Goal: Task Accomplishment & Management: Complete application form

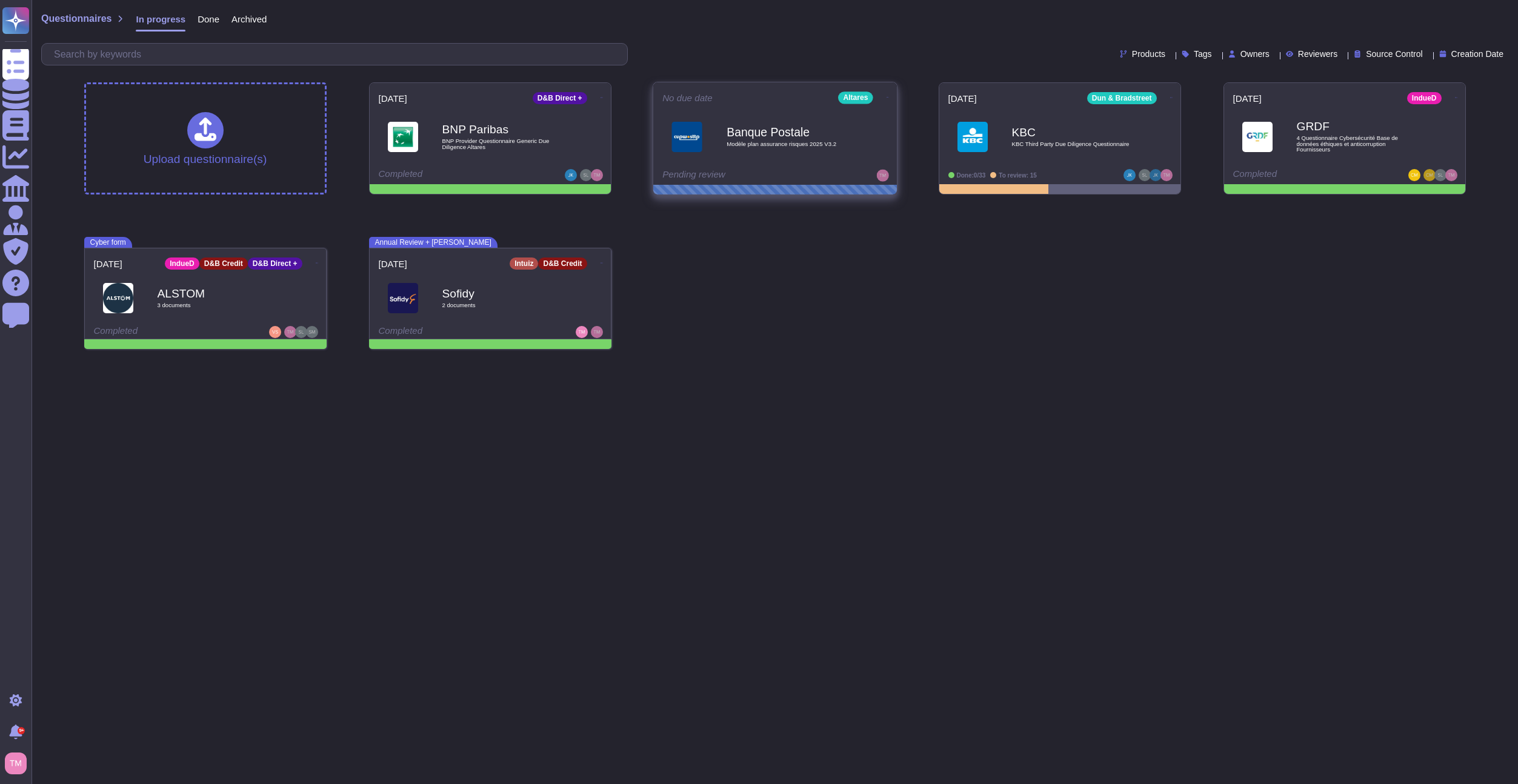
click at [789, 133] on b "Banque Postale" at bounding box center [788, 131] width 123 height 12
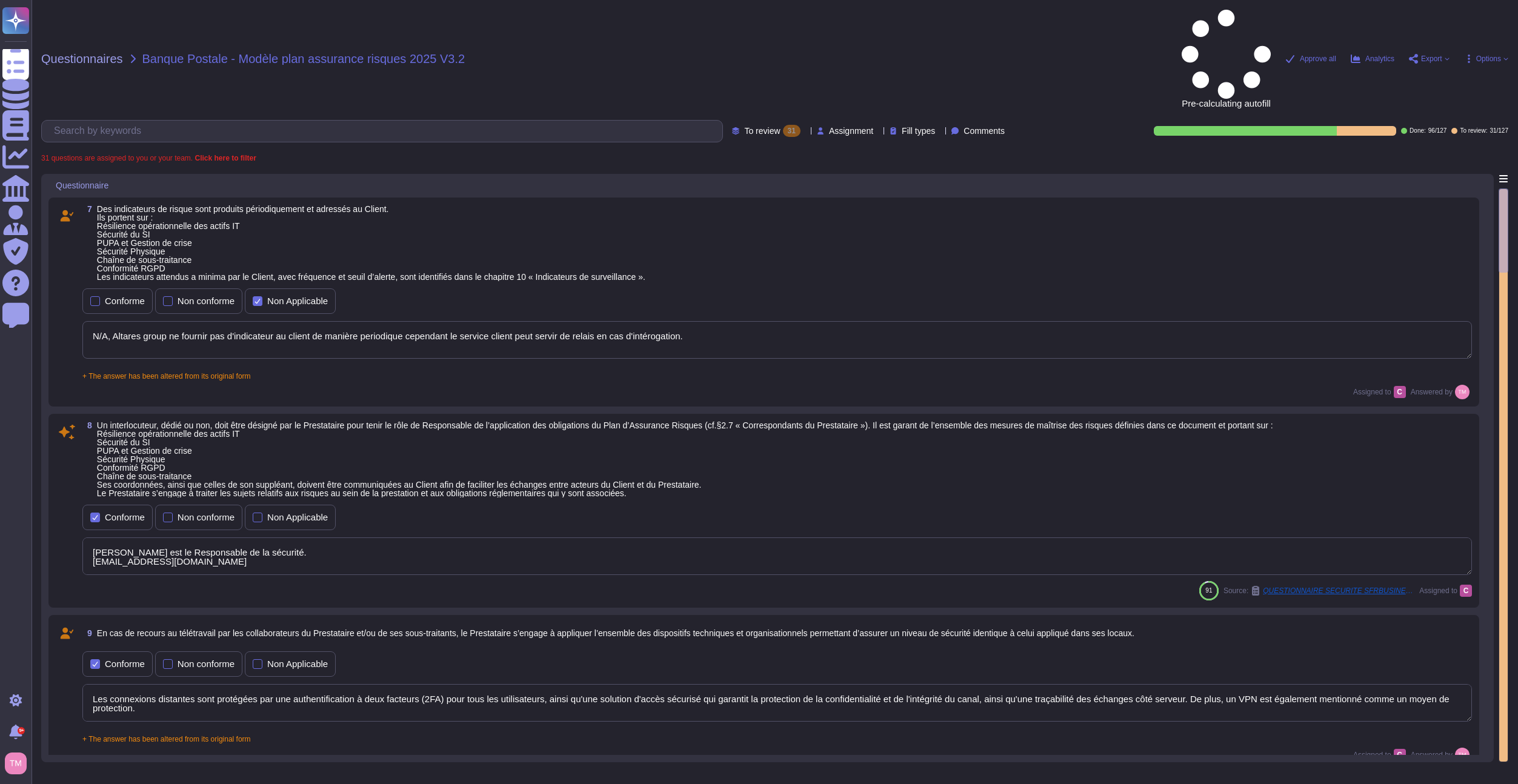
type textarea "N/A, Altares group ne fournir pas d'indicateur au client de manière periodique …"
type textarea "Sébastien LEVEQUE est le Responsable de la sécurité. sebastien.leveque@altares.…"
type textarea "Les connexions distantes sont protégées par une authentification à deux facteur…"
type textarea "Nos sous-traitants sont liés par les normes de sécurité Altares. Cependant, le …"
type textarea "Cf.PSSI et détails du centre de données sur demande Tous les actifs du SI doive…"
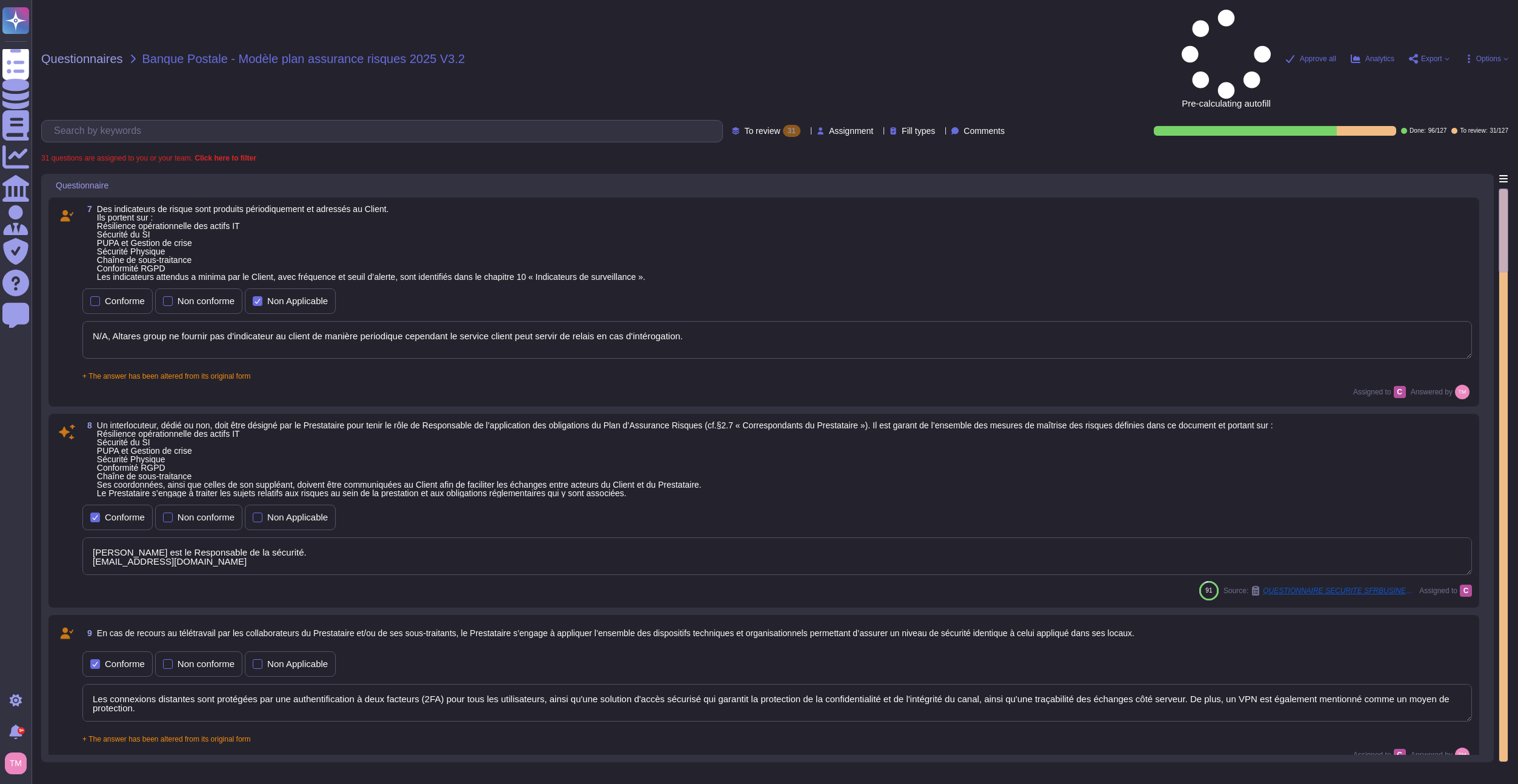
type textarea "Nous avons mis en place des sauvegardes conformément à notre politique de sauve…"
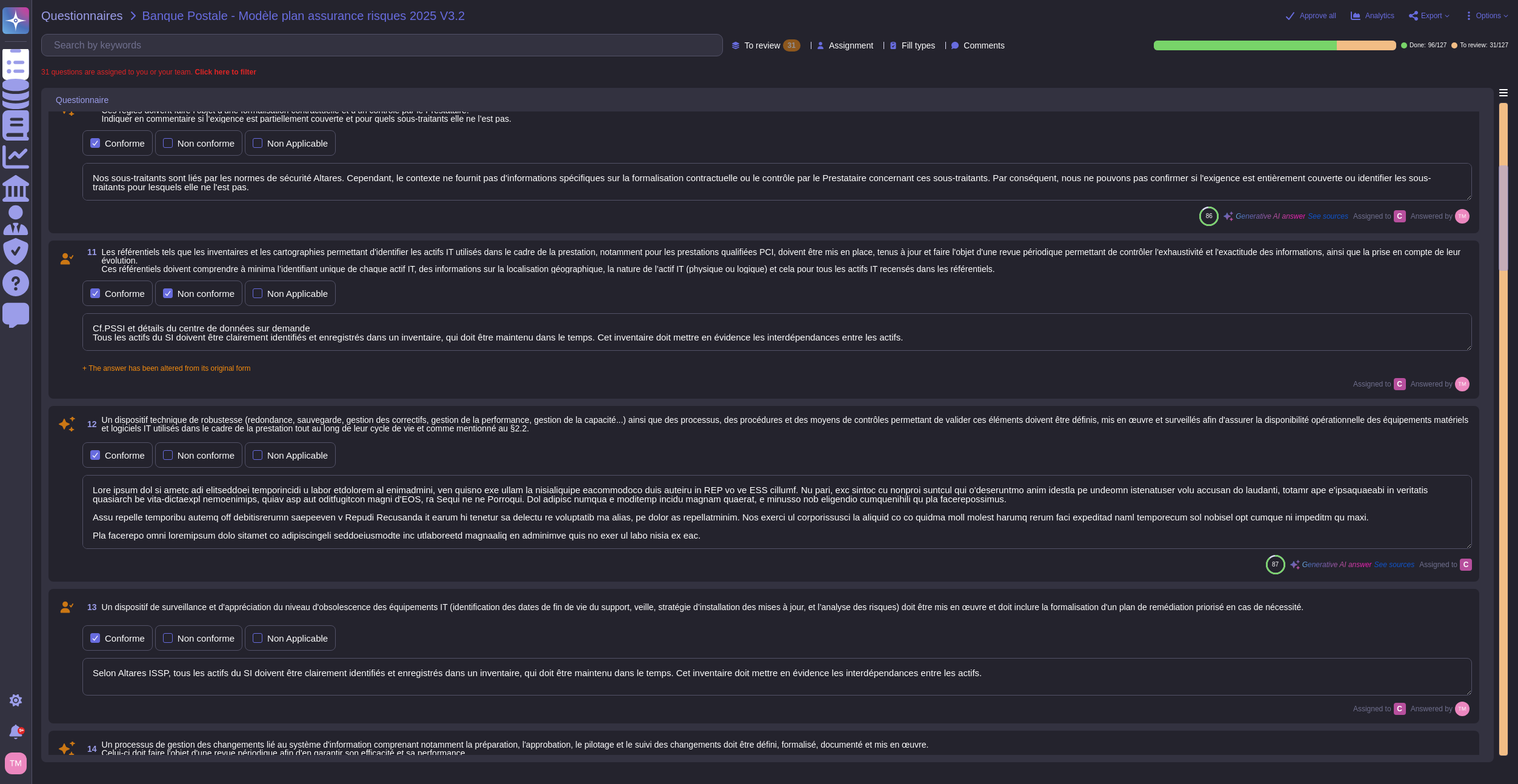
type textarea "Selon Altares ISSP, tous les actifs du SI doivent être clairement identifiés et…"
type textarea "Nous avons un système de gestion du changement en place, et la formalisation de…"
type textarea "L'équipe du centre des opérations de sécurité d'Altares-D&B identifie les incid…"
type textarea "Des audits réguliers sont effectués mais les résultats ne sont pas communicable…"
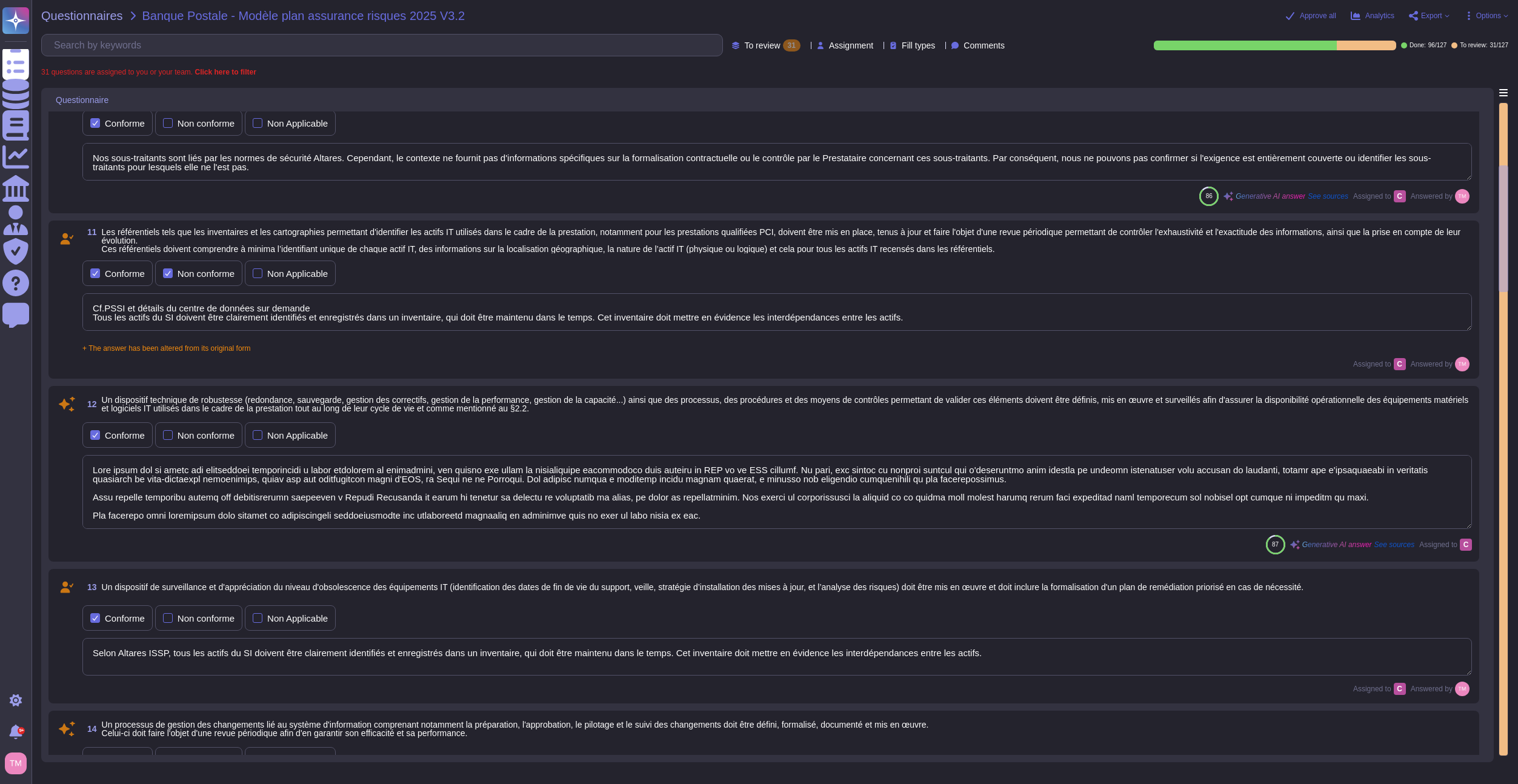
type textarea "Oui, toute personne intervenant au titre de la prestation, y compris les sous-t…"
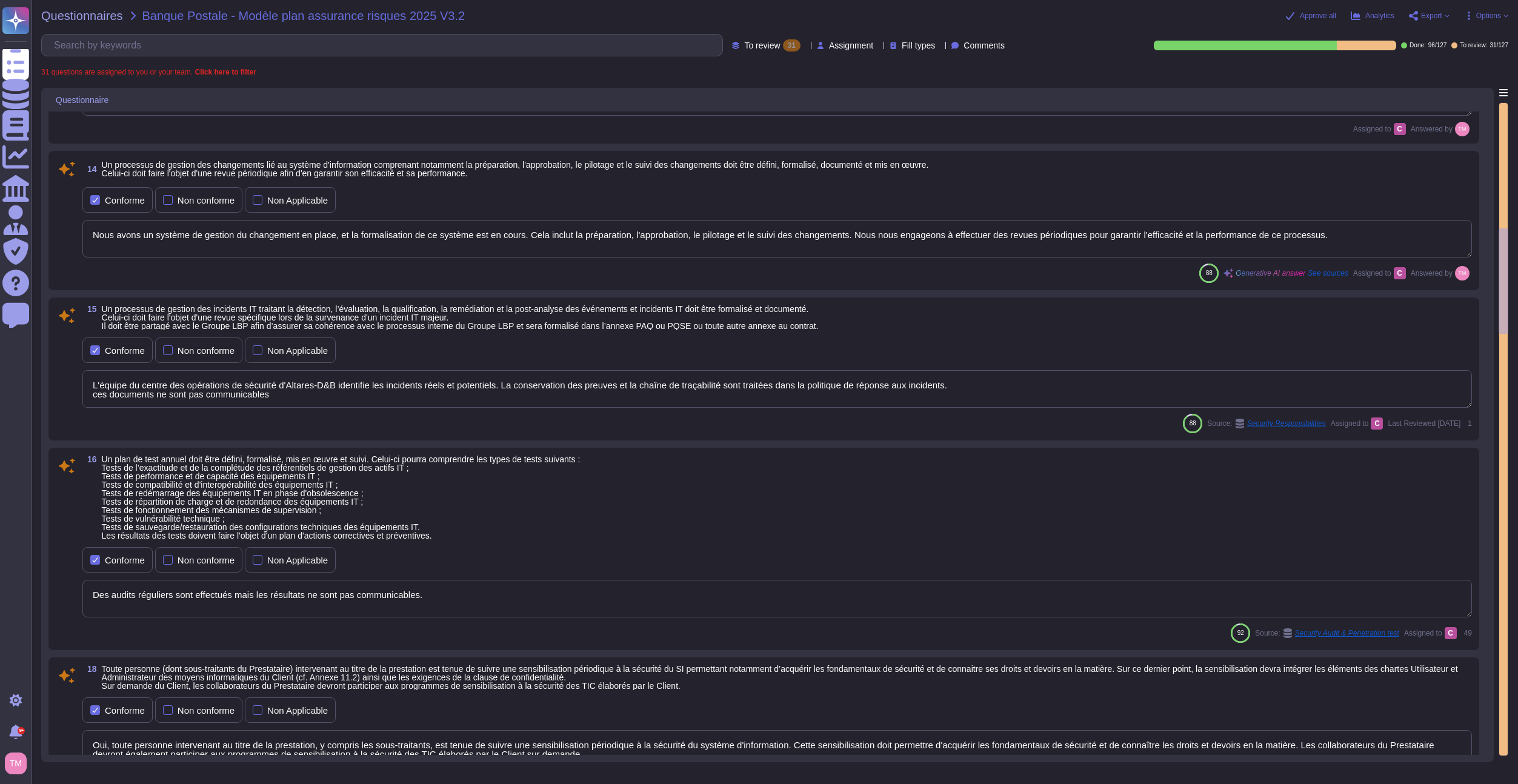
type textarea "Oui, toute personne intervenant au titre de la prestation, y compris les sous-t…"
type textarea "Oui, toute donnée manipulée dans le cadre de la prestation fait l'objet d'une c…"
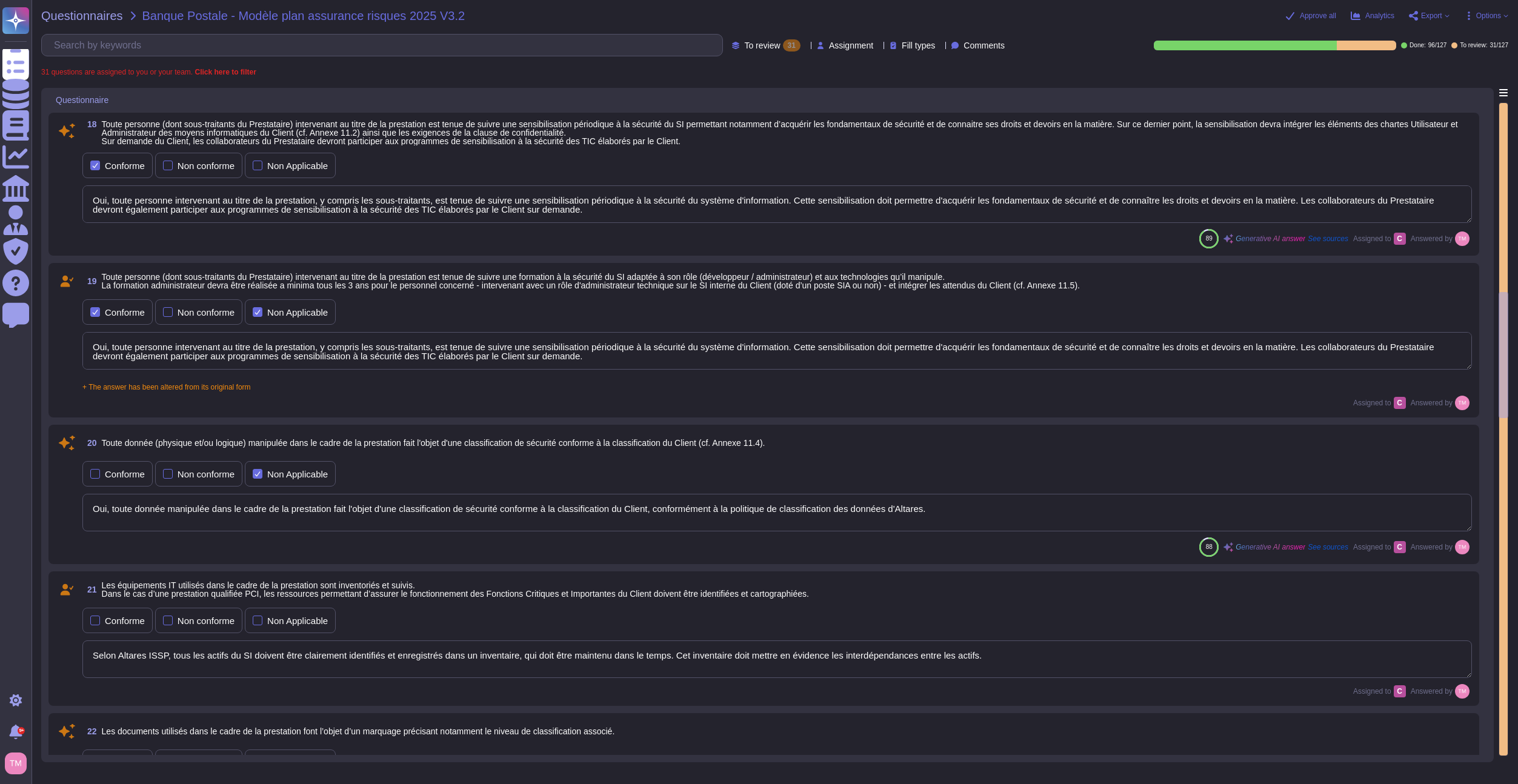
type textarea "Selon Altares ISSP, tous les actifs du SI doivent être clairement identifiés et…"
type textarea "Les supports d'information doivent être clairement indiqués avec leur niveau de…"
type textarea "Oui, la transmission d'informations doit respecter le principe du « besoin d’en…"
type textarea "Altares dispose d'une politique de classification des données. Veuillez vous ré…"
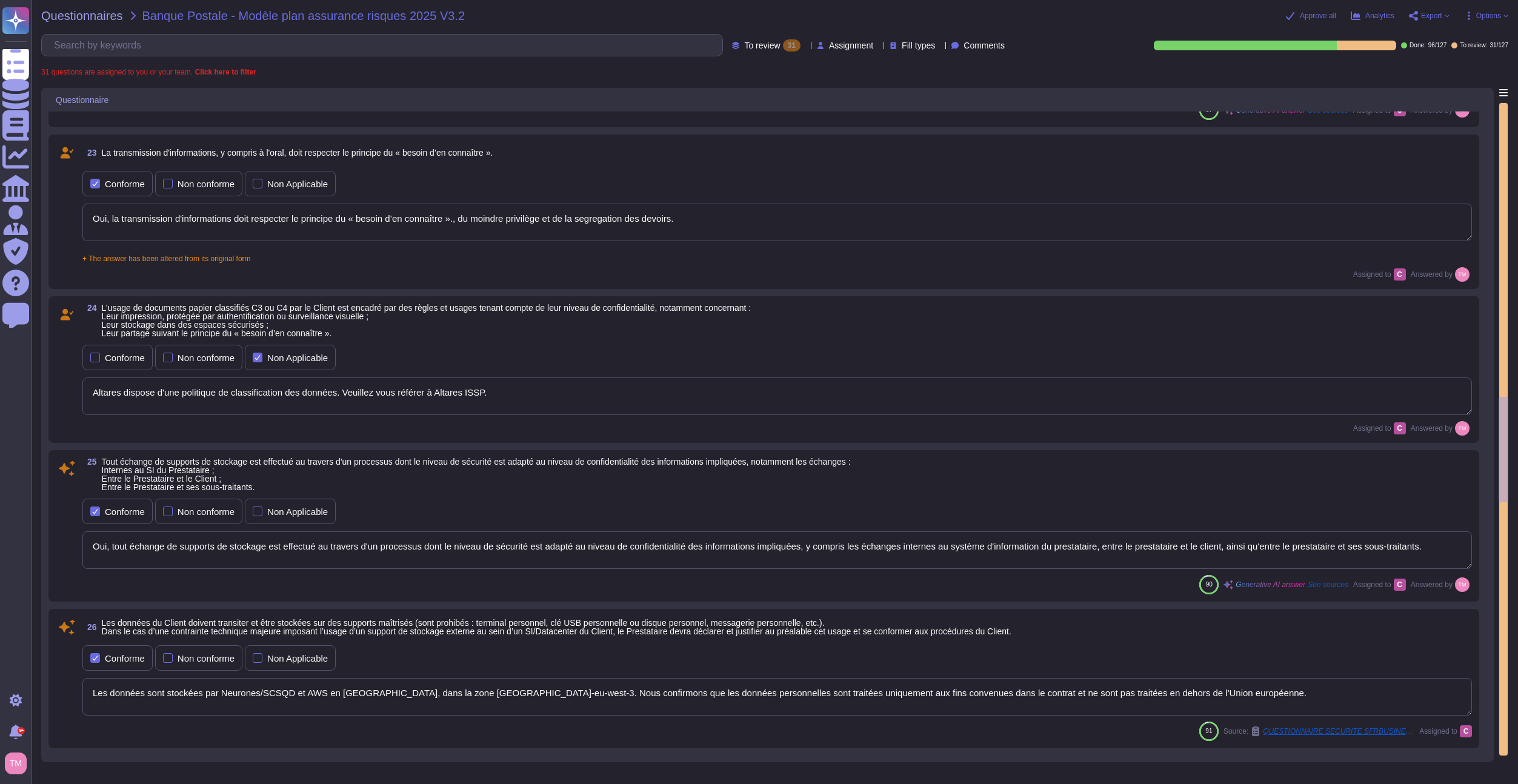
type textarea "Oui, tout échange de supports de stockage est effectué au travers d'un processu…"
type textarea "Les données sont stockées par Neurones/SCSQD et AWS en Europe, dans la zone par…"
type textarea "Toutes les données appartenant au client ainsi que les flux de données, sont ch…"
type textarea "Oui, nos sous-traitants sont liés par les normes de sécurité Altares, ce qui ga…"
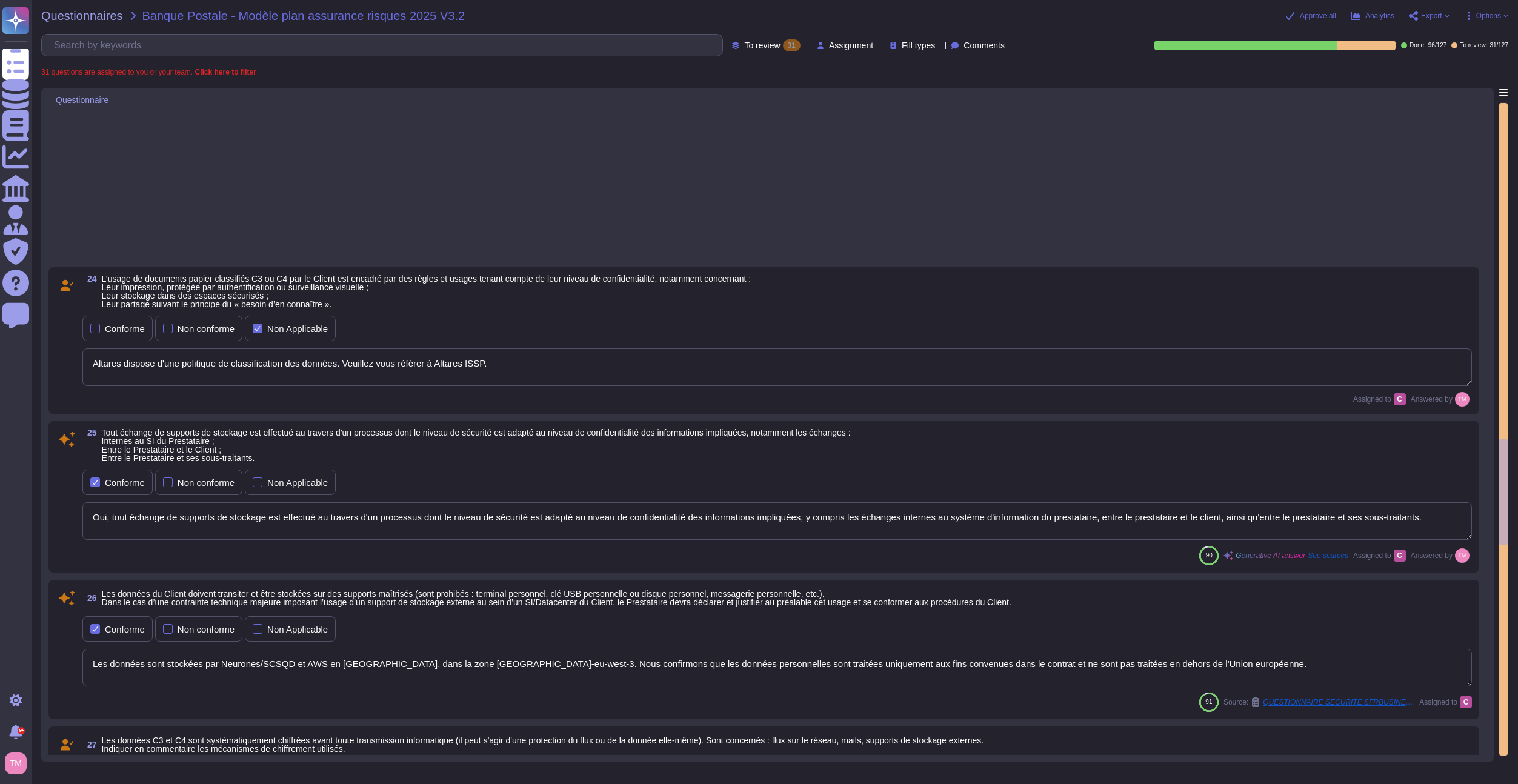
type textarea "Altares a mis en place plusieurs dispositifs pour lutter contre les fuites d'in…"
type textarea "Les données sont protégées par des contrôles d'accès, notamment par des droits …"
type textarea "Les données sont chiffrées, et les algorithmes de chiffrement utilisés sont con…"
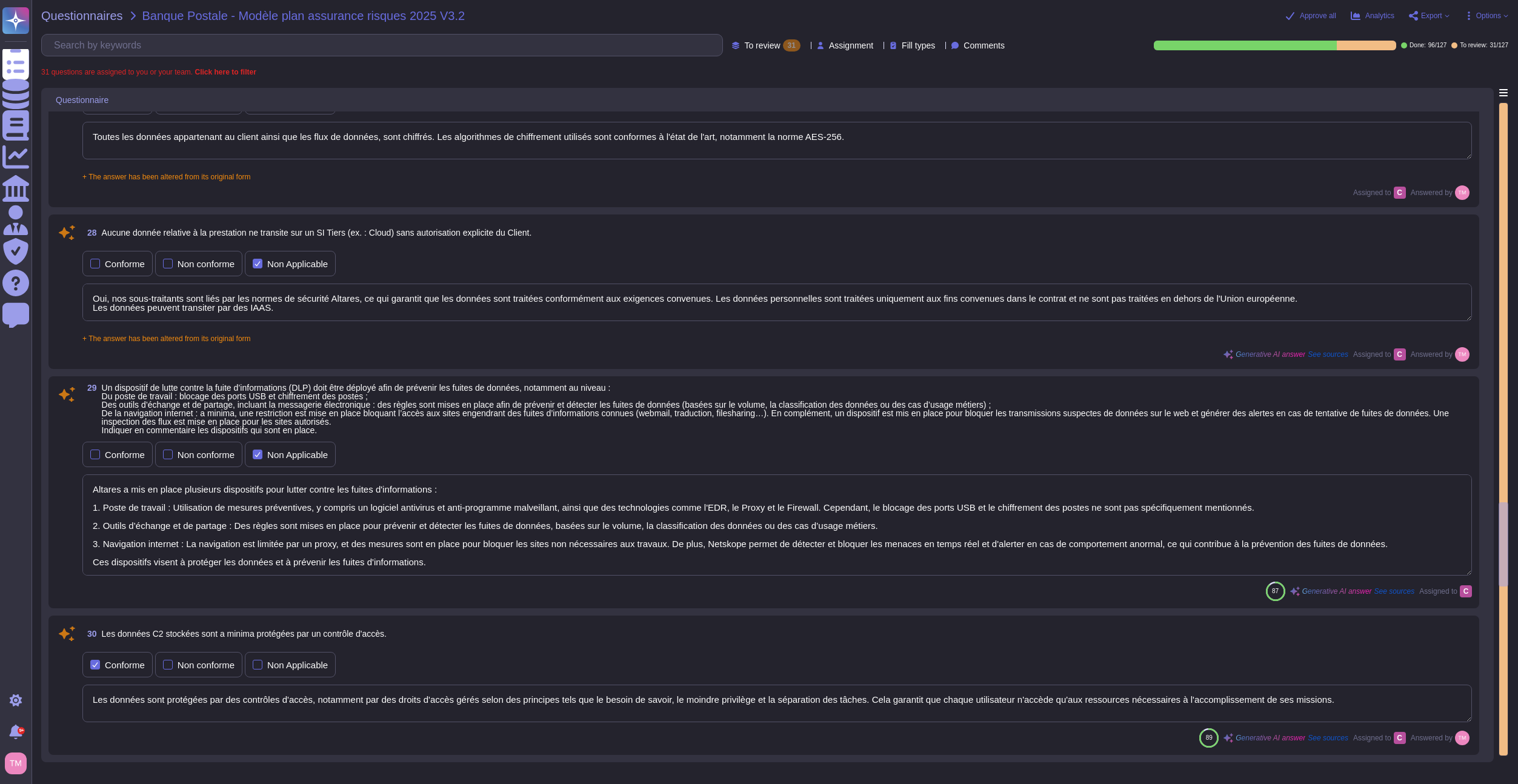
type textarea "Les données C4 stockées sont chiffrées. Les algorithmes de chiffrement utilisés…"
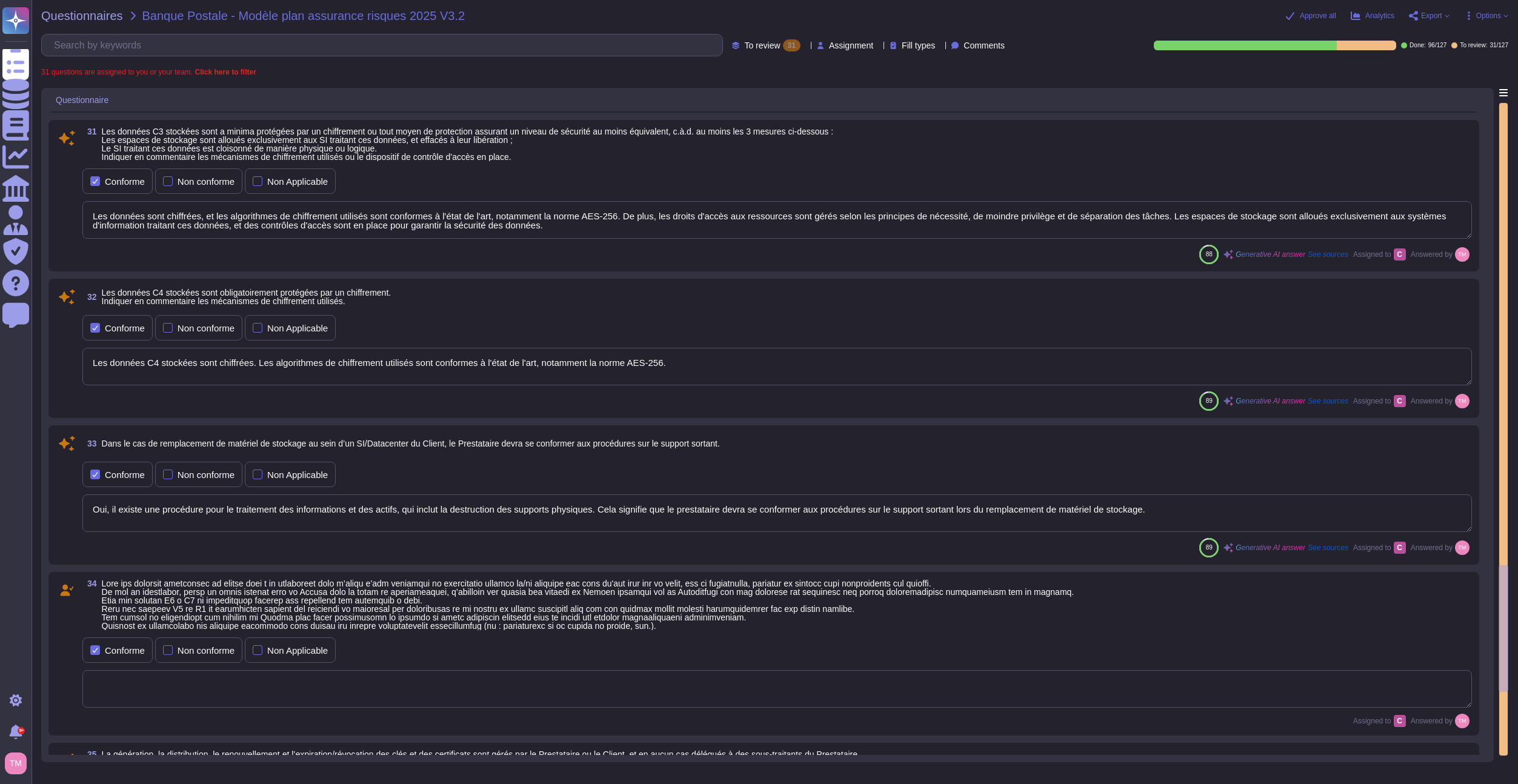
type textarea "Oui, il existe une procédure pour le traitement des informations et des actifs,…"
type textarea "Altares utilise des algorithmes de chiffrement conformes à l'état de l'art, not…"
type textarea "Les clés secrètes sont générées manuellement et stockées dans un coffre-fort él…"
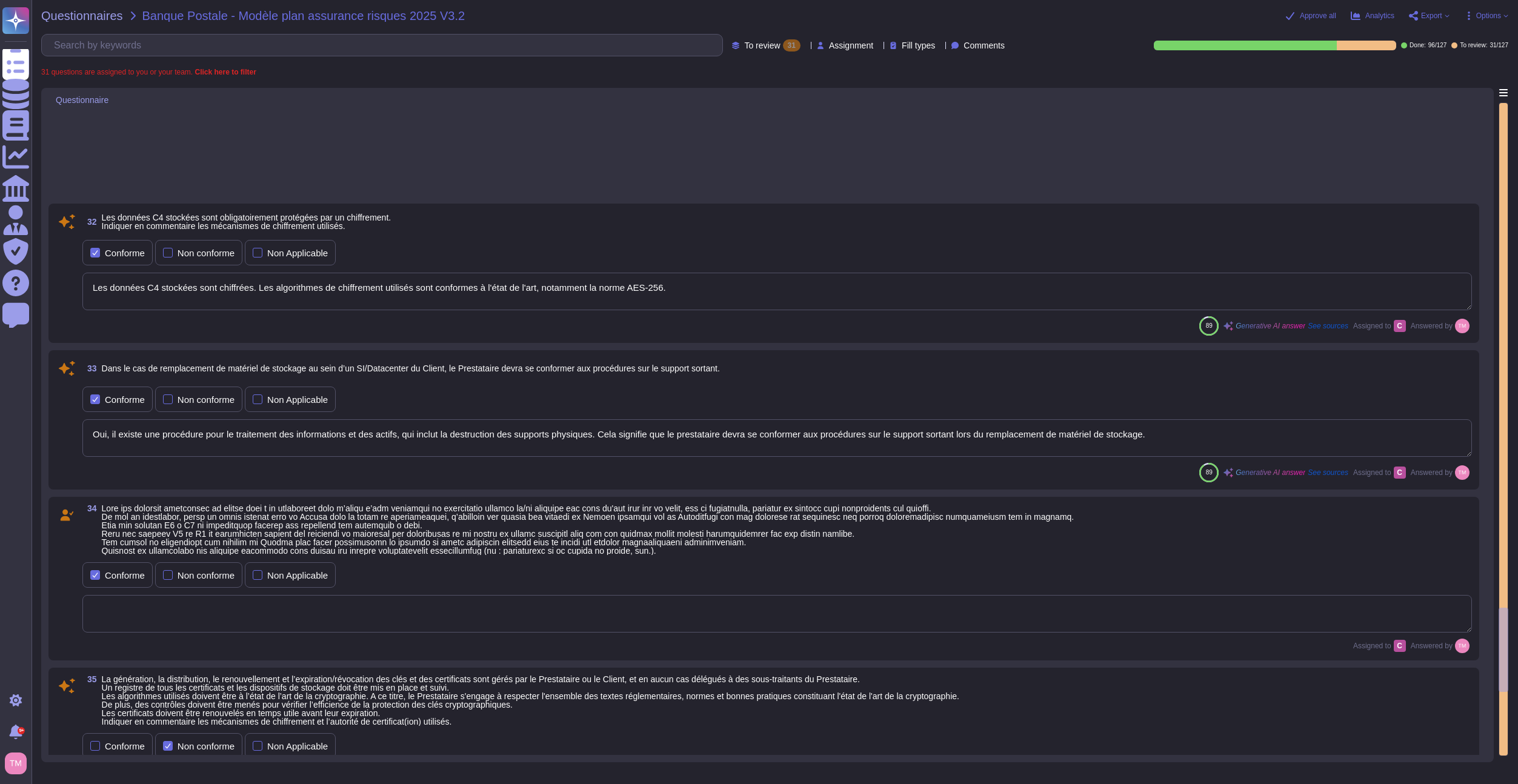
scroll to position [4300, 0]
type textarea "Oui, il existe une procédure pour le traitement des informations et des actifs,…"
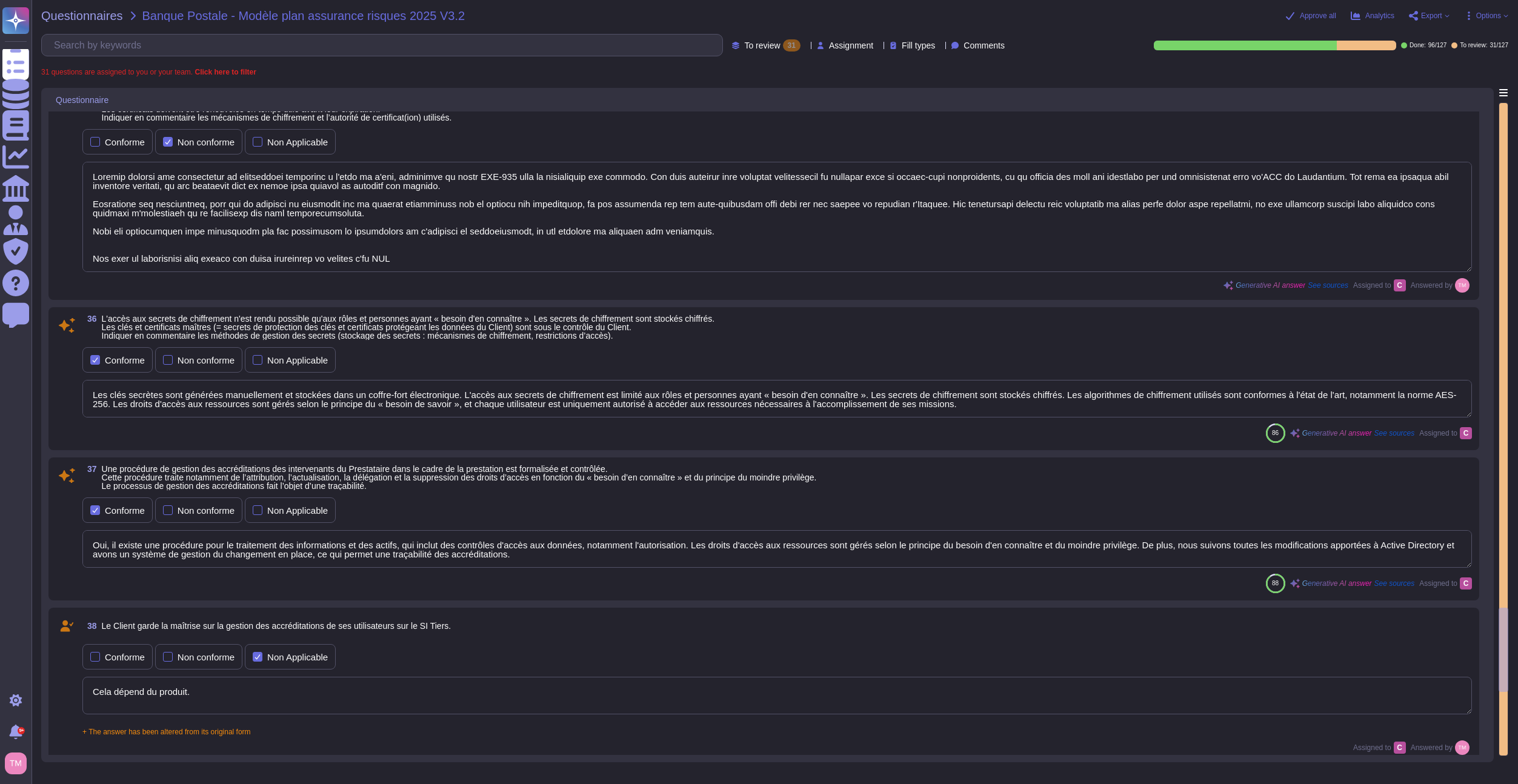
type textarea "Cela dépend du produit."
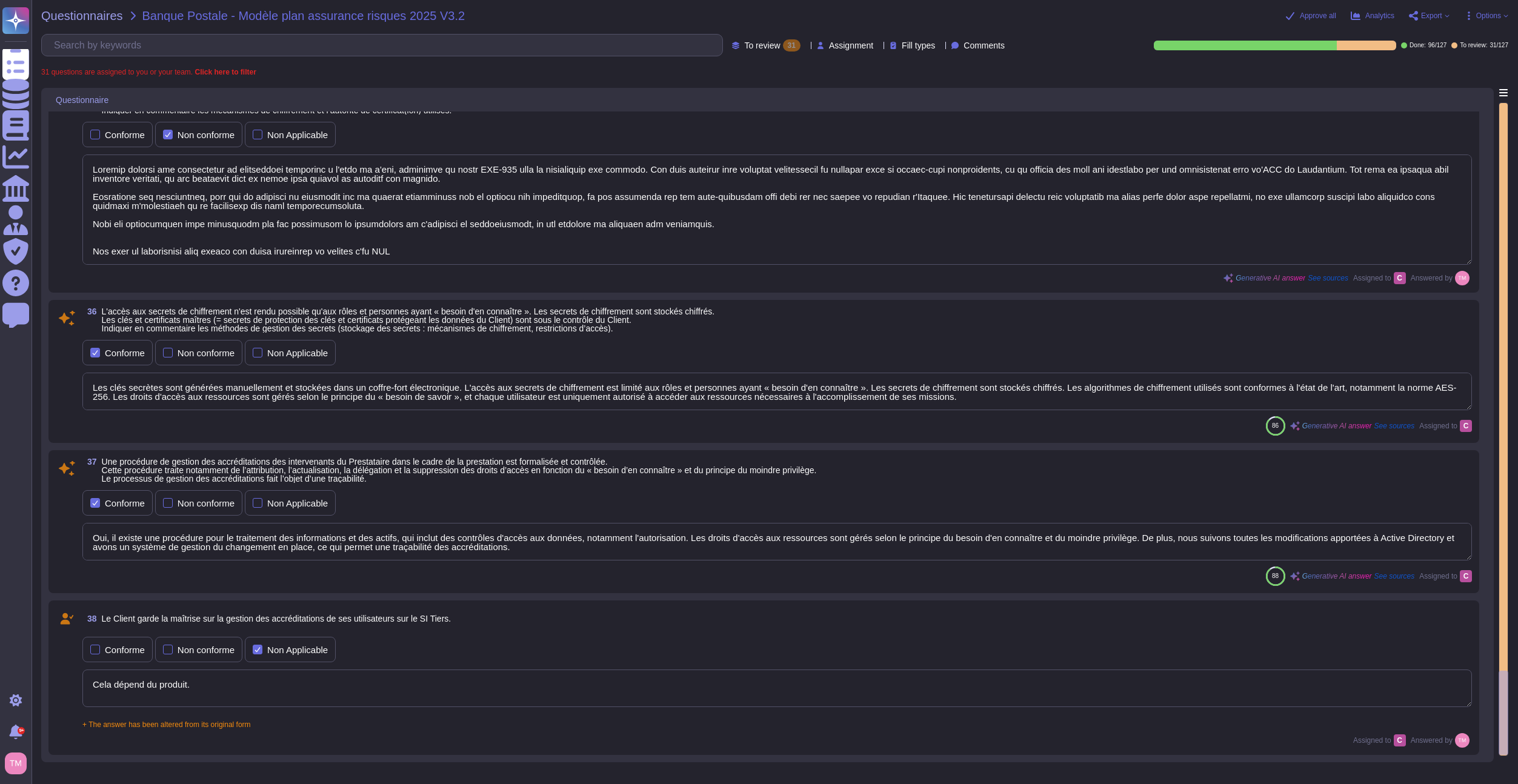
scroll to position [2, 0]
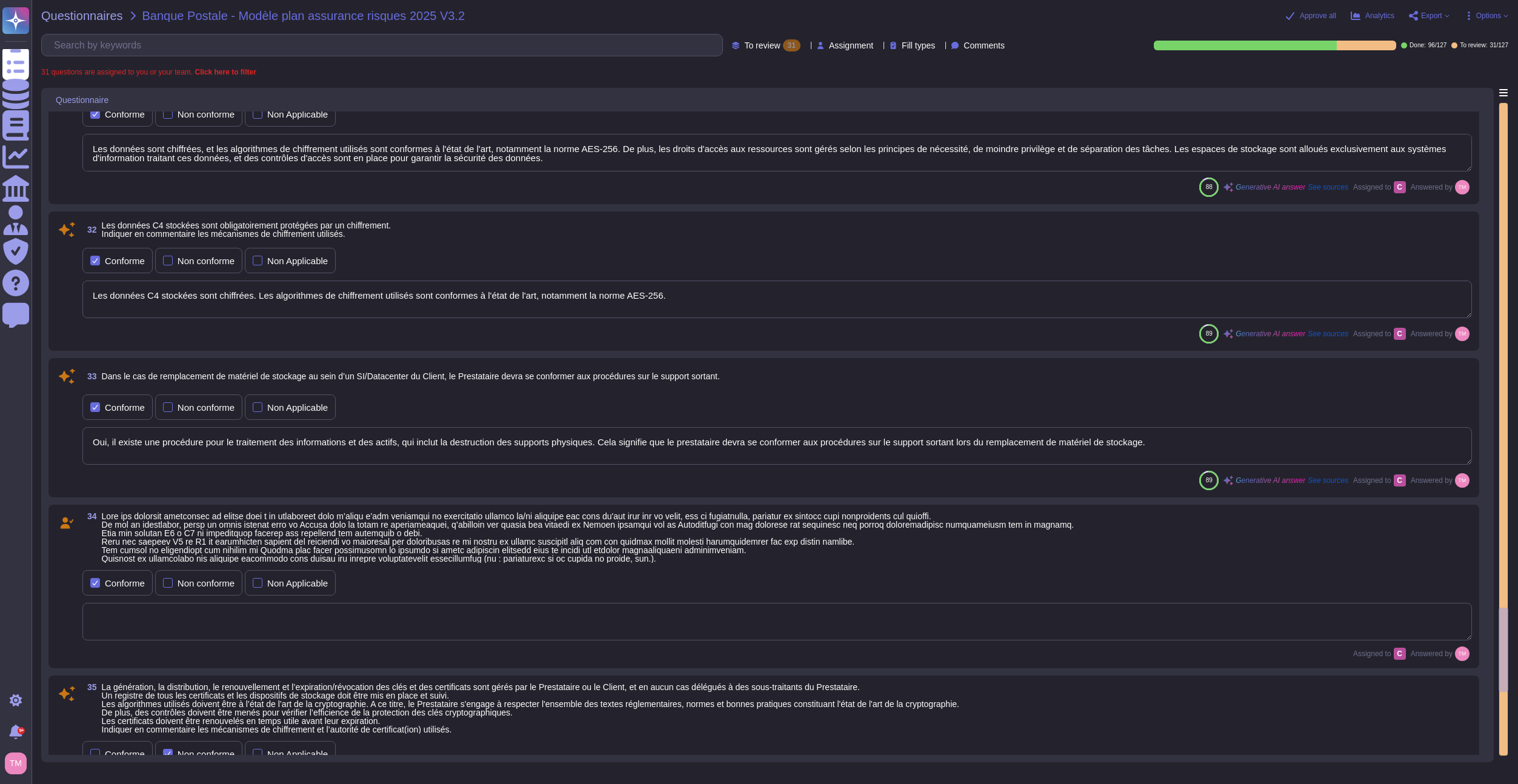
type textarea "Les données sont protégées par des contrôles d'accès, notamment par des droits …"
type textarea "Les données sont chiffrées, et les algorithmes de chiffrement utilisés sont con…"
type textarea "Les données C4 stockées sont chiffrées. Les algorithmes de chiffrement utilisés…"
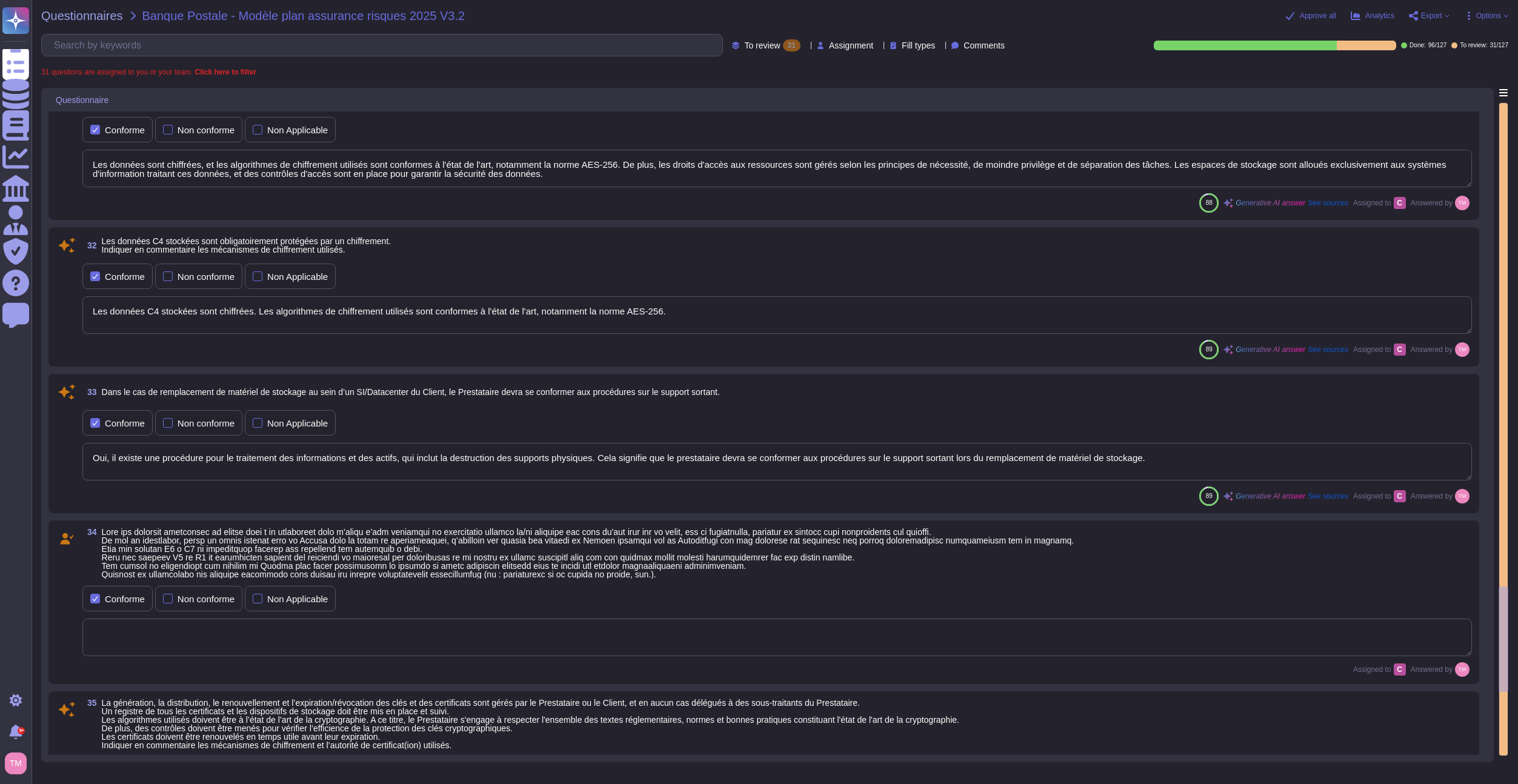
type textarea "Altares a mis en place plusieurs dispositifs pour lutter contre les fuites d'in…"
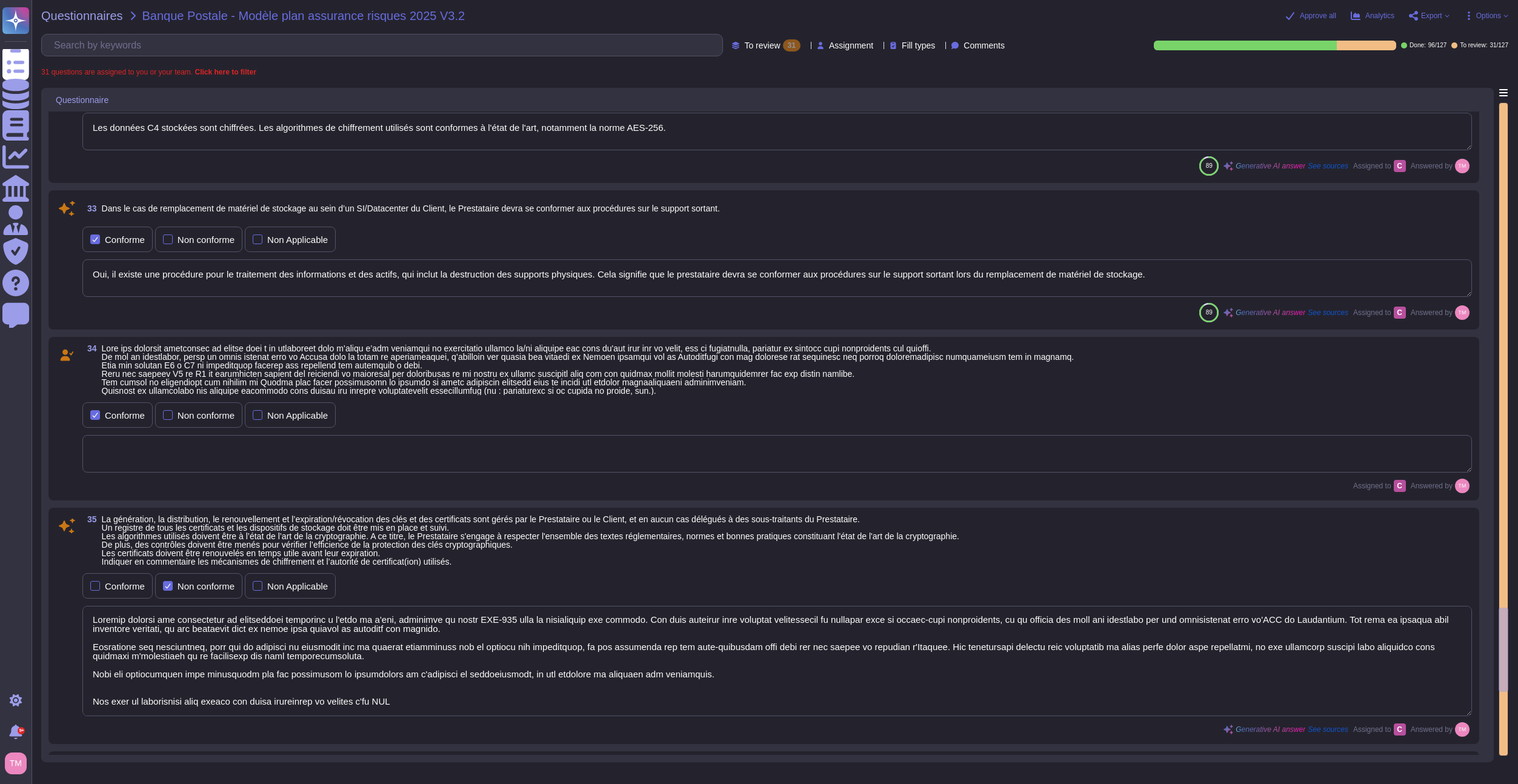
type textarea "Cela dépend du produit."
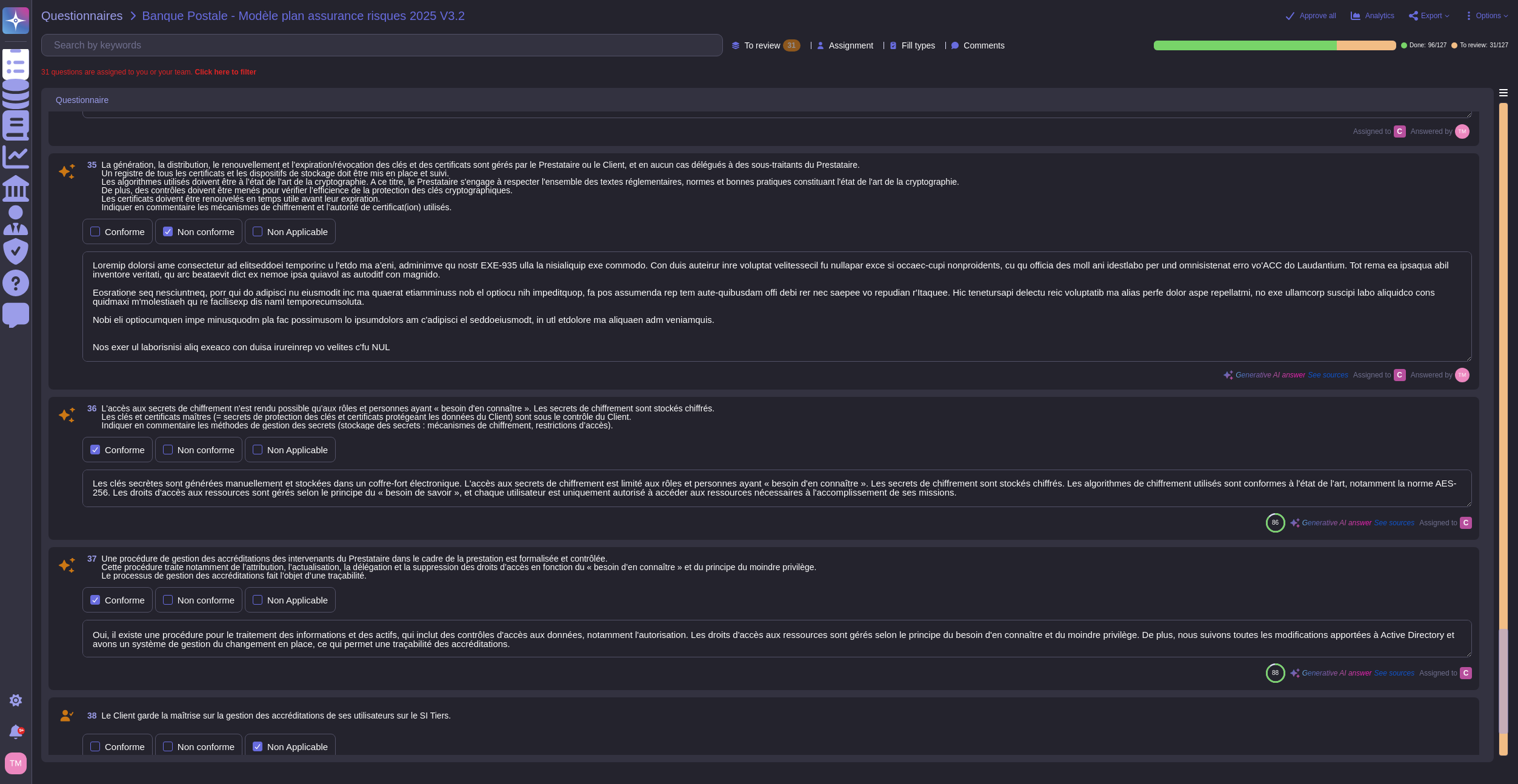
type textarea "Les données C4 stockées sont chiffrées. Les algorithmes de chiffrement utilisés…"
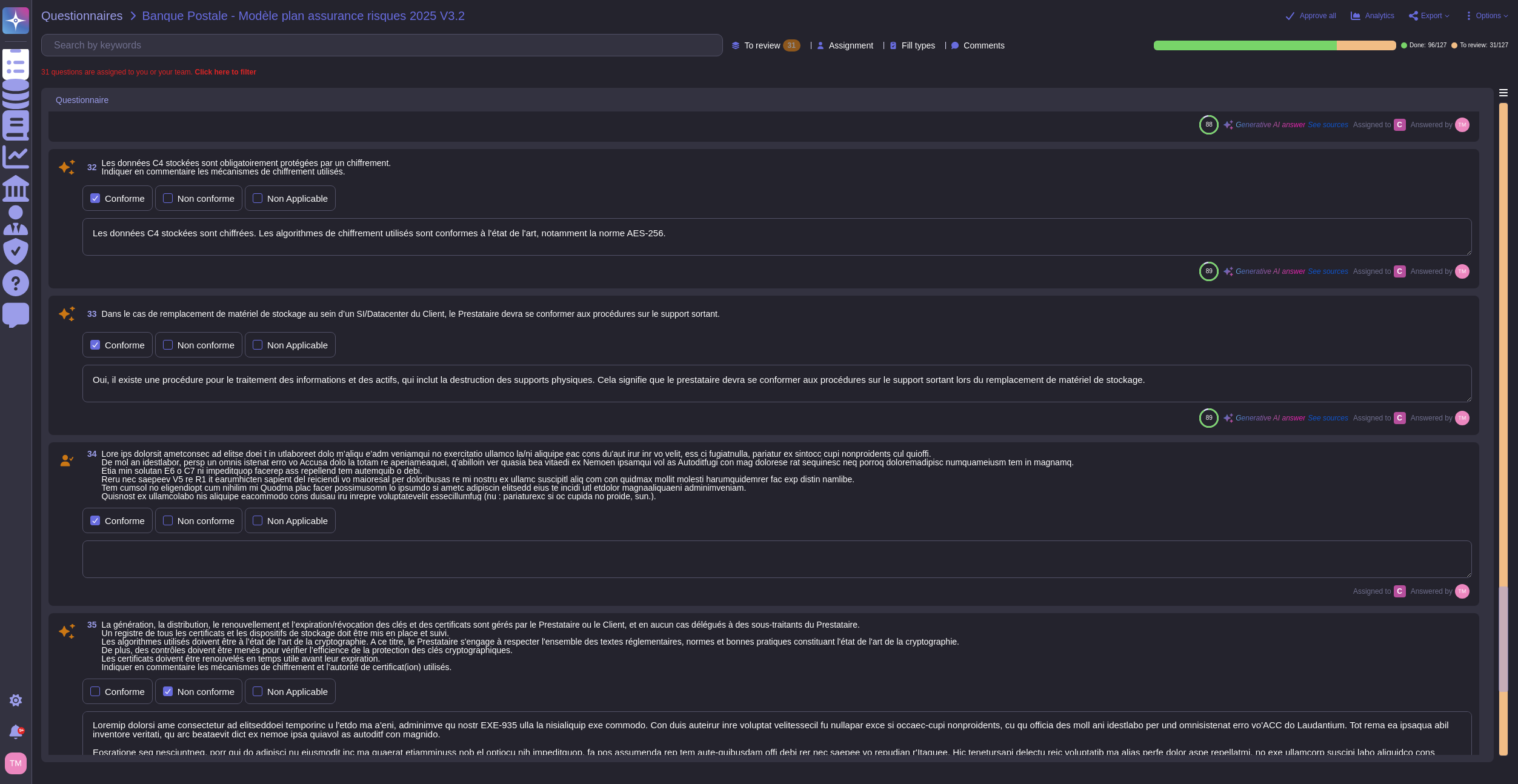
type textarea "Les données sont protégées par des contrôles d'accès, notamment par des droits …"
type textarea "Les données sont chiffrées, et les algorithmes de chiffrement utilisés sont con…"
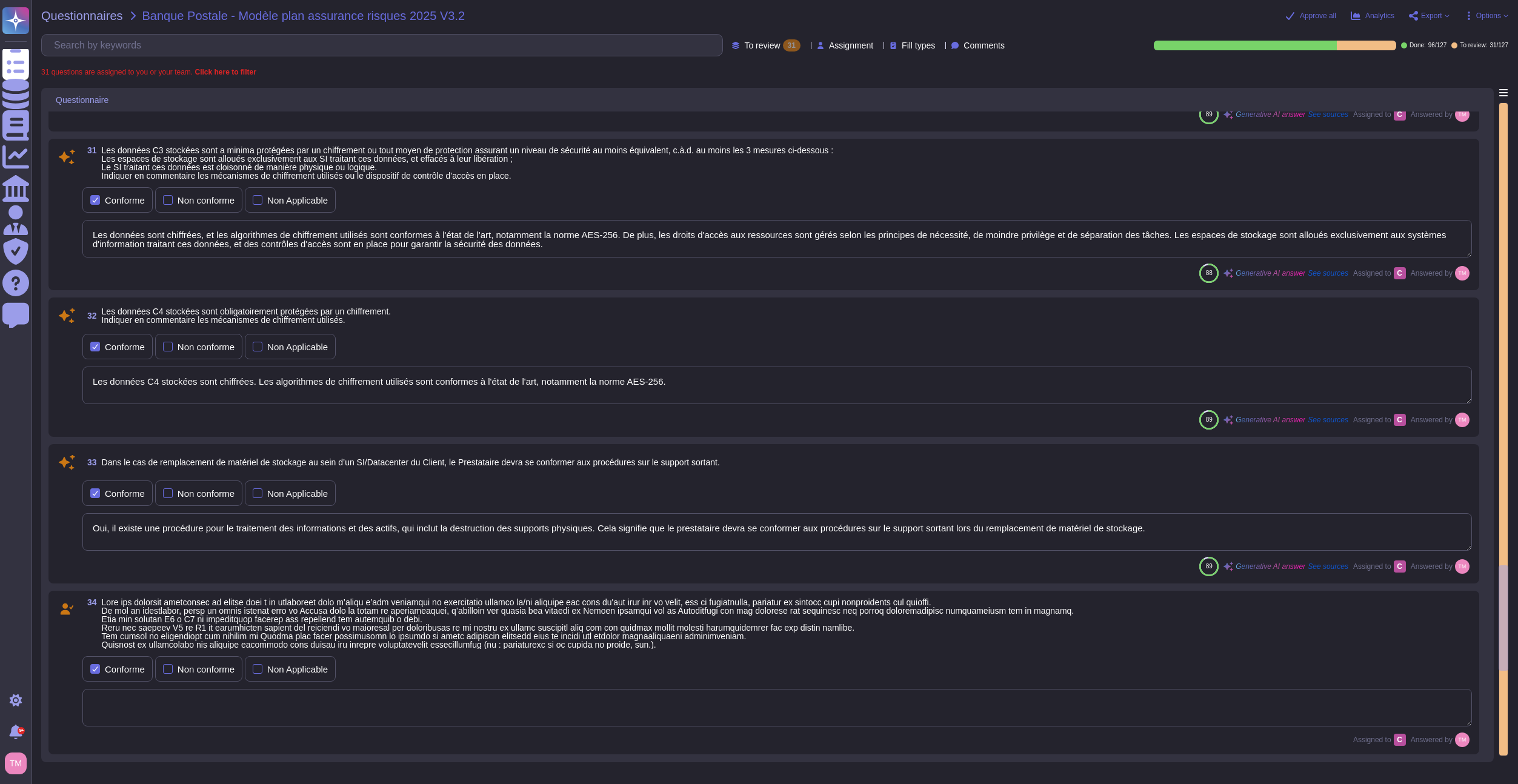
type textarea "Altares a mis en place plusieurs dispositifs pour lutter contre les fuites d'in…"
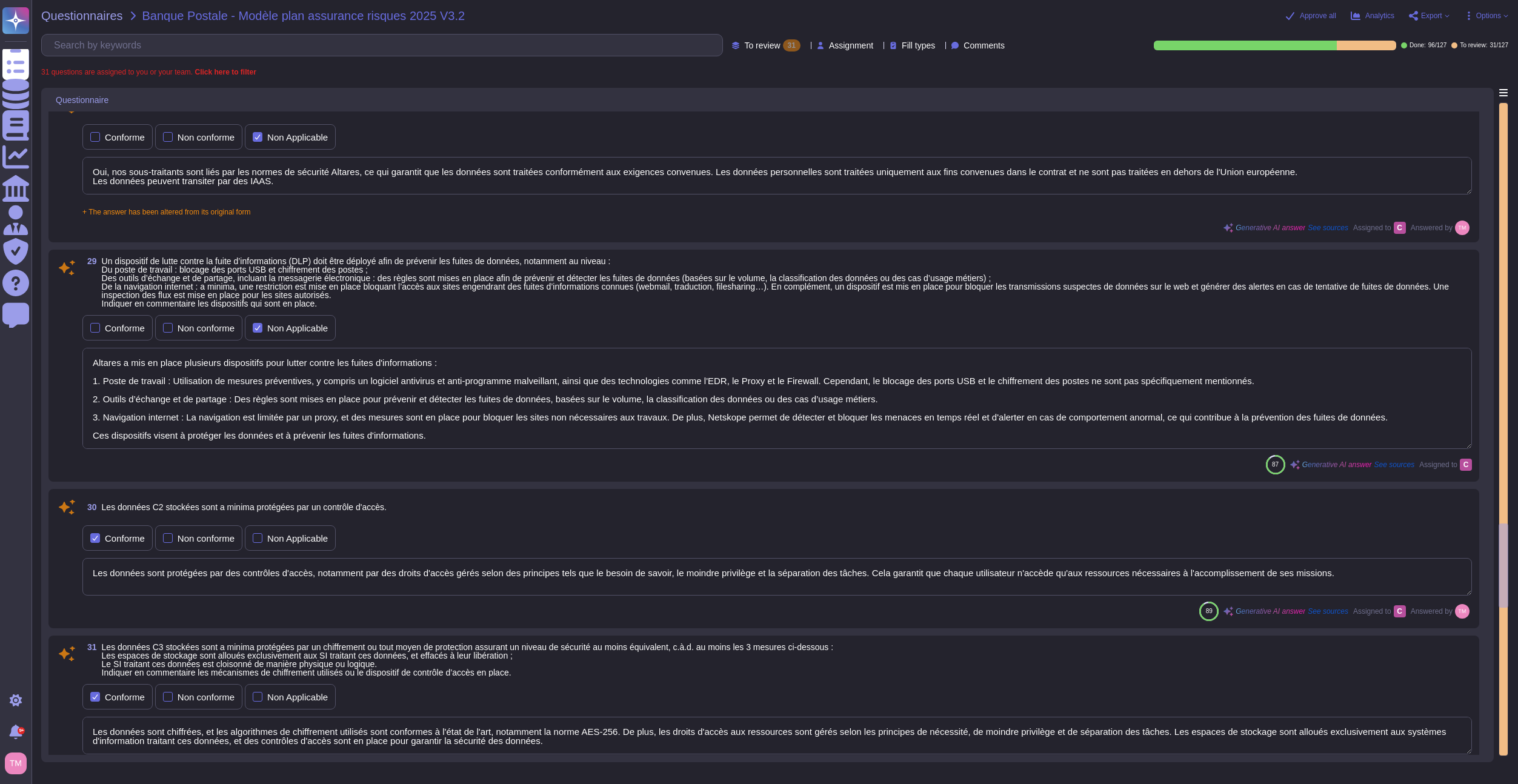
type textarea "Les données sont stockées par Neurones/SCSQD et AWS en Europe, dans la zone par…"
type textarea "Toutes les données appartenant au client ainsi que les flux de données, sont ch…"
type textarea "Oui, nos sous-traitants sont liés par les normes de sécurité Altares, ce qui ga…"
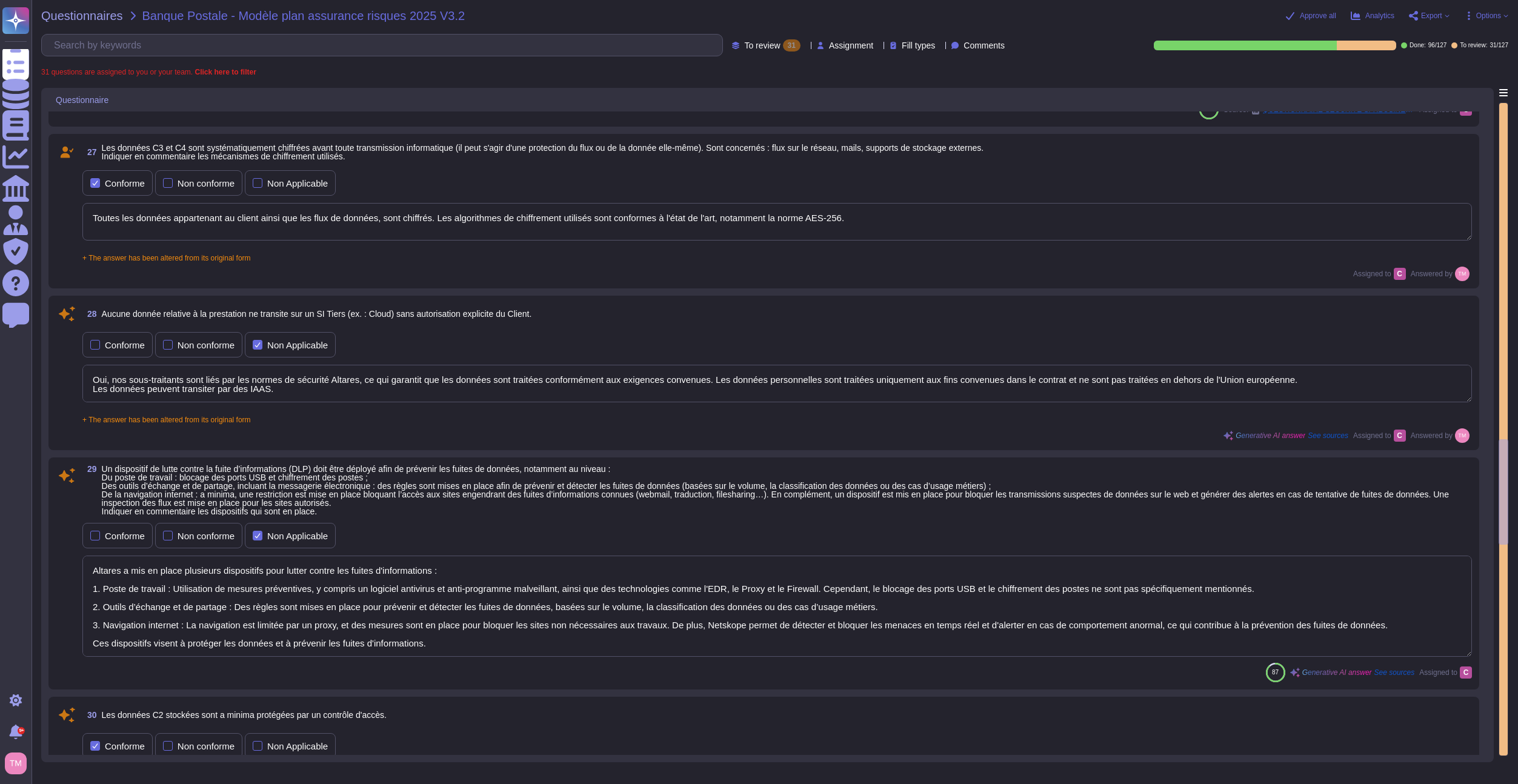
type textarea "Oui, la transmission d'informations doit respecter le principe du « besoin d’en…"
type textarea "Altares dispose d'une politique de classification des données. Veuillez vous ré…"
type textarea "Oui, tout échange de supports de stockage est effectué au travers d'un processu…"
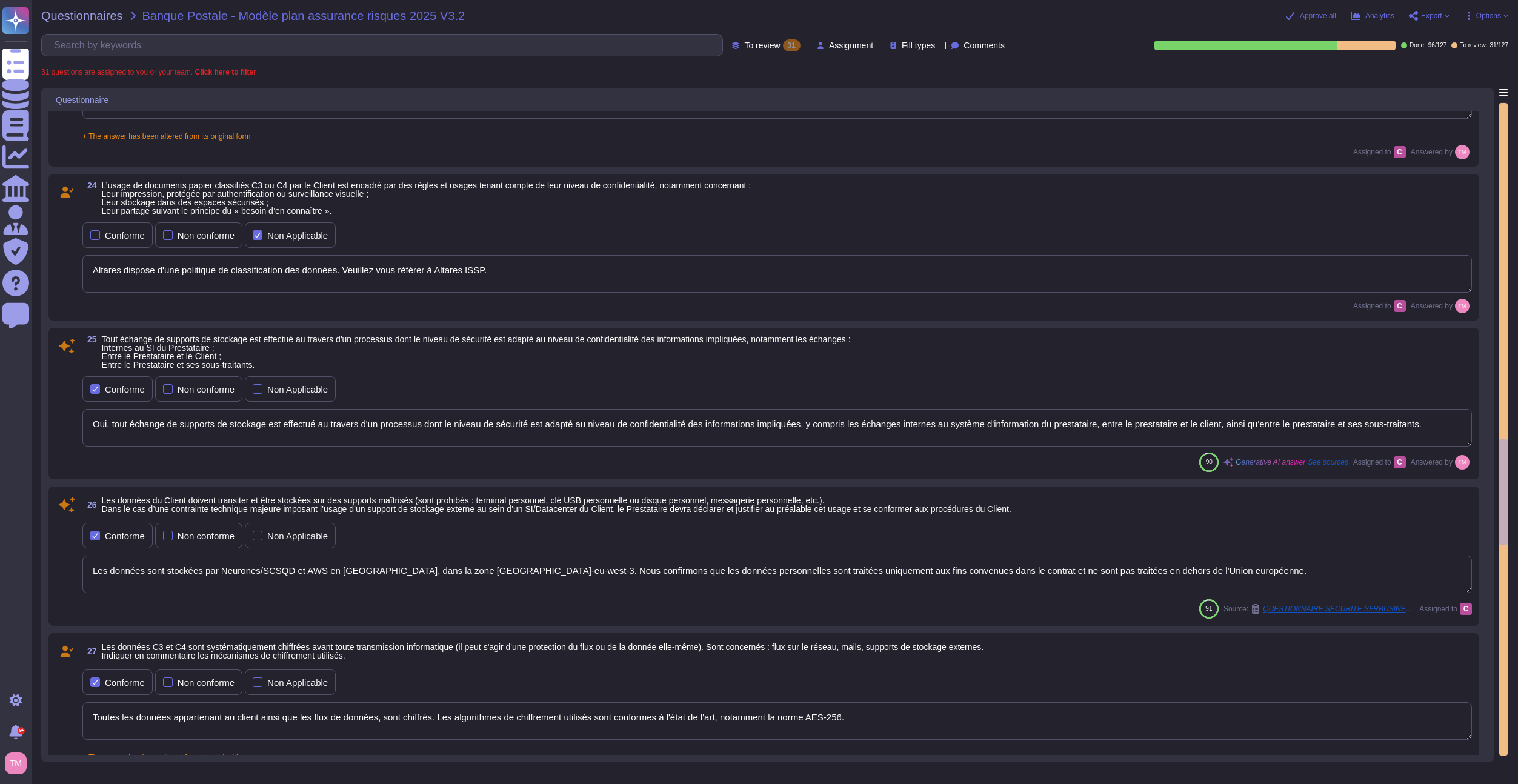
type textarea "Les supports d'information doivent être clairement indiqués avec leur niveau de…"
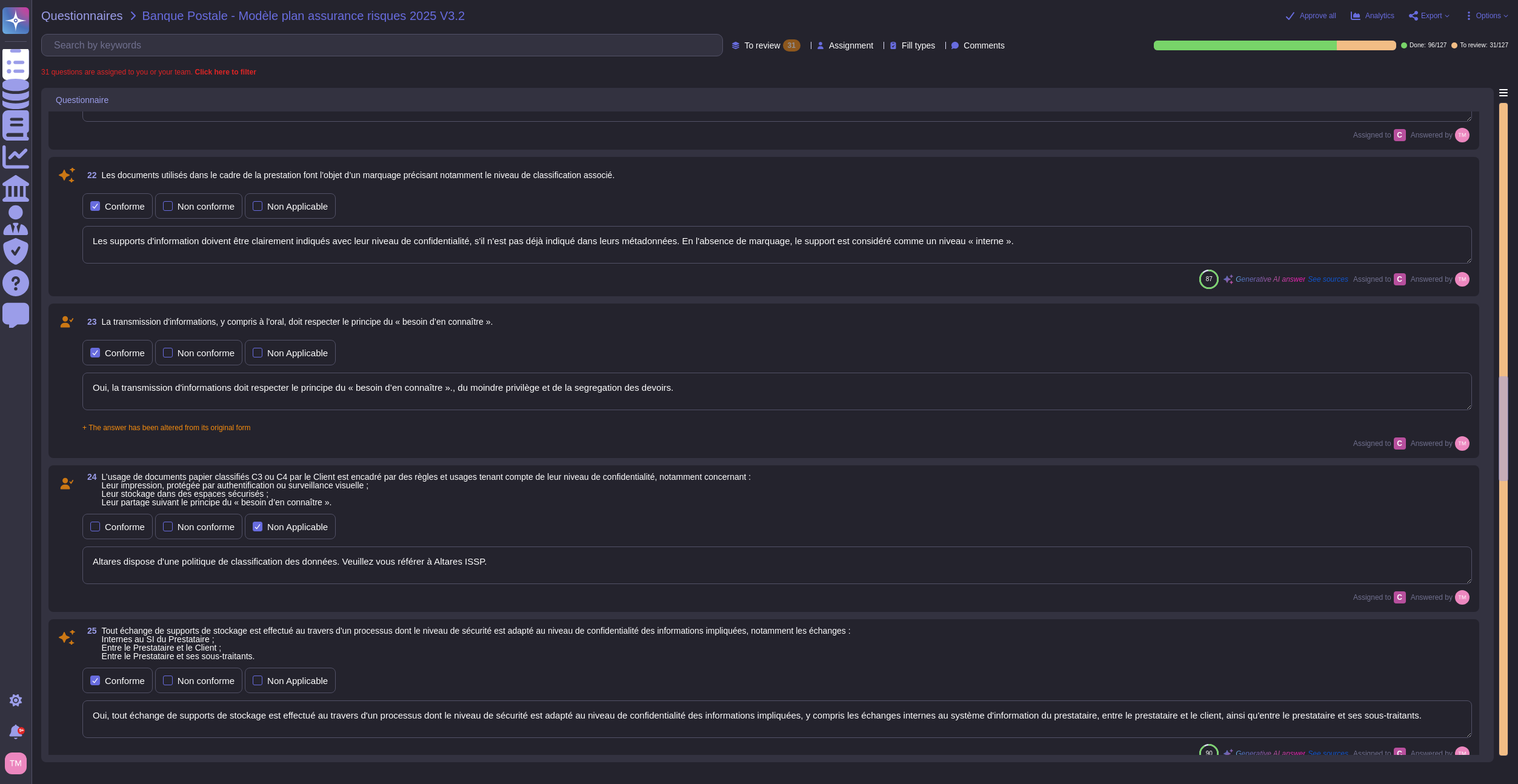
scroll to position [2179, 0]
type textarea "Oui, toute personne intervenant au titre de la prestation, y compris les sous-t…"
type textarea "Oui, toute donnée manipulée dans le cadre de la prestation fait l'objet d'une c…"
type textarea "Selon Altares ISSP, tous les actifs du SI doivent être clairement identifiés et…"
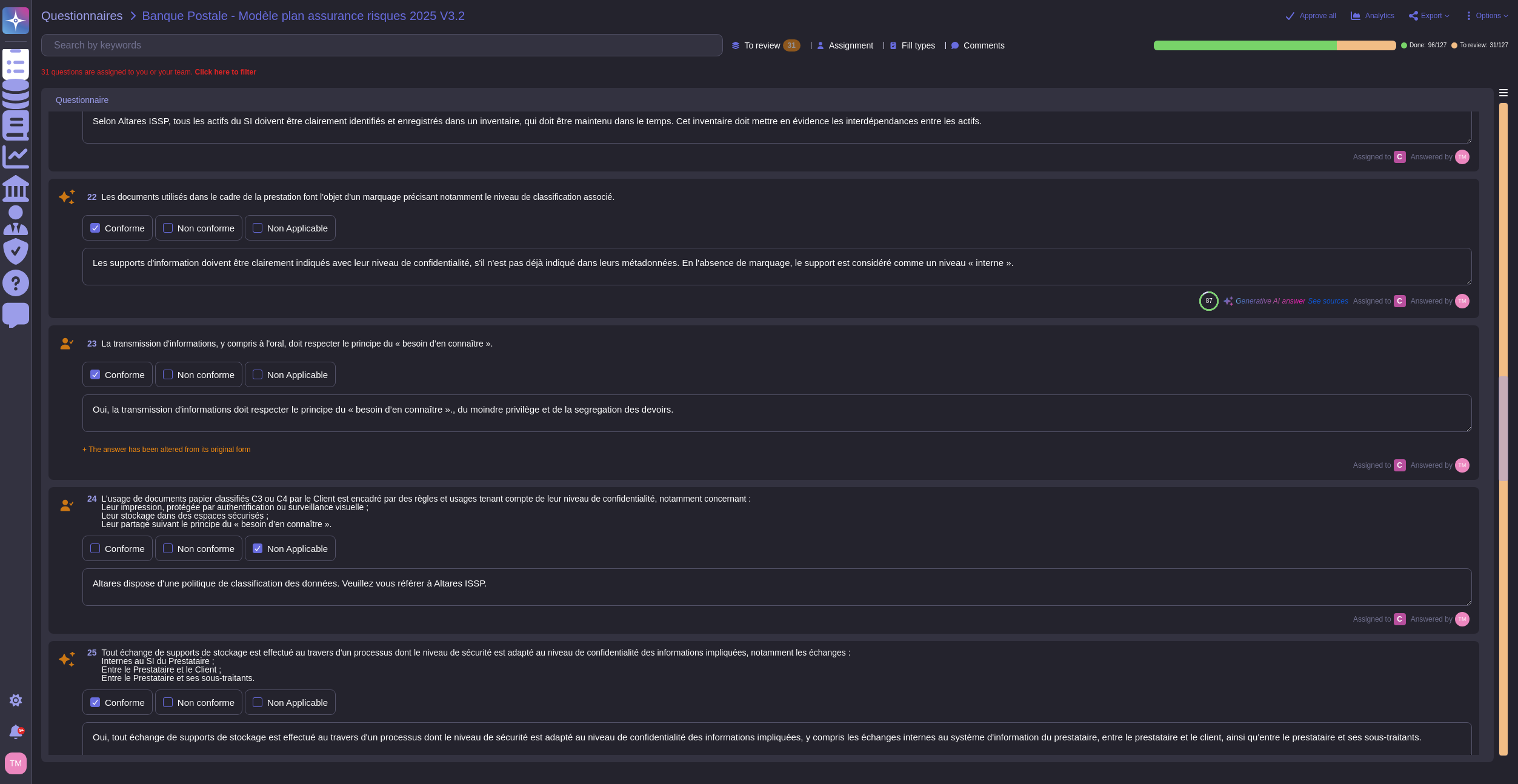
click at [744, 50] on span "To review" at bounding box center [762, 45] width 36 height 8
click at [743, 140] on div "Done 96" at bounding box center [766, 137] width 98 height 13
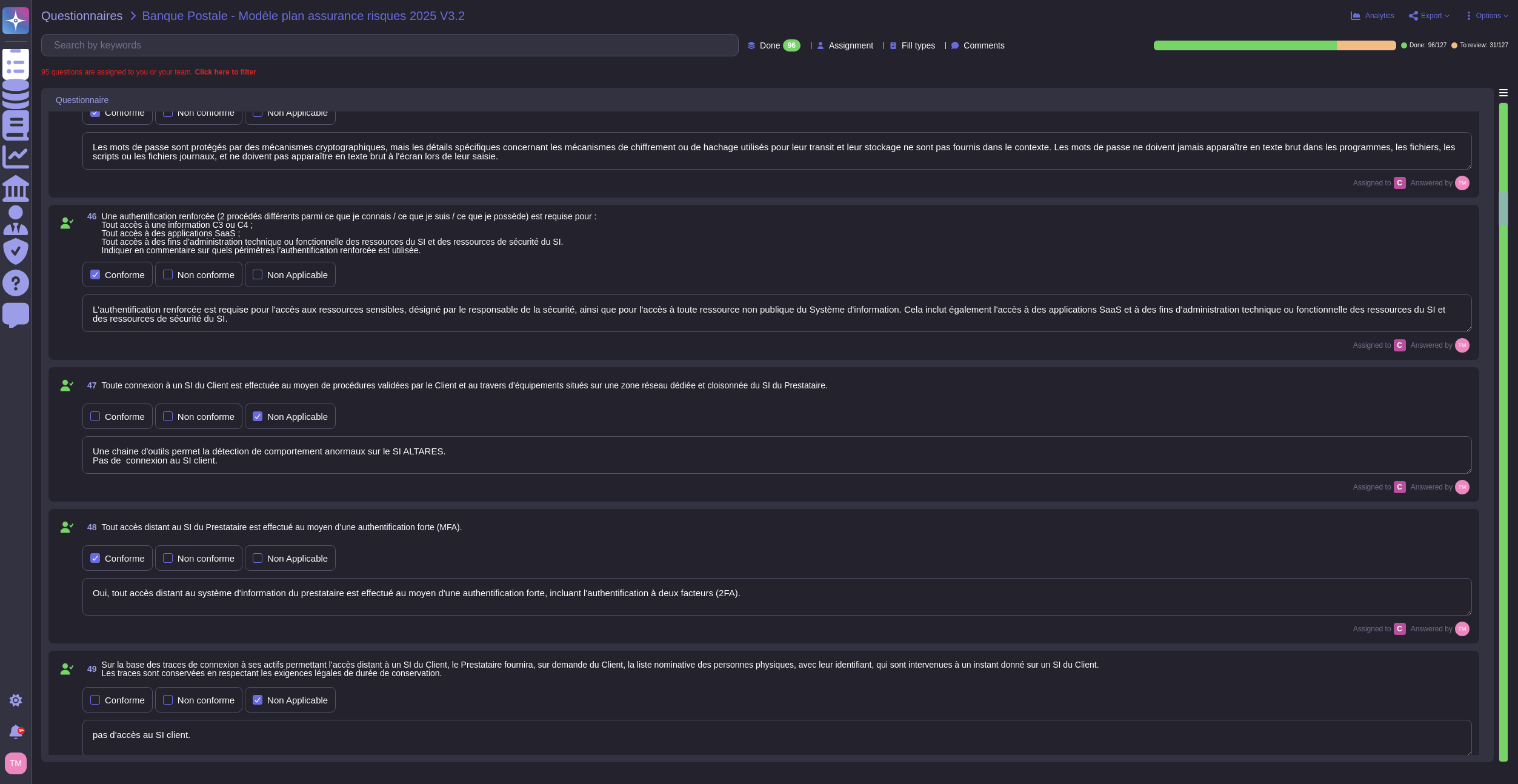
type textarea "OUI"
type textarea "Oui, l'application Web suit les meilleures pratiques de développement décrites …"
type textarea "Une chaine d'outils permet la détection de comportement anormaux sur le SI ALTA…"
type textarea "Oui, tout accès distant au système d'information du prestataire est effectué au…"
type textarea "pas d'accès au SI client."
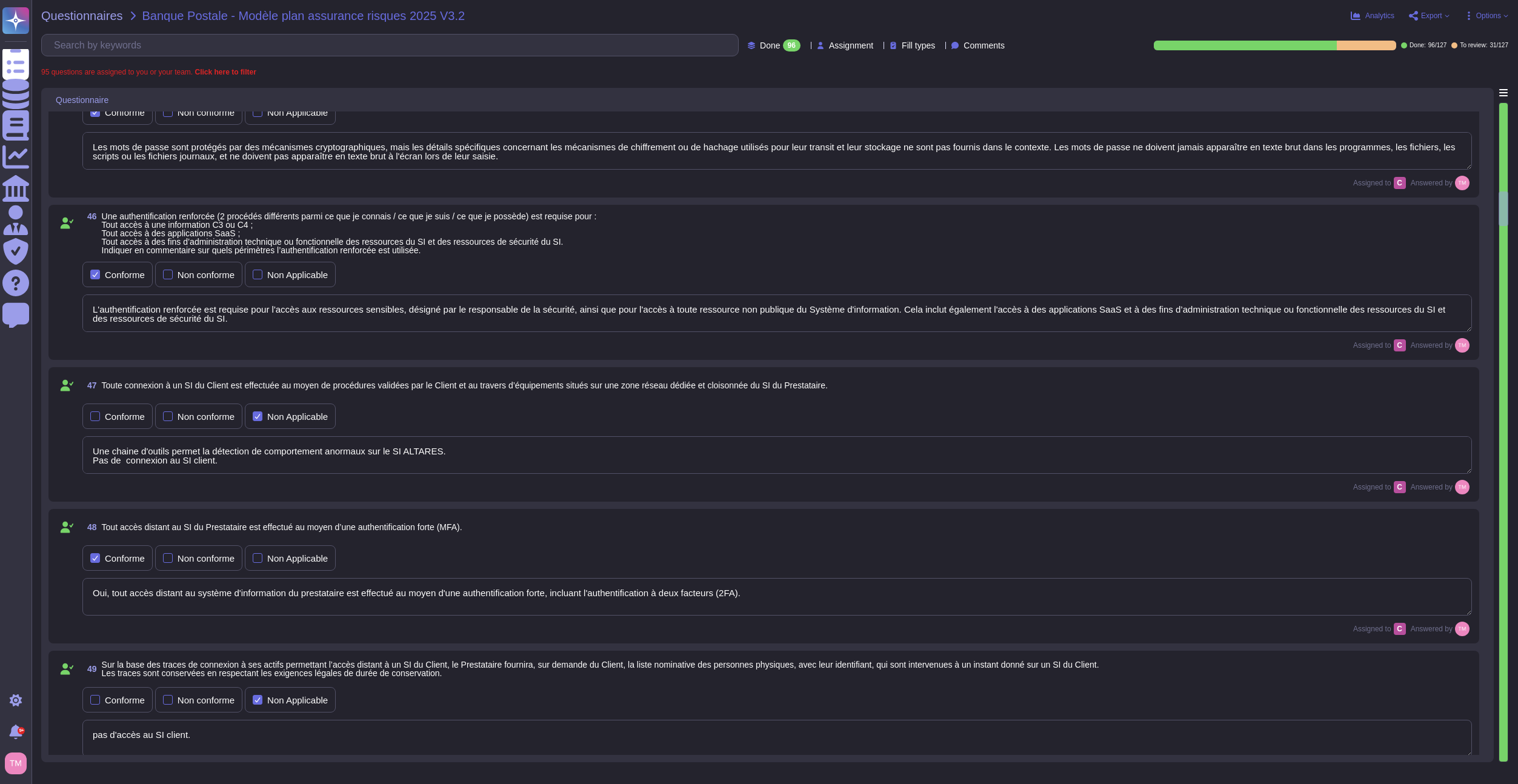
type textarea "L'authentification renforcée est requise pour l'accès aux ressources sensibles,…"
type textarea "Les comptes d’administration suivent les mêmes règles que celles des utilisateu…"
type textarea "Oui, les mots de passe constructeur ou par défaut sont systématiquement modifié…"
type textarea "Les mots de passe sont protégés par des mécanismes cryptographiques, mais les d…"
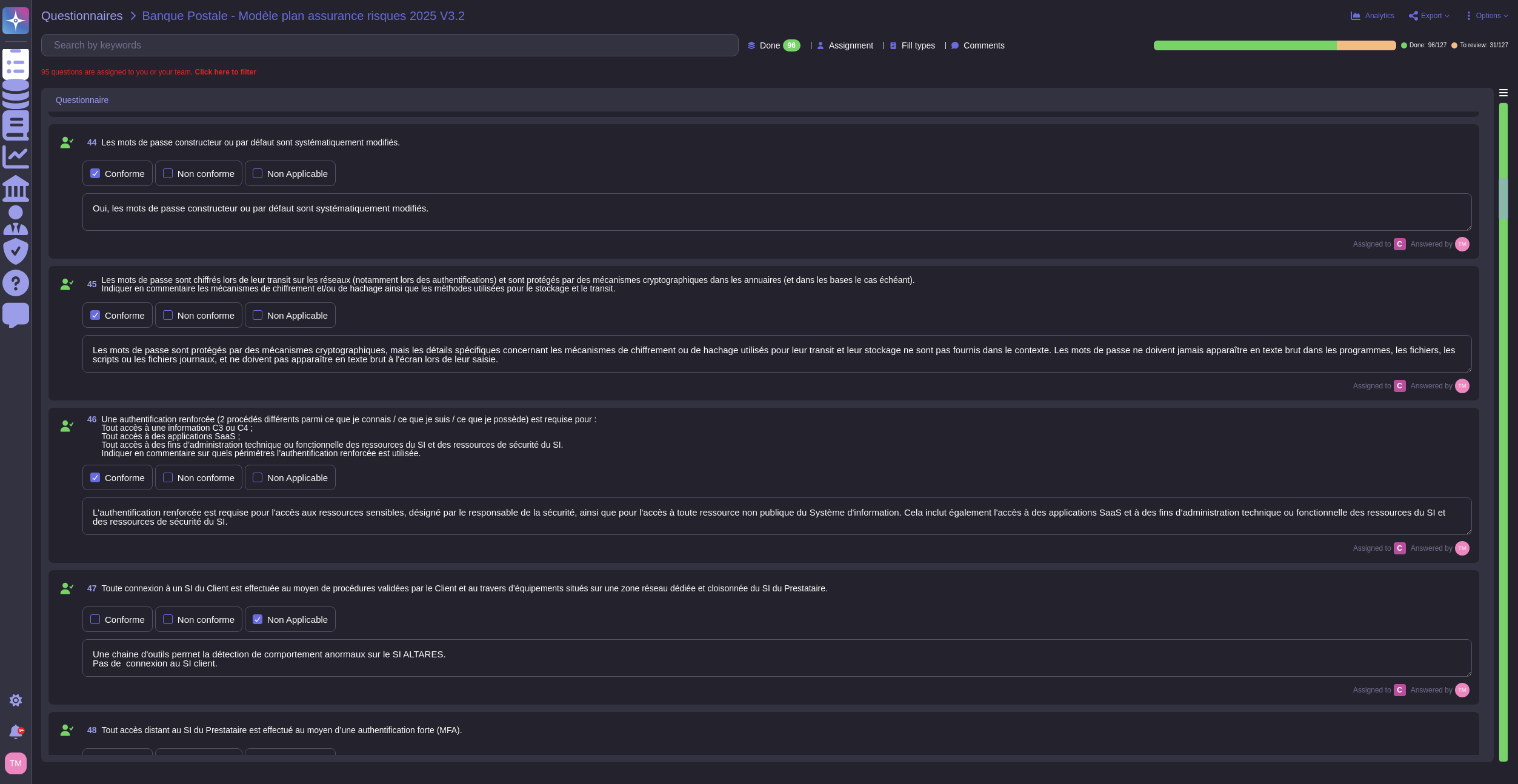
type textarea "La politique d'authentification mise en œuvre impose que l'authentification par…"
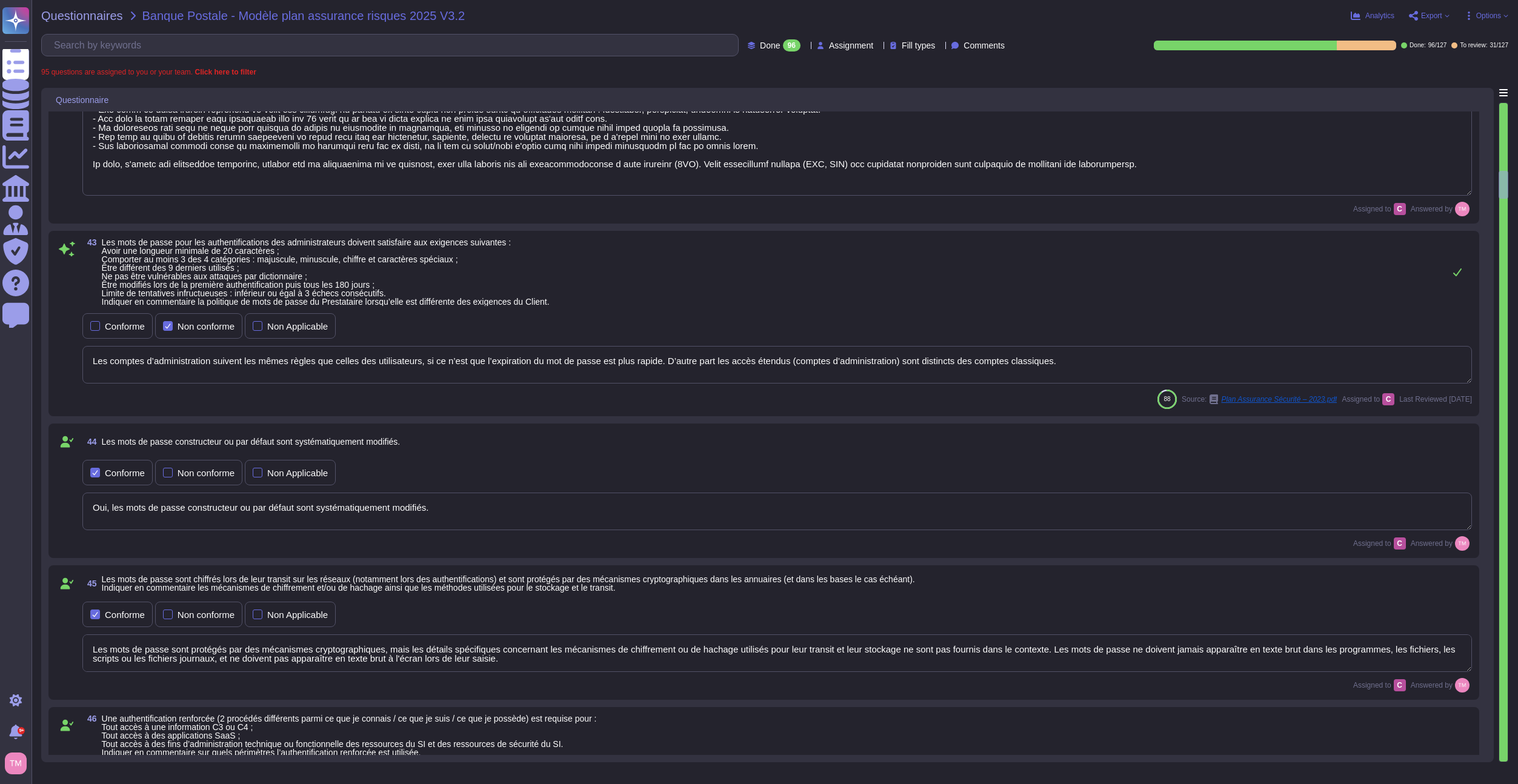
type textarea "Altares dispose d'un processus de gestion du cycle de vie pour les identités et…"
type textarea "Altares - D&B déclare tenir un registre écrit des activités de traitement effec…"
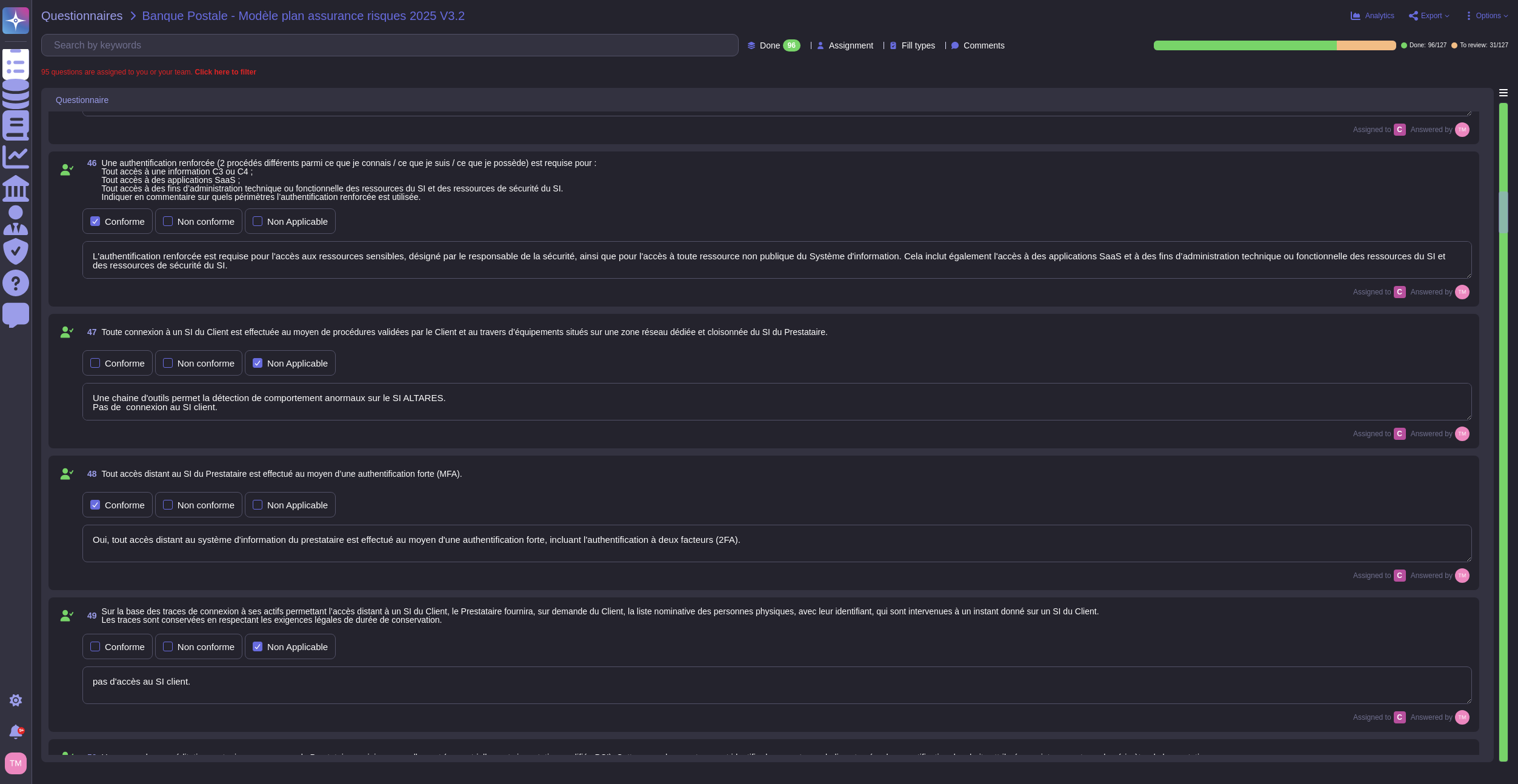
type textarea "Oui, tout accès distant au système d'information du prestataire est effectué au…"
type textarea "pas d'accès au SI client."
type textarea "OUI"
type textarea "Oui, l'application Web suit les meilleures pratiques de développement décrites …"
type textarea "Les mises en production des évolutions applicatives sont réalisées pendant la p…"
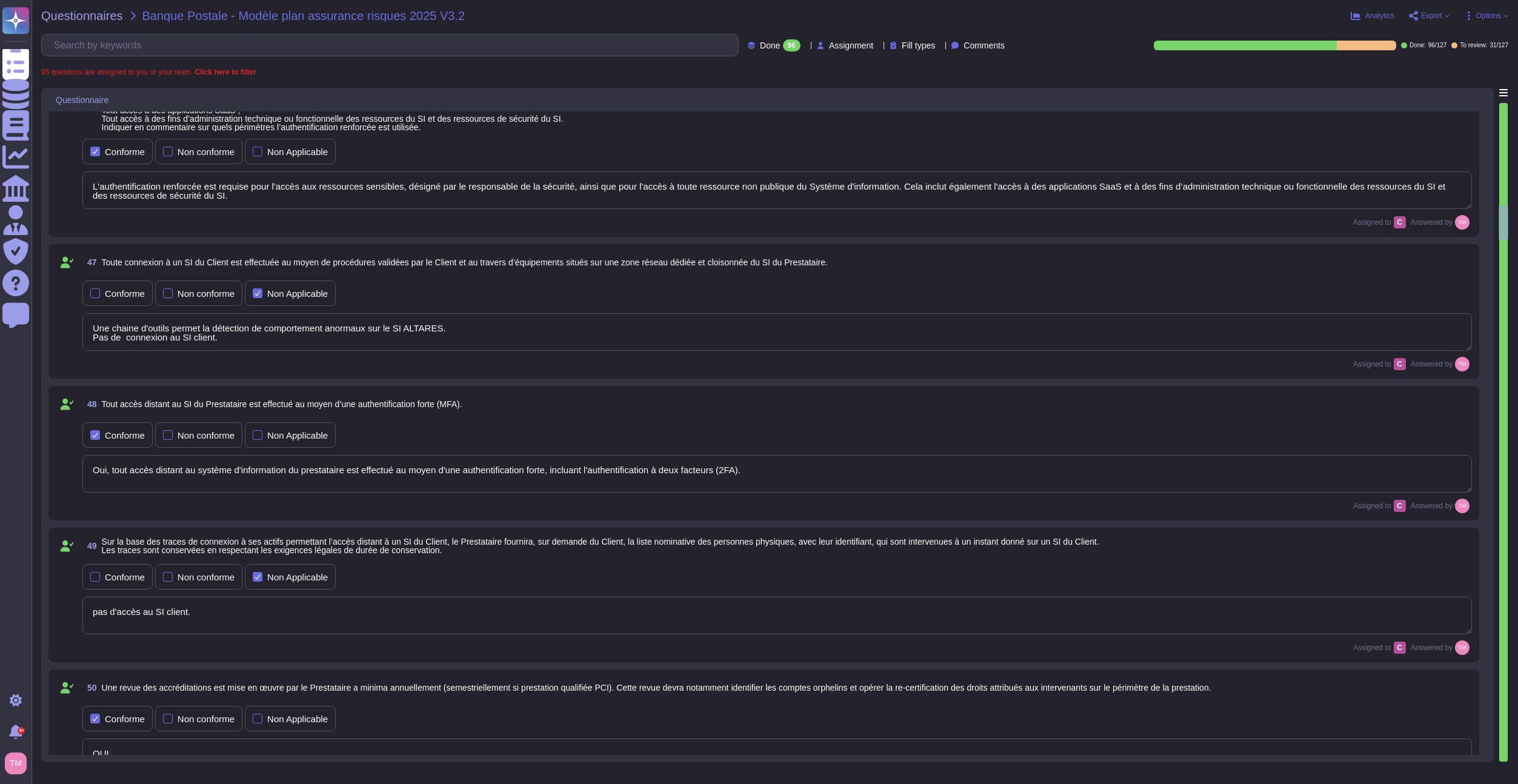
type textarea "L'environnement de développement est distinct des autres environnements, notamm…"
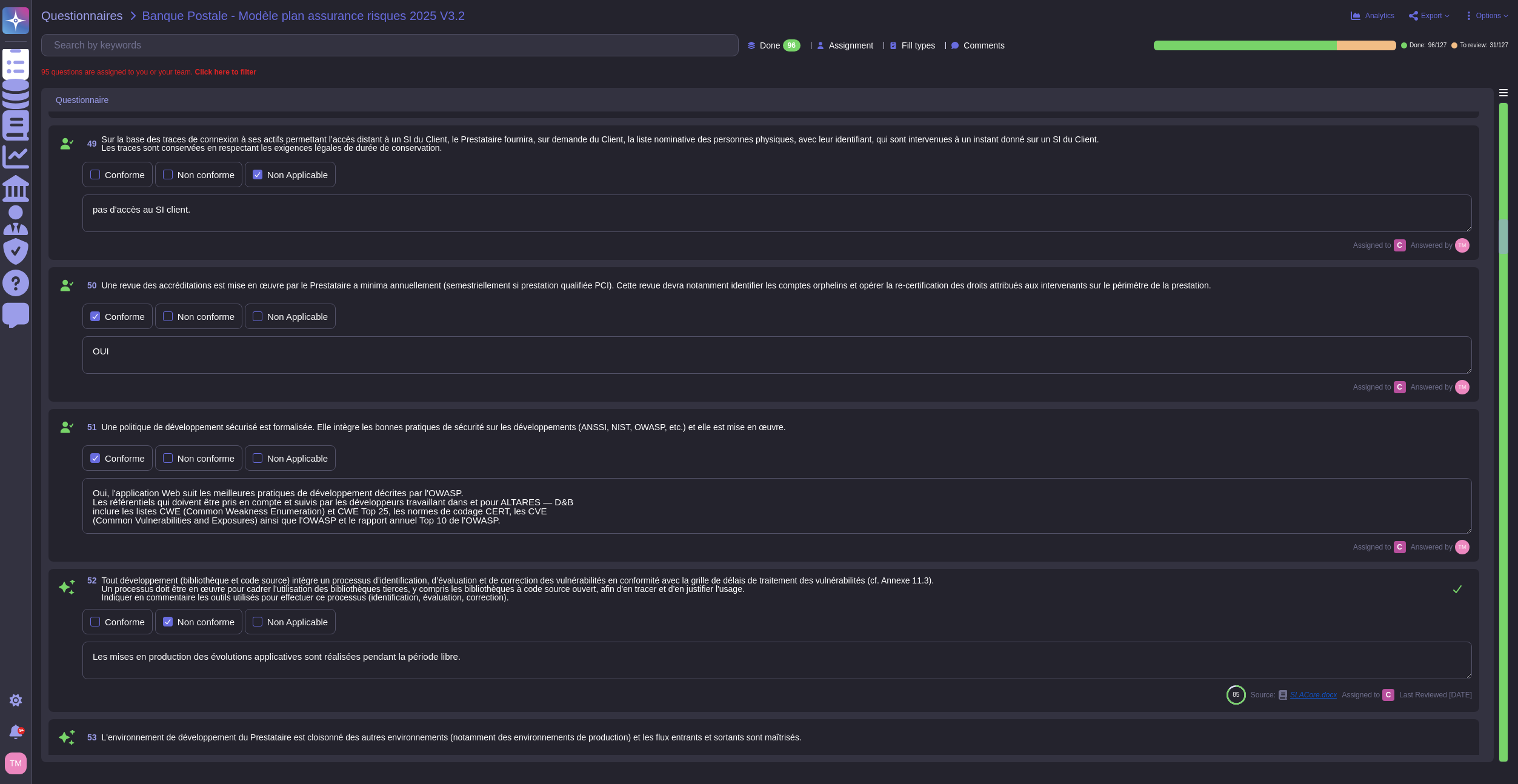
type textarea "Security controls for applications are performed throughout the development cyc…"
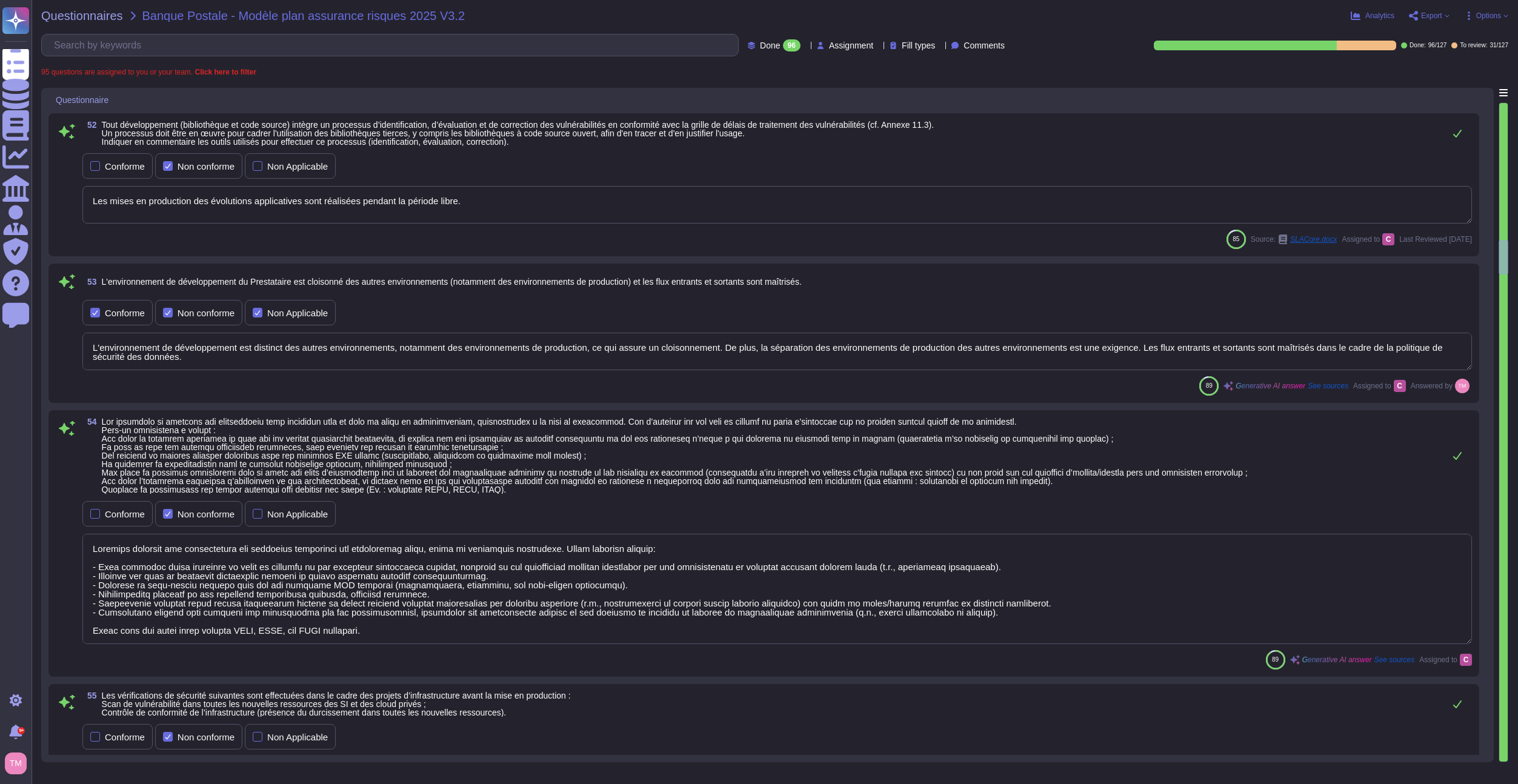
type textarea "Security checks are performed as part of infrastructure projects before product…"
type textarea "Les résultats sont confidentiels et ne peuvent être publiés. La preuve que le t…"
type textarea "L'étendue et la fréquence des sauvegardes sont adaptées à la criticité des info…"
type textarea "Yes, a security incident response process is in place, which includes the detec…"
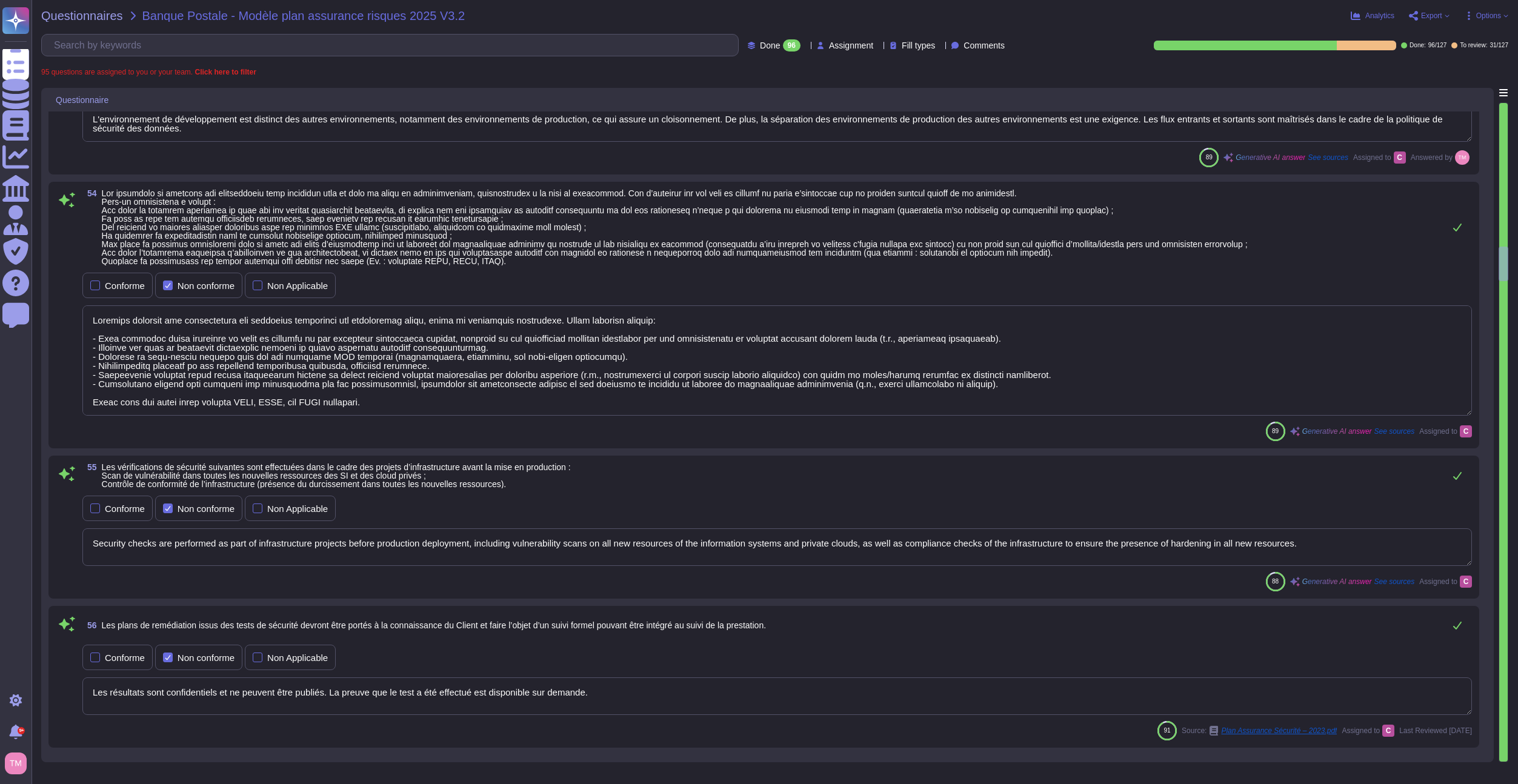
type textarea "In the event of a suspected or confirmed attack on the service provider's infor…"
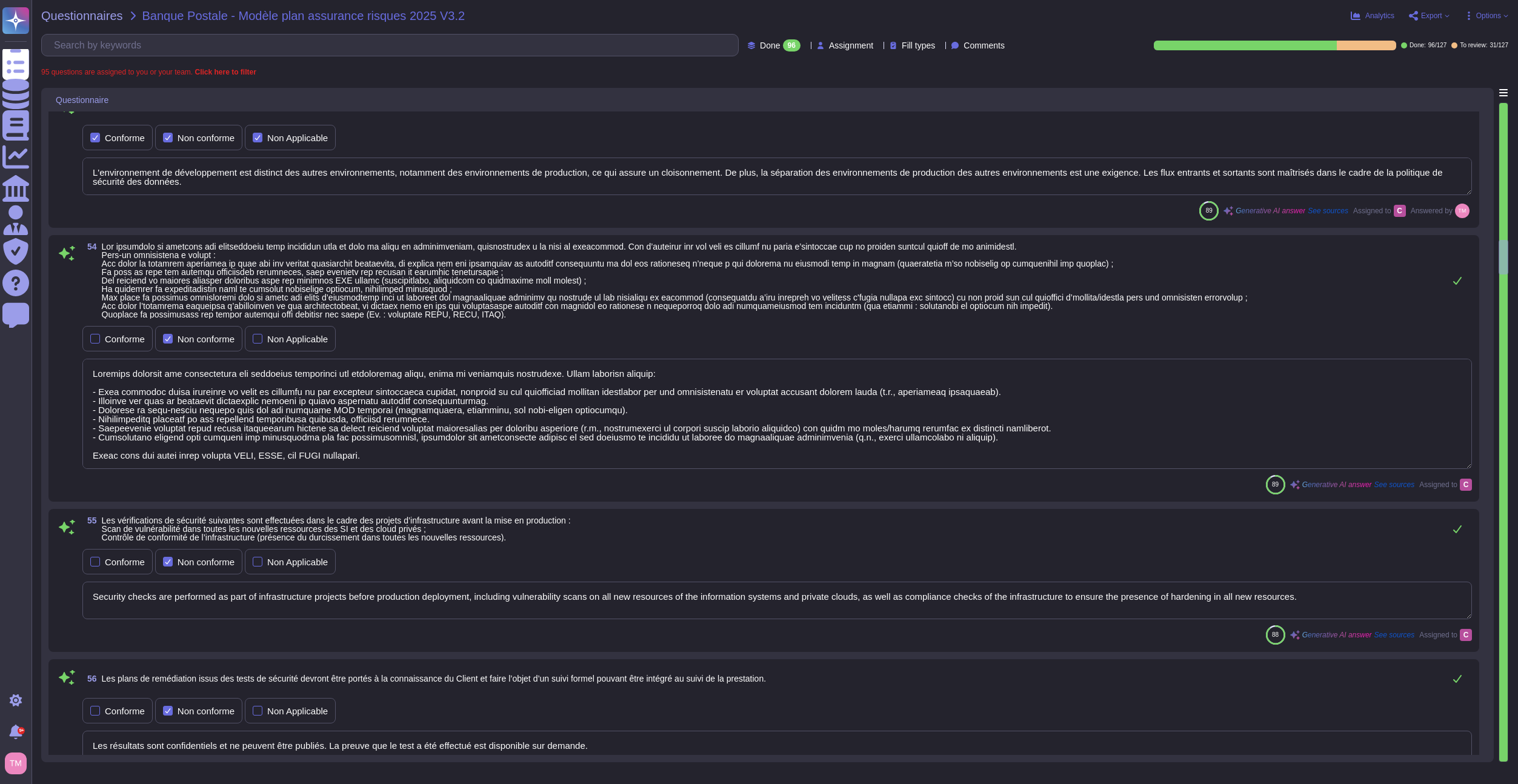
scroll to position [3260, 0]
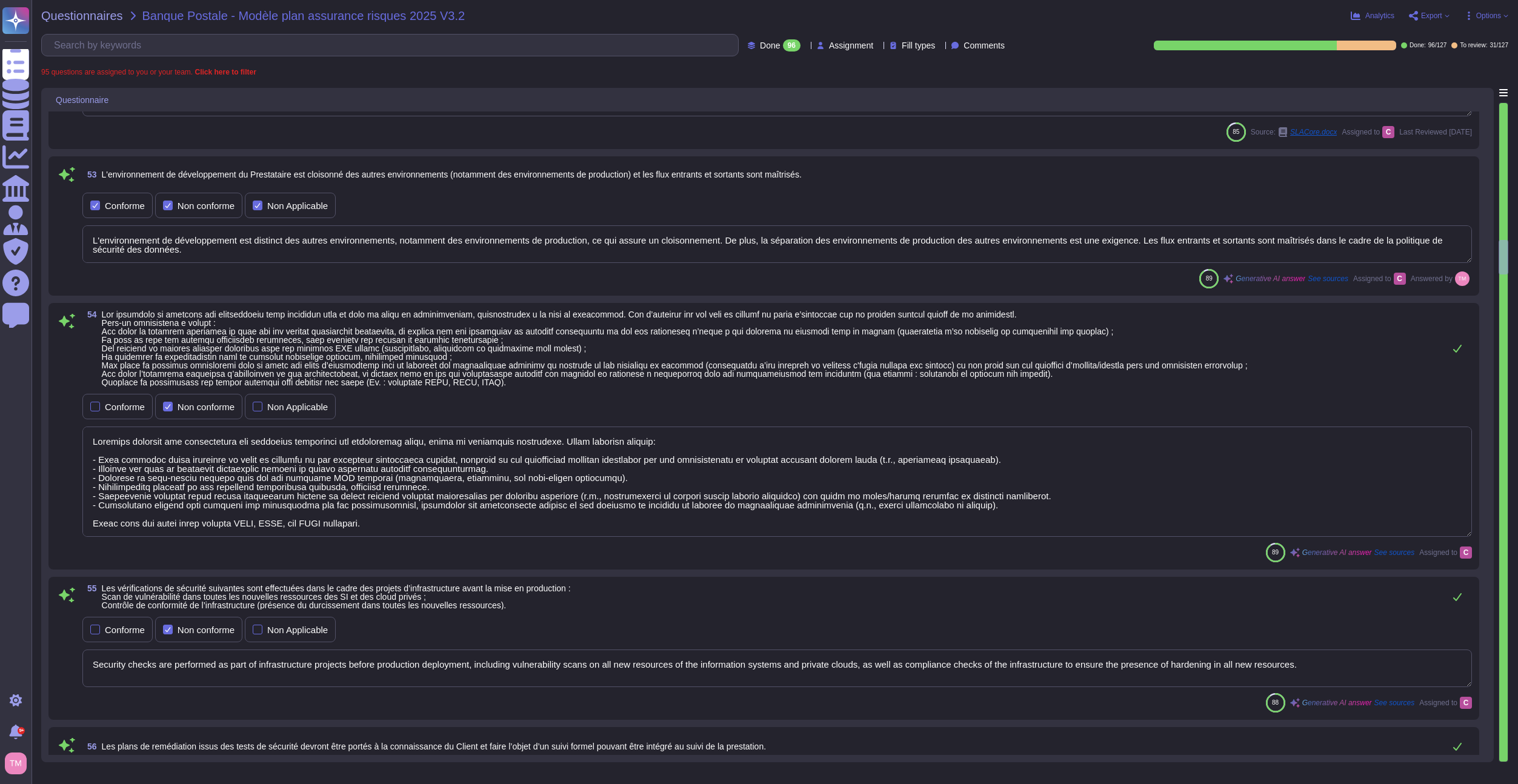
click at [292, 463] on textarea at bounding box center [777, 482] width 1390 height 110
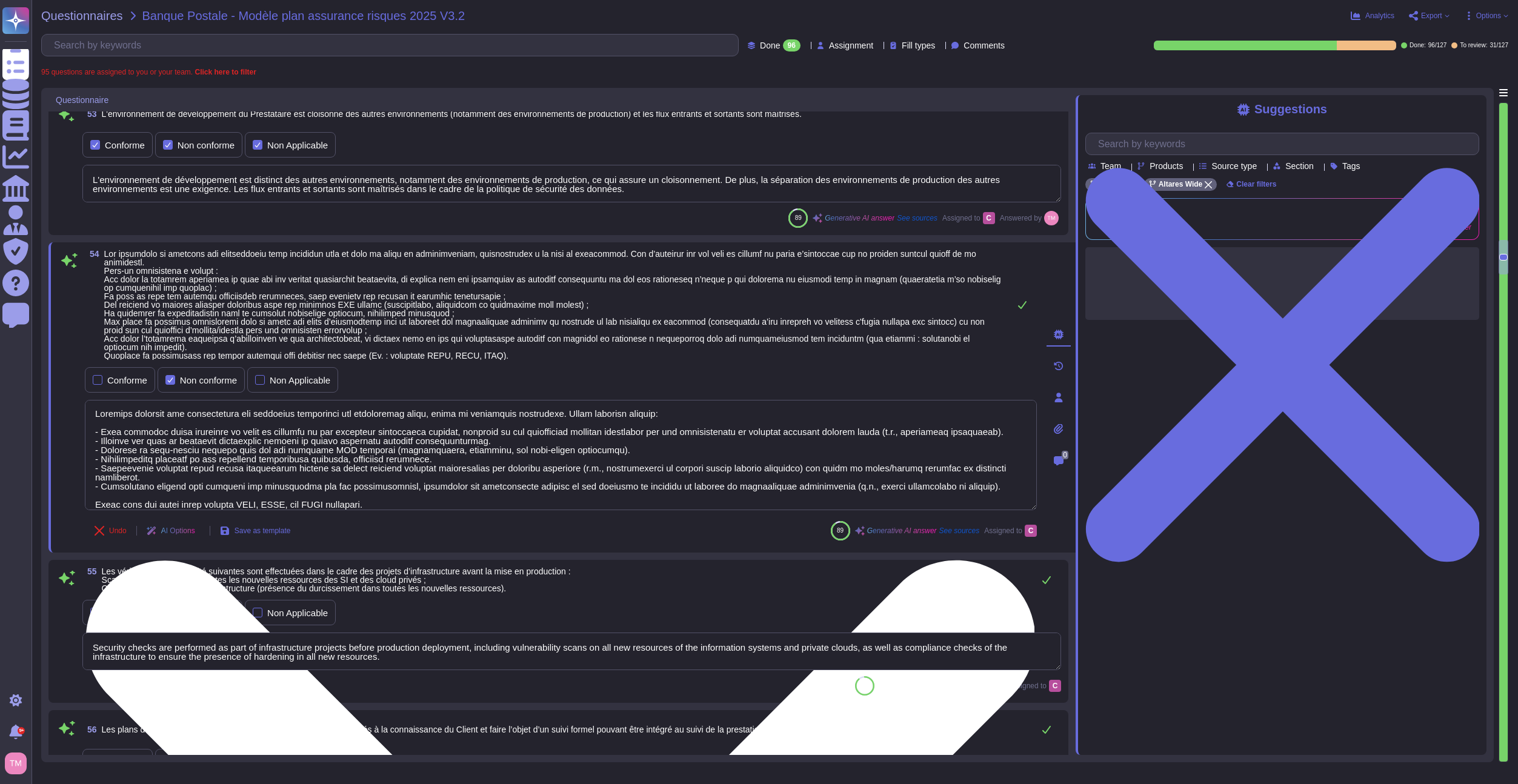
scroll to position [0, 0]
drag, startPoint x: 390, startPoint y: 506, endPoint x: 87, endPoint y: 410, distance: 317.8
click at [87, 410] on textarea at bounding box center [561, 455] width 952 height 110
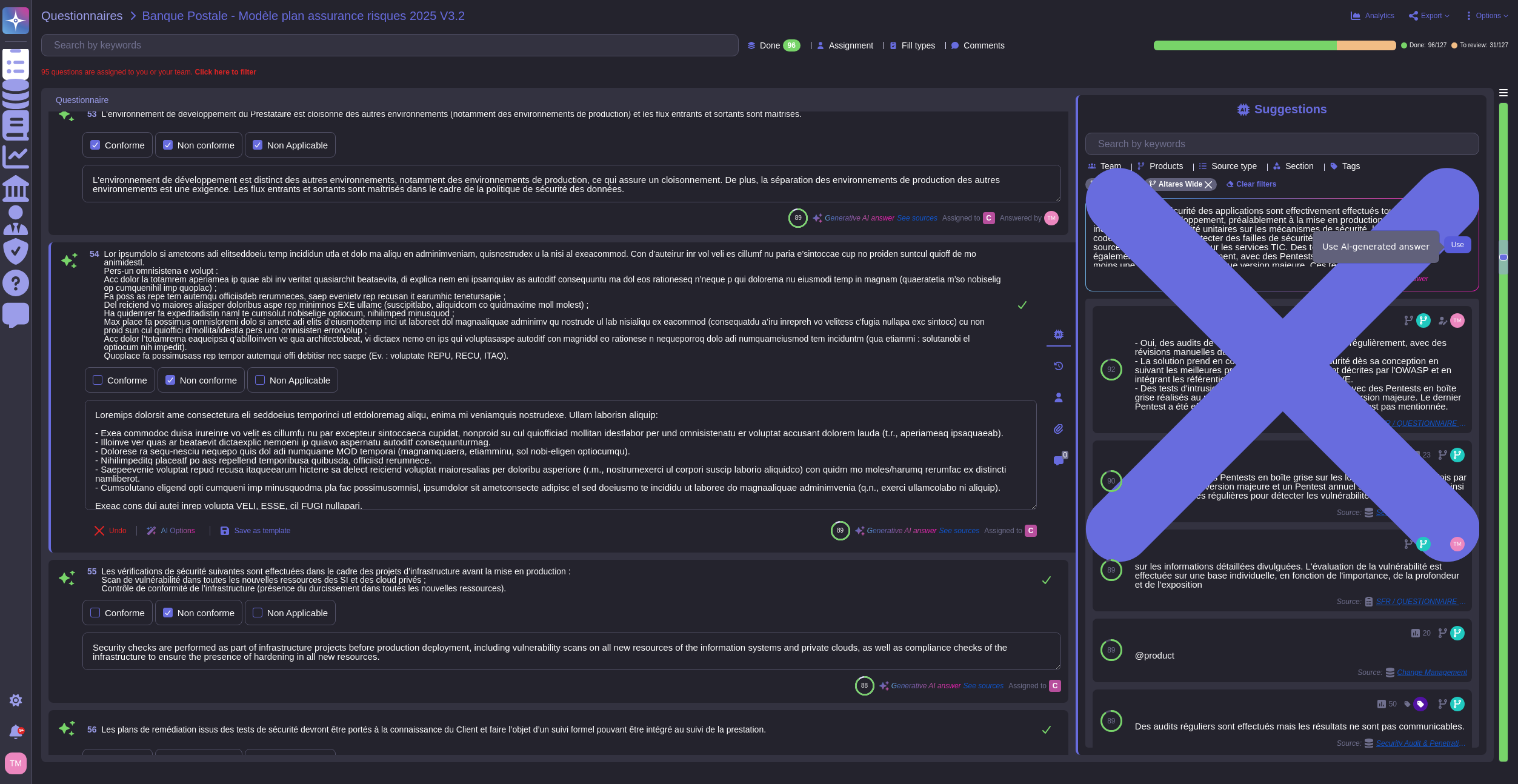
click at [1461, 246] on span "Use" at bounding box center [1458, 244] width 13 height 7
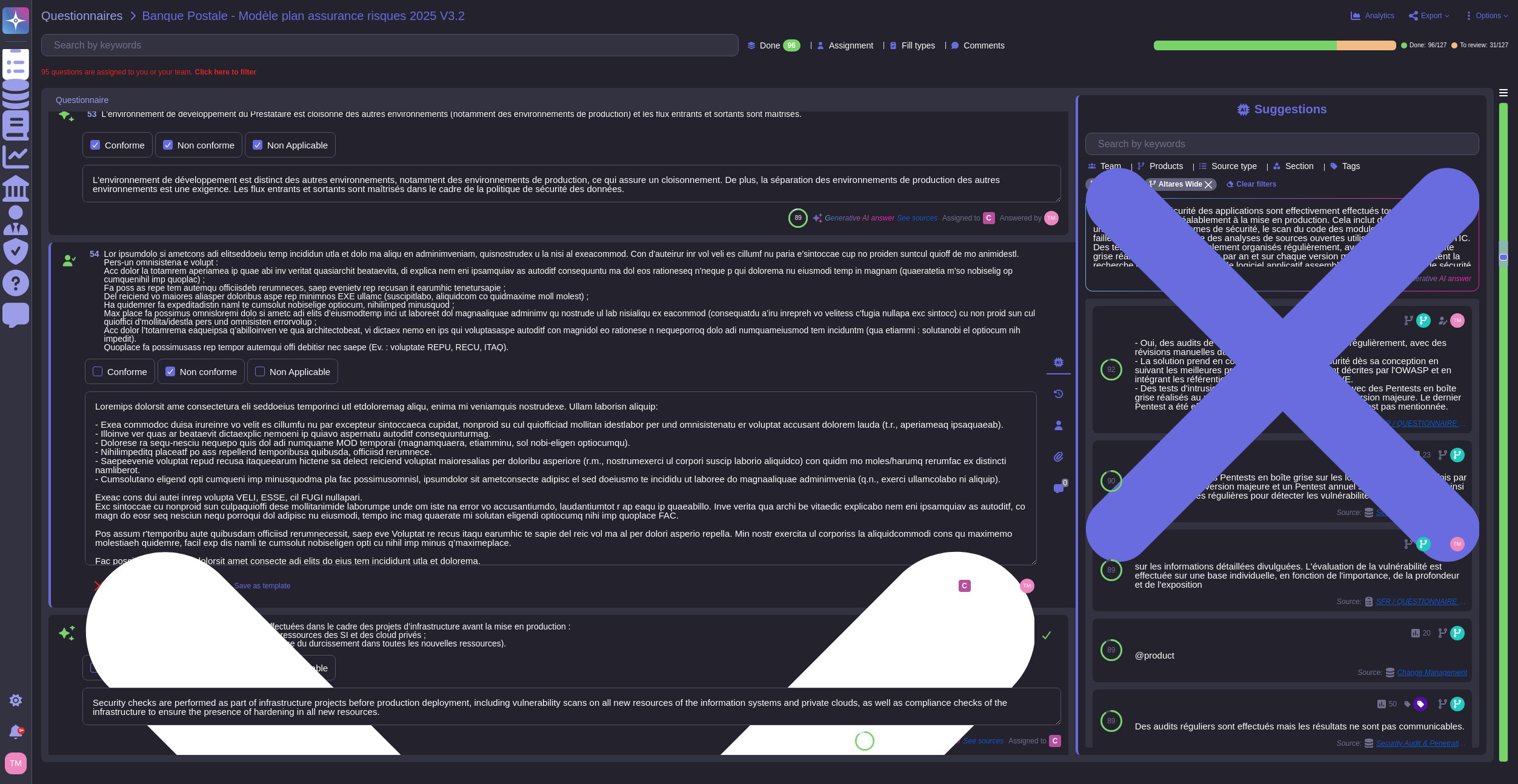
drag, startPoint x: 699, startPoint y: 515, endPoint x: 143, endPoint y: 446, distance: 560.3
click at [143, 446] on textarea at bounding box center [561, 478] width 952 height 174
click at [479, 482] on textarea at bounding box center [561, 478] width 952 height 174
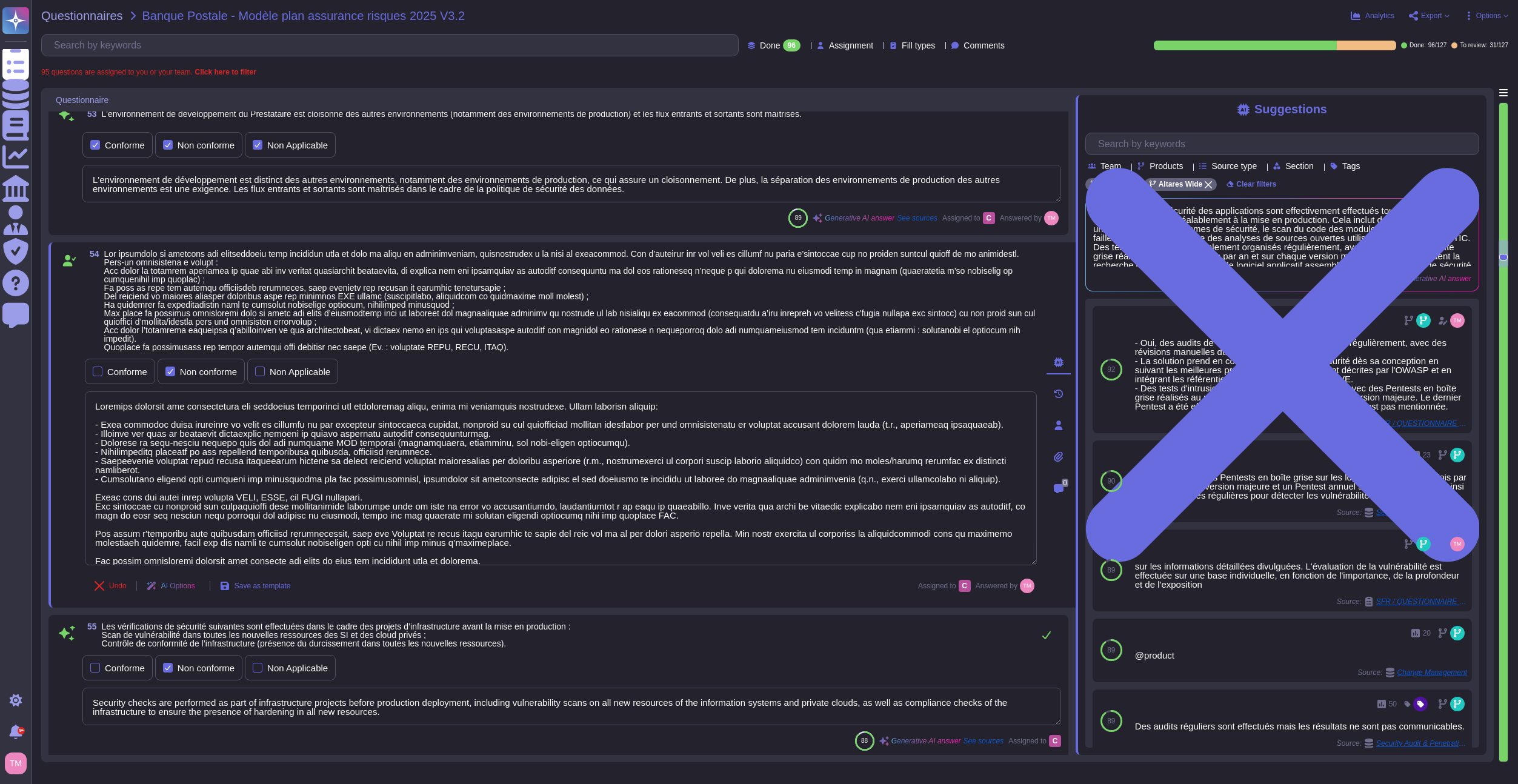
drag, startPoint x: 368, startPoint y: 494, endPoint x: 79, endPoint y: 395, distance: 305.5
click at [79, 395] on div "54 Conforme Non conforme Non Applicable Undo AI Options Save as template Assign…" at bounding box center [548, 424] width 979 height 351
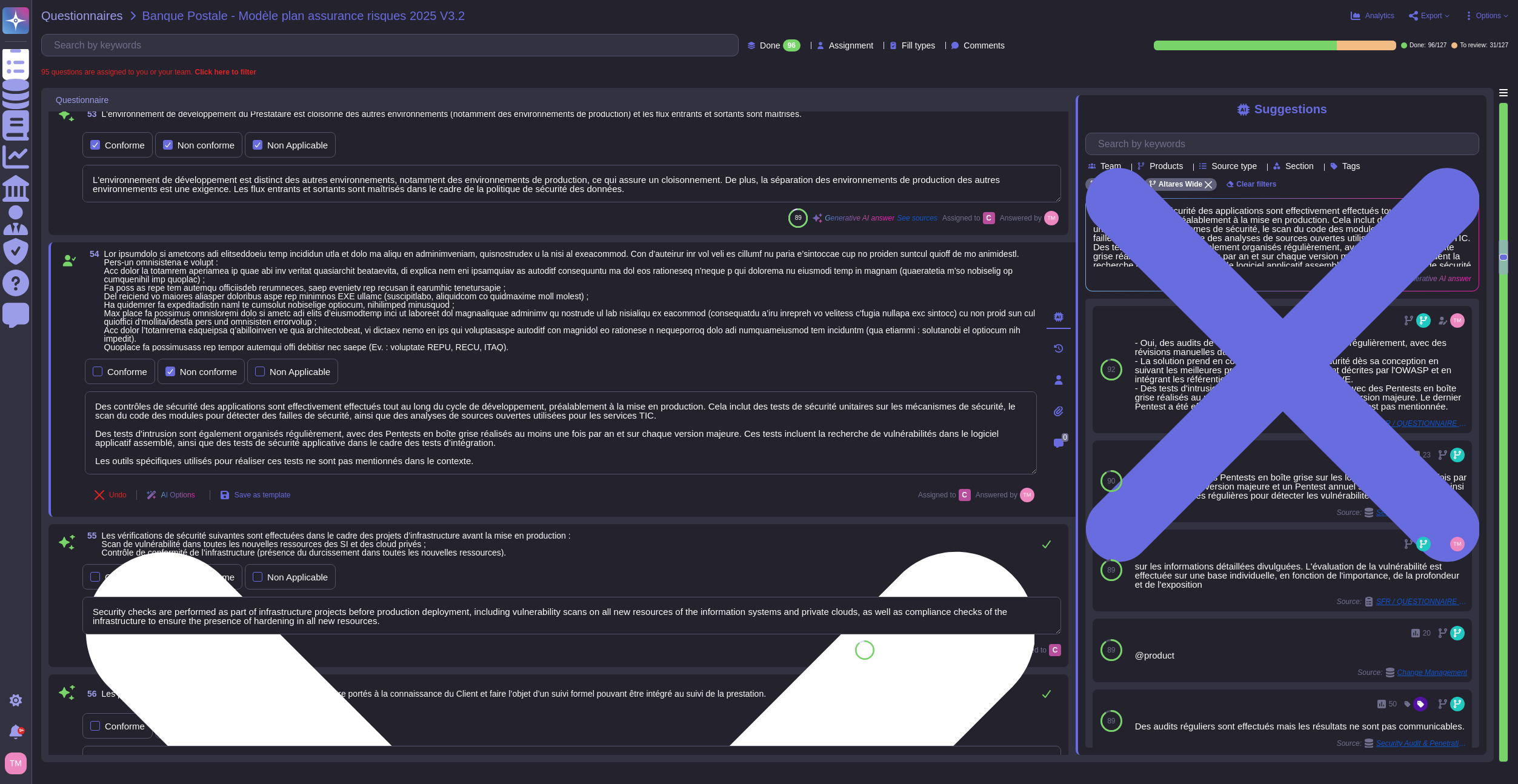
scroll to position [2, 0]
click at [490, 460] on textarea "Des contrôles de sécurité des applications sont effectivement effectués tout au…" at bounding box center [561, 433] width 952 height 83
click at [492, 471] on textarea "Des contrôles de sécurité des applications sont effectivement effectués tout au…" at bounding box center [561, 433] width 952 height 83
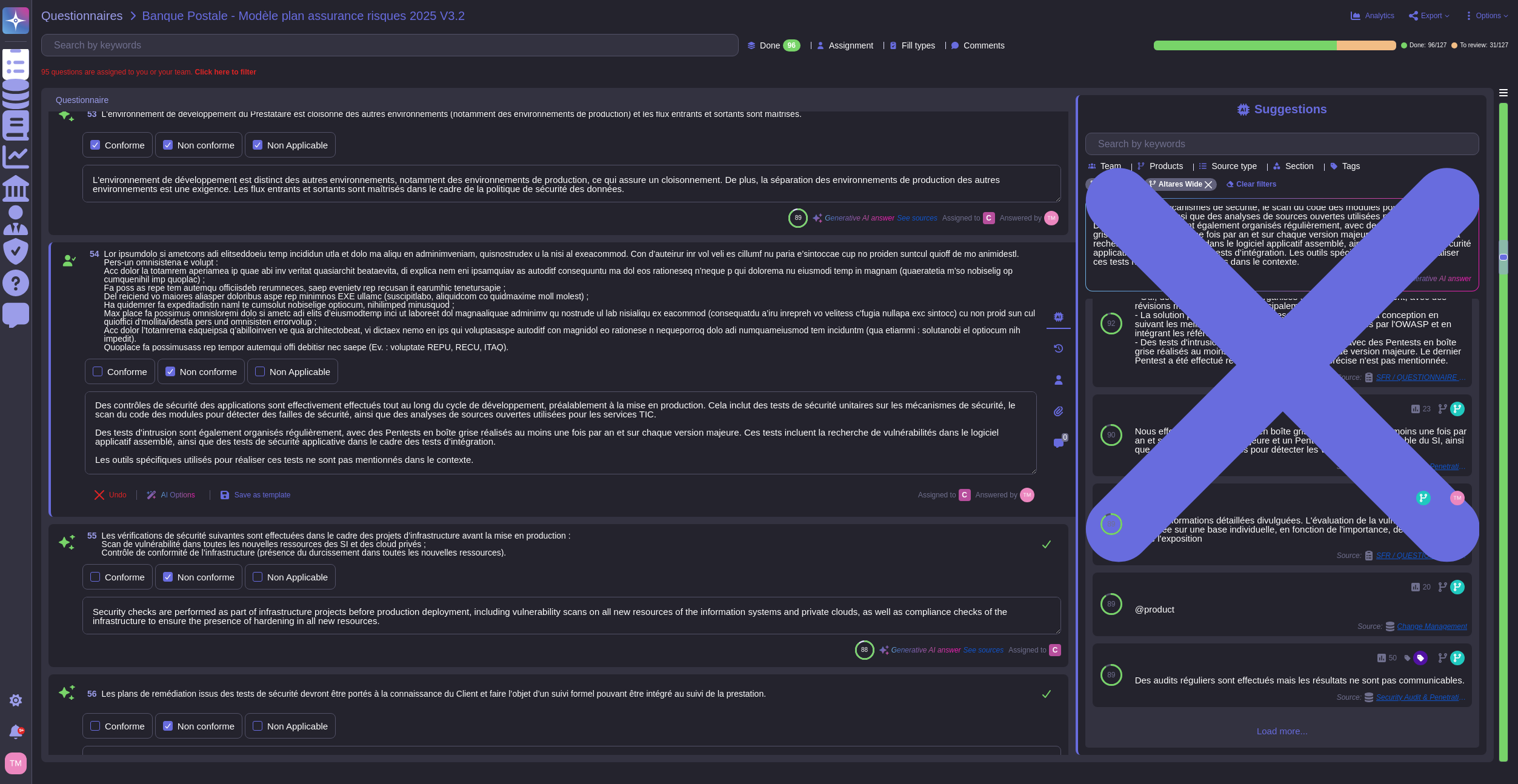
scroll to position [48, 0]
drag, startPoint x: 497, startPoint y: 477, endPoint x: 83, endPoint y: 467, distance: 414.1
click at [83, 467] on div "54 Conforme Non conforme Non Applicable Des contrôles de sécurité des applicati…" at bounding box center [548, 379] width 979 height 260
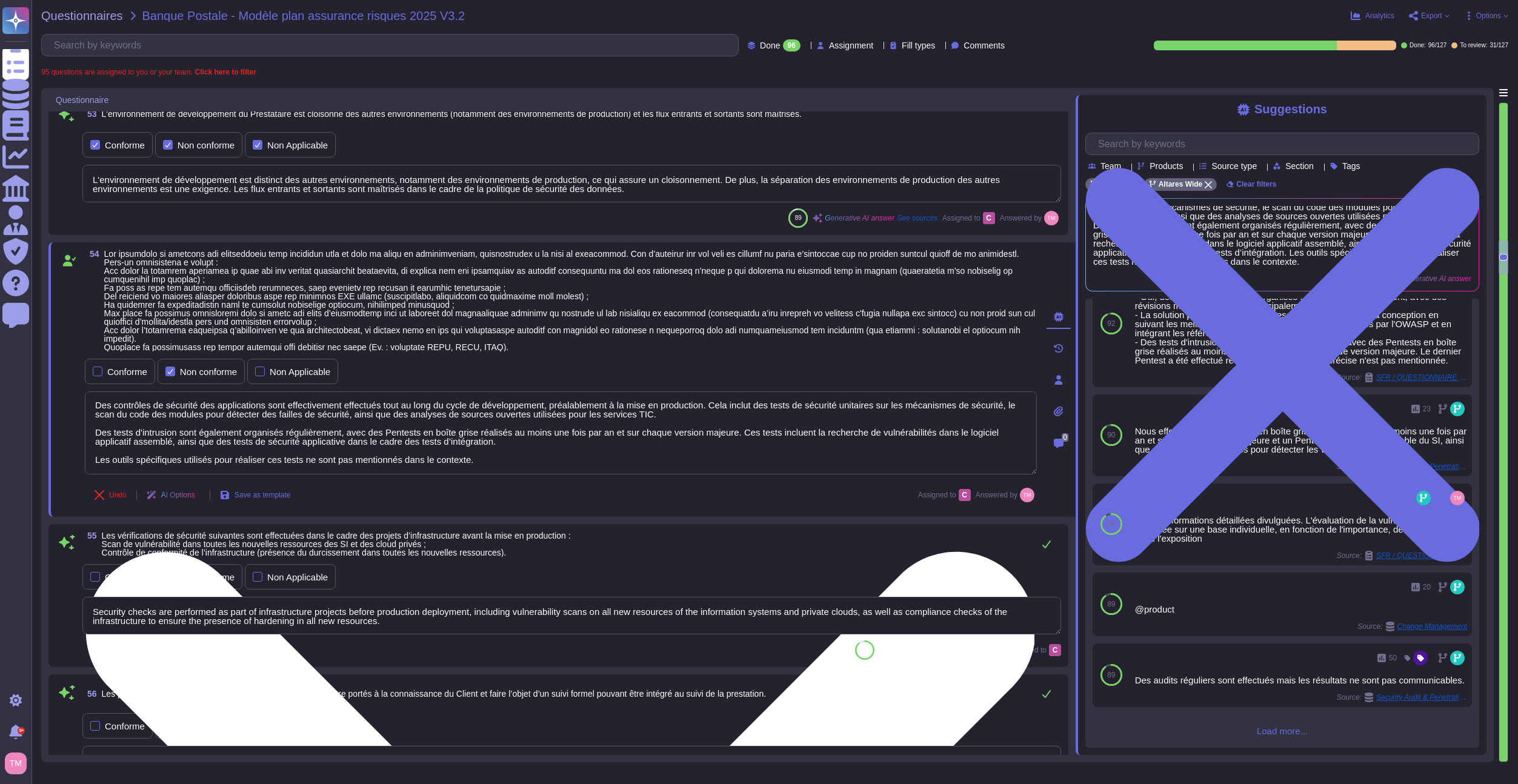
scroll to position [0, 0]
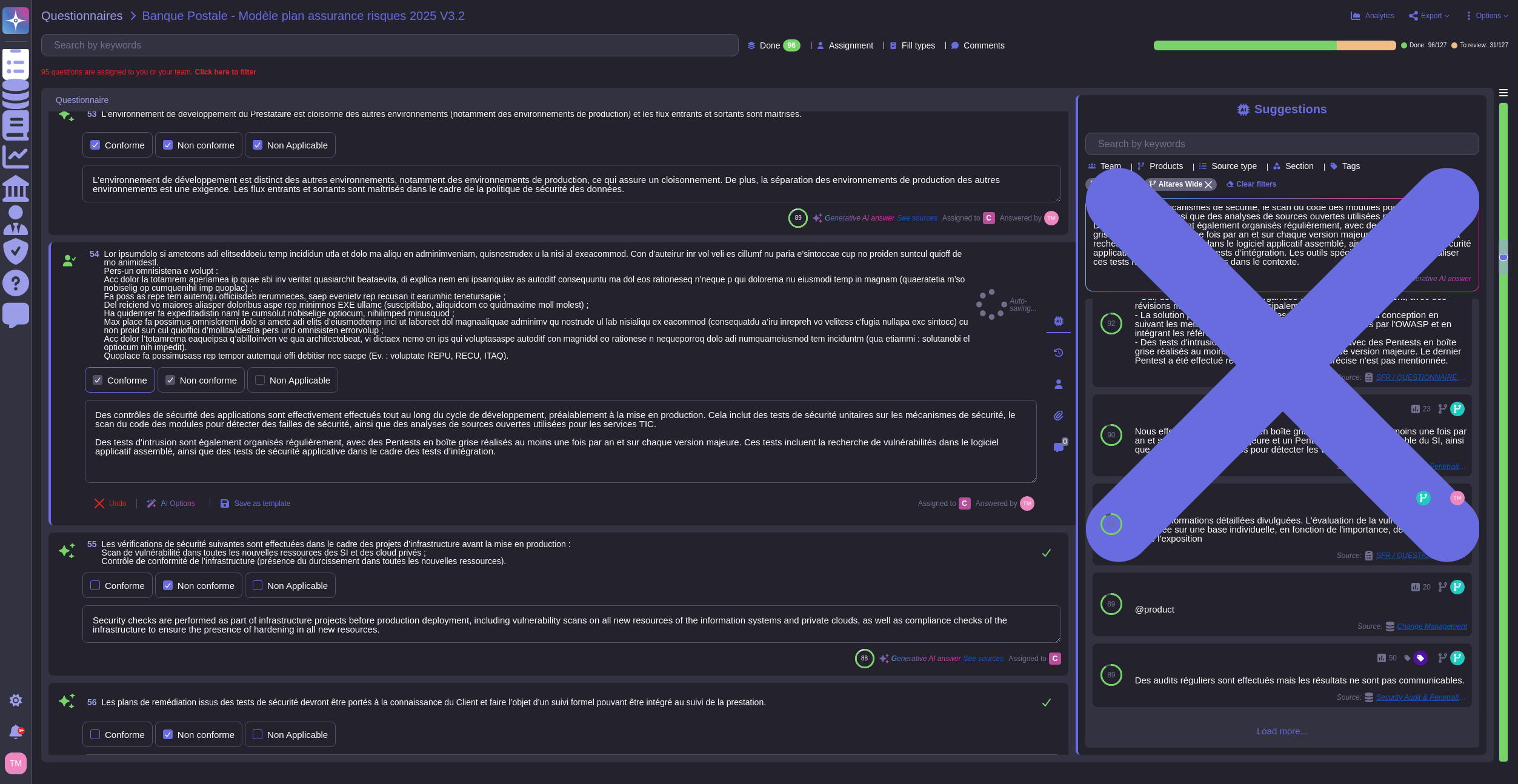
drag, startPoint x: 117, startPoint y: 377, endPoint x: 137, endPoint y: 380, distance: 20.2
click at [117, 377] on div "Conforme" at bounding box center [127, 380] width 40 height 9
click at [173, 380] on div at bounding box center [170, 380] width 10 height 10
click at [193, 379] on div "Non conforme" at bounding box center [209, 380] width 57 height 9
click at [206, 148] on div "Non conforme" at bounding box center [206, 145] width 57 height 9
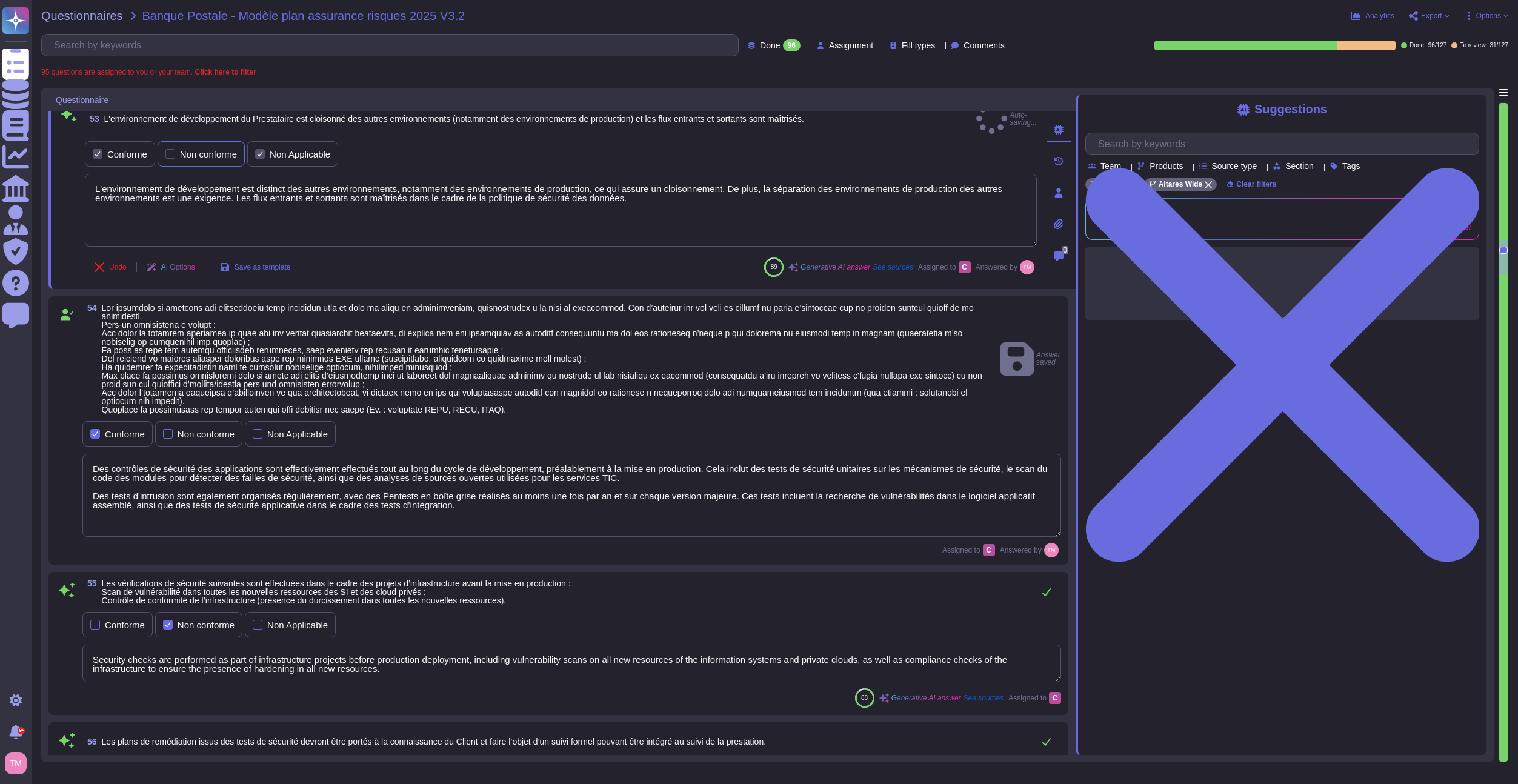
type textarea "Security controls for applications are performed throughout the development cyc…"
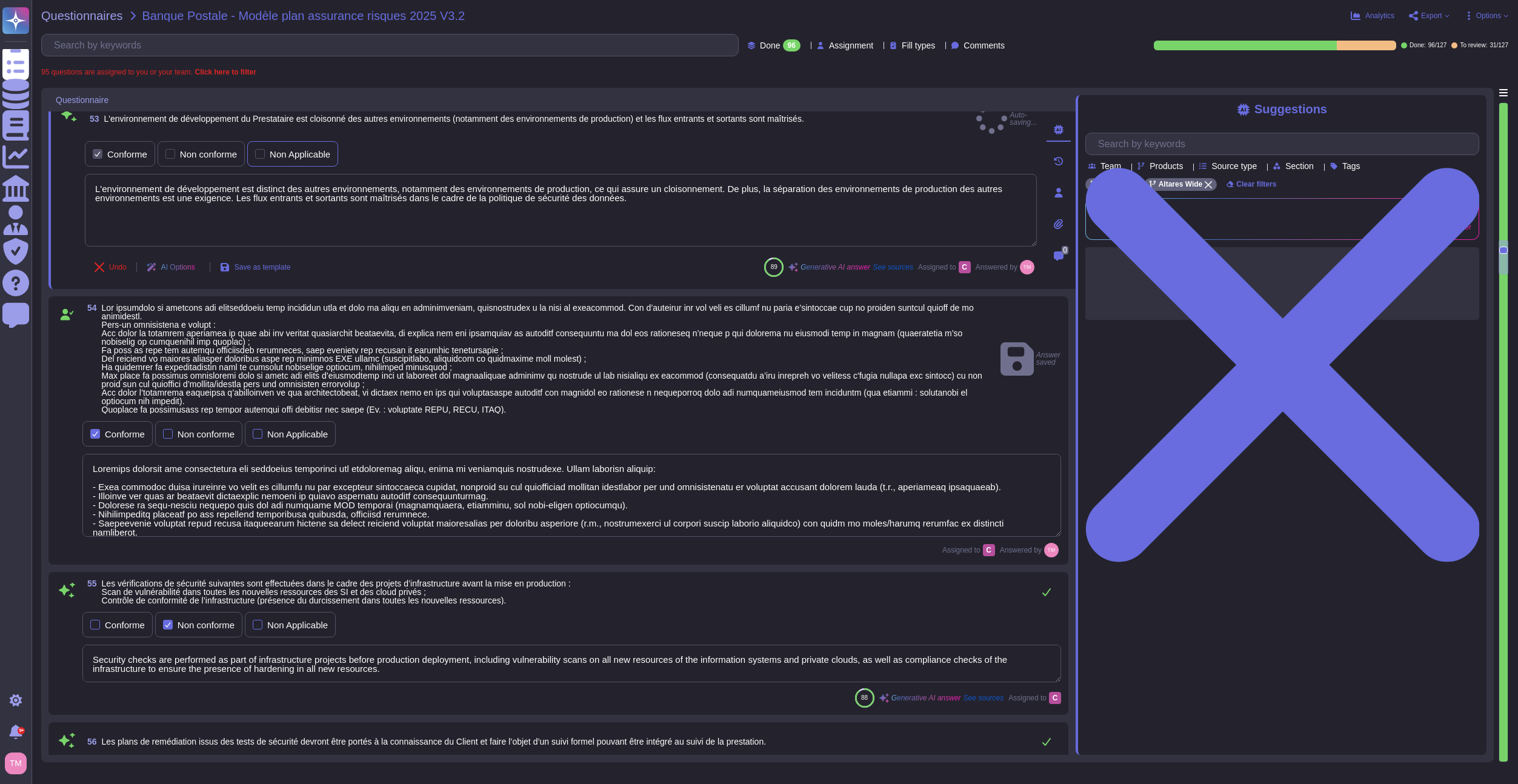
click at [281, 150] on div "Non Applicable" at bounding box center [299, 154] width 61 height 9
click at [0, 0] on input "Non Applicable" at bounding box center [0, 0] width 0 height 0
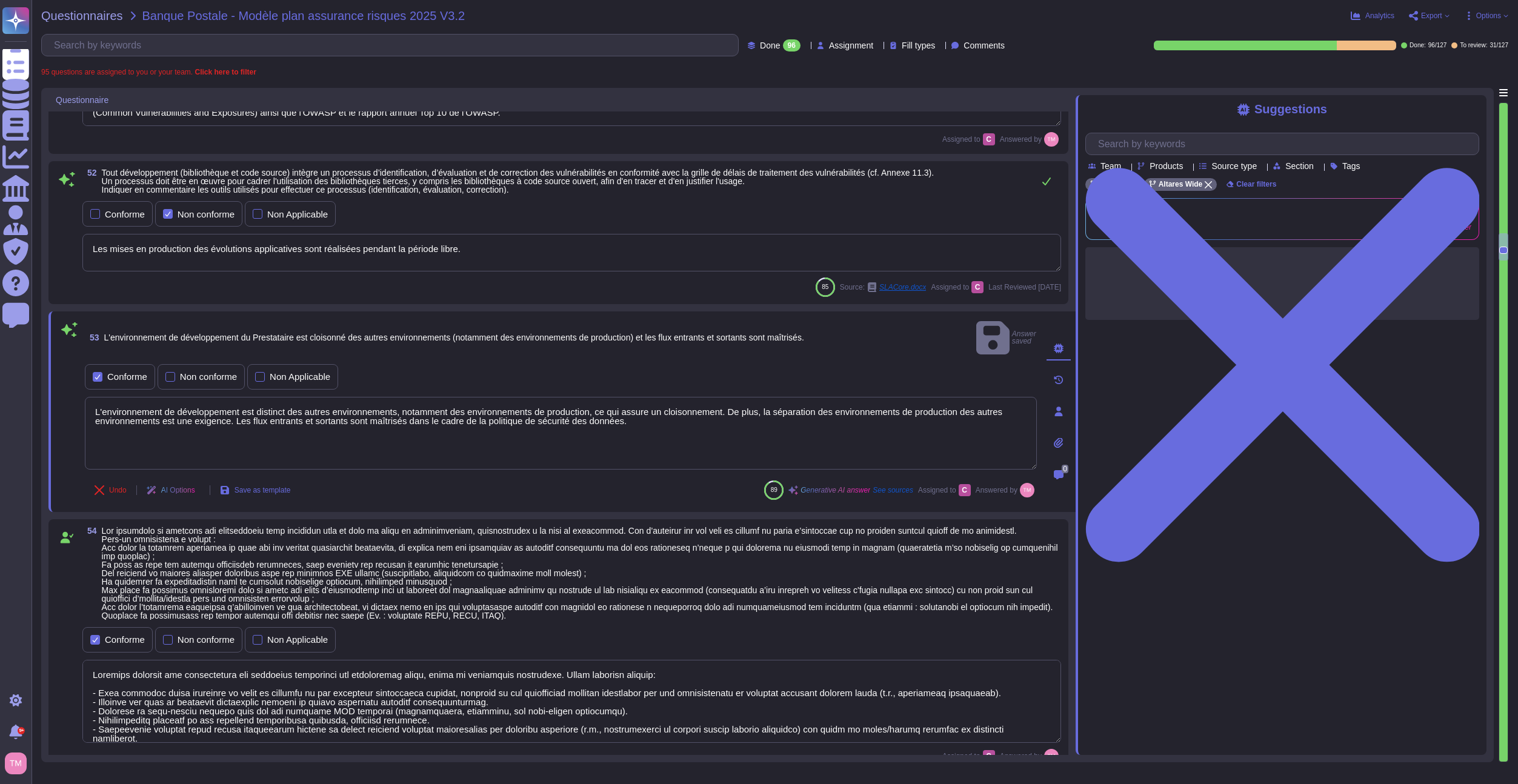
type textarea "pas d'accès au SI client."
type textarea "OUI"
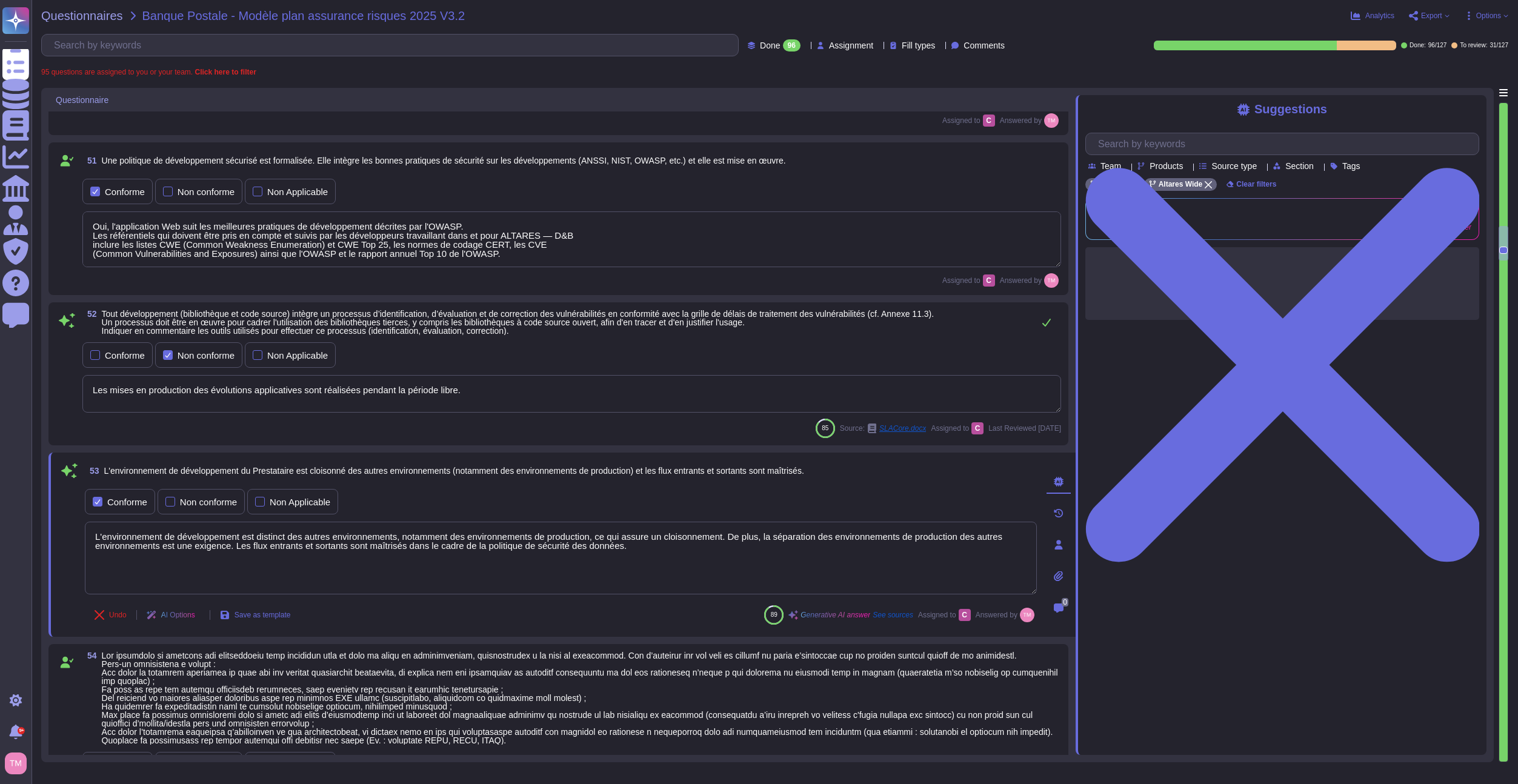
scroll to position [2960, 0]
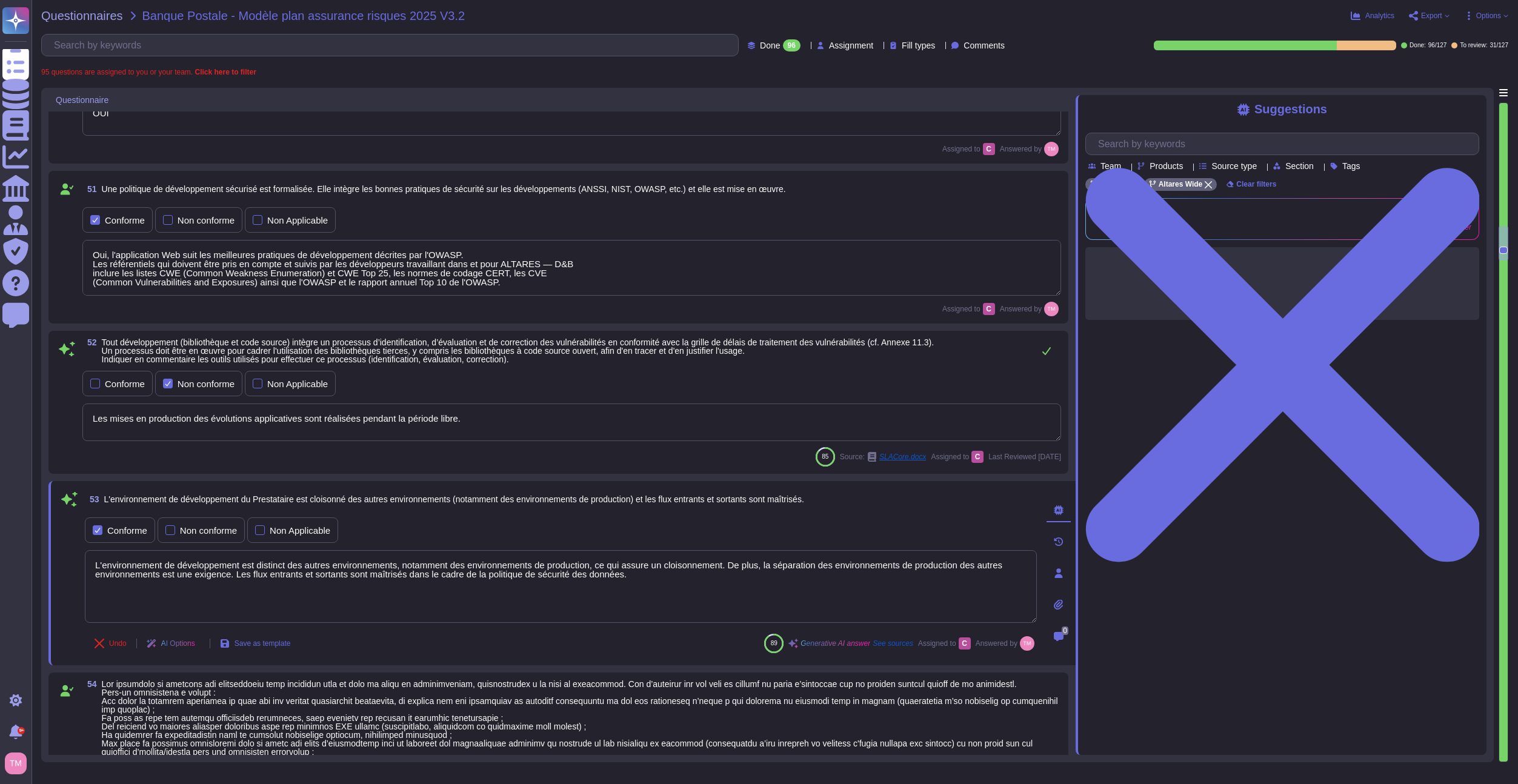
type textarea "Oui, tout accès distant au système d'information du prestataire est effectué au…"
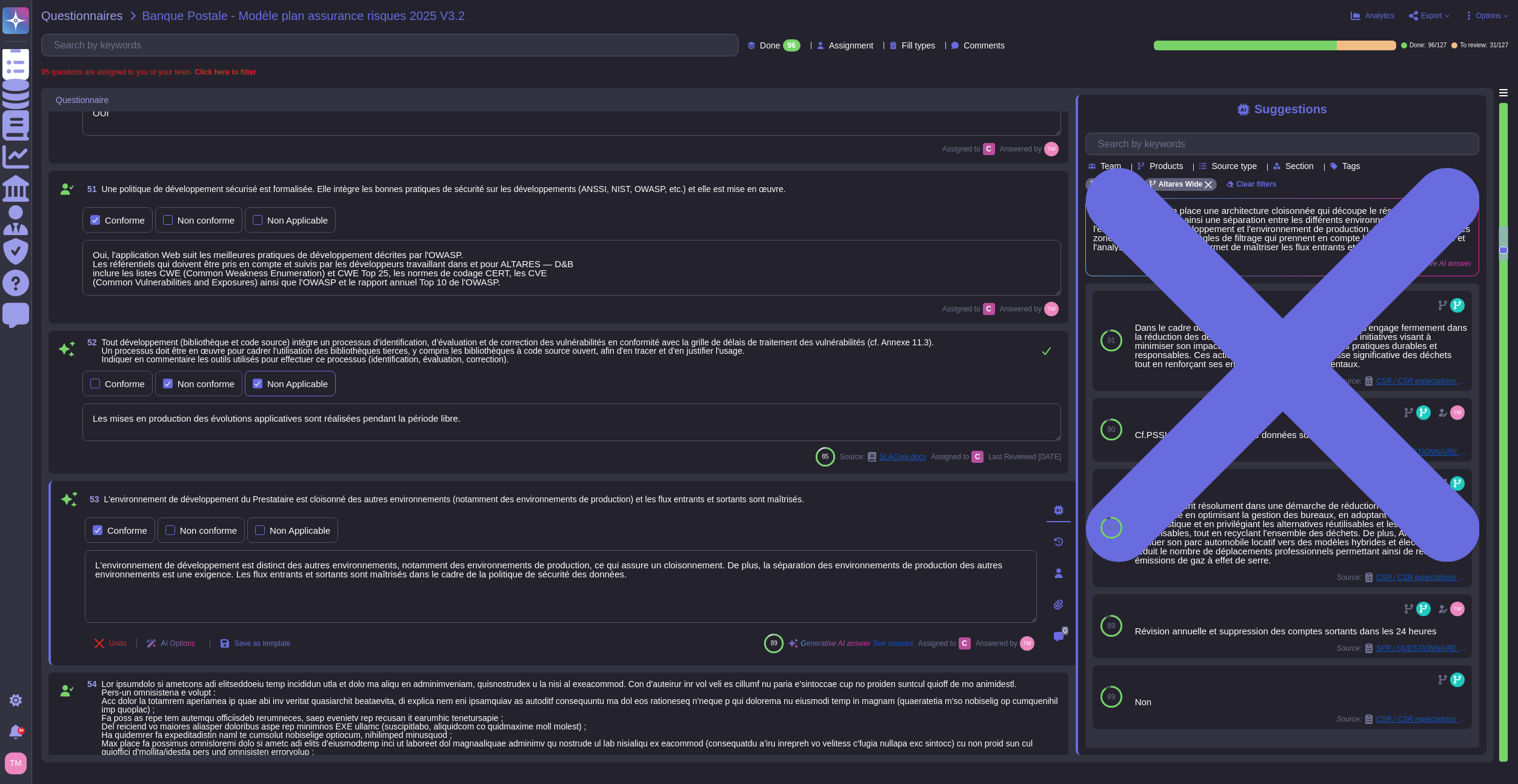
click at [267, 384] on label "Non Applicable" at bounding box center [290, 384] width 75 height 10
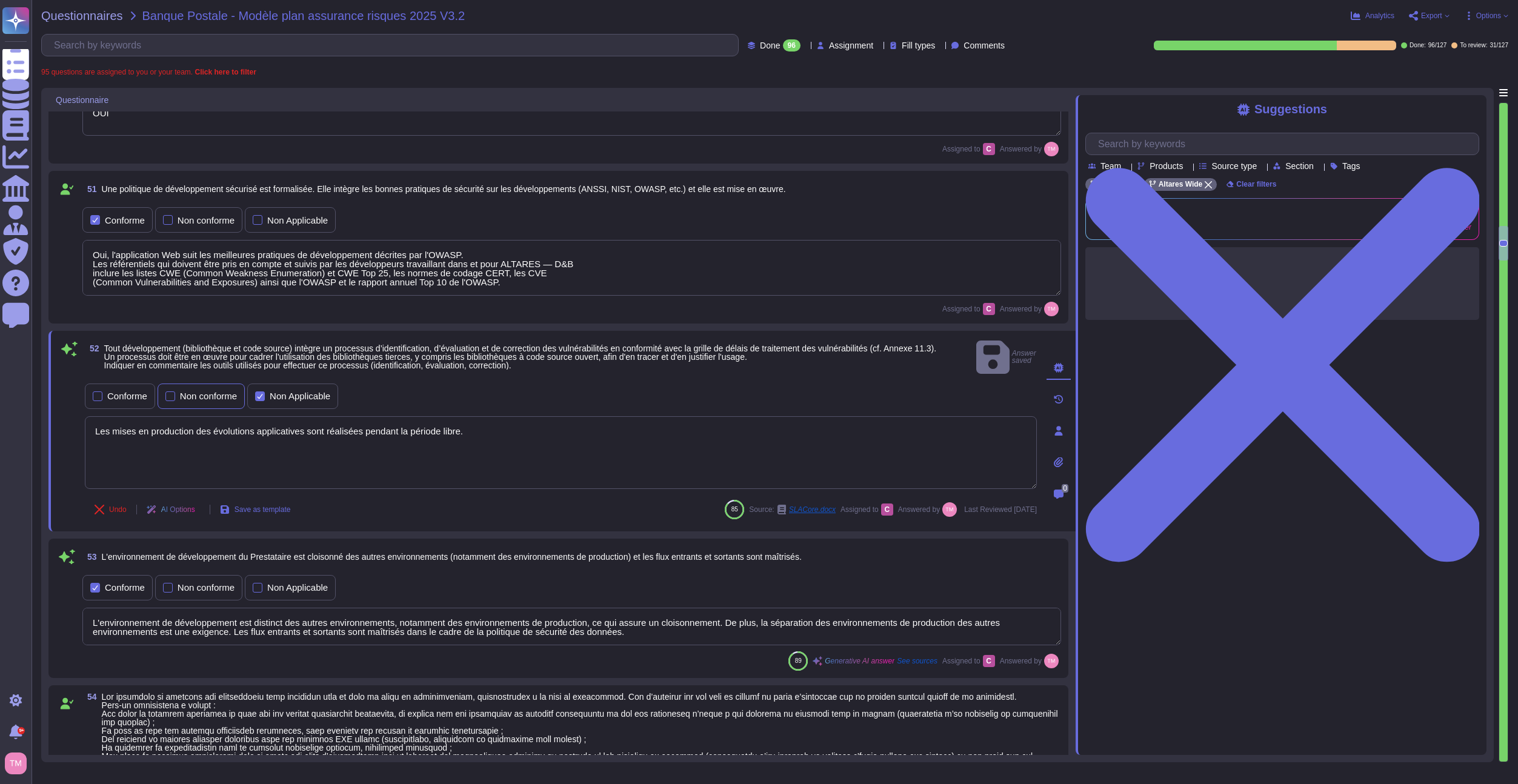
click at [197, 394] on div "Non conforme" at bounding box center [201, 396] width 87 height 25
drag, startPoint x: 486, startPoint y: 417, endPoint x: 45, endPoint y: 406, distance: 441.1
click at [45, 406] on div "Questionnaire 48 Tout accès distant au SI du Prestataire est effectué au moyen …" at bounding box center [767, 425] width 1453 height 674
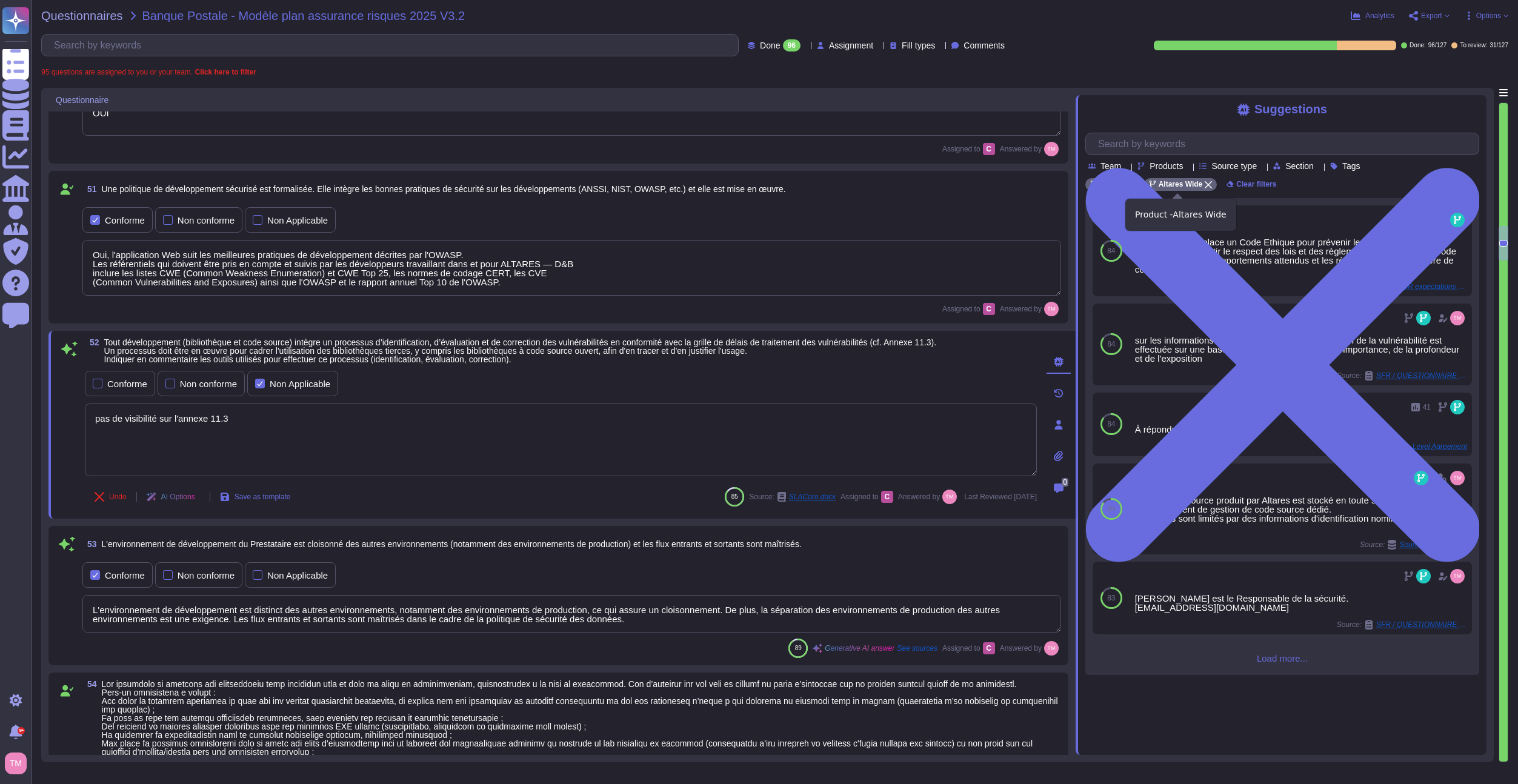
type textarea "pas de visibilité sur l'annexe 11.3"
click at [1206, 186] on icon at bounding box center [1208, 184] width 7 height 7
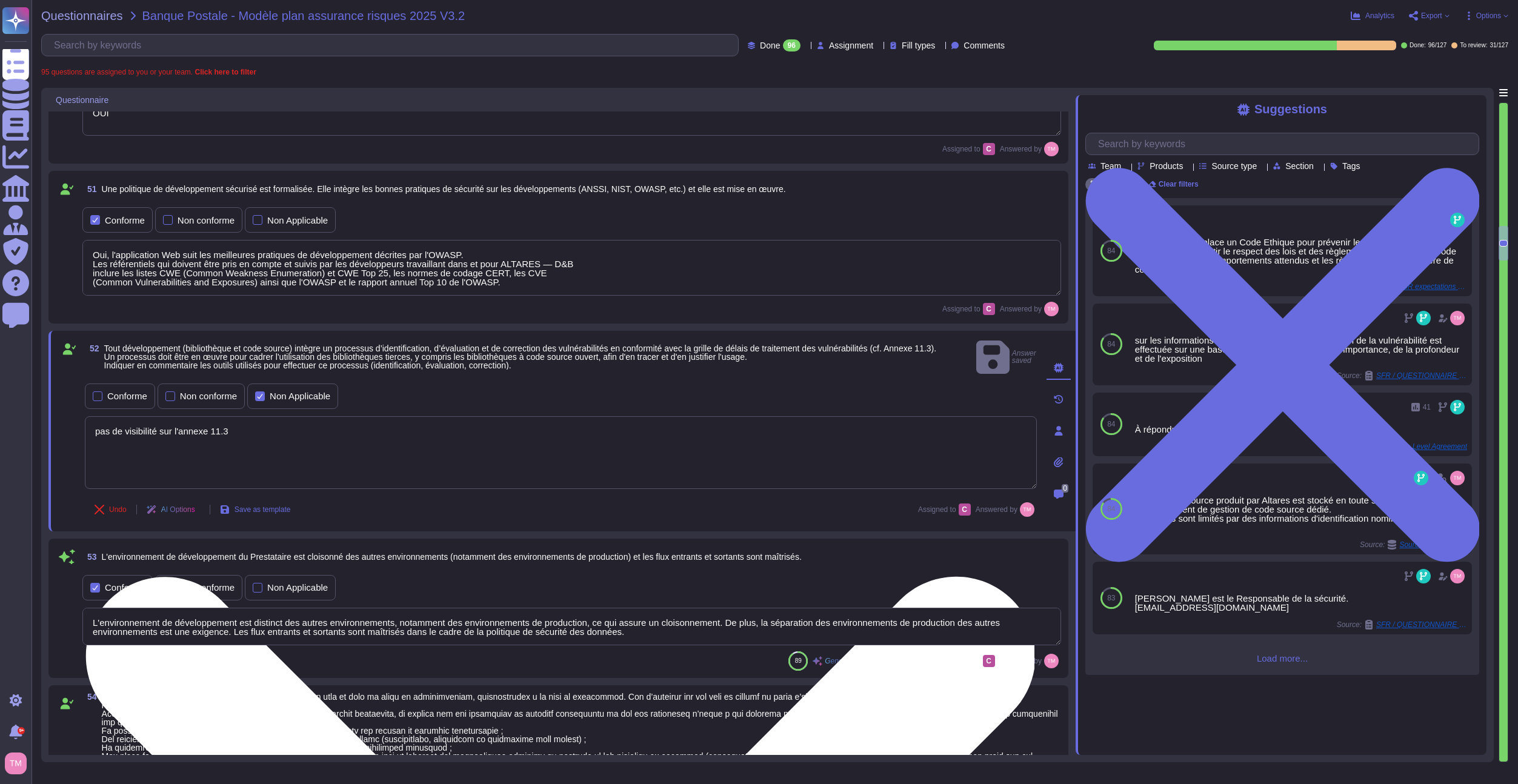
click at [151, 448] on textarea "pas de visibilité sur l'annexe 11.3" at bounding box center [561, 453] width 952 height 73
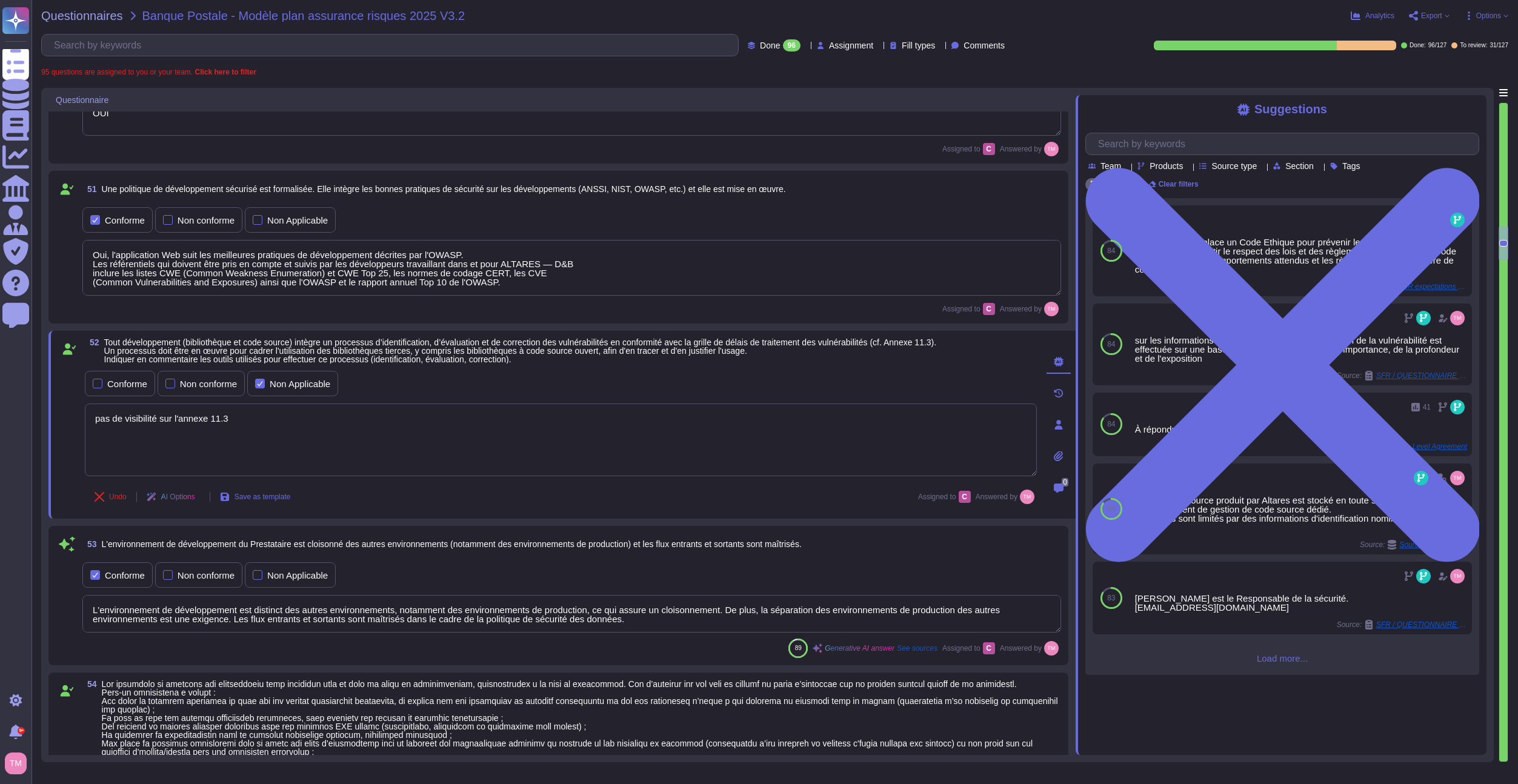
click at [421, 346] on span "Tout développement (bibliothèque et code source) intègre un processus d’identif…" at bounding box center [520, 351] width 833 height 27
click at [353, 348] on span "Tout développement (bibliothèque et code source) intègre un processus d’identif…" at bounding box center [520, 351] width 833 height 27
drag, startPoint x: 353, startPoint y: 348, endPoint x: 486, endPoint y: 367, distance: 134.4
click at [486, 367] on div "52 Tout développement (bibliothèque et code source) intègre un processus d’iden…" at bounding box center [548, 425] width 979 height 173
click at [1167, 143] on input "text" at bounding box center [1285, 144] width 387 height 21
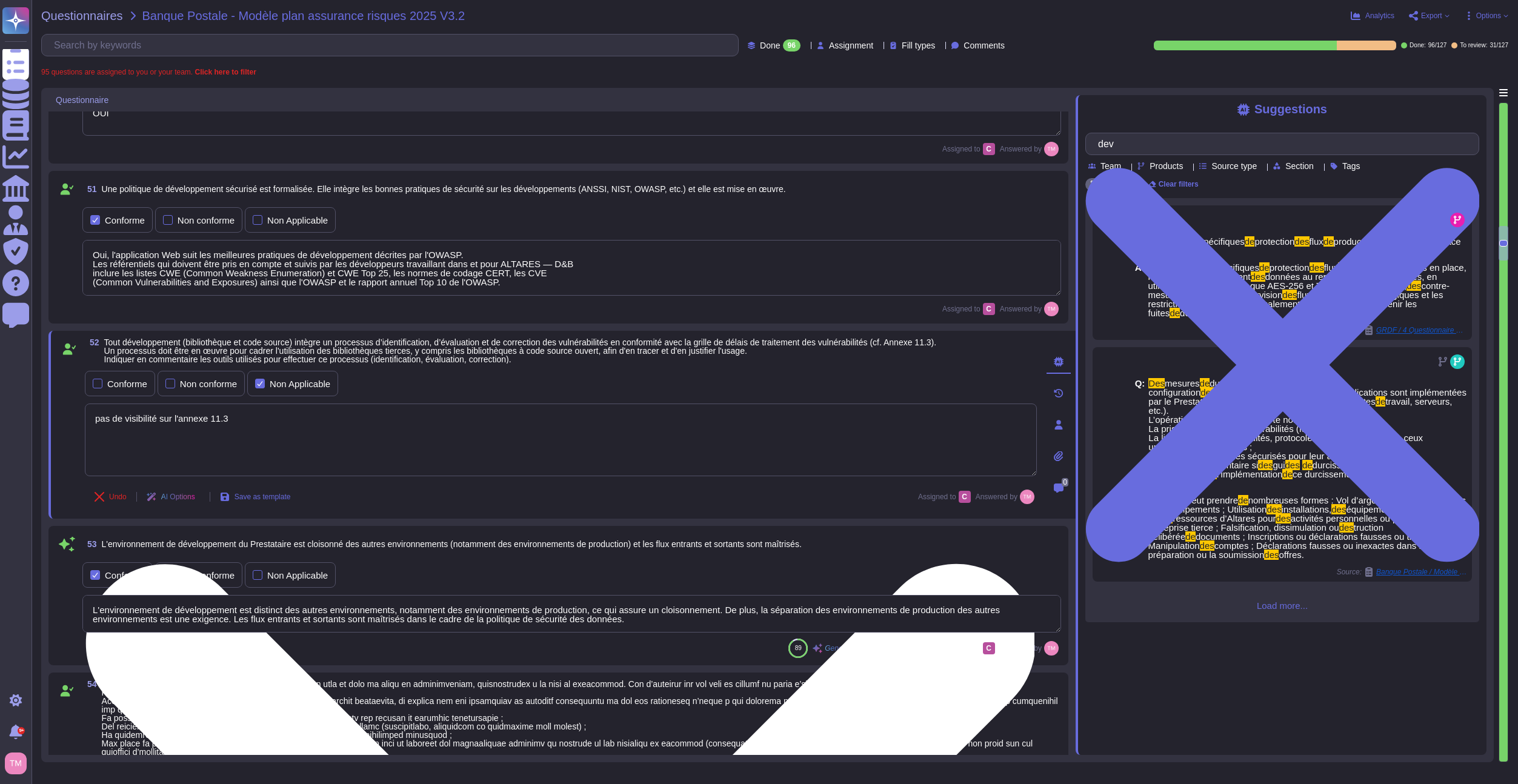
click at [100, 431] on textarea "pas de visibilité sur l'annexe 11.3" at bounding box center [561, 440] width 952 height 73
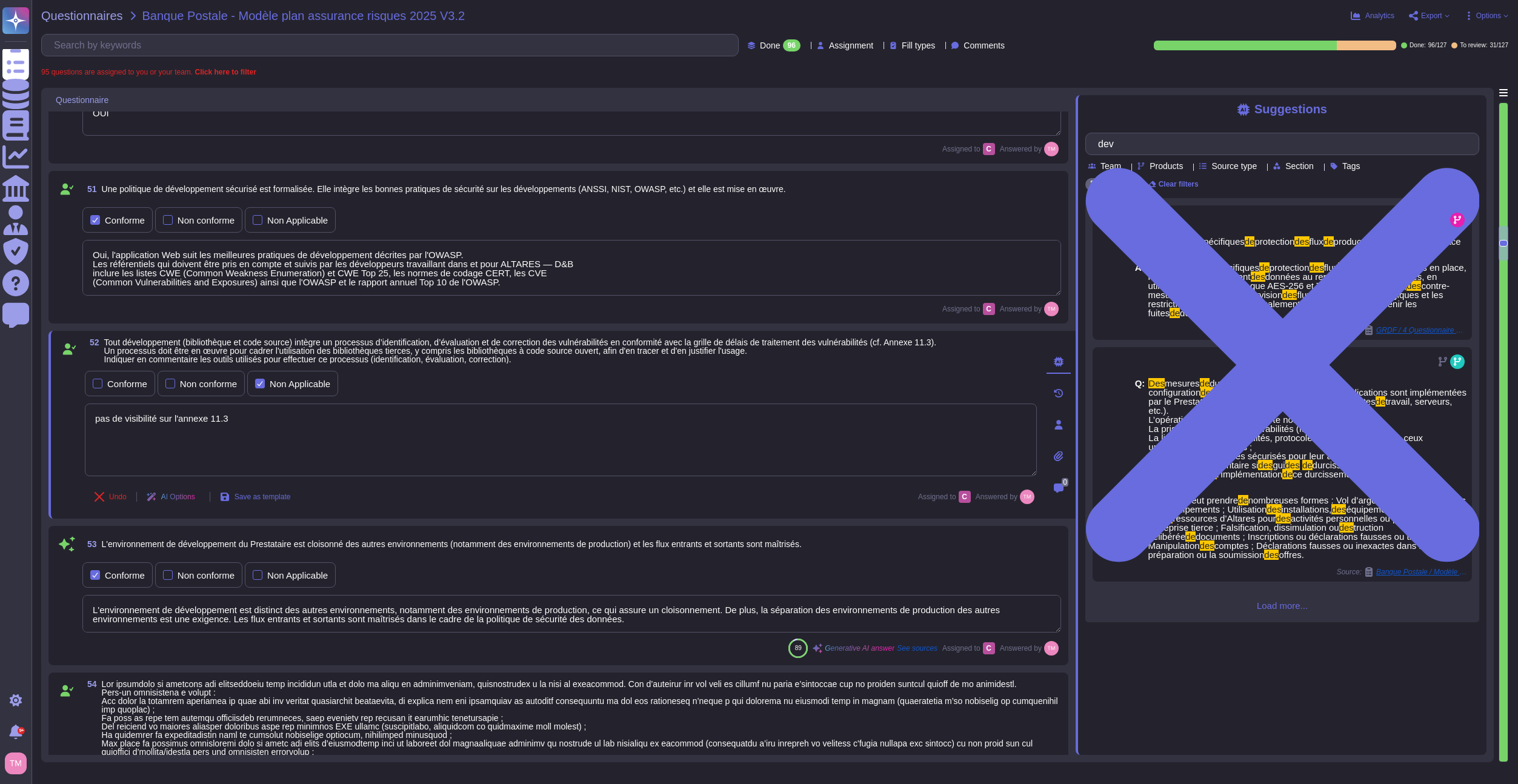
click at [1282, 604] on span "Load more..." at bounding box center [1282, 605] width 394 height 9
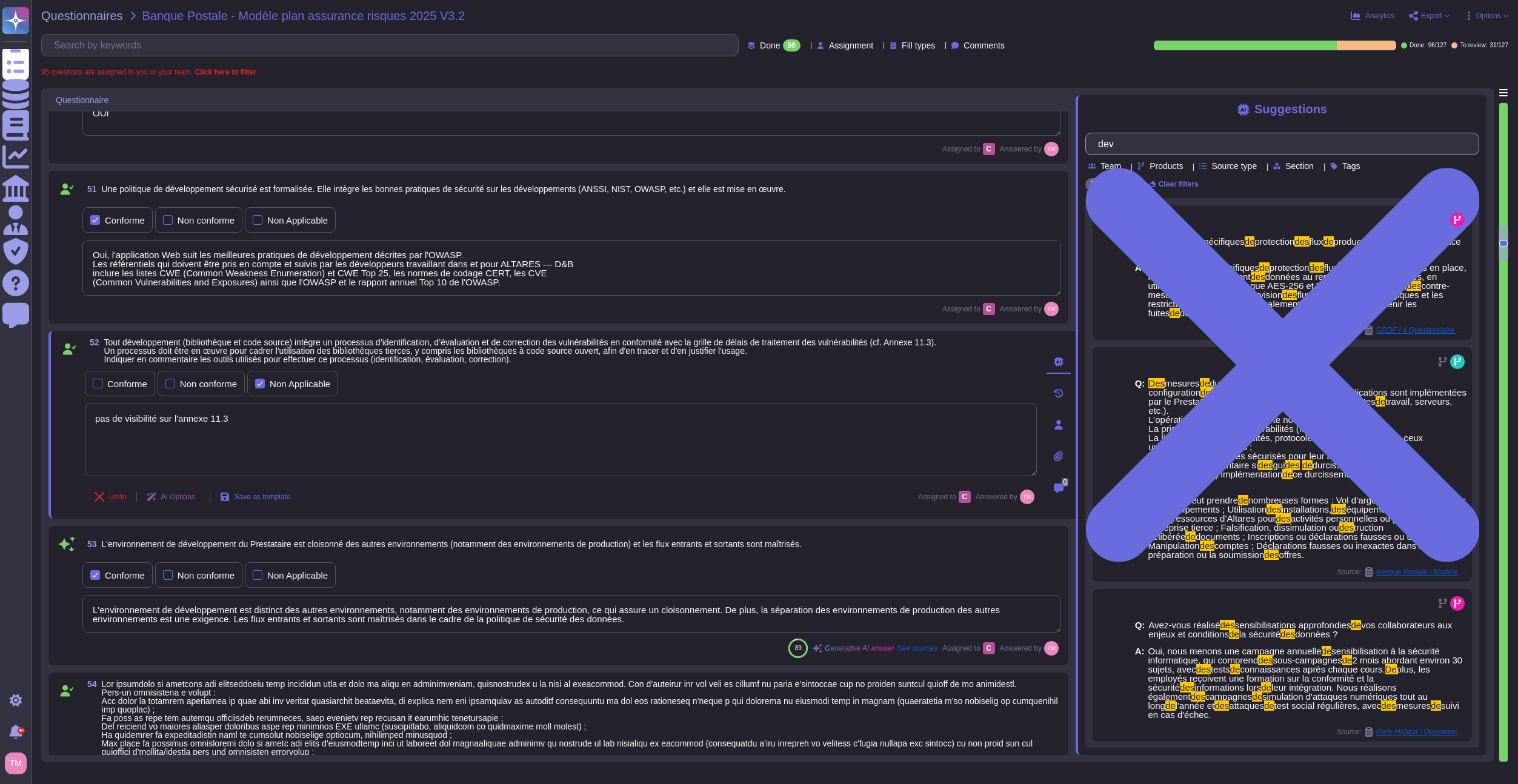
click at [1135, 148] on input "dev" at bounding box center [1279, 144] width 375 height 21
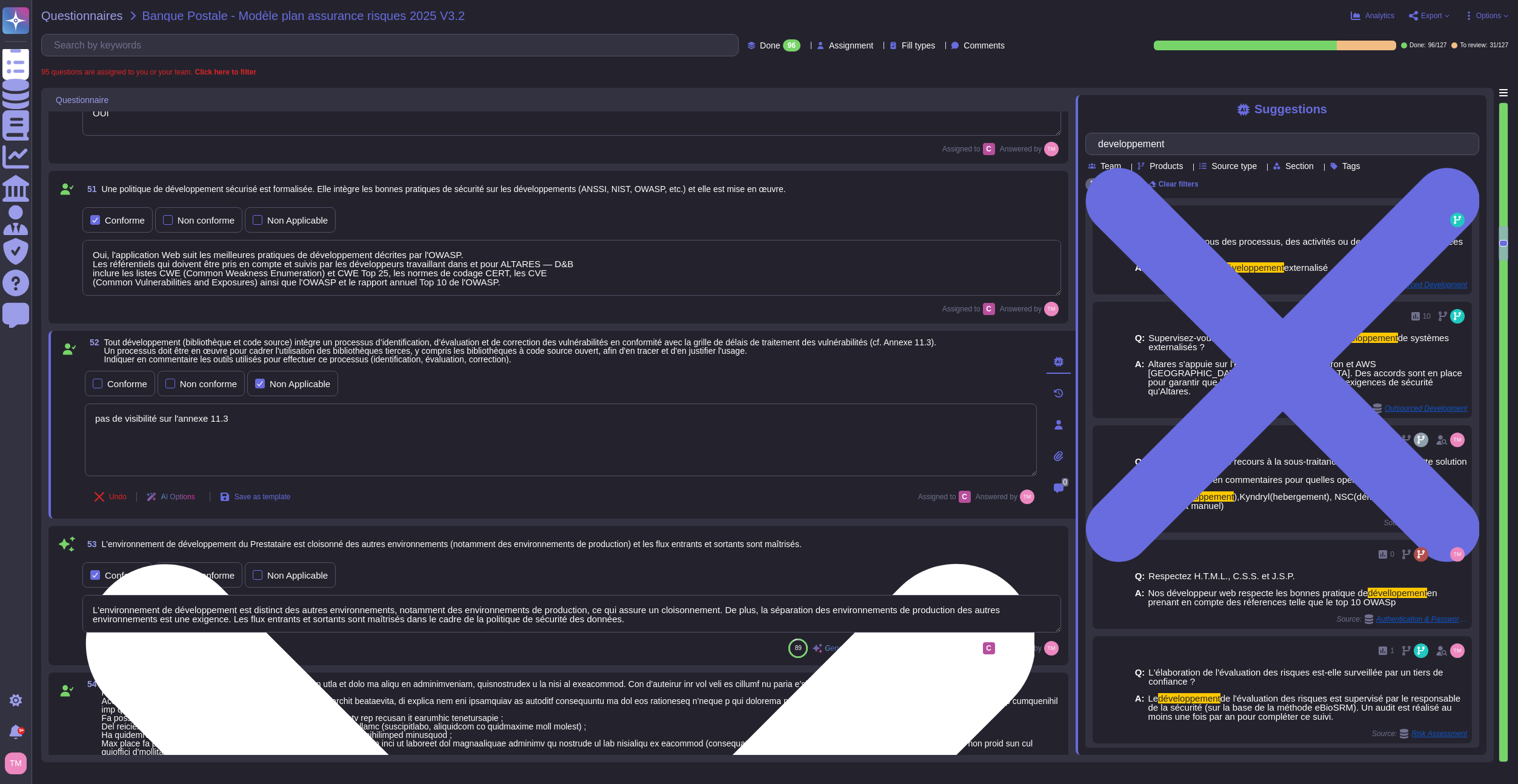
type input "developpement"
click at [199, 434] on textarea "pas de visibilité sur l'annexe 11.3" at bounding box center [561, 440] width 952 height 73
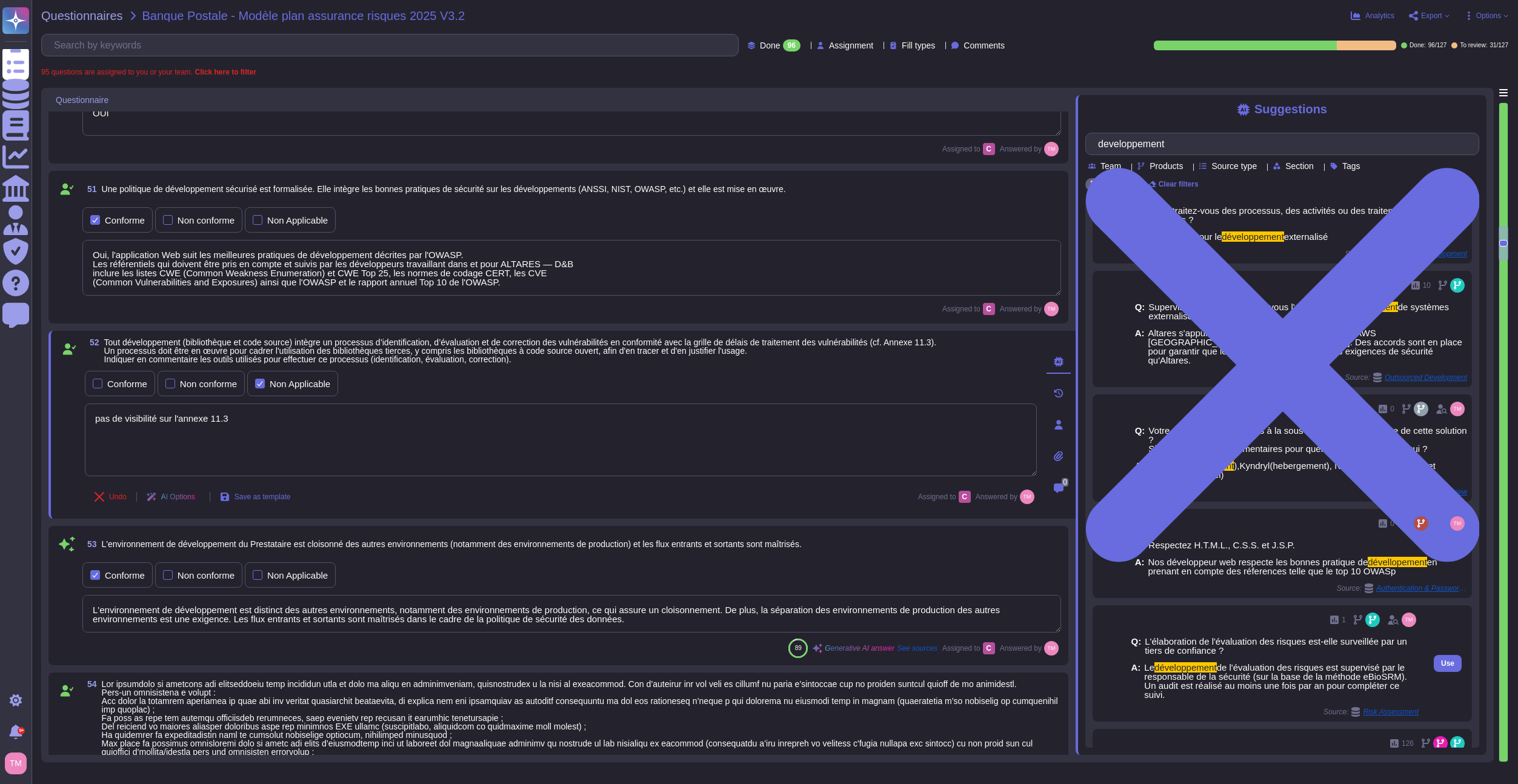
scroll to position [61, 0]
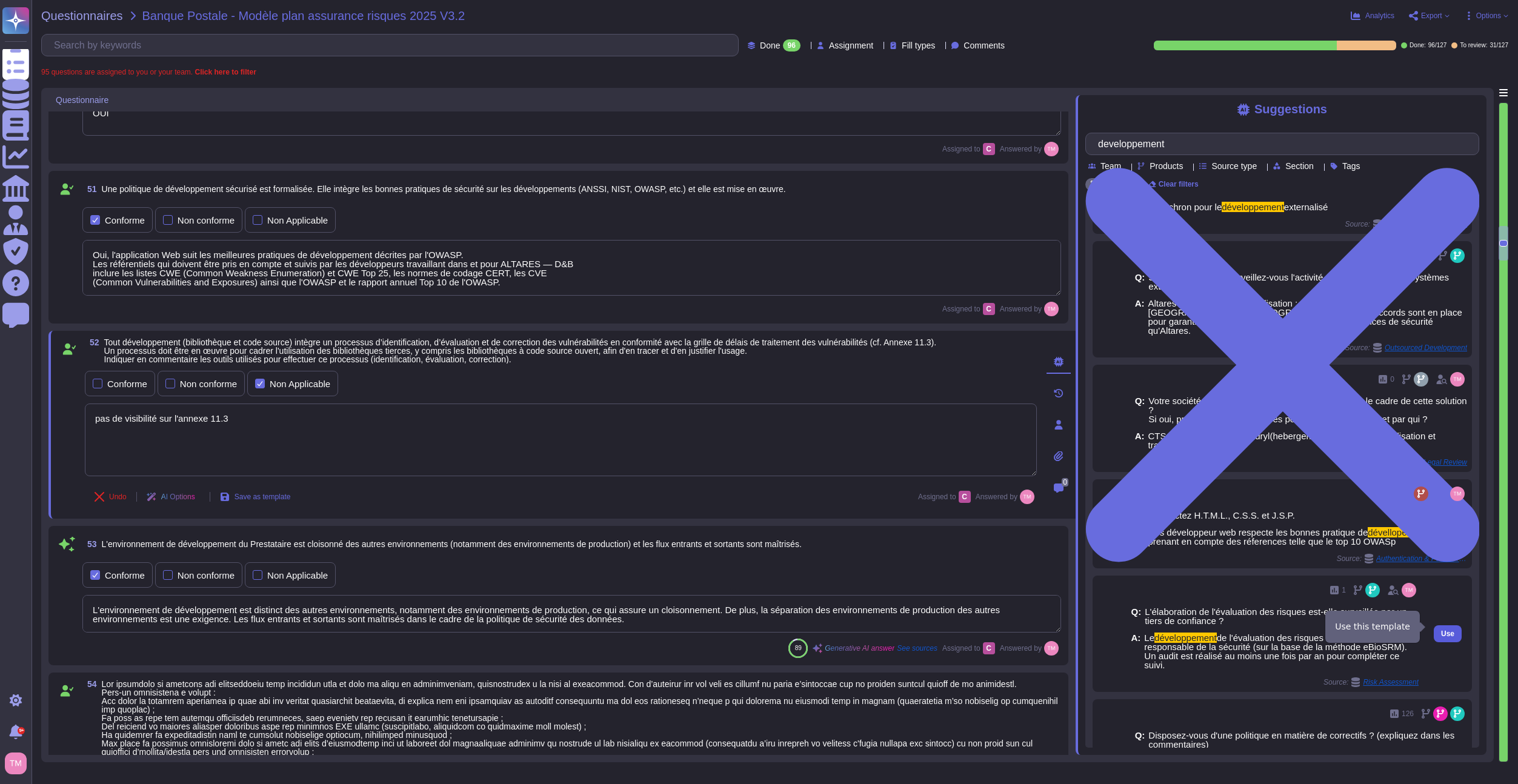
click at [1443, 630] on span "Use" at bounding box center [1447, 633] width 13 height 7
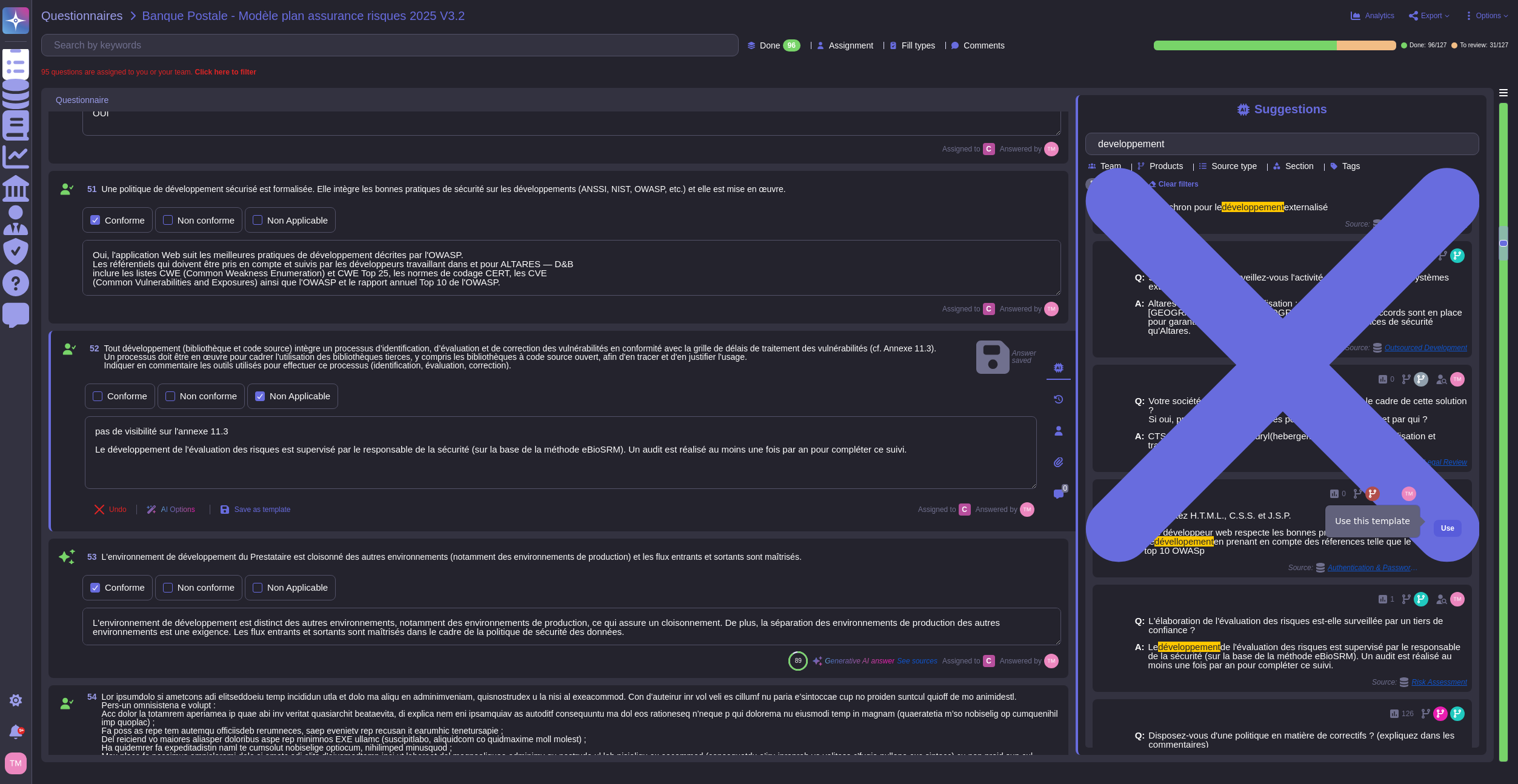
click at [1441, 525] on span "Use" at bounding box center [1447, 528] width 13 height 7
type textarea "pas de visibilité sur l'annexe 11.3 Le développement de l'évaluation des risque…"
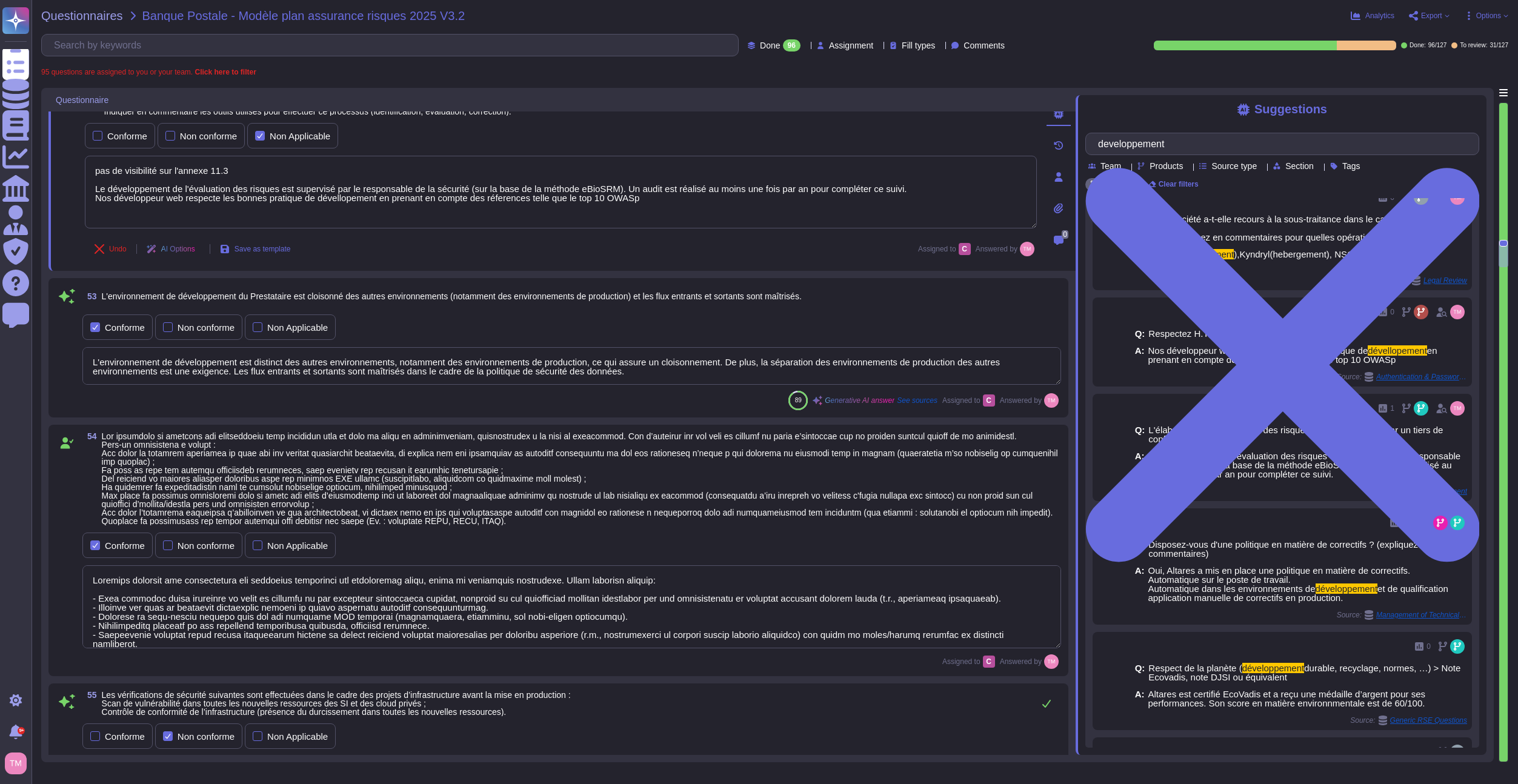
scroll to position [3203, 0]
type textarea "Les résultats sont confidentiels et ne peuvent être publiés. La preuve que le t…"
type textarea "L'étendue et la fréquence des sauvegardes sont adaptées à la criticité des info…"
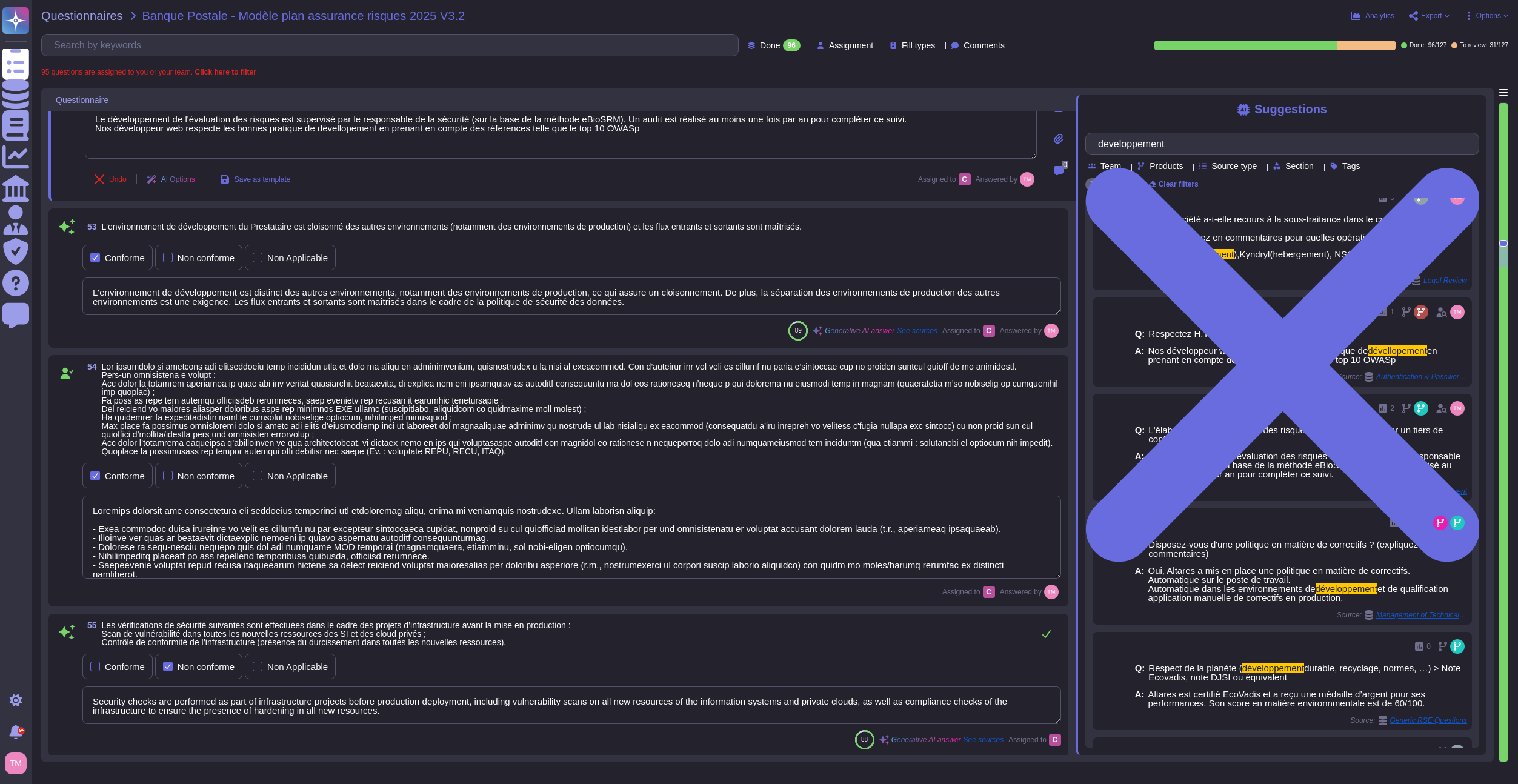
scroll to position [3324, 0]
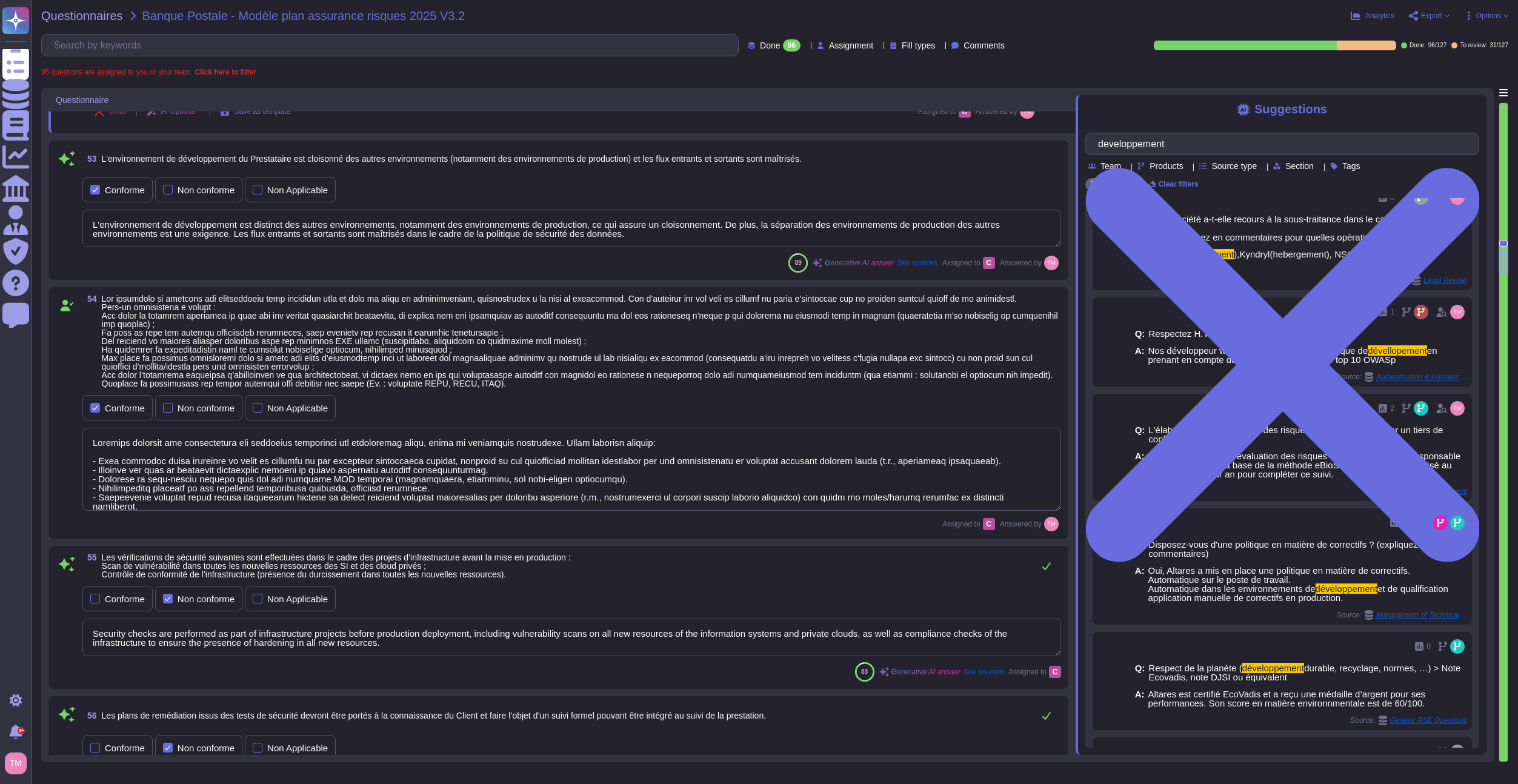
type textarea "Yes, a security incident response process is in place, which includes the detec…"
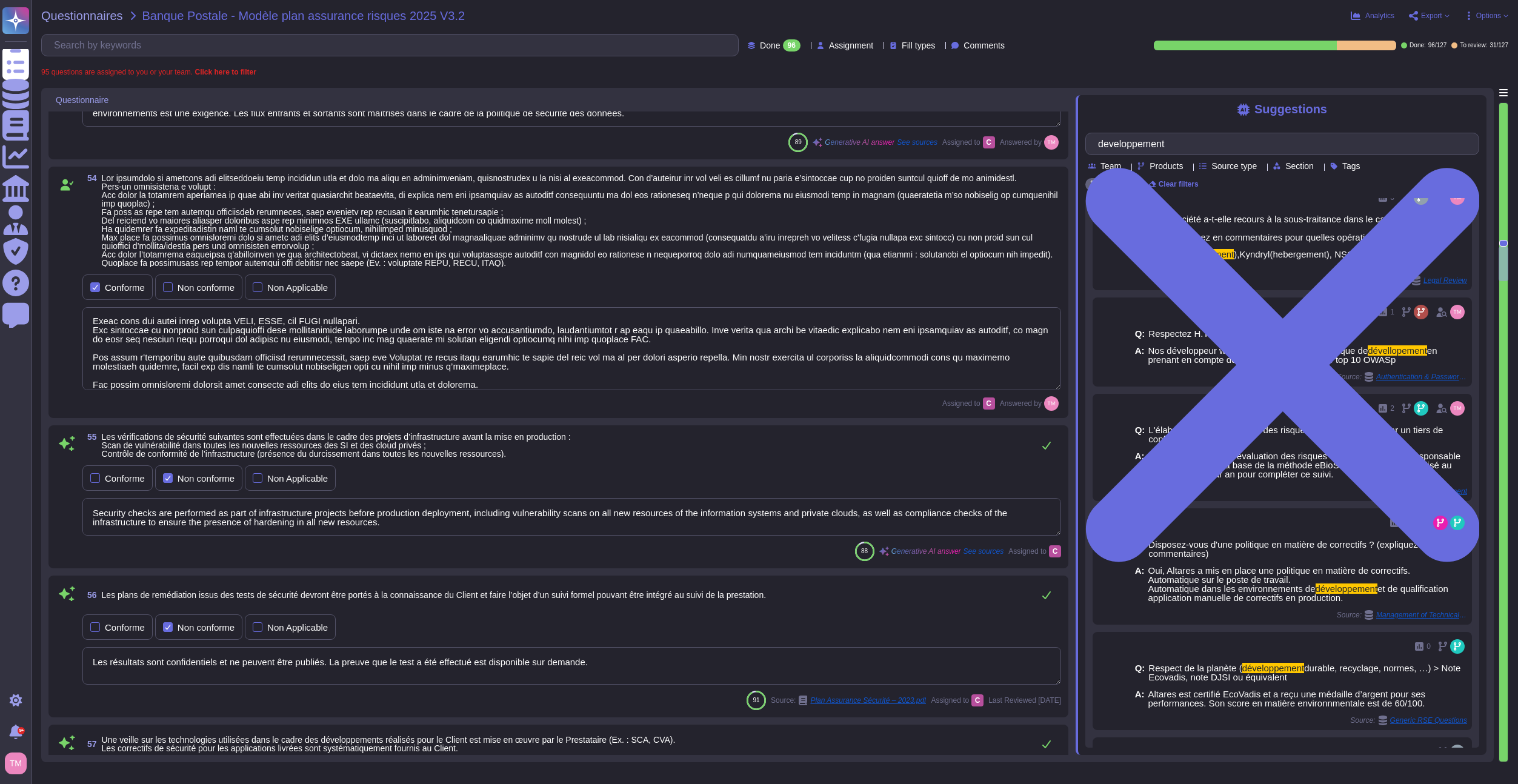
scroll to position [3445, 0]
type textarea "In the event of a suspected or confirmed attack on the service provider's infor…"
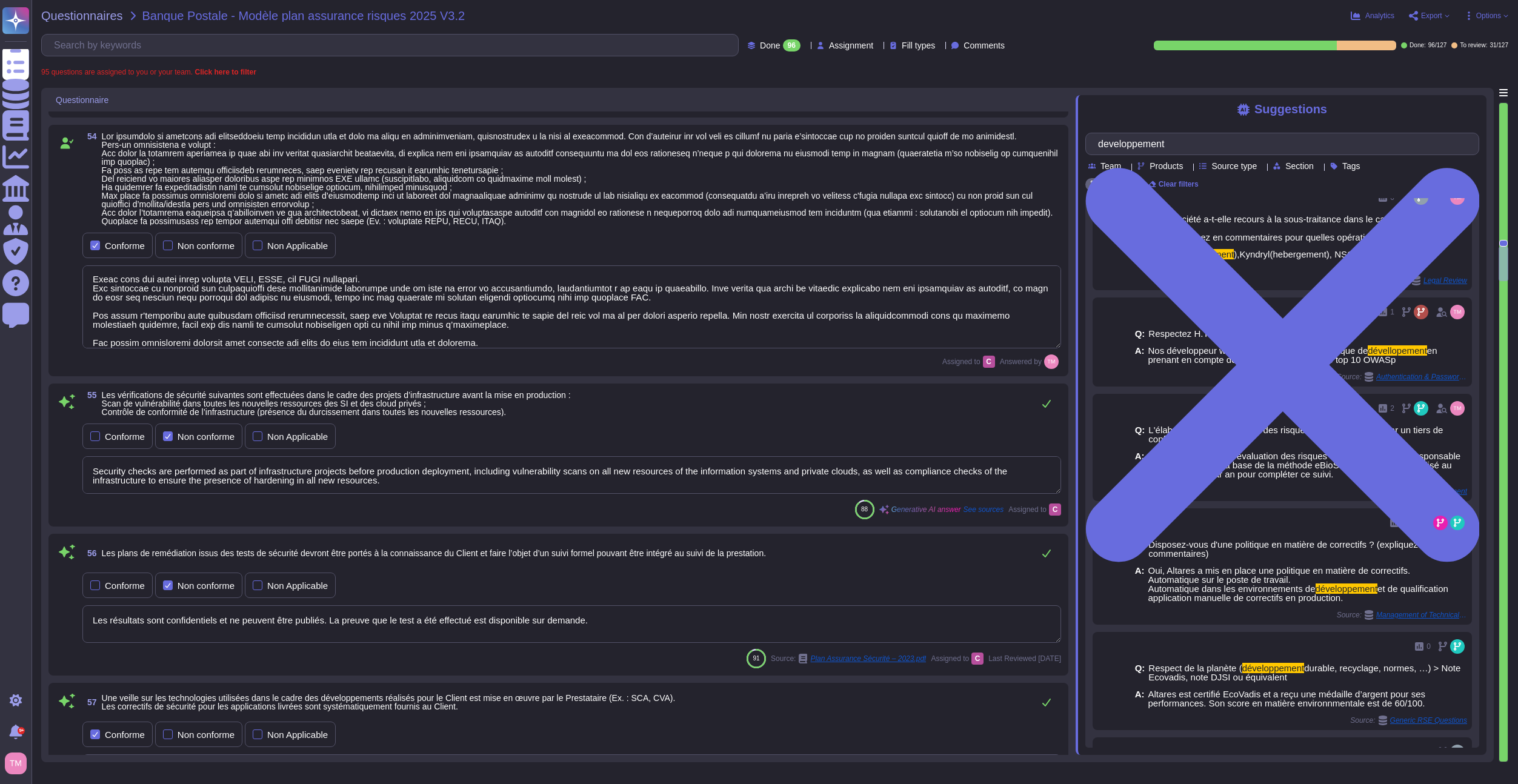
scroll to position [3506, 0]
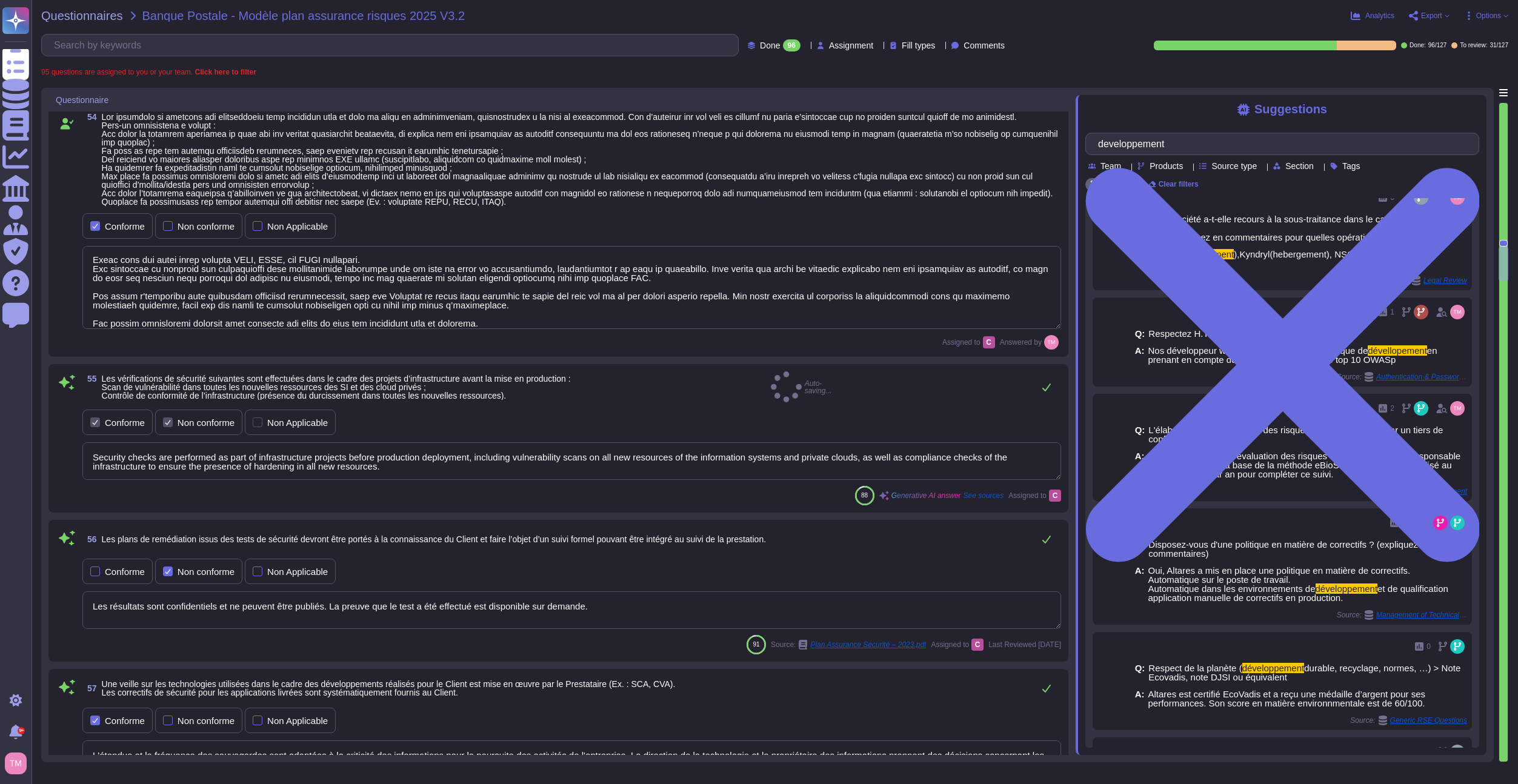
click at [116, 418] on div "Conforme" at bounding box center [125, 423] width 40 height 9
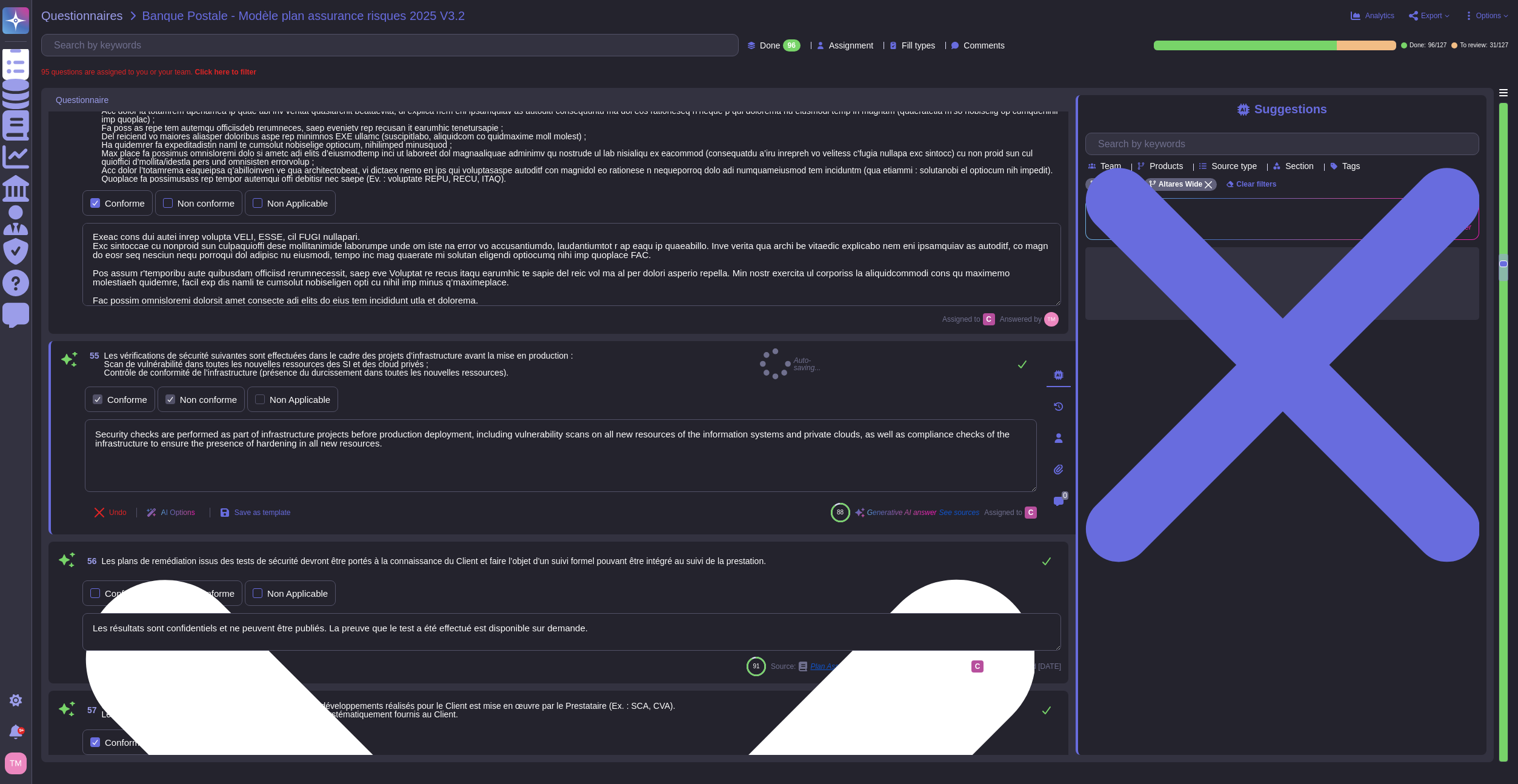
type textarea "In the event of a suspected or confirmed attack on the service provider's infor…"
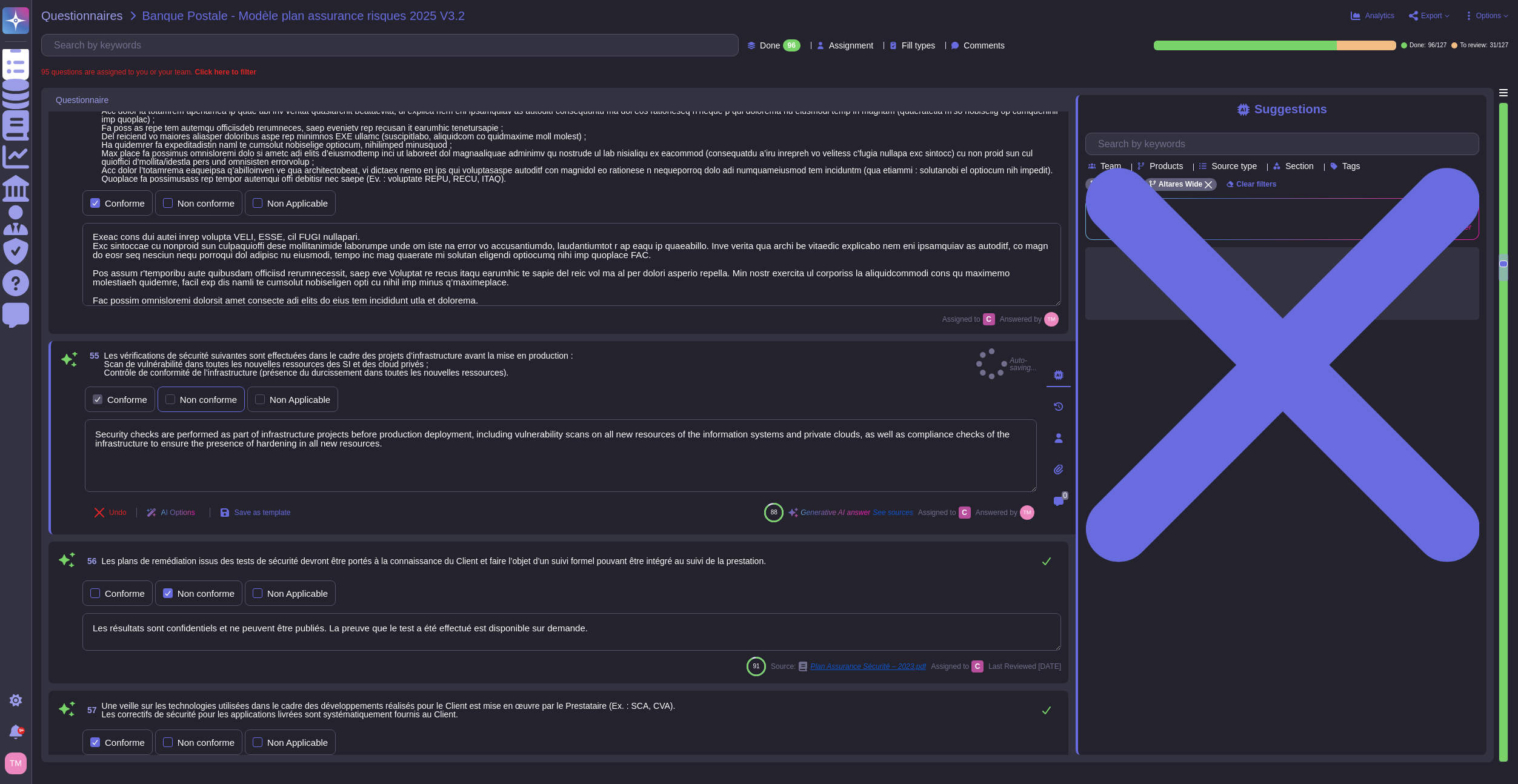
click at [204, 398] on div "Non conforme" at bounding box center [209, 400] width 57 height 9
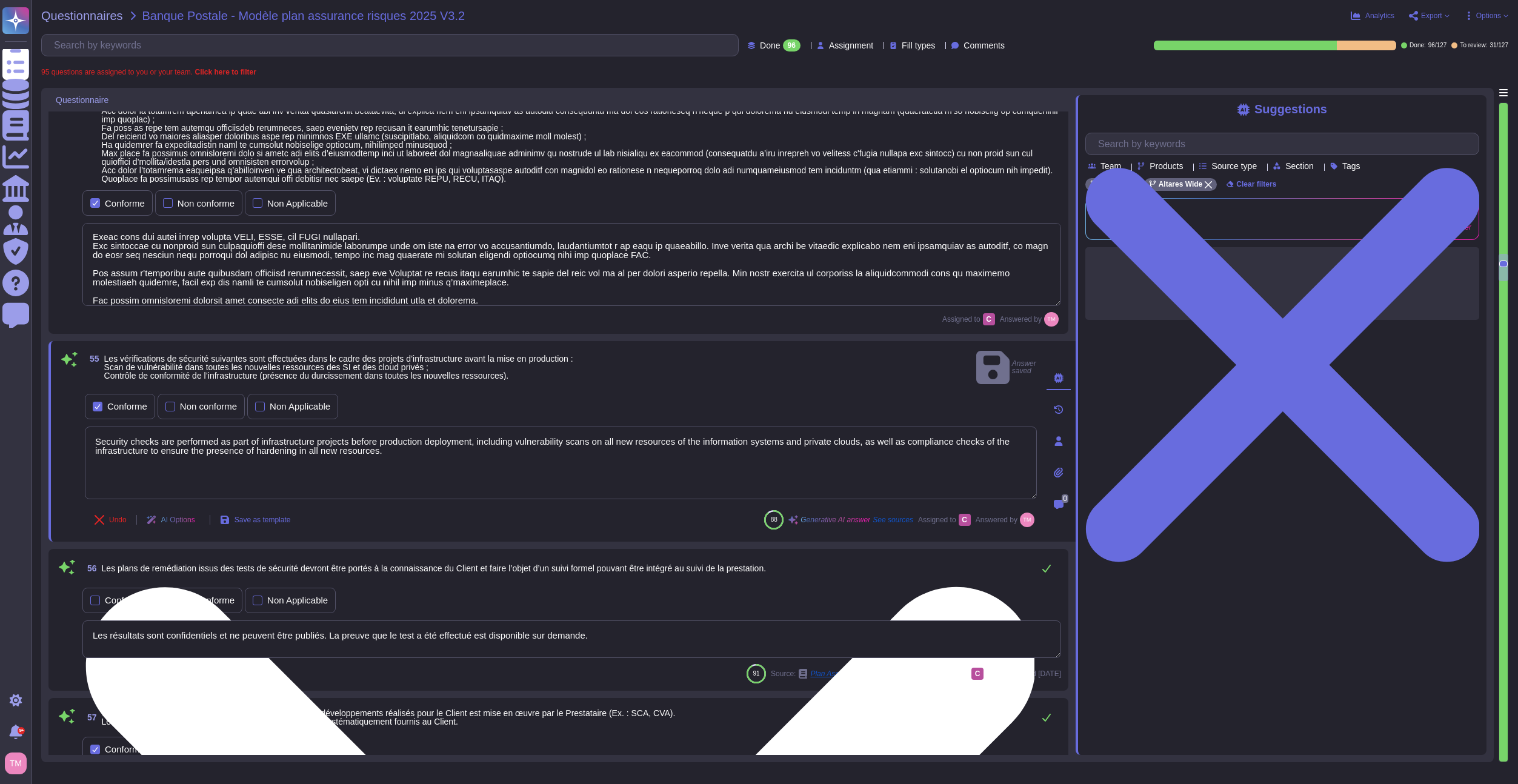
click at [406, 437] on textarea "Security checks are performed as part of infrastructure projects before product…" at bounding box center [561, 463] width 952 height 73
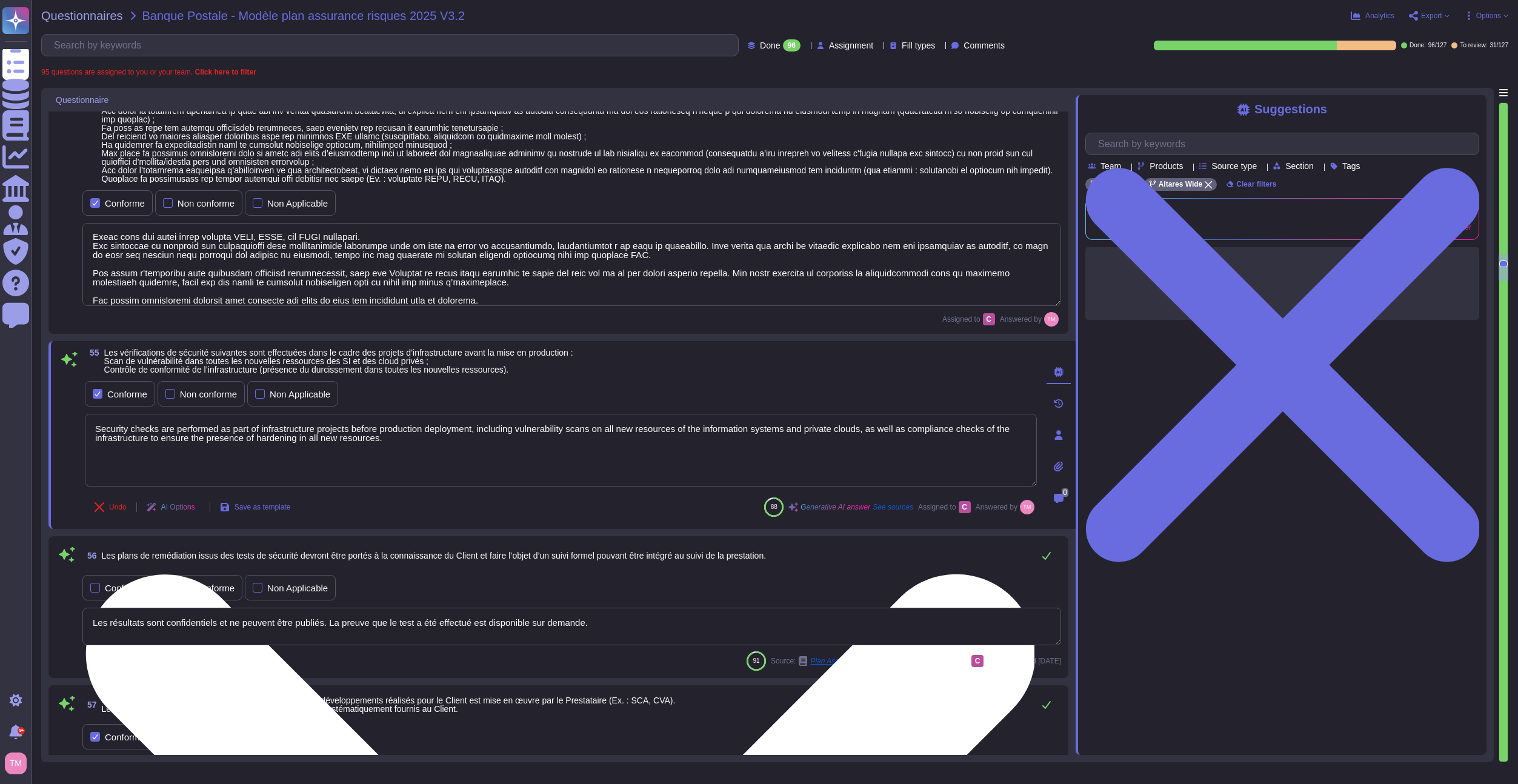
drag, startPoint x: 371, startPoint y: 437, endPoint x: 88, endPoint y: 430, distance: 283.1
click at [88, 430] on textarea "Security checks are performed as part of infrastructure projects before product…" at bounding box center [561, 450] width 952 height 73
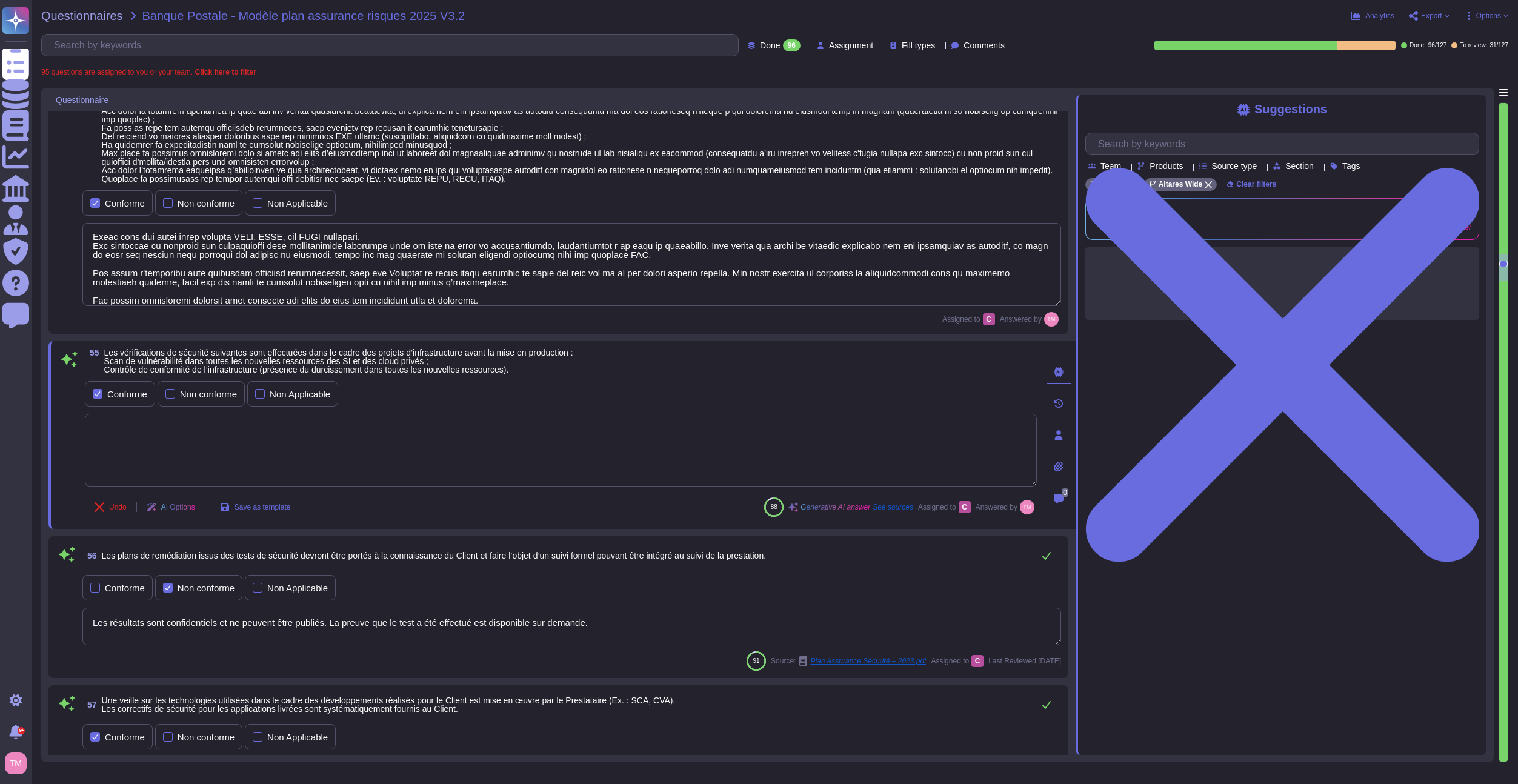
click at [333, 461] on textarea at bounding box center [561, 450] width 952 height 73
click at [621, 371] on div "55 Les vérifications de sécurité suivantes sont effectuées dans le cadre des pr…" at bounding box center [561, 361] width 952 height 25
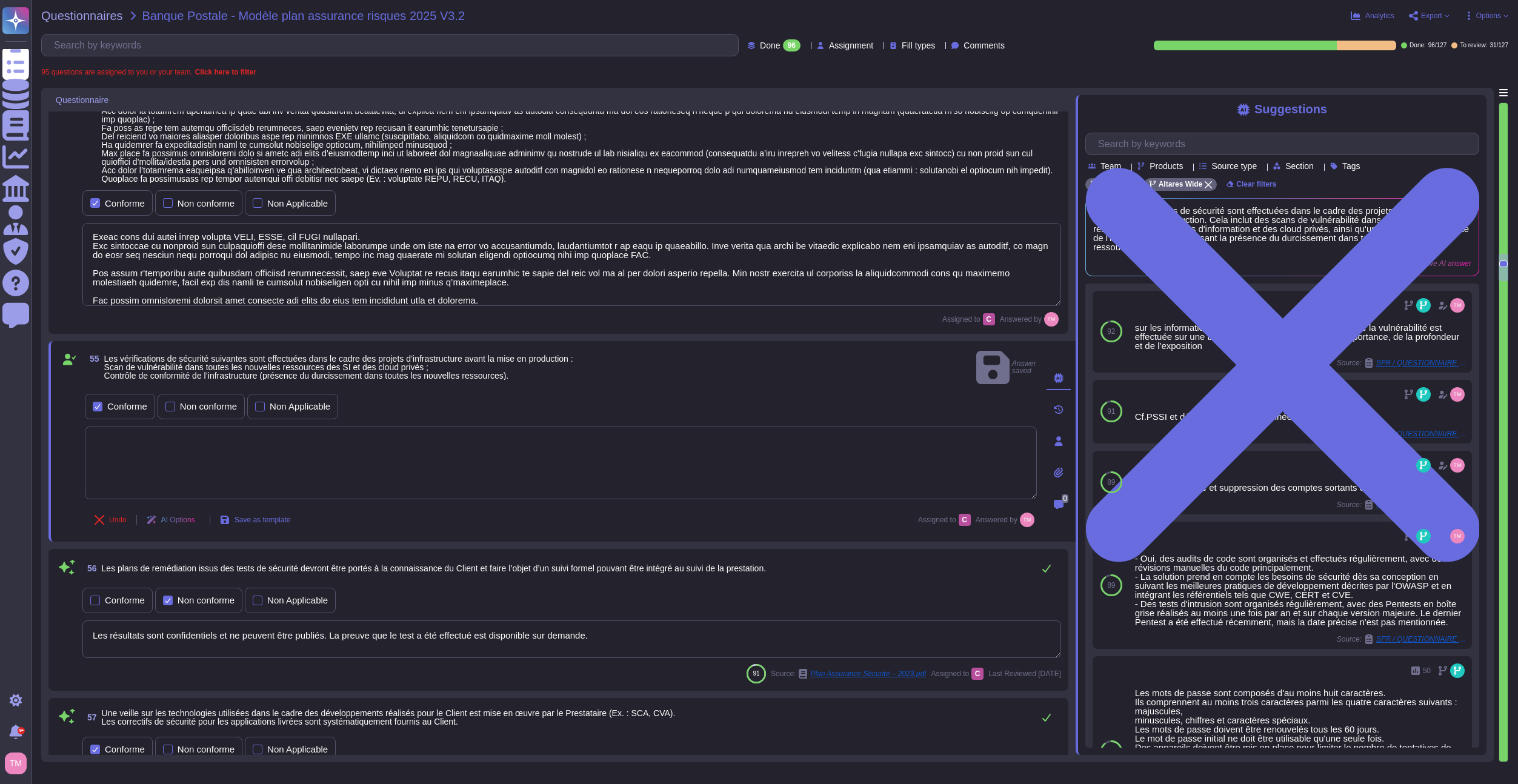
click at [659, 455] on textarea at bounding box center [561, 463] width 952 height 73
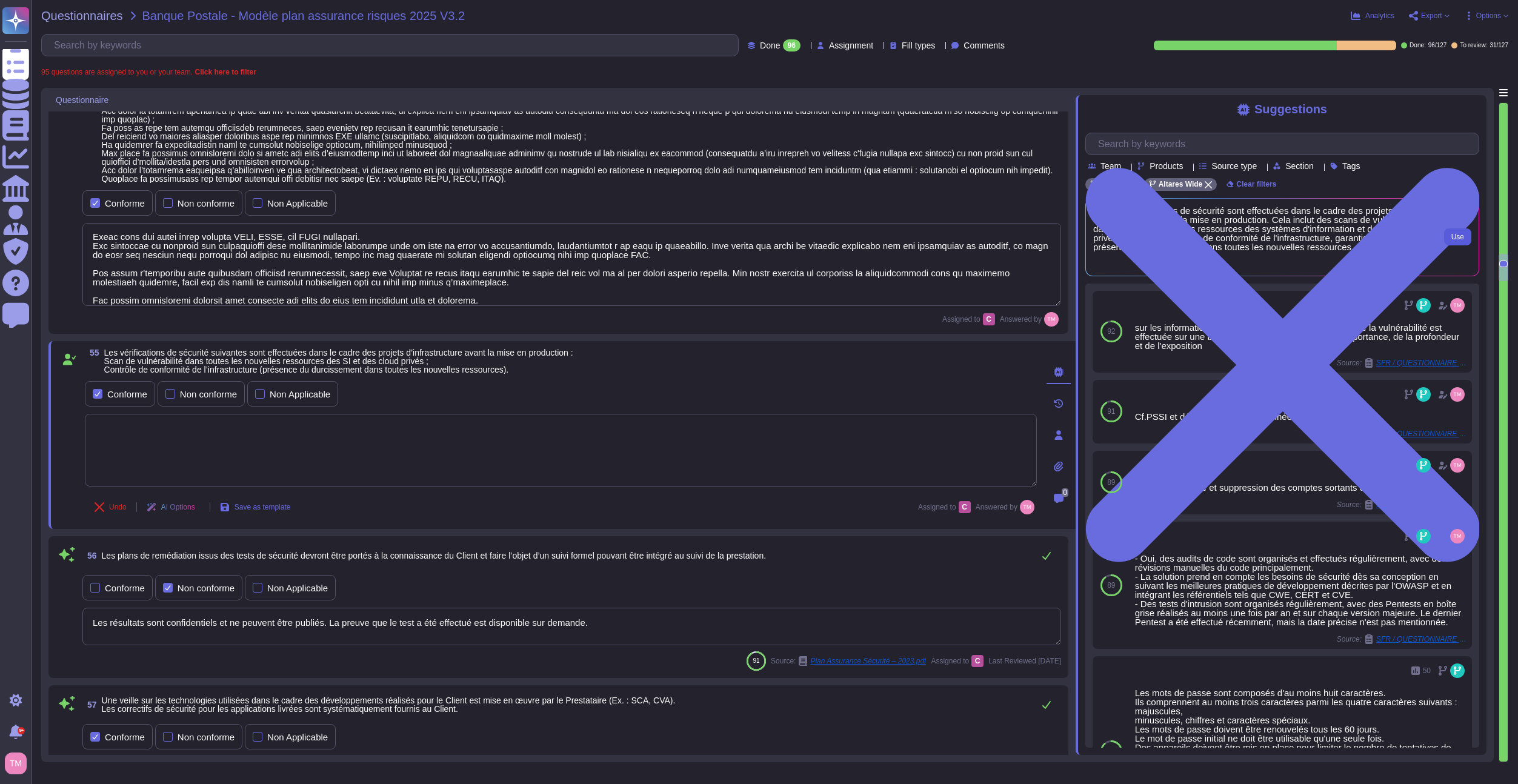
click at [1451, 244] on button "Use" at bounding box center [1458, 237] width 28 height 17
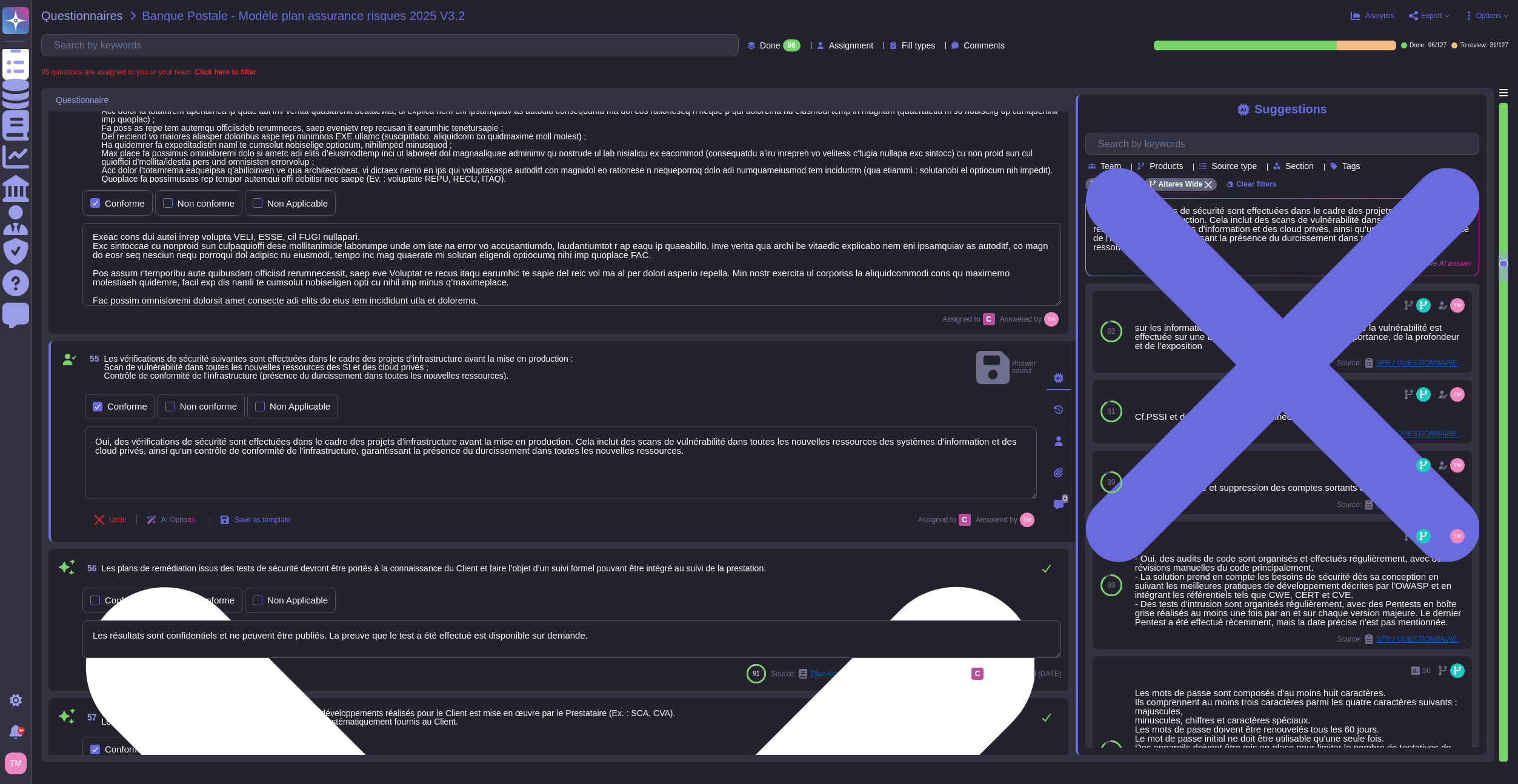
click at [690, 446] on textarea "Oui, des vérifications de sécurité sont effectuées dans le cadre des projets d'…" at bounding box center [561, 463] width 952 height 73
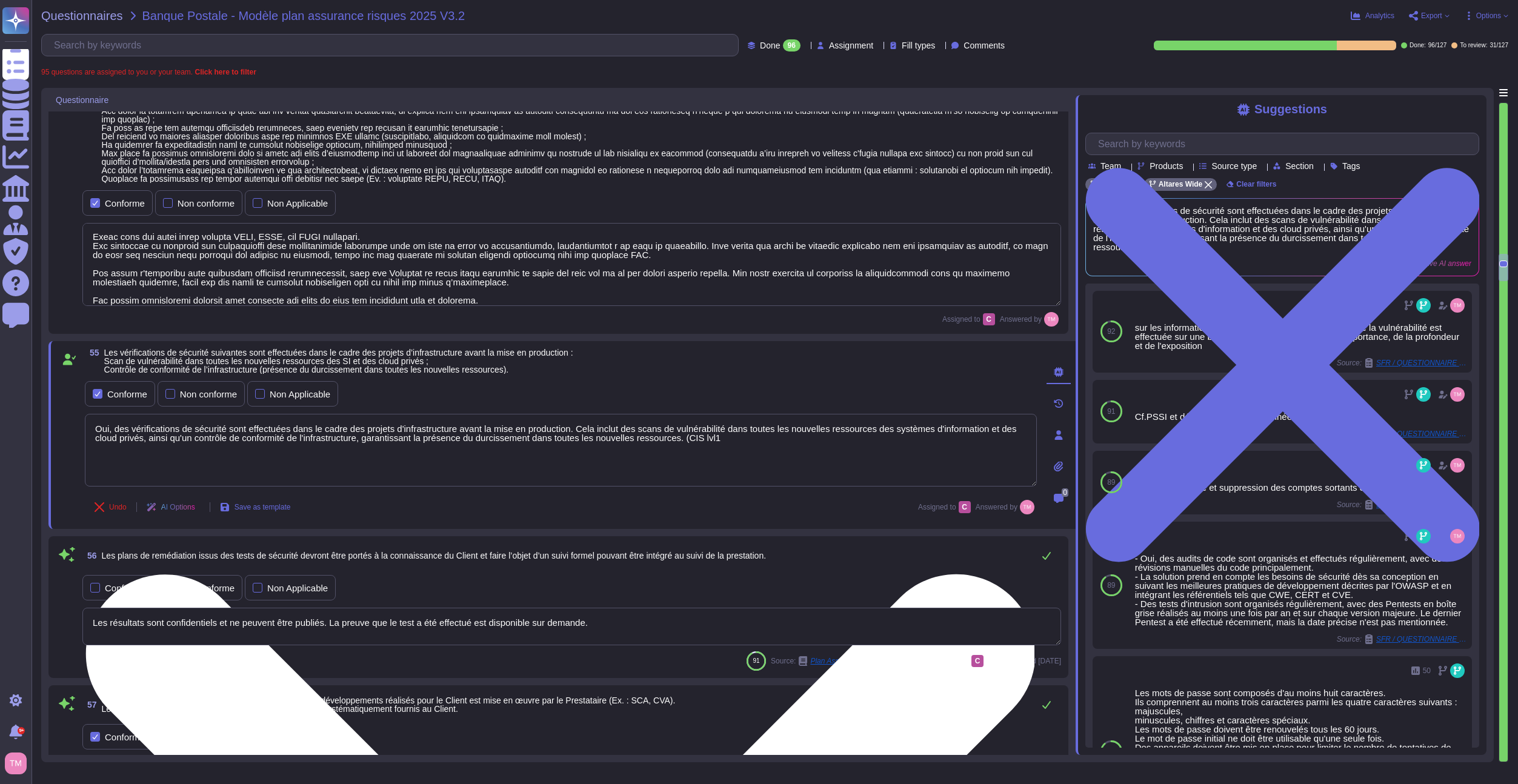
type textarea "Oui, des vérifications de sécurité sont effectuées dans le cadre des projets d'…"
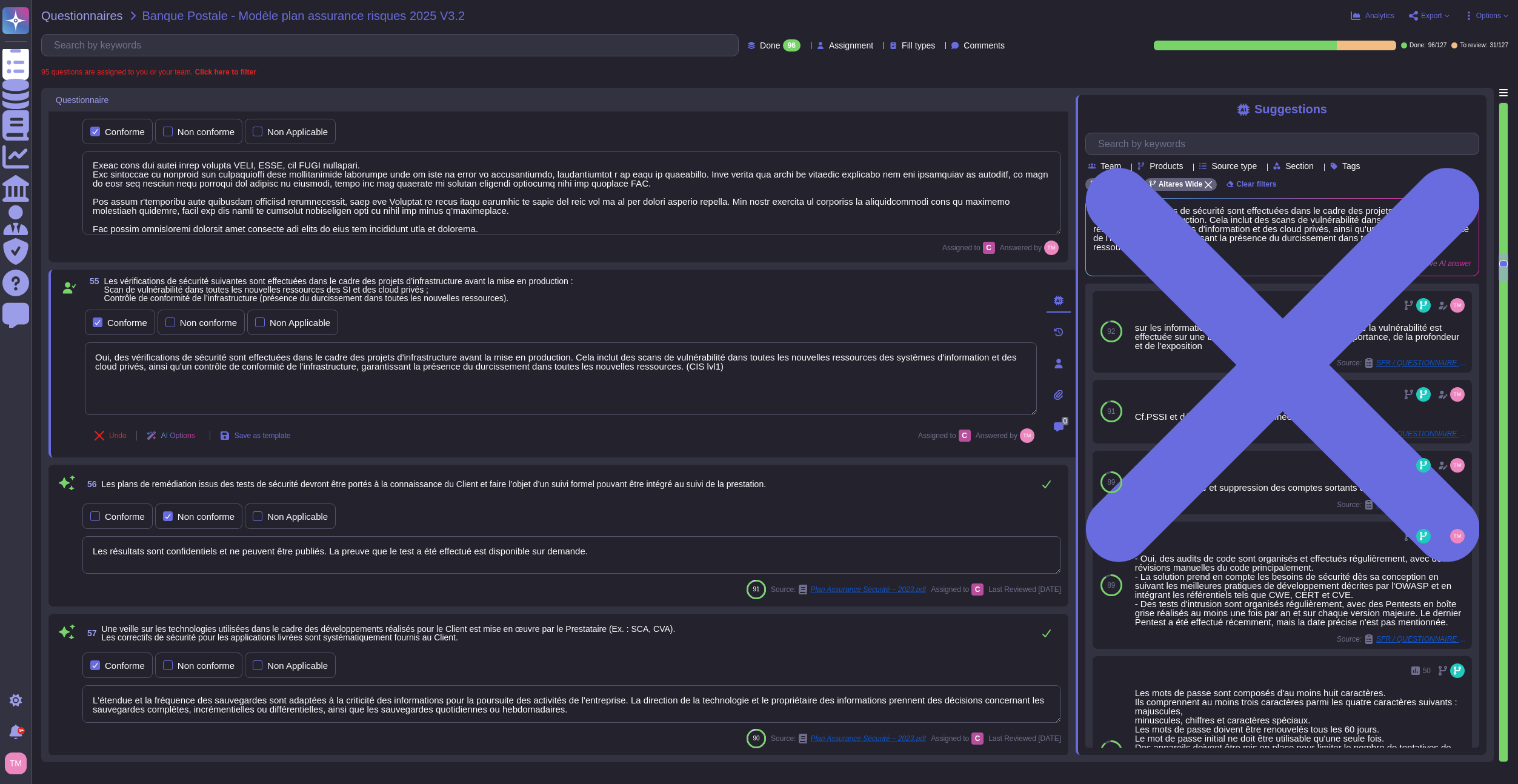
scroll to position [3688, 0]
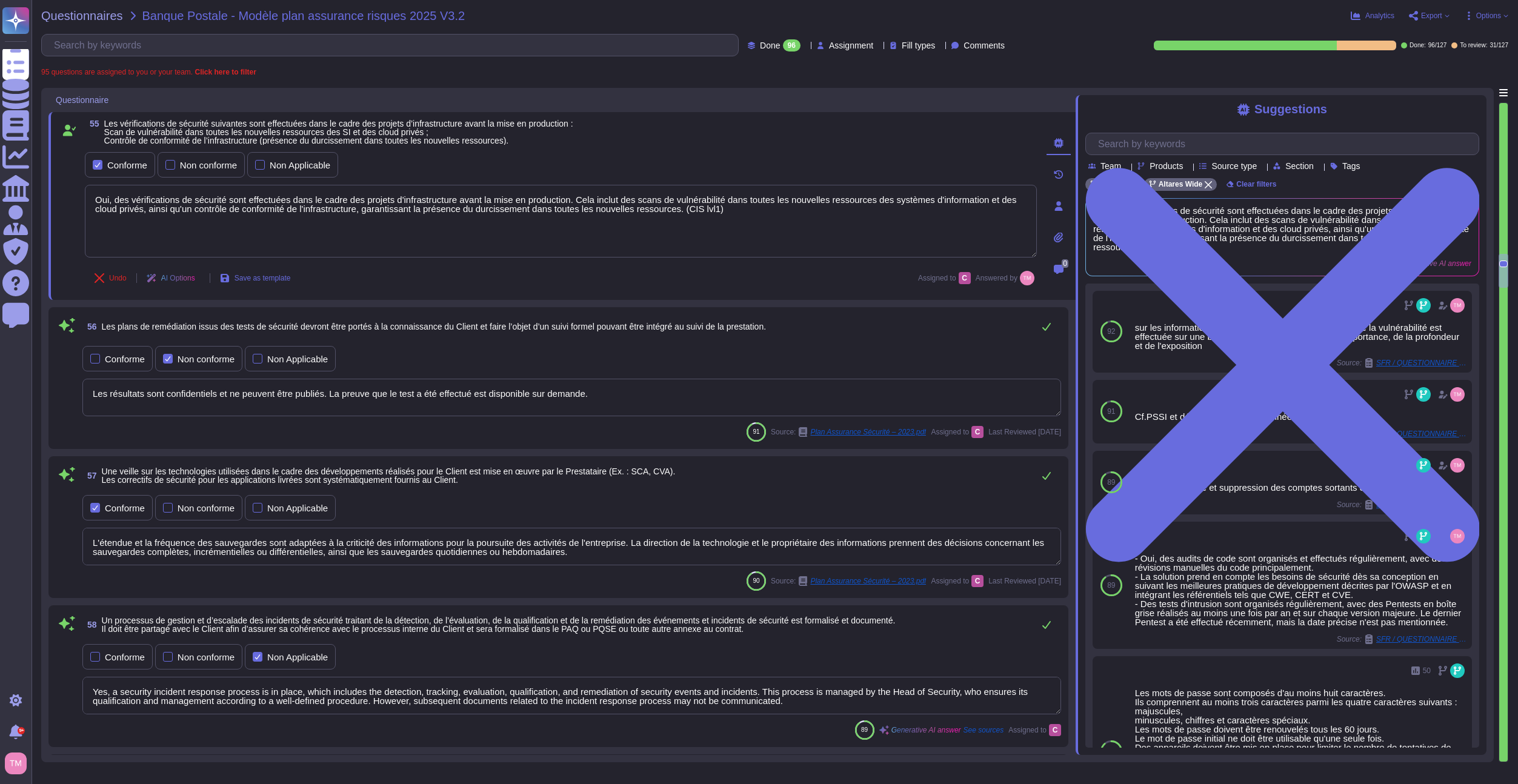
type textarea "Dans le cadre de sa stratégie de Responsabilité Sociétale des Entreprises (RSE)…"
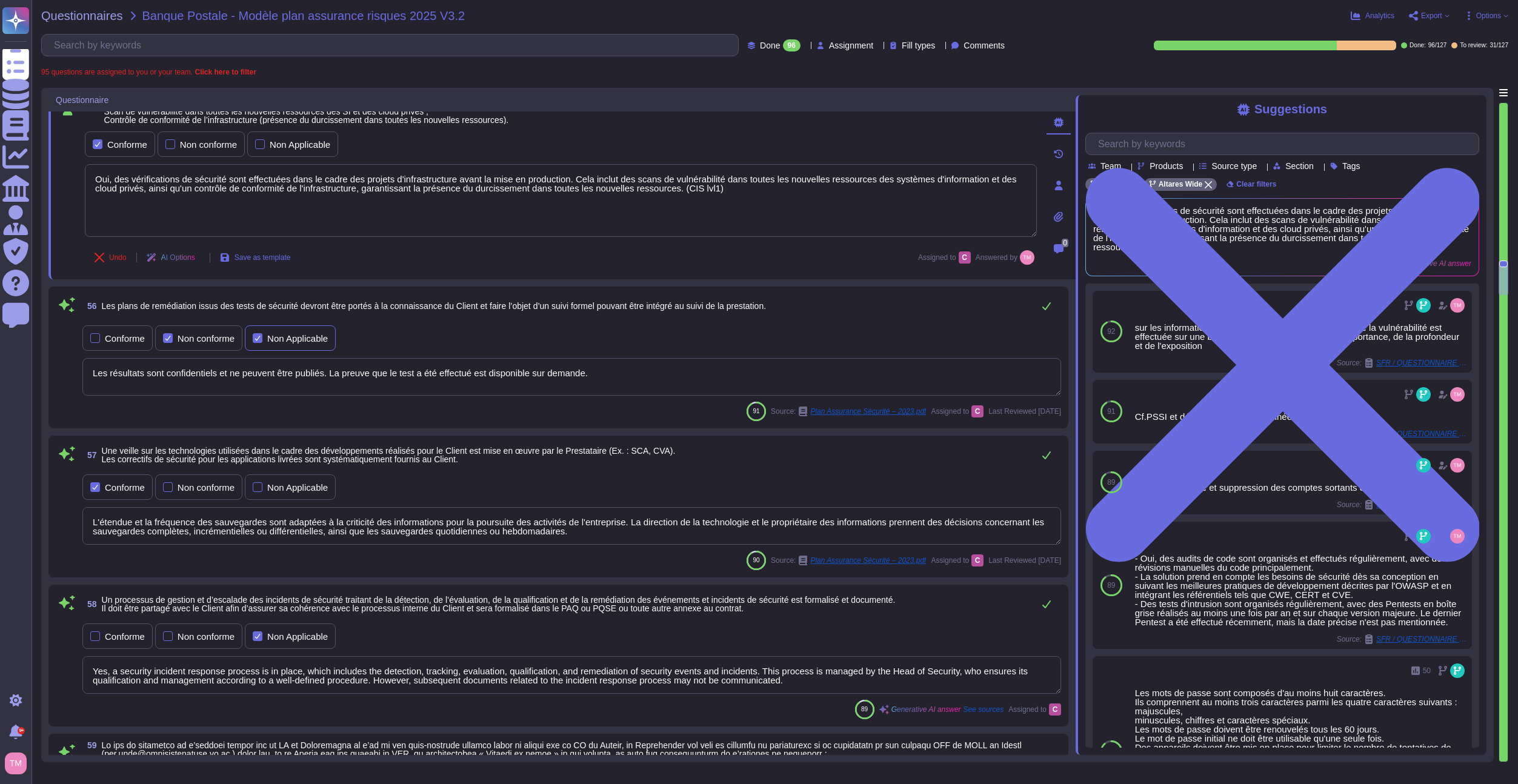
click at [285, 339] on div "Non Applicable" at bounding box center [297, 338] width 61 height 9
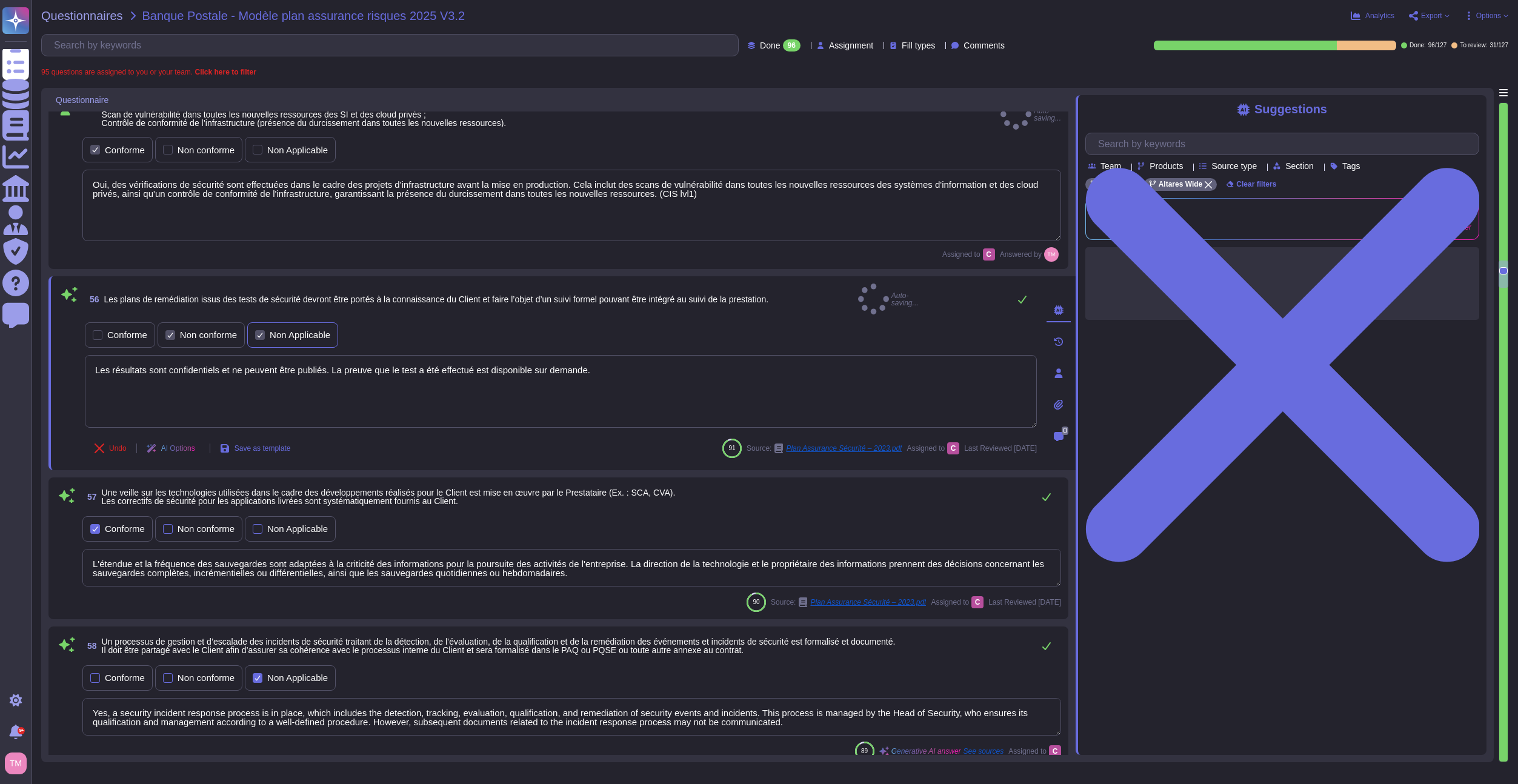
type textarea "Oui, des vérifications de sécurité sont effectuées dans le cadre des projets d'…"
click at [201, 330] on div "Non conforme" at bounding box center [209, 334] width 57 height 9
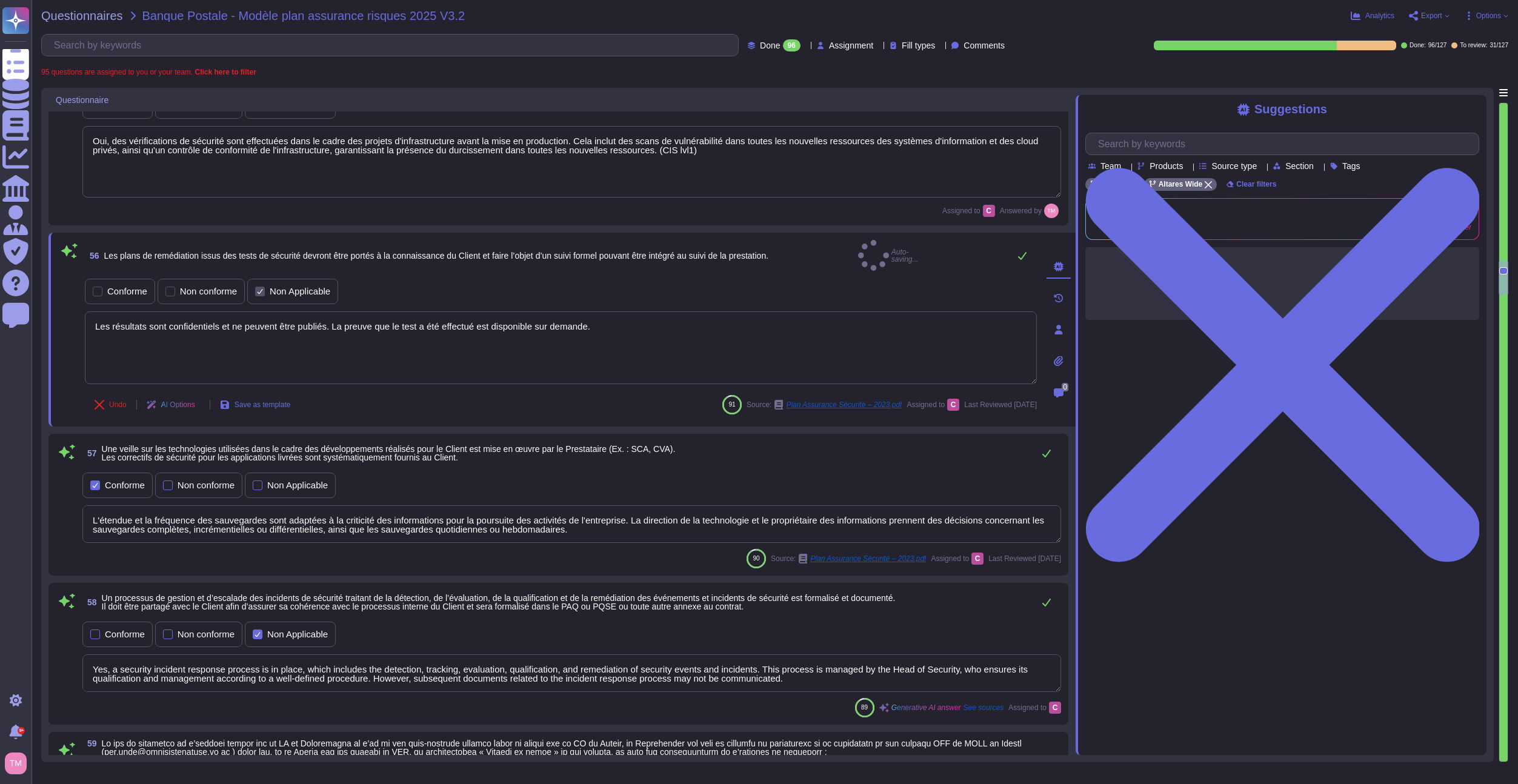
type textarea "Dans le cadre de sa stratégie de Responsabilité Sociétale des Entreprises (RSE)…"
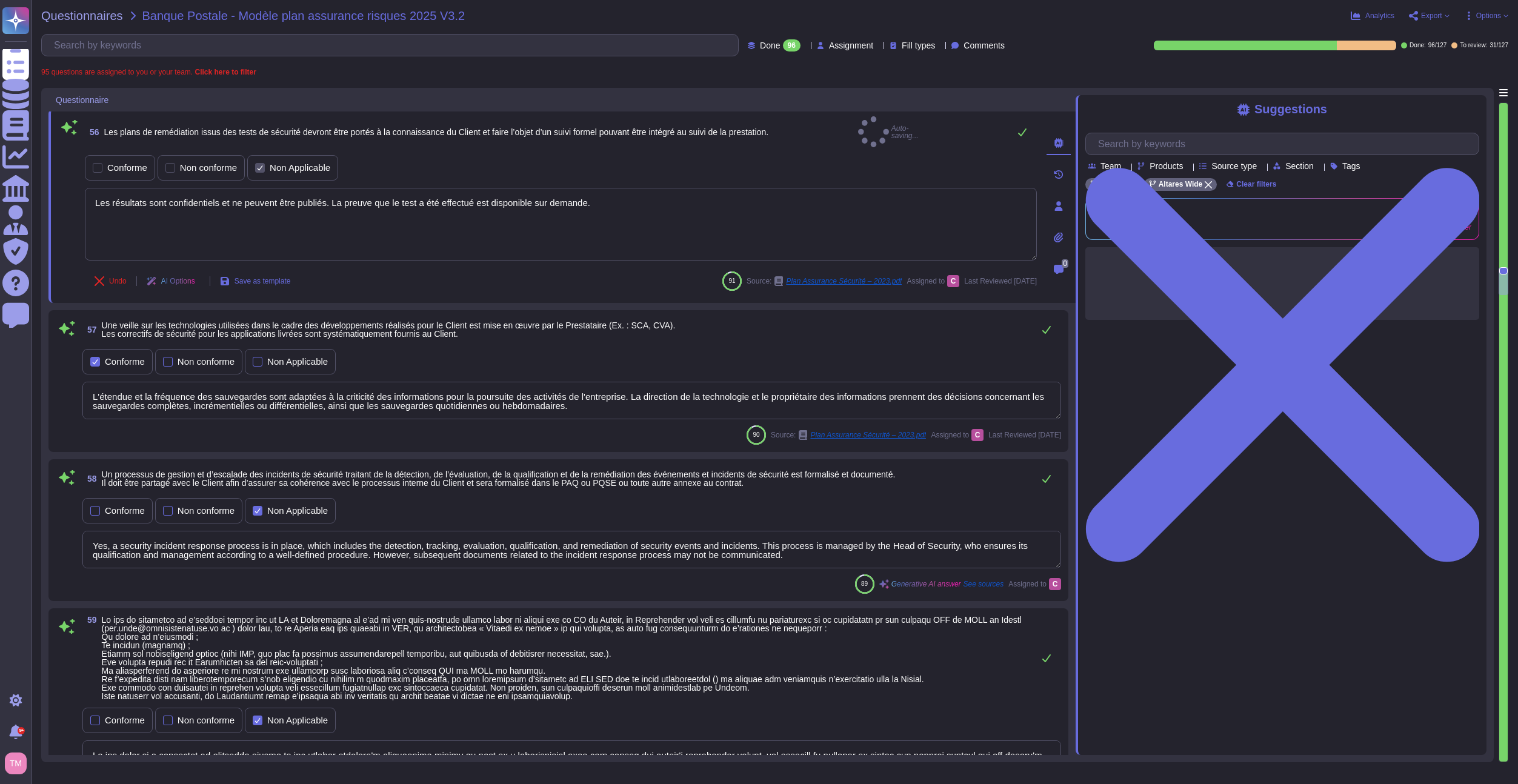
scroll to position [3930, 0]
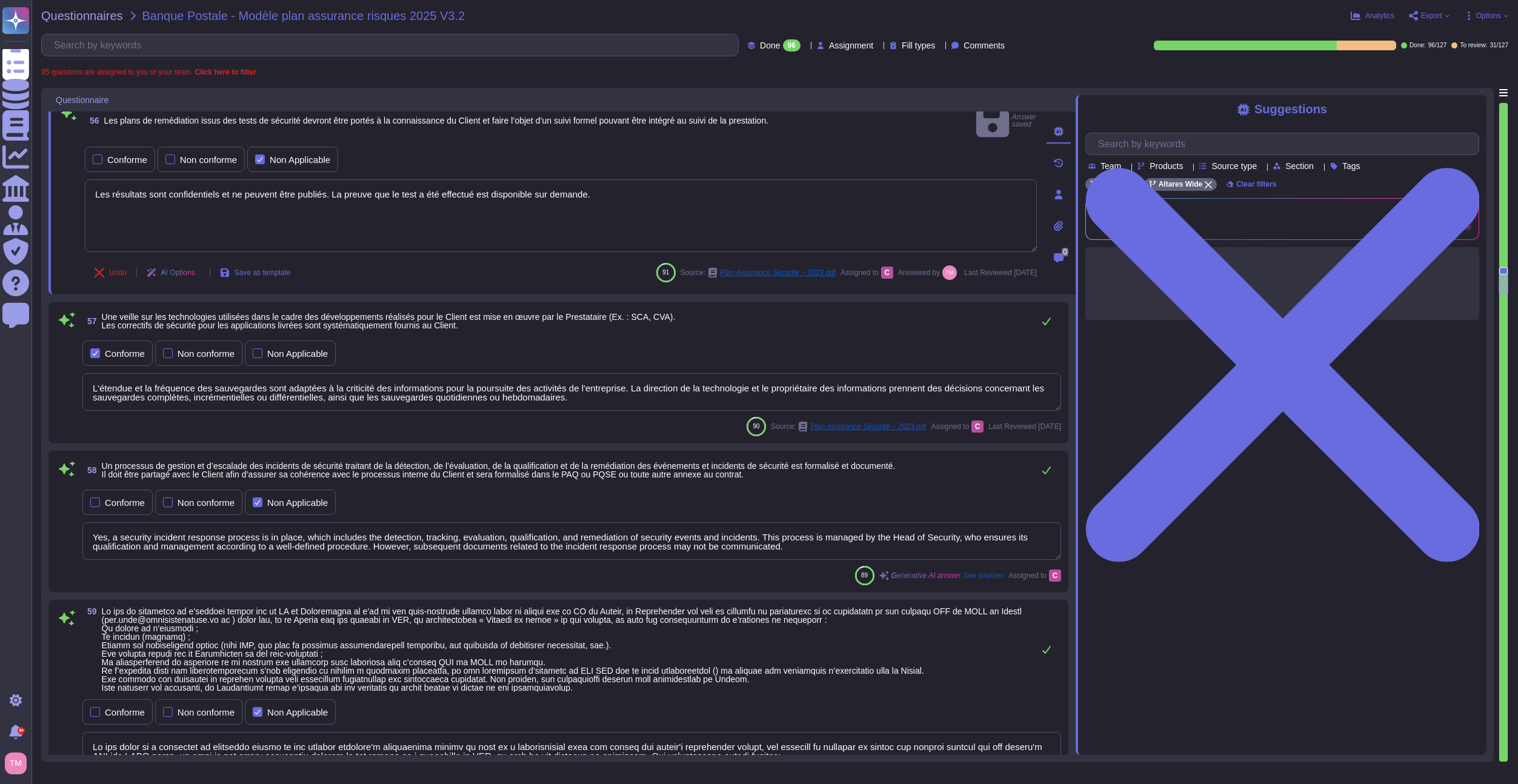
click at [639, 381] on textarea "L'étendue et la fréquence des sauvegardes sont adaptées à la criticité des info…" at bounding box center [572, 392] width 979 height 38
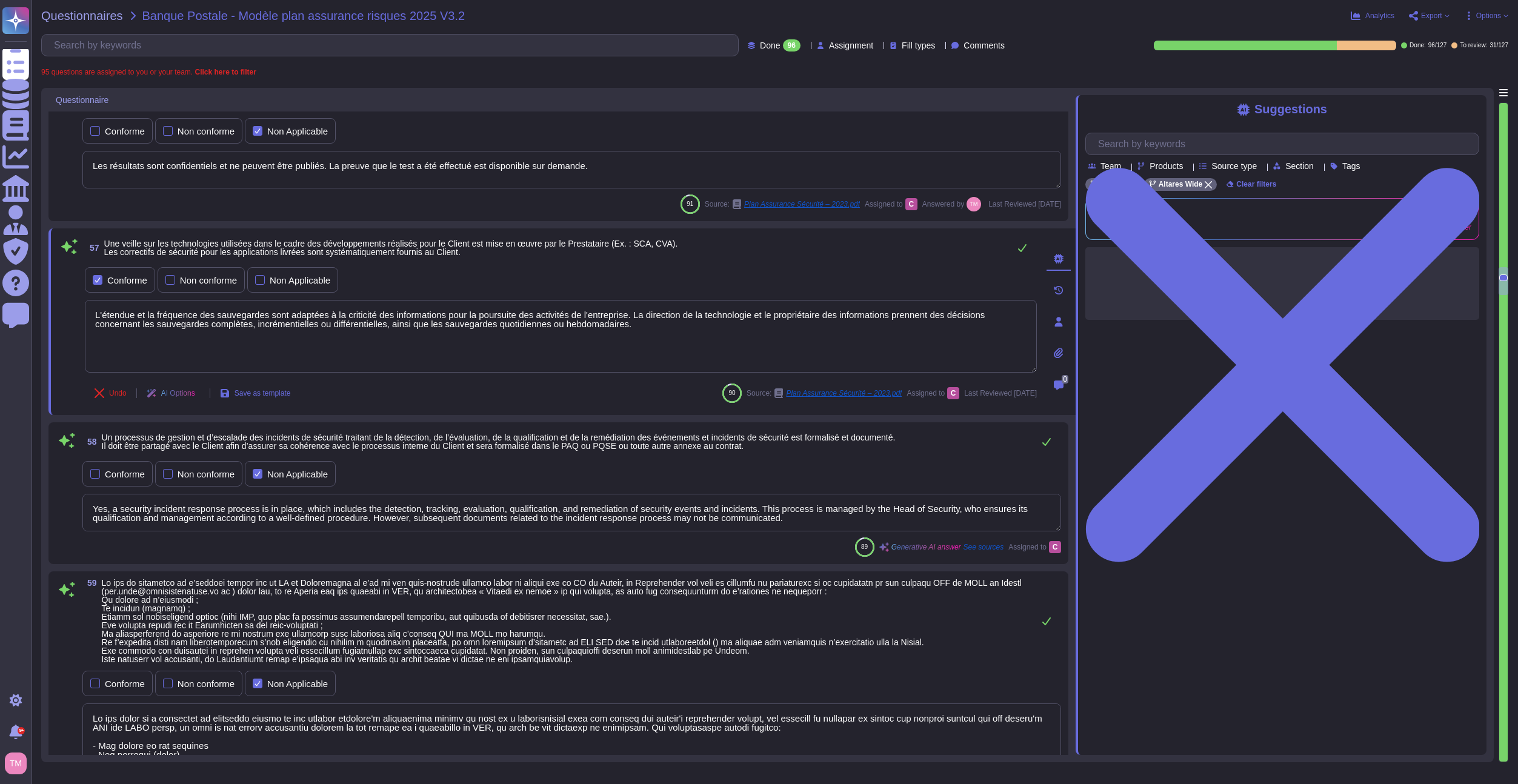
drag, startPoint x: 658, startPoint y: 344, endPoint x: 80, endPoint y: 304, distance: 579.4
click at [80, 304] on div "57 Une veille sur les technologies utilisées dans le cadre des développements r…" at bounding box center [548, 321] width 979 height 172
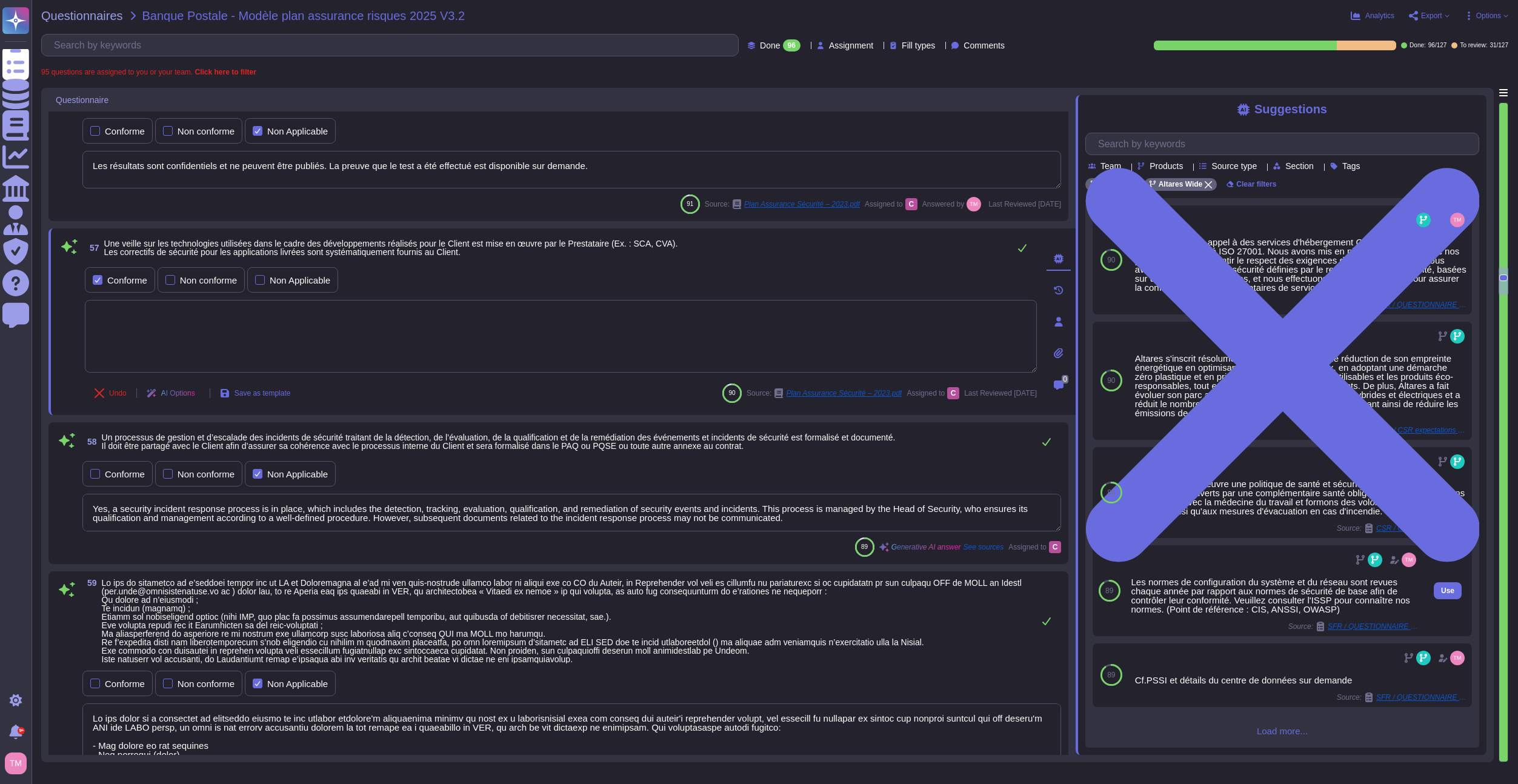
scroll to position [11, 0]
click at [1295, 730] on span "Load more..." at bounding box center [1282, 731] width 394 height 9
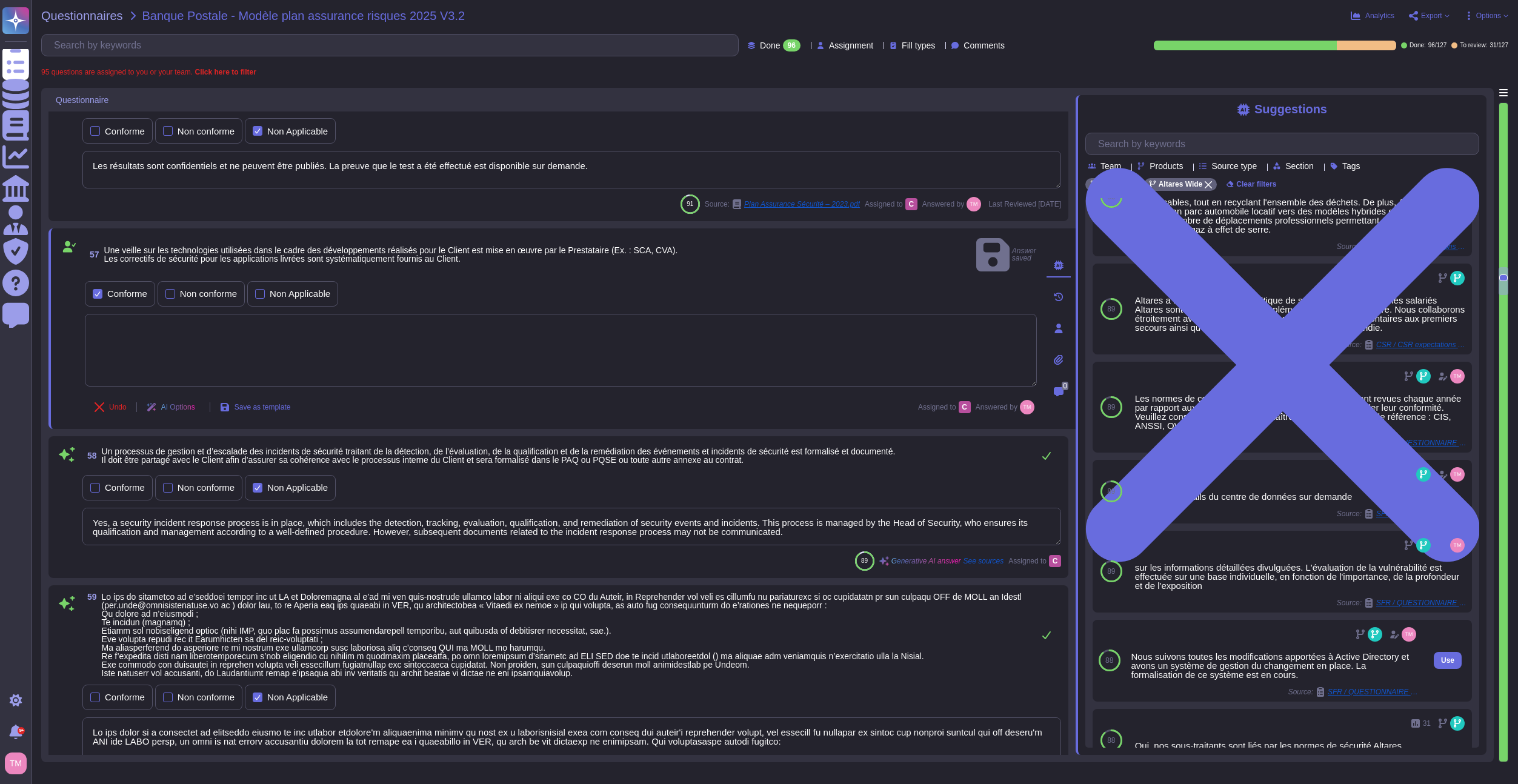
type textarea "The platforms used for the service are isolated from other systems used by the …"
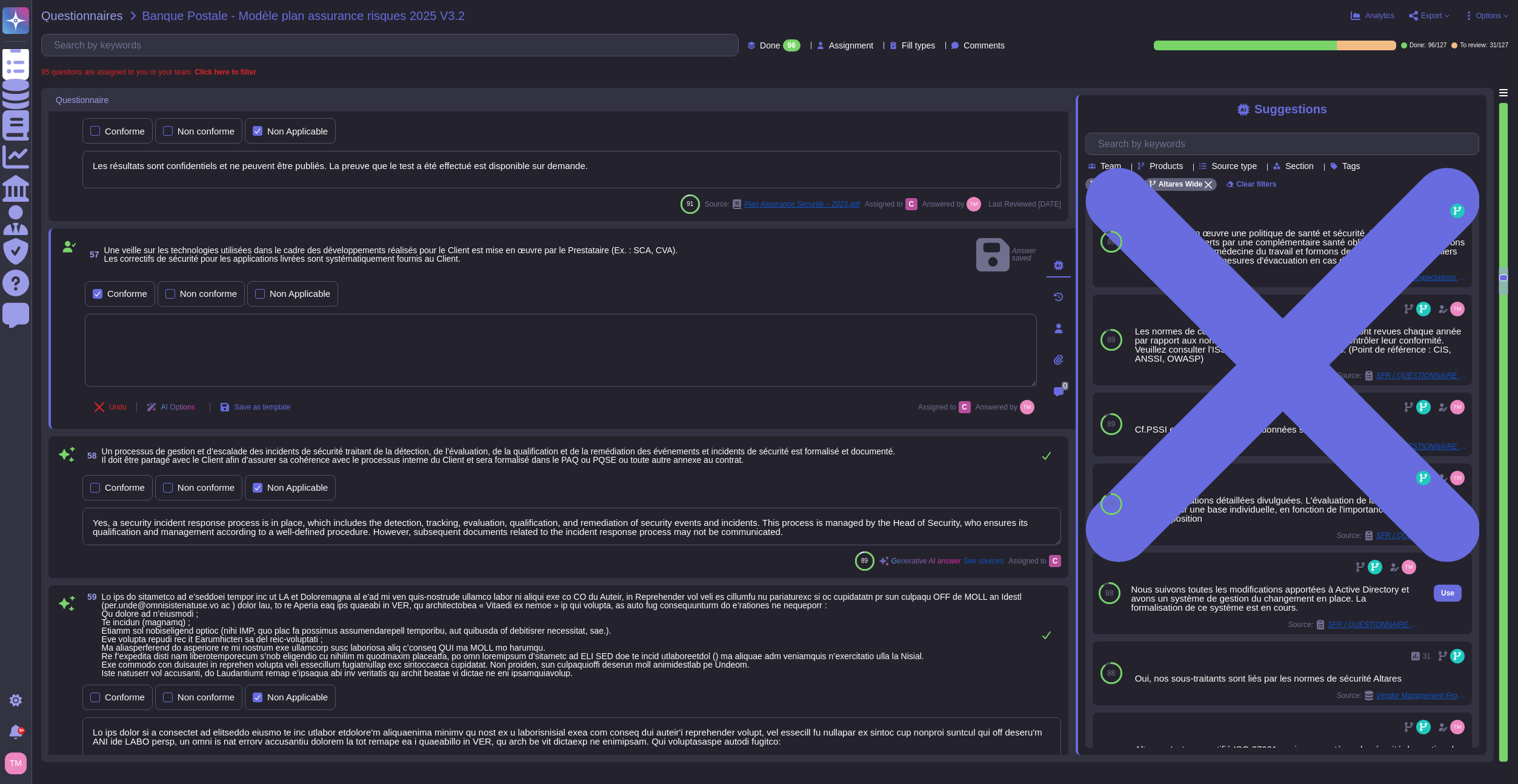
scroll to position [253, 0]
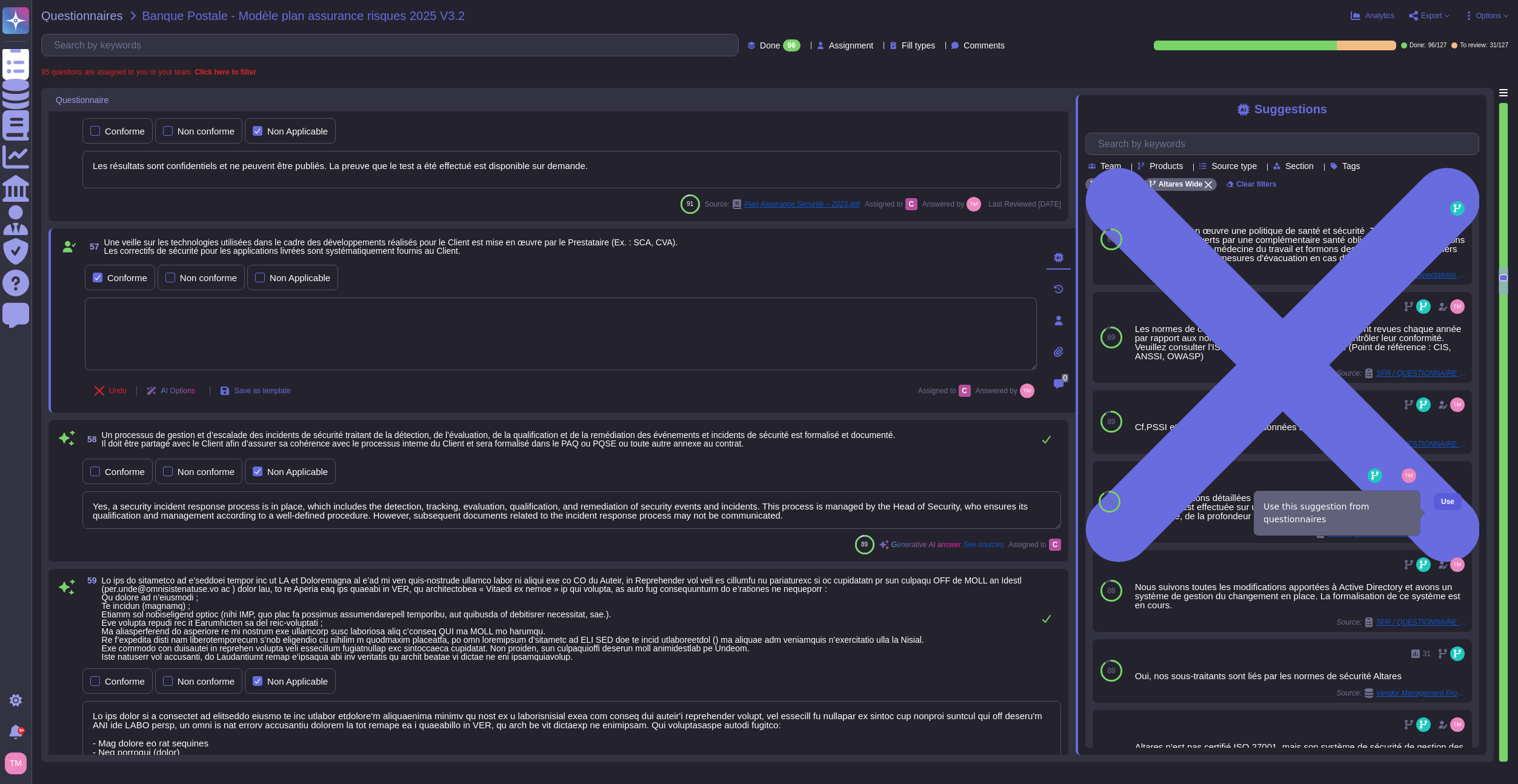
click at [1444, 506] on span "Use" at bounding box center [1447, 501] width 13 height 7
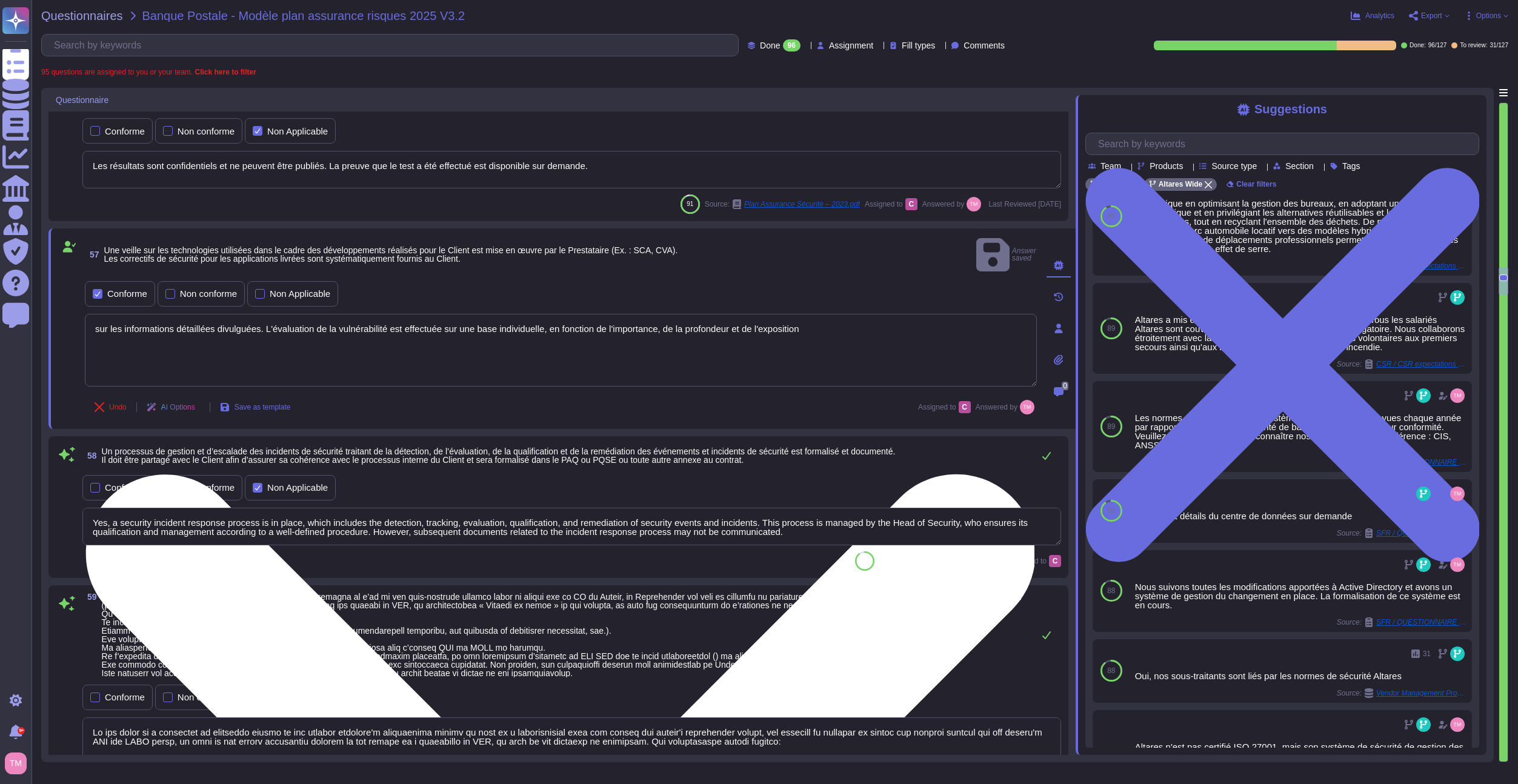
click at [97, 315] on textarea "sur les informations détaillées divulguées. L'évaluation de la vulnérabilité es…" at bounding box center [561, 350] width 952 height 73
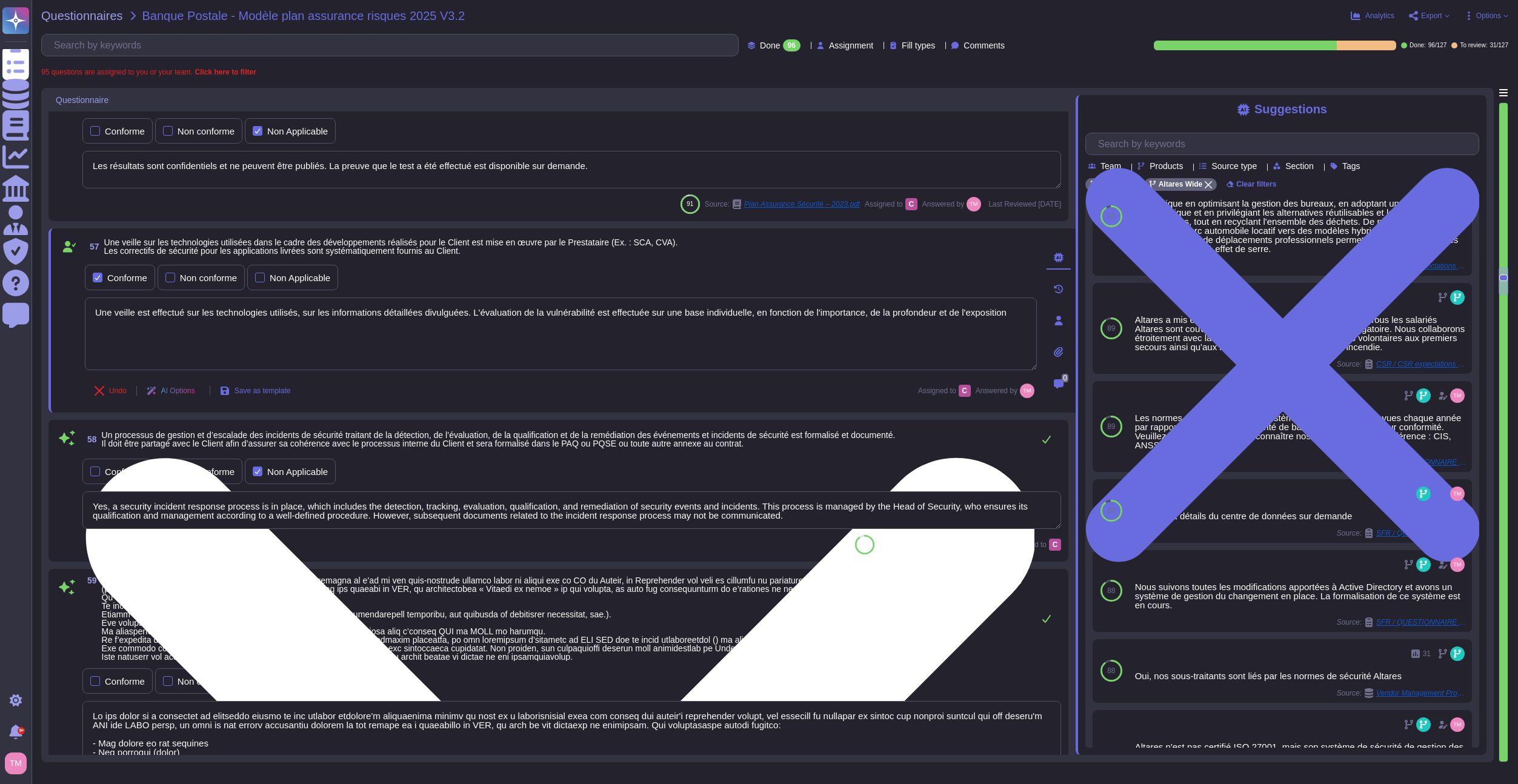
drag, startPoint x: 470, startPoint y: 313, endPoint x: 297, endPoint y: 313, distance: 173.0
click at [297, 313] on textarea "Une veille est effectué sur les technologies utilisés, sur les informations dét…" at bounding box center [561, 334] width 952 height 73
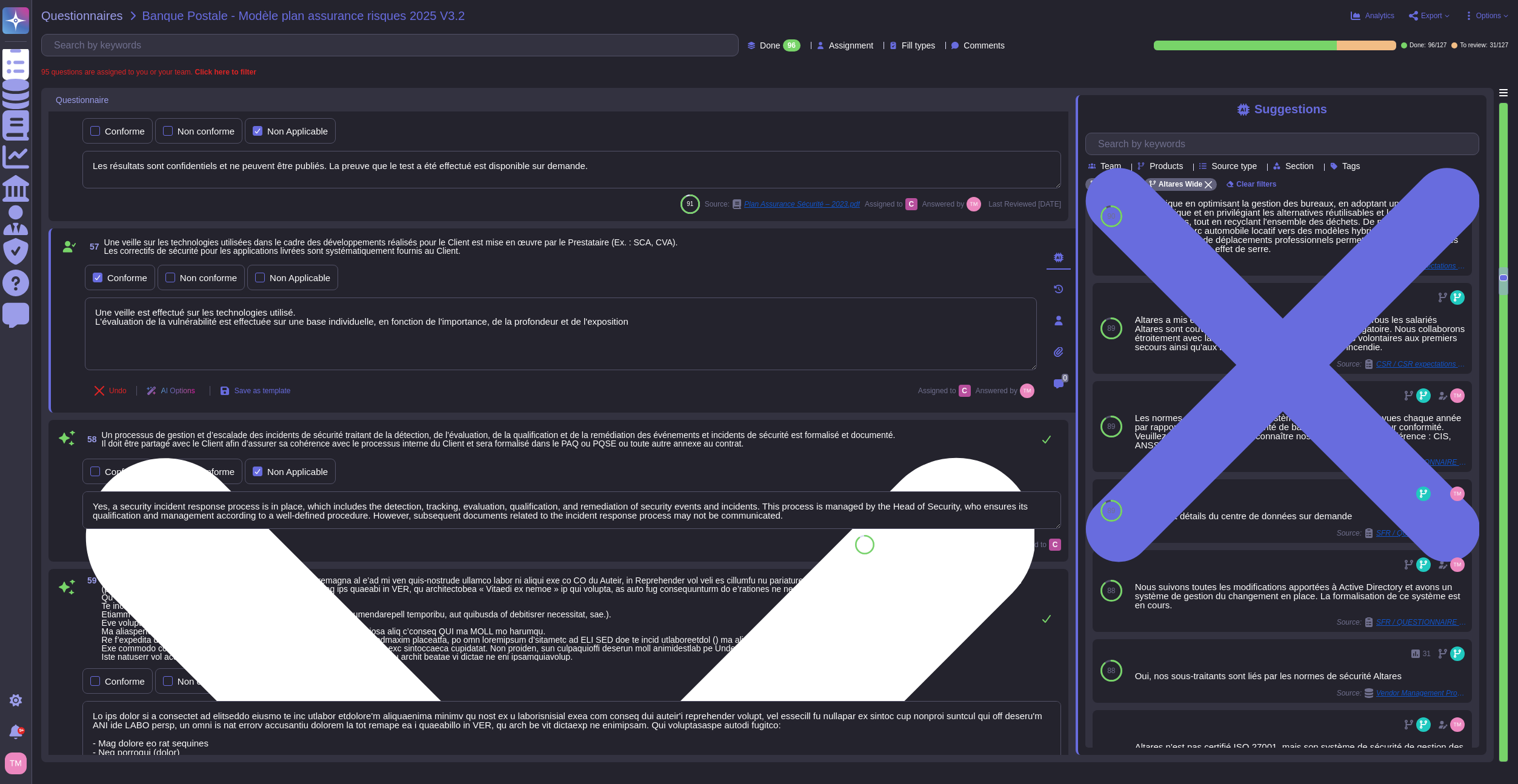
drag, startPoint x: 166, startPoint y: 323, endPoint x: 345, endPoint y: 324, distance: 179.0
click at [345, 324] on textarea "Une veille est effectué sur les technologies utilisé. L'évaluation de la vulnér…" at bounding box center [561, 334] width 952 height 73
click at [546, 340] on textarea "Une veille est effectué sur les technologies utilisé. L'évaluation de la vulnér…" at bounding box center [561, 334] width 952 height 73
click at [672, 327] on textarea "Une veille est effectué sur les technologies utilisé. L'évaluation de la vulnér…" at bounding box center [561, 334] width 952 height 73
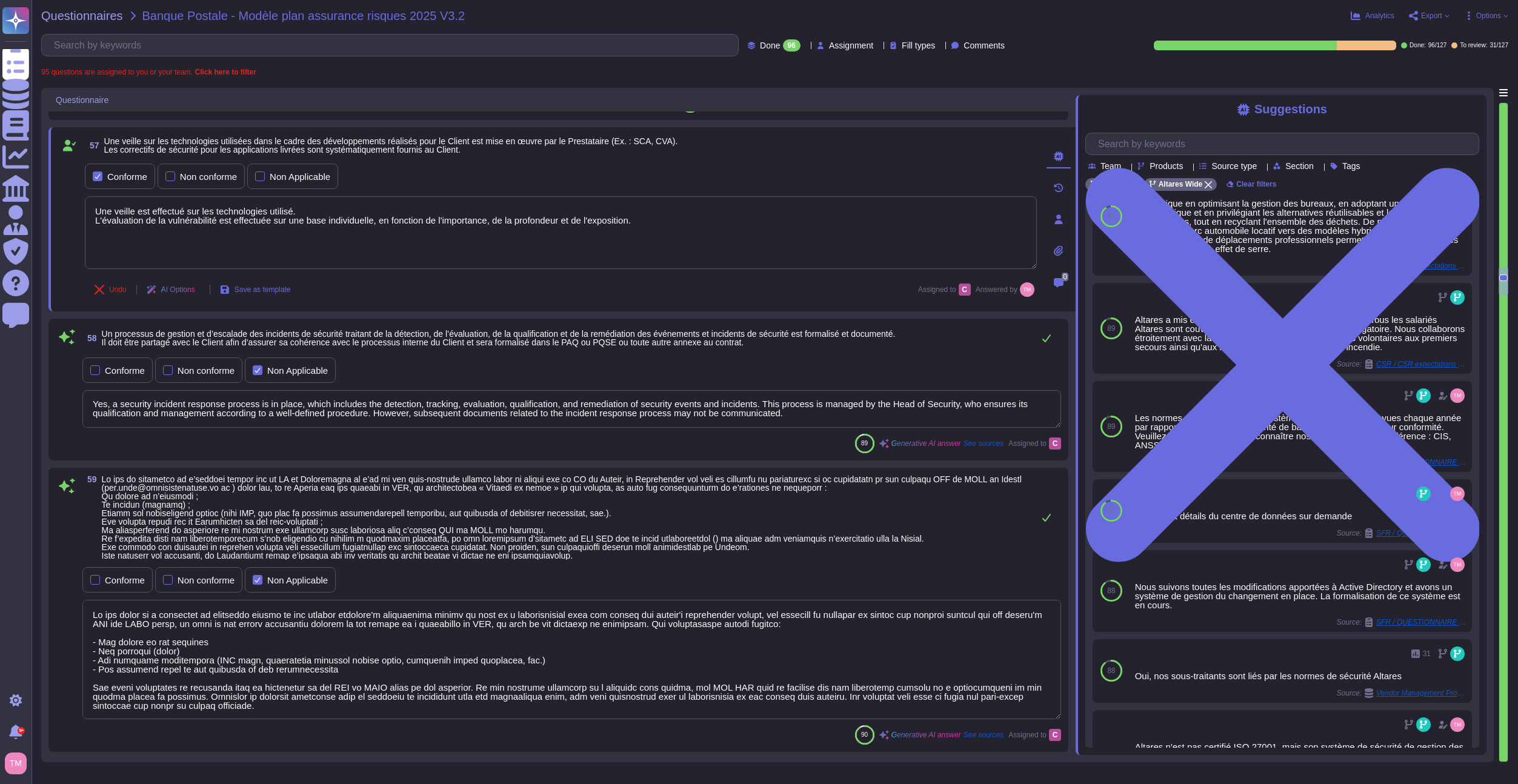
scroll to position [4051, 0]
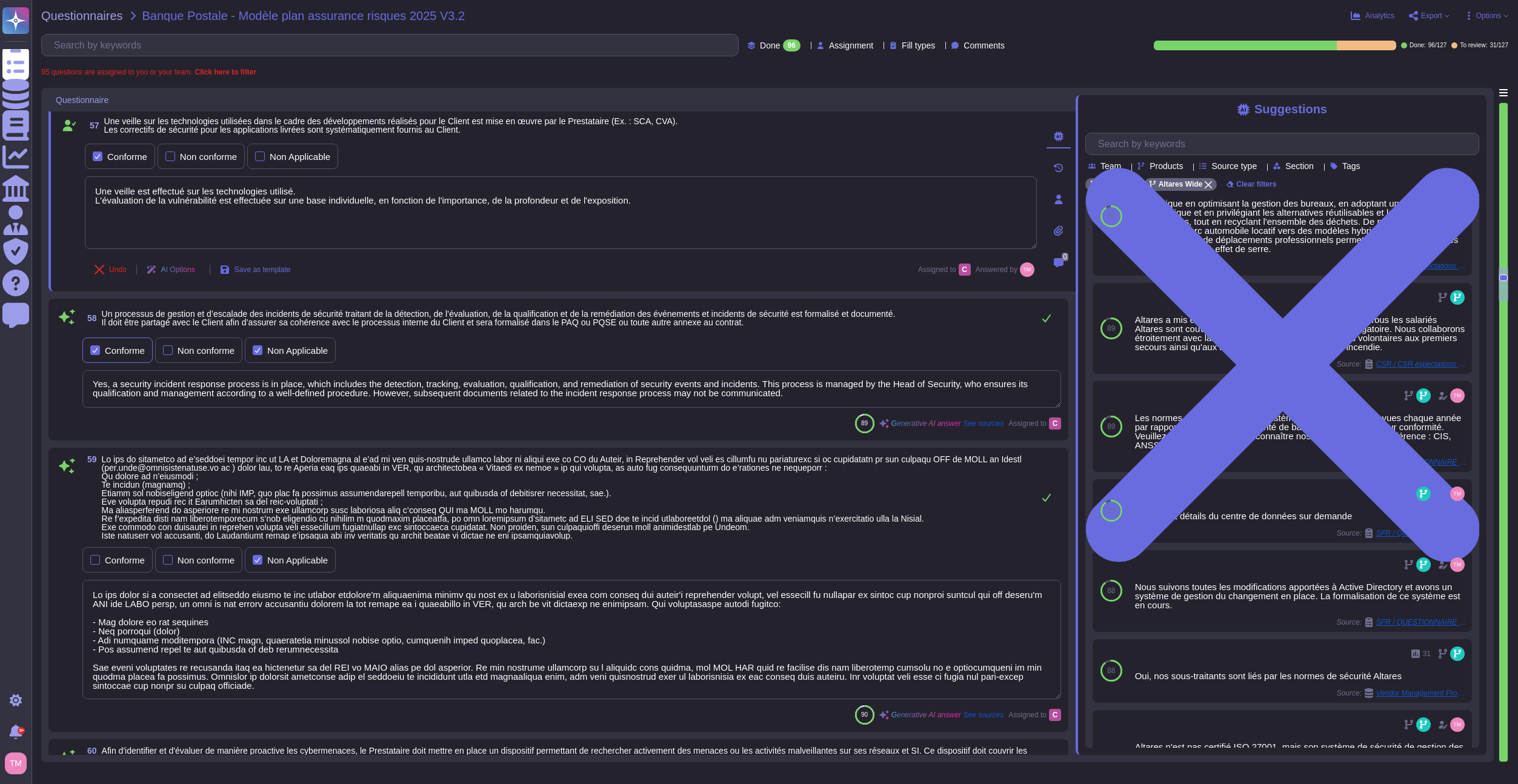
click at [119, 357] on div "Conforme" at bounding box center [117, 350] width 71 height 25
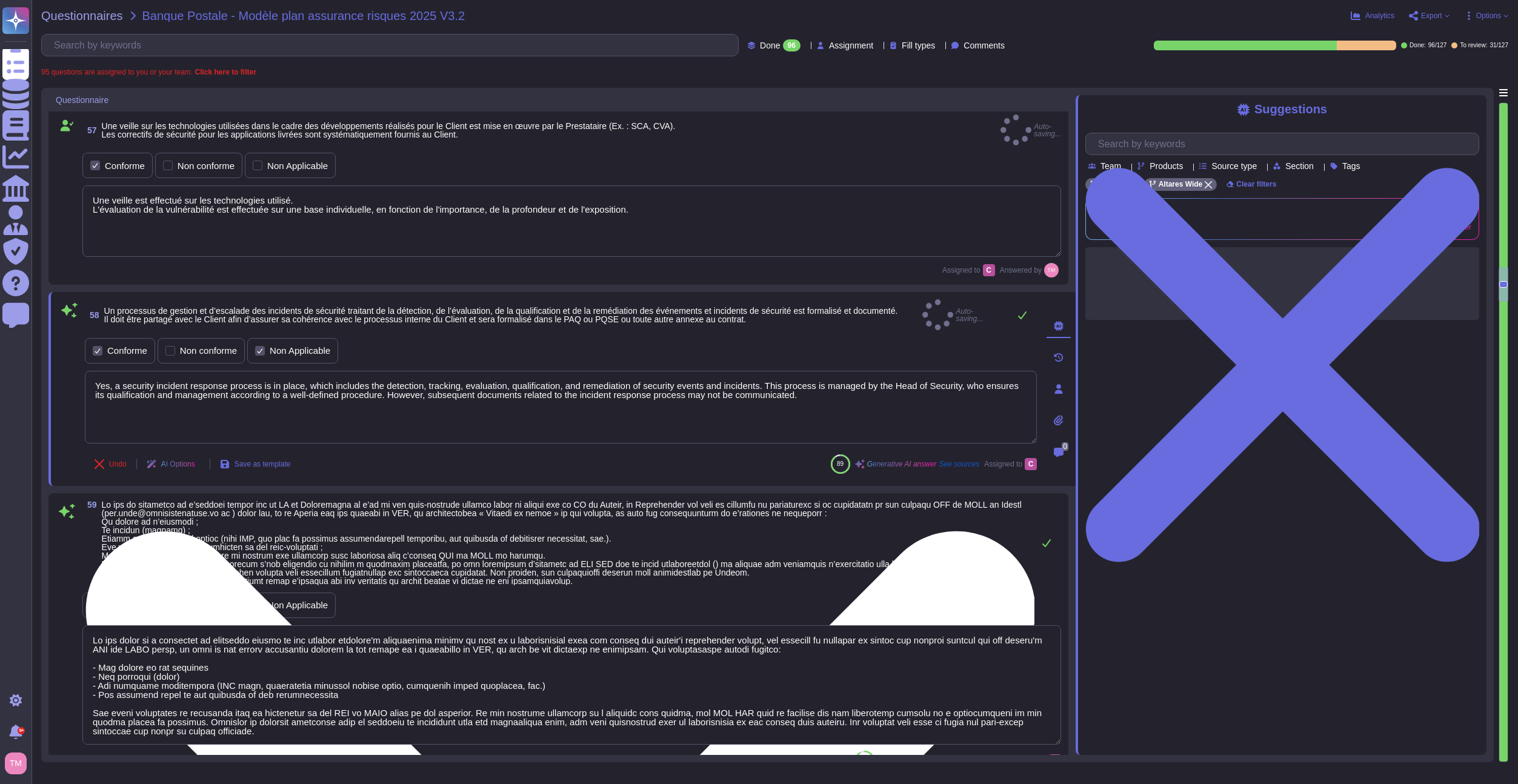
type textarea "Une veille est effectué sur les technologies utilisé. L'évaluation de la vulnér…"
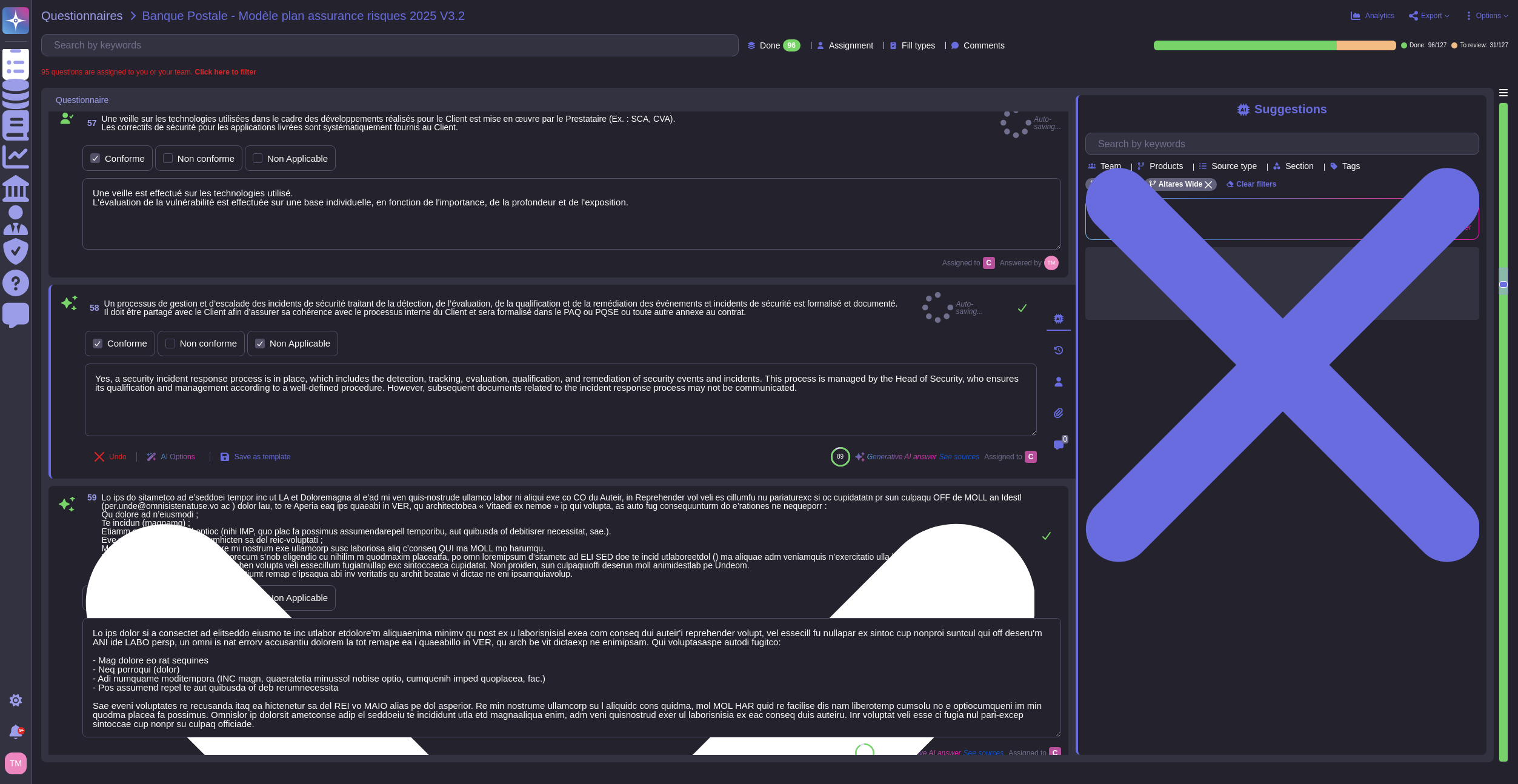
type textarea "The platforms used for the service are isolated from other systems used by the …"
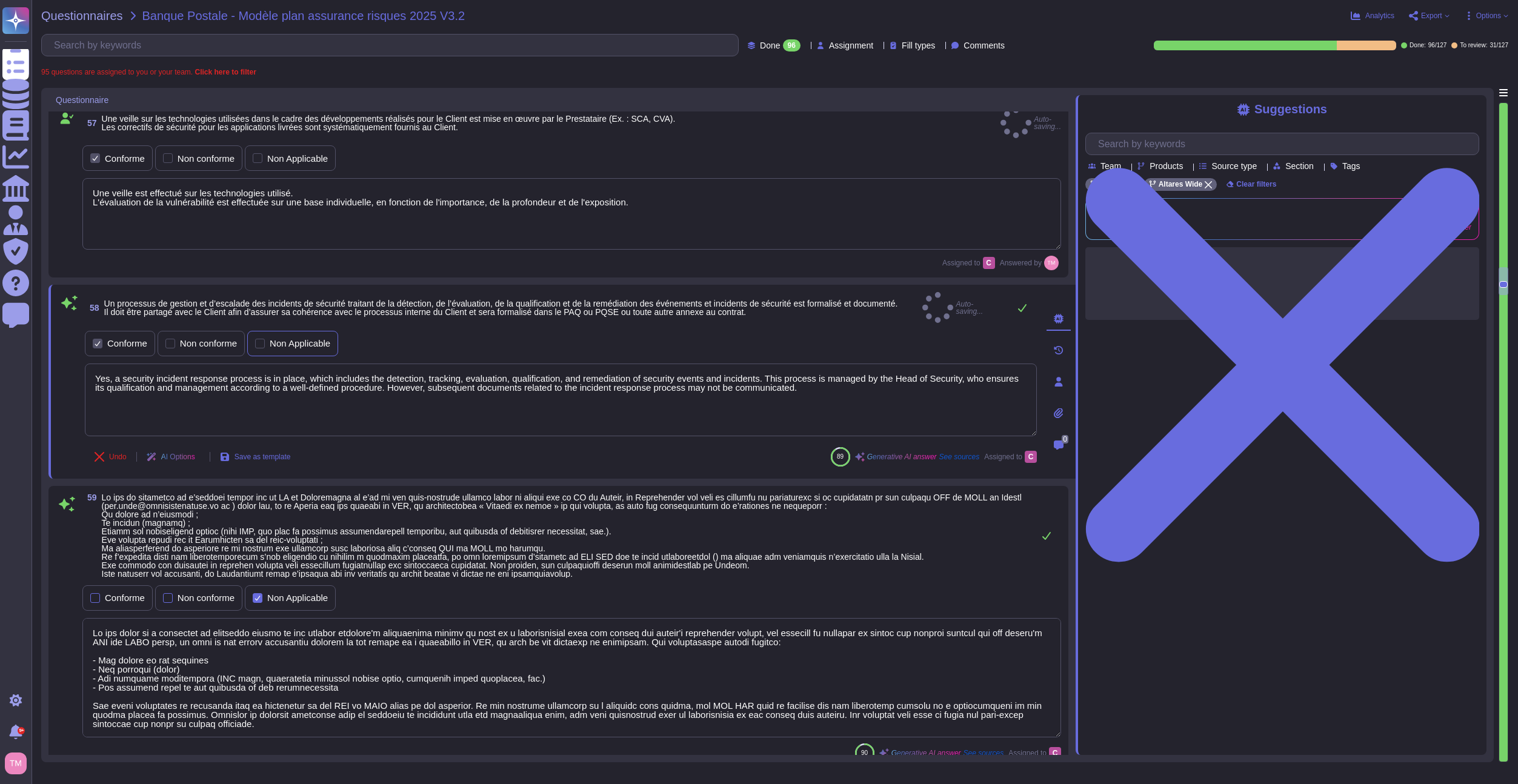
click at [302, 339] on div "Non Applicable" at bounding box center [299, 344] width 61 height 9
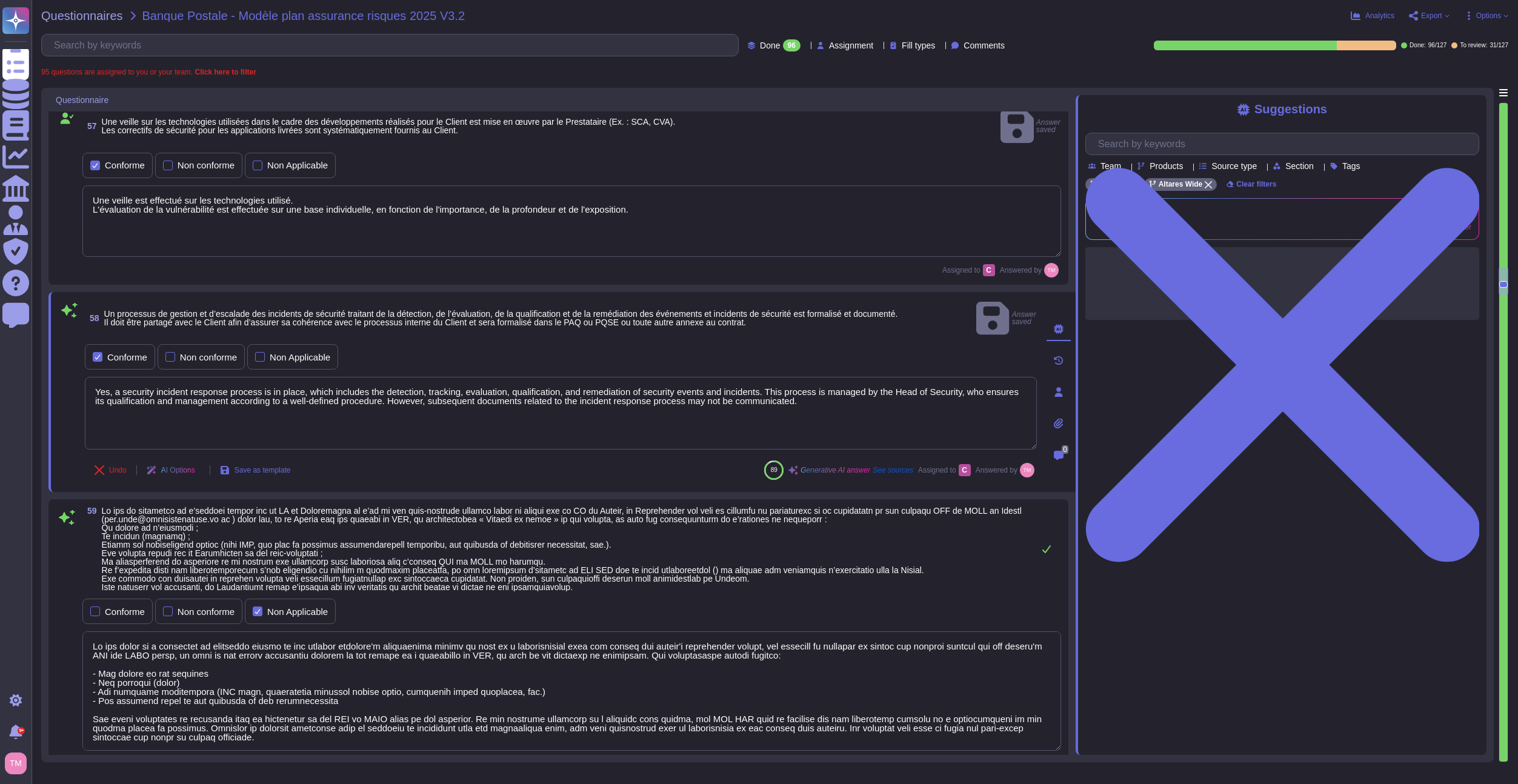
drag, startPoint x: 830, startPoint y: 367, endPoint x: 65, endPoint y: 324, distance: 766.2
click at [65, 324] on div "58 Un processus de gestion et d’escalade des incidents de sécurité traitant de …" at bounding box center [548, 392] width 979 height 186
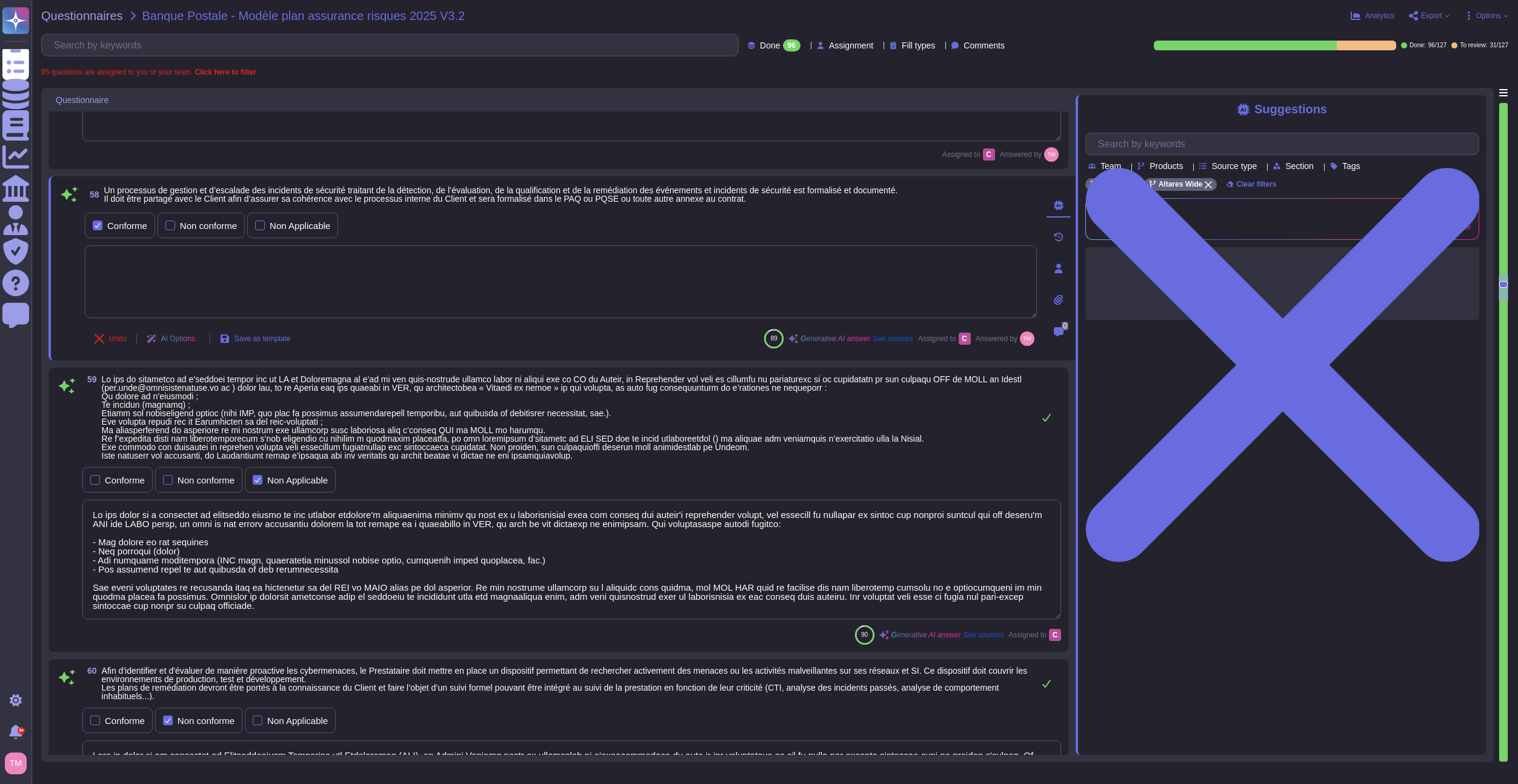
scroll to position [4172, 0]
type textarea "Le cloisonnement des données est réalisé de manière logique sur un même environ…"
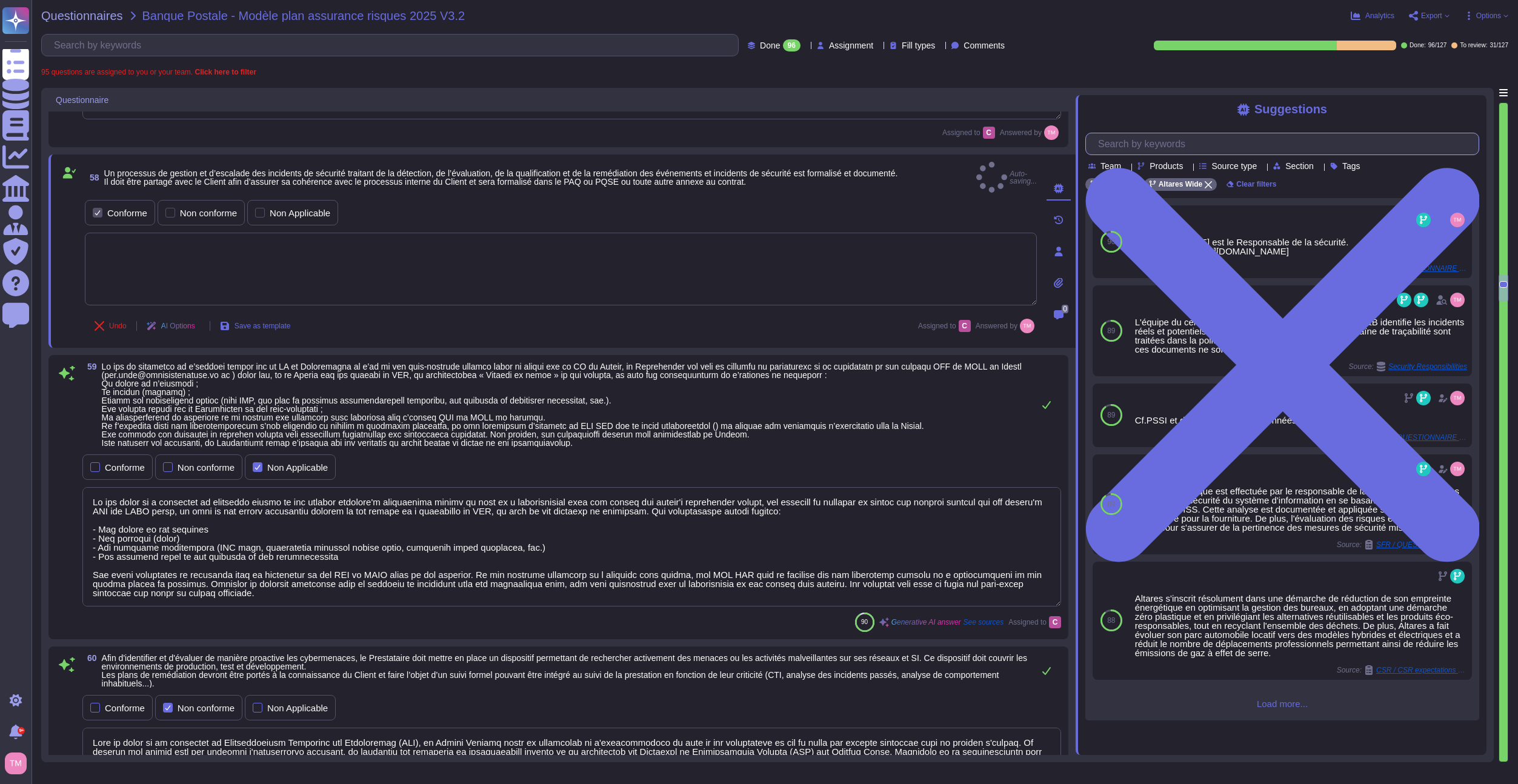
click at [1176, 151] on input "text" at bounding box center [1285, 144] width 387 height 21
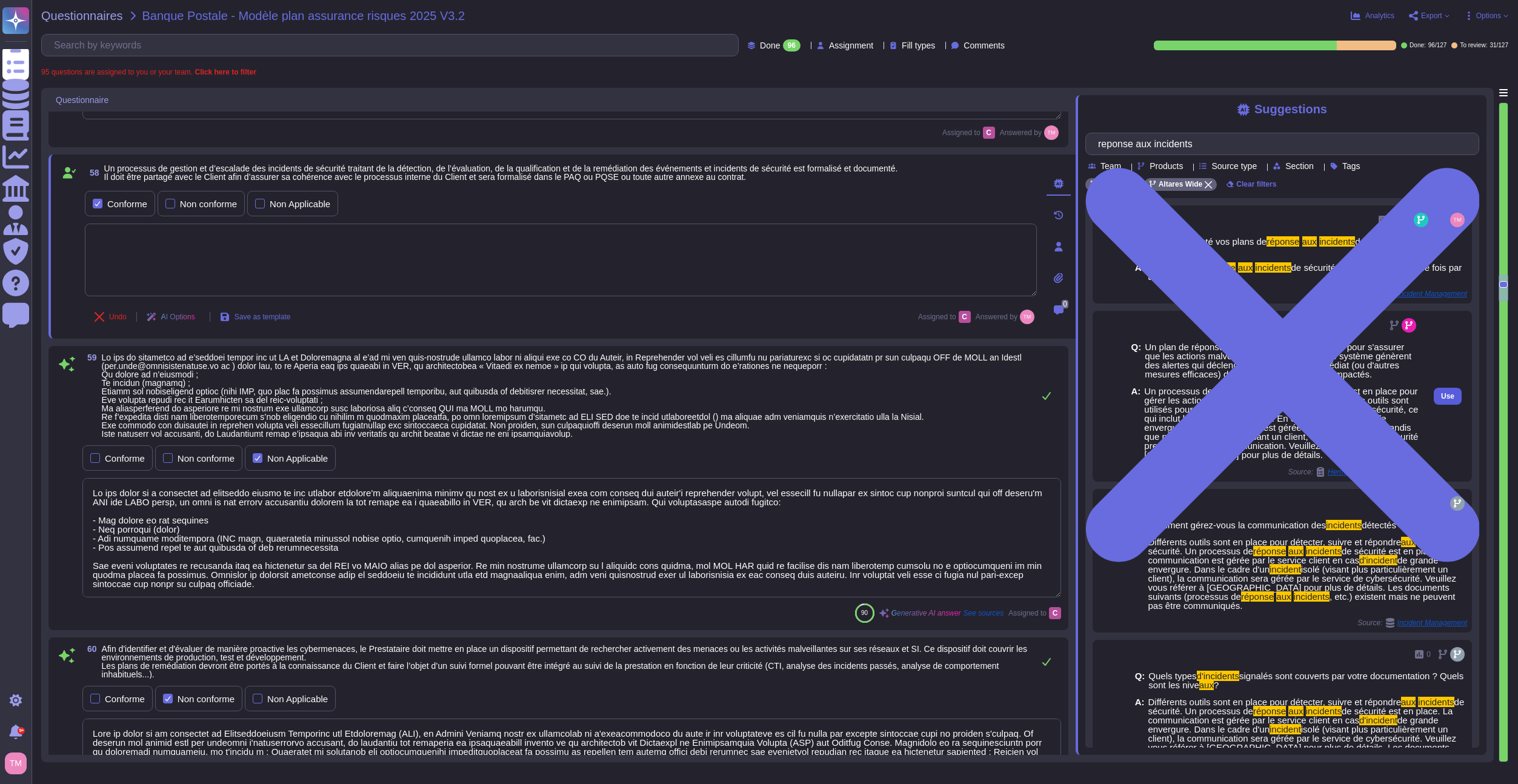
type input "reponse aux incidents"
click at [1441, 400] on span "Use" at bounding box center [1447, 396] width 13 height 7
type textarea "Un processus de réponse aux incidents de sécurité est en place pour gérer les a…"
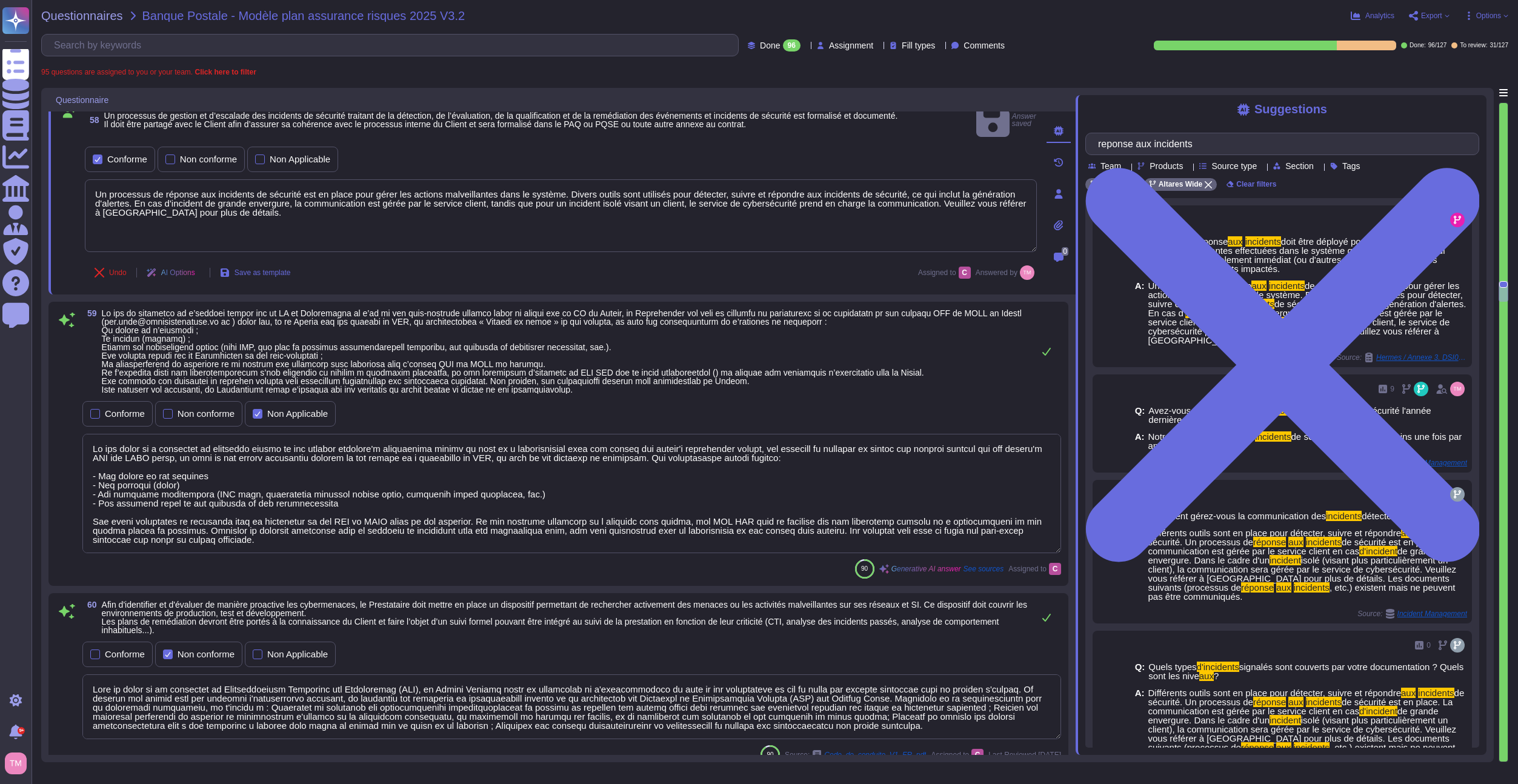
scroll to position [2, 0]
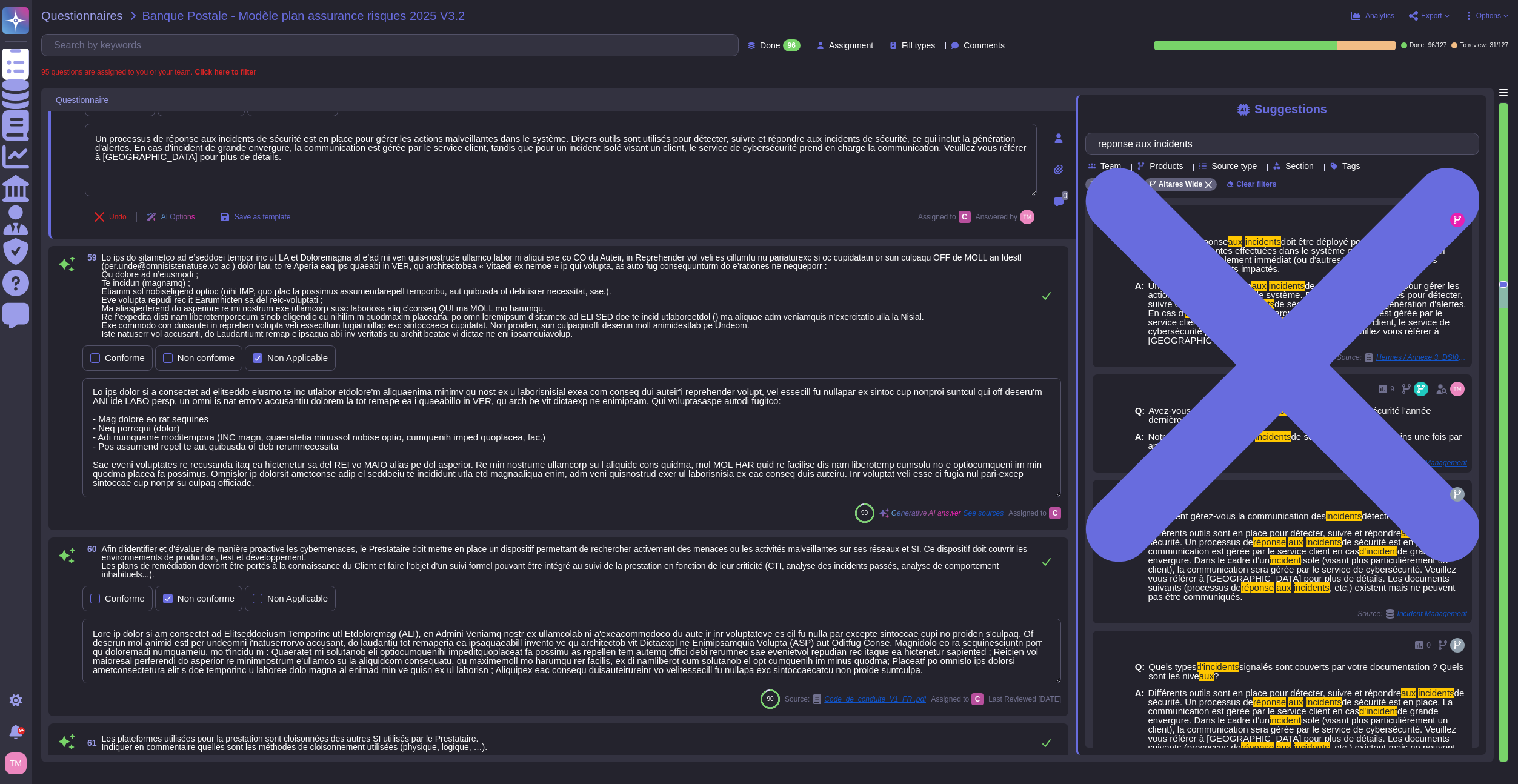
type textarea "Dans le cadre de sa stratégie de Responsabilité Sociétale des Entreprises (RSE)…"
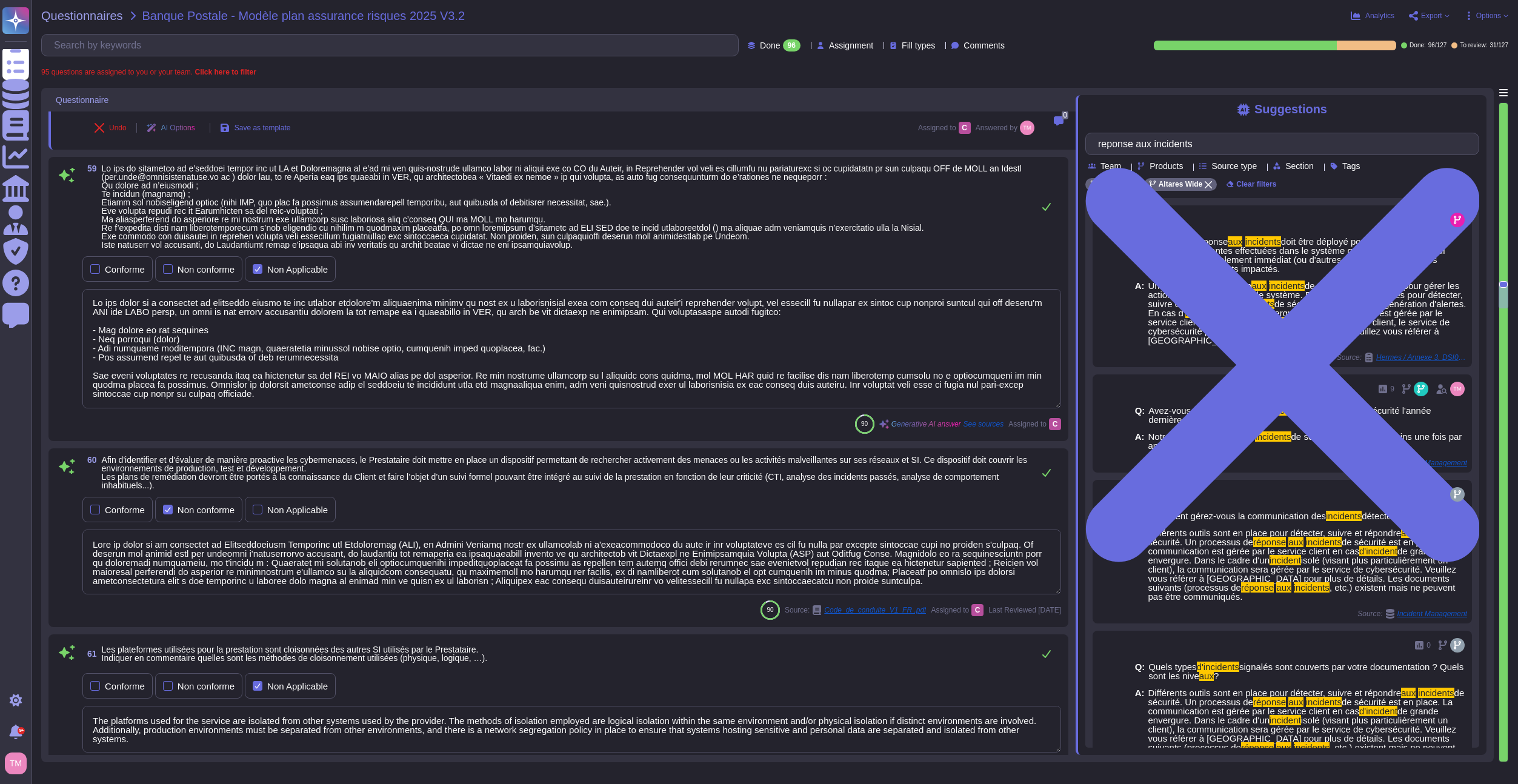
scroll to position [0, 0]
drag, startPoint x: 299, startPoint y: 394, endPoint x: 84, endPoint y: 298, distance: 235.5
click at [84, 298] on textarea at bounding box center [572, 349] width 979 height 120
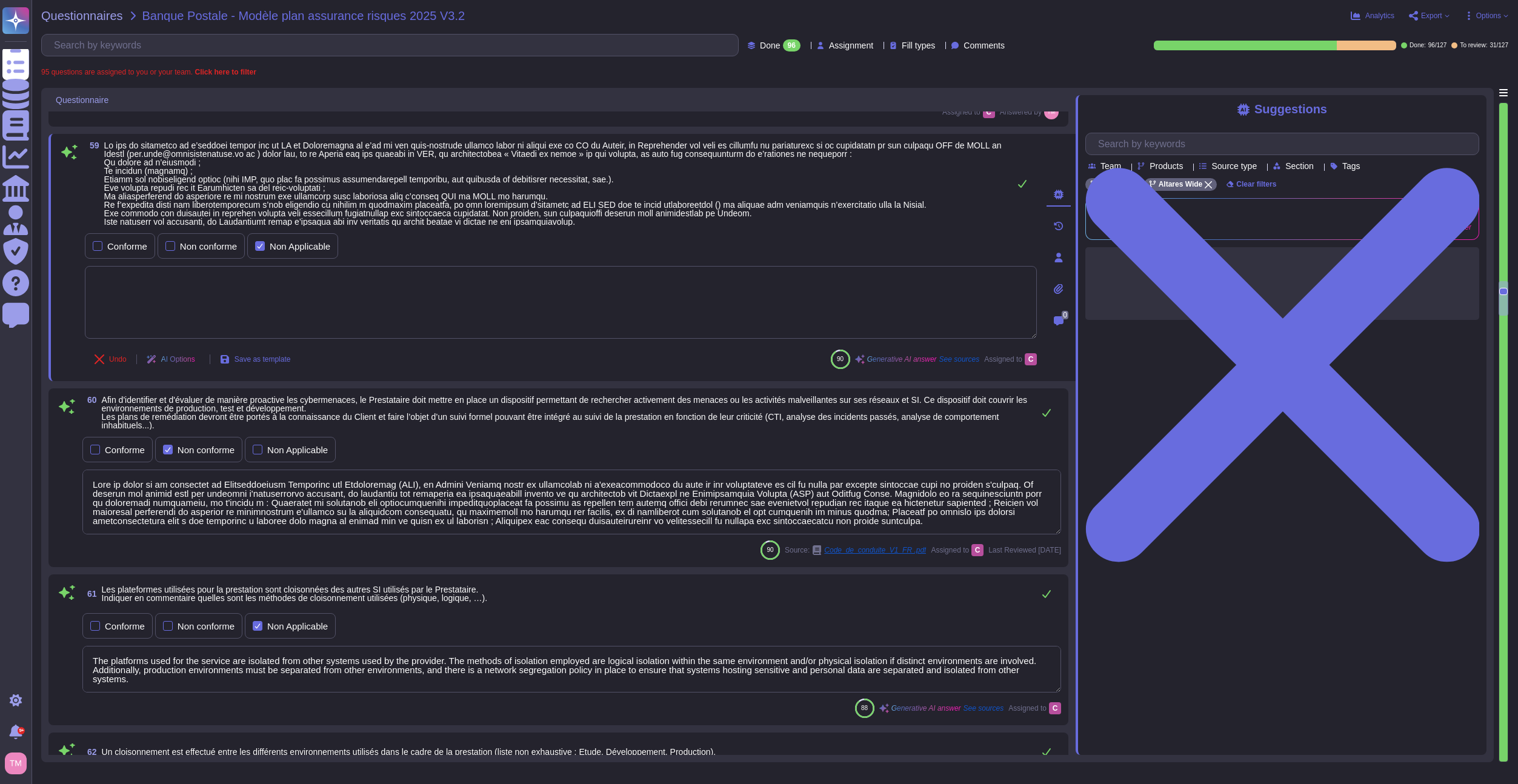
type textarea "All systems used in the service are protected by at least up-to-date antivirus …"
click at [111, 242] on div "Conforme" at bounding box center [127, 246] width 40 height 9
click at [318, 252] on div "Non Applicable" at bounding box center [292, 245] width 91 height 25
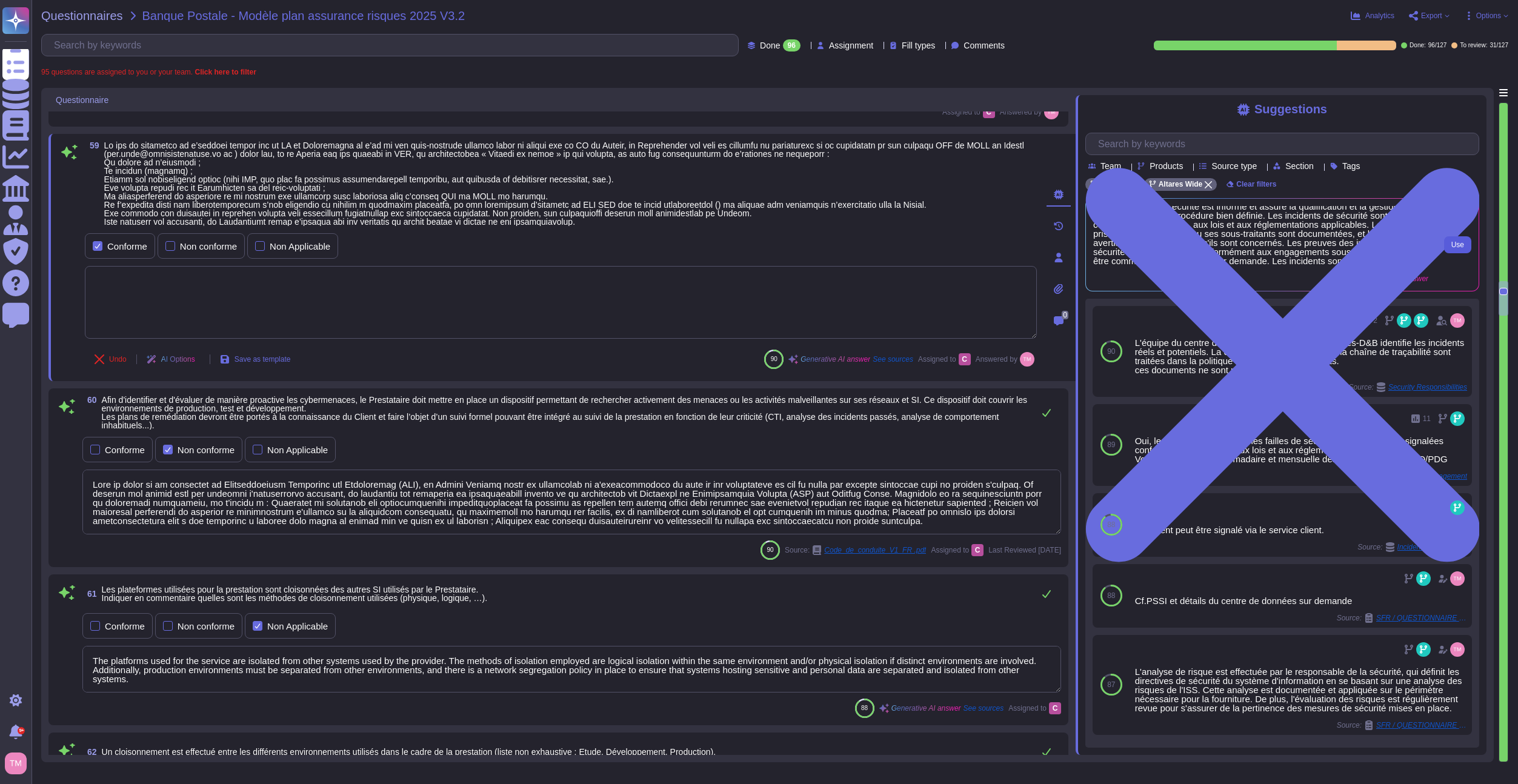
scroll to position [31, 0]
click at [1458, 245] on span "Use" at bounding box center [1458, 244] width 13 height 7
type textarea "In the event of a suspected or confirmed attack on the service provider's infor…"
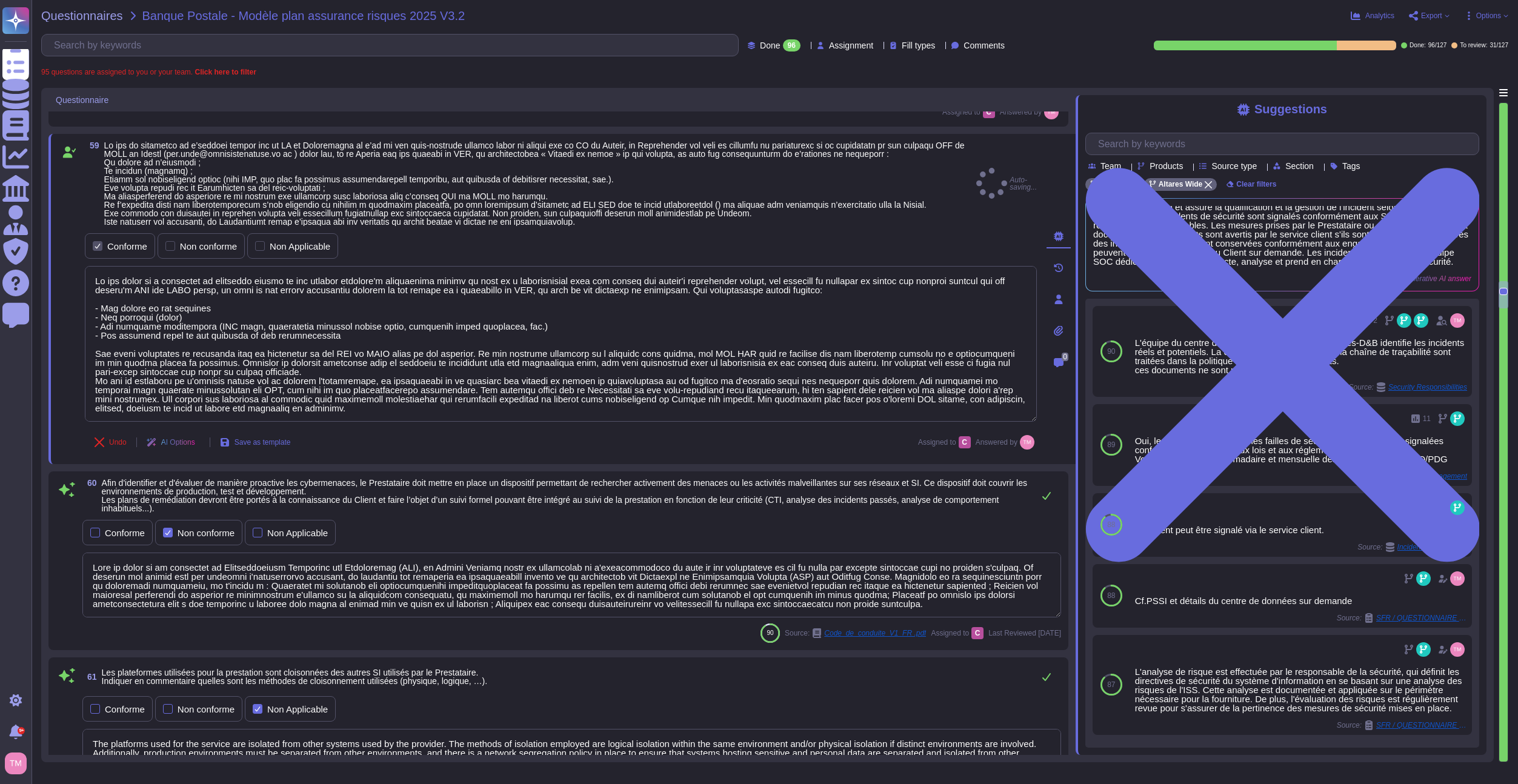
scroll to position [13, 0]
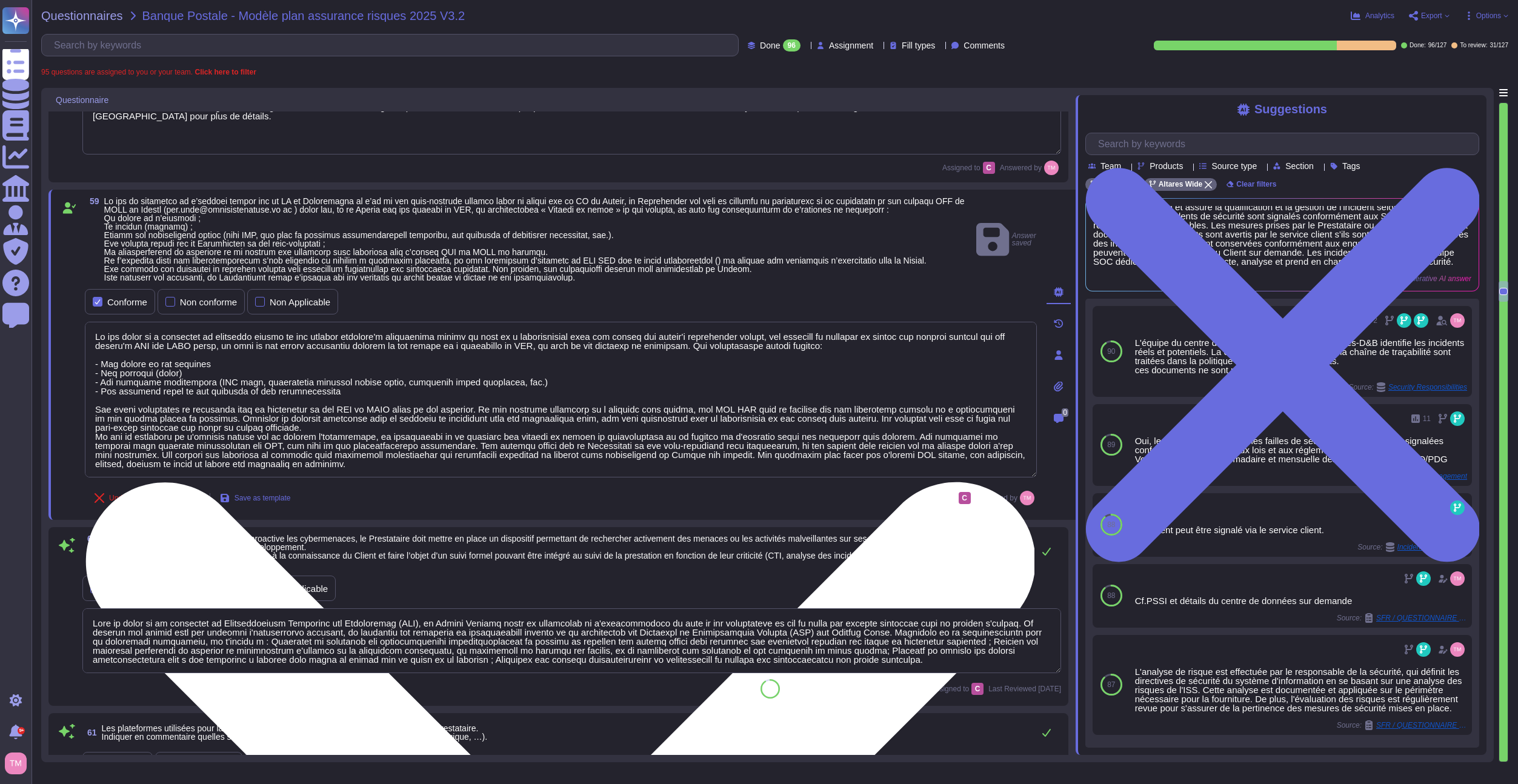
type textarea "Les résultats sont confidentiels et ne peuvent être publiés. La preuve que le t…"
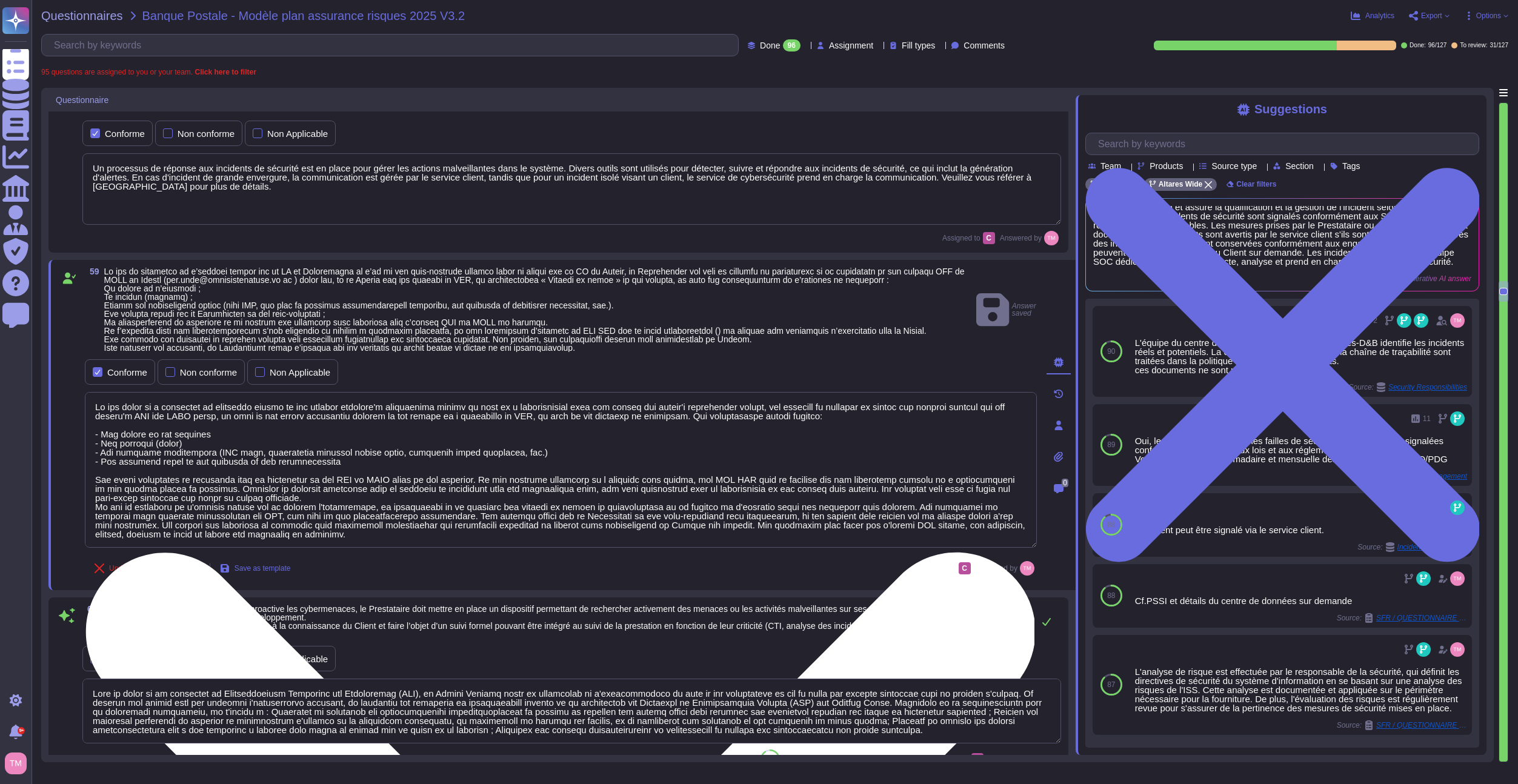
scroll to position [4233, 0]
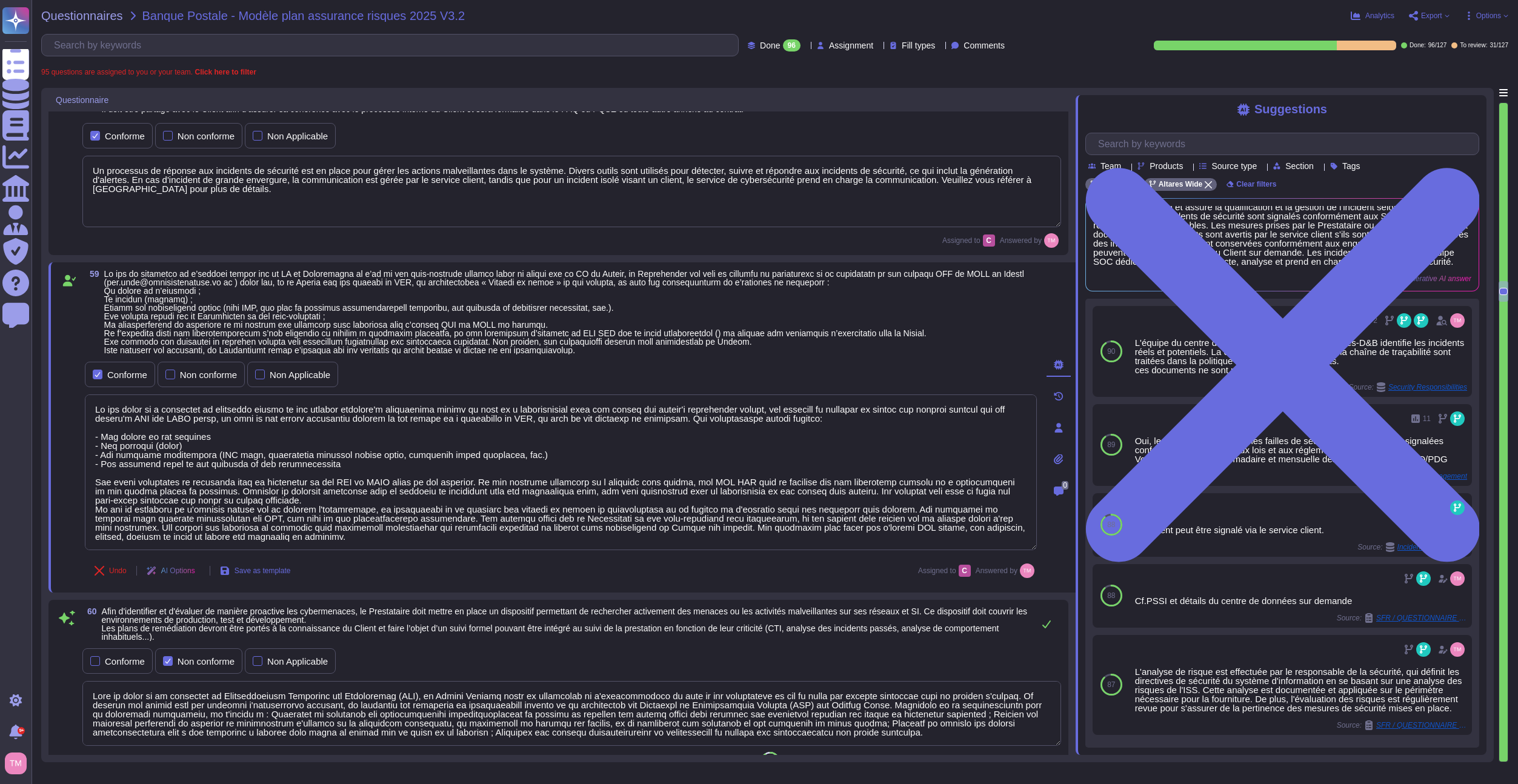
drag, startPoint x: 315, startPoint y: 497, endPoint x: 114, endPoint y: 390, distance: 227.7
click at [84, 397] on div "59 Conforme Non conforme Non Applicable Undo AI Options Save as template Assign…" at bounding box center [548, 427] width 979 height 315
type textarea "En cas de suspicion ou d'attaque avérée sur le système d'information, le respon…"
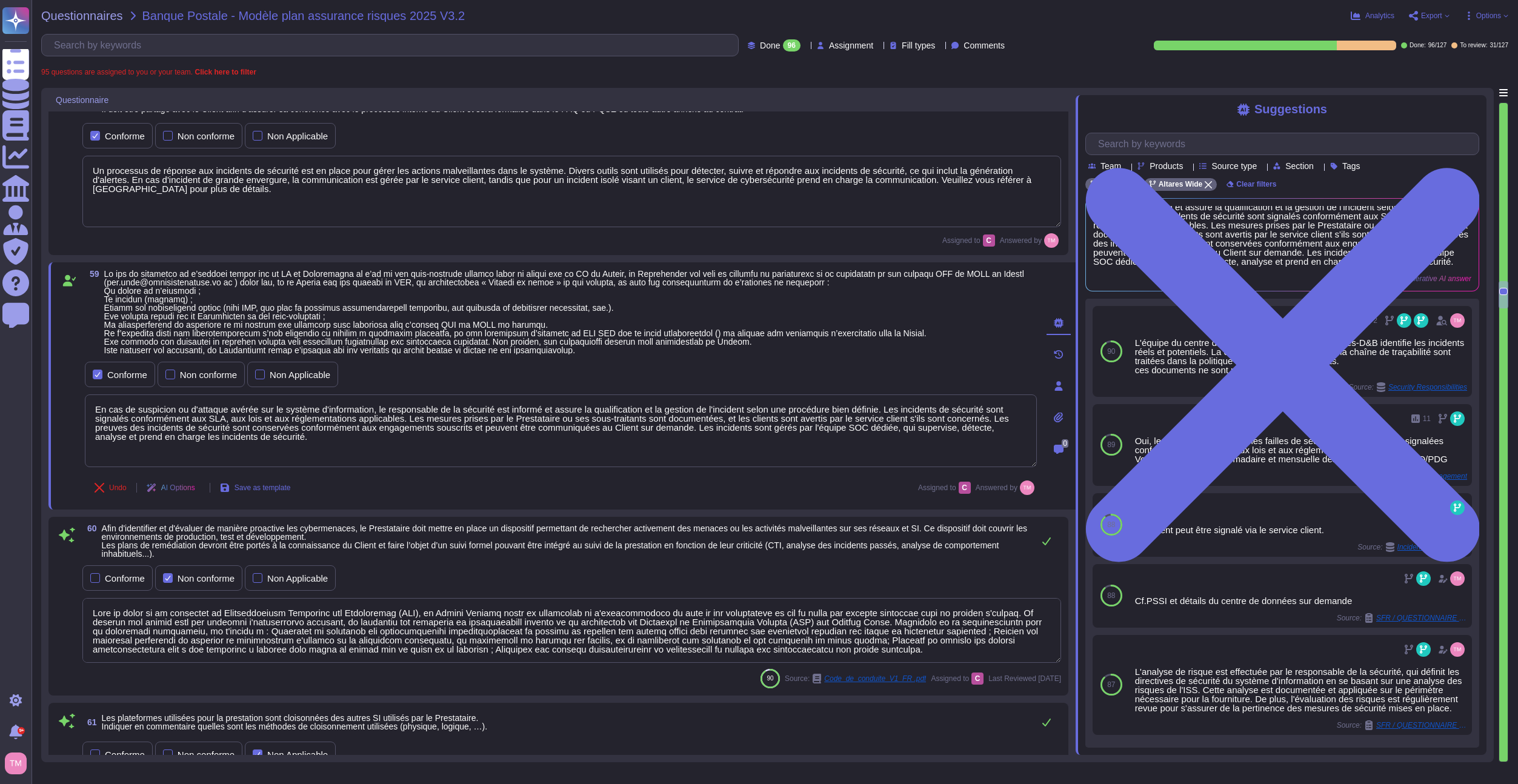
type textarea "Dans le cadre de sa stratégie de Responsabilité Sociétale des Entreprises (RSE)…"
type textarea "En cas de suspicion ou d'attaque avérée sur le système d'information, le respon…"
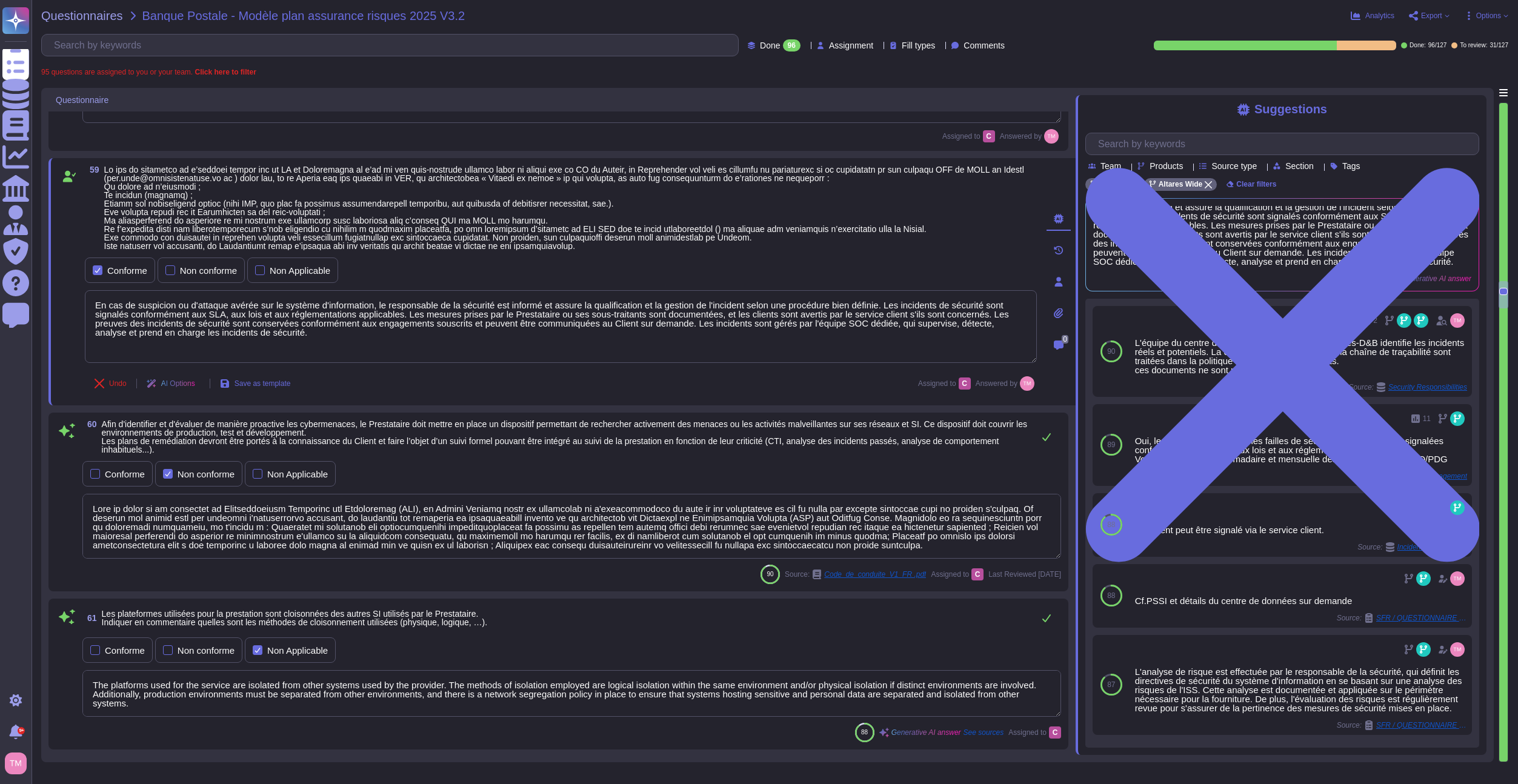
scroll to position [4354, 0]
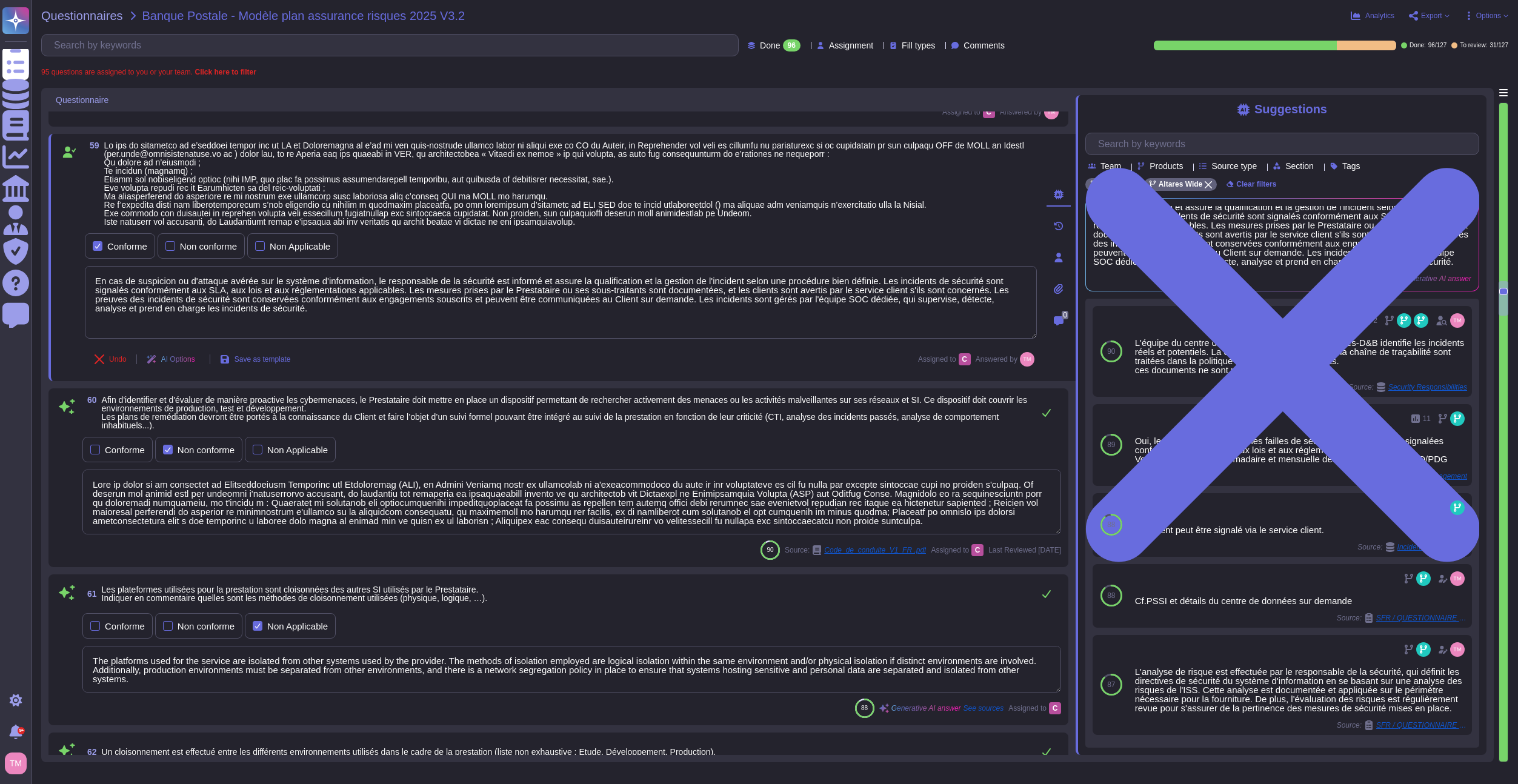
type textarea "All systems used in the service are protected by at least up-to-date antivirus …"
click at [107, 451] on div "Conforme" at bounding box center [125, 450] width 40 height 9
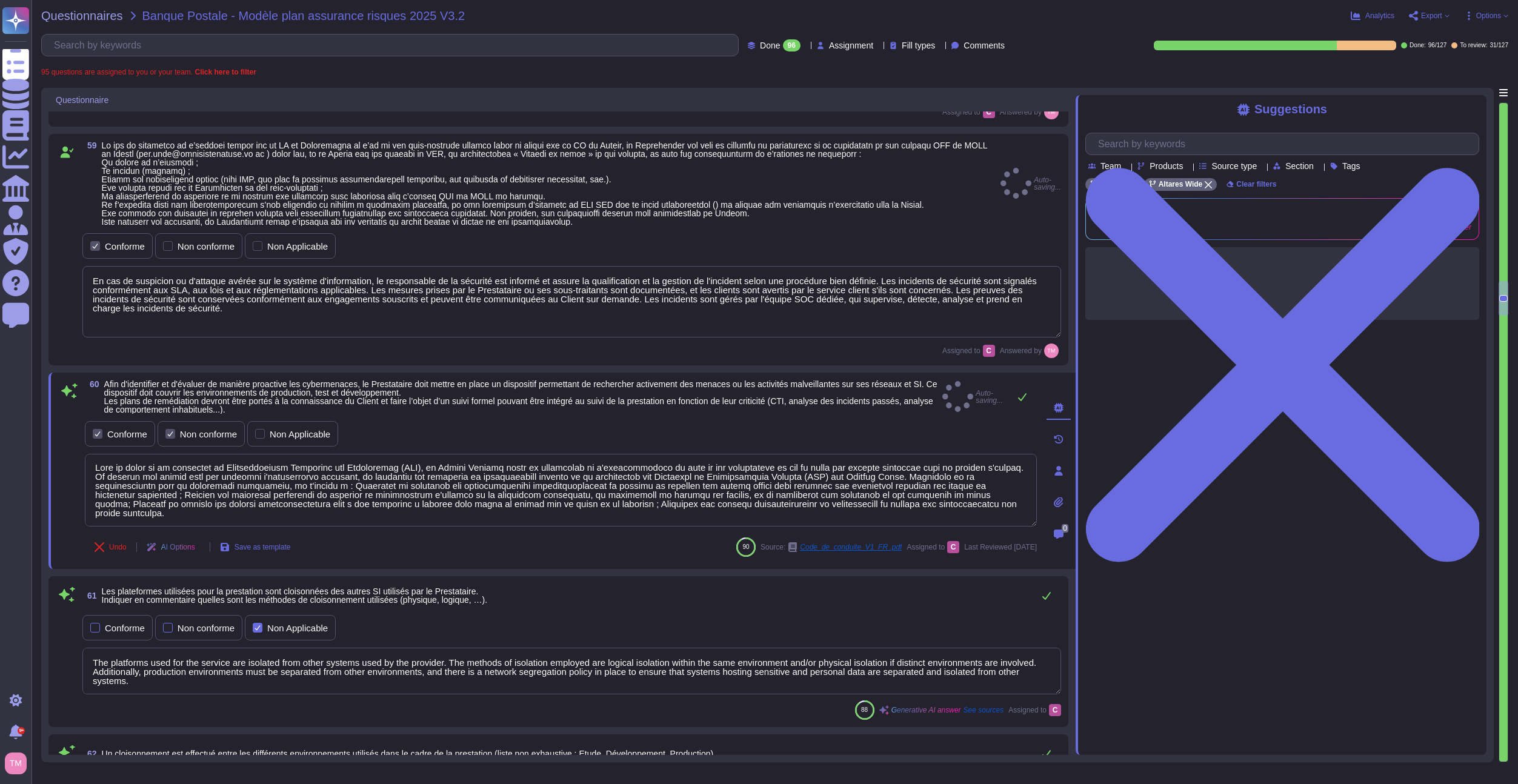
type textarea "En cas de suspicion ou d'attaque avérée sur le système d'information, le respon…"
type textarea "All systems used in the service are protected by at least up-to-date antivirus …"
click at [203, 430] on div "Non conforme" at bounding box center [209, 434] width 57 height 9
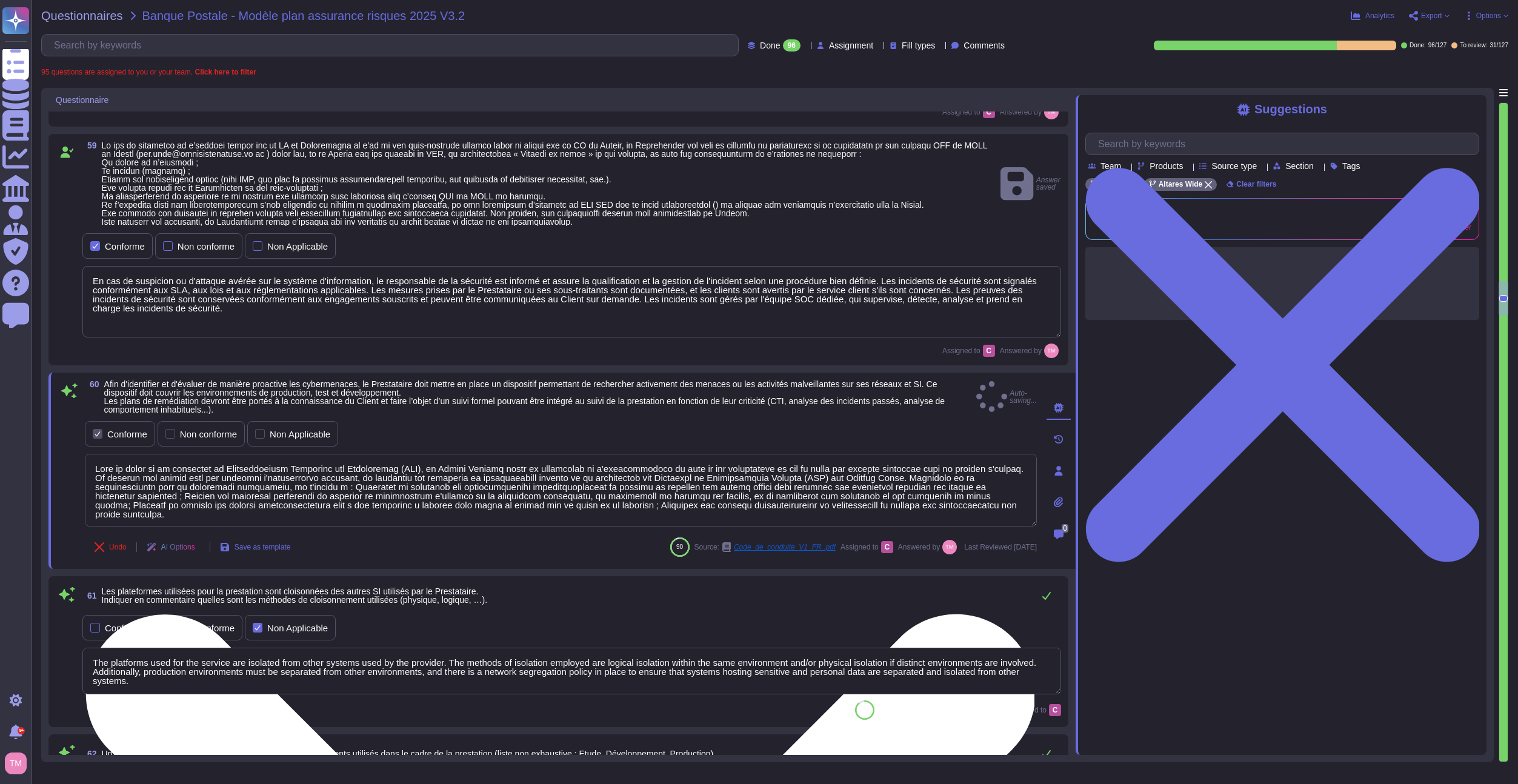
click at [504, 464] on textarea at bounding box center [561, 490] width 952 height 73
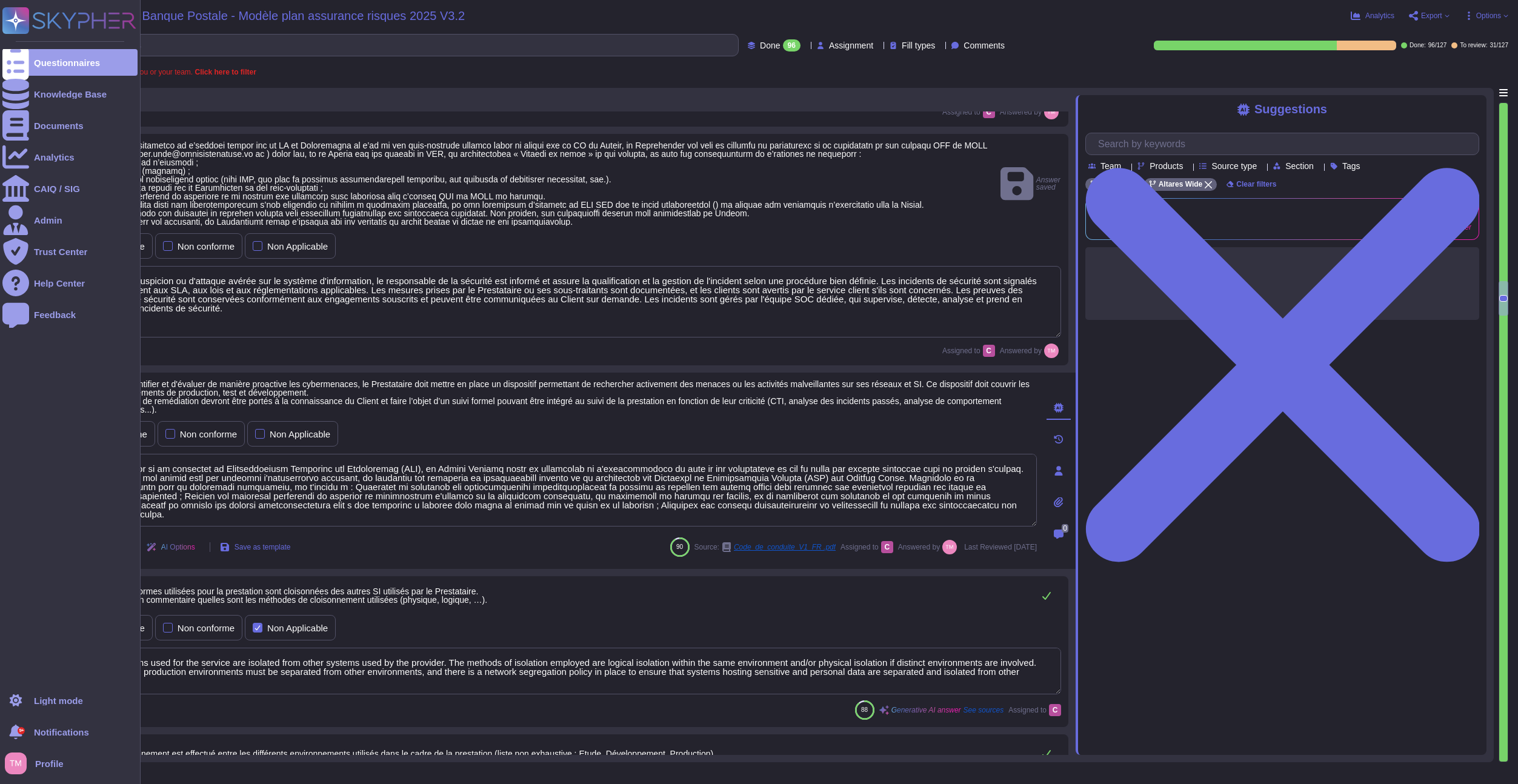
drag, startPoint x: 947, startPoint y: 519, endPoint x: 82, endPoint y: 460, distance: 867.0
click at [82, 460] on div "Questionnaires Knowledge Base Documents Analytics CAIQ / SIG Admin Trust Center…" at bounding box center [759, 392] width 1518 height 784
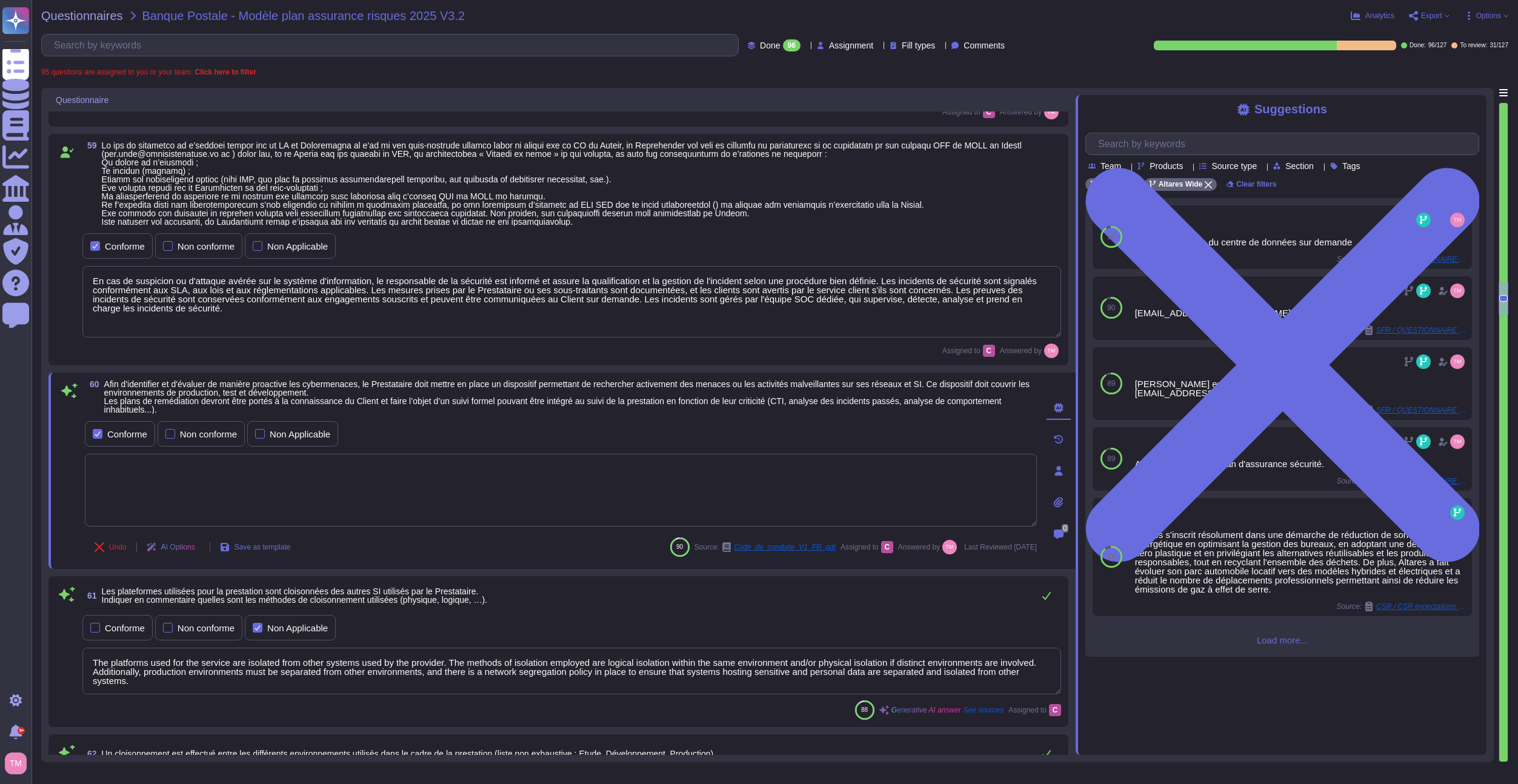
click at [935, 473] on textarea at bounding box center [561, 490] width 952 height 73
click at [1291, 644] on span "Load more..." at bounding box center [1282, 641] width 394 height 9
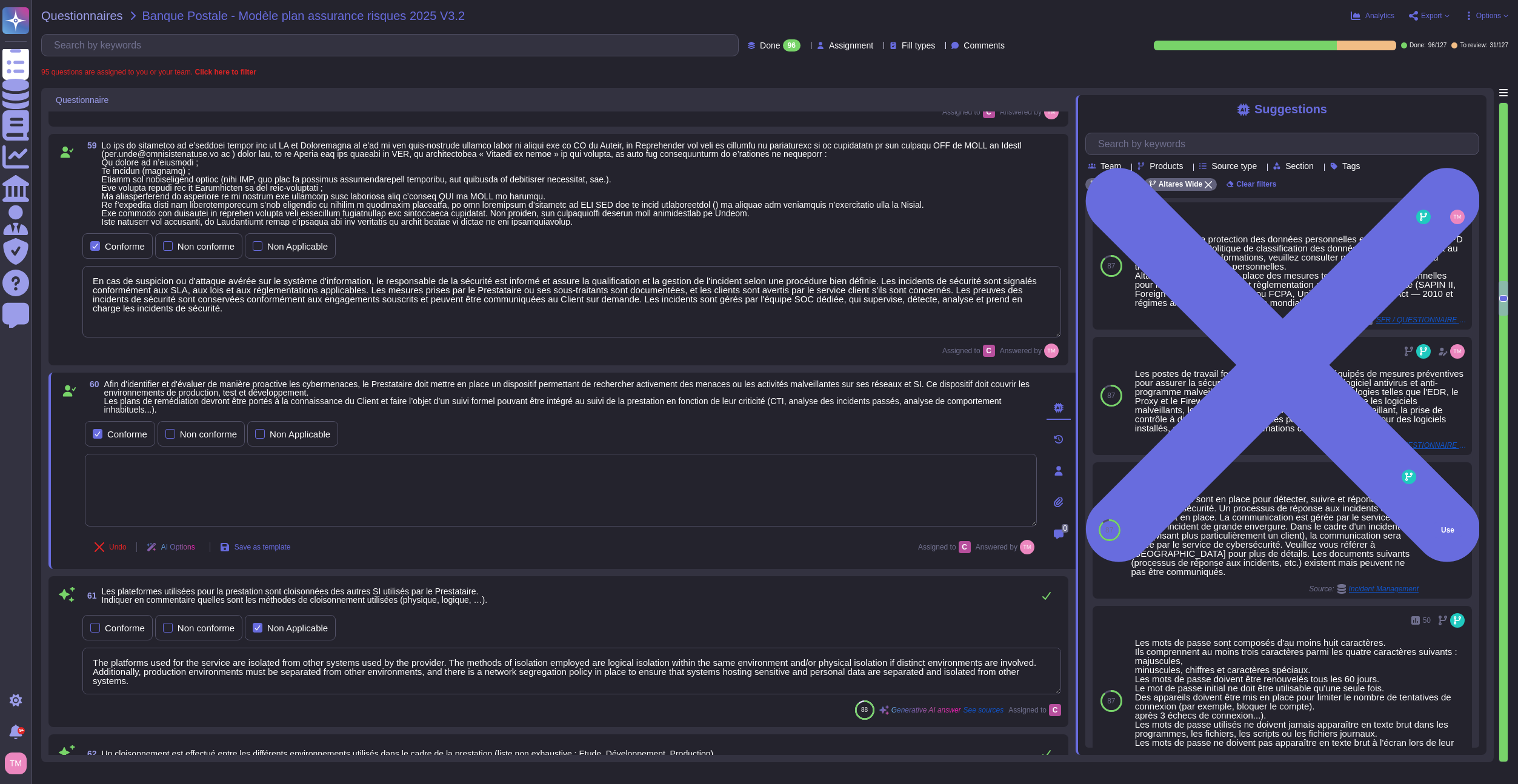
scroll to position [970, 0]
click at [1441, 532] on span "Use" at bounding box center [1447, 529] width 13 height 7
type textarea "Différents outils sont en place pour détecter, suivre et répondre aux incidents…"
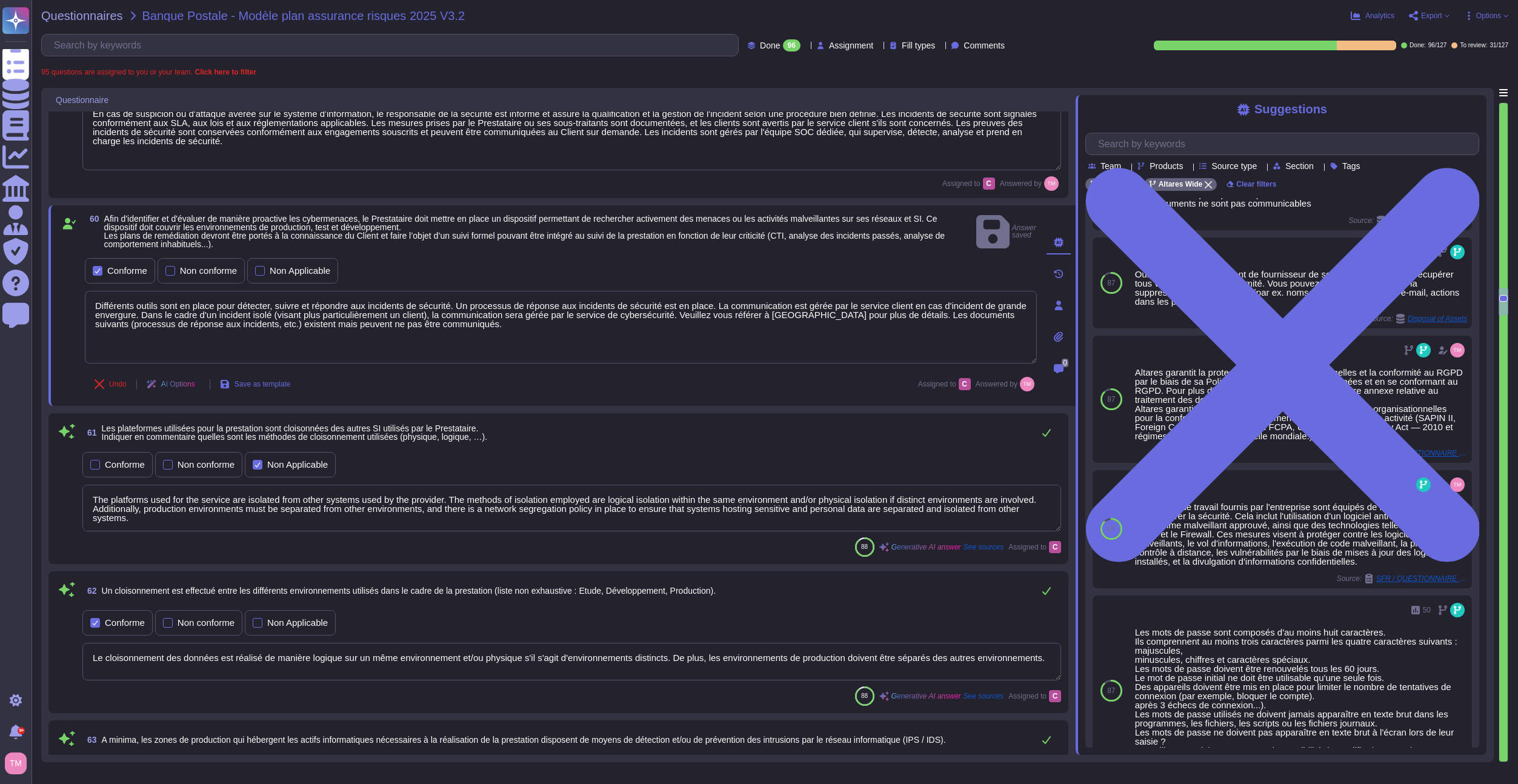
scroll to position [4535, 0]
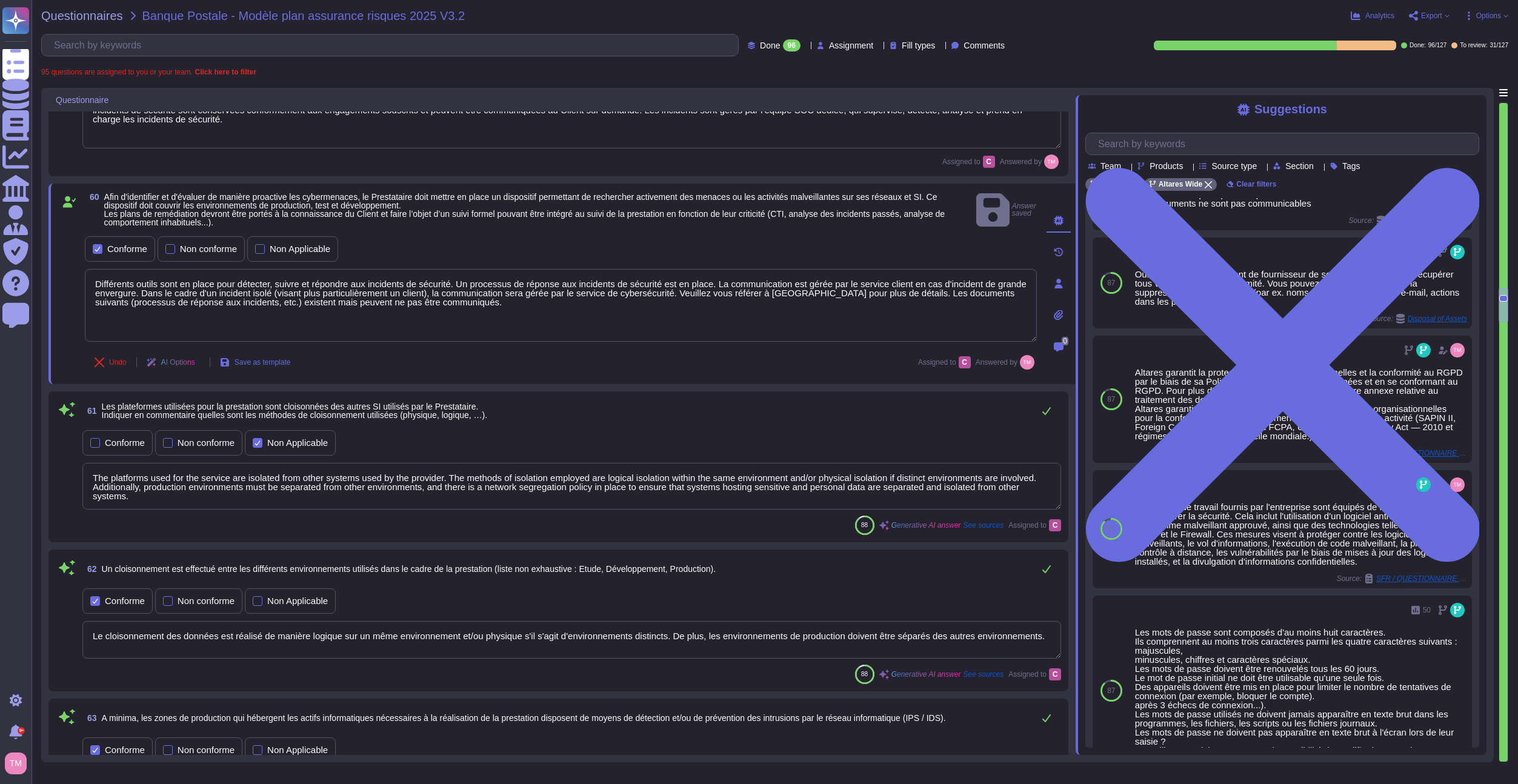
type textarea "La fraude peut prendre de nombreuses formes : Vol d’argent, de biens, de donnée…"
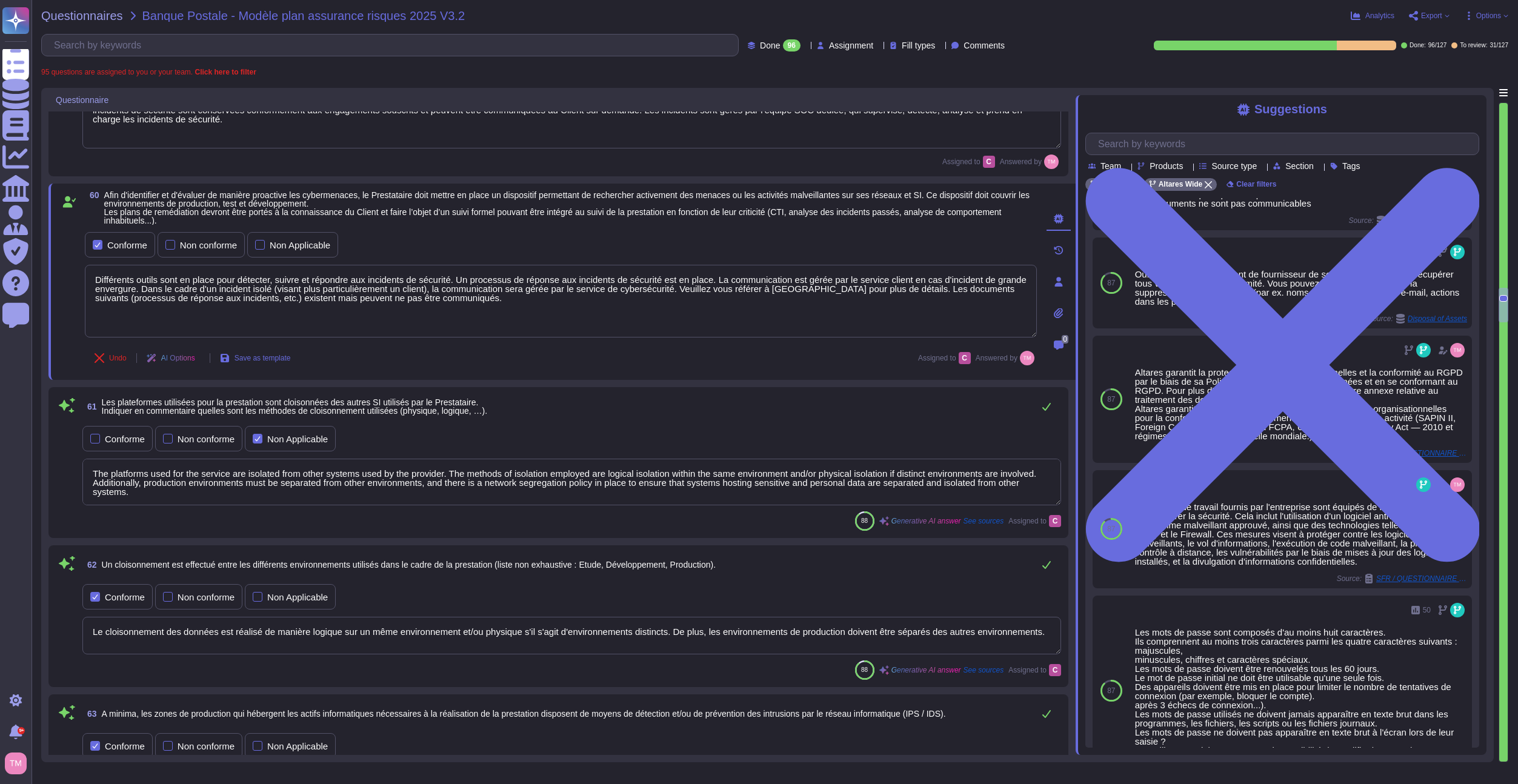
drag, startPoint x: 162, startPoint y: 494, endPoint x: 80, endPoint y: 473, distance: 84.6
click at [80, 473] on div "61 Les plateformes utilisées pour la prestation sont cloisonnées des autres SI …" at bounding box center [559, 463] width 1005 height 137
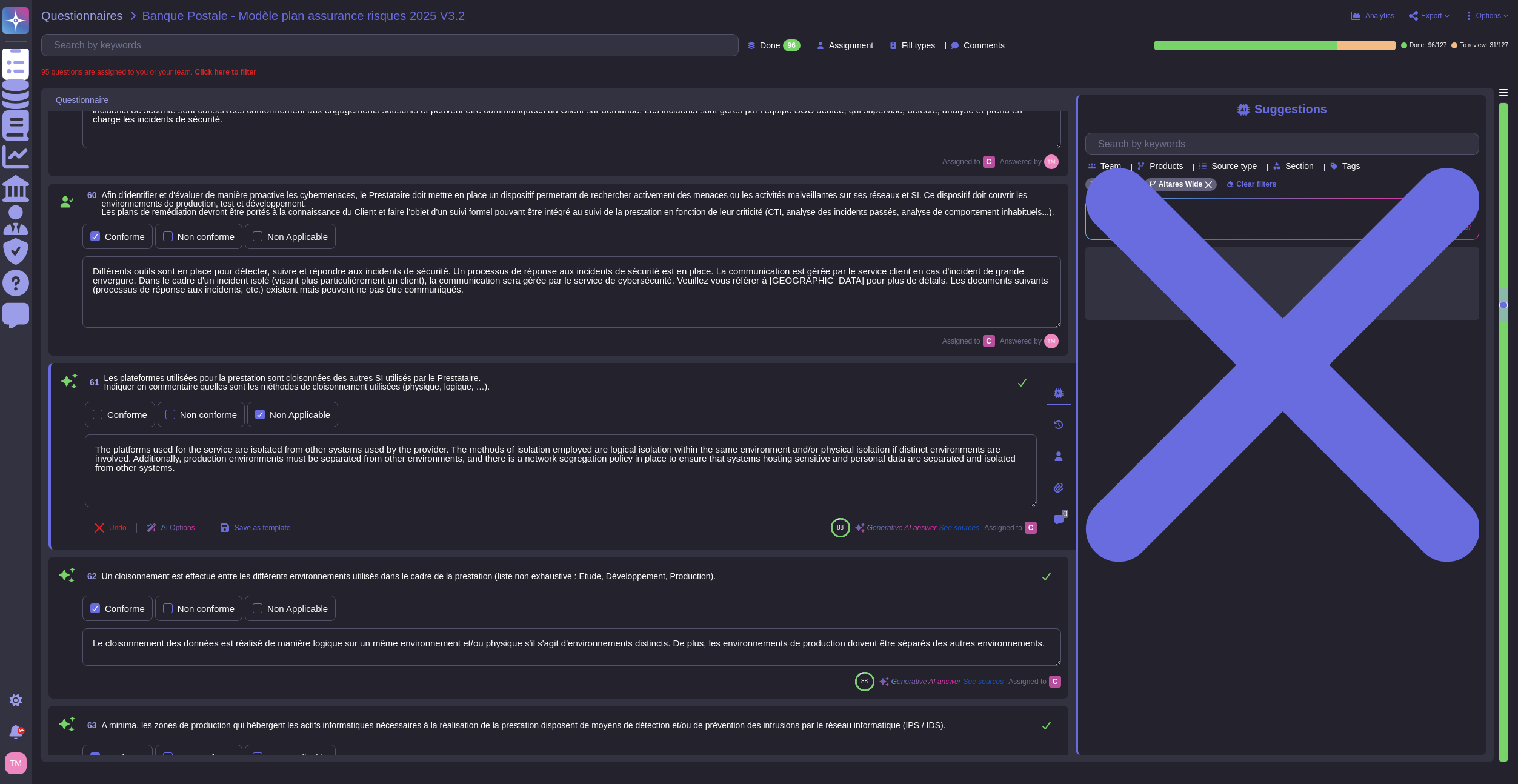
type textarea "La fraude peut prendre de nombreuses formes : Vol d’argent, de biens, de donnée…"
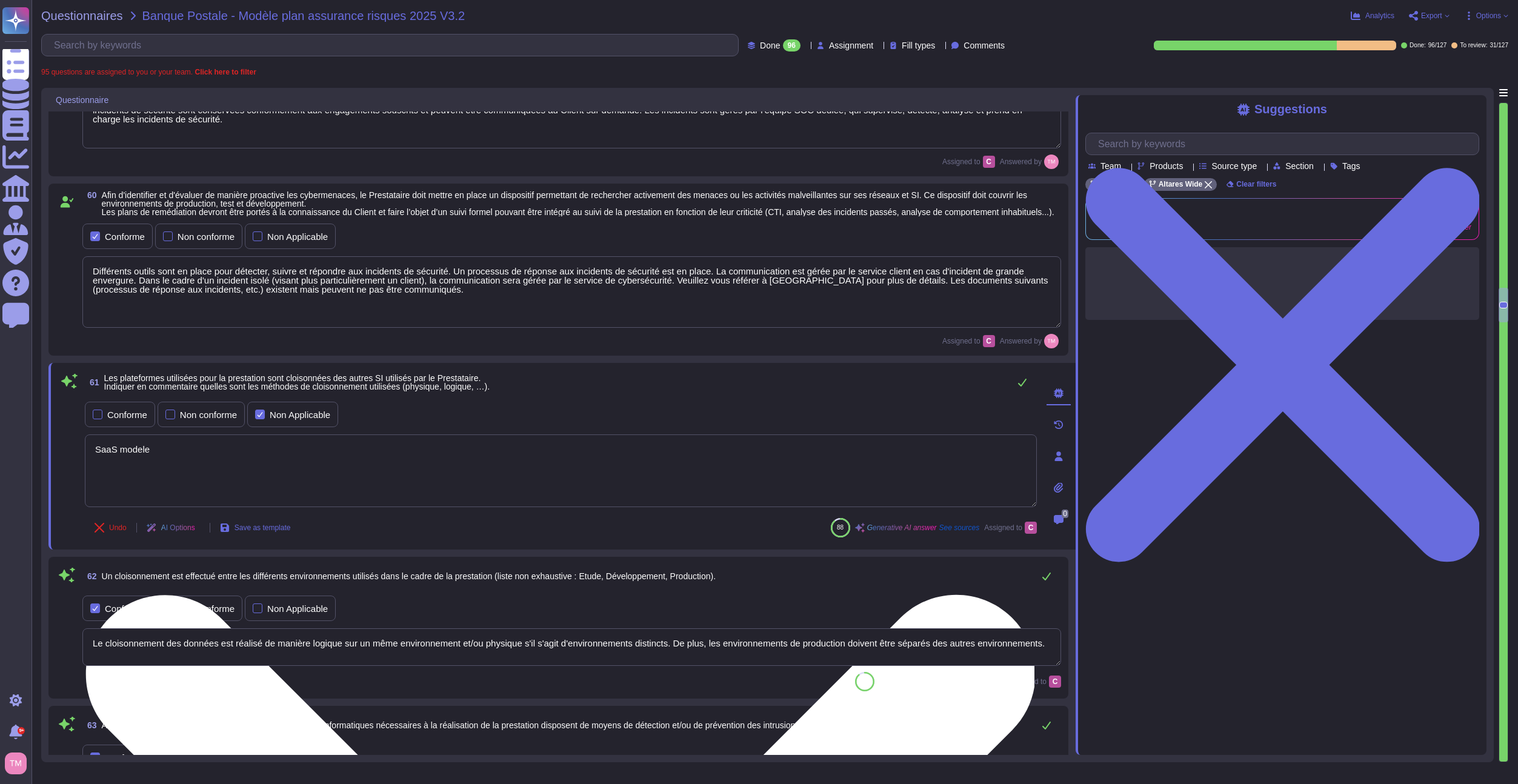
type textarea "SaaS model"
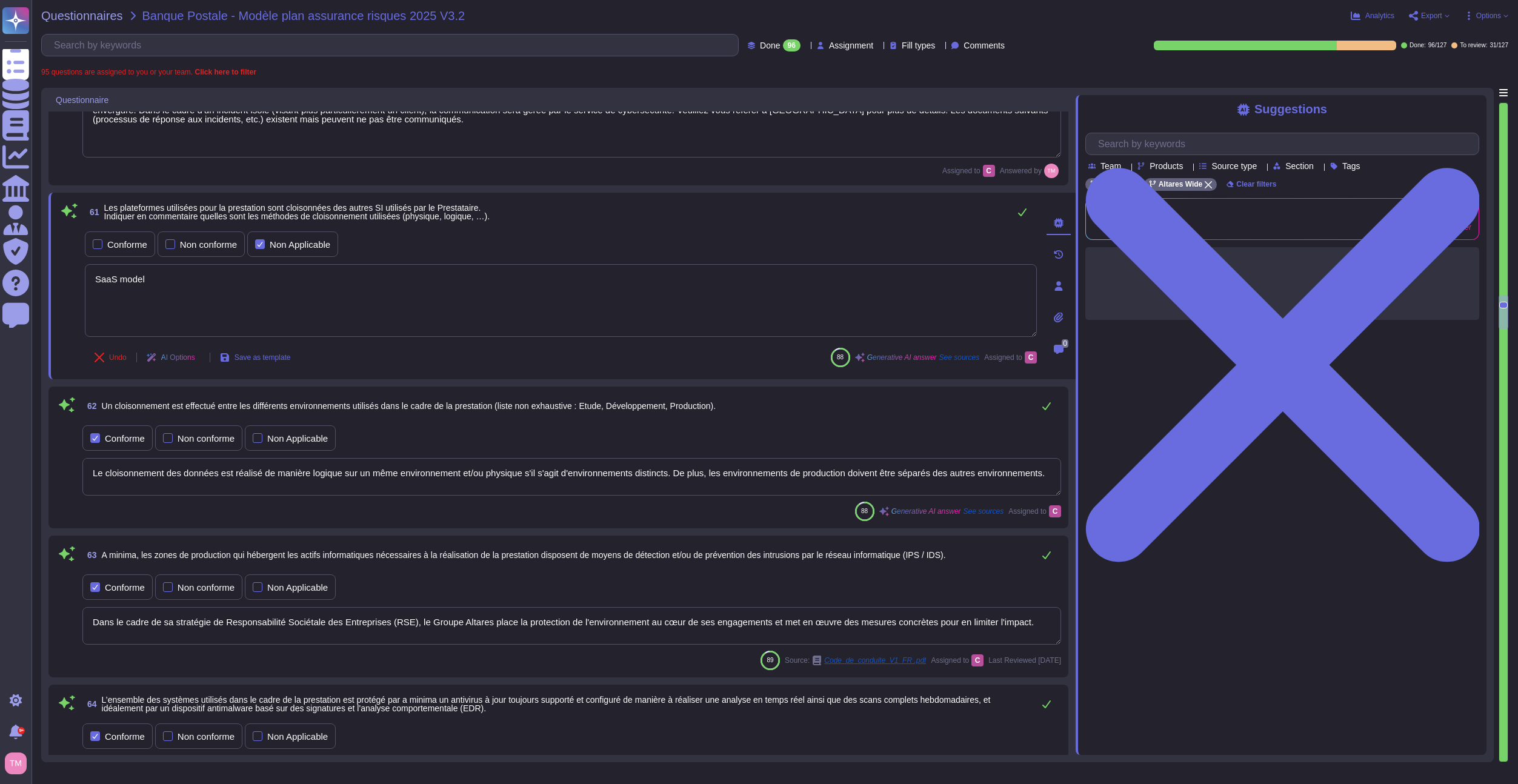
type textarea "By default, employees of the service provider are not administrators of their w…"
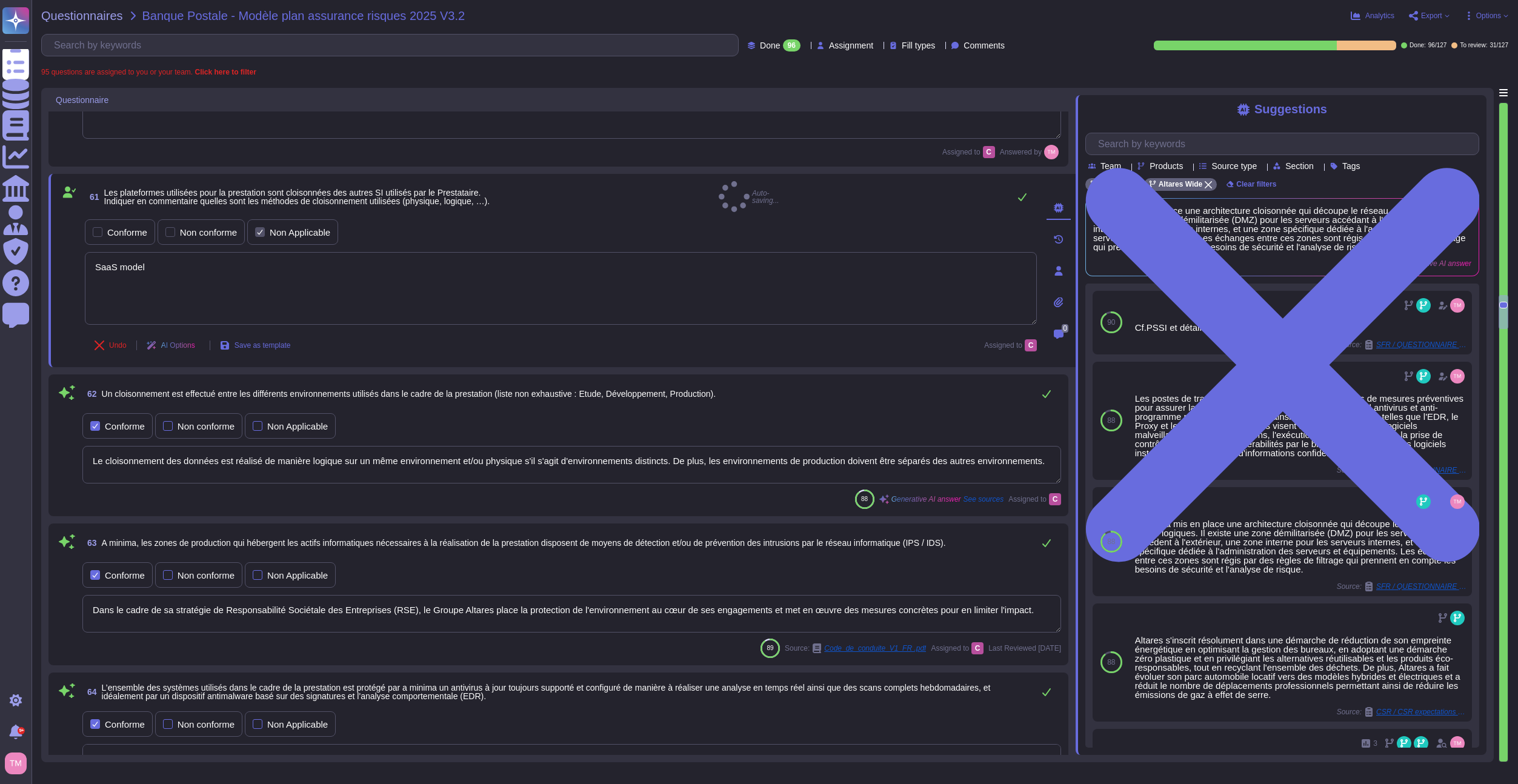
type textarea "SaaS model"
drag, startPoint x: 1034, startPoint y: 613, endPoint x: 82, endPoint y: 607, distance: 952.0
click at [79, 613] on div "63 A minima, les zones de production qui hébergent les actifs informatiques néc…" at bounding box center [559, 595] width 1005 height 127
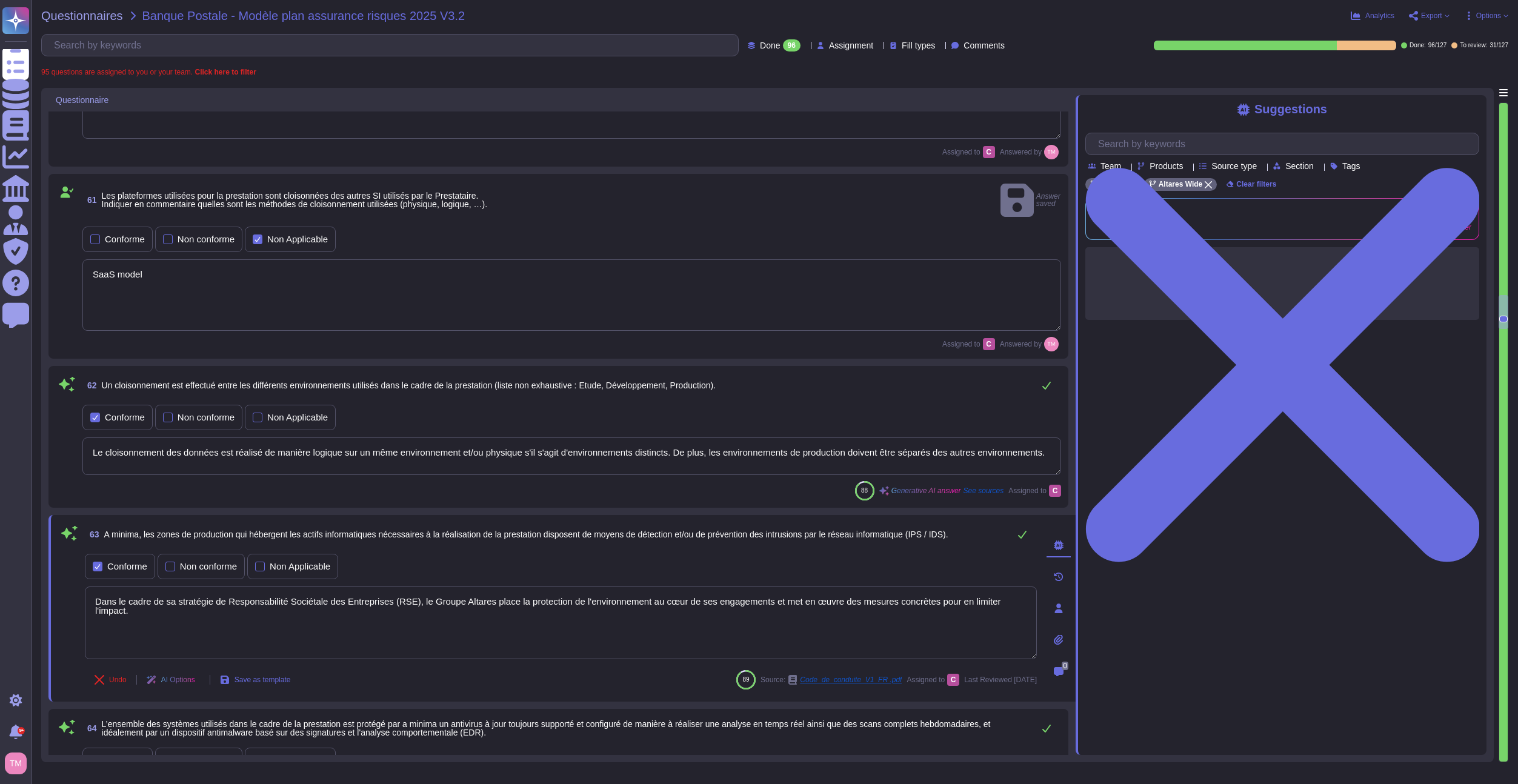
type textarea "By default, employees of the service provider are not administrators of their w…"
type textarea "A"
type textarea "l"
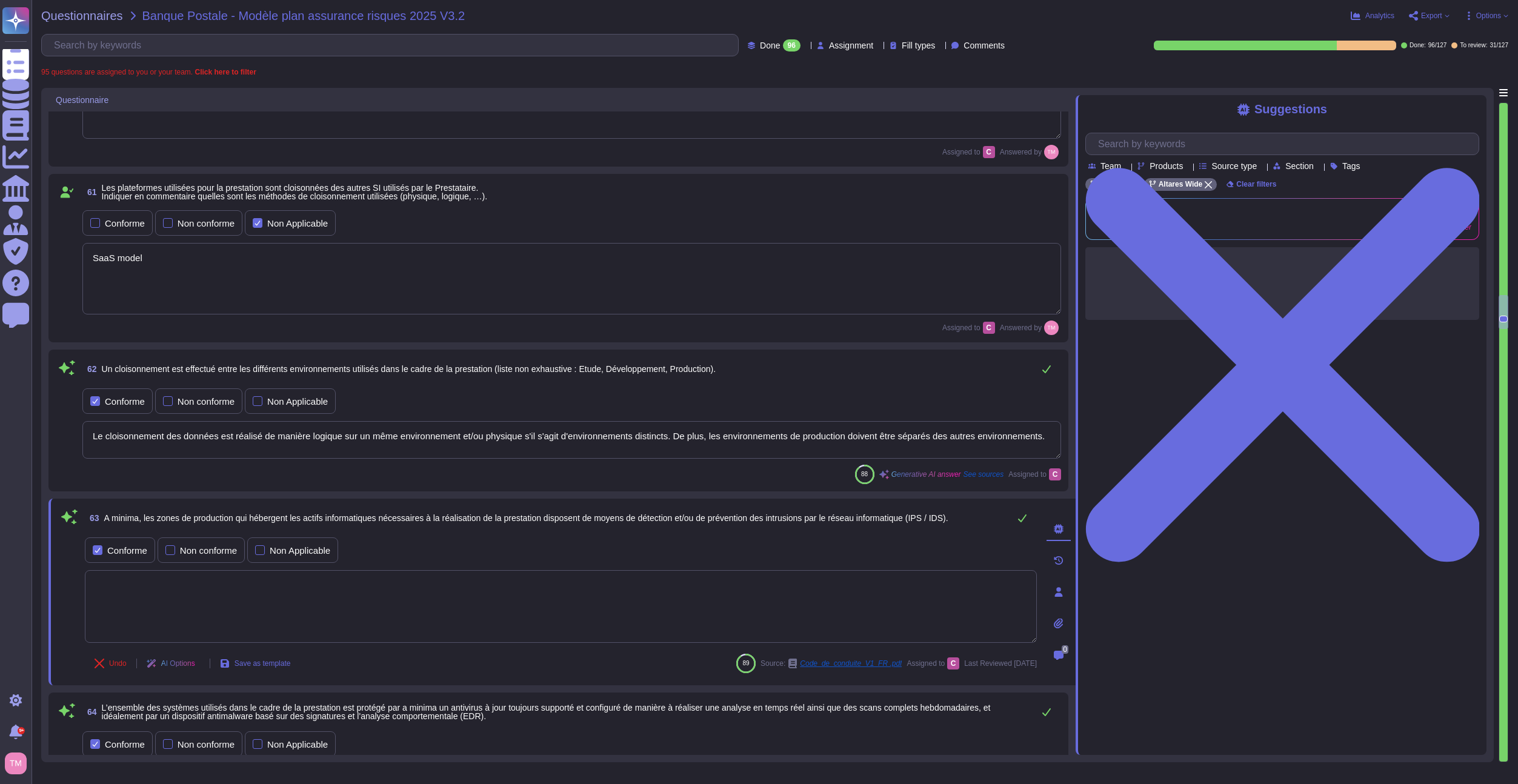
type textarea "l"
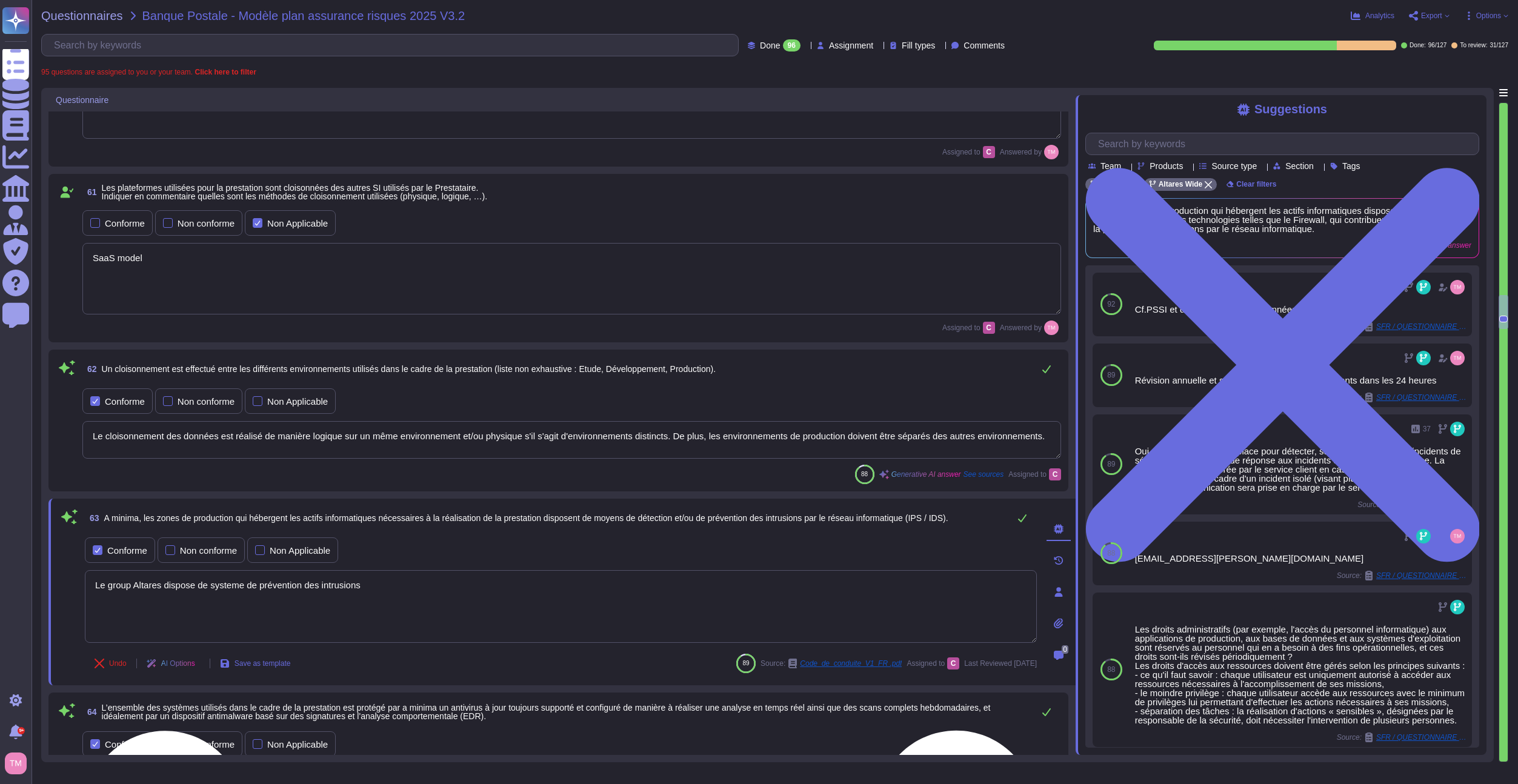
click at [256, 594] on textarea "Le group Altares dispose de systeme de prévention des intrusions" at bounding box center [561, 606] width 952 height 73
click at [233, 595] on textarea "Le group Altares dispose de systeme de détection et de prévention des intrusions" at bounding box center [561, 606] width 952 height 73
click at [472, 601] on textarea "Le group Altares dispose de système de détection et de prévention des intrusions" at bounding box center [561, 606] width 952 height 73
click at [242, 592] on textarea "Le group Altares dispose de système de détection et de prévention des intrusions" at bounding box center [561, 606] width 952 height 73
click at [471, 591] on textarea "Le group Altares dispose de systèmes de détection et de prévention des intrusio…" at bounding box center [561, 606] width 952 height 73
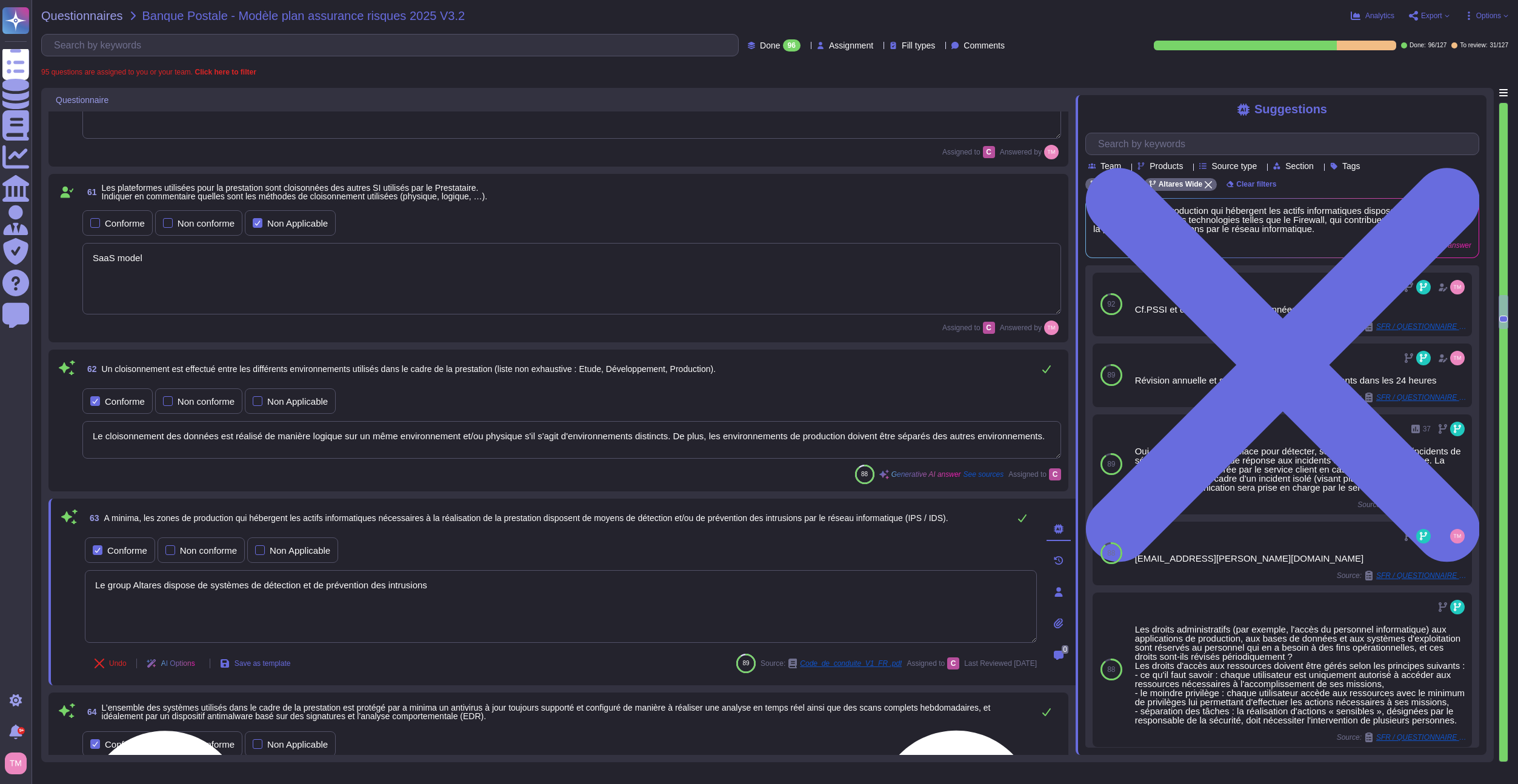
type textarea "Le group Altares dispose de systèmes de détection et de prévention des intrusio…"
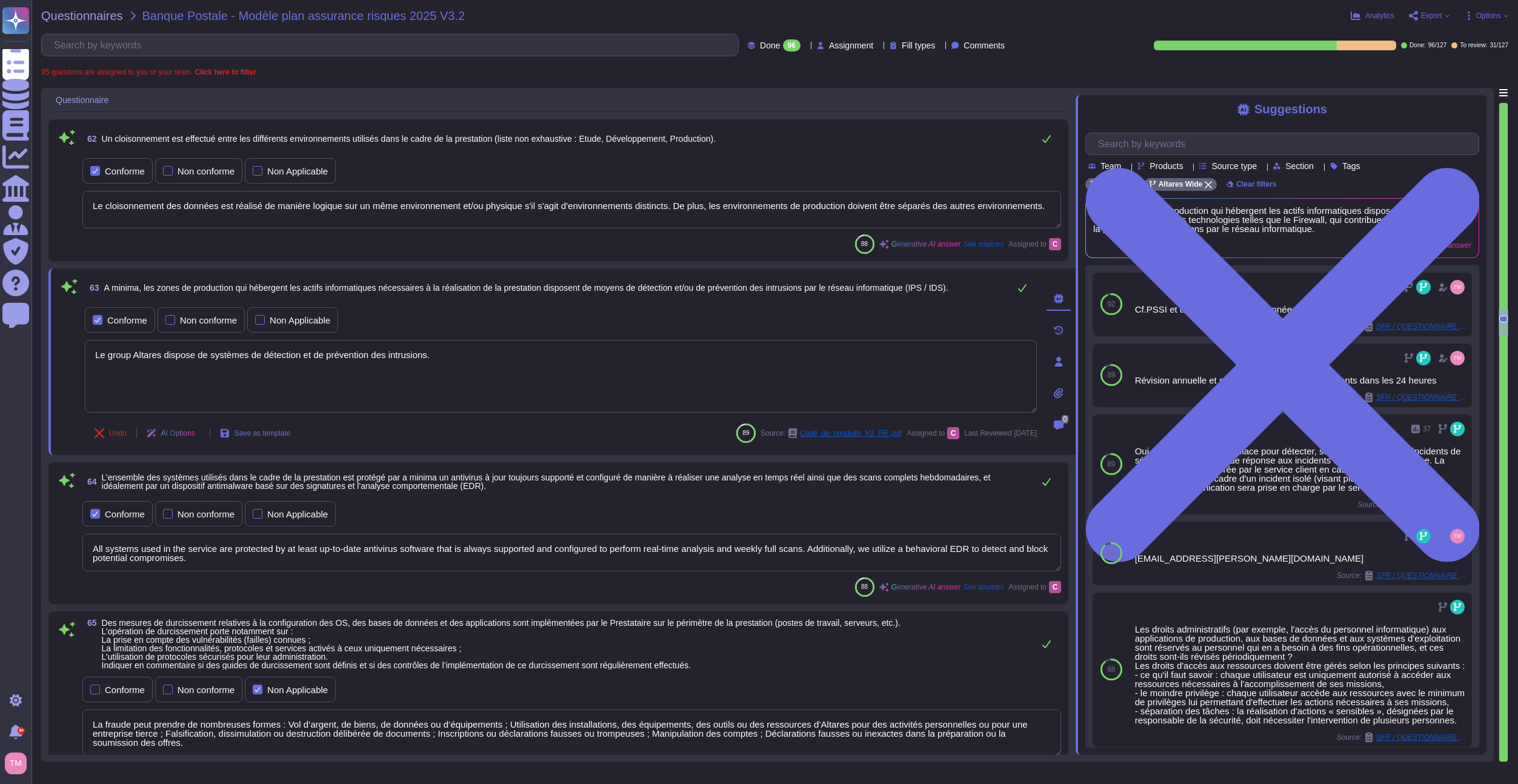
type textarea "Nos principes sont : Les conditions de travail des collaborateurs doivent garan…"
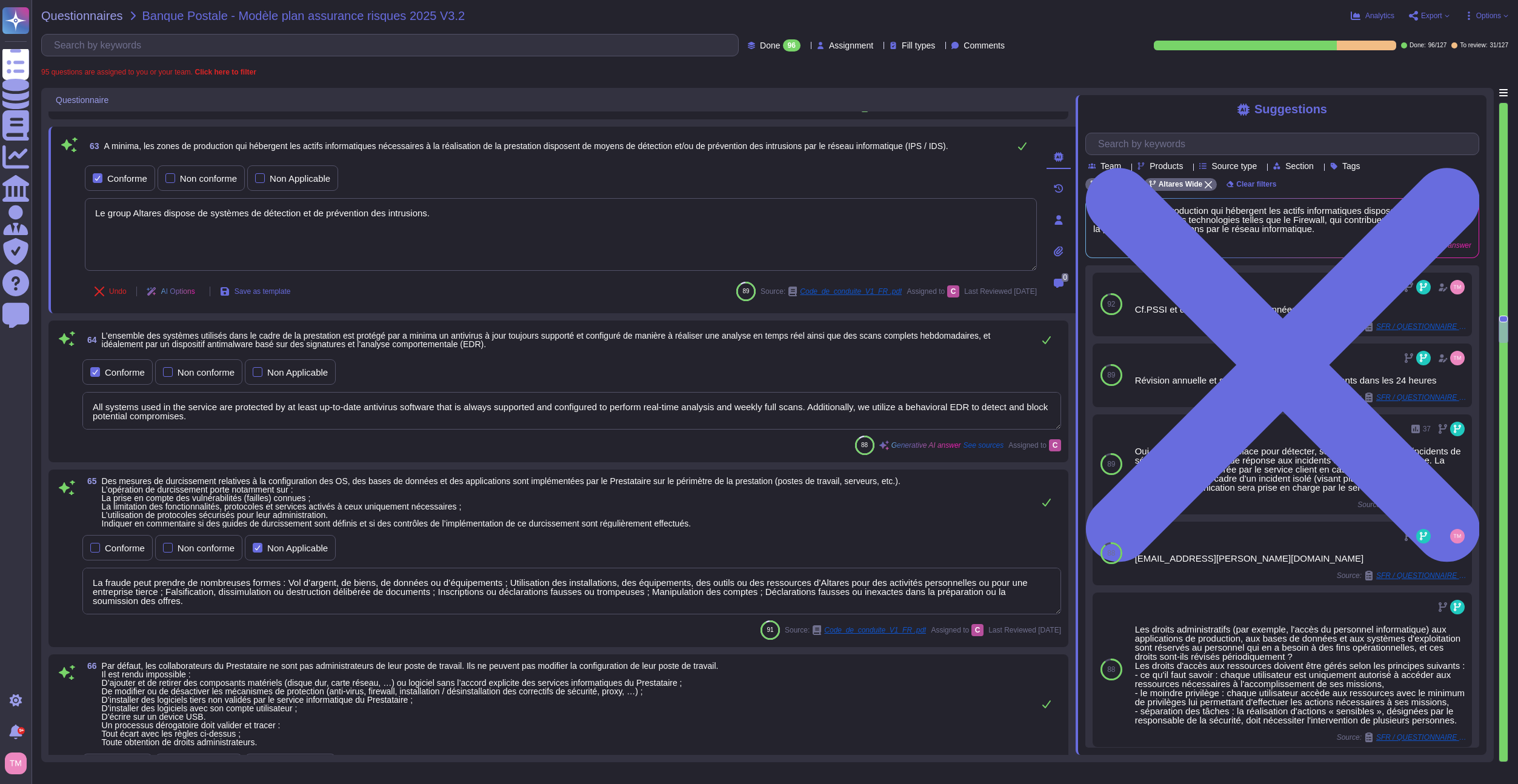
scroll to position [5202, 0]
type textarea "Afin que la mise en production soit validée par le service sécurité, l'applicat…"
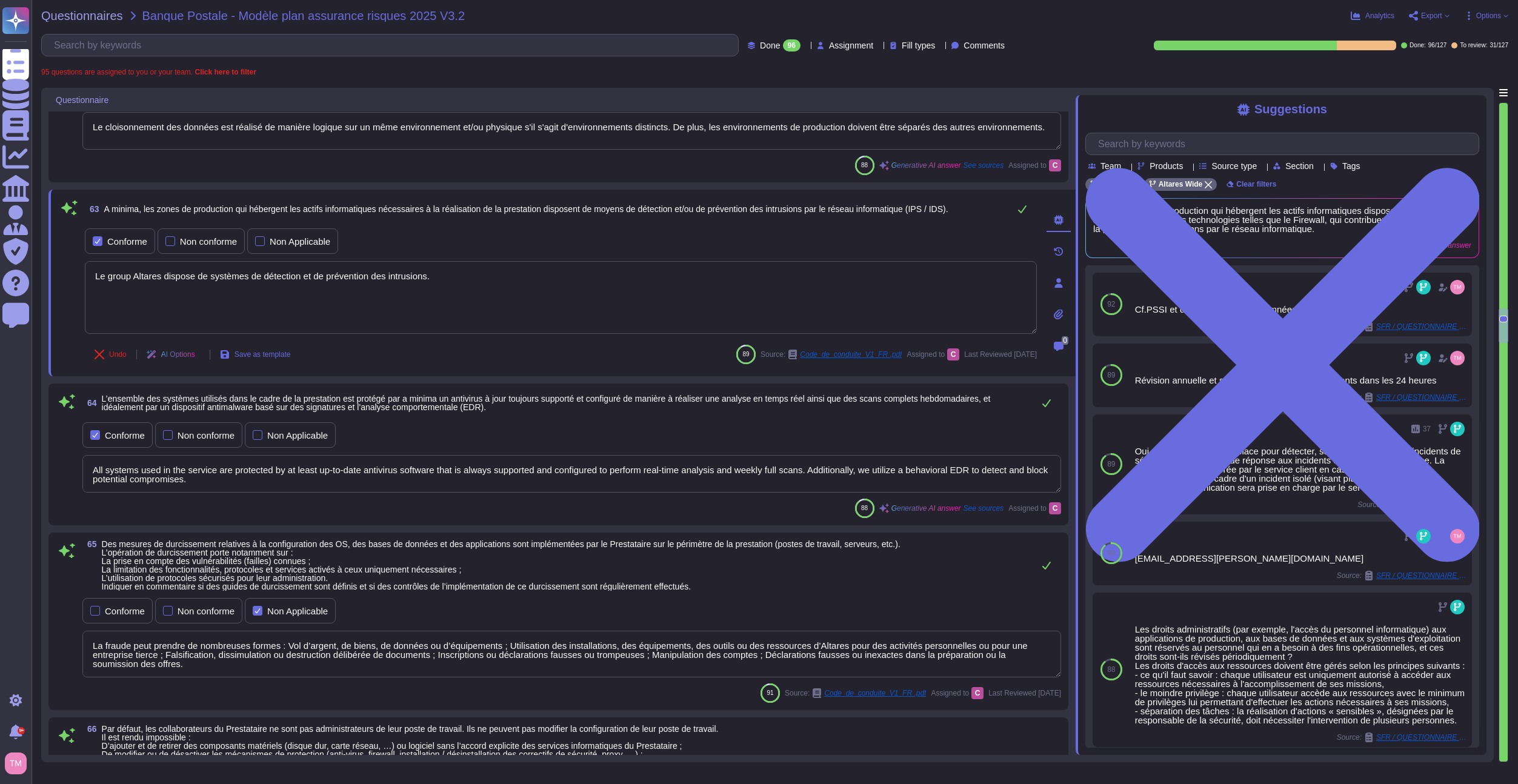
type textarea "Le group Altares dispose de systèmes de détection et de prévention des intrusio…"
click at [425, 468] on textarea "All systems used in the service are protected by at least up-to-date antivirus …" at bounding box center [572, 473] width 979 height 38
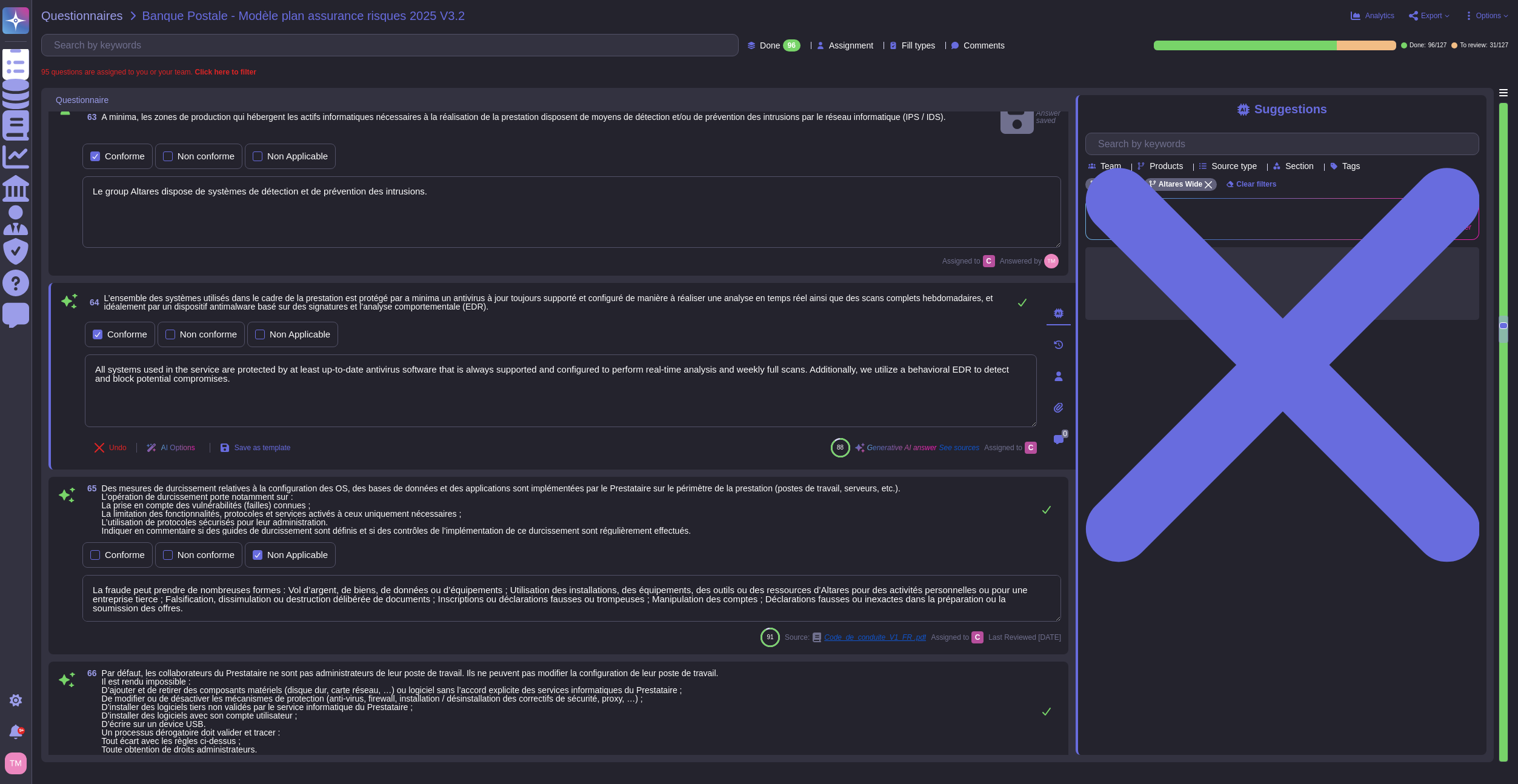
type textarea "Afin que la mise en production soit validée par le service sécurité, l'applicat…"
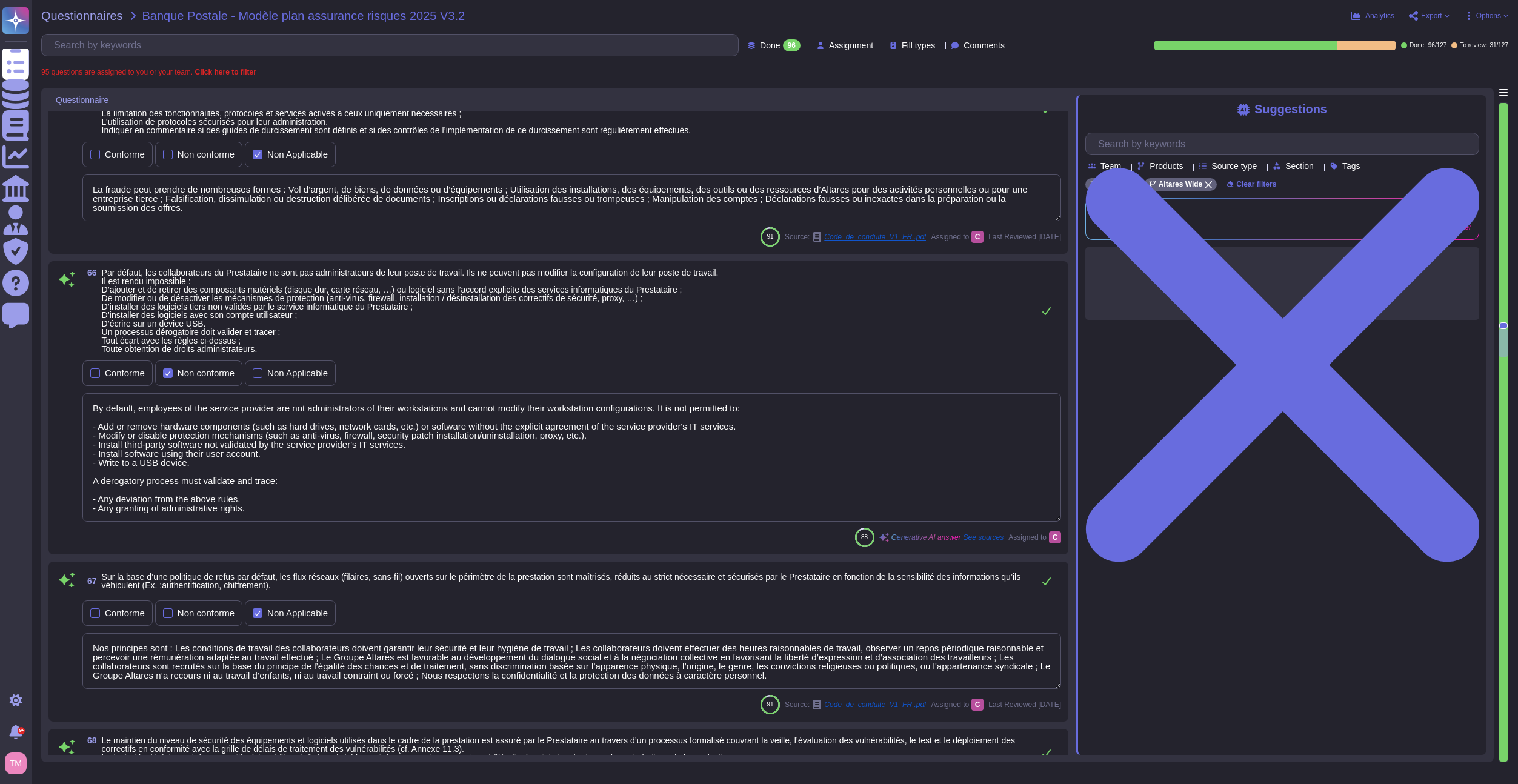
type textarea "Matériel utilisateur laissé sans surveillance"
type textarea "The backups performed by the provider are systematically encrypted at rest, adh…"
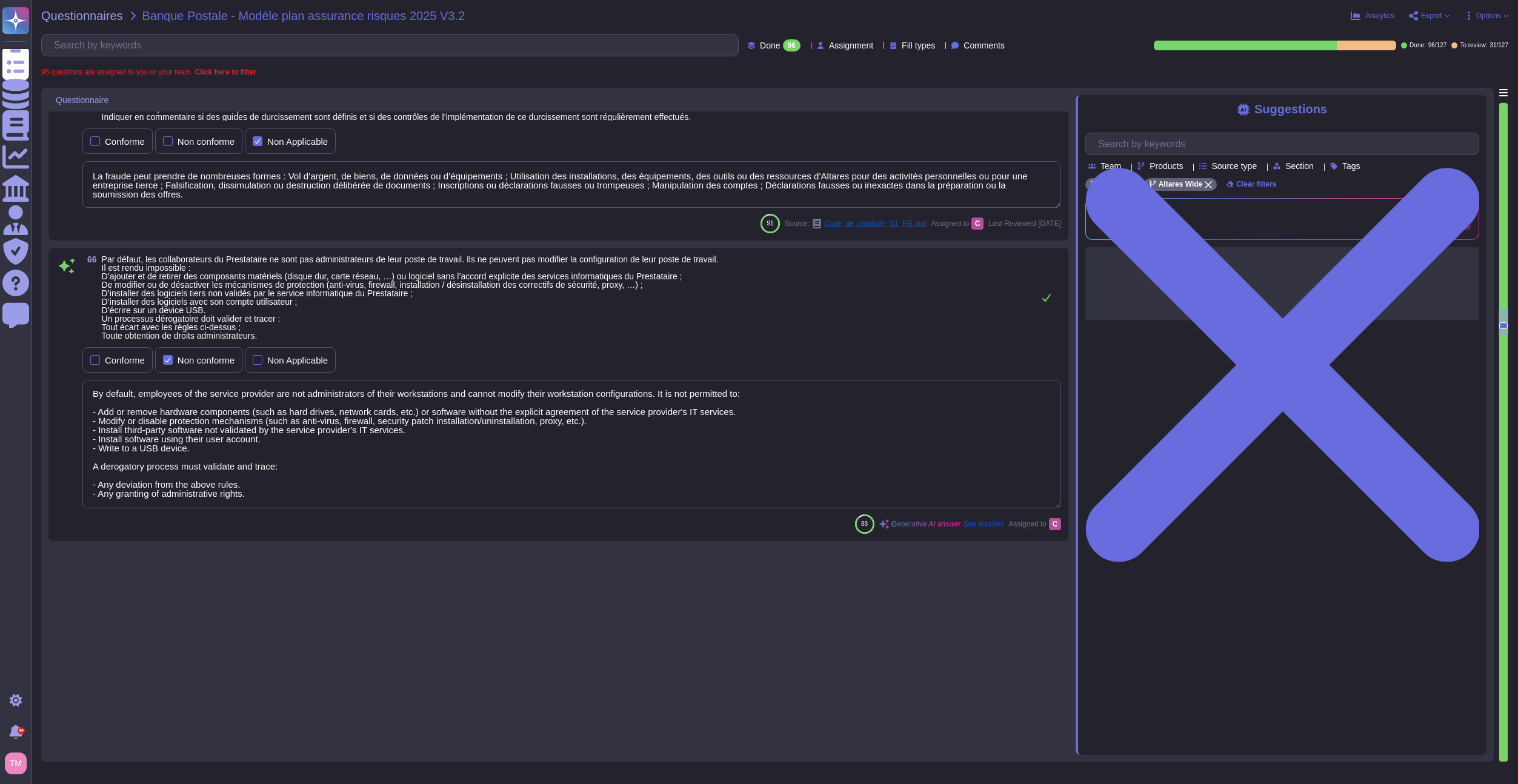
type textarea "Différents outils sont en place pour détecter, suivre et répondre aux incidents…"
type textarea "SaaS model"
type textarea "Le cloisonnement des données est réalisé de manière logique sur un même environ…"
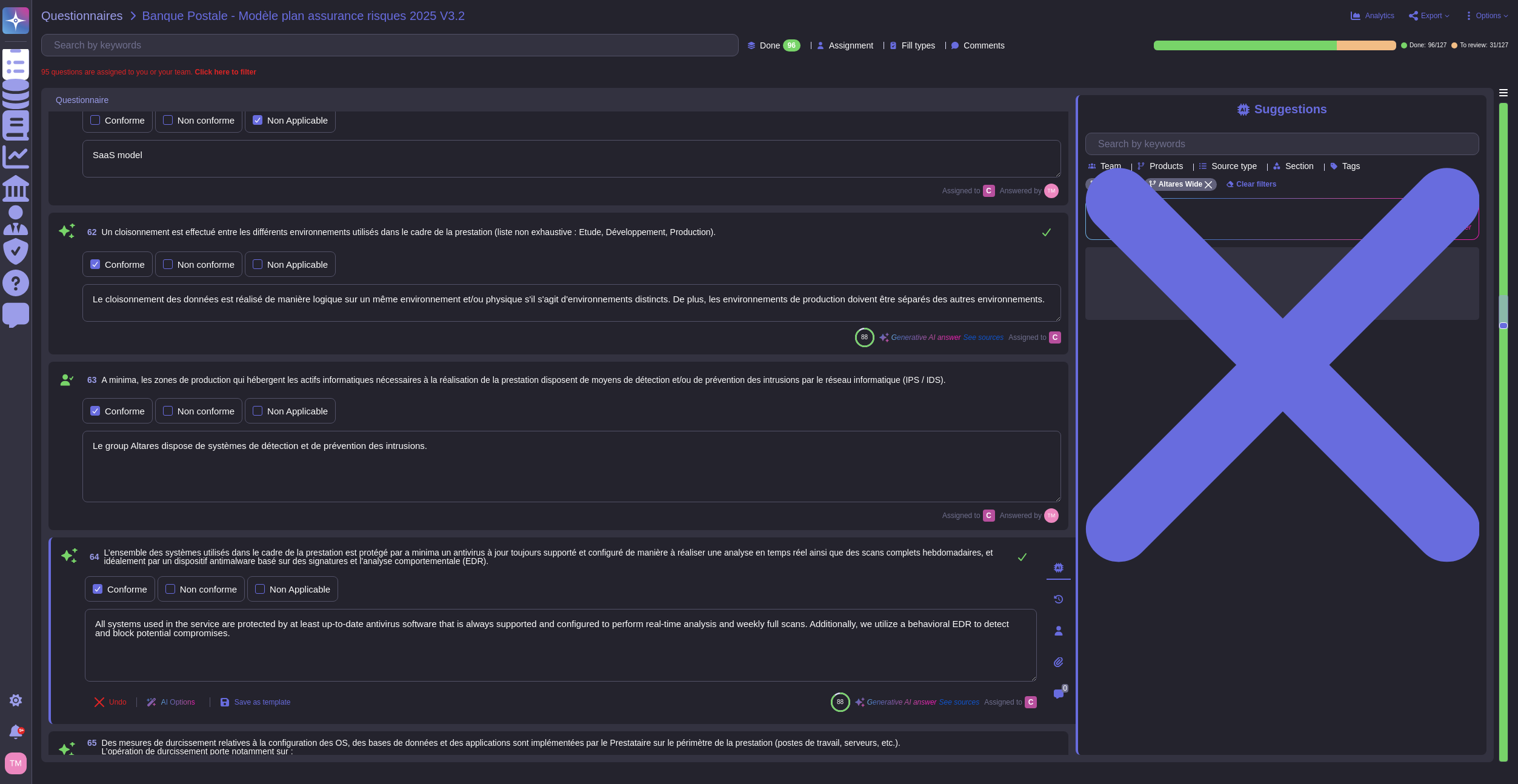
type textarea "En cas de suspicion ou d'attaque avérée sur le système d'information, le respon…"
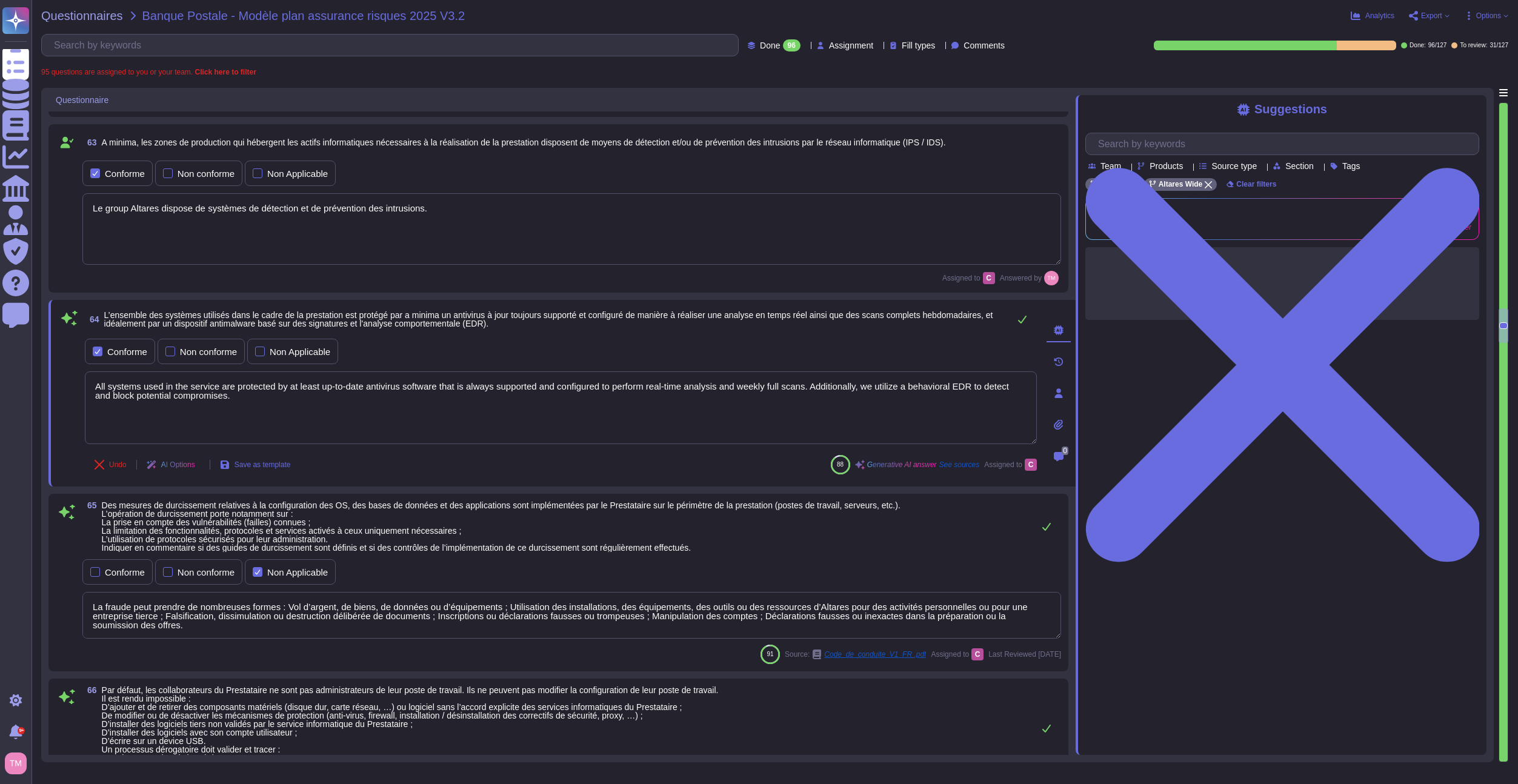
type textarea "Nos principes sont : Les conditions de travail des collaborateurs doivent garan…"
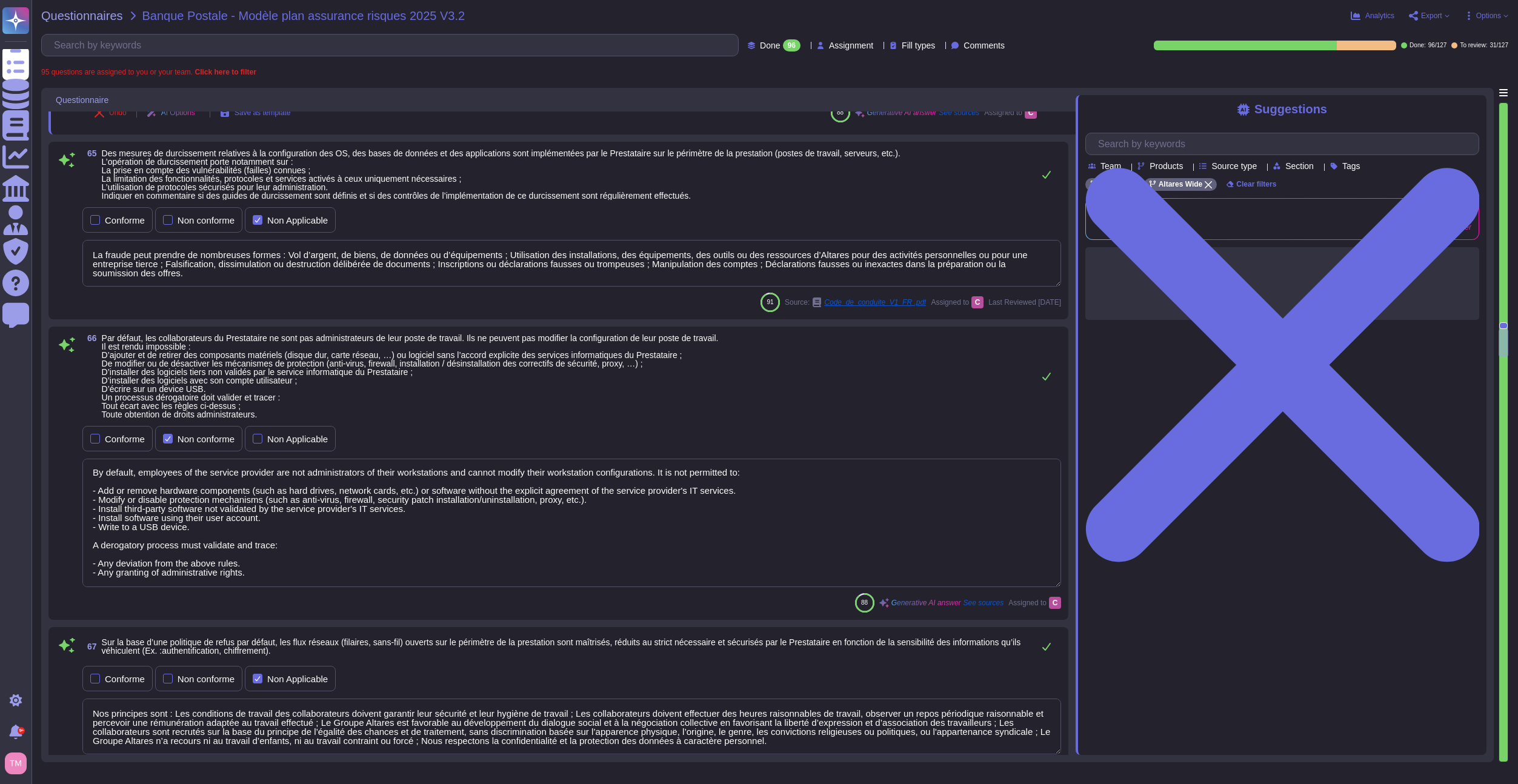
type textarea "Afin que la mise en production soit validée par le service sécurité, l'applicat…"
type textarea "Matériel utilisateur laissé sans surveillance"
type textarea "The backups performed by the provider are systematically encrypted at rest, adh…"
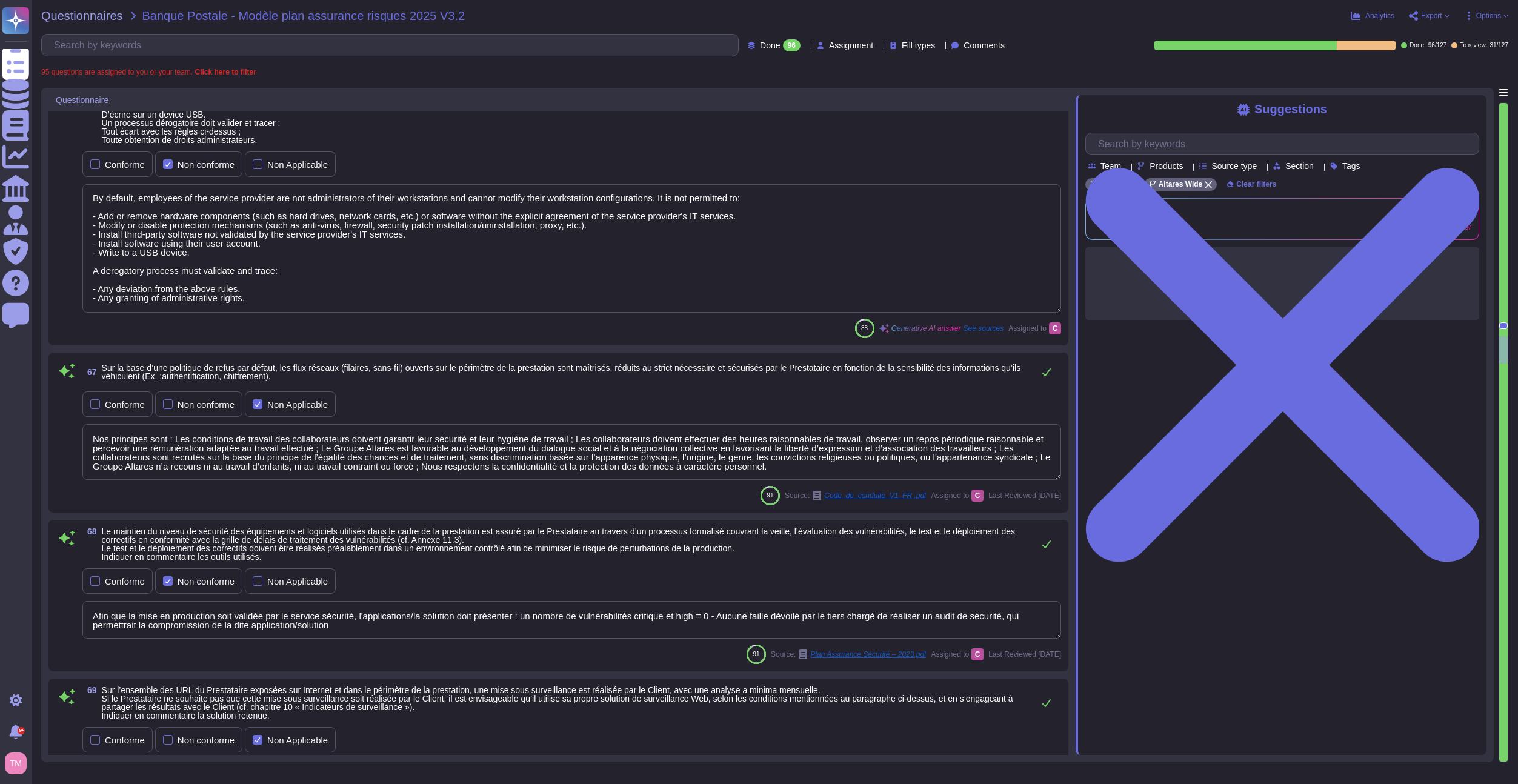
type textarea "Data extraction of Client-owned data from the production environment is general…"
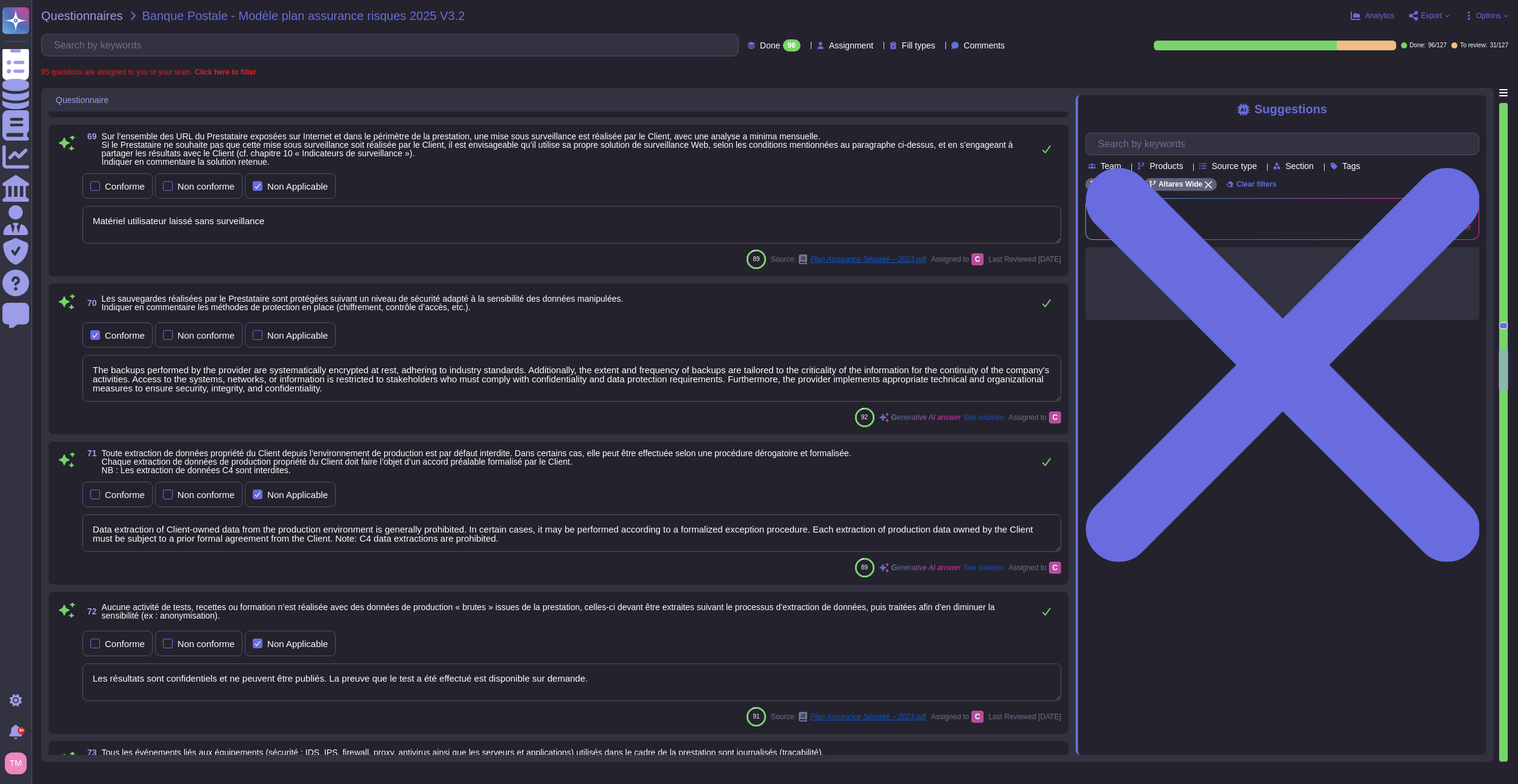
type textarea "Les résultats sont confidentiels et ne peuvent être publiés. La preuve que le t…"
type textarea "Les systèmes étant partagés avec d'autres clients, cela violerait nos accords d…"
type textarea "The protection of logs is ensured in terms of integrity and confidentiality, wi…"
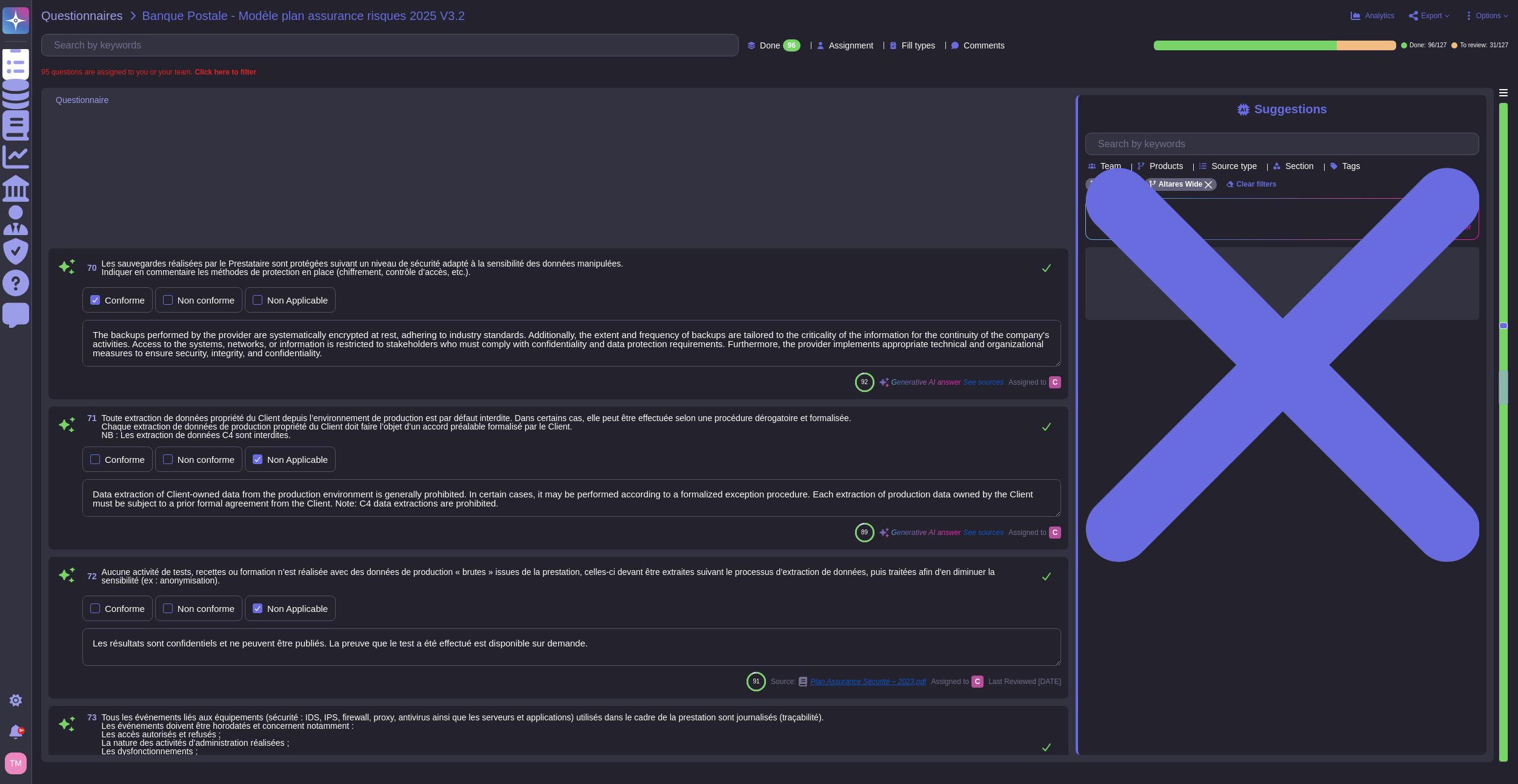
type textarea "The security monitoring is ensured by the Service Provider on the information s…"
type textarea "Altares met en œuvre une démarche qualité afin de s’assurer de la conformité de…"
type textarea "Altares utilizes a SIEM for log centralization and has a dedicated SOC team tha…"
type textarea "Archived data is subject to security rules that are at least equivalent to thos…"
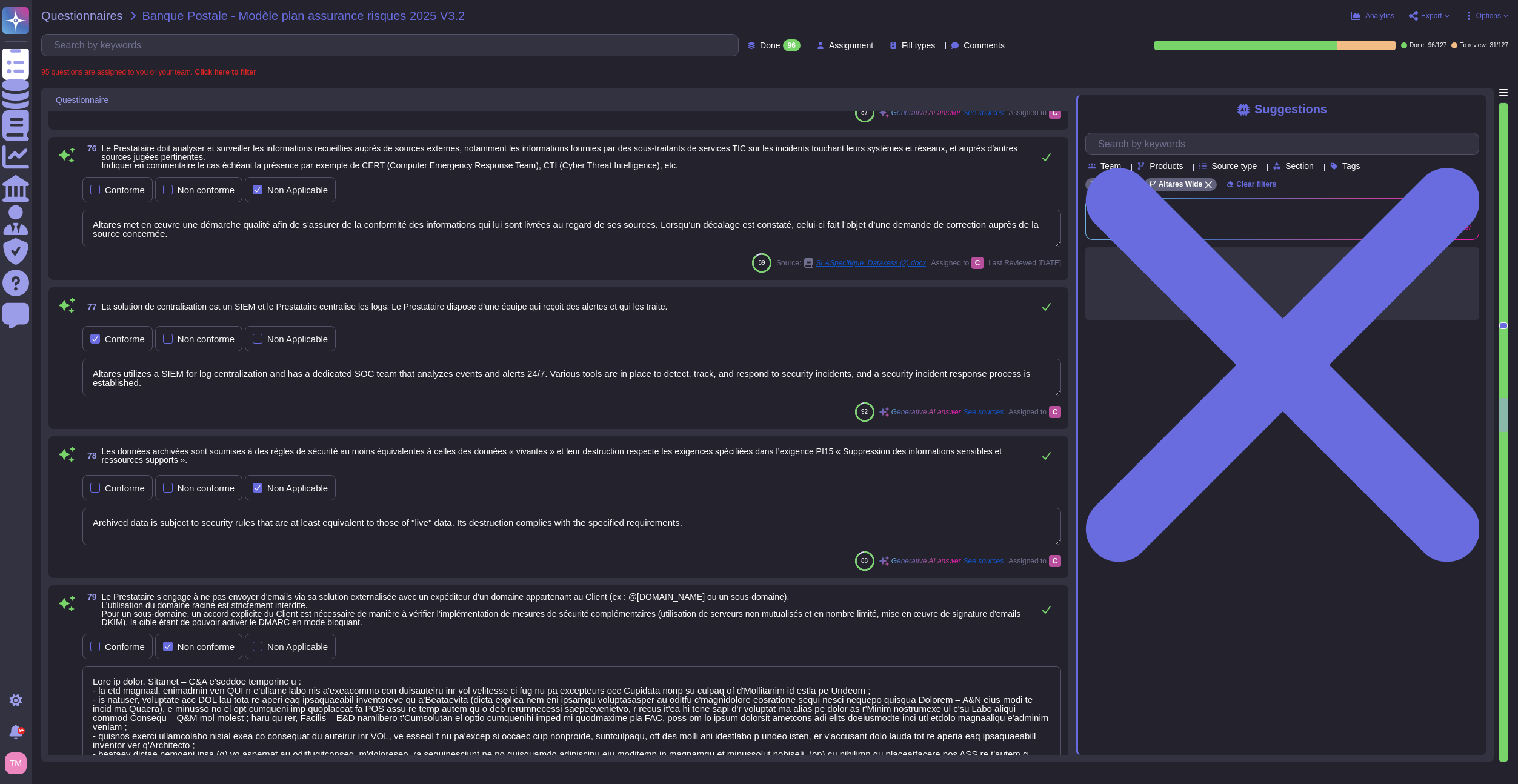
type textarea "Dans ce cadre, Altares – D&B s'engage notamment à : - ne pas traiter, consulter…"
type textarea "To be answered by customer service"
type textarea "A continuous security control related to the information system is ensured by t…"
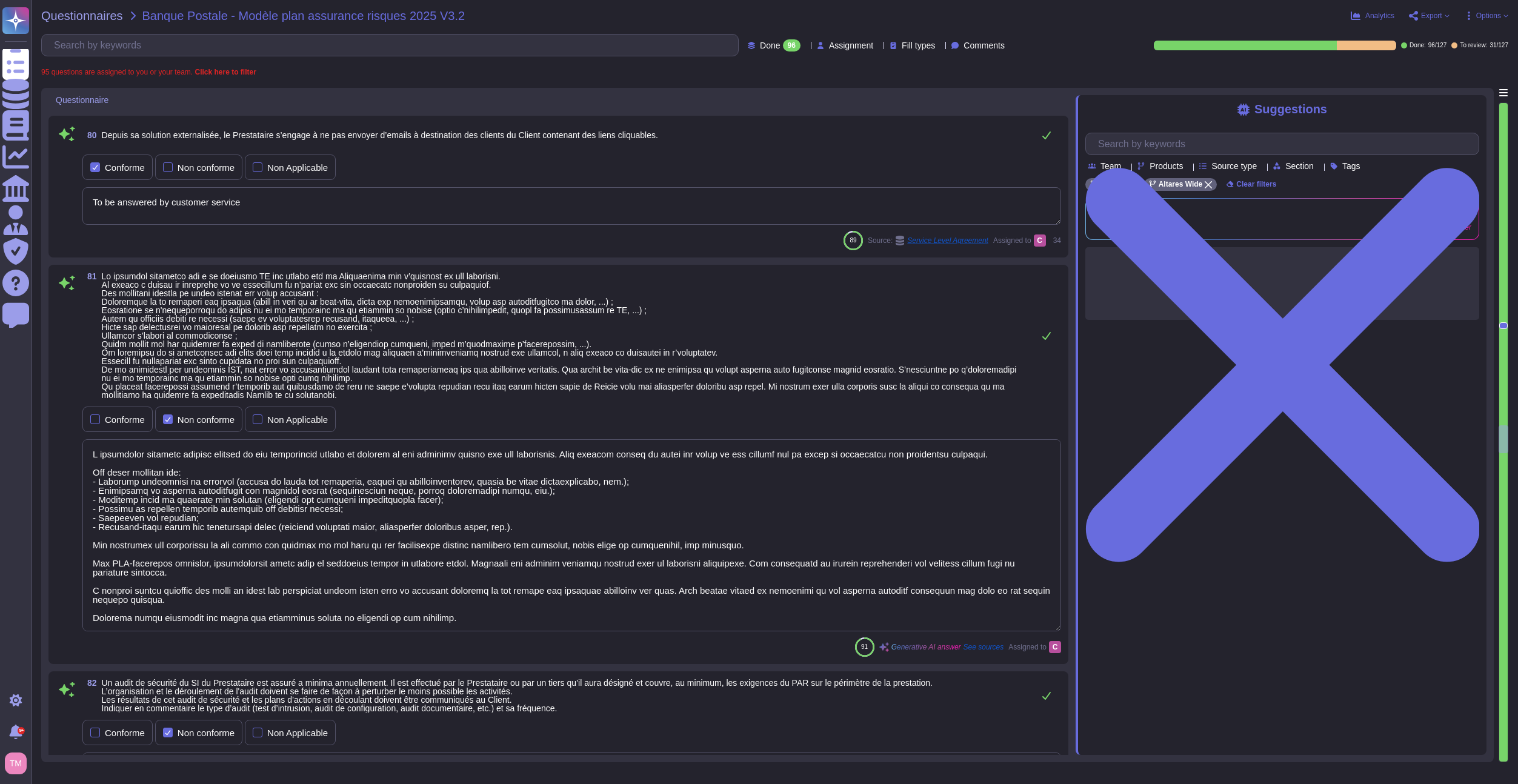
type textarea "The security audit of the Service Provider's information system is conducted at…"
type textarea "Altares has formally documented information security policies and procedures (I…"
type textarea "New employees undergo mandatory training consisting of approximately half a day…"
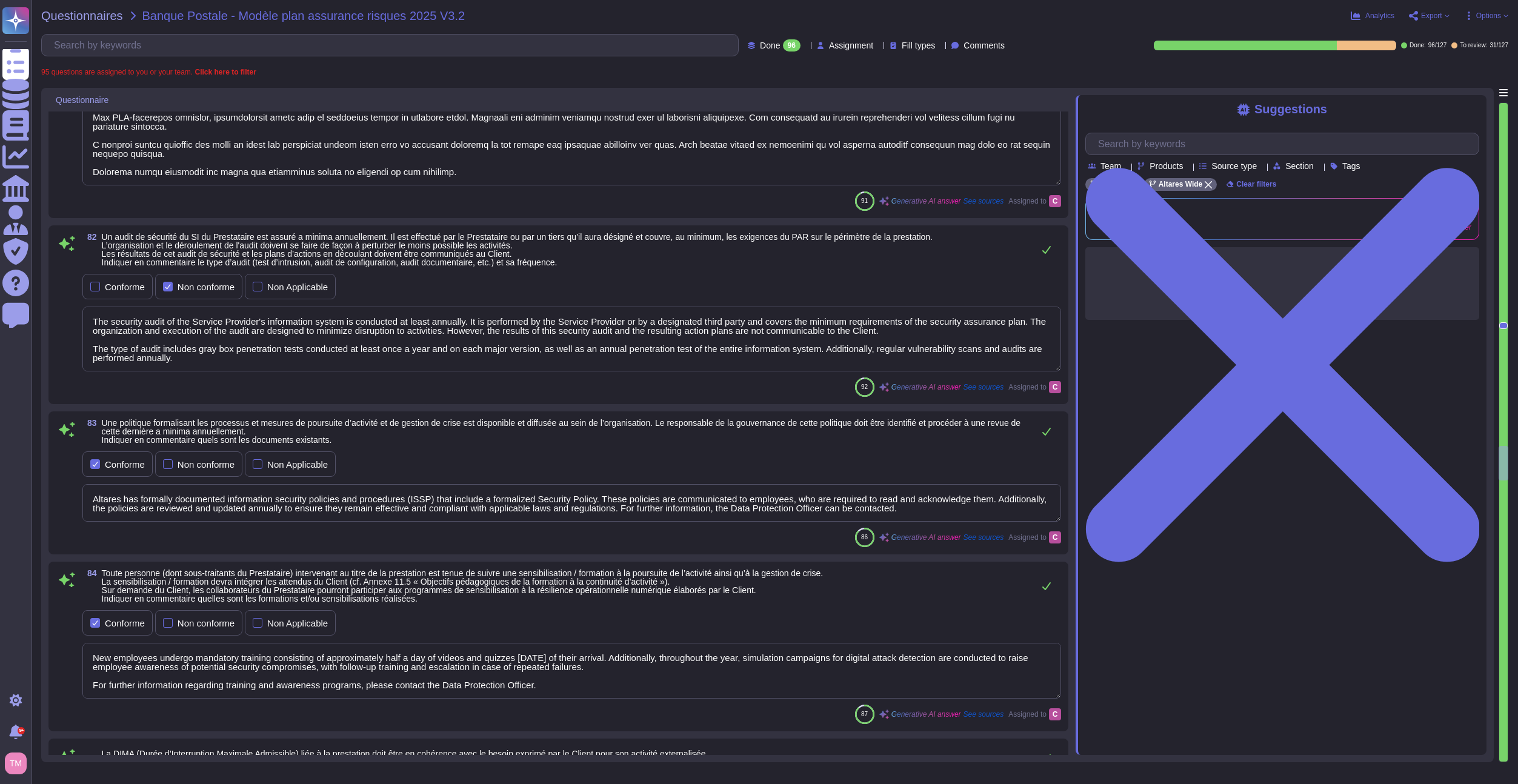
type textarea "Services, les DCP du Signataire de l’Accord, du correspondant d’Altares - D&B d…"
type textarea "Dans ce cadre, Altares – D&B s'engage notamment à : - ne pas traiter, consulter…"
type textarea "En plus d'intégrer les données D&B ou Altares dans le CRM client, Dataxess perm…"
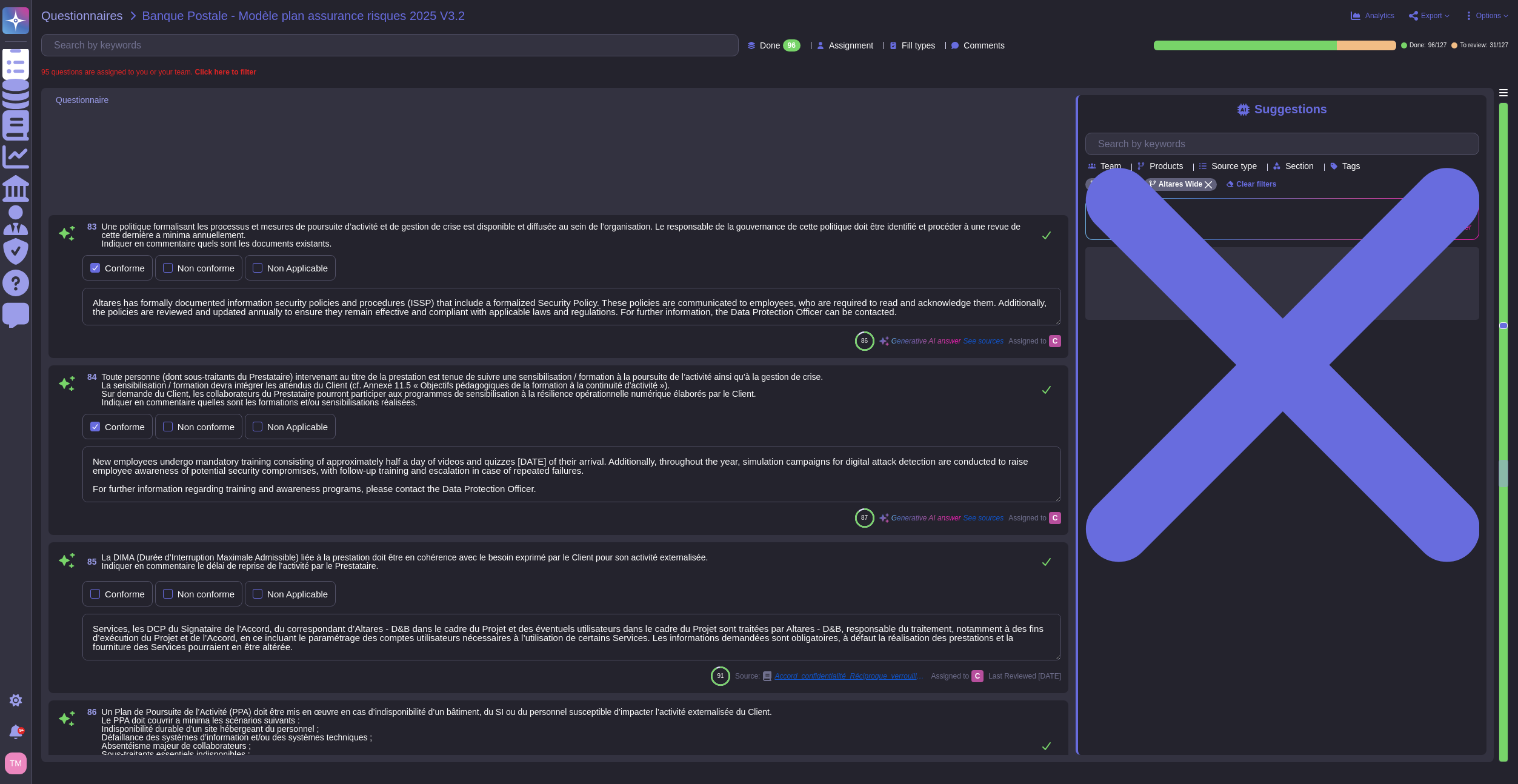
type textarea "To be answered by customer service"
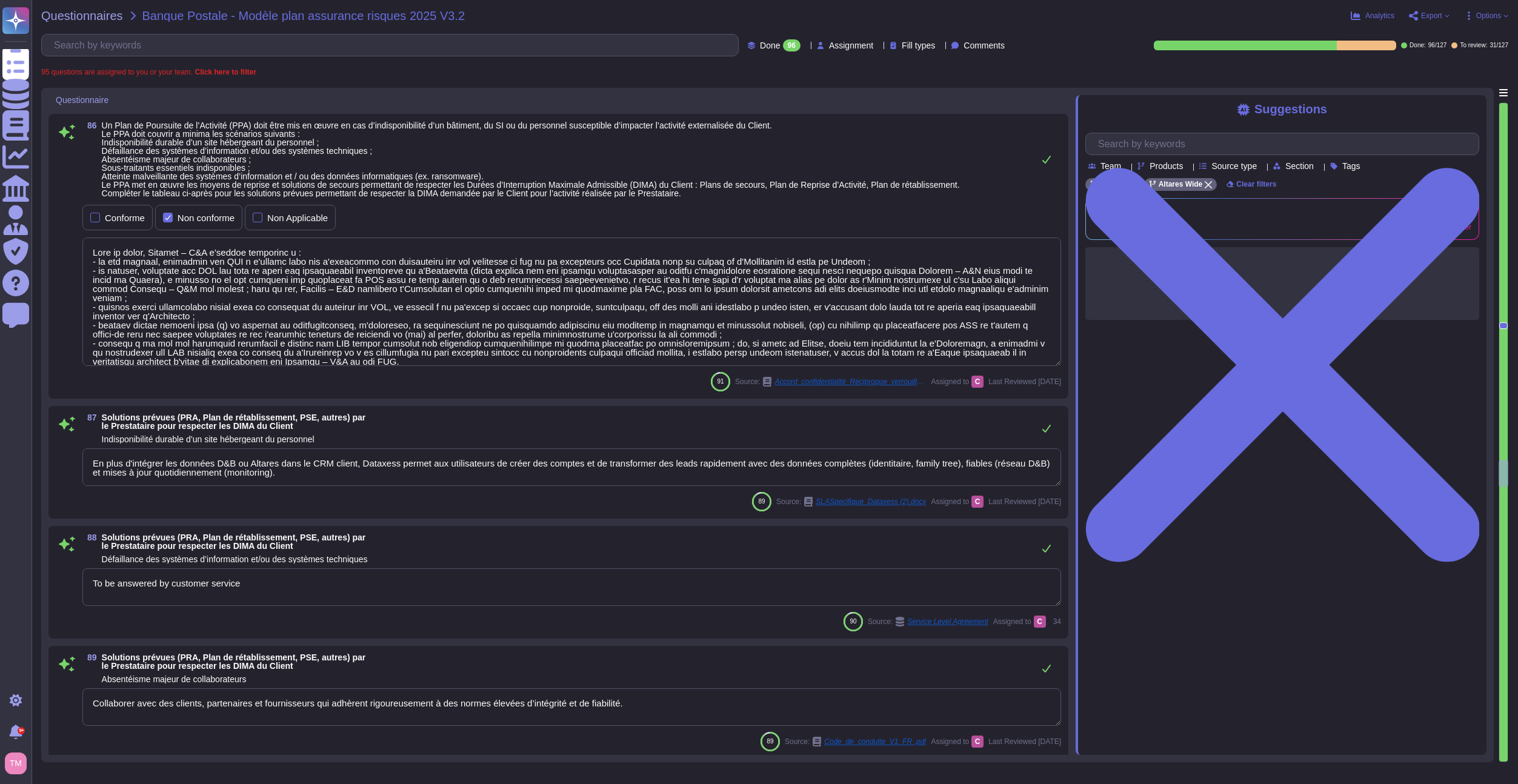
type textarea "Collaborer avec des clients, partenaires et fournisseurs qui adhèrent rigoureus…"
type textarea "Altares has a Business Continuity Plan (BCP) that anticipates emergency solutio…"
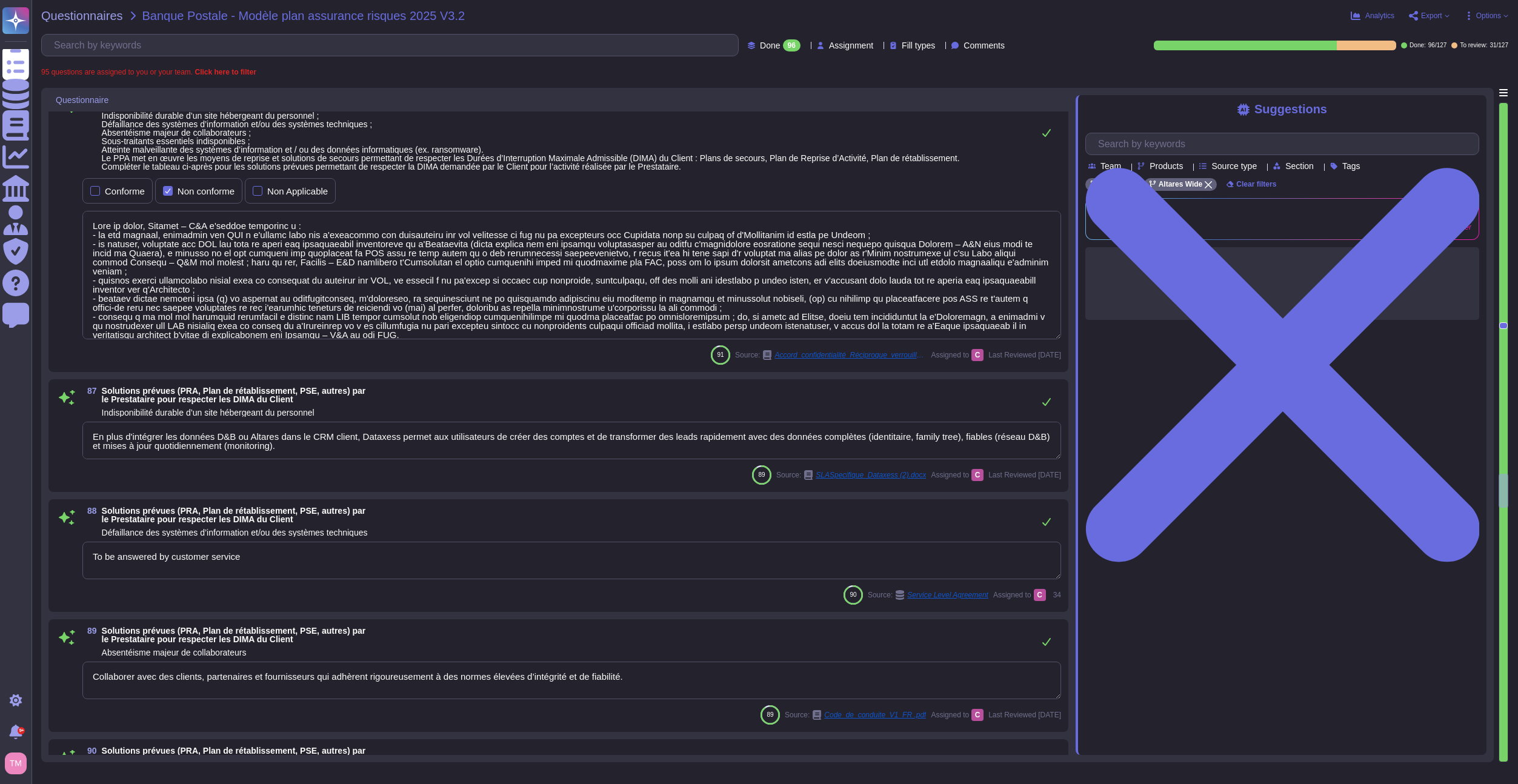
type textarea "Altares has a Business Continuity Plan (BCP) that anticipates emergency solutio…"
type textarea "Altares - D&B is authorized to engage other subcontractors for specific process…"
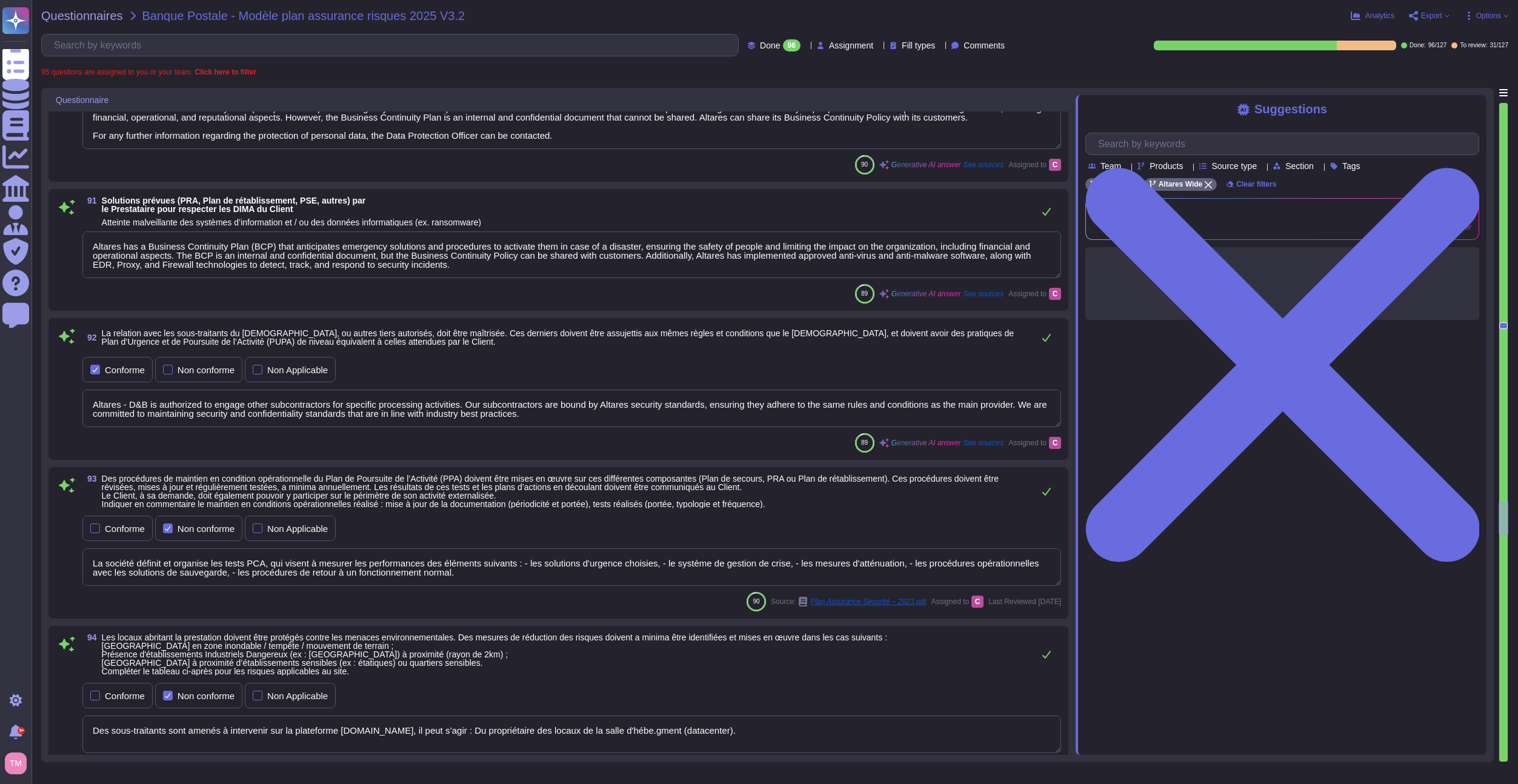
type textarea "La société définit et organise les tests PCA, qui visent à mesurer les performa…"
type textarea "Des sous-traitants sont amenés à intervenir sur la plateforme hébe.ge, il peut …"
type textarea "Localisation : zone non inondable, non sismique, hors couloirs aériens, hors zo…"
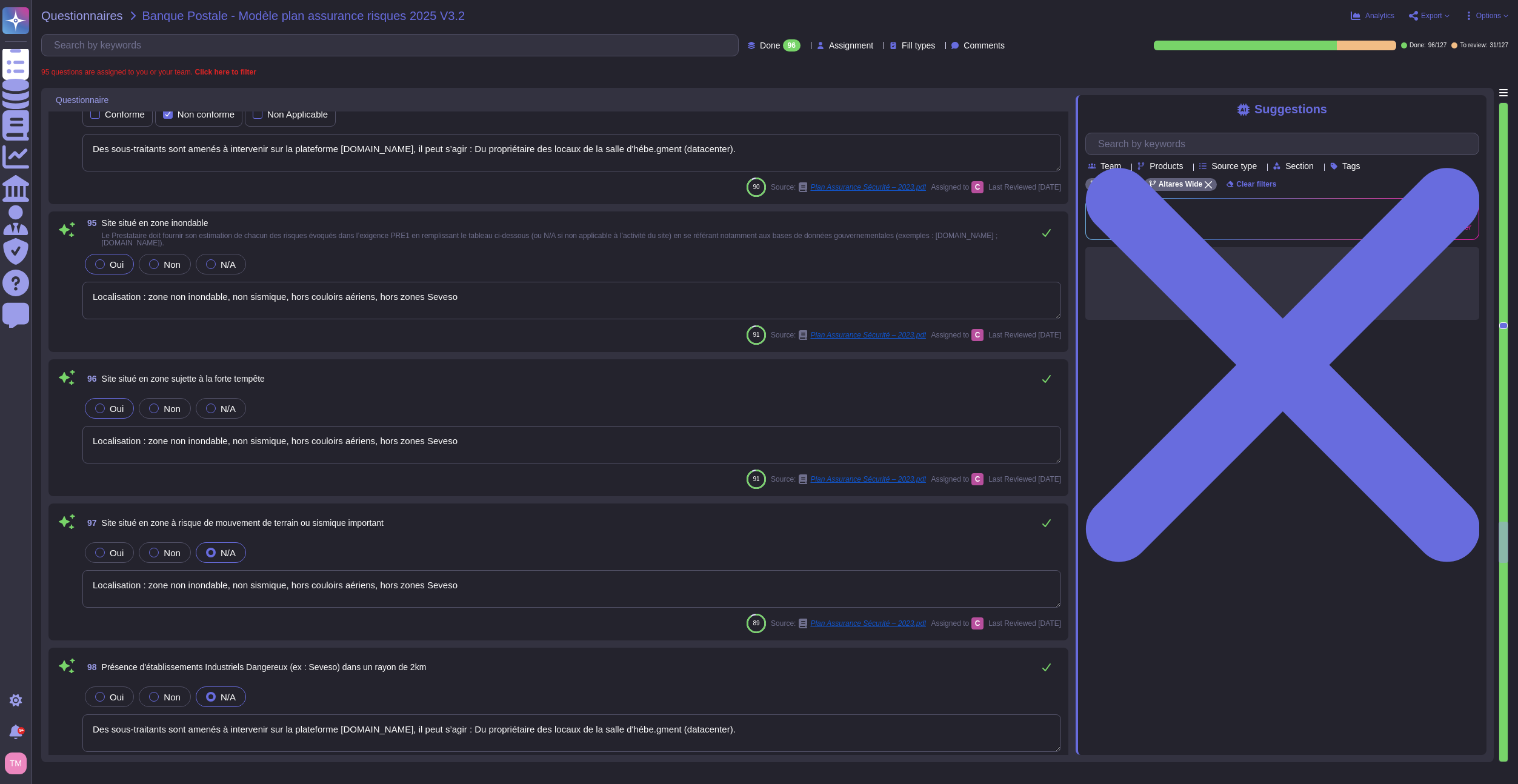
type textarea "Localisation : zone non inondable, non sismique, hors couloirs aériens, hors zo…"
type textarea "Des sous-traitants sont amenés à intervenir sur la plateforme hébe.ge, il peut …"
type textarea "Table des matières Préambule ... 2"
type textarea "Selon les campus, un vigile sécurise l’entrée des locaux et exerce des rondes d…"
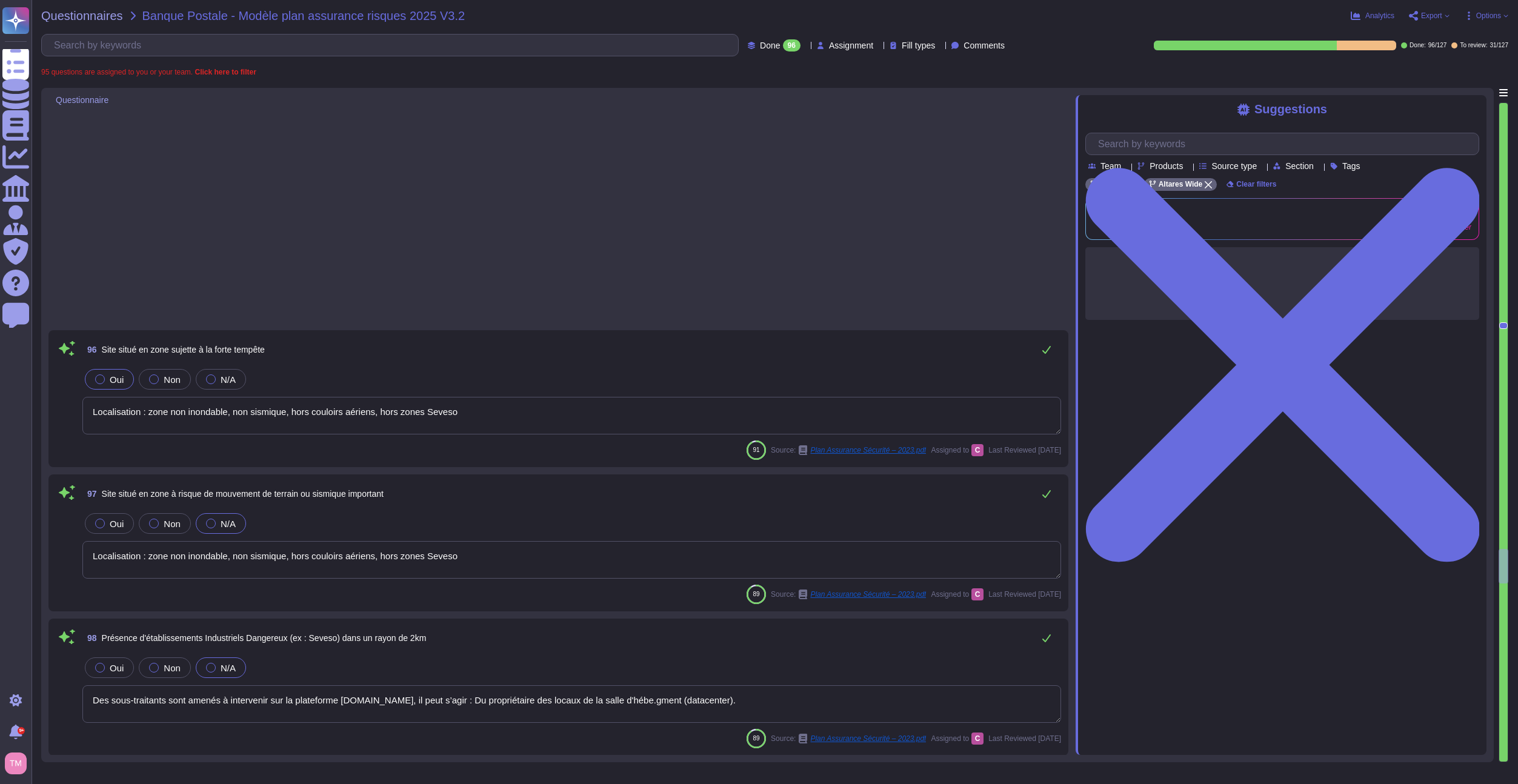
type textarea "Sécurité physique et environnementales 7.1 Périmètre physique 7.1.1 Locaux du g…"
type textarea "La fraude peut prendre de nombreuses formes : Vol d’argent, de biens, de donnée…"
type textarea "The service provider must have tools, procedures, and rules for the backup and …"
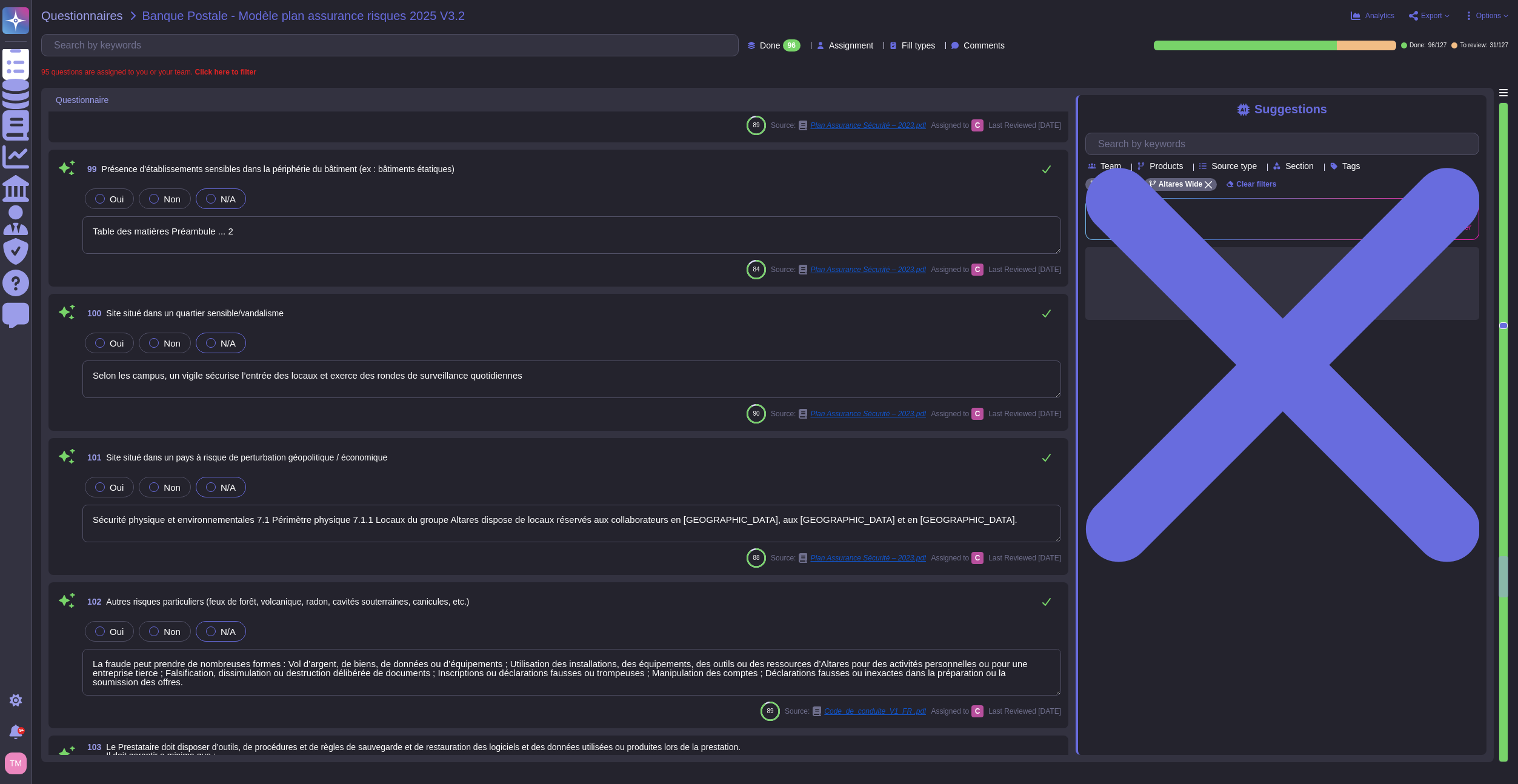
type textarea "Altares conducts annual BCP tests, which include the performance of backup solu…"
type textarea "Pendant cette période, les incidents de sévérité 1 à 3 sont traités suivant les…"
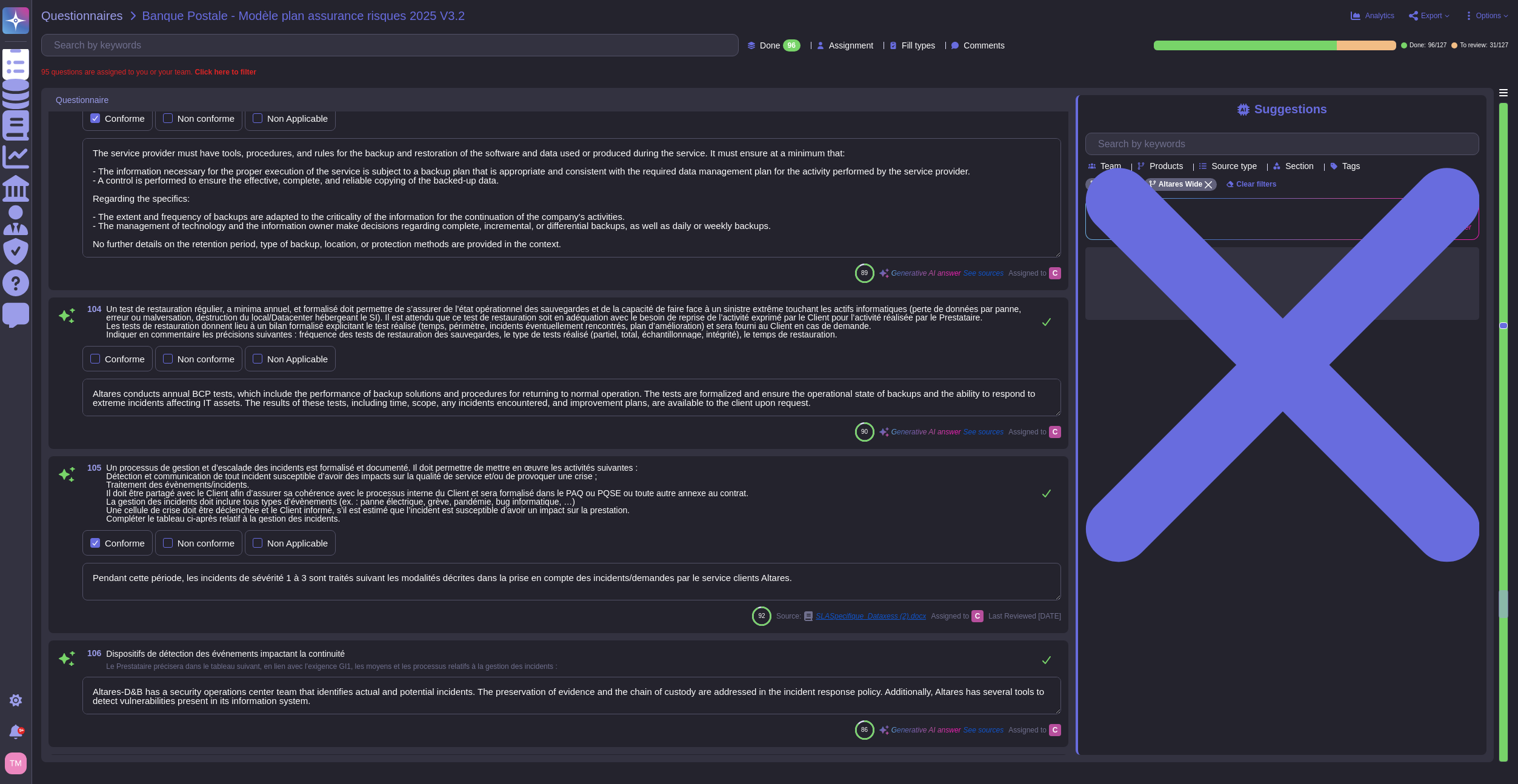
type textarea "Altares-D&B has a security operations center team that identifies actual and po…"
type textarea "Déplacement automatique des serveurs virtuels en cas de défaillance d’un serveu…"
type textarea "To be answered by customer service"
type textarea "A cet égard, de manière générale, le traitement des données est nécessaire pour…"
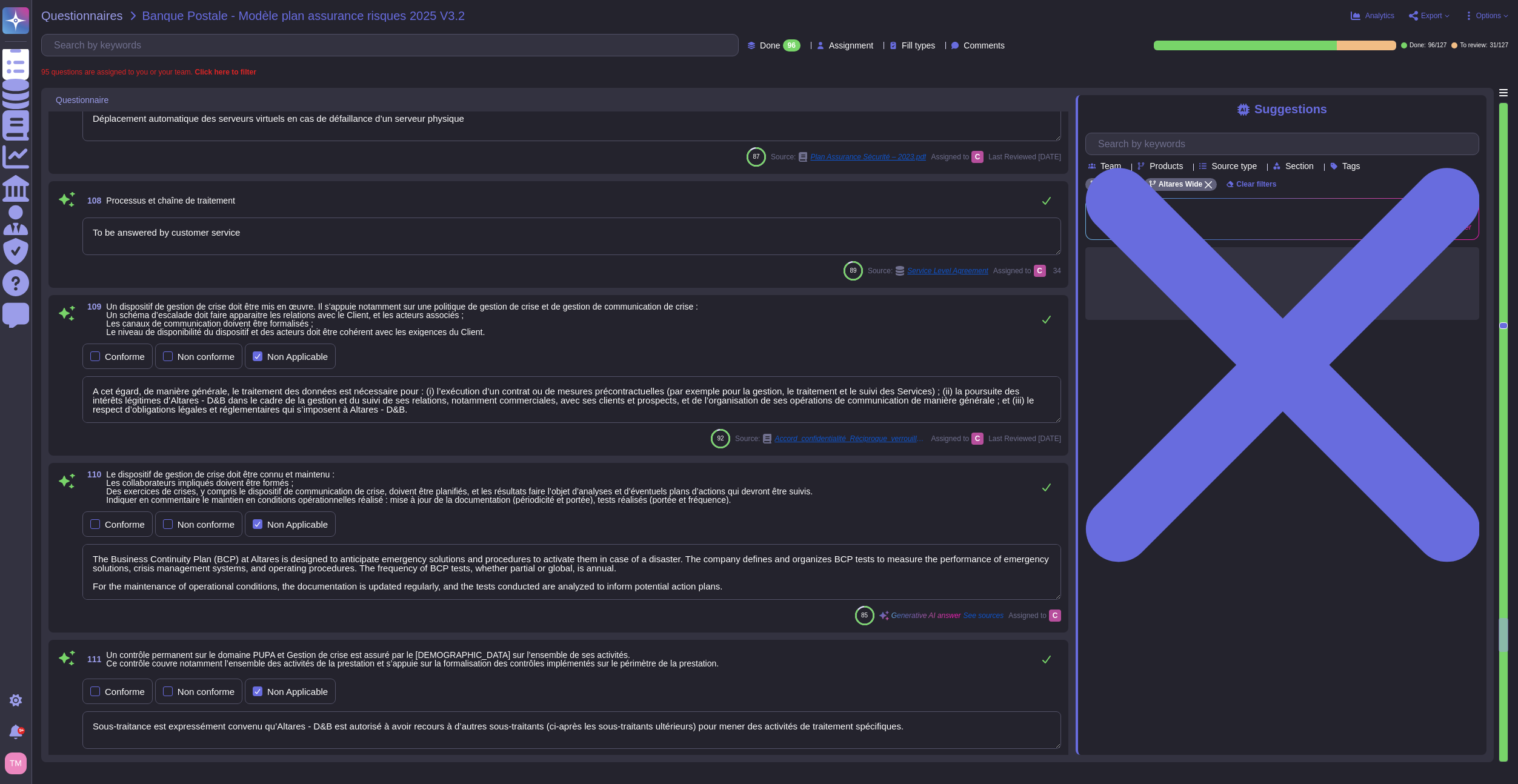
type textarea "The Business Continuity Plan (BCP) at Altares is designed to anticipate emergen…"
type textarea "Sous-traitance est expressément convenu qu’Altares - D&B est autorisé à avoir r…"
type textarea "Ces lois aident à soutenir les objectifs de politique étrangère des gouvernemen…"
type textarea "Nous nous engageons dès lors, et pleinement et sans ordre de priorité, à : Prom…"
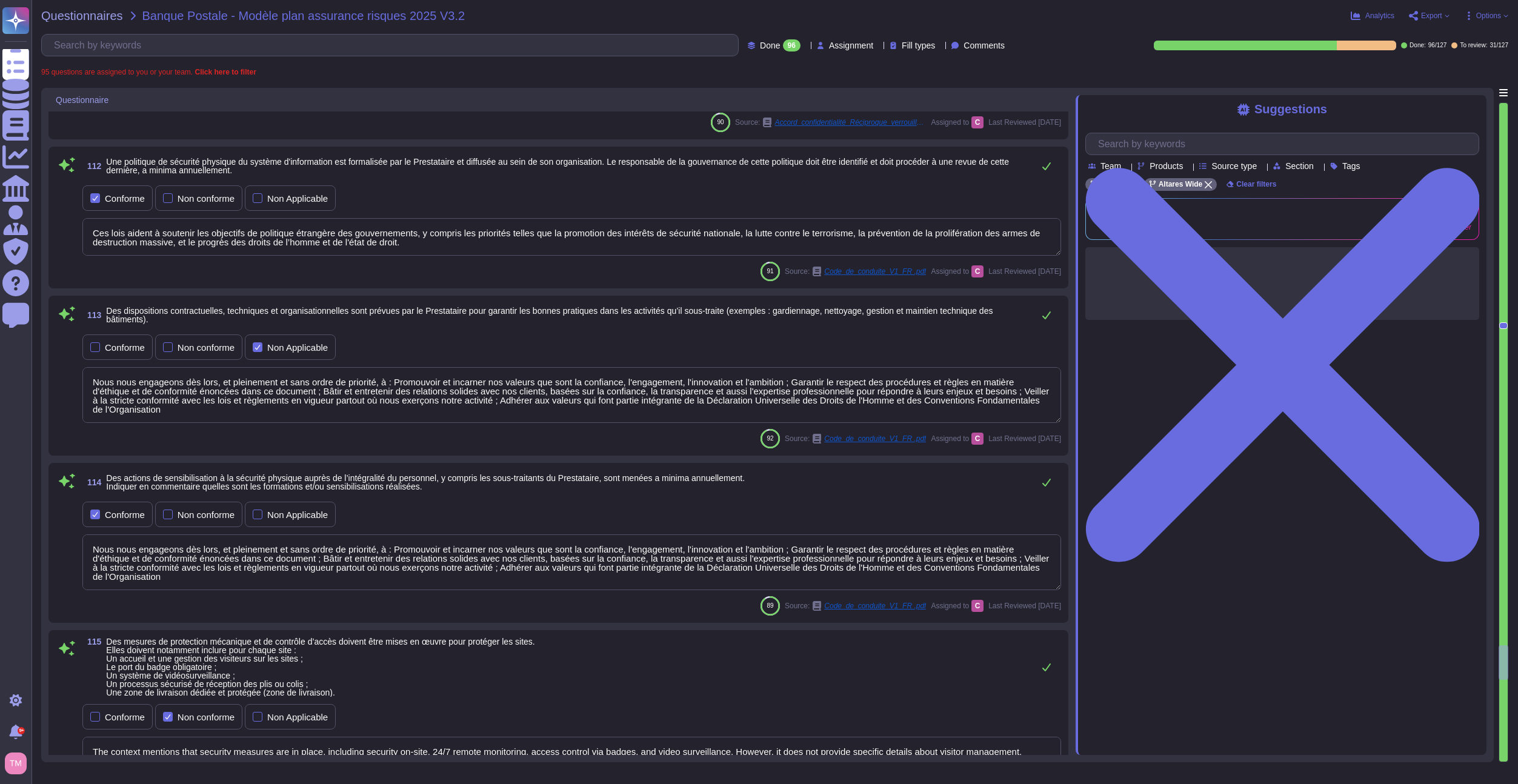
type textarea "Nous nous engageons dès lors, et pleinement et sans ordre de priorité, à : Prom…"
type textarea "The context mentions that security measures are in place, including security on…"
type textarea "Conformément à la Législation applicable, les personnes concernées (i) bénéfici…"
type textarea "Yes"
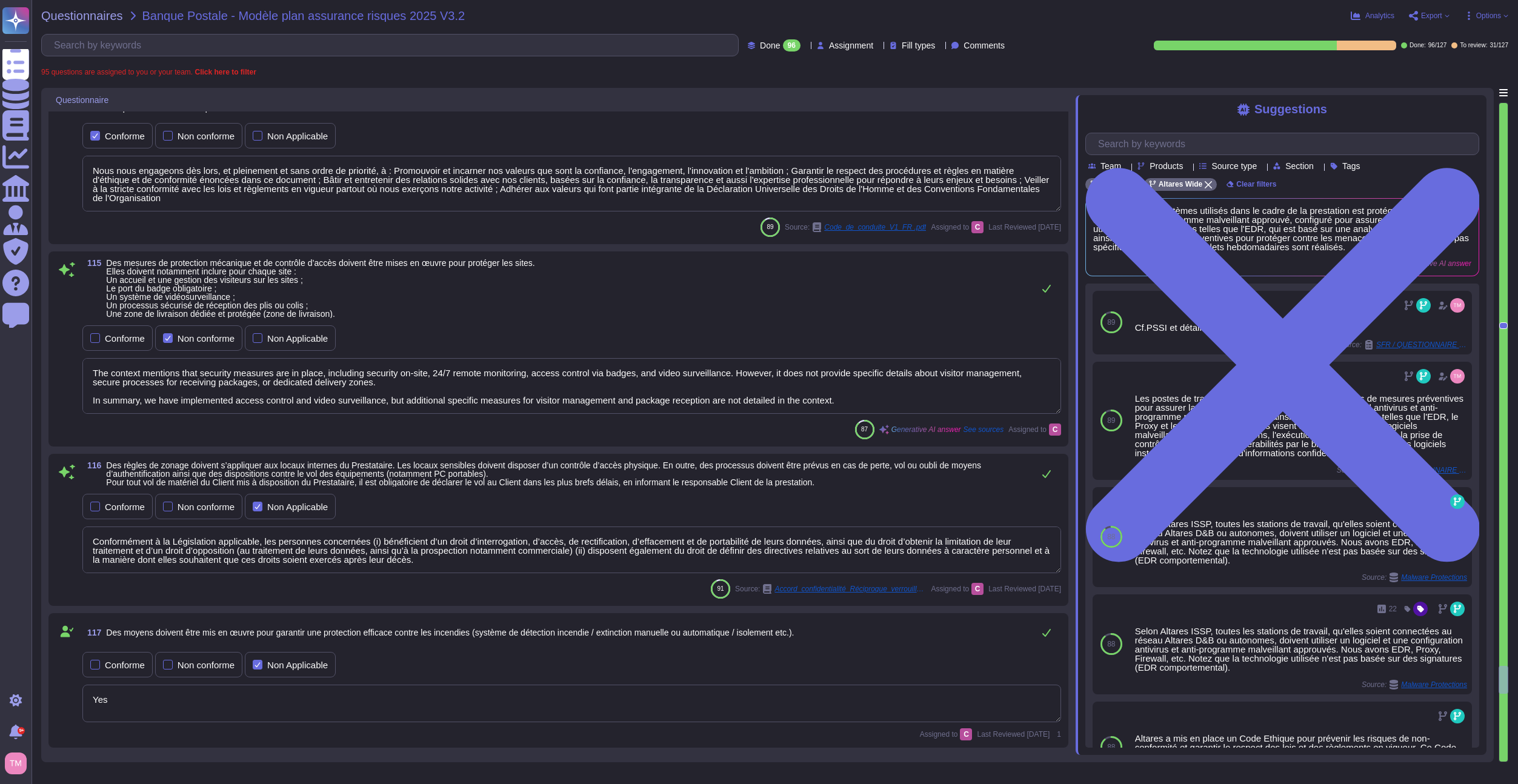
type textarea "Les DCP concernées par le présent document, en ce incluant les DCP de l’Entrepr…"
type textarea "We have implemented security measures that include on-site security, 24/7 remot…"
type textarea "La société définit et organise les tests PCA, qui visent à mesurer les performa…"
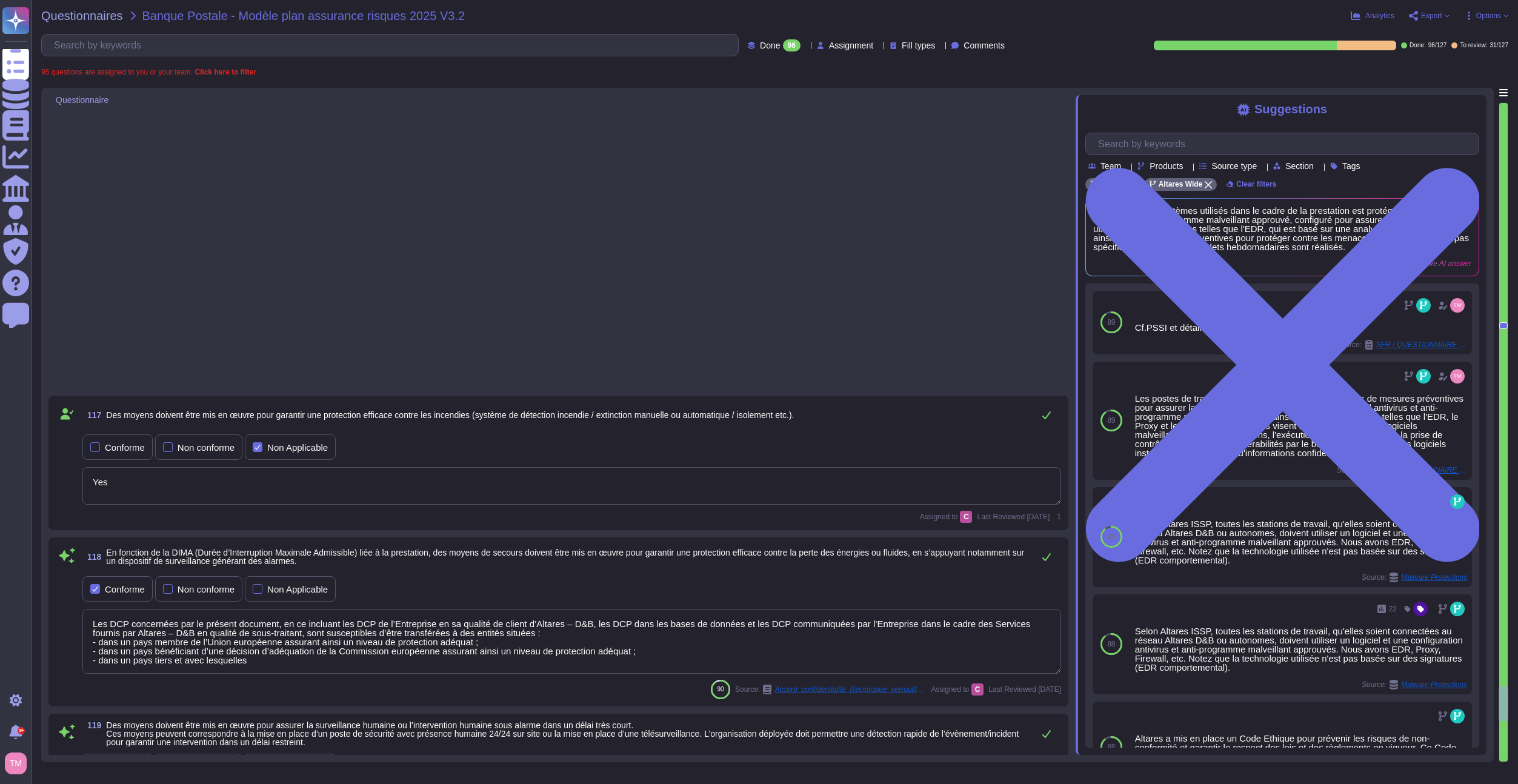
type textarea "Sous-traitance est expressément convenu qu’Altares - D&B est autorisé à avoir r…"
type textarea "Altares has a formally documented information security policies and procedures …"
type textarea "Yes, all individuals involved in the service, including subcontractors, receive…"
type textarea "Les DCP concernées par le présent document, en ce incluant les DCP de l’Entrepr…"
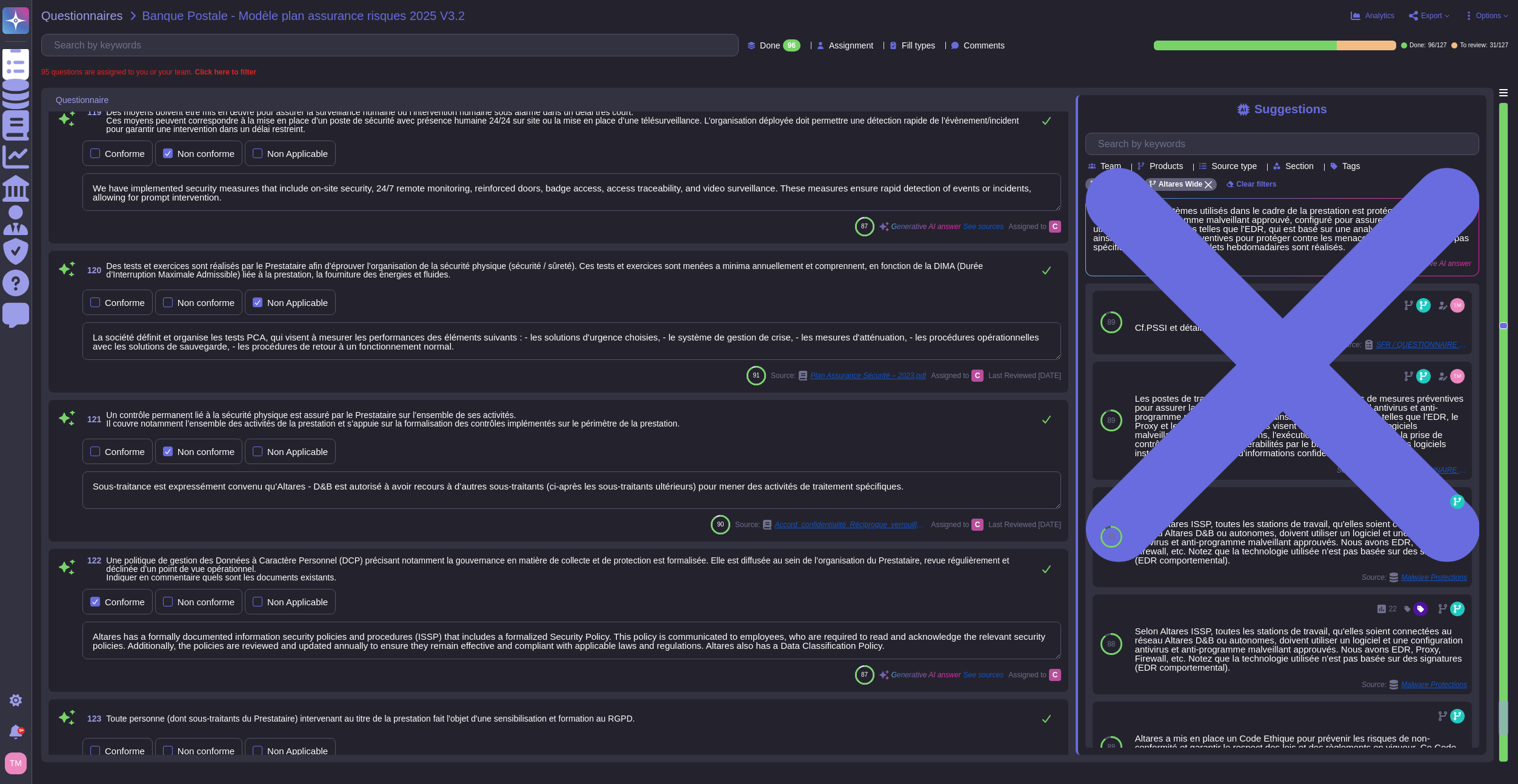
type textarea "Yes, a dedicated organization is in place to govern data protection at Altares,…"
type textarea "Yes, our subcontractors are bound by the same security standards and conditions…"
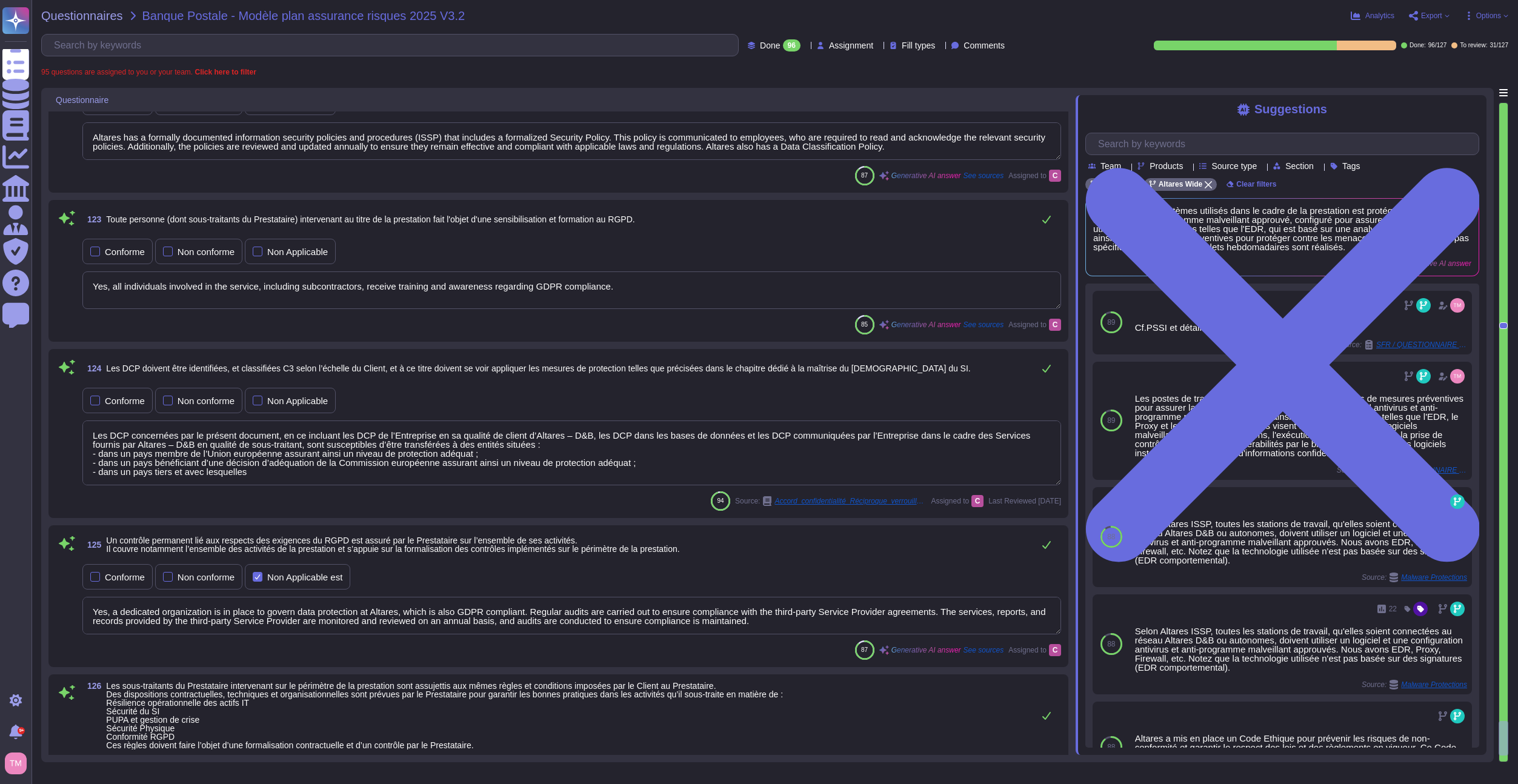
type textarea "The service provider is required to conduct compliance checks on new actors in …"
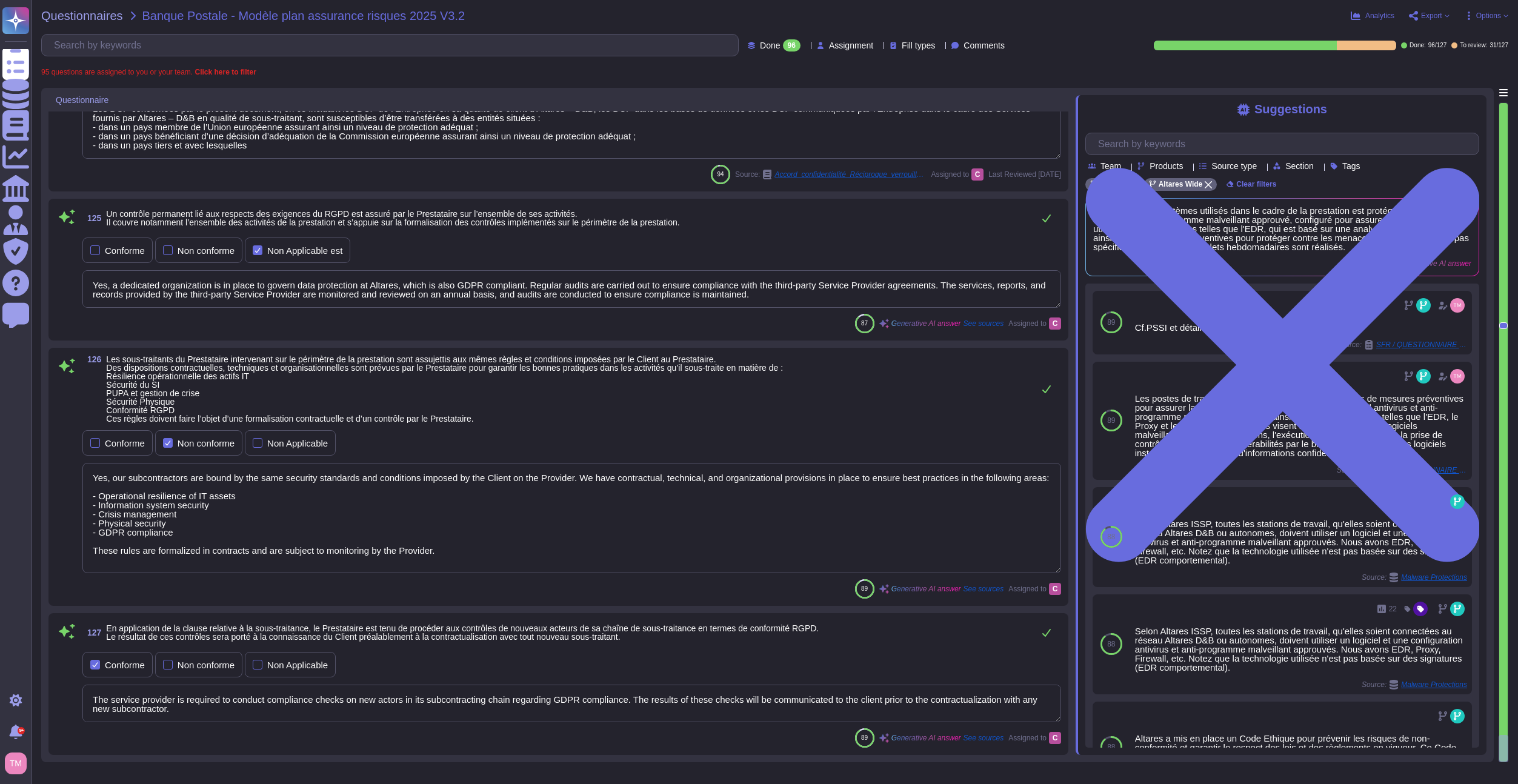
scroll to position [0, 0]
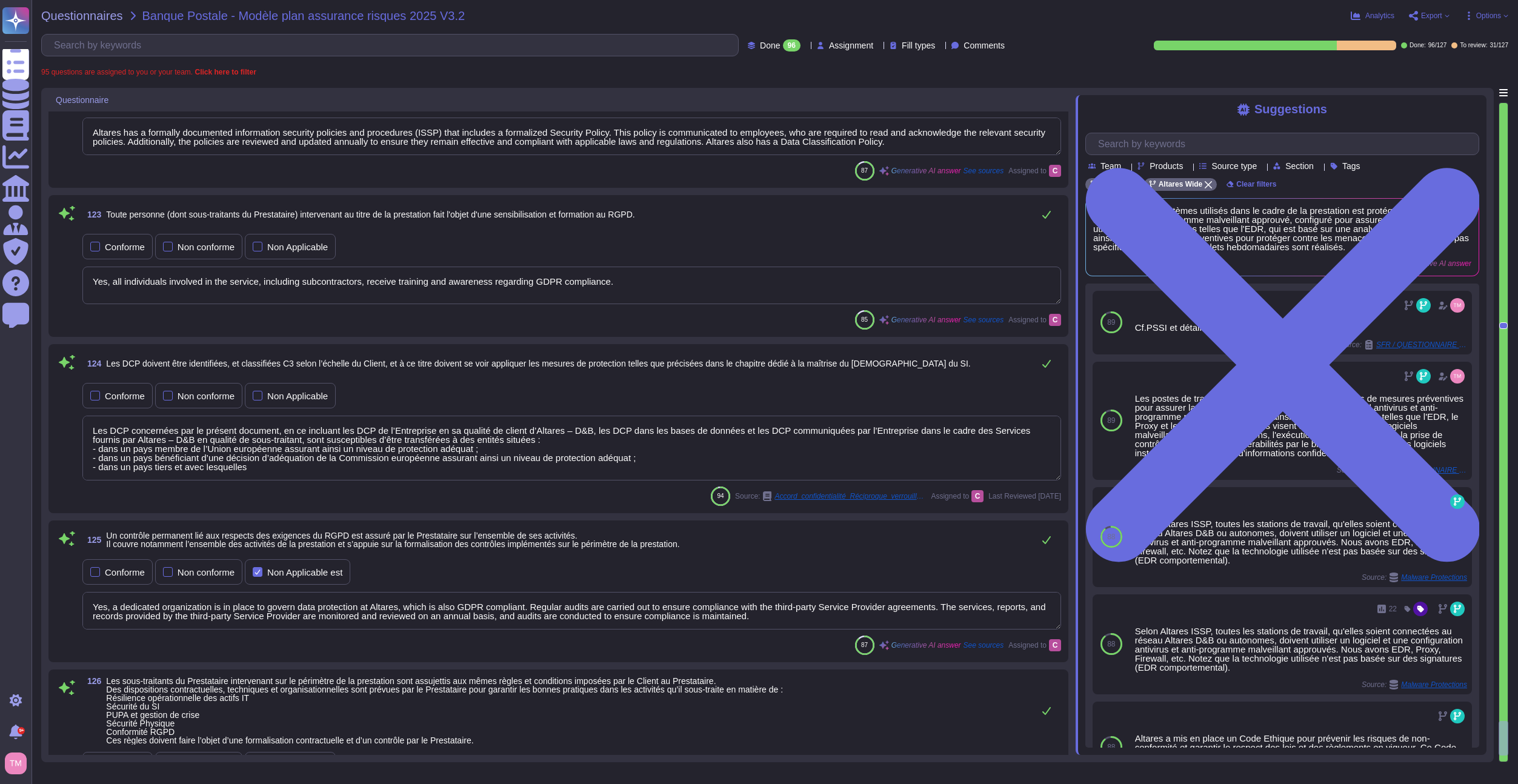
type textarea "Sous-traitance est expressément convenu qu’Altares - D&B est autorisé à avoir r…"
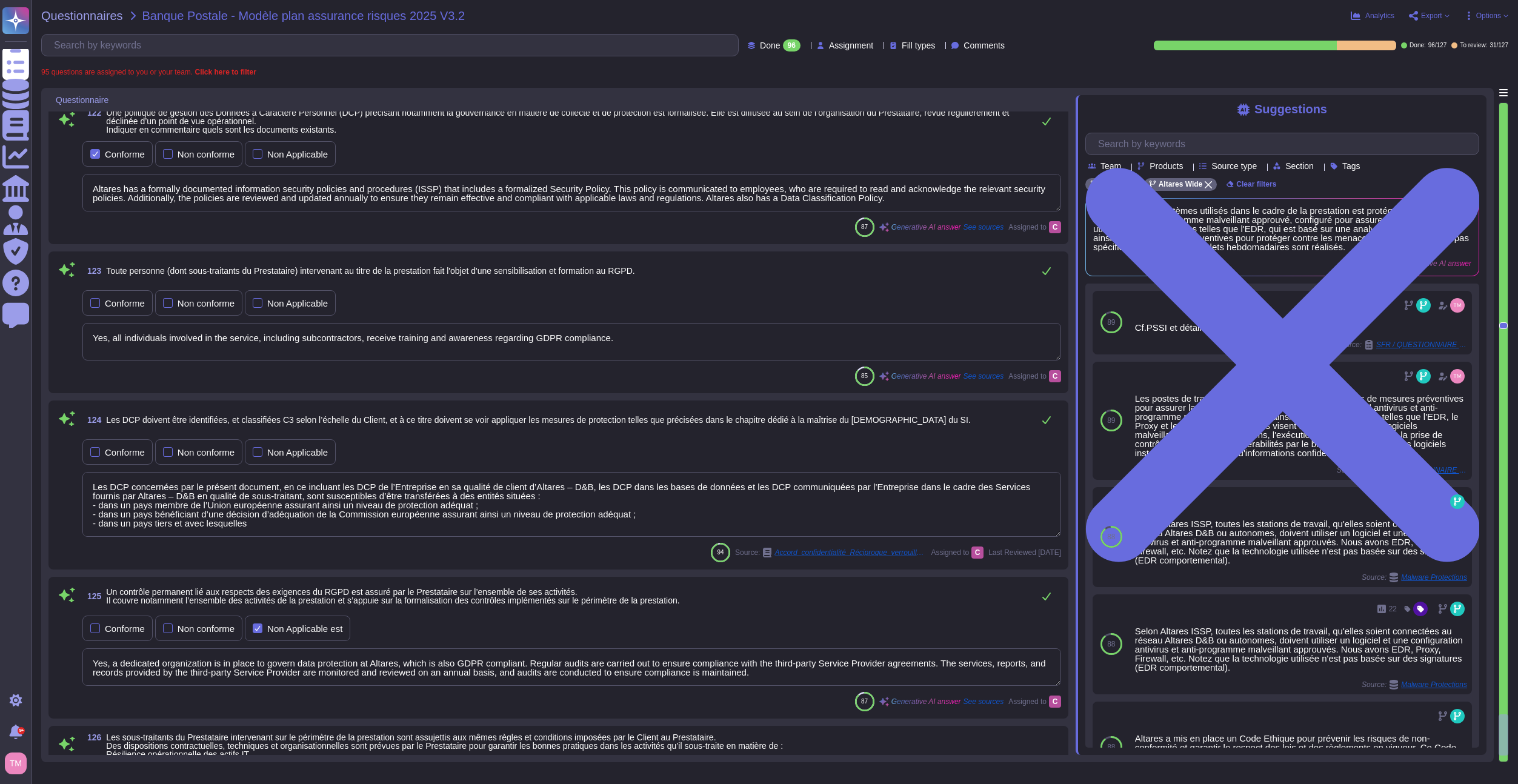
type textarea "La société définit et organise les tests PCA, qui visent à mesurer les performa…"
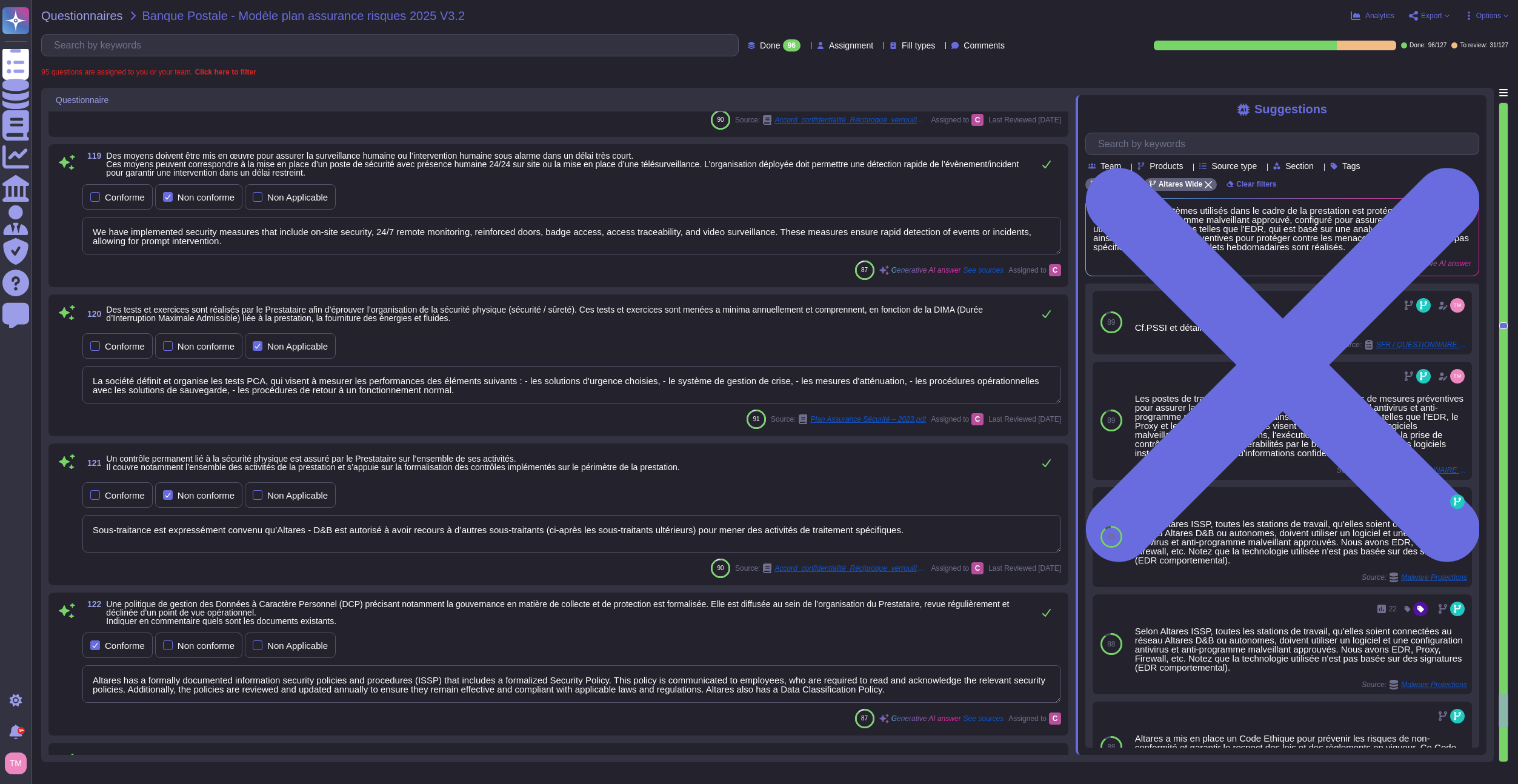
type textarea "Yes"
type textarea "Les DCP concernées par le présent document, en ce incluant les DCP de l’Entrepr…"
type textarea "We have implemented security measures that include on-site security, 24/7 remot…"
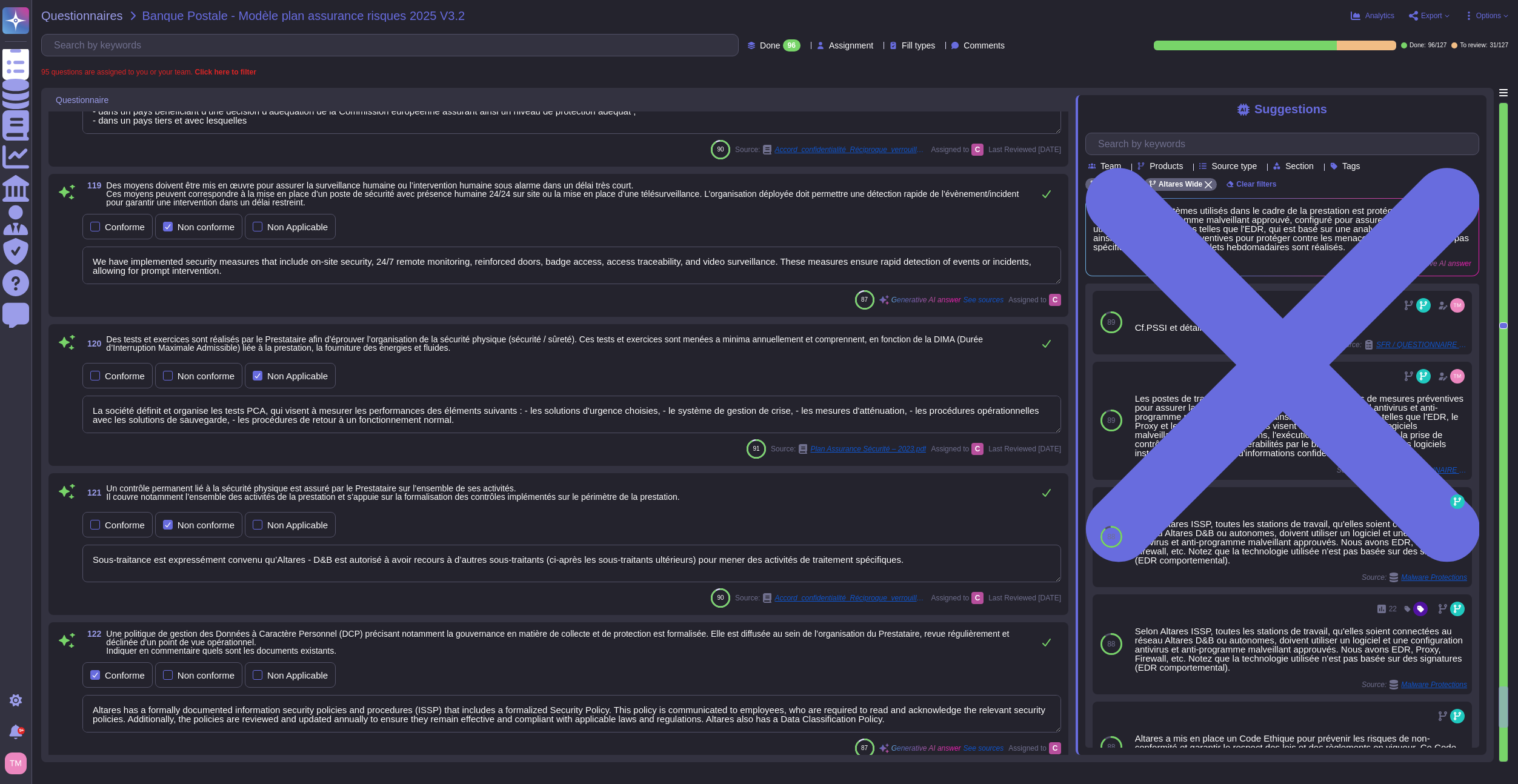
type textarea "The context mentions that security measures are in place, including security on…"
type textarea "Conformément à la Législation applicable, les personnes concernées (i) bénéfici…"
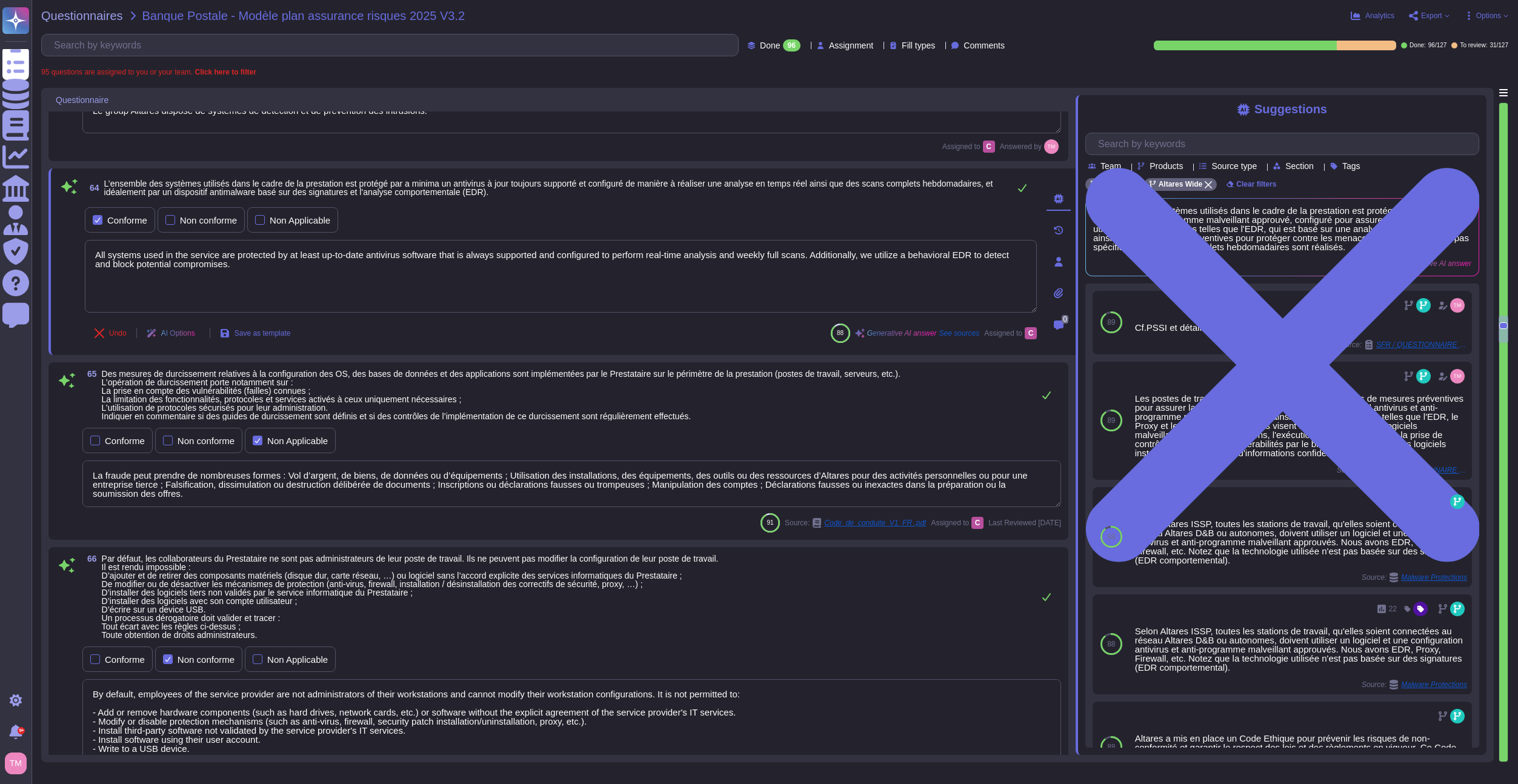
scroll to position [5030, 0]
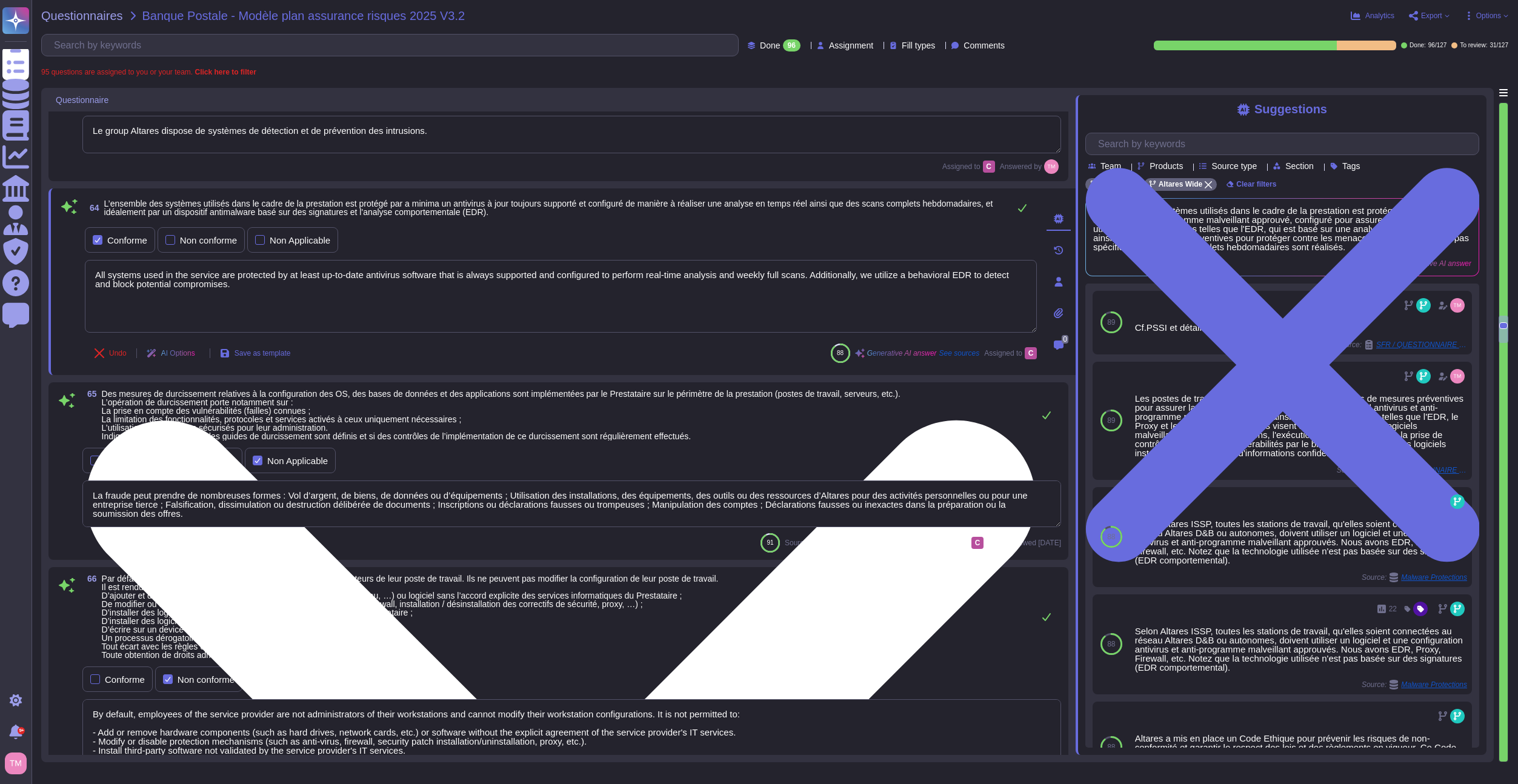
drag, startPoint x: 246, startPoint y: 285, endPoint x: 216, endPoint y: 281, distance: 30.3
click at [216, 281] on textarea "All systems used in the service are protected by at least up-to-date antivirus …" at bounding box center [561, 296] width 952 height 73
click at [282, 290] on textarea "All systems used in the service are protected by at least up-to-date antivirus …" at bounding box center [561, 296] width 952 height 73
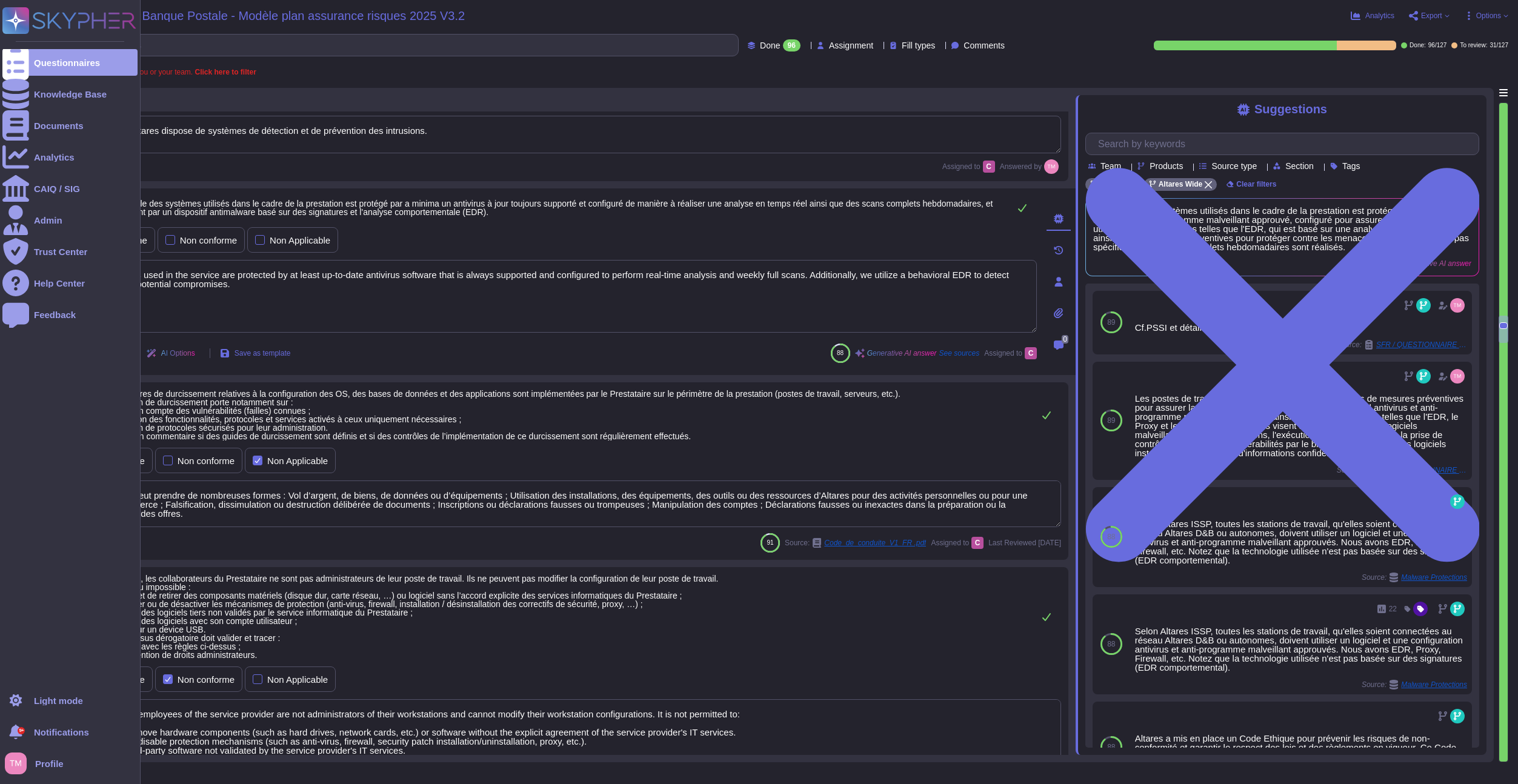
drag, startPoint x: 257, startPoint y: 298, endPoint x: 41, endPoint y: 267, distance: 218.2
click at [41, 267] on div "Questionnaires Knowledge Base Documents Analytics CAIQ / SIG Admin Trust Center…" at bounding box center [759, 392] width 1518 height 784
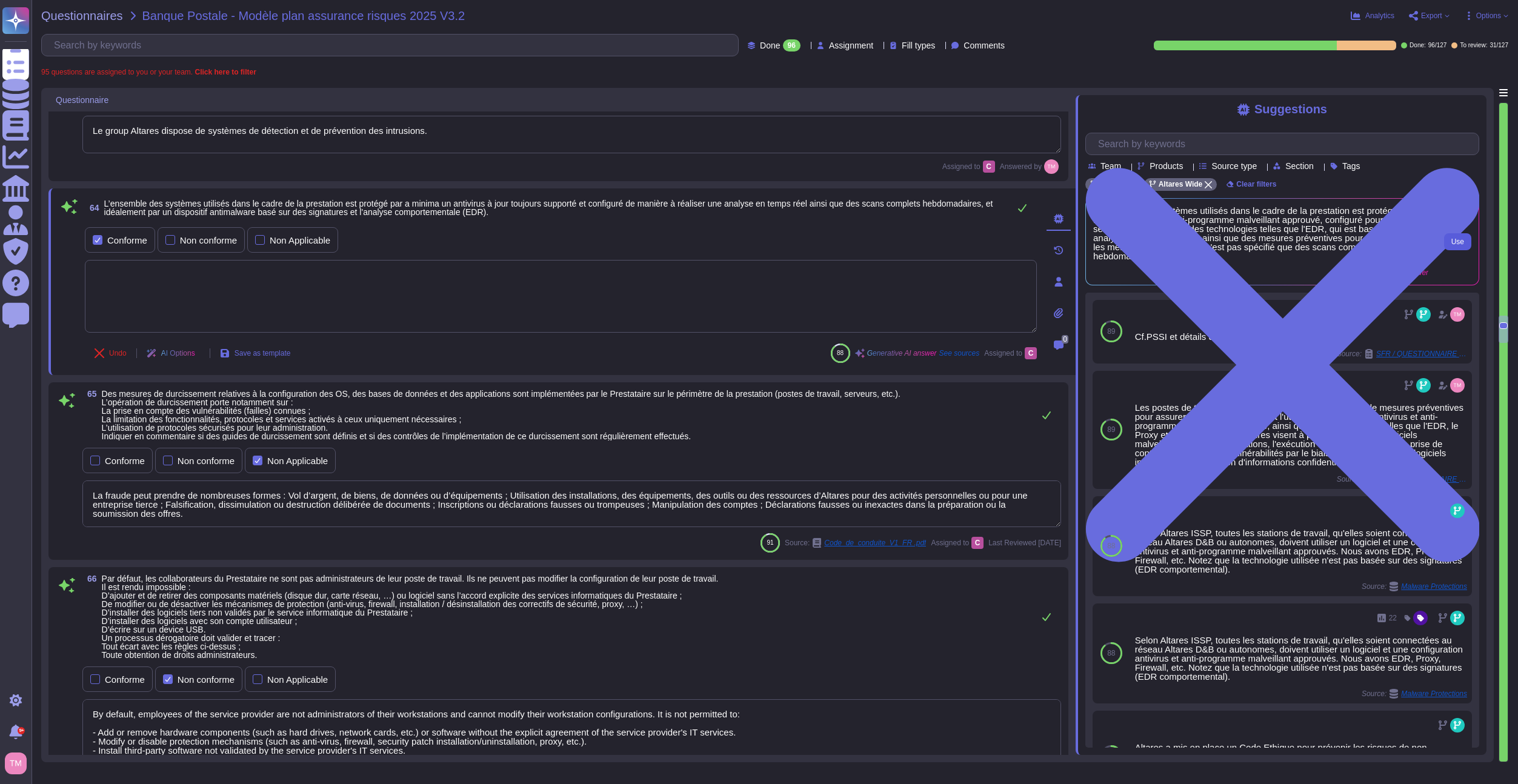
click at [1458, 245] on span "Use" at bounding box center [1458, 241] width 13 height 7
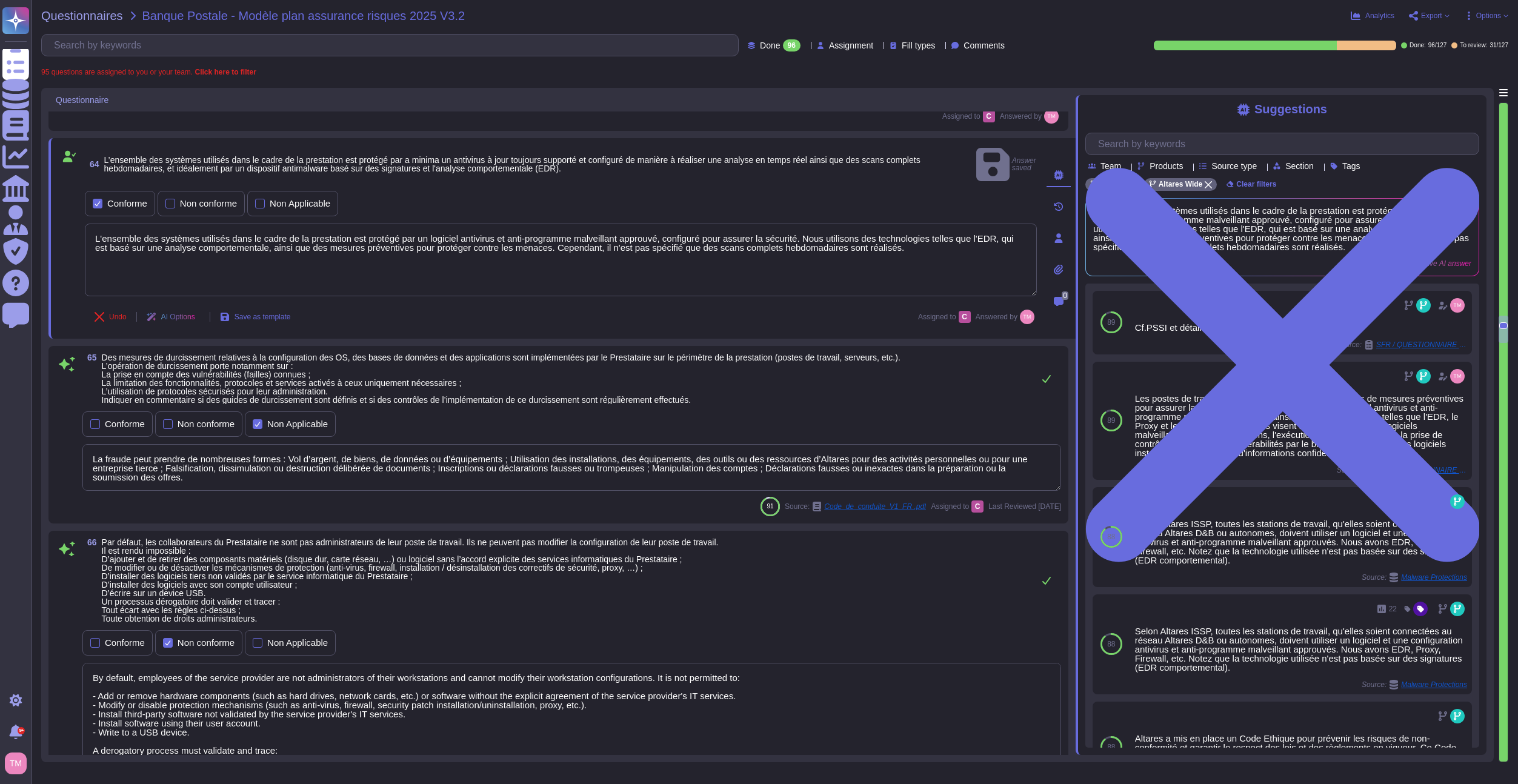
scroll to position [5151, 0]
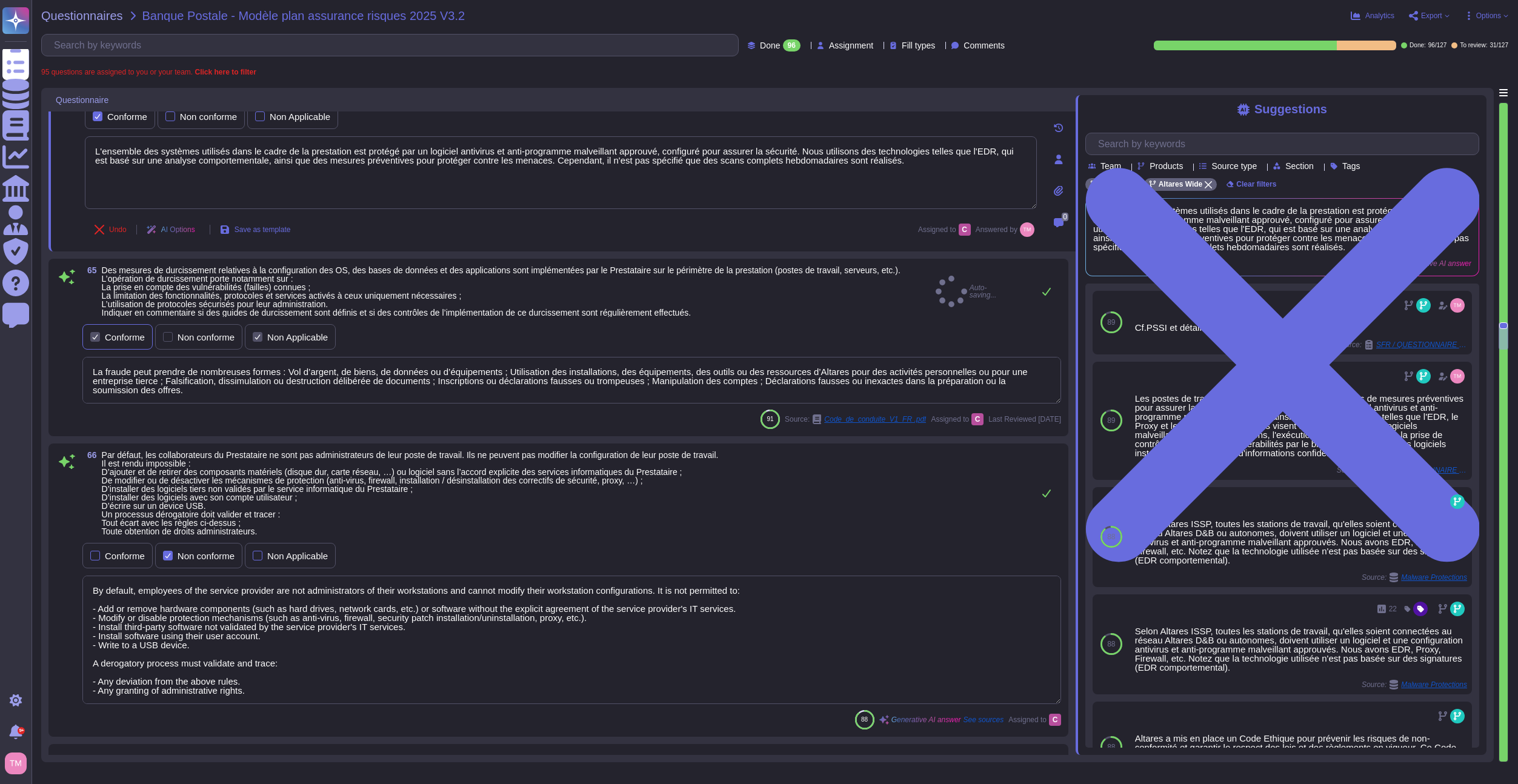
click at [112, 336] on div "Conforme" at bounding box center [125, 338] width 40 height 9
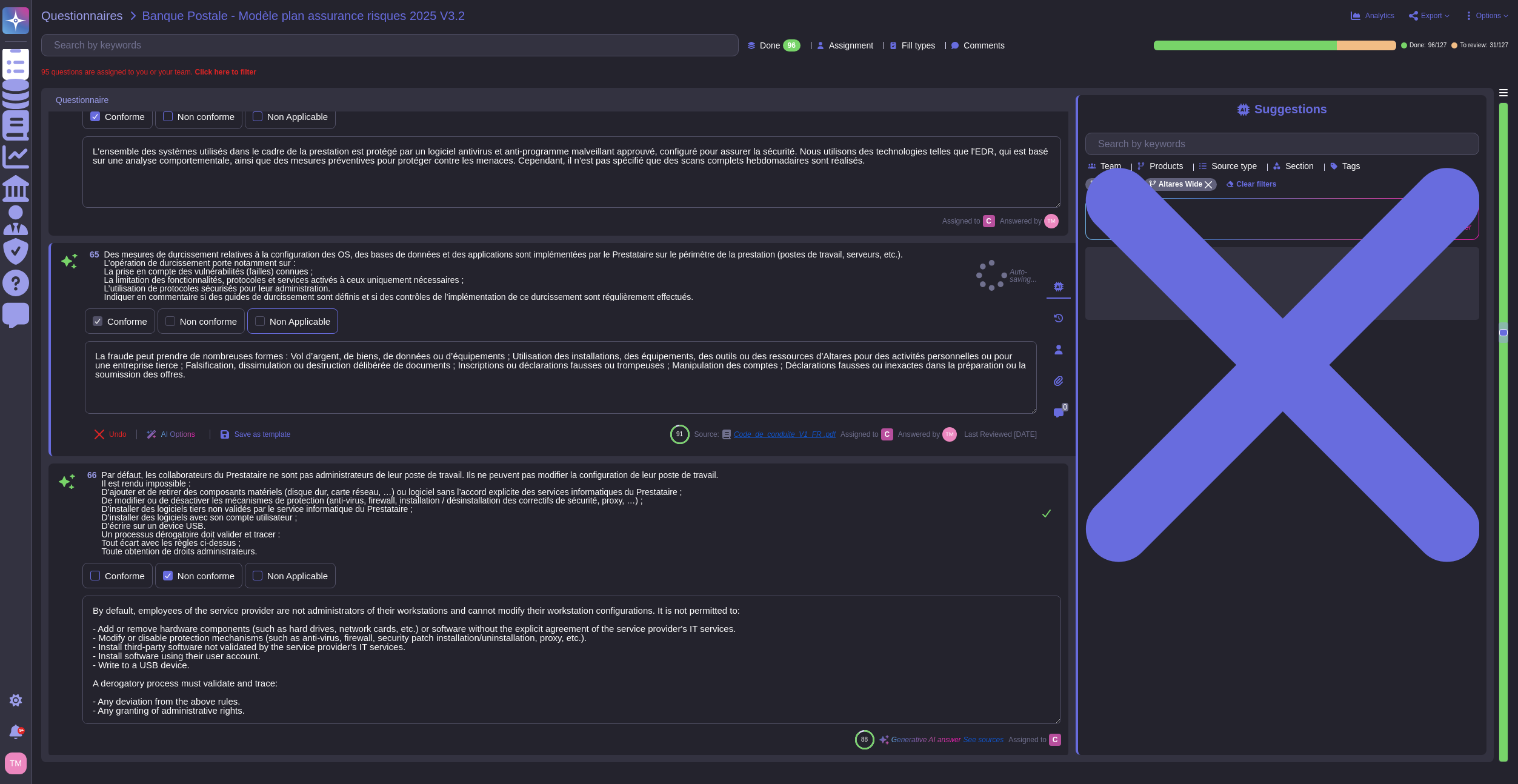
click at [282, 324] on div "Non Applicable" at bounding box center [299, 321] width 61 height 9
drag, startPoint x: 240, startPoint y: 395, endPoint x: 74, endPoint y: 359, distance: 169.9
click at [75, 359] on div "65 Des mesures de durcissement relatives à la configuration des OS, des bases d…" at bounding box center [548, 349] width 979 height 199
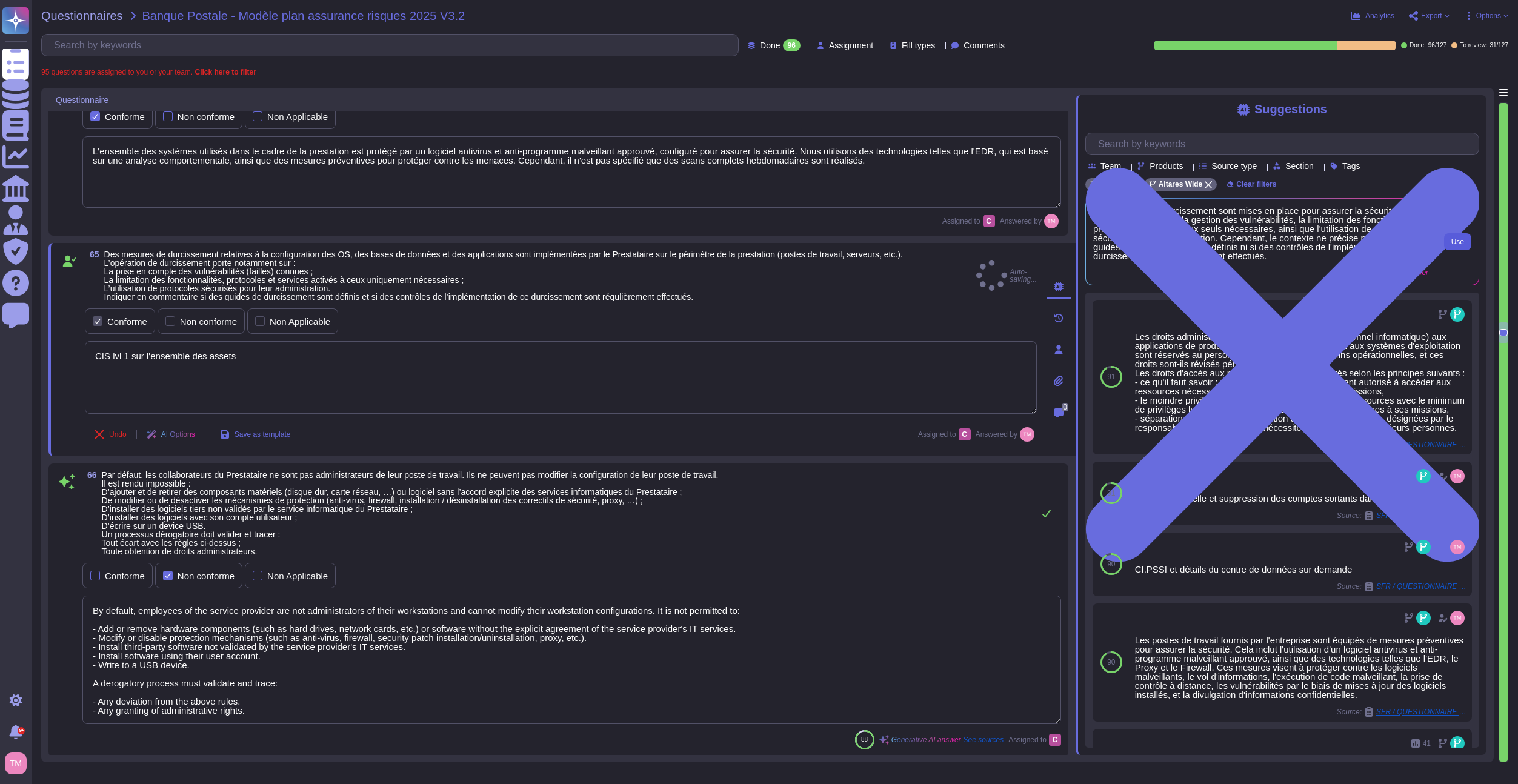
click at [1449, 244] on button "Use" at bounding box center [1458, 242] width 28 height 17
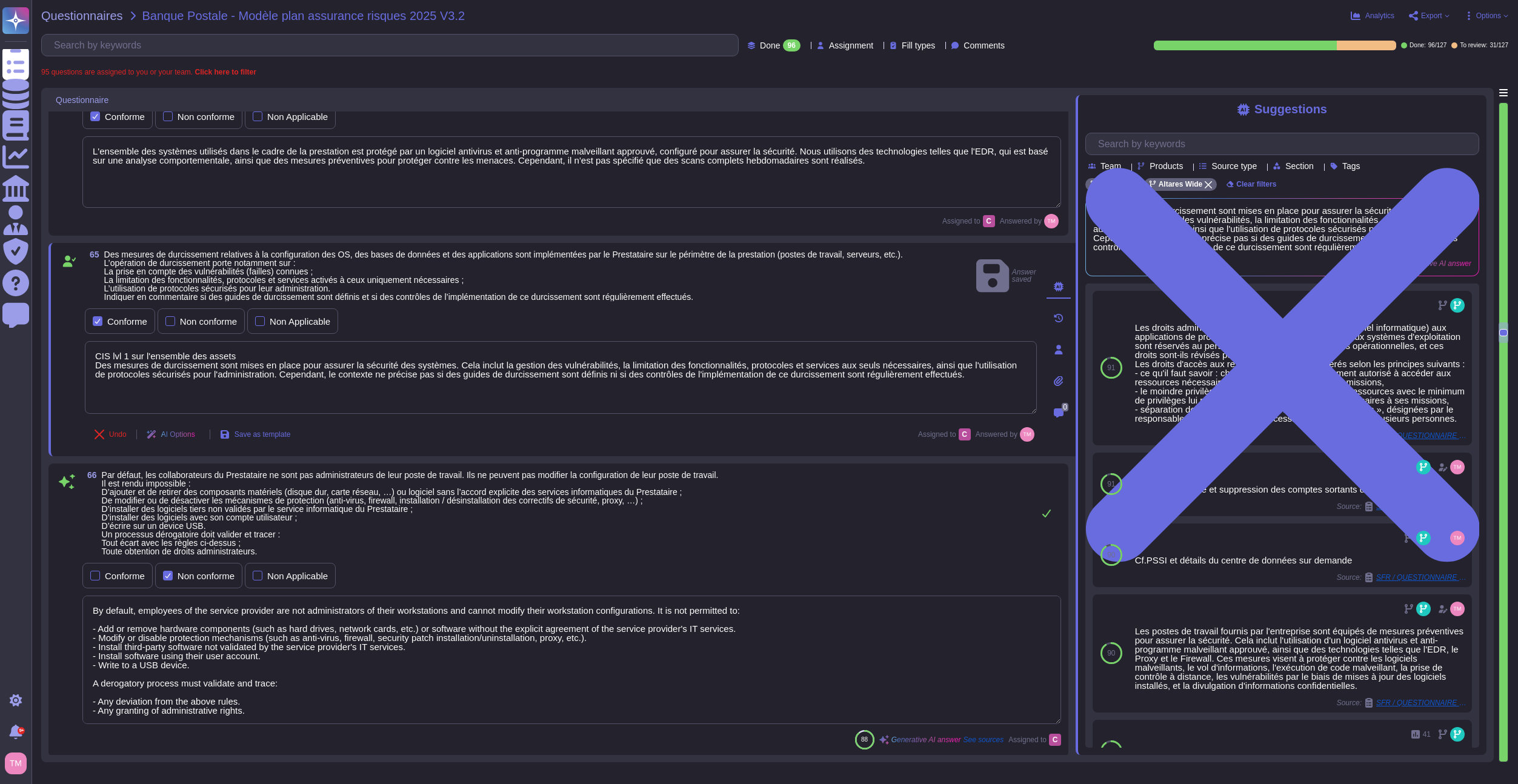
drag, startPoint x: 239, startPoint y: 354, endPoint x: 82, endPoint y: 360, distance: 157.1
click at [82, 358] on div "65 Des mesures de durcissement relatives à la configuration des OS, des bases d…" at bounding box center [548, 349] width 979 height 199
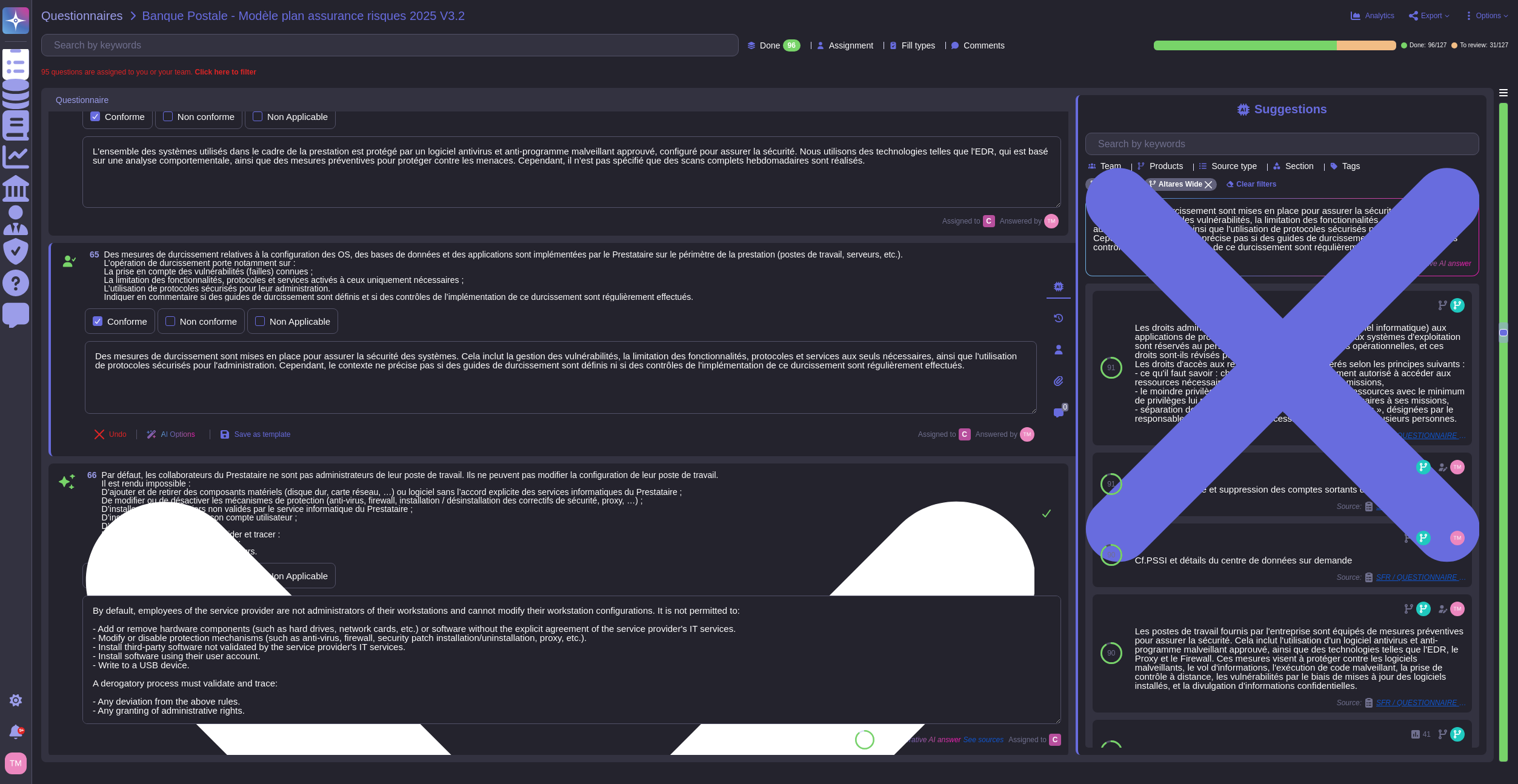
click at [100, 367] on textarea "Des mesures de durcissement sont mises en place pour assurer la sécurité des sy…" at bounding box center [561, 377] width 952 height 73
click at [94, 367] on textarea "Des mesures de durcissement sont mises en place pour assurer la sécurité des sy…" at bounding box center [561, 377] width 952 height 73
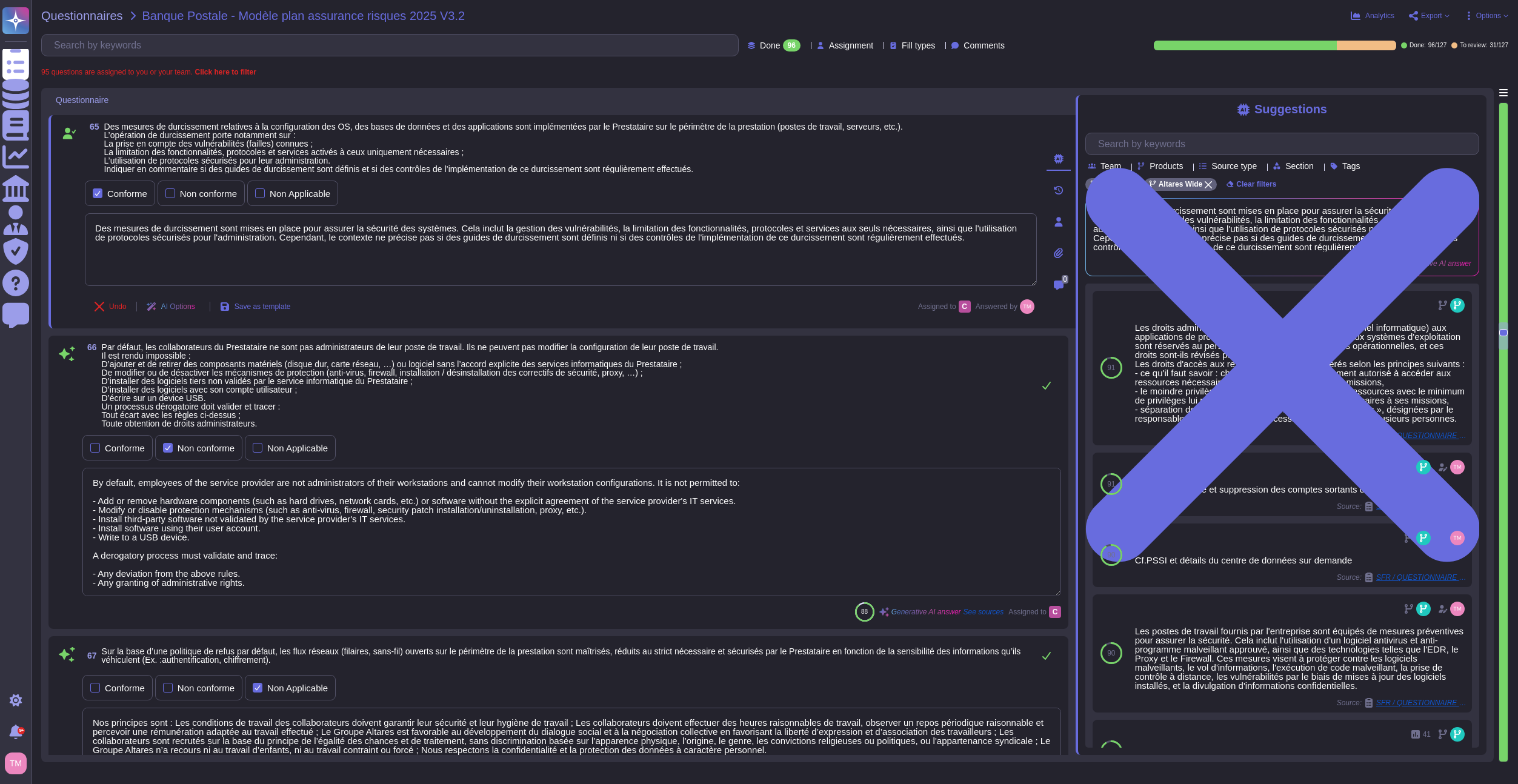
scroll to position [5272, 0]
click at [233, 538] on textarea "By default, employees of the service provider are not administrators of their w…" at bounding box center [572, 531] width 979 height 128
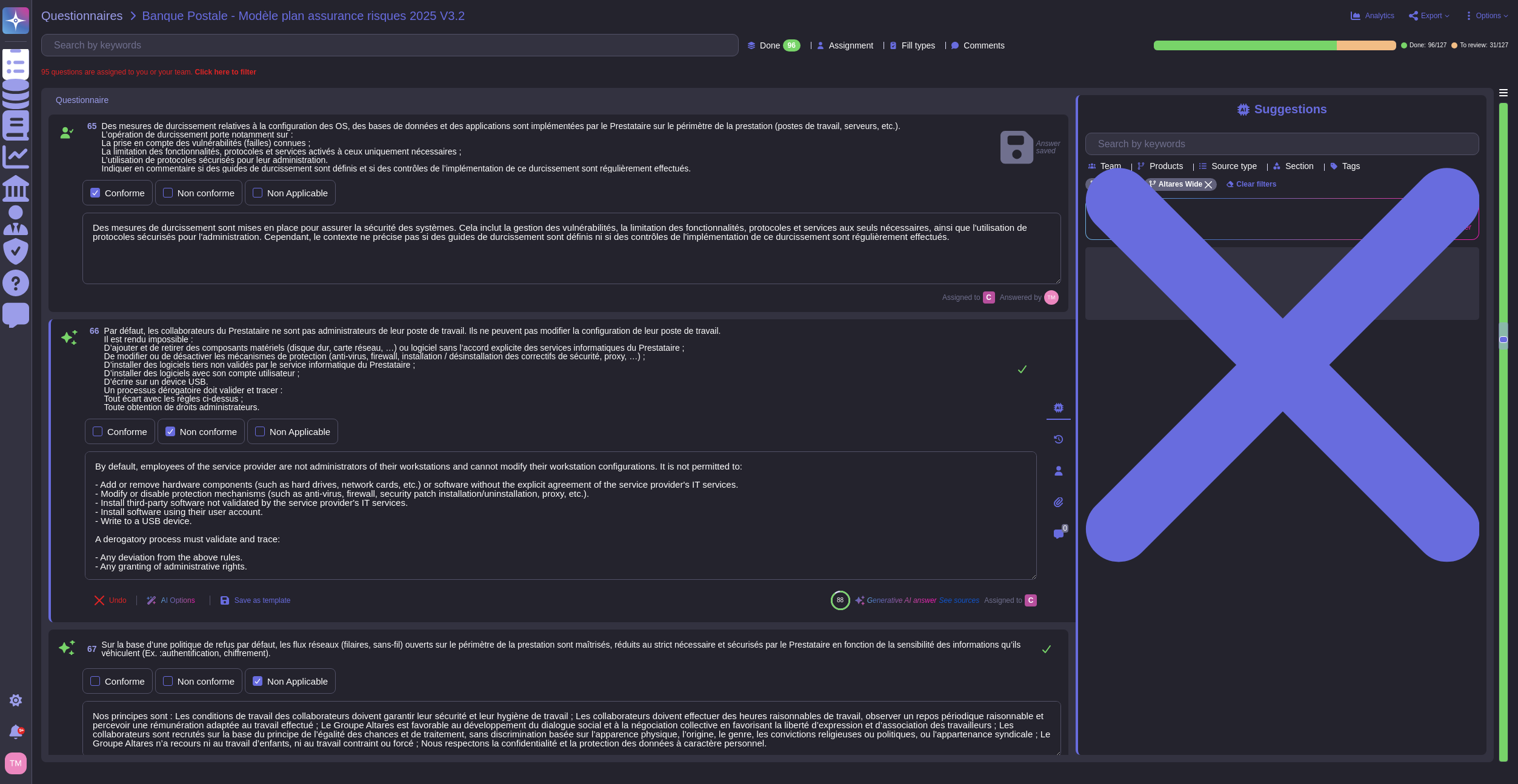
drag, startPoint x: 279, startPoint y: 568, endPoint x: 74, endPoint y: 471, distance: 226.8
click at [74, 471] on div "66 Par défaut, les collaborateurs du Prestataire ne sont pas administrateurs de…" at bounding box center [548, 471] width 979 height 288
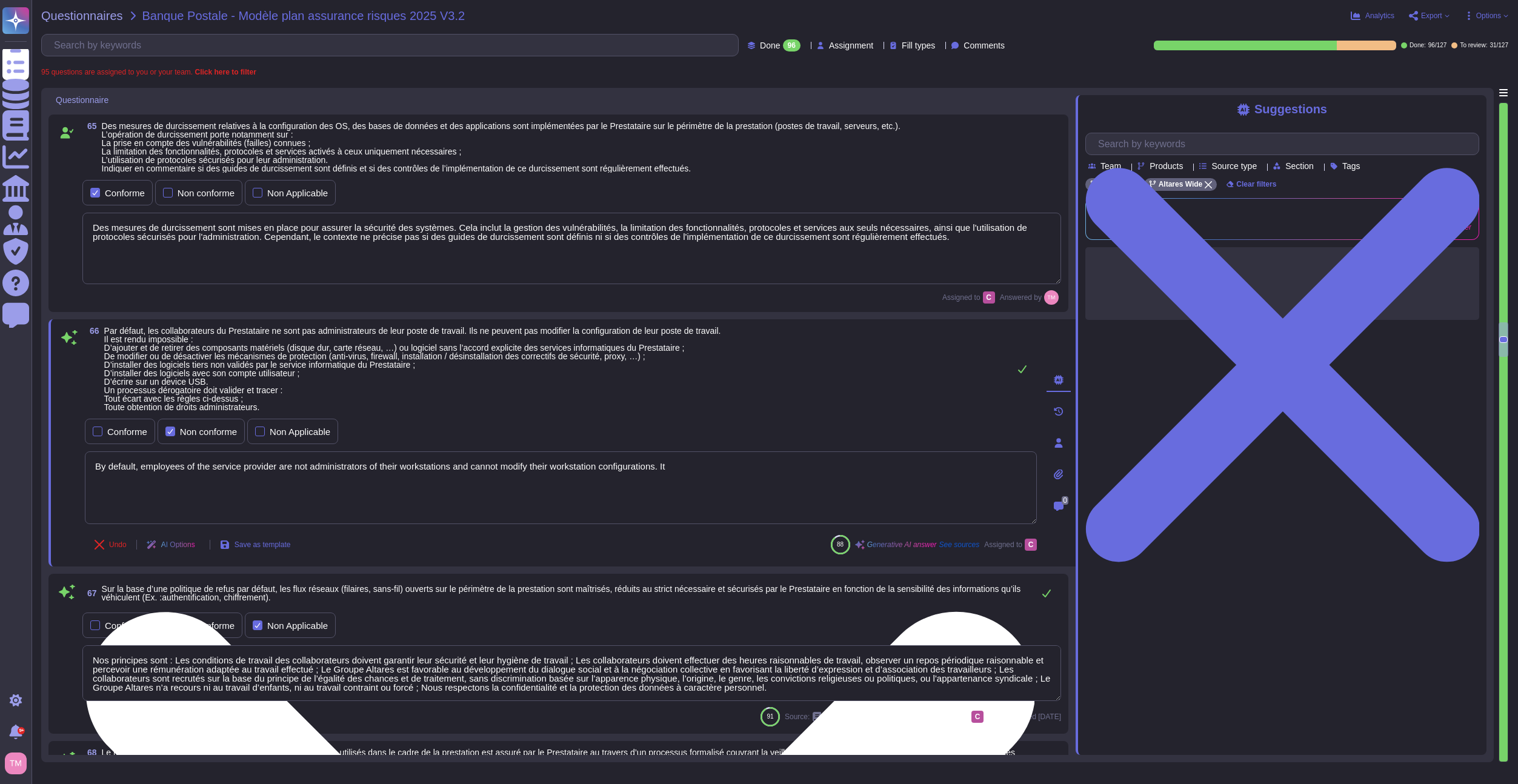
click at [221, 471] on textarea "By default, employees of the service provider are not administrators of their w…" at bounding box center [561, 487] width 952 height 73
click at [220, 471] on textarea "By default, employees of the service provider are not administrators of their w…" at bounding box center [561, 487] width 952 height 73
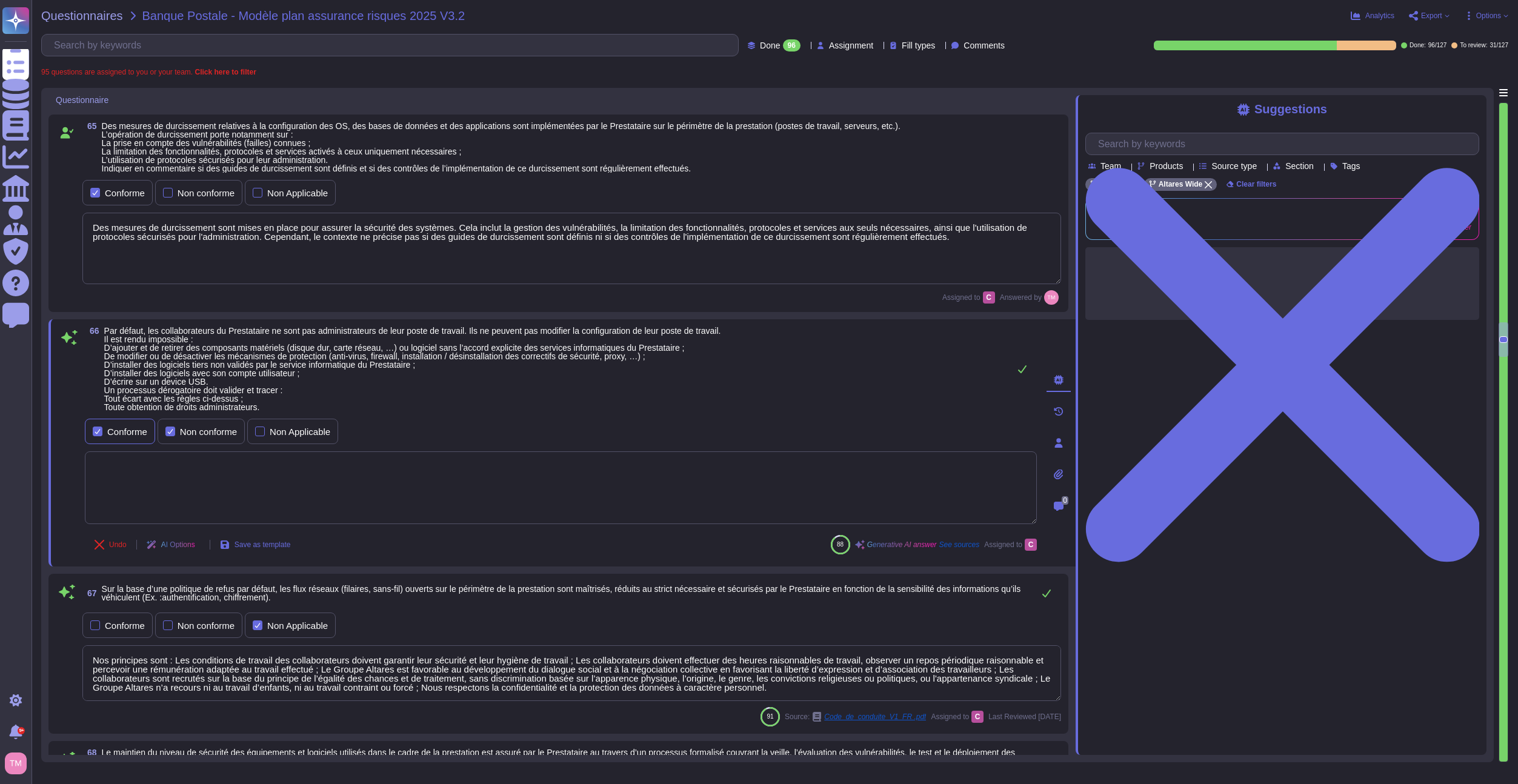
click at [101, 429] on div at bounding box center [97, 431] width 10 height 10
click at [150, 471] on textarea at bounding box center [561, 487] width 952 height 73
click at [181, 436] on div "Non conforme" at bounding box center [209, 432] width 57 height 9
click at [205, 513] on textarea at bounding box center [561, 487] width 952 height 73
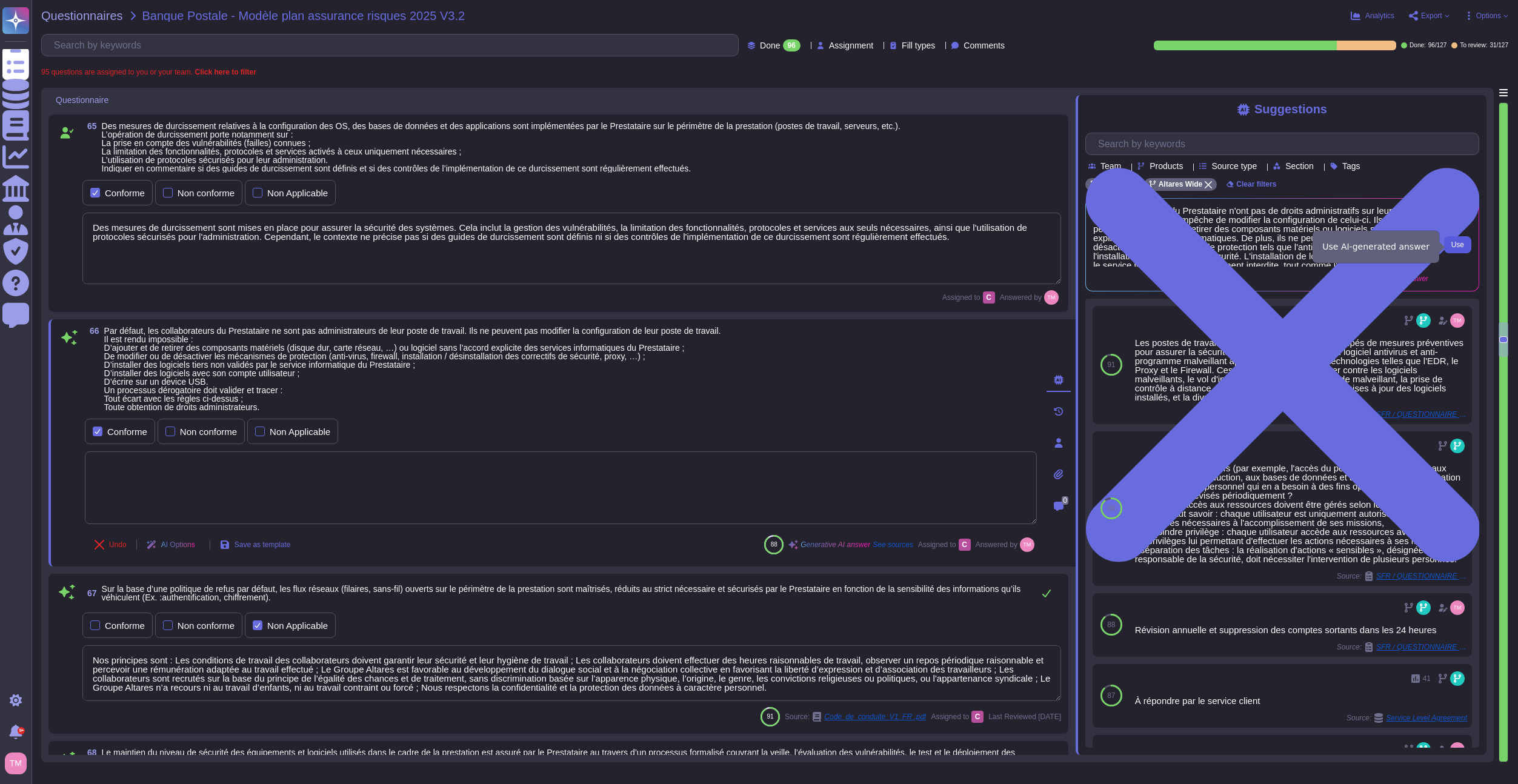
click at [1458, 246] on span "Use" at bounding box center [1458, 244] width 13 height 7
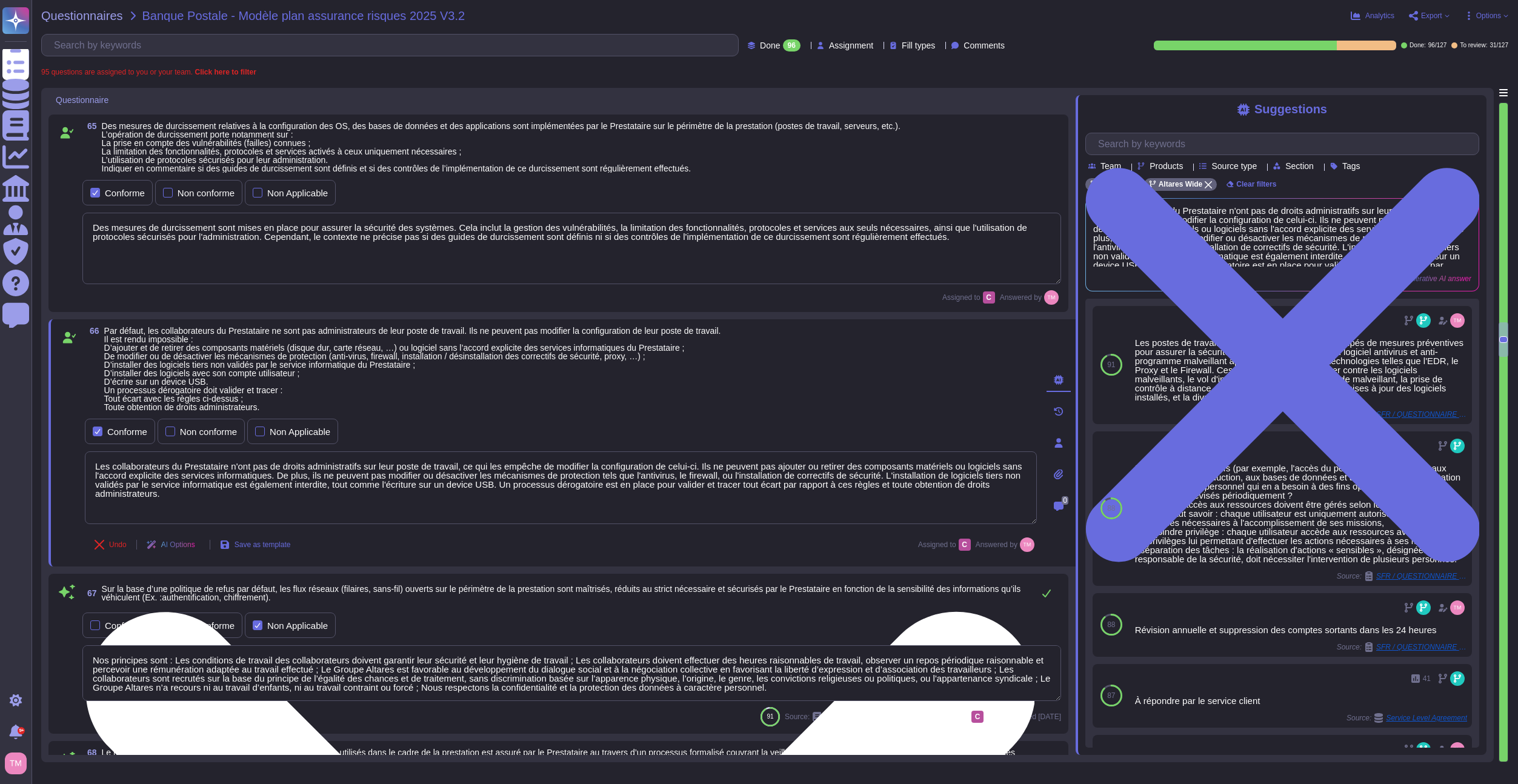
drag, startPoint x: 226, startPoint y: 465, endPoint x: 170, endPoint y: 463, distance: 56.0
click at [170, 463] on textarea "Les collaborateurs du Prestataire n'ont pas de droits administratifs sur leur p…" at bounding box center [561, 487] width 952 height 73
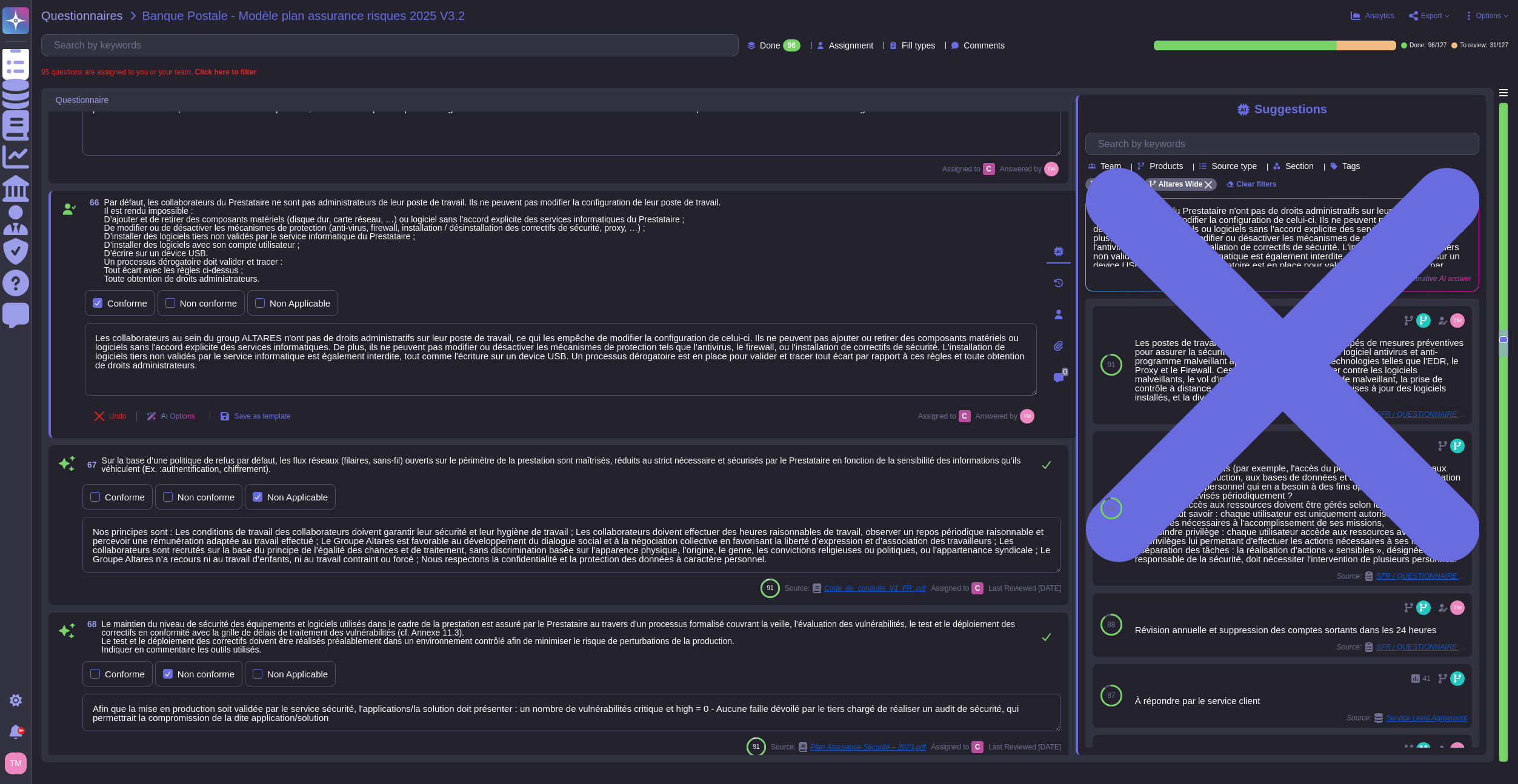
scroll to position [2, 0]
click at [94, 500] on div at bounding box center [95, 496] width 10 height 10
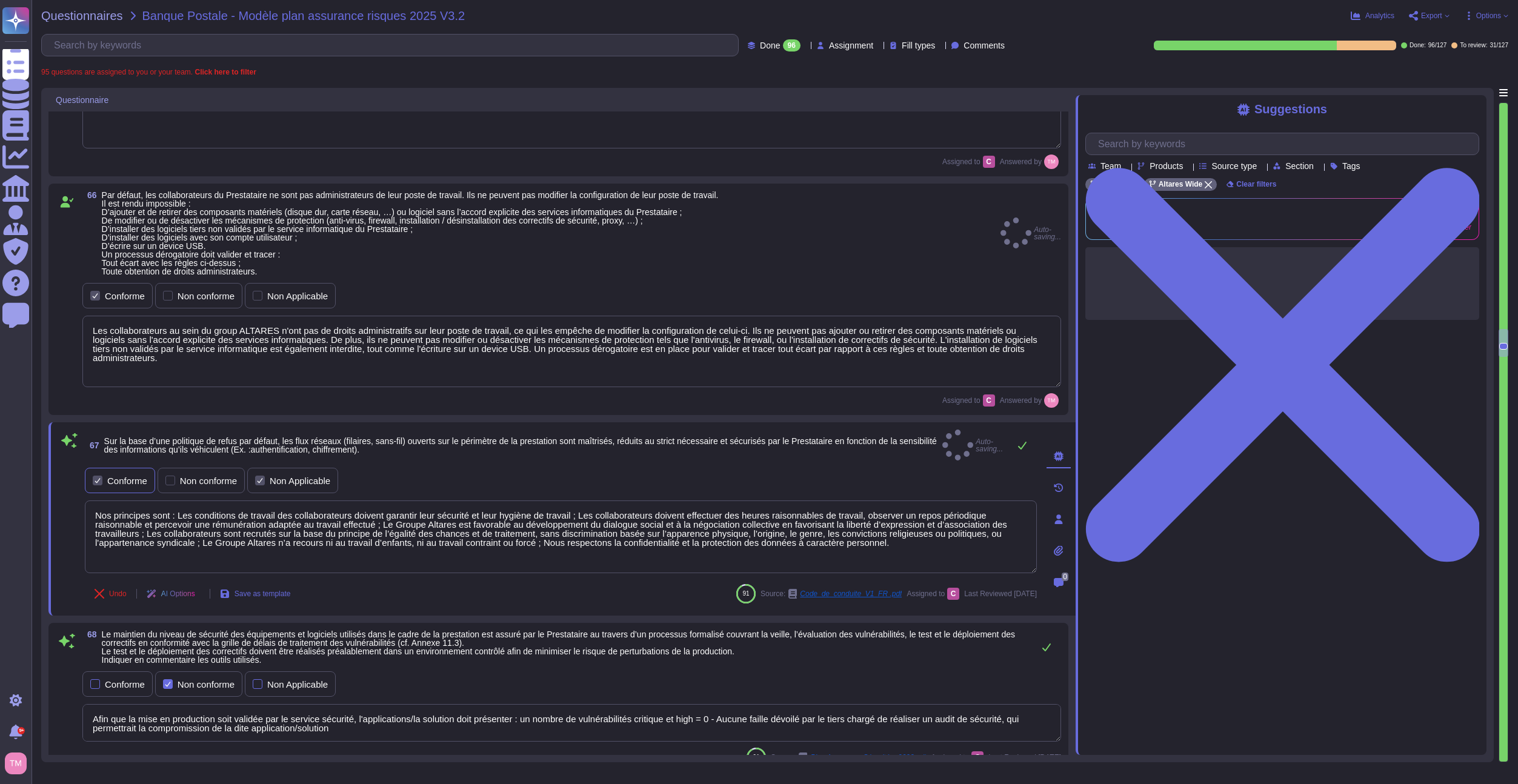
scroll to position [0, 0]
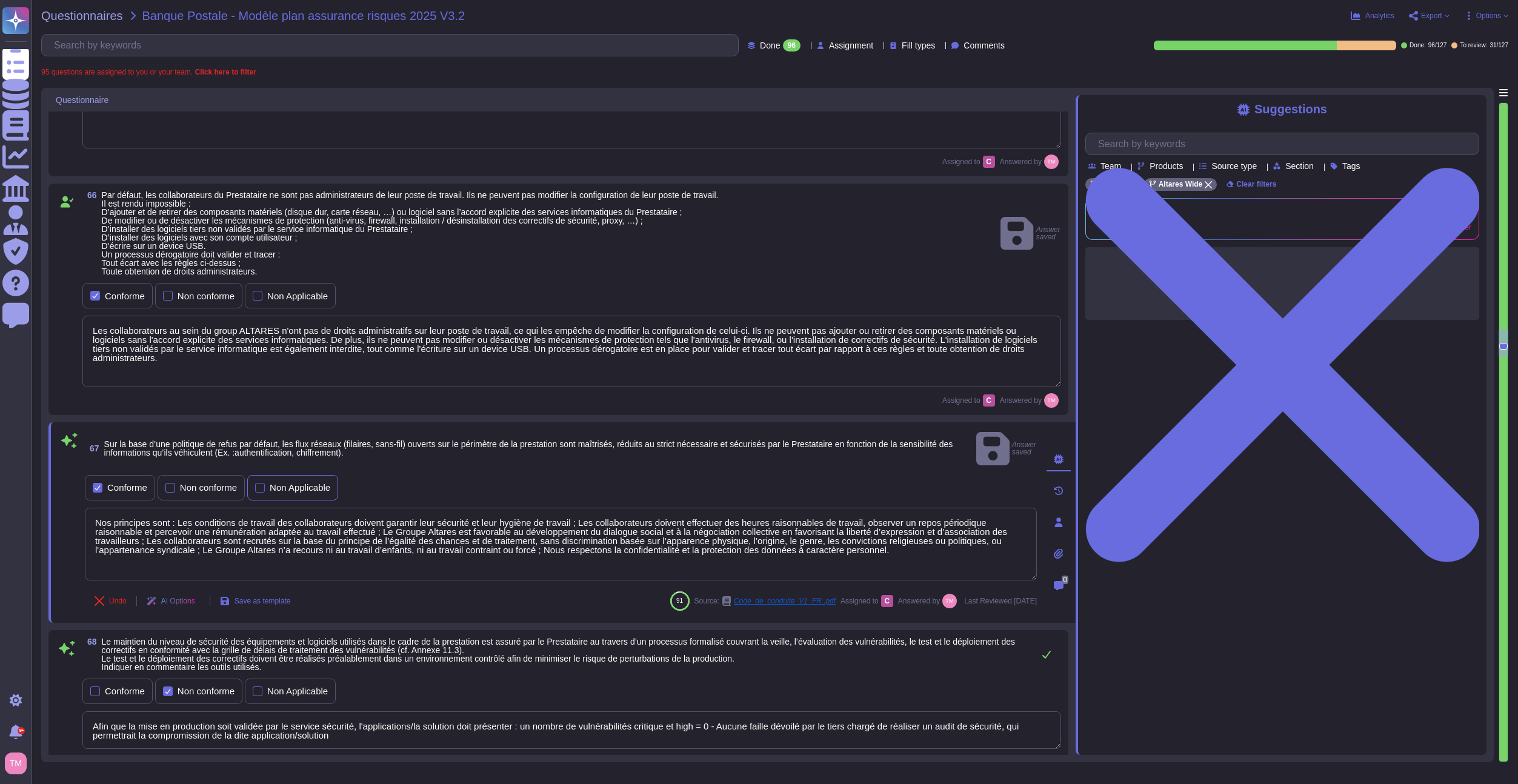
click at [282, 483] on div "Non Applicable" at bounding box center [299, 487] width 61 height 9
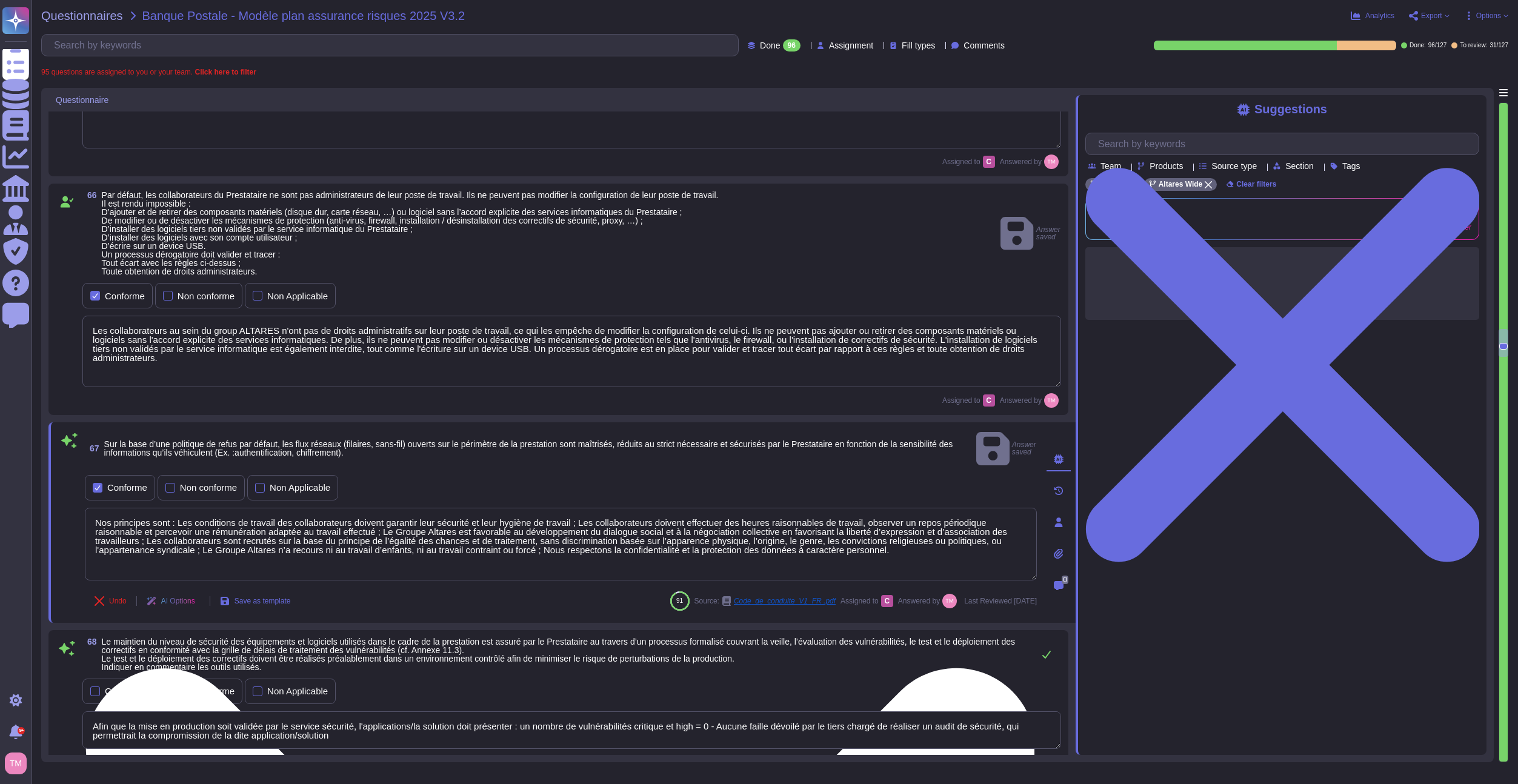
click at [471, 531] on textarea "Nos principes sont : Les conditions de travail des collaborateurs doivent garan…" at bounding box center [561, 544] width 952 height 73
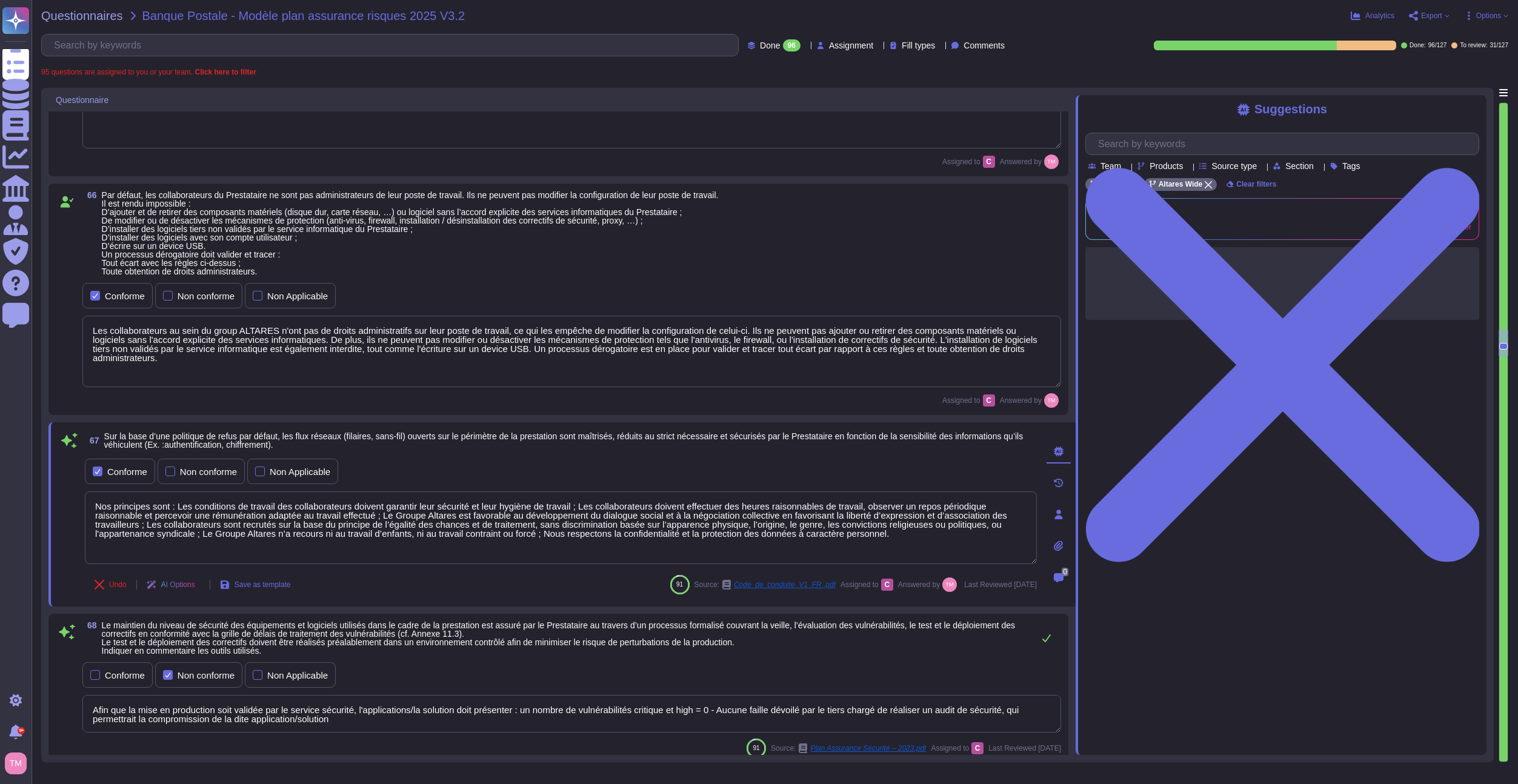
drag, startPoint x: 900, startPoint y: 538, endPoint x: 56, endPoint y: 470, distance: 846.7
click at [56, 470] on div "67 Sur la base d’une politique de refus par défaut, les flux réseaux (filaires,…" at bounding box center [562, 514] width 1028 height 184
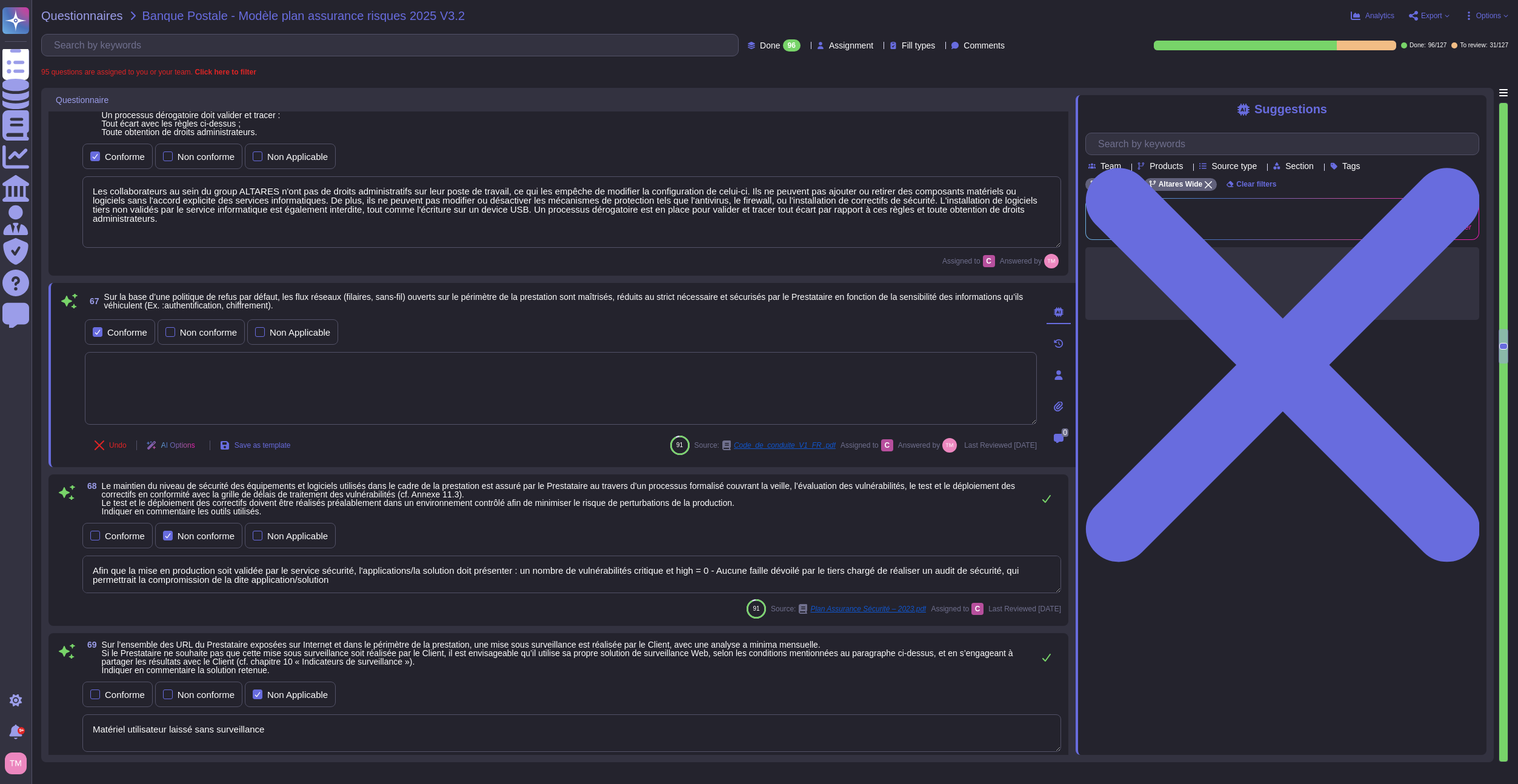
scroll to position [5575, 0]
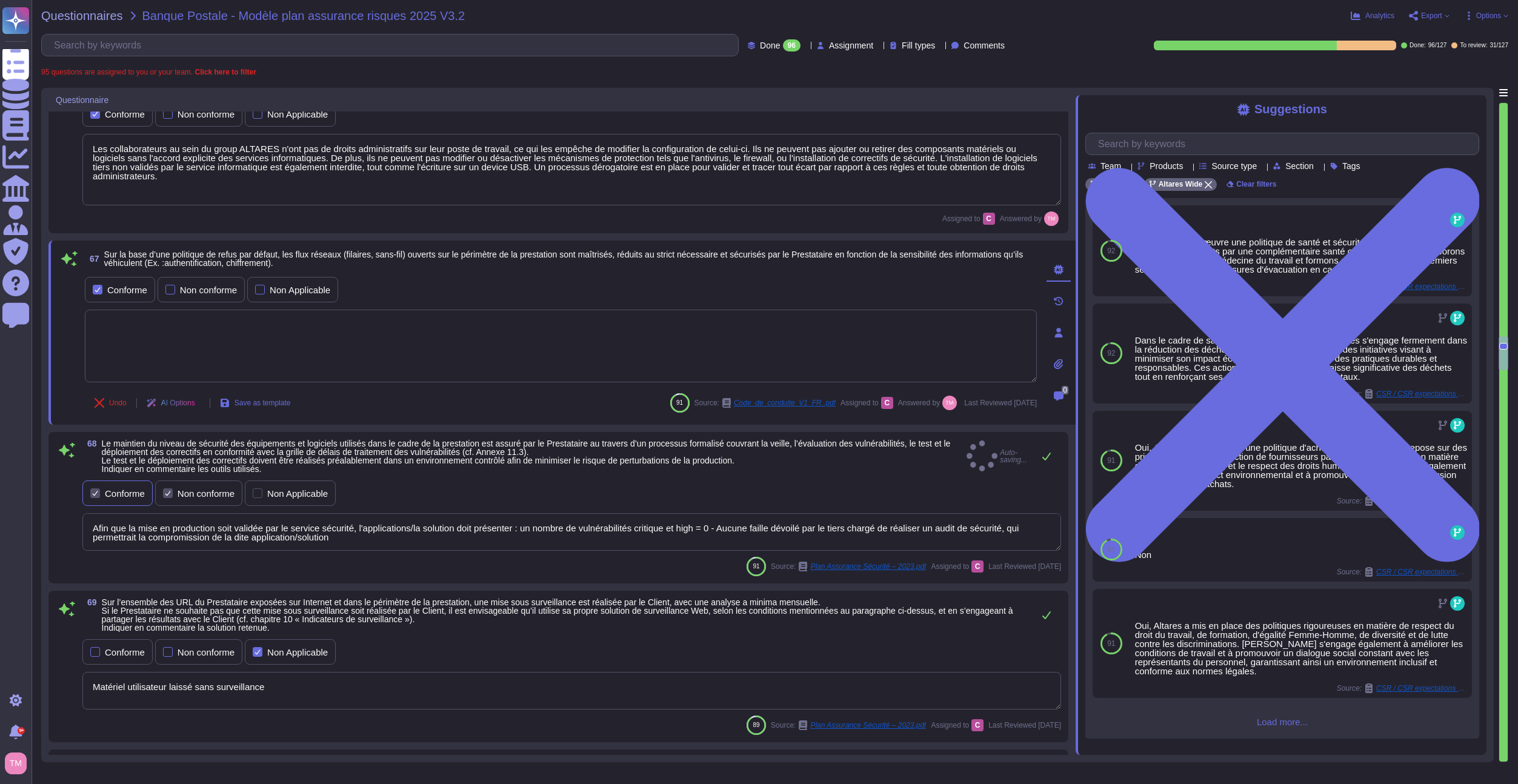
click at [127, 492] on div "Conforme" at bounding box center [125, 493] width 40 height 9
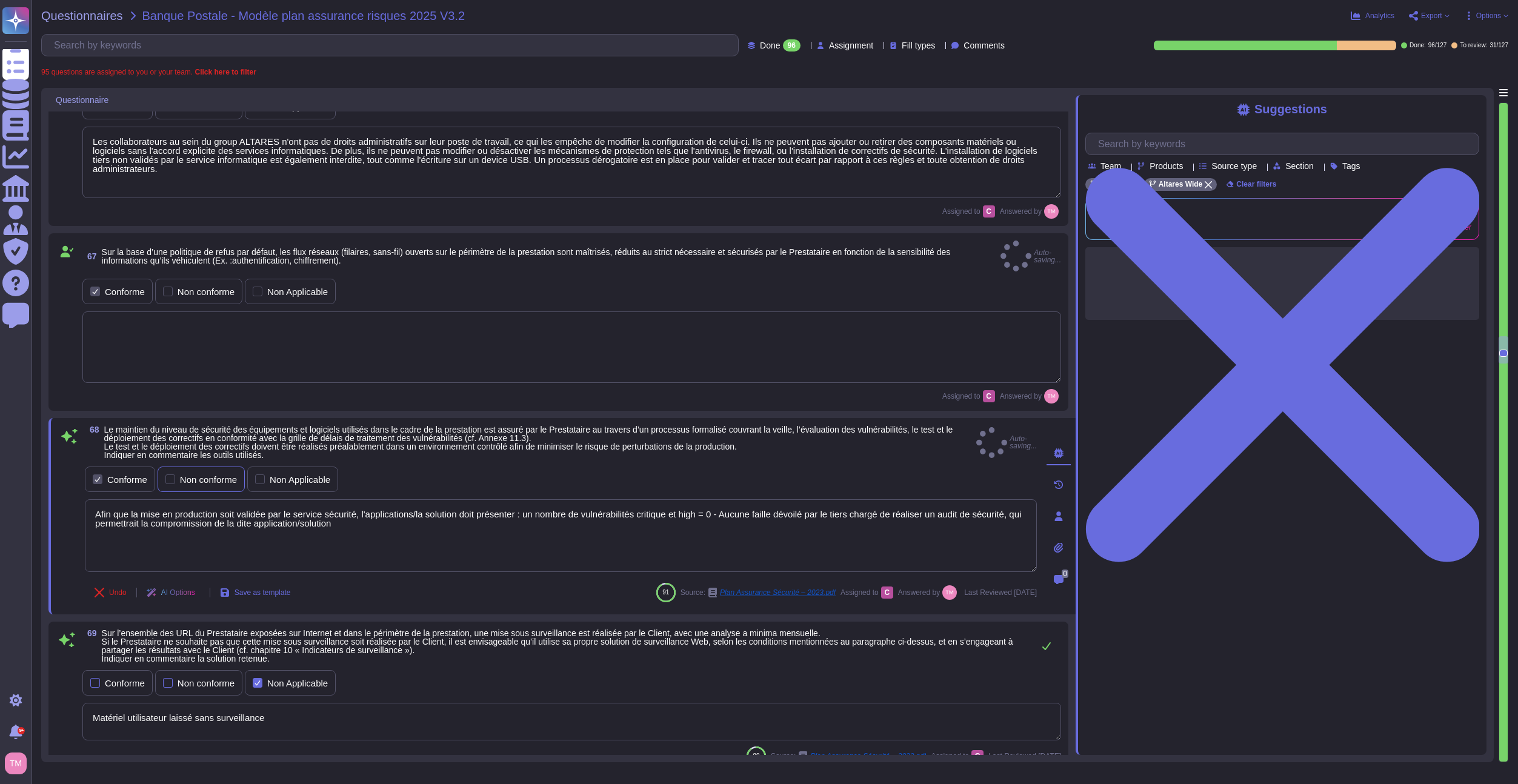
click at [208, 475] on div "Non conforme" at bounding box center [209, 479] width 57 height 9
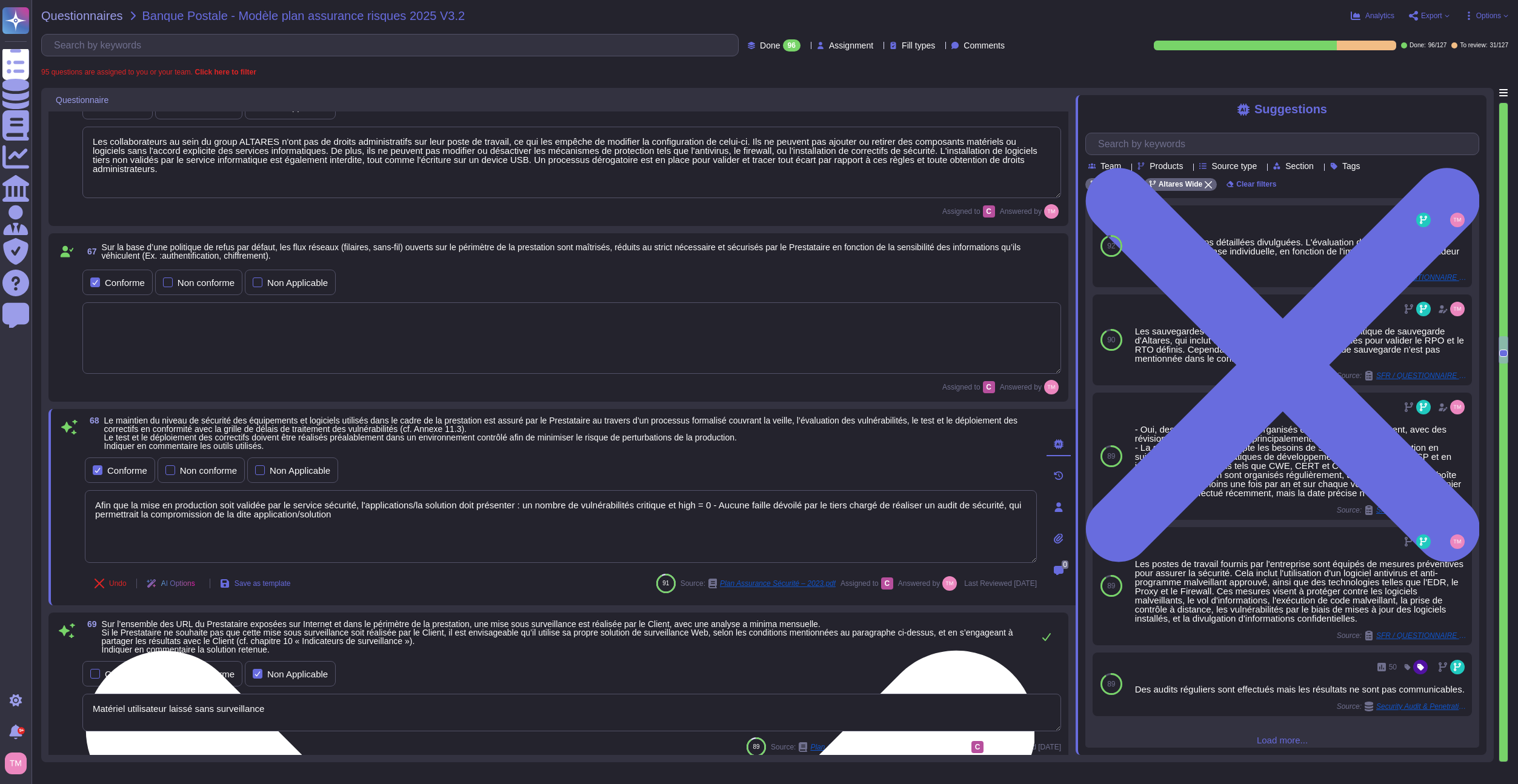
click at [359, 515] on textarea "Afin que la mise en production soit validée par le service sécurité, l'applicat…" at bounding box center [561, 526] width 952 height 73
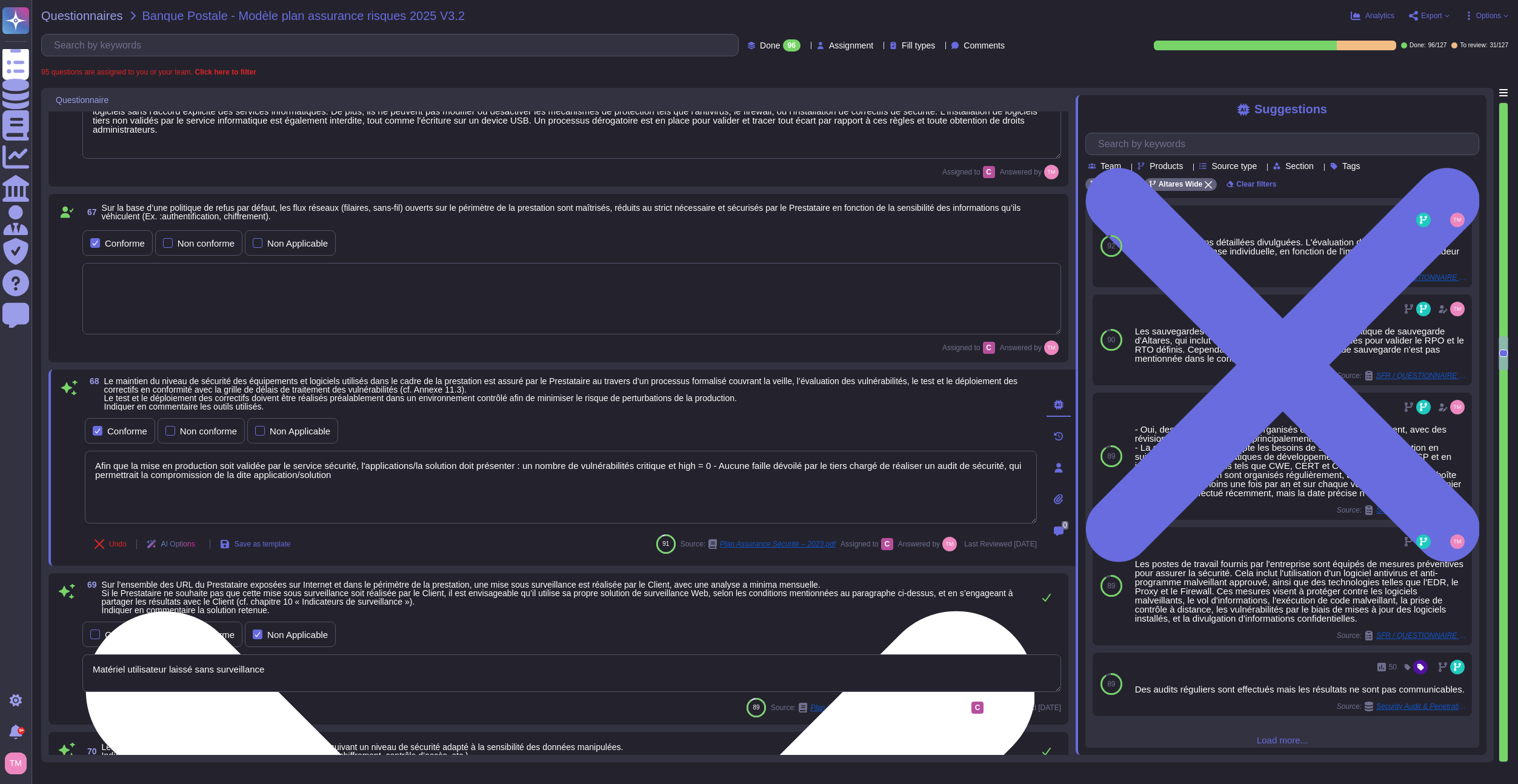
scroll to position [5636, 0]
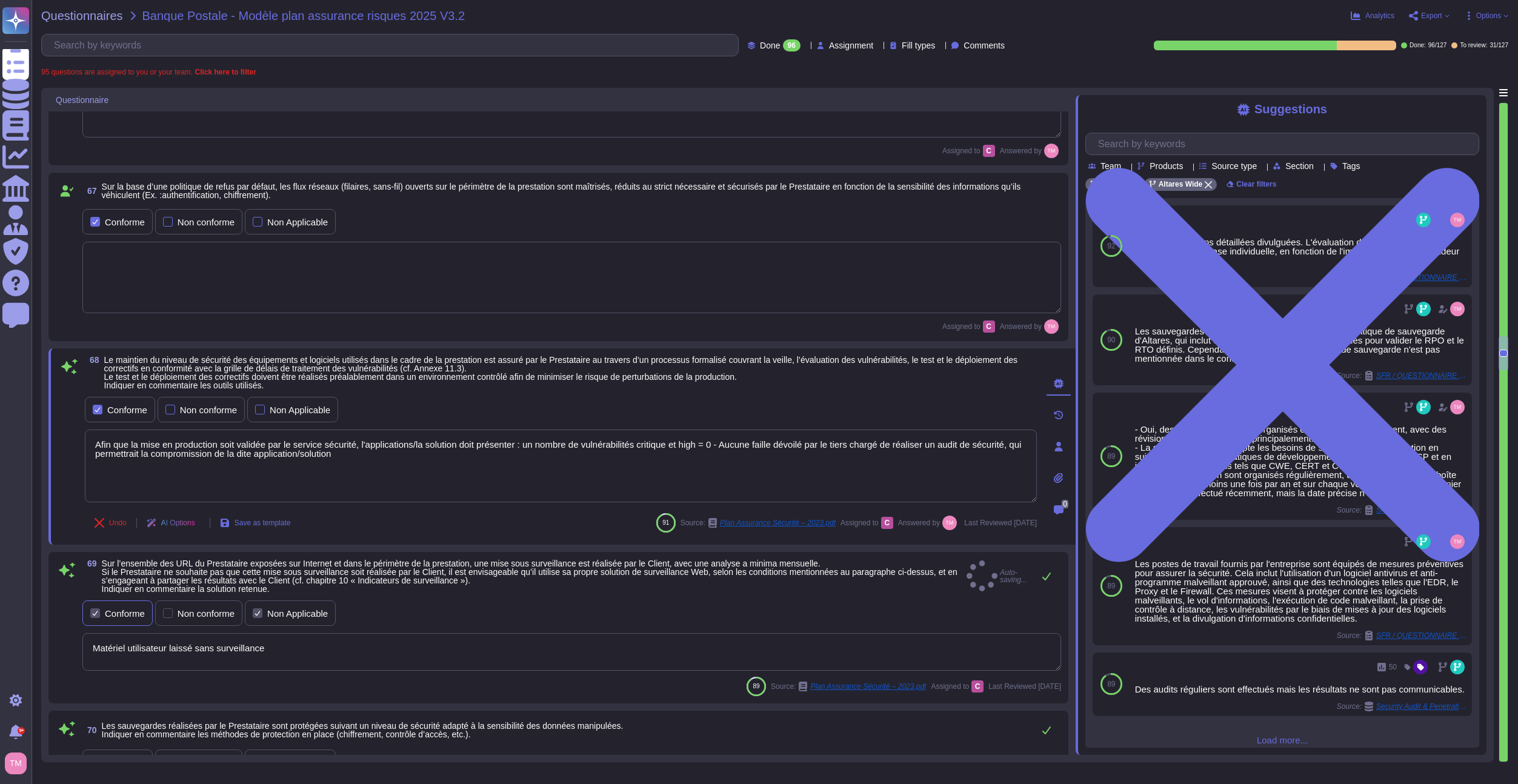
click at [125, 609] on div "Conforme" at bounding box center [125, 614] width 40 height 9
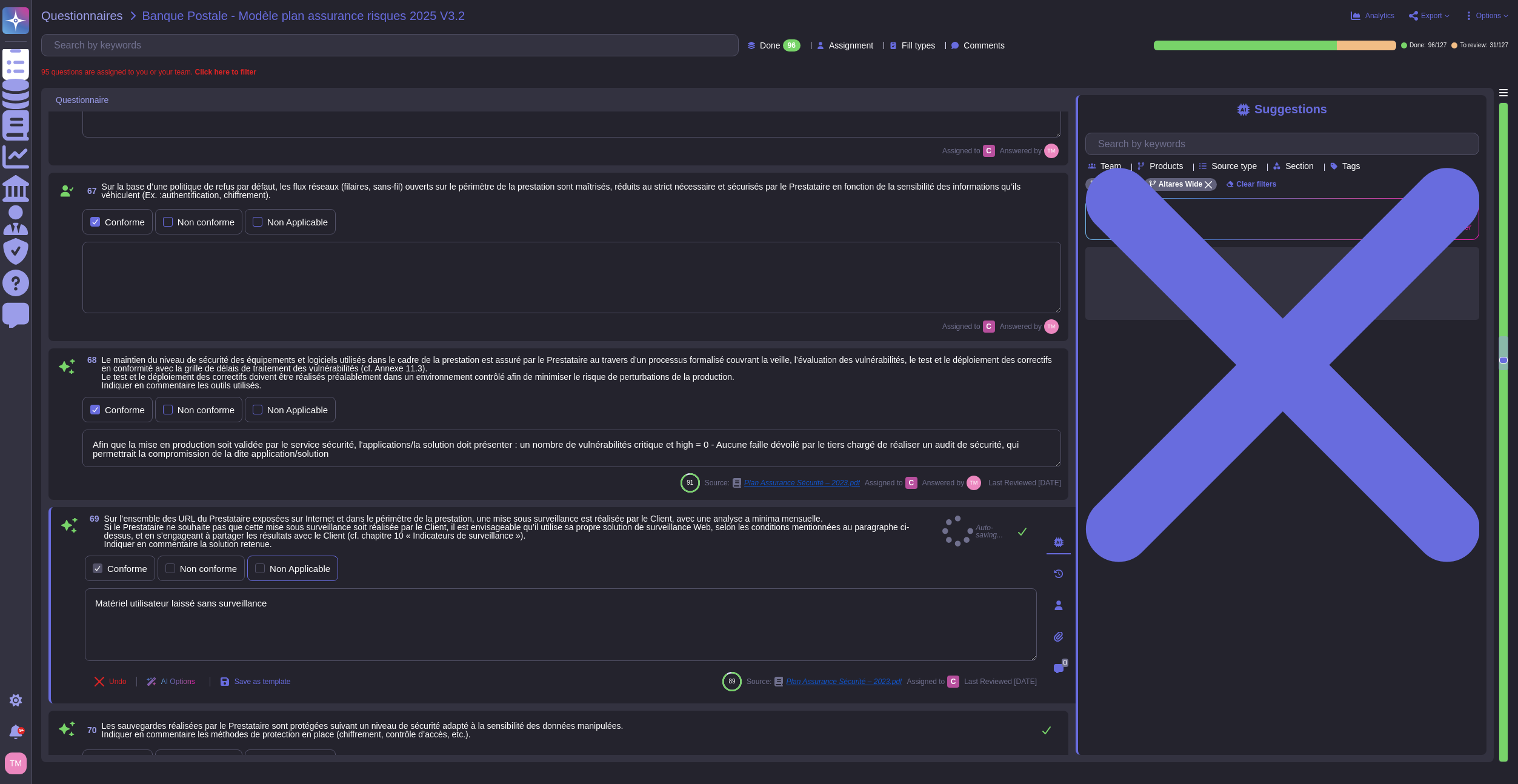
click at [292, 572] on div "Non Applicable" at bounding box center [299, 568] width 61 height 9
click at [0, 0] on input "Non Applicable" at bounding box center [0, 0] width 0 height 0
drag, startPoint x: 305, startPoint y: 611, endPoint x: -31, endPoint y: 598, distance: 336.3
click at [0, 598] on html "Questionnaires Knowledge Base Documents Analytics CAIQ / SIG Admin Trust Center…" at bounding box center [759, 392] width 1518 height 784
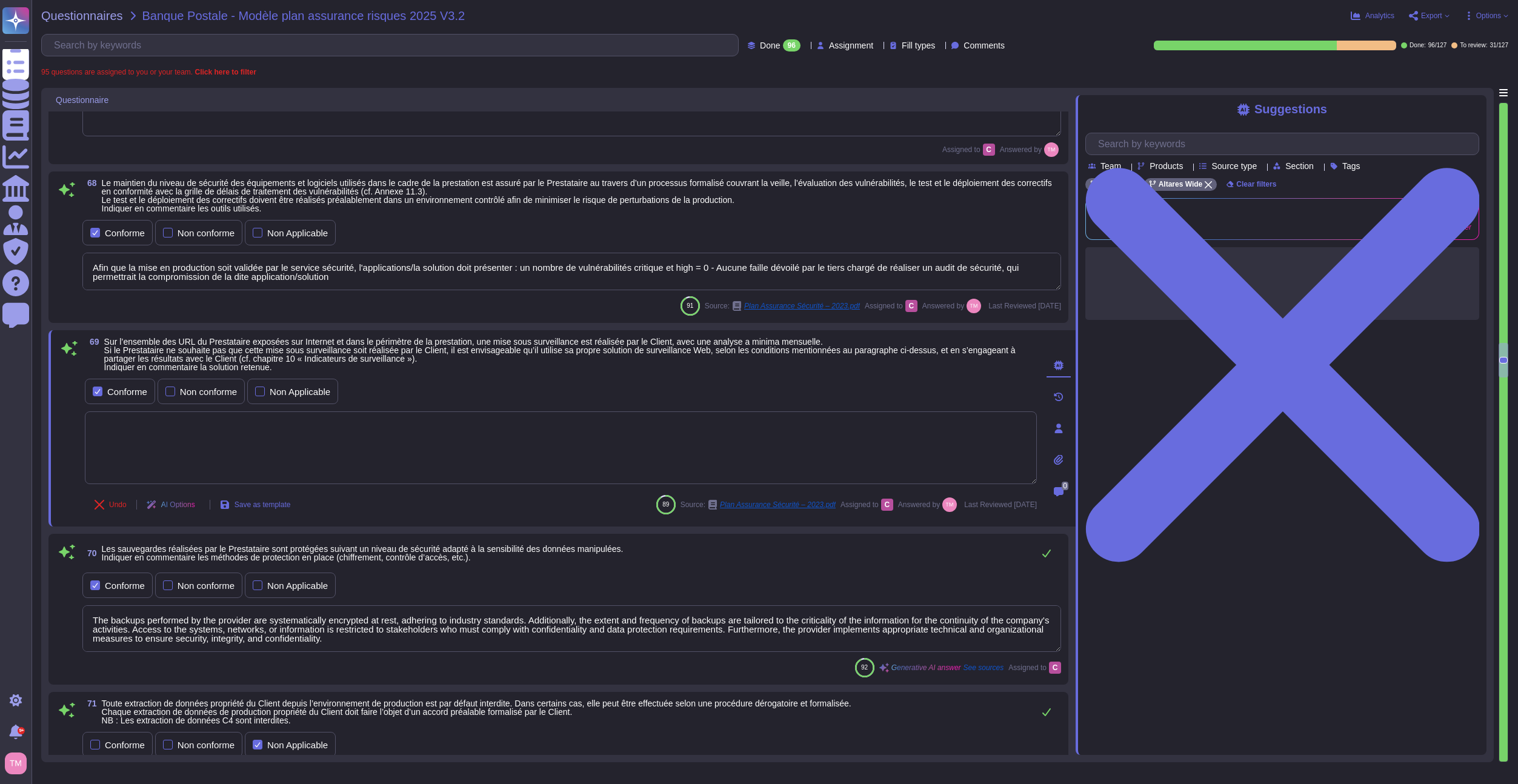
scroll to position [5818, 0]
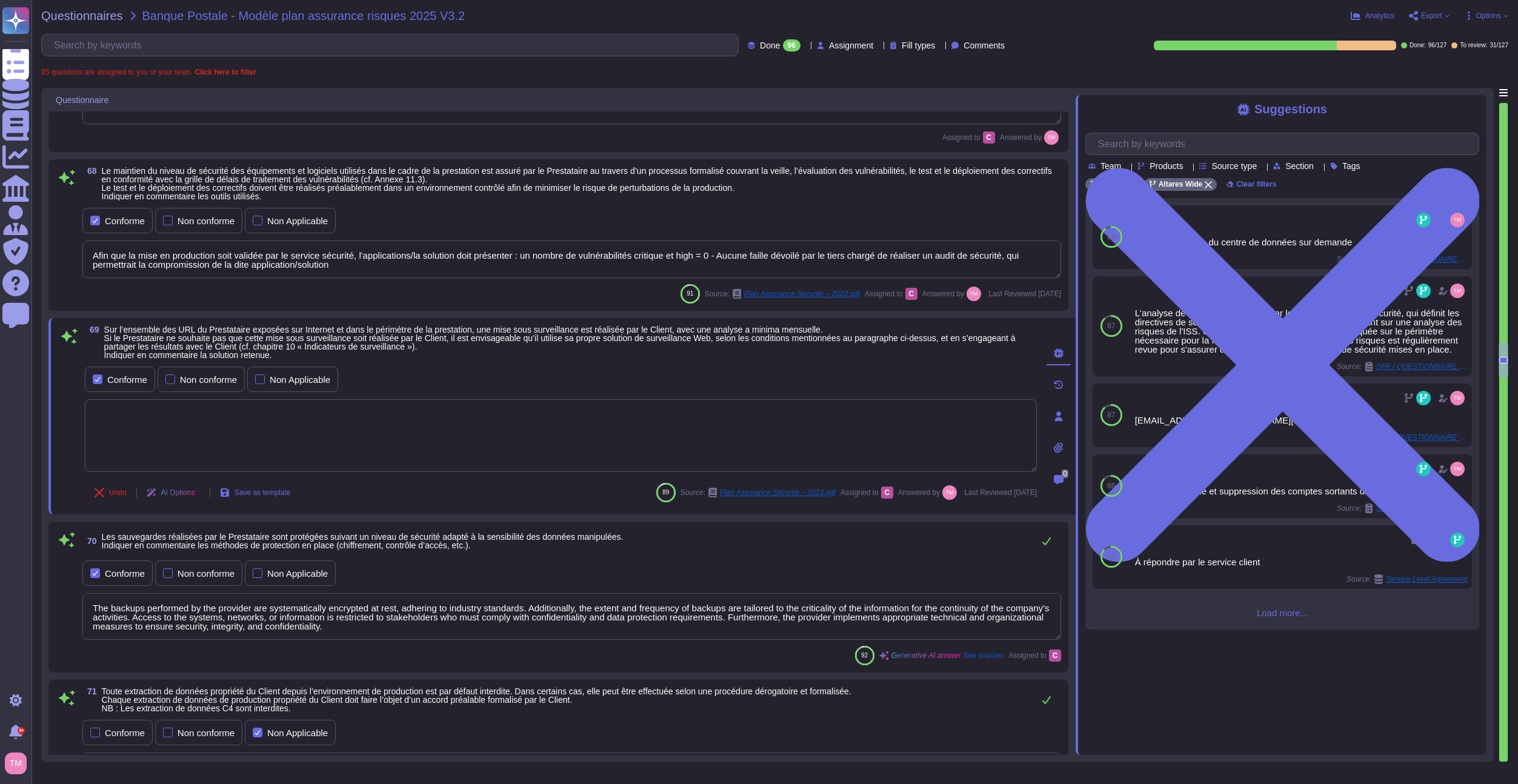
click at [220, 621] on textarea "The backups performed by the provider are systematically encrypted at rest, adh…" at bounding box center [572, 616] width 979 height 47
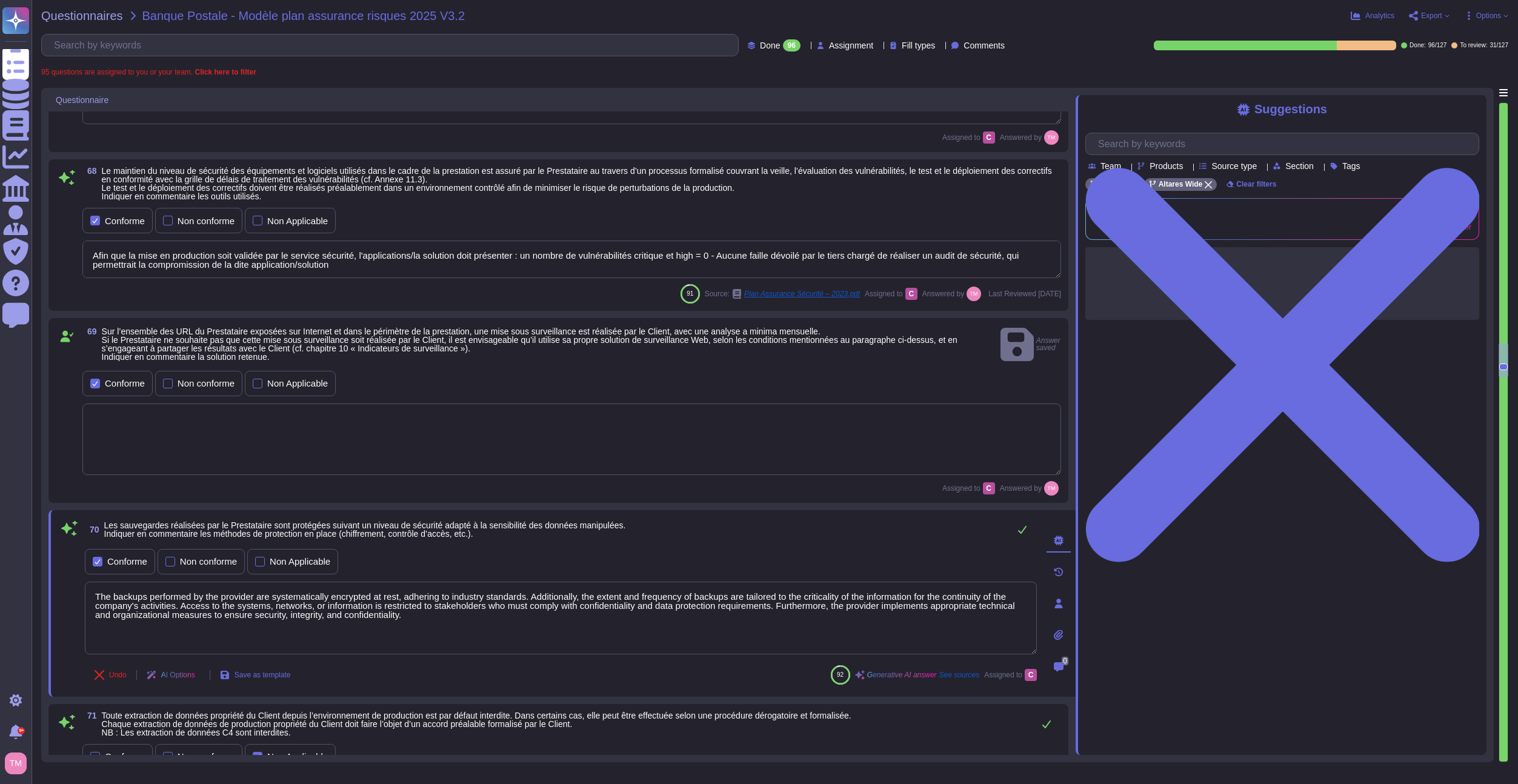
drag, startPoint x: 418, startPoint y: 615, endPoint x: -3, endPoint y: 565, distance: 424.0
click at [0, 565] on html "Questionnaires Knowledge Base Documents Analytics CAIQ / SIG Admin Trust Center…" at bounding box center [759, 392] width 1518 height 784
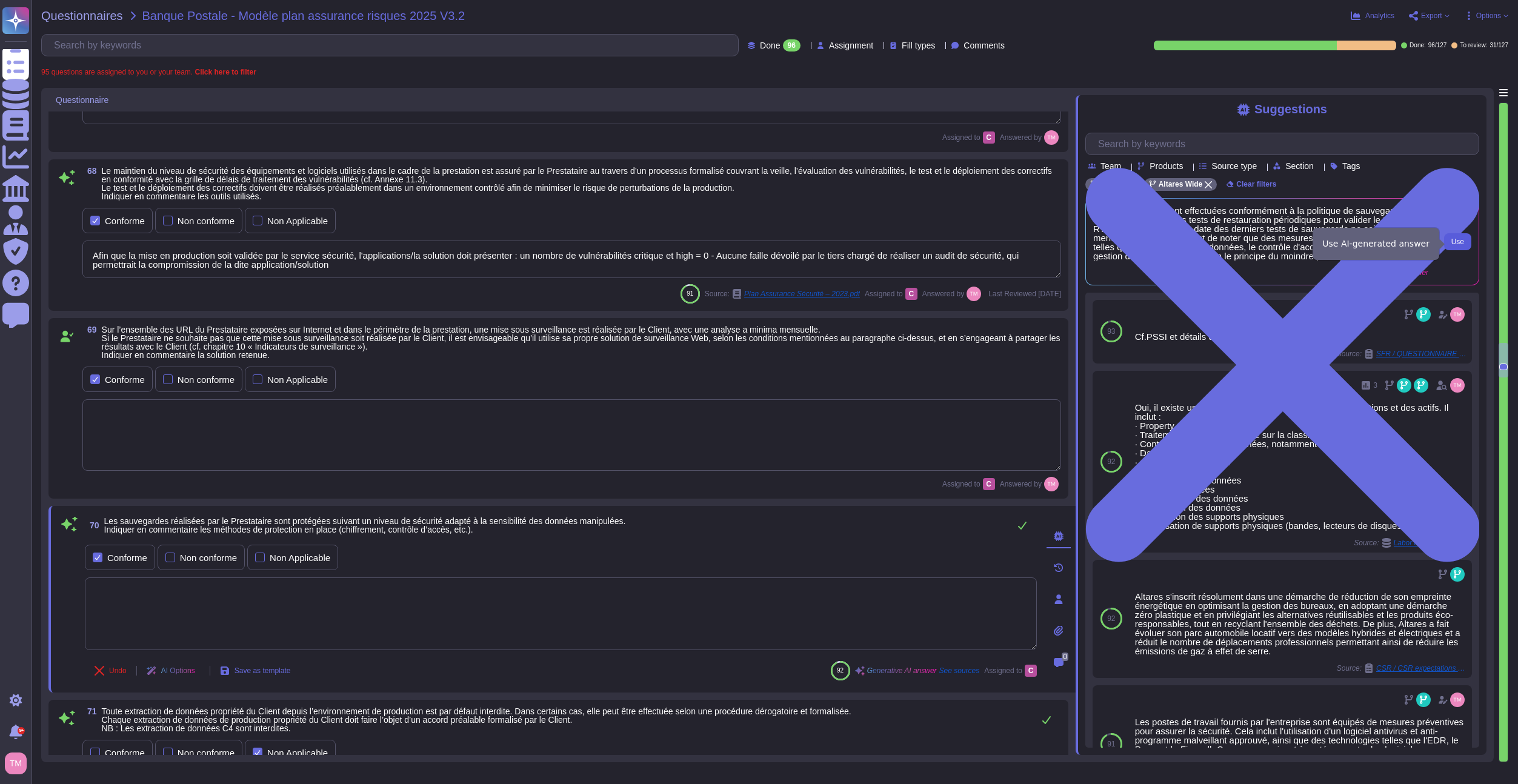
click at [1460, 241] on span "Use" at bounding box center [1458, 241] width 13 height 7
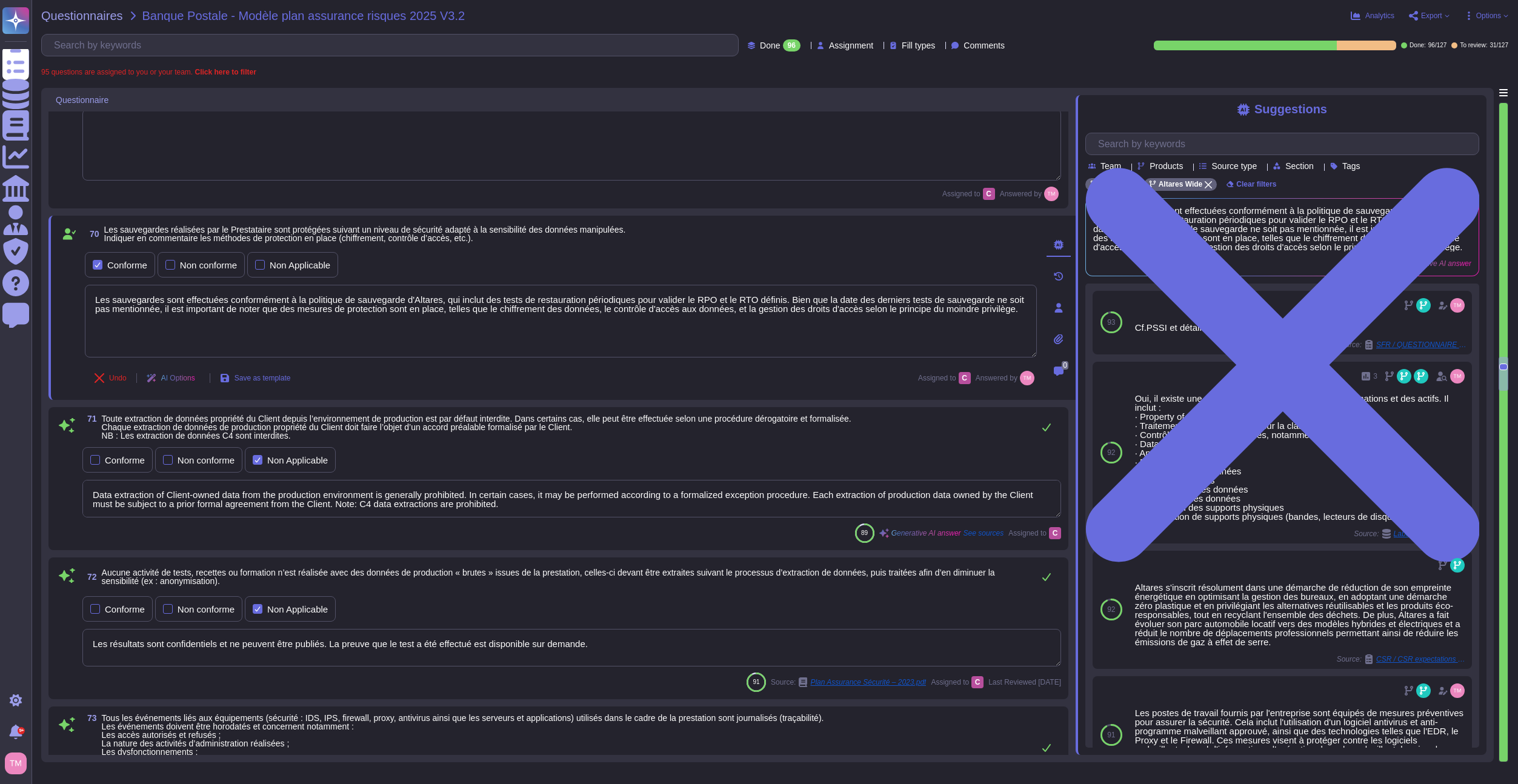
scroll to position [6121, 0]
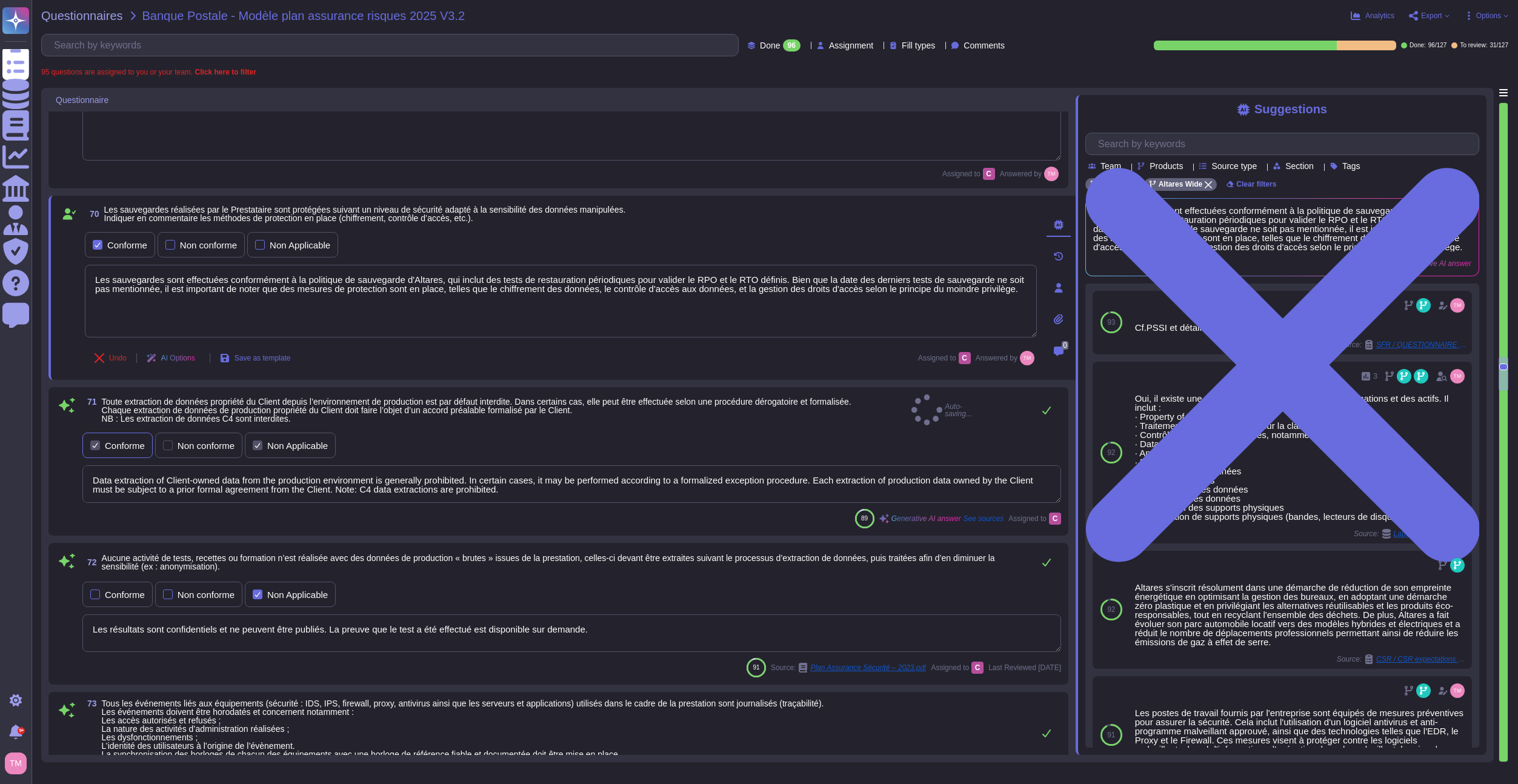
click at [114, 443] on div "Conforme" at bounding box center [125, 446] width 40 height 9
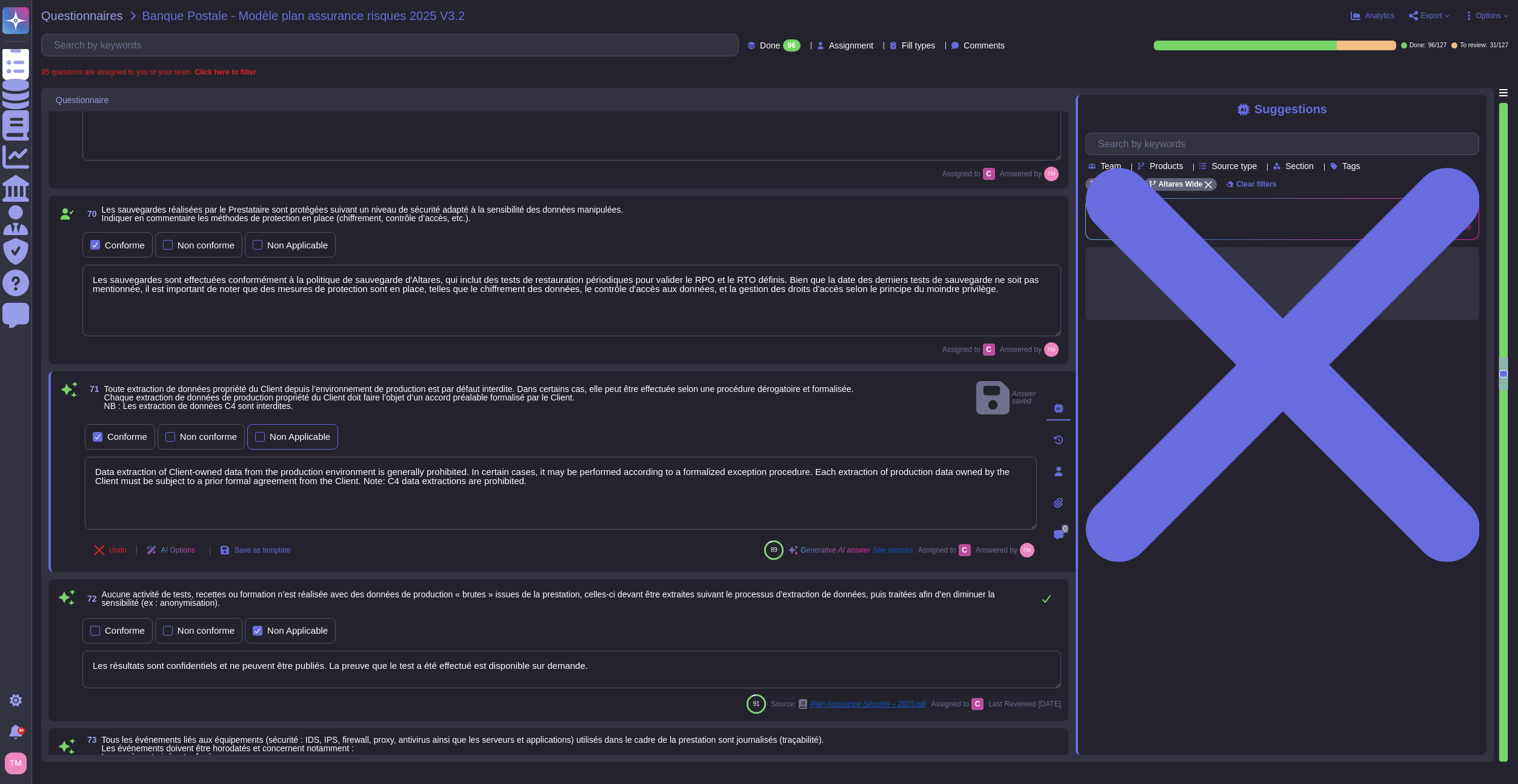
click at [282, 434] on div "Non Applicable" at bounding box center [292, 436] width 91 height 25
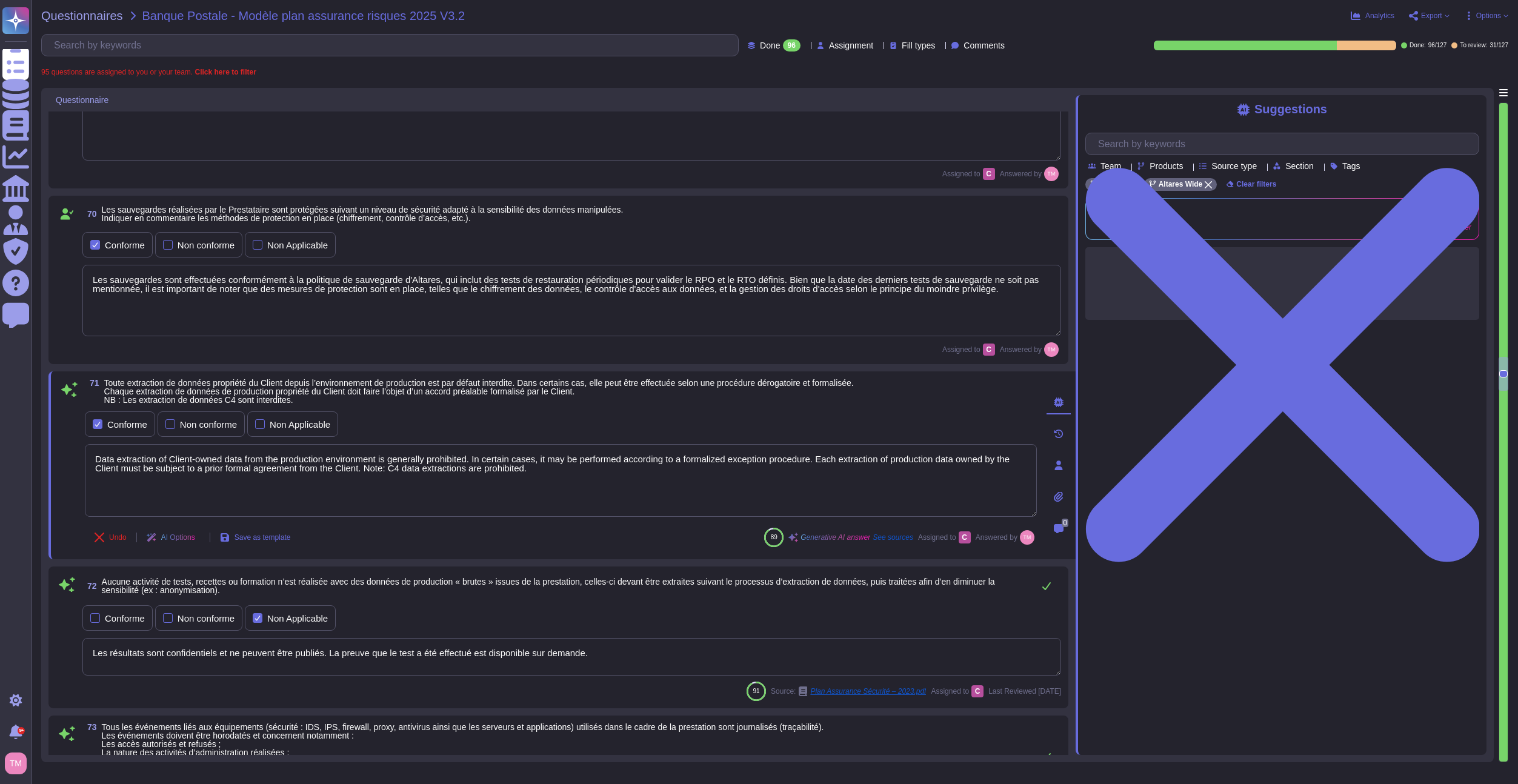
drag, startPoint x: 543, startPoint y: 476, endPoint x: 74, endPoint y: 450, distance: 469.7
click at [74, 450] on div "71 Toute extraction de données propriété du Client depuis l’environnement de pr…" at bounding box center [548, 466] width 979 height 173
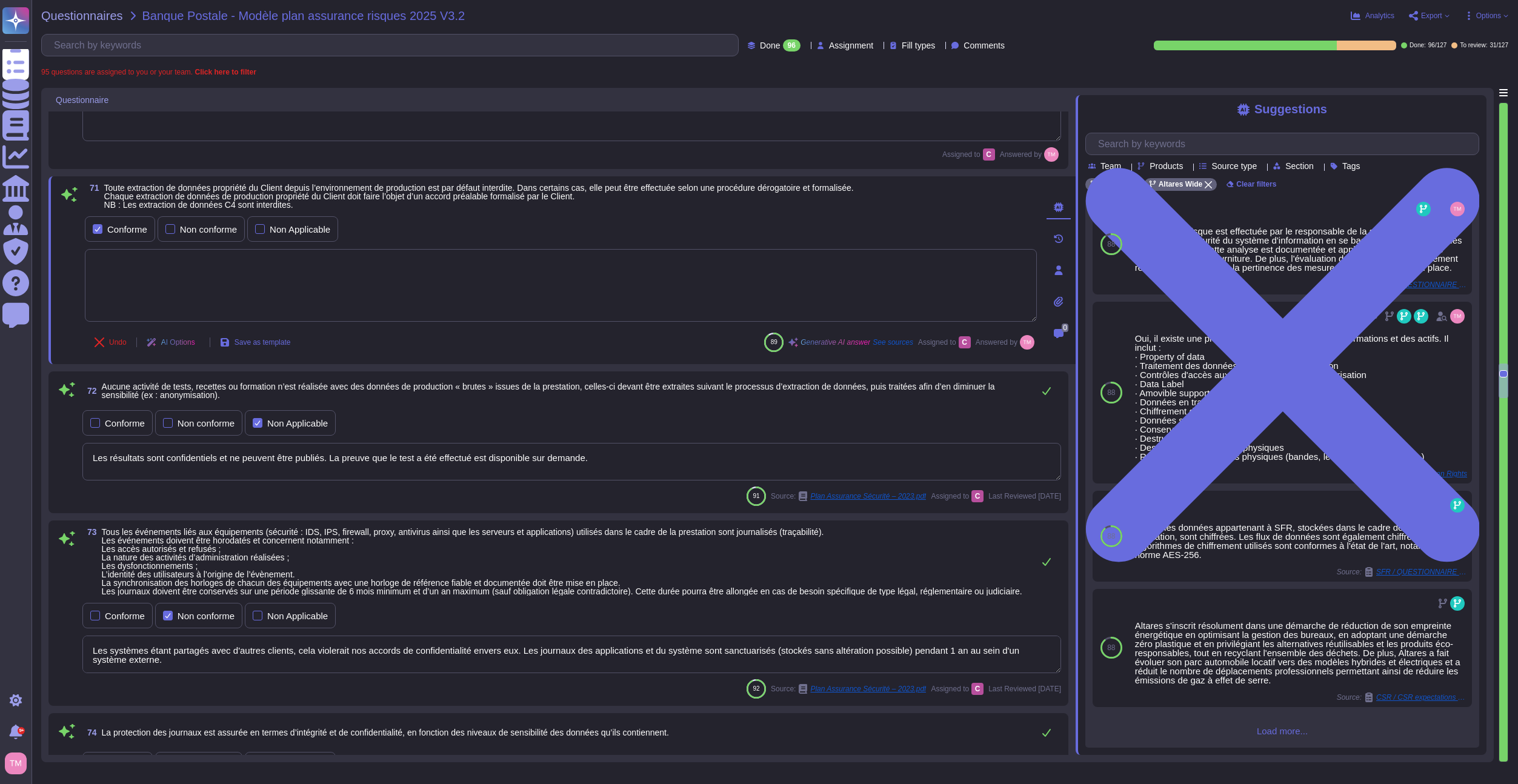
scroll to position [6303, 0]
drag, startPoint x: 655, startPoint y: 471, endPoint x: -31, endPoint y: 485, distance: 686.1
click at [0, 485] on html "Questionnaires Knowledge Base Documents Analytics CAIQ / SIG Admin Trust Center…" at bounding box center [759, 392] width 1518 height 784
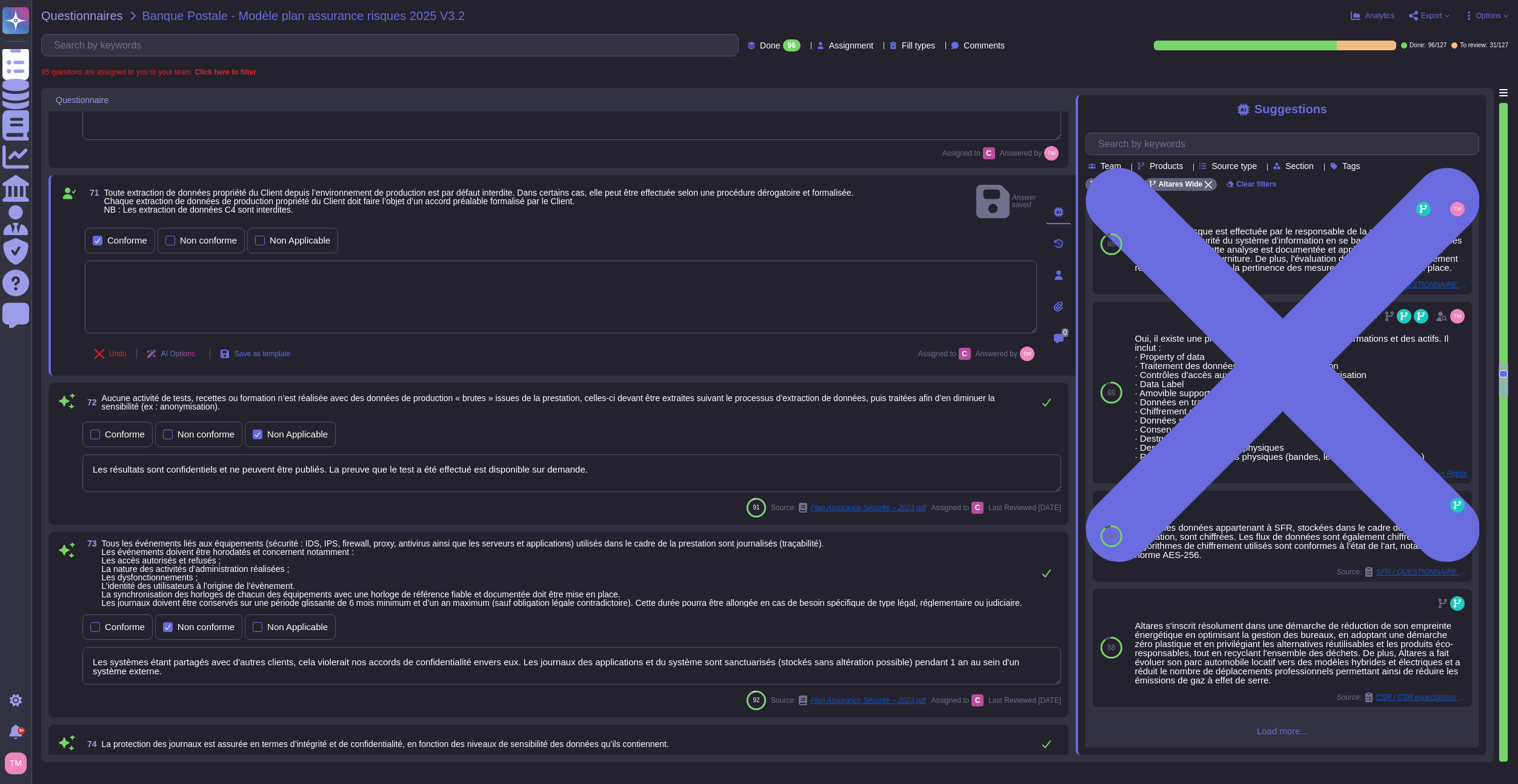
click at [230, 454] on textarea "Les résultats sont confidentiels et ne peuvent être publiés. La preuve que le t…" at bounding box center [572, 473] width 979 height 38
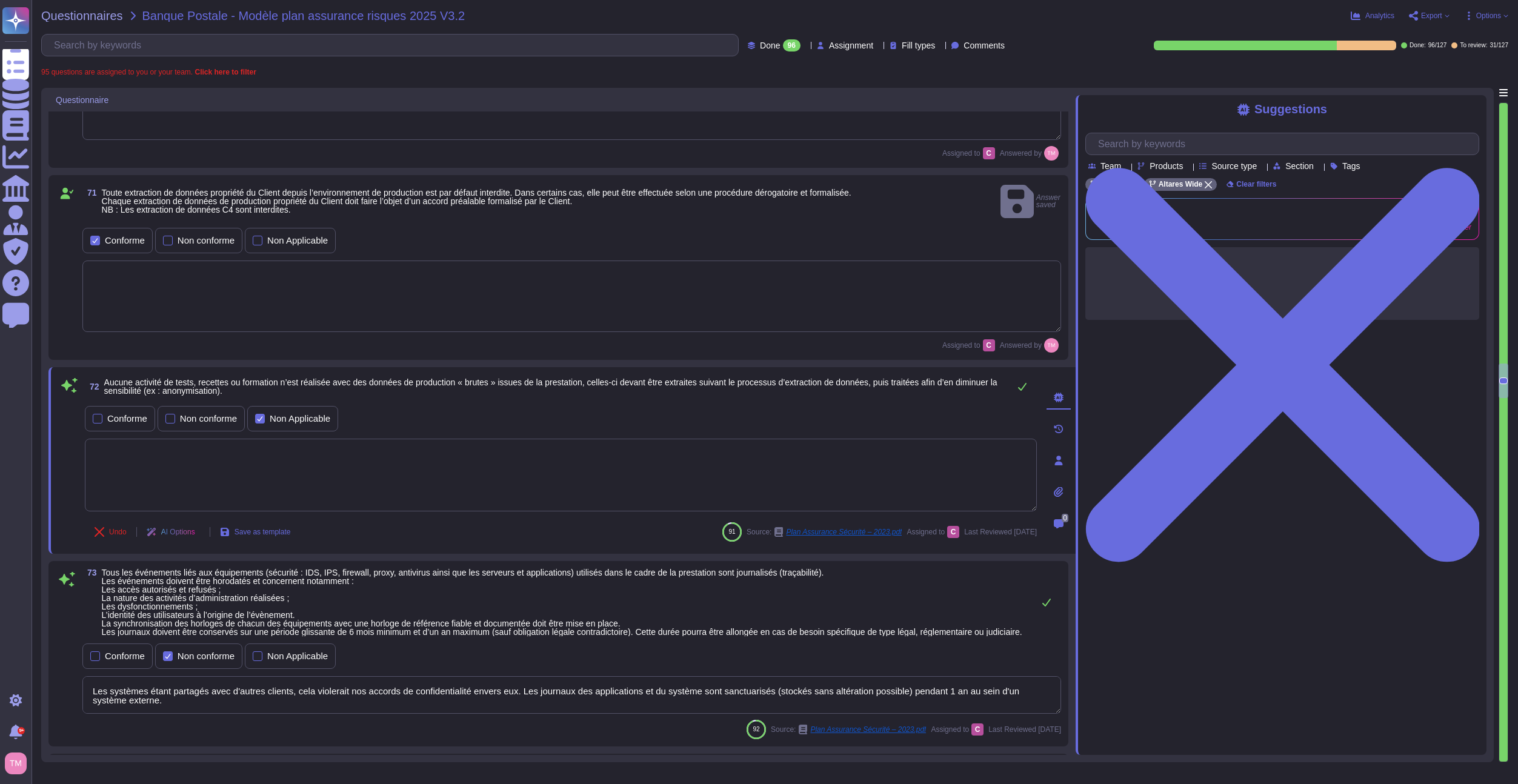
click at [230, 447] on textarea at bounding box center [561, 475] width 952 height 73
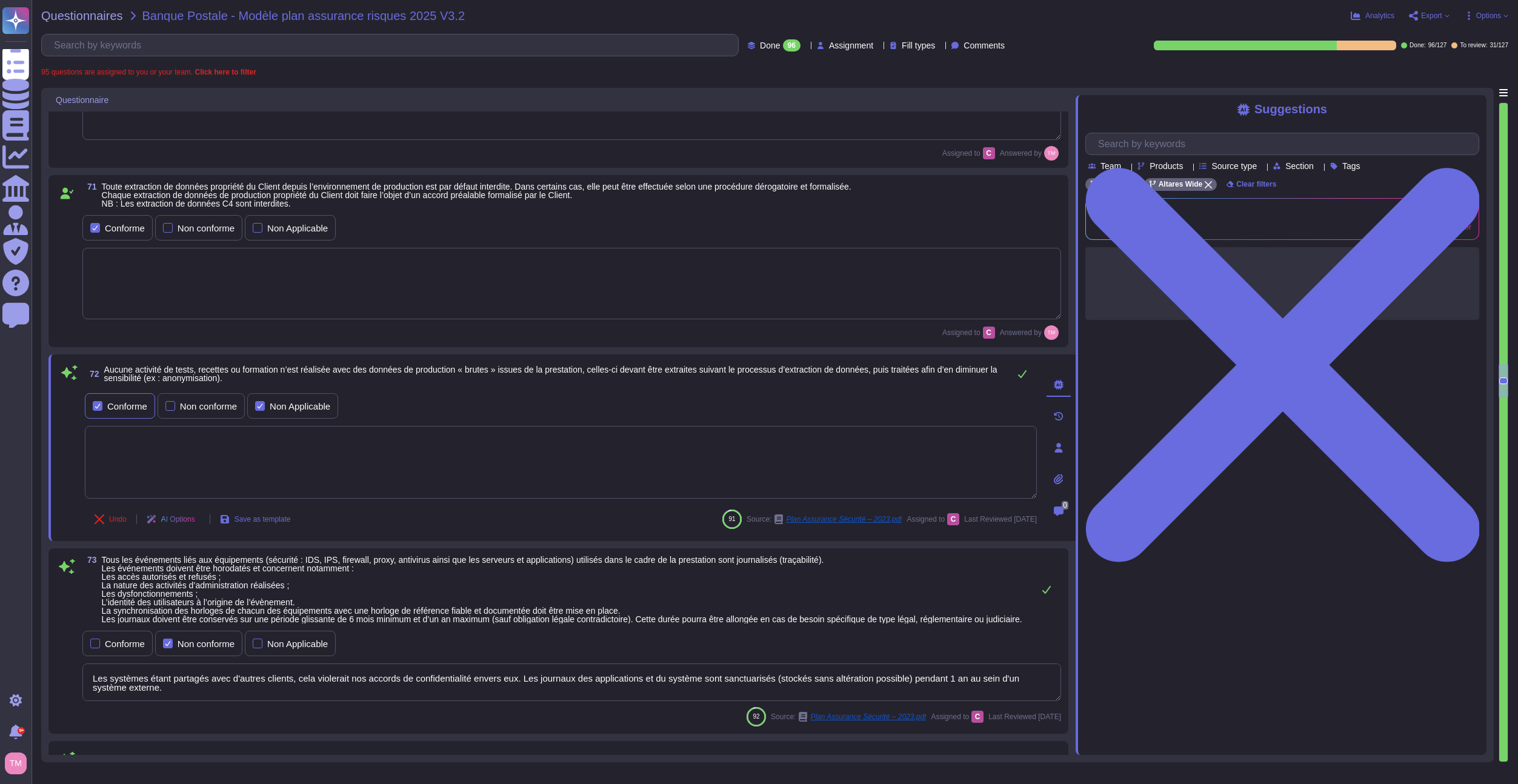
click at [109, 402] on div "Conforme" at bounding box center [127, 407] width 40 height 9
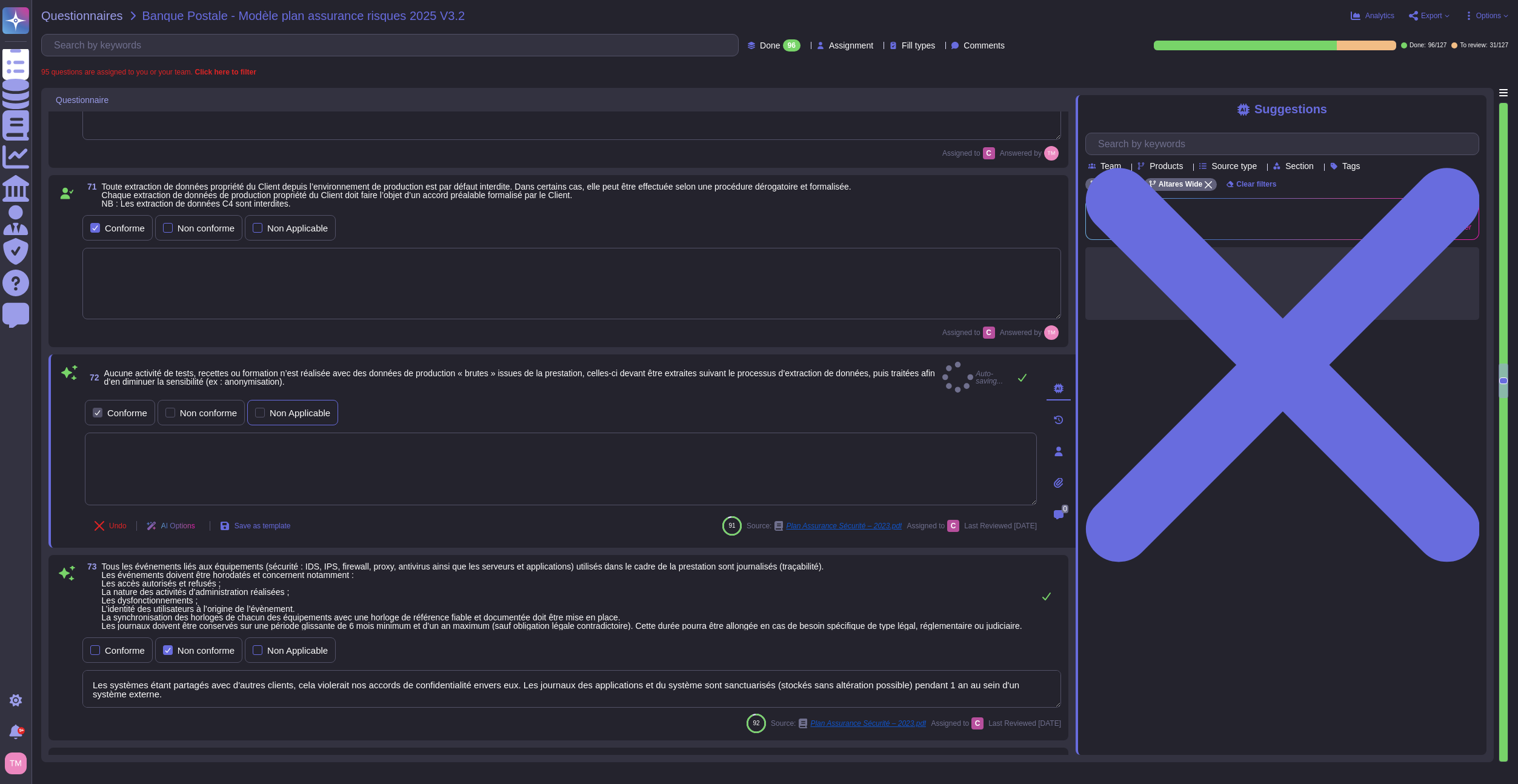
click at [295, 400] on div "Non Applicable" at bounding box center [292, 412] width 91 height 25
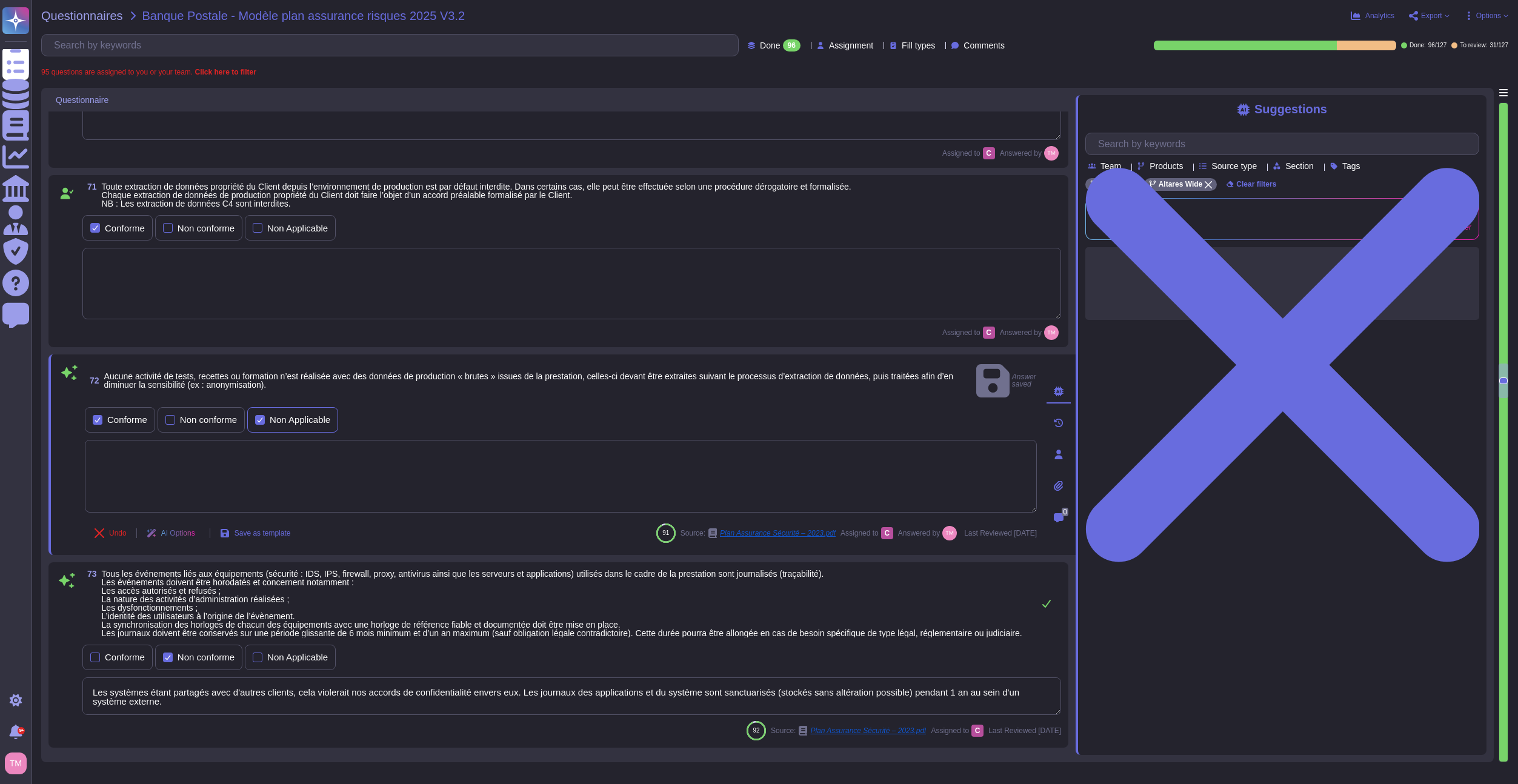
click at [275, 415] on div "Non Applicable" at bounding box center [299, 420] width 61 height 9
click at [269, 462] on textarea at bounding box center [561, 476] width 952 height 73
click at [263, 415] on div at bounding box center [260, 420] width 10 height 10
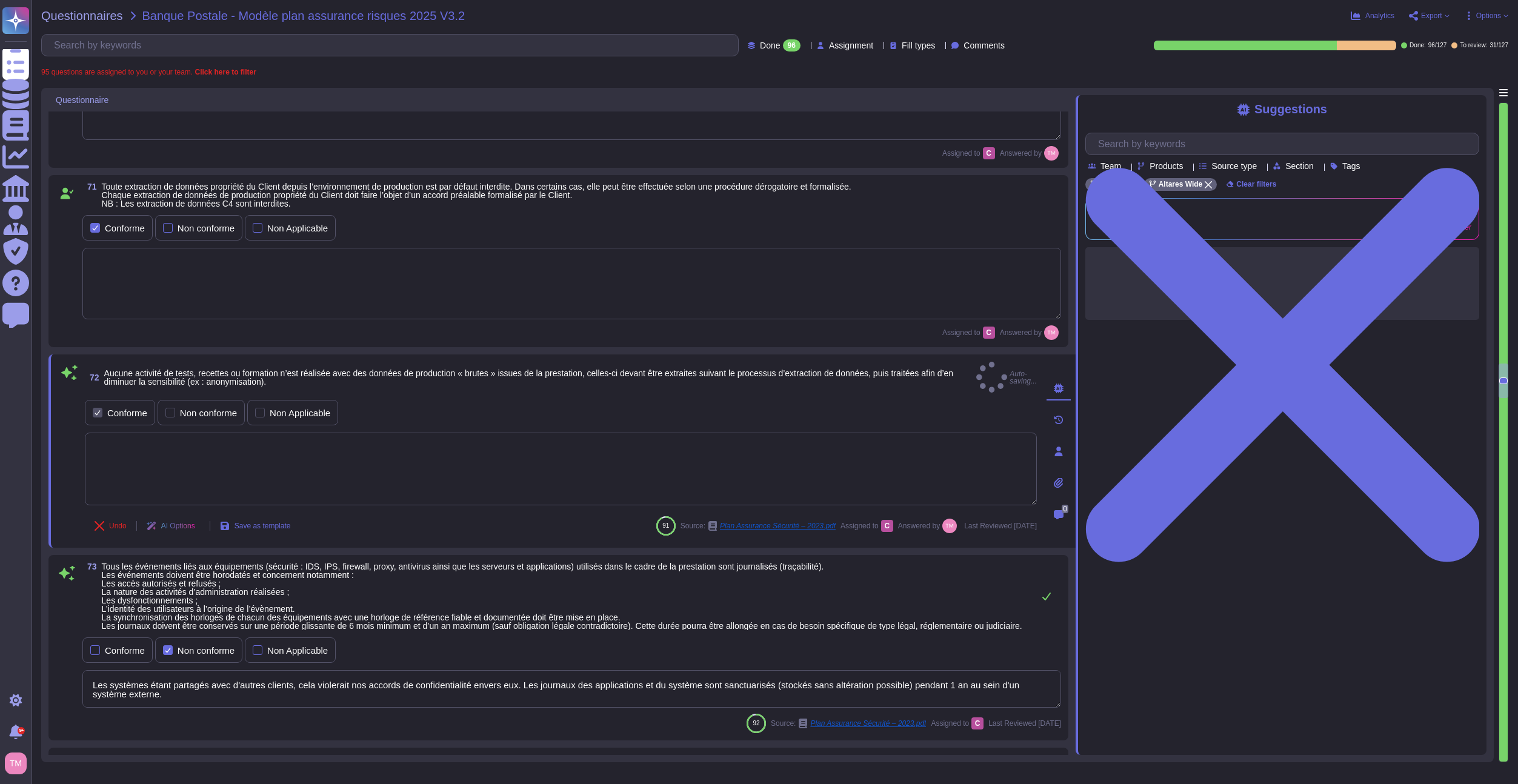
click at [243, 448] on textarea at bounding box center [561, 469] width 952 height 73
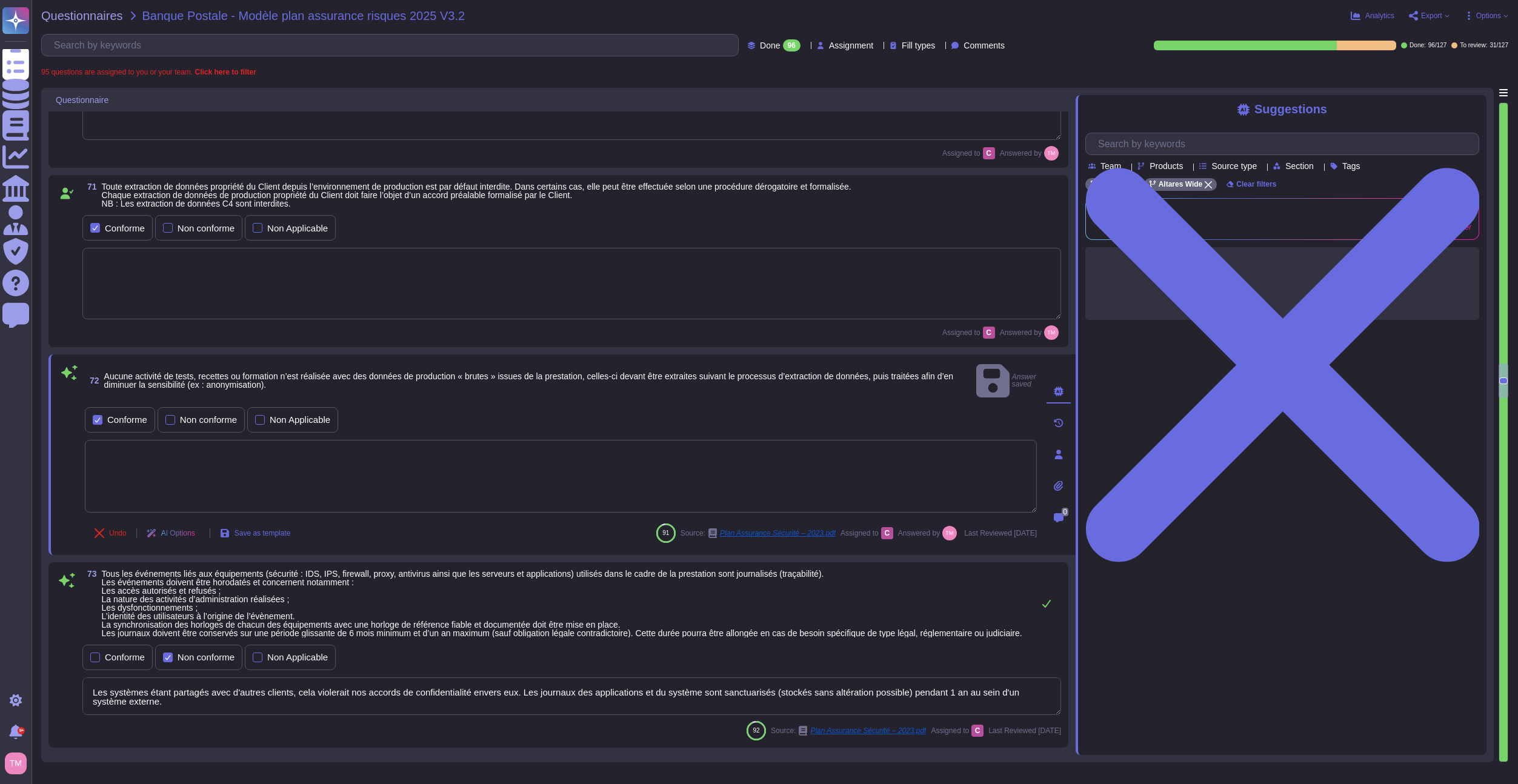
click at [191, 466] on textarea at bounding box center [561, 476] width 952 height 73
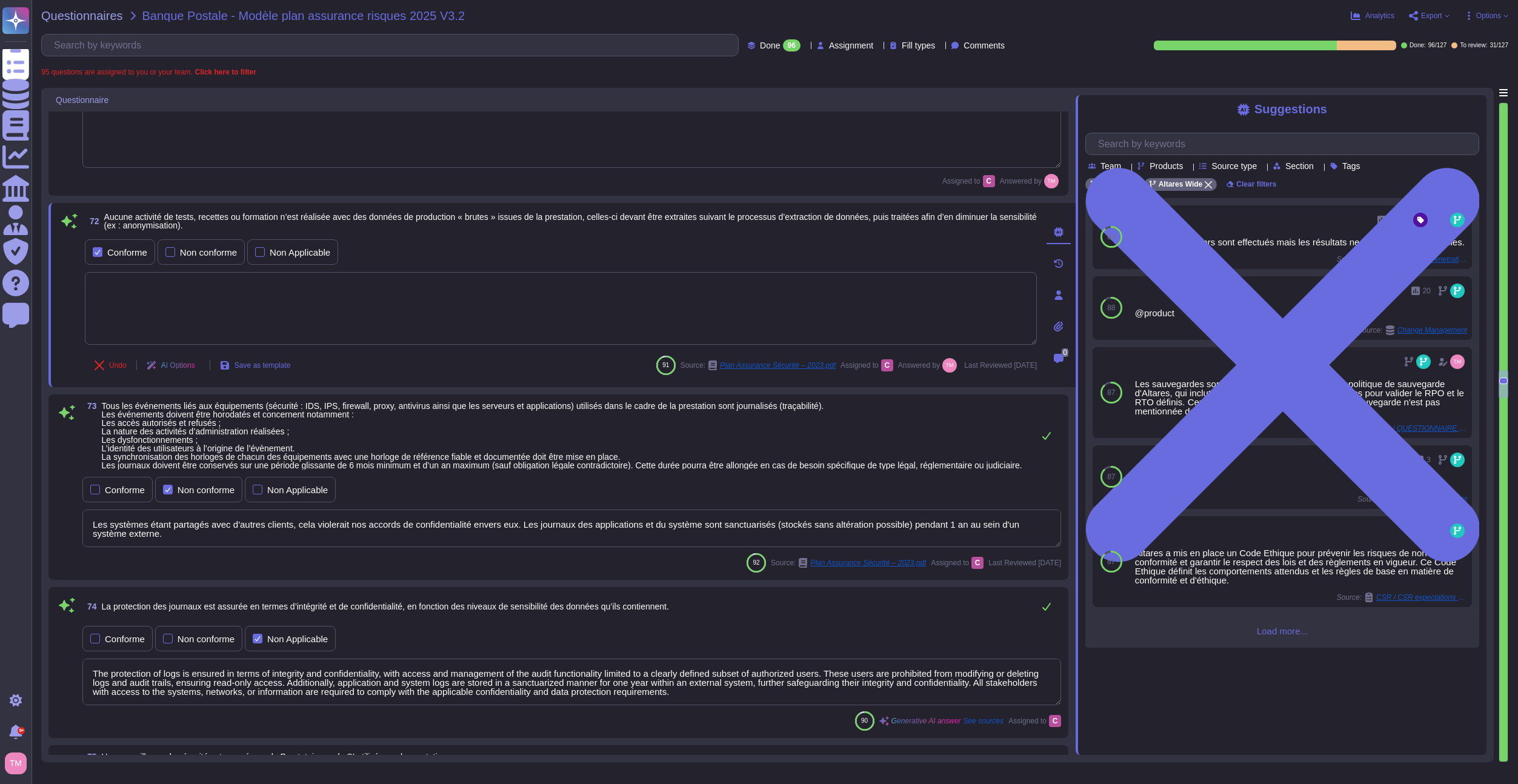
scroll to position [6484, 0]
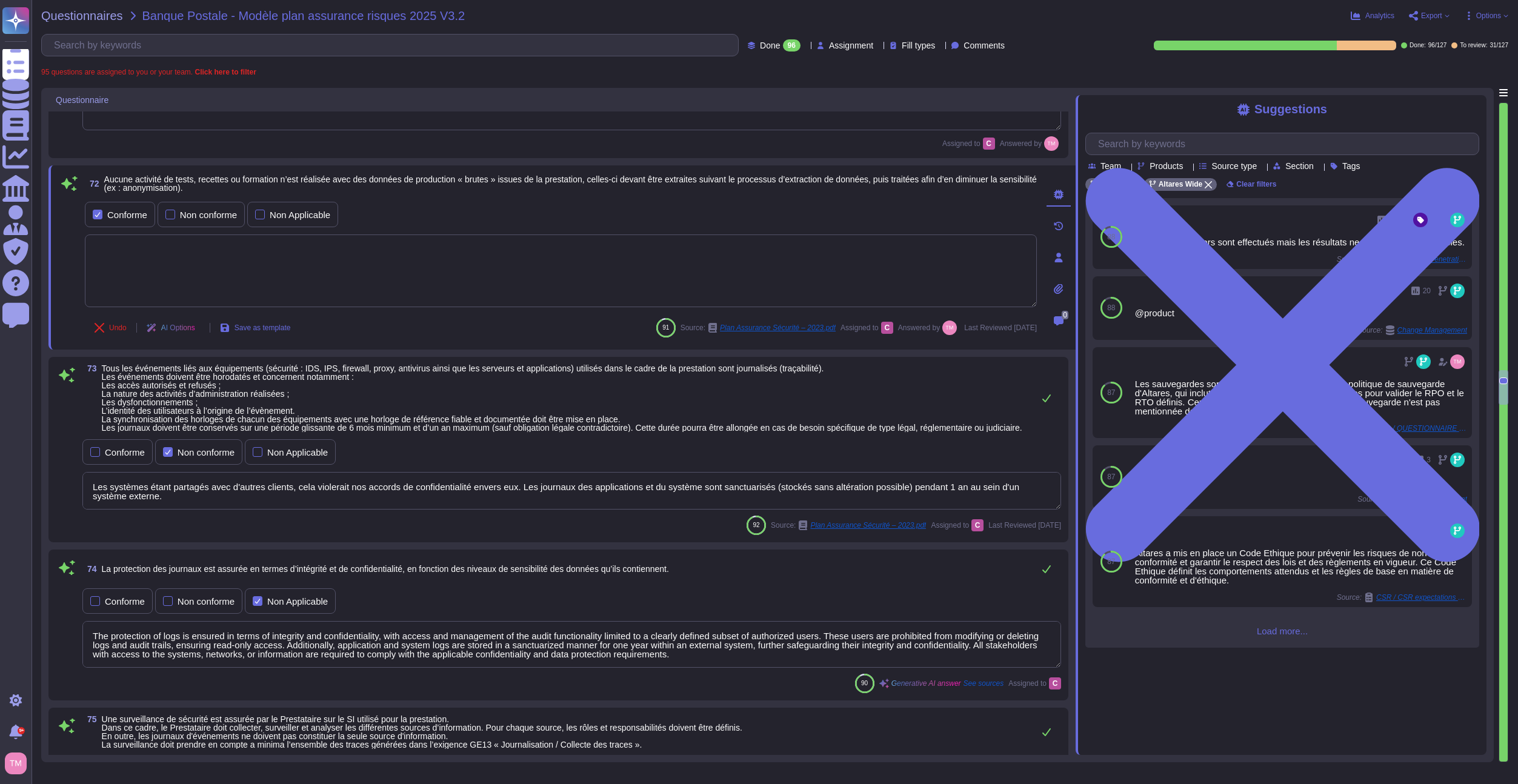
click at [394, 506] on textarea "Les systèmes étant partagés avec d'autres clients, cela violerait nos accords d…" at bounding box center [572, 490] width 979 height 38
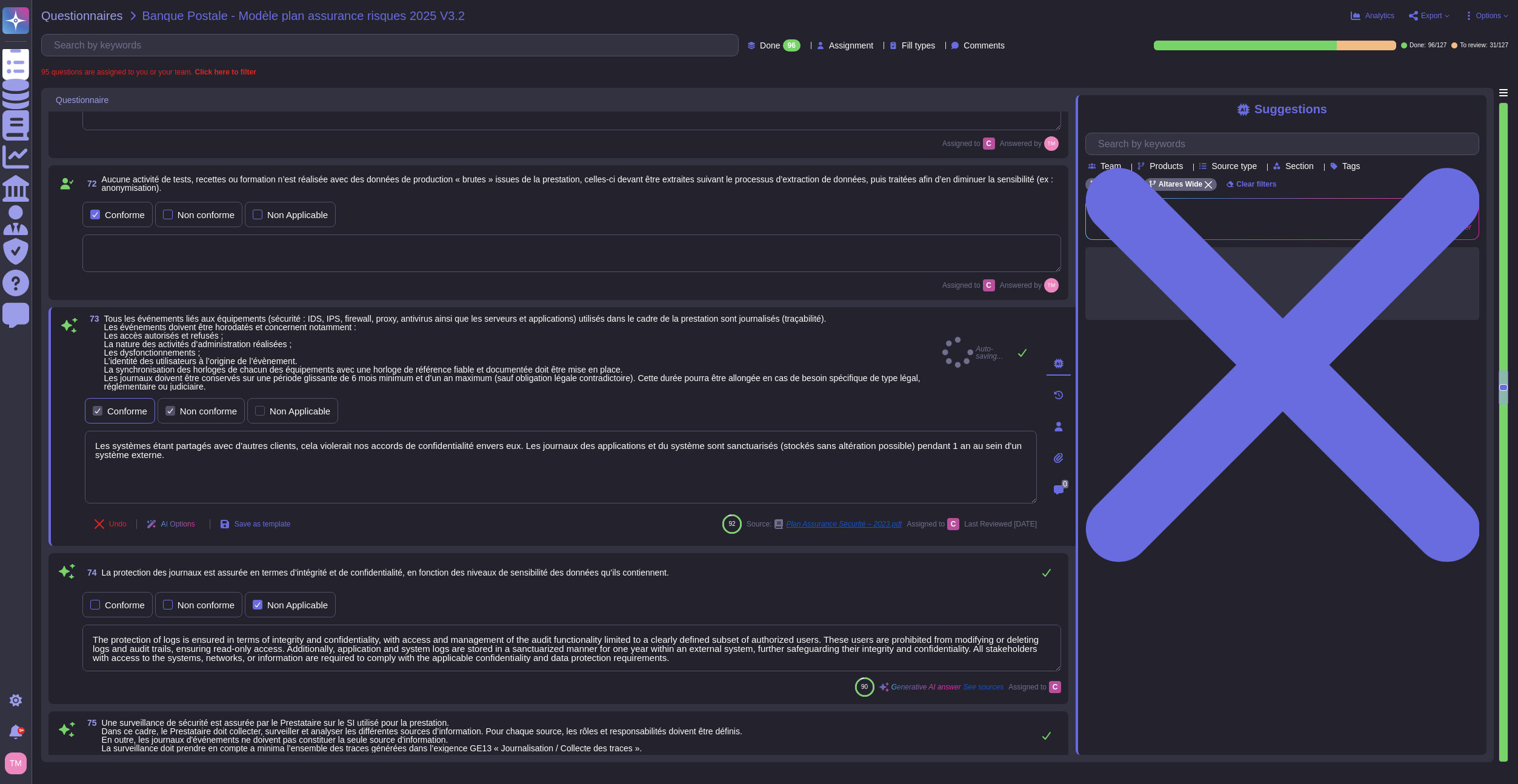
click at [107, 413] on label "Conforme" at bounding box center [120, 410] width 54 height 10
click at [186, 408] on div "Non conforme" at bounding box center [209, 411] width 57 height 9
drag, startPoint x: 197, startPoint y: 463, endPoint x: 82, endPoint y: 441, distance: 117.1
click at [85, 442] on textarea "Les systèmes étant partagés avec d'autres clients, cela violerait nos accords d…" at bounding box center [561, 467] width 952 height 73
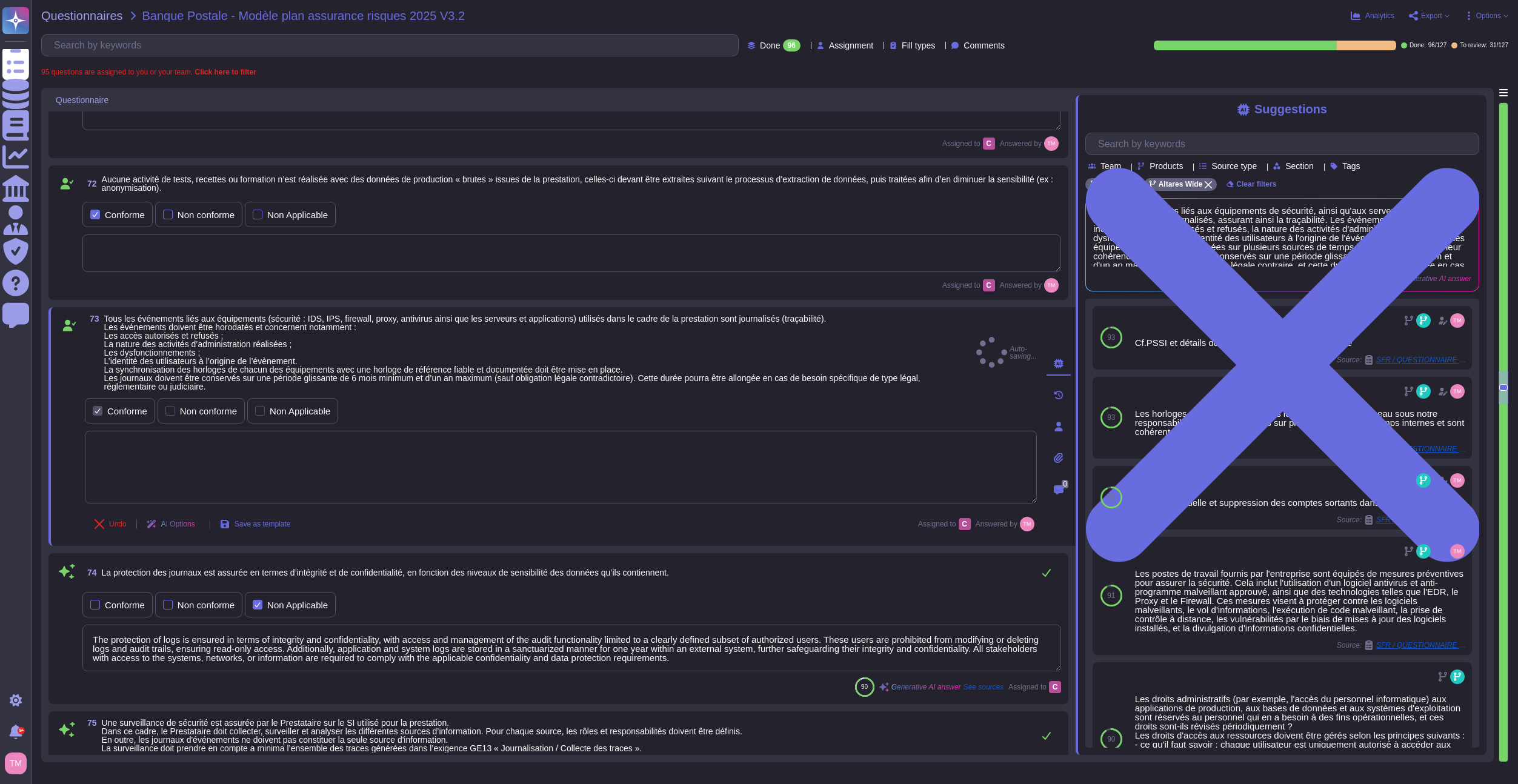
click at [82, 441] on div "73 Tous les événements liés aux équipements (sécurité : IDS, IPS, firewall, pro…" at bounding box center [548, 427] width 979 height 224
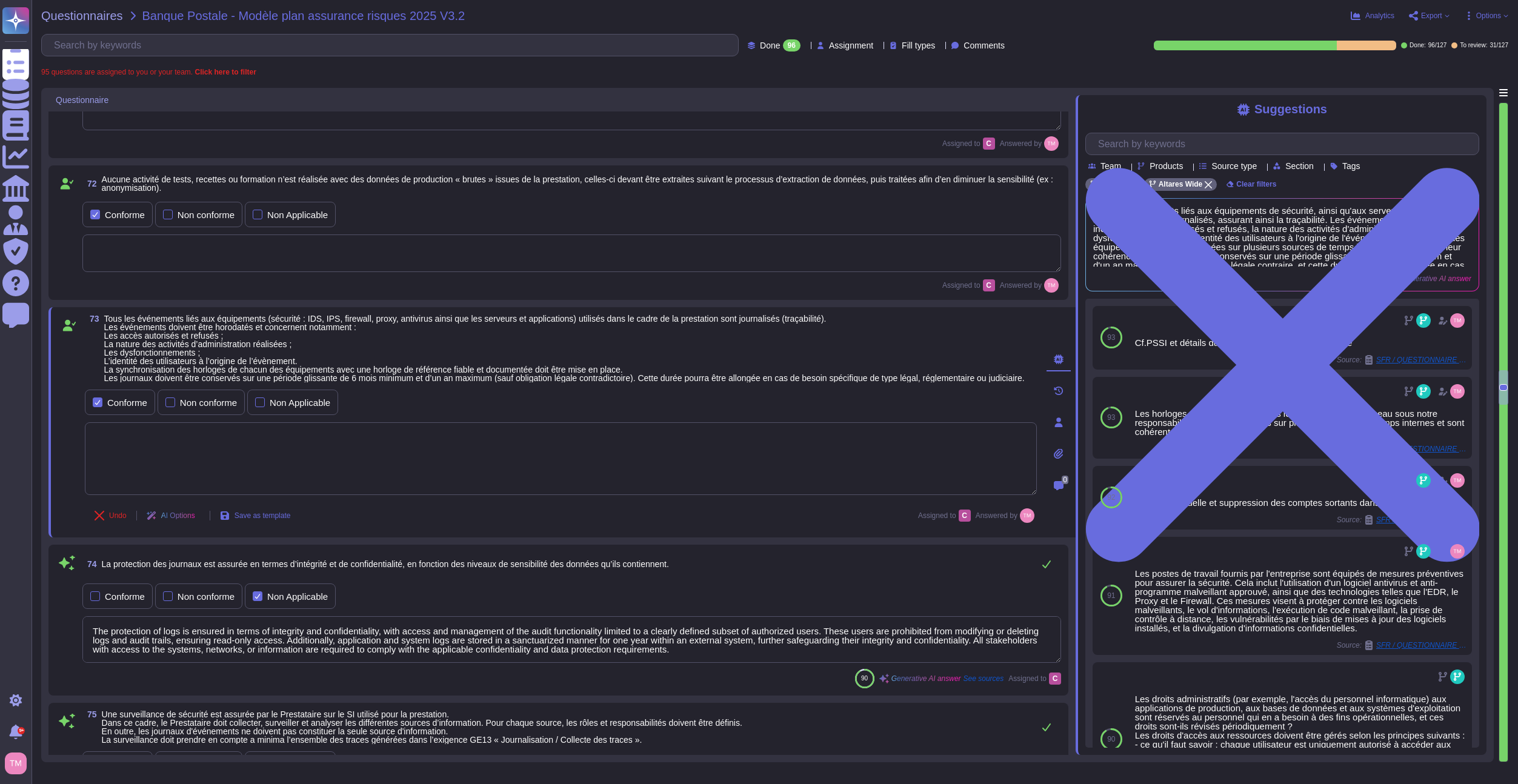
click at [82, 441] on div "73 Tous les événements liés aux équipements (sécurité : IDS, IPS, firewall, pro…" at bounding box center [548, 422] width 979 height 216
click at [1139, 146] on input "text" at bounding box center [1285, 144] width 387 height 21
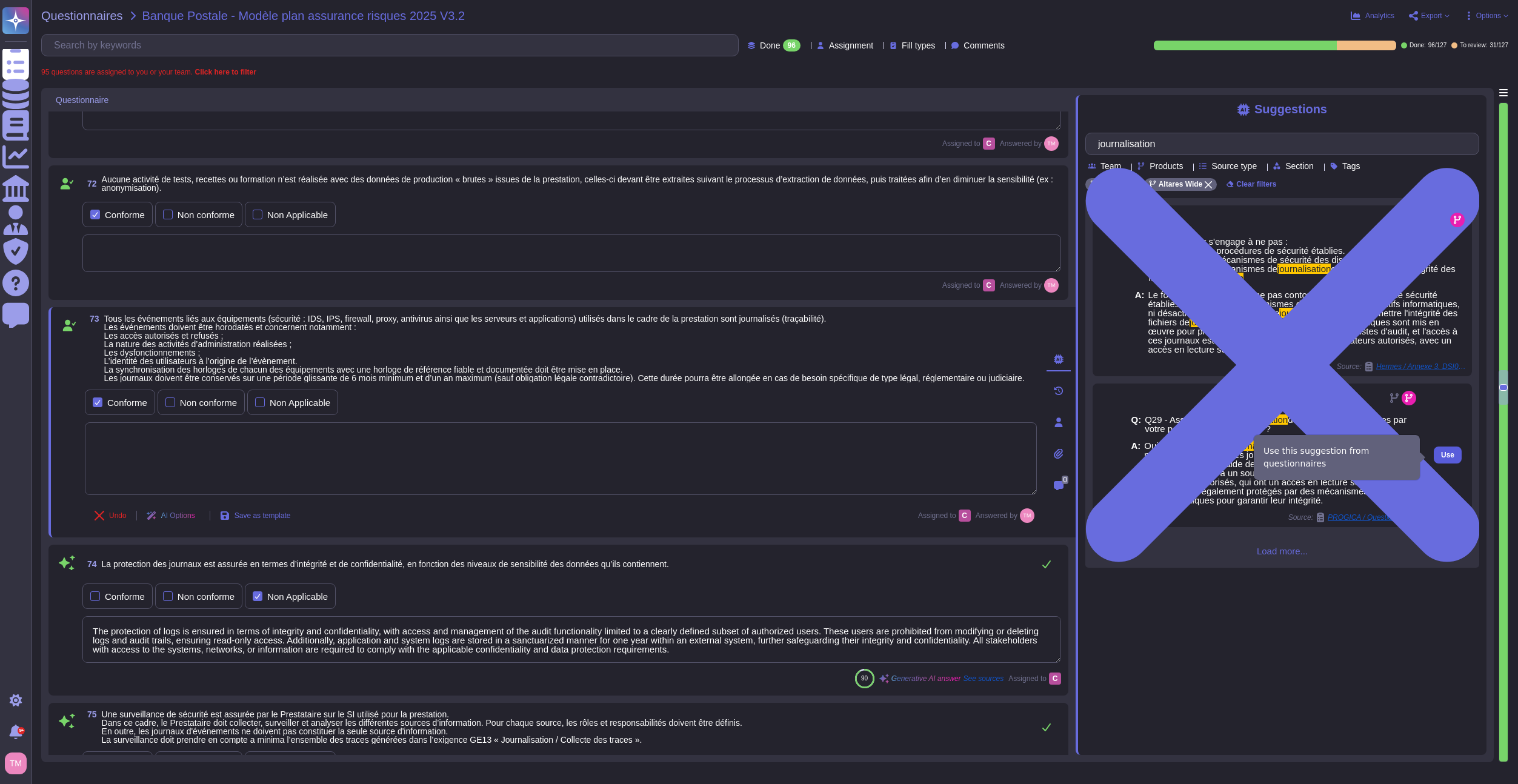
click at [1441, 459] on span "Use" at bounding box center [1447, 454] width 13 height 7
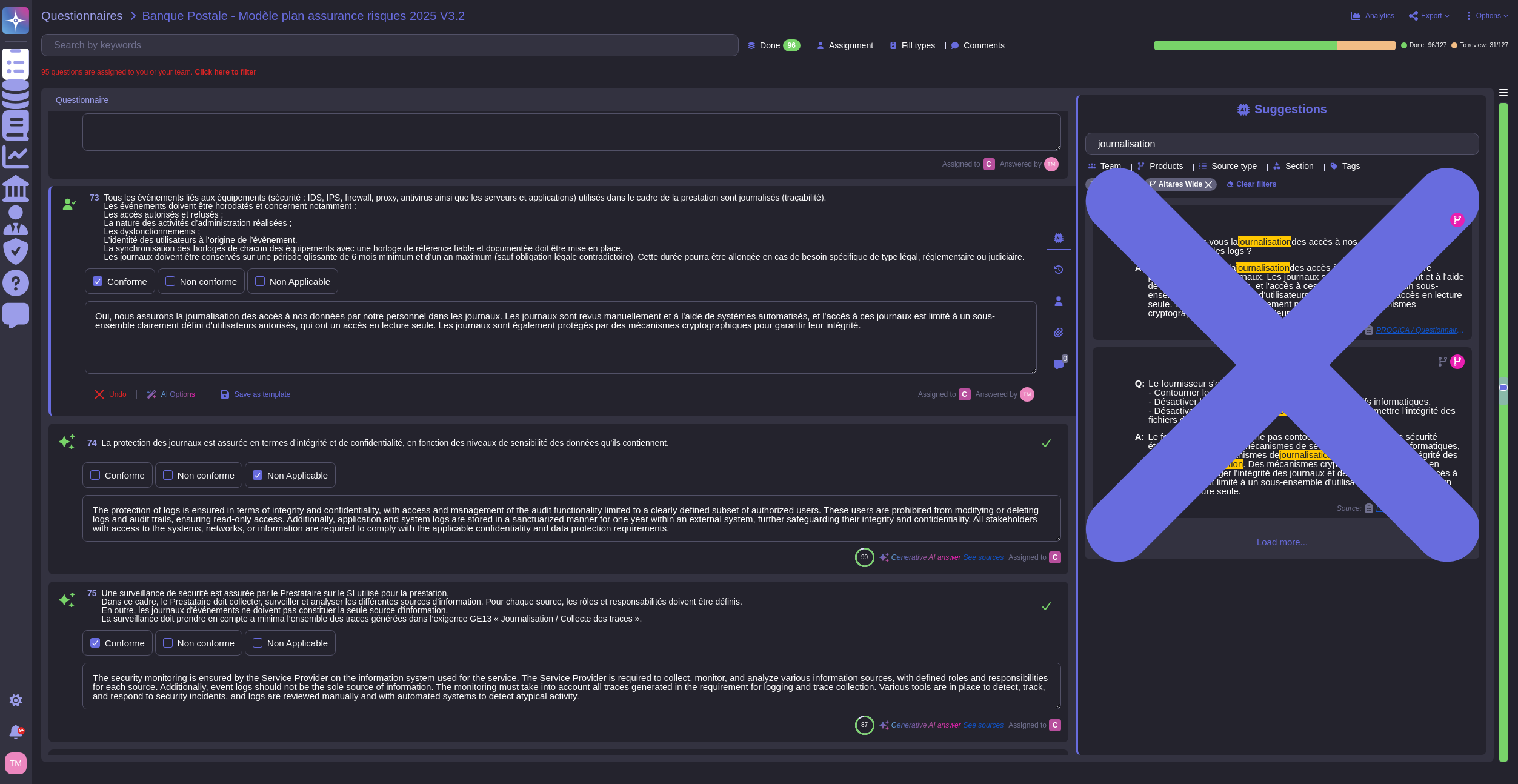
scroll to position [2, 0]
click at [490, 534] on textarea "The protection of logs is ensured in terms of integrity and confidentiality, wi…" at bounding box center [572, 518] width 979 height 47
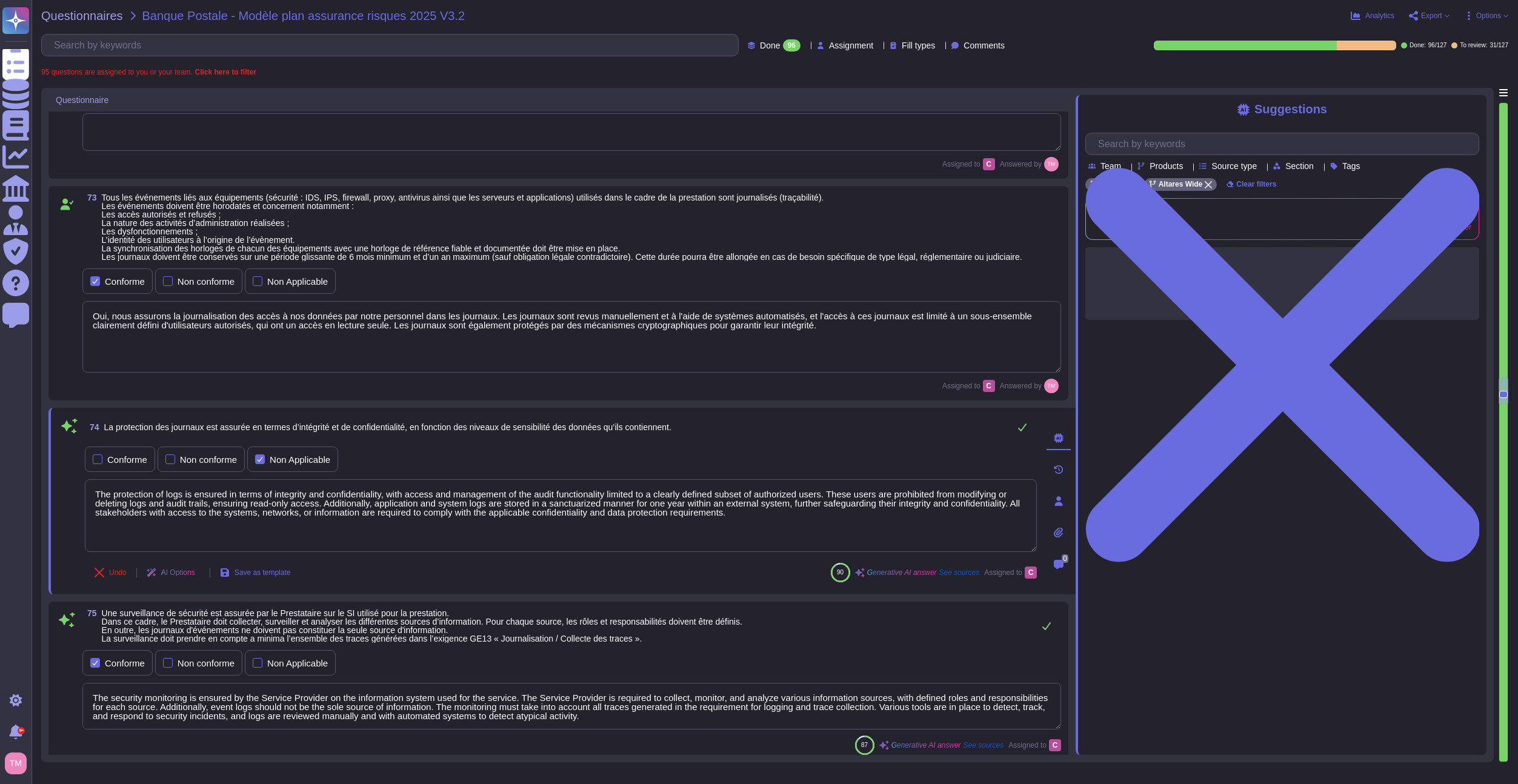
drag, startPoint x: 719, startPoint y: 511, endPoint x: 65, endPoint y: 496, distance: 654.2
click at [65, 496] on div "74 La protection des journaux est assurée en termes d’intégrité et de confident…" at bounding box center [548, 501] width 979 height 172
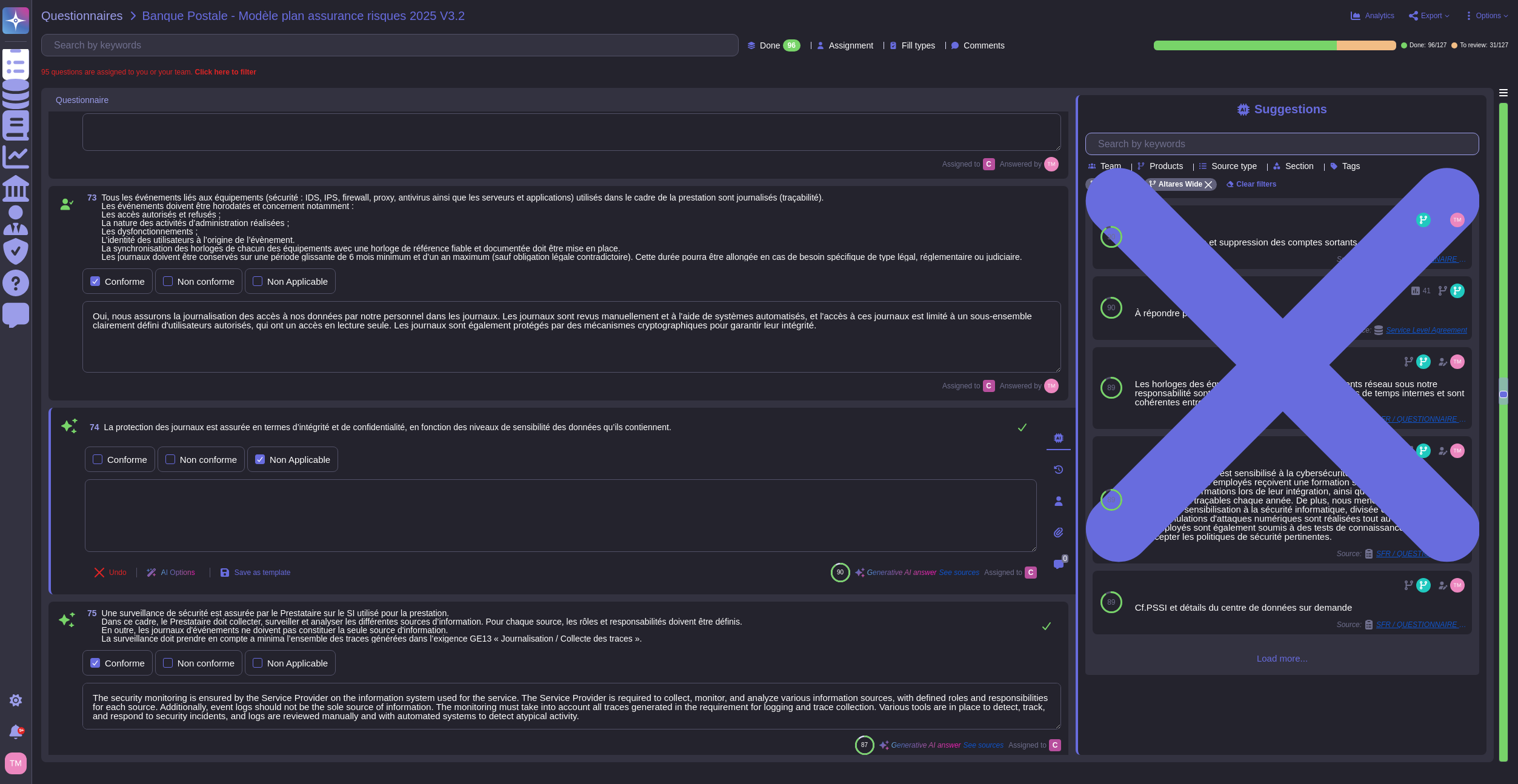
click at [1168, 147] on input "text" at bounding box center [1285, 144] width 387 height 21
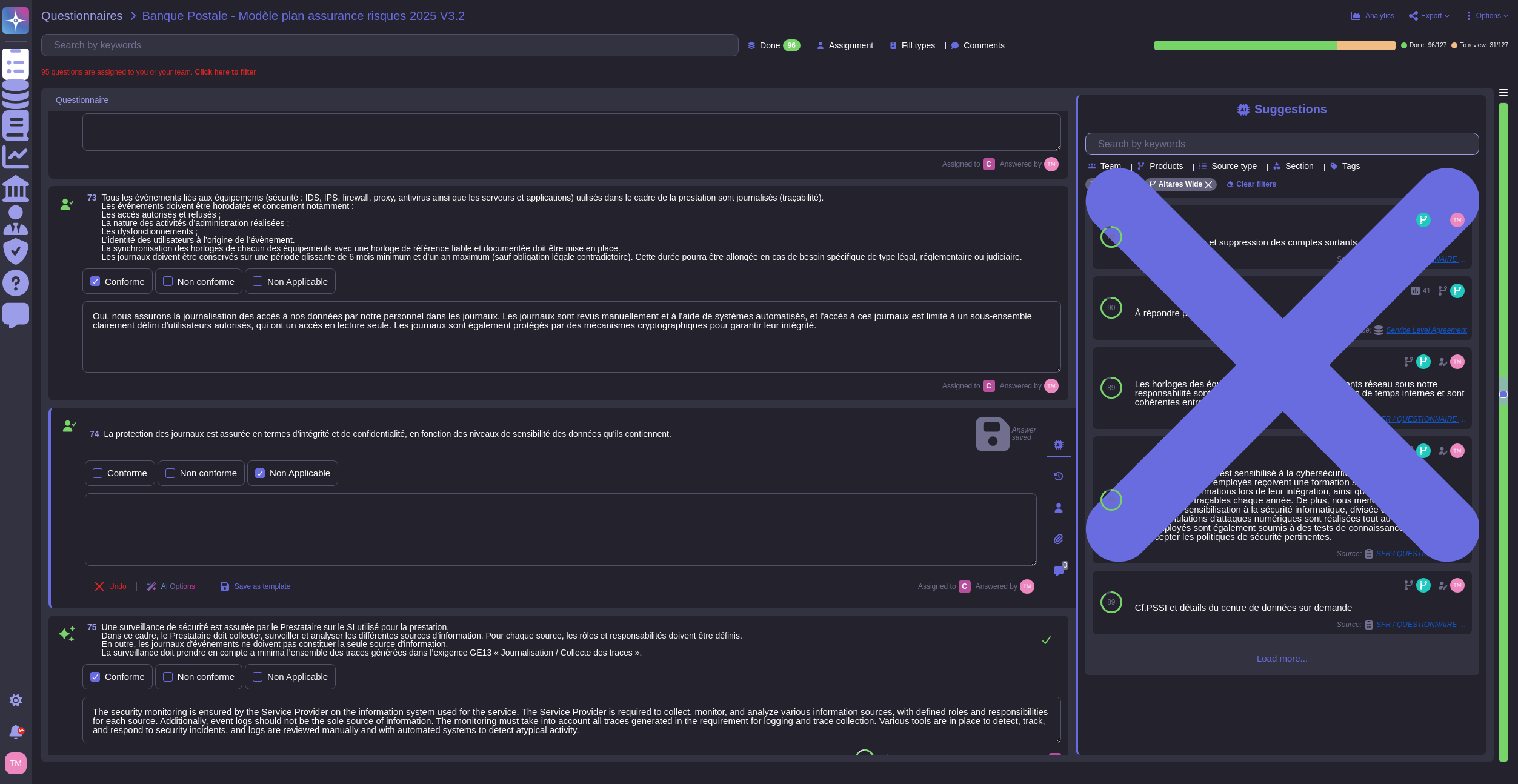
paste input "The protection of logs is ensured in terms of integrity and confidentiality, wi…"
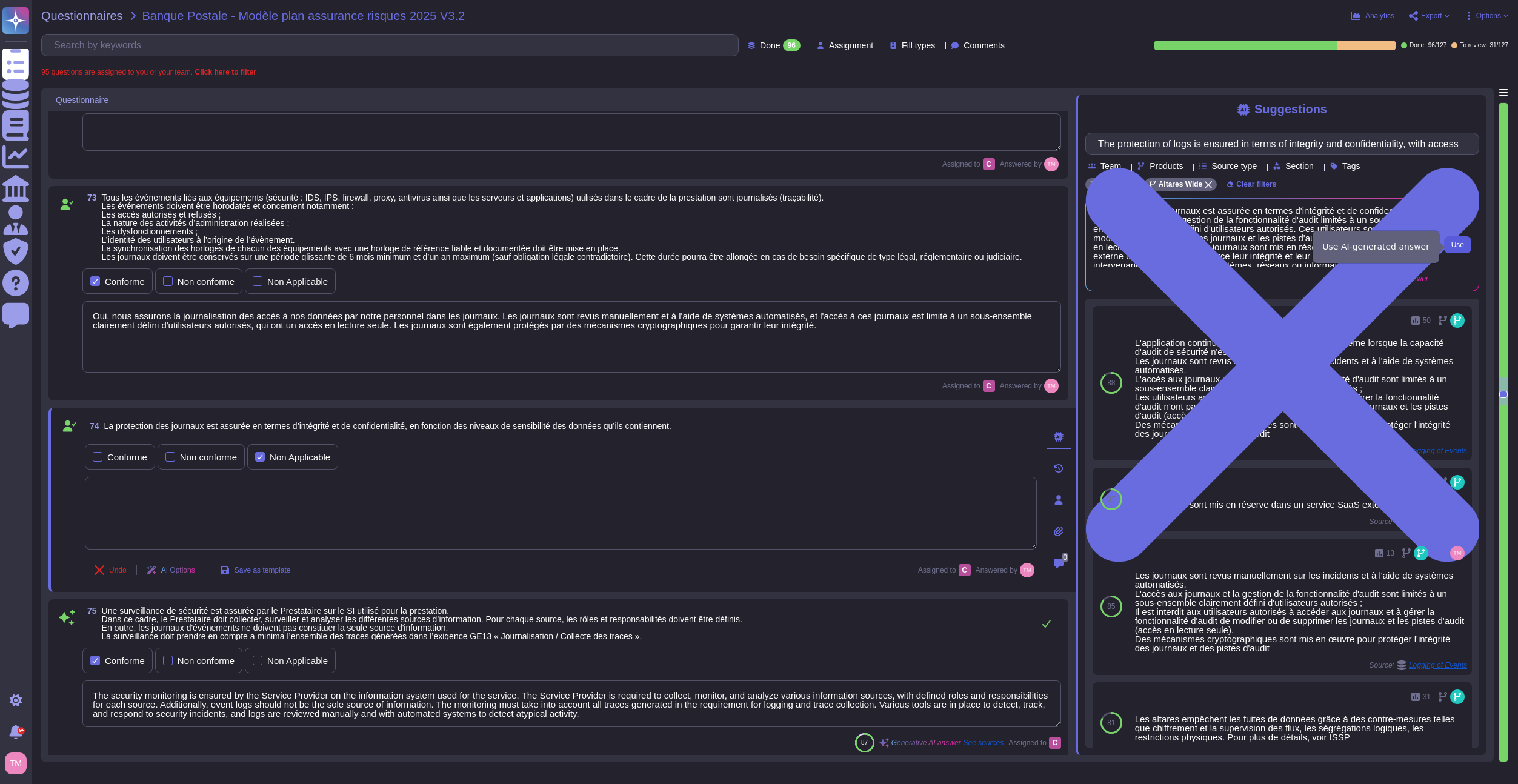
click at [1464, 248] on span "Use" at bounding box center [1458, 244] width 13 height 7
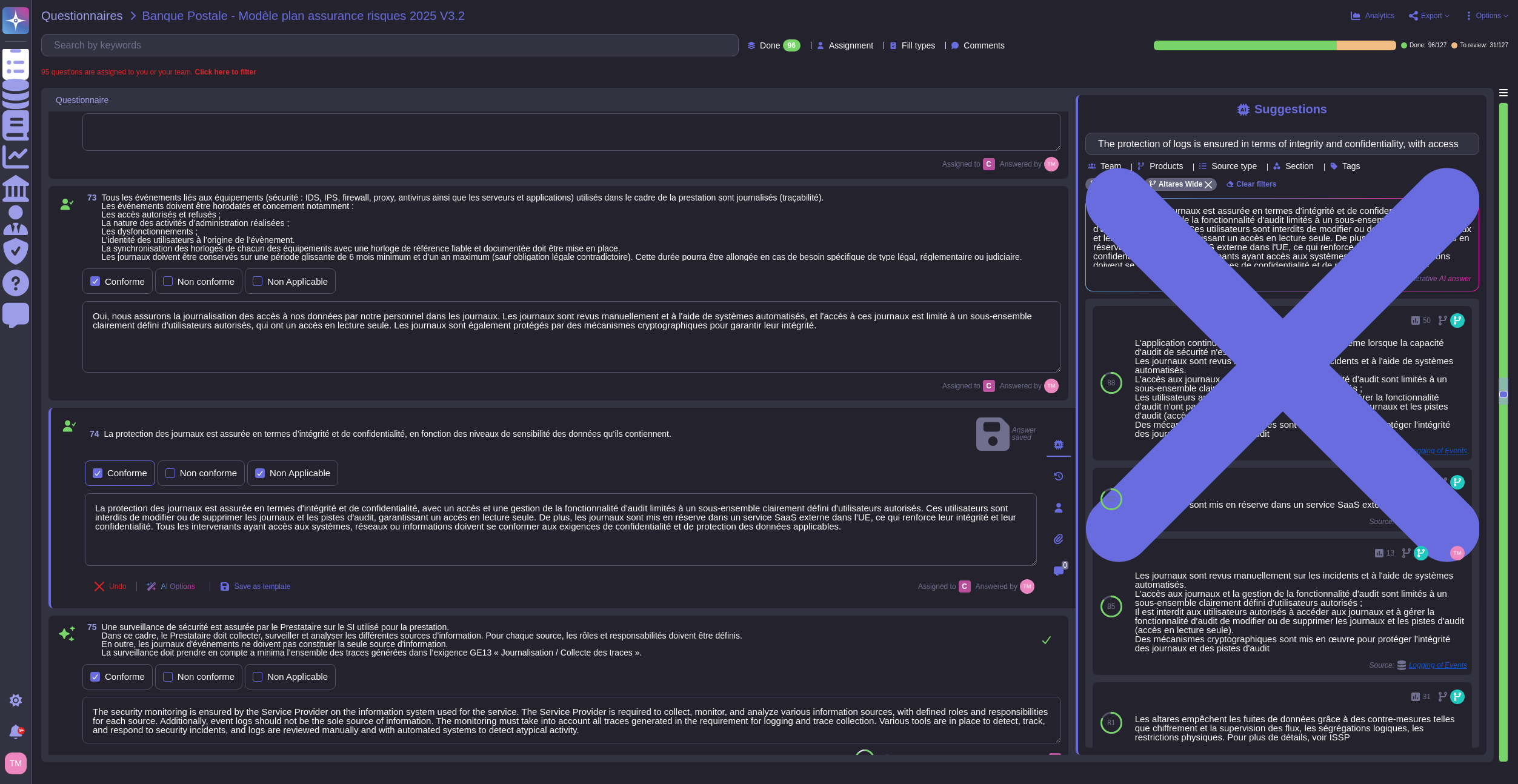
click at [107, 460] on div "Conforme" at bounding box center [120, 473] width 71 height 25
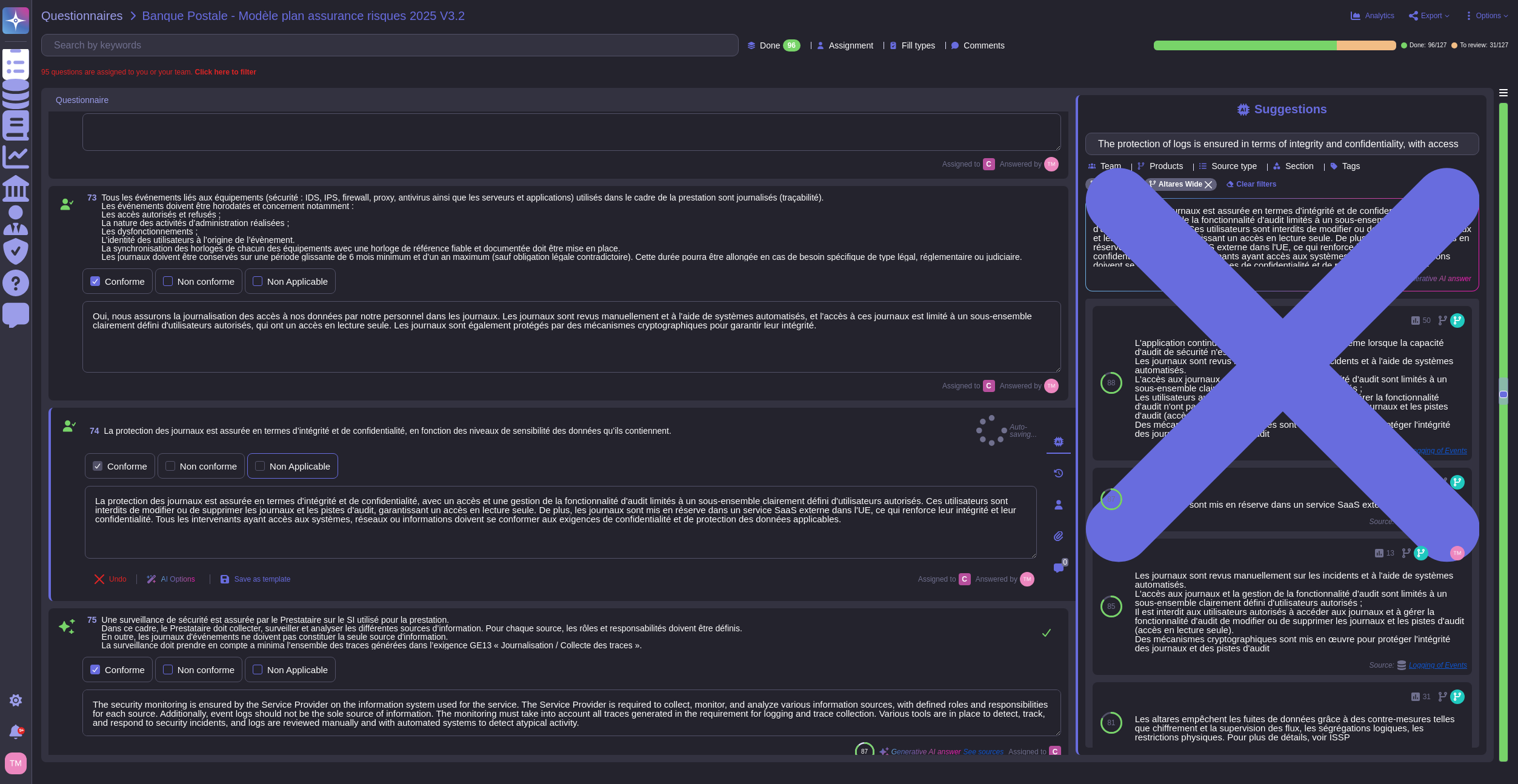
click at [318, 453] on div "Non Applicable" at bounding box center [292, 466] width 91 height 25
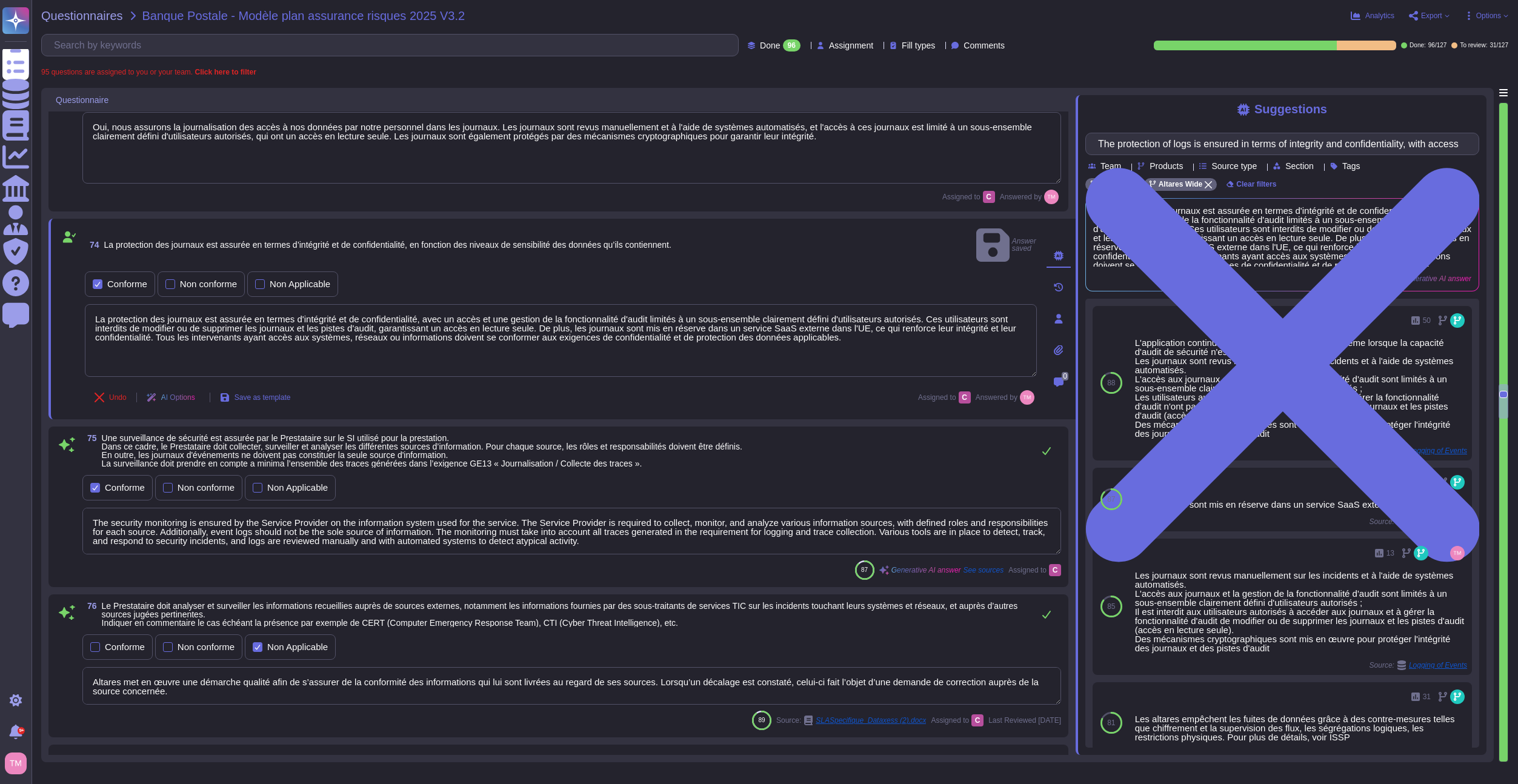
scroll to position [6847, 0]
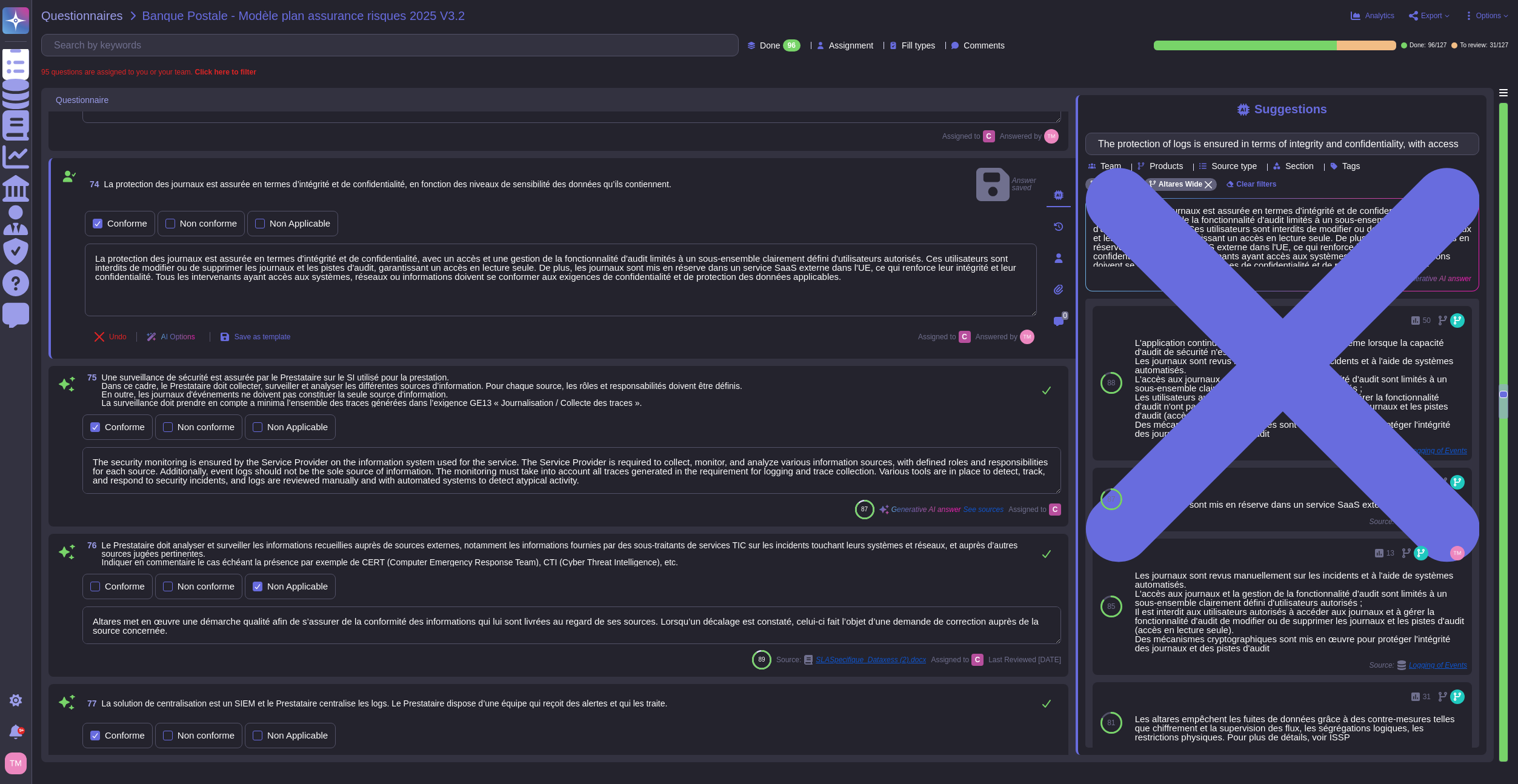
click at [604, 389] on span "Une surveillance de sécurité est assurée par le Prestataire sur le SI utilisé p…" at bounding box center [422, 390] width 641 height 35
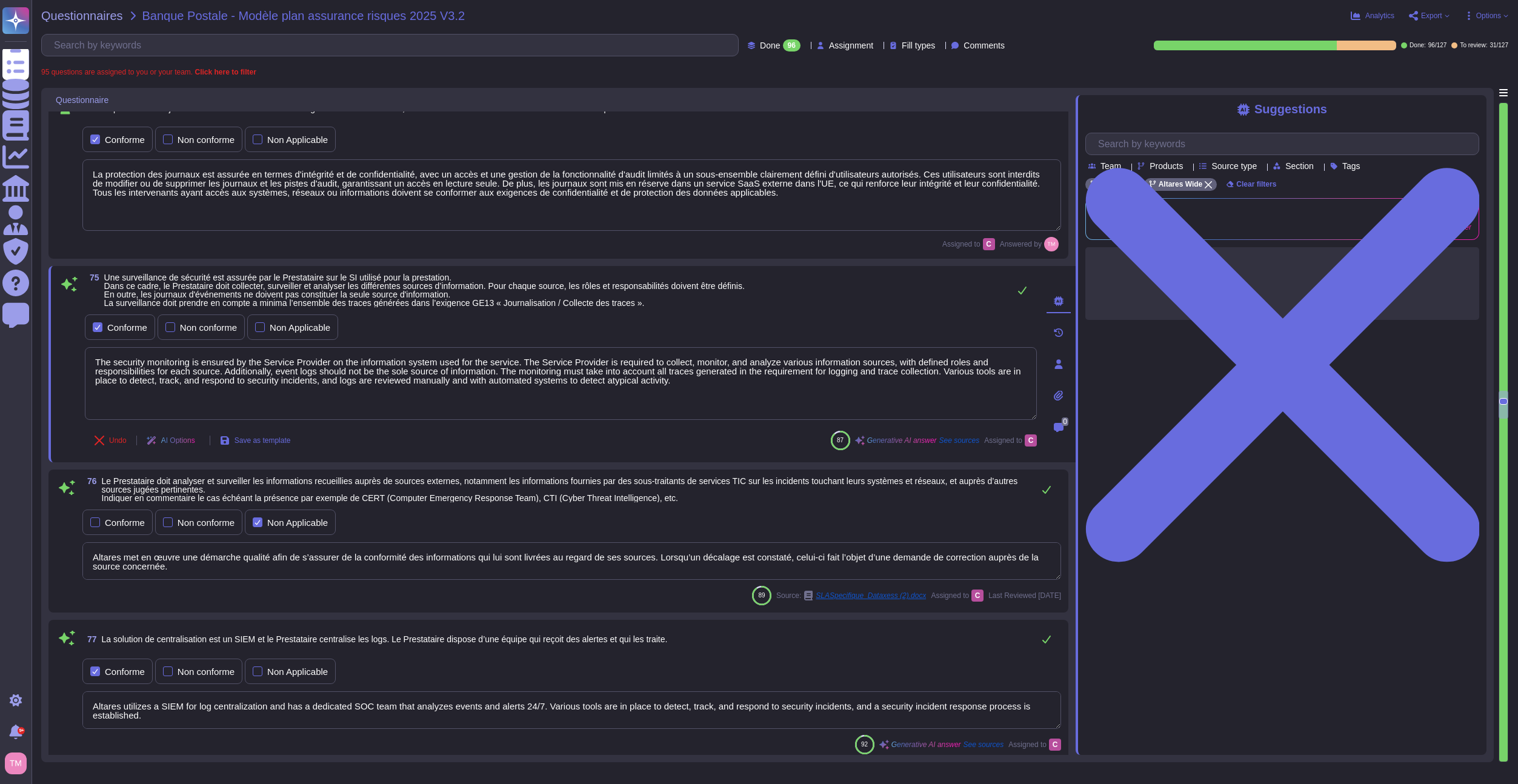
scroll to position [2, 0]
click at [107, 530] on div "Conforme" at bounding box center [117, 522] width 71 height 25
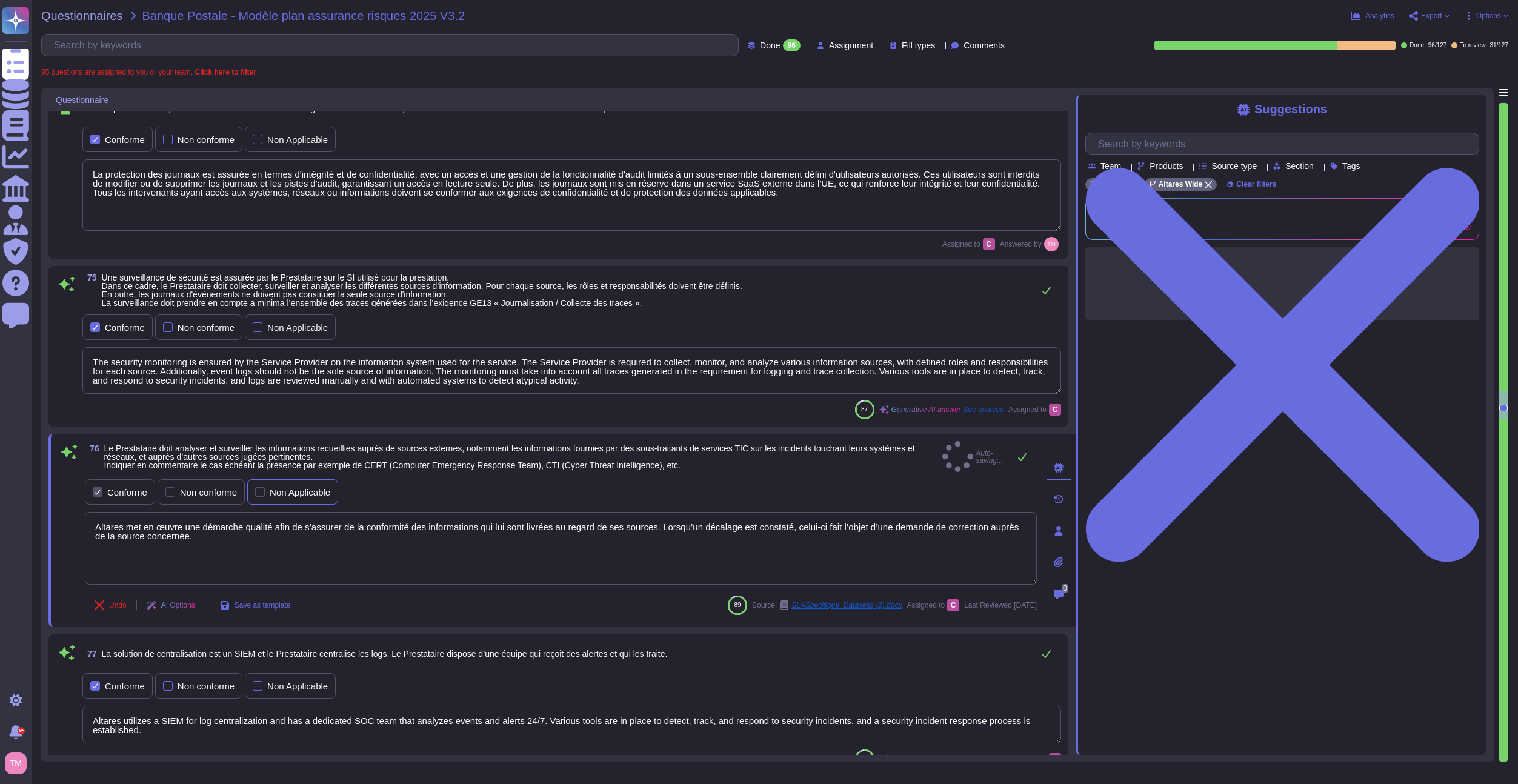
click at [295, 479] on div "Non Applicable" at bounding box center [292, 492] width 91 height 25
click at [249, 367] on textarea "The security monitoring is ensured by the Service Provider on the information s…" at bounding box center [572, 371] width 979 height 47
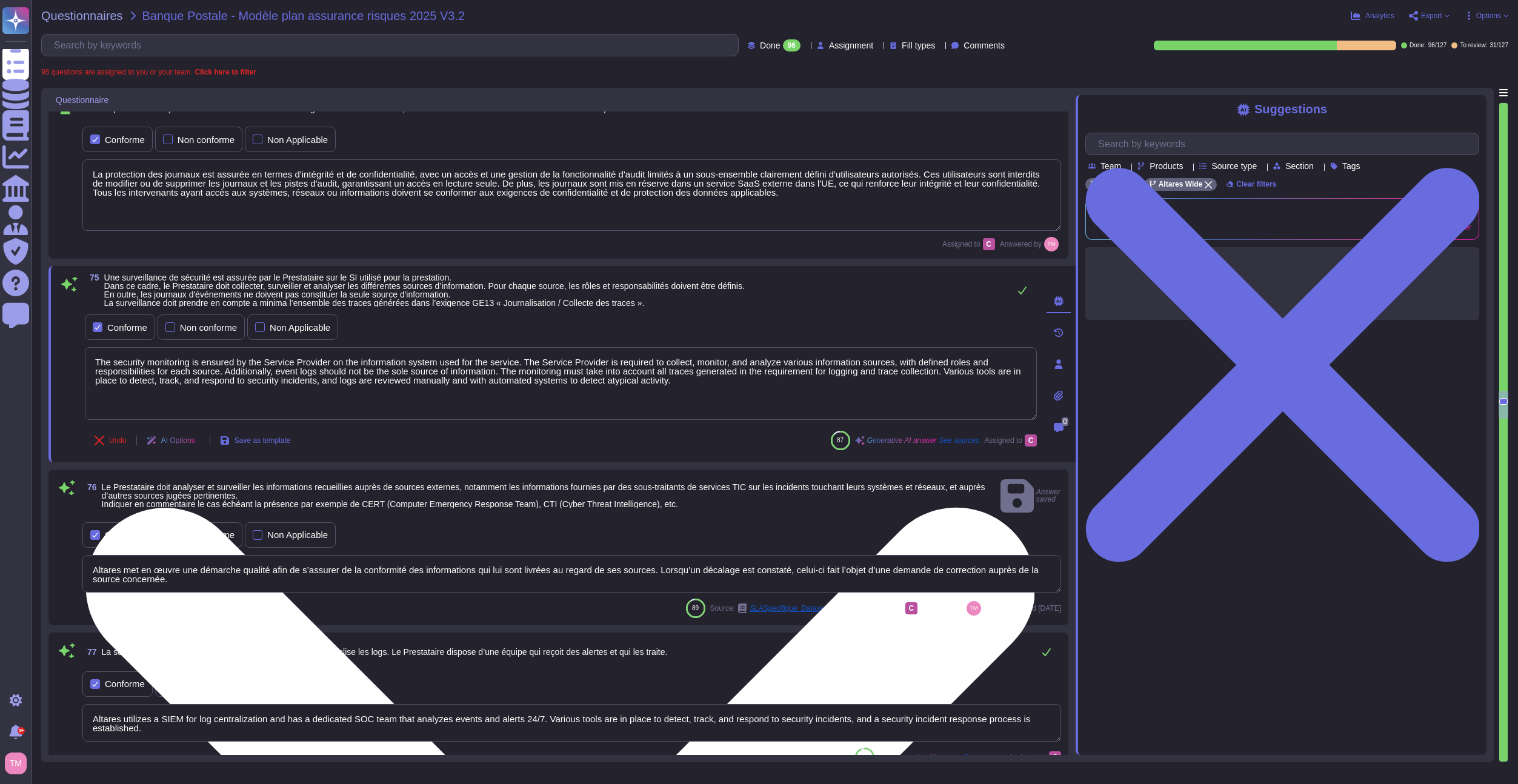
click at [257, 366] on textarea "The security monitoring is ensured by the Service Provider on the information s…" at bounding box center [561, 384] width 952 height 73
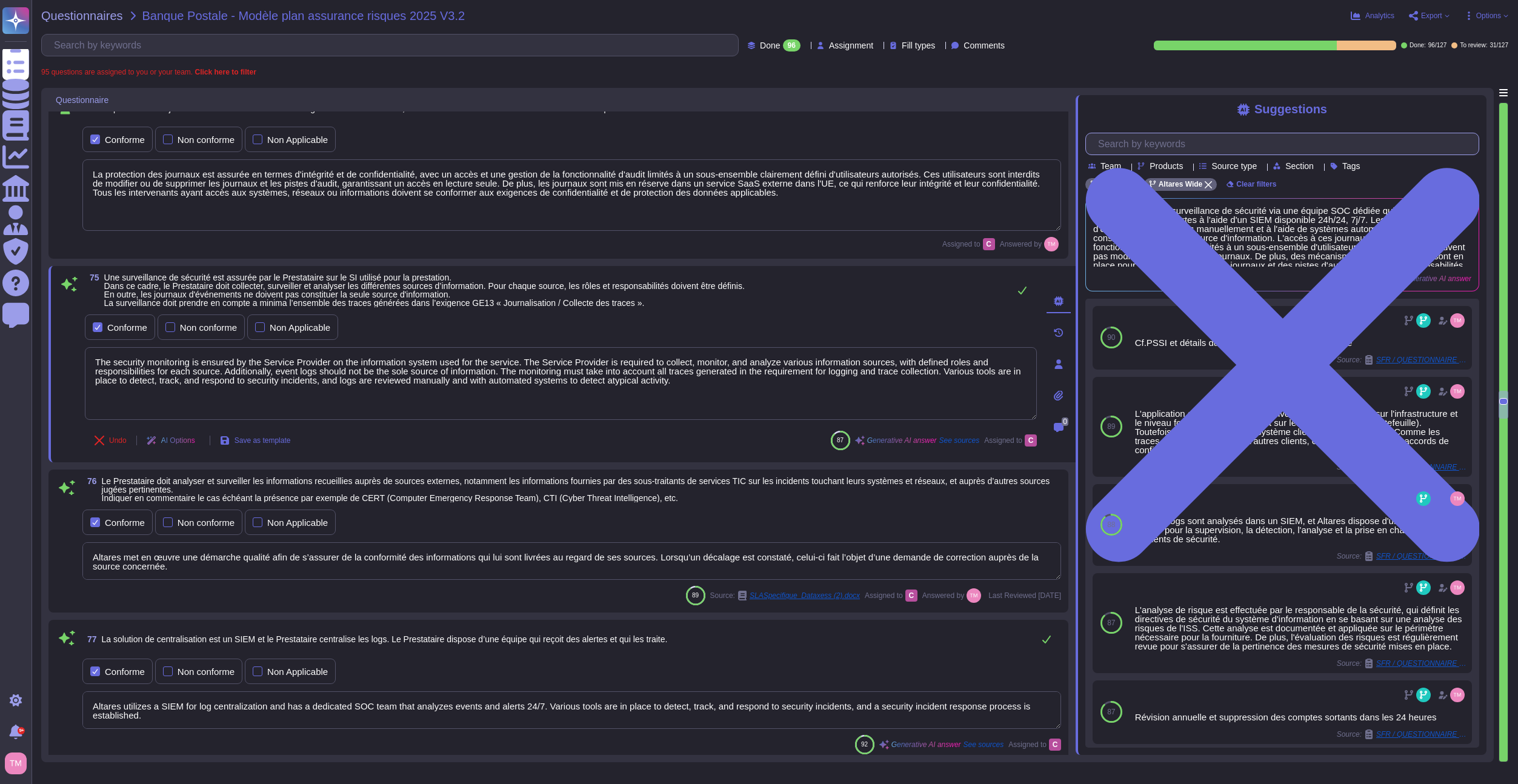
click at [1175, 139] on input "text" at bounding box center [1285, 144] width 387 height 21
paste input "The security monitoring is ensured by the Service Provider on the information s…"
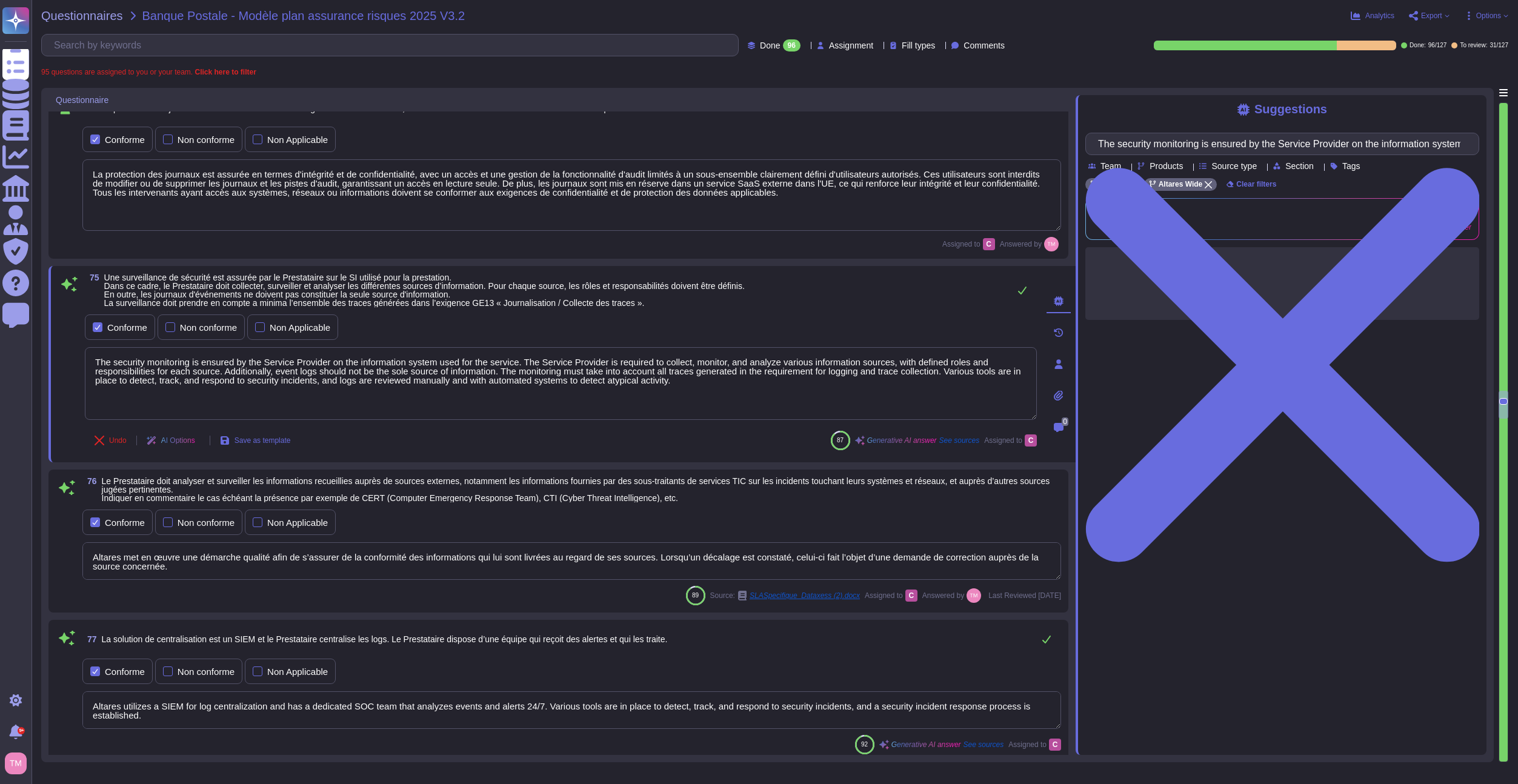
drag, startPoint x: 705, startPoint y: 393, endPoint x: 50, endPoint y: 361, distance: 655.8
click at [50, 361] on div "75 Une surveillance de sécurité est assurée par le Prestataire sur le SI utilis…" at bounding box center [562, 364] width 1028 height 196
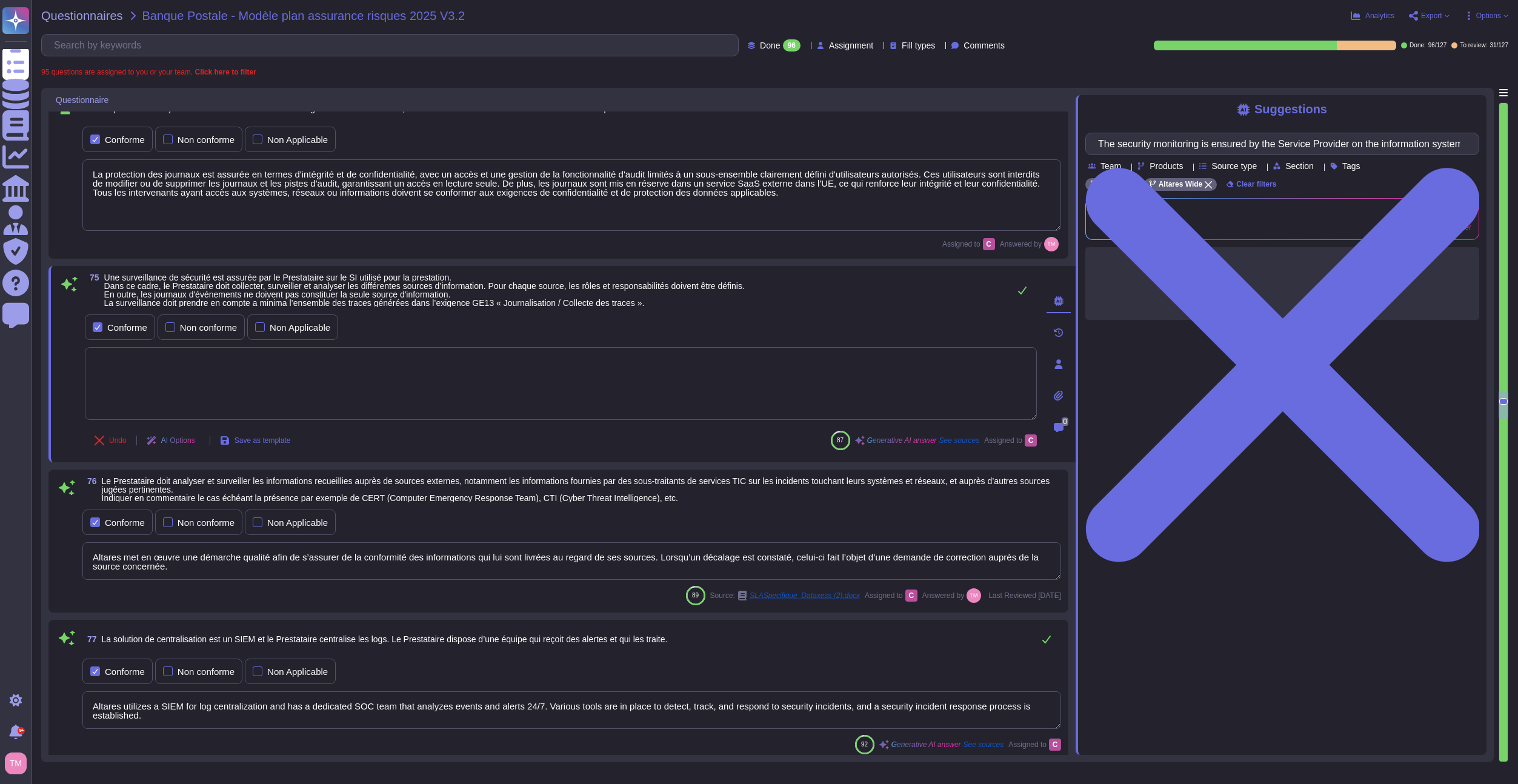
click at [820, 397] on textarea at bounding box center [561, 384] width 952 height 73
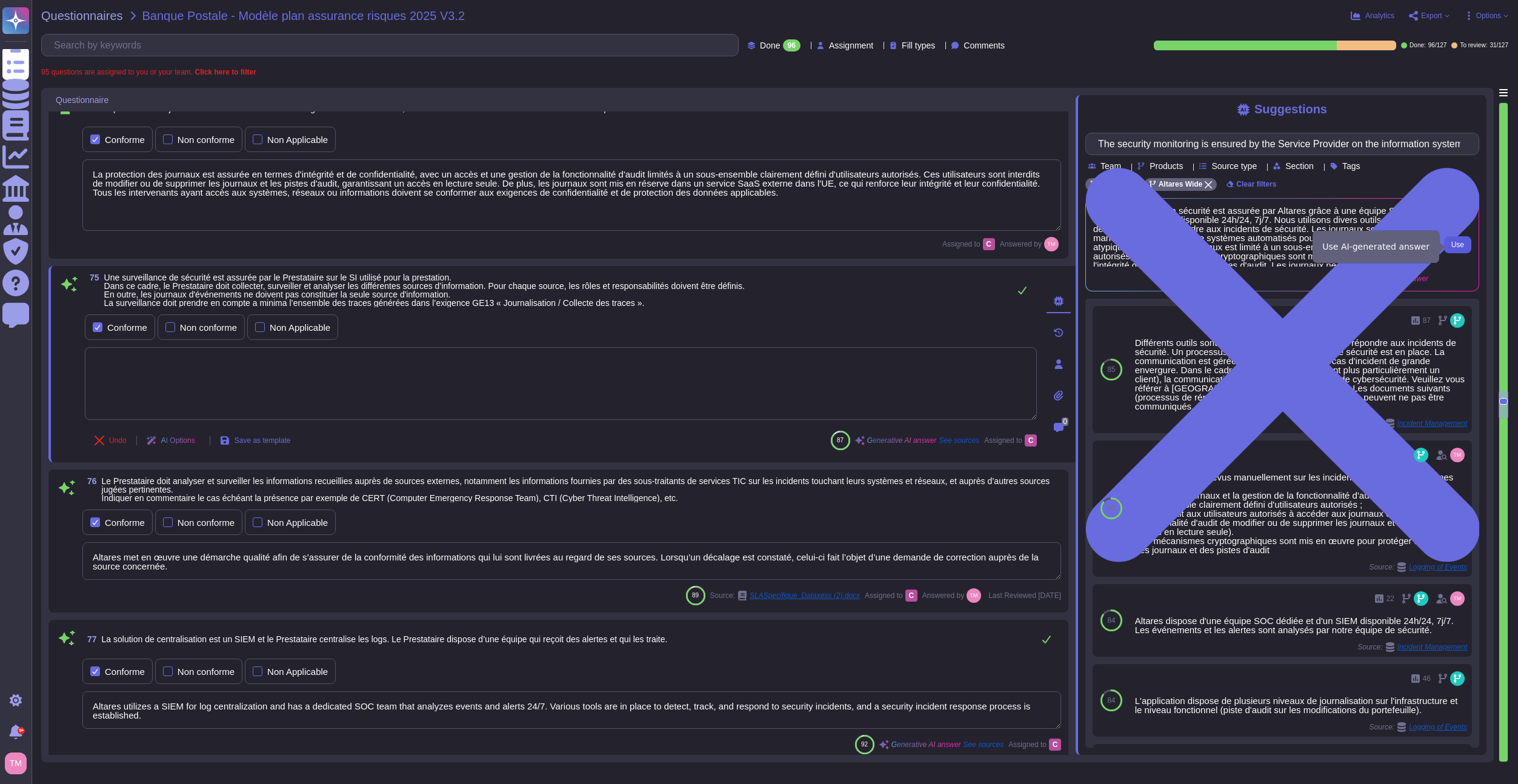
click at [1457, 249] on span "Use" at bounding box center [1458, 244] width 13 height 7
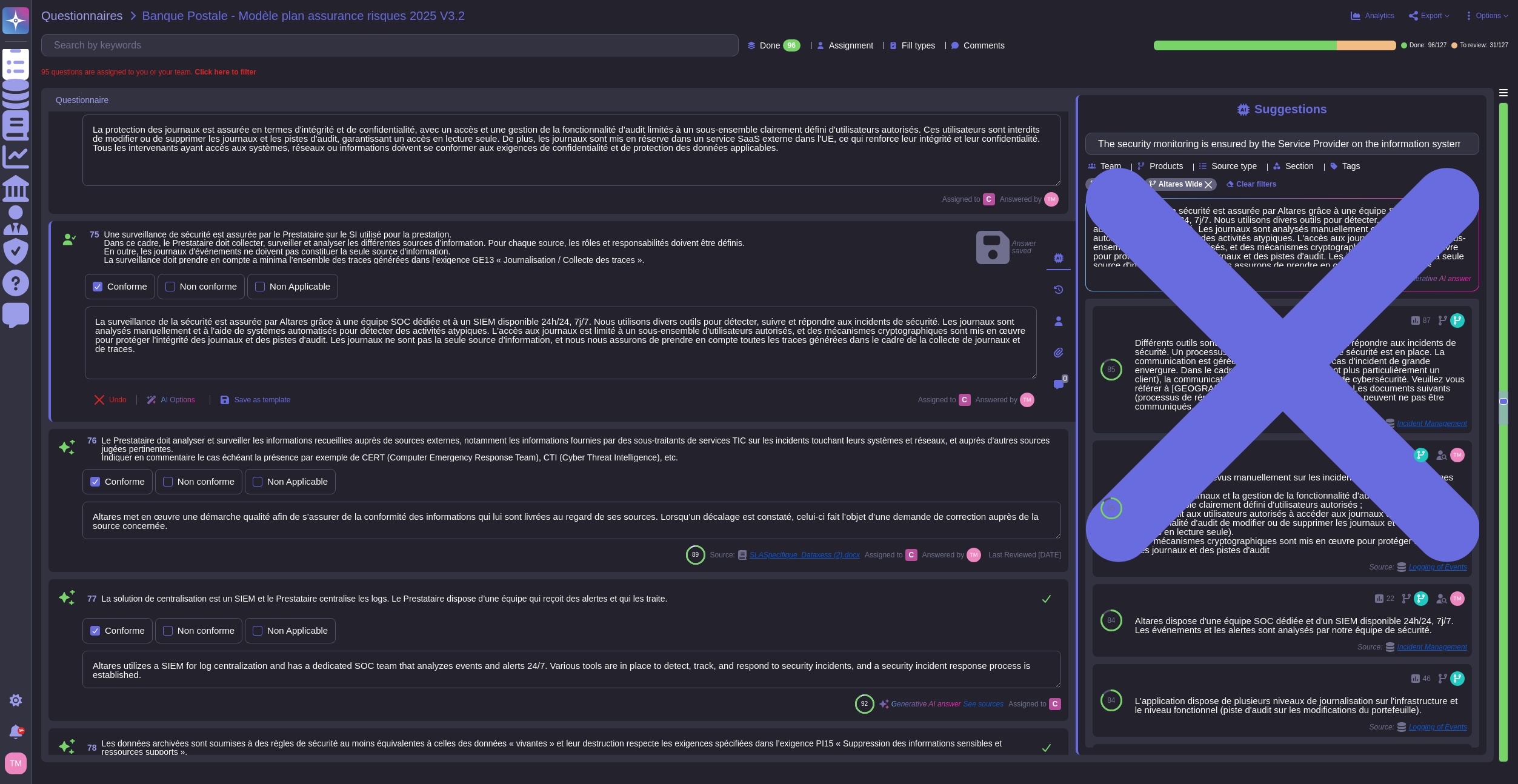
scroll to position [7029, 0]
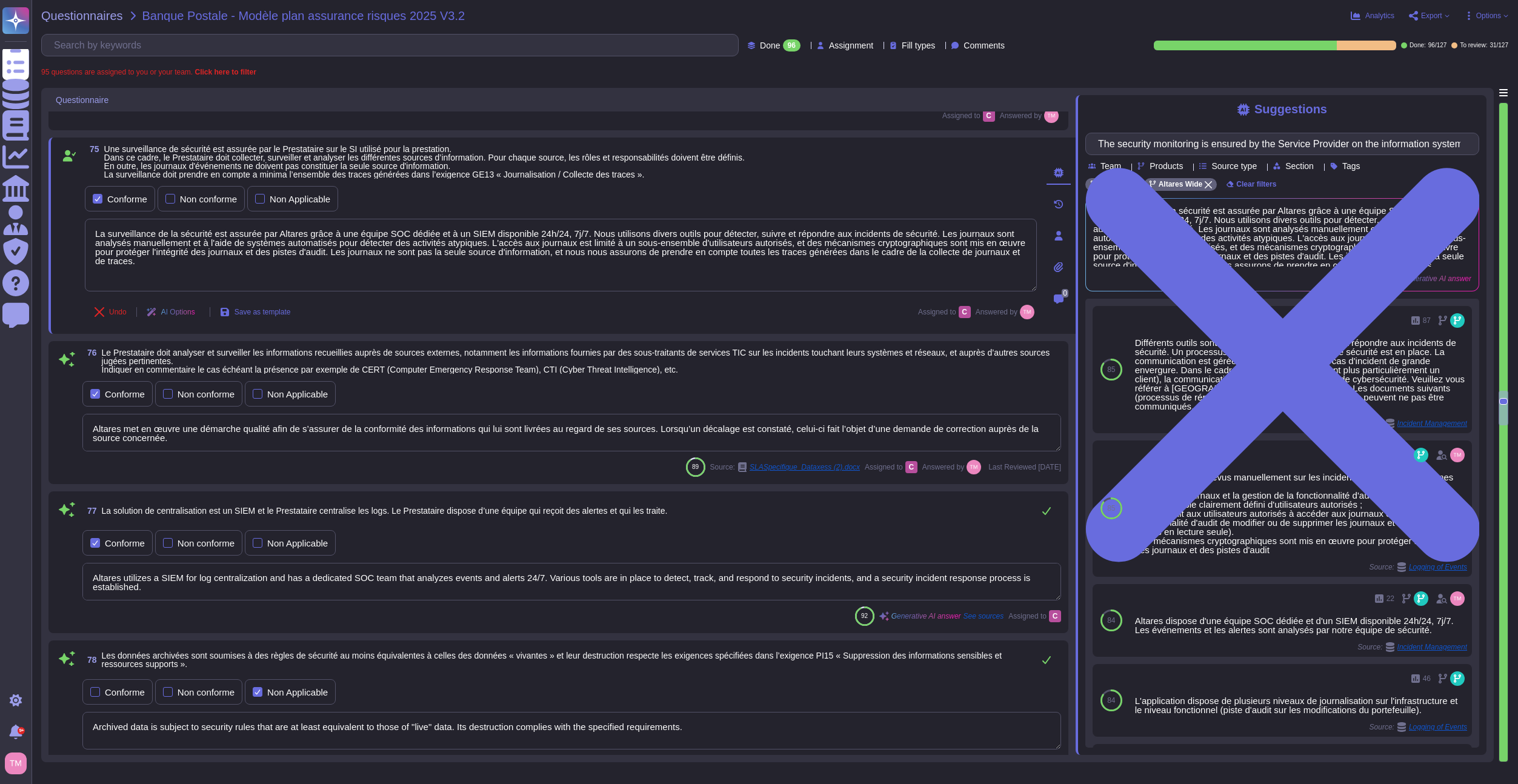
click at [503, 411] on div "Conforme Non conforme Non Applicable Altares met en œuvre une démarche qualité …" at bounding box center [572, 416] width 979 height 74
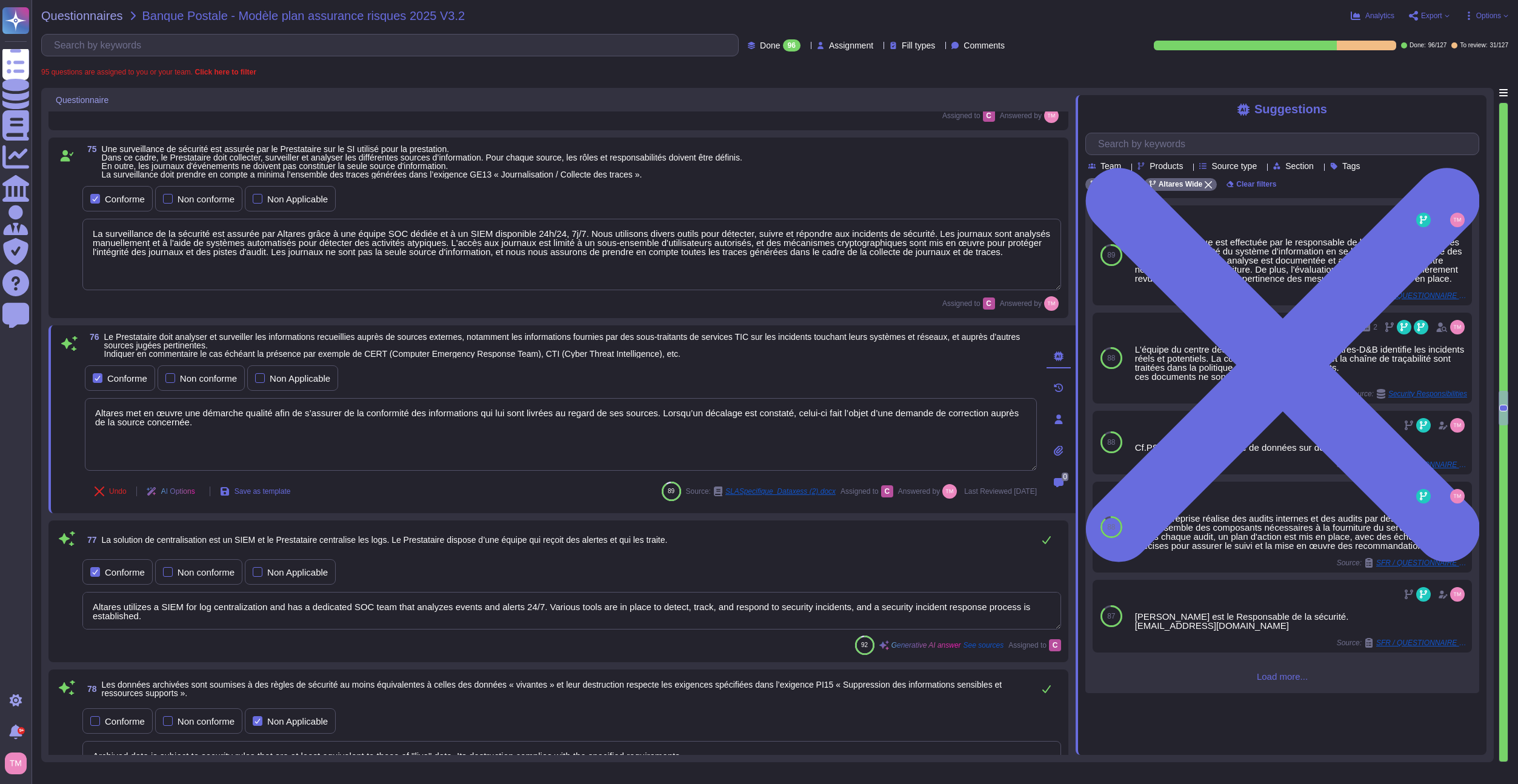
drag, startPoint x: 203, startPoint y: 436, endPoint x: 77, endPoint y: 409, distance: 128.9
click at [77, 409] on div "76 Le Prestataire doit analyser et surveiller les informations recueillies aupr…" at bounding box center [548, 420] width 979 height 173
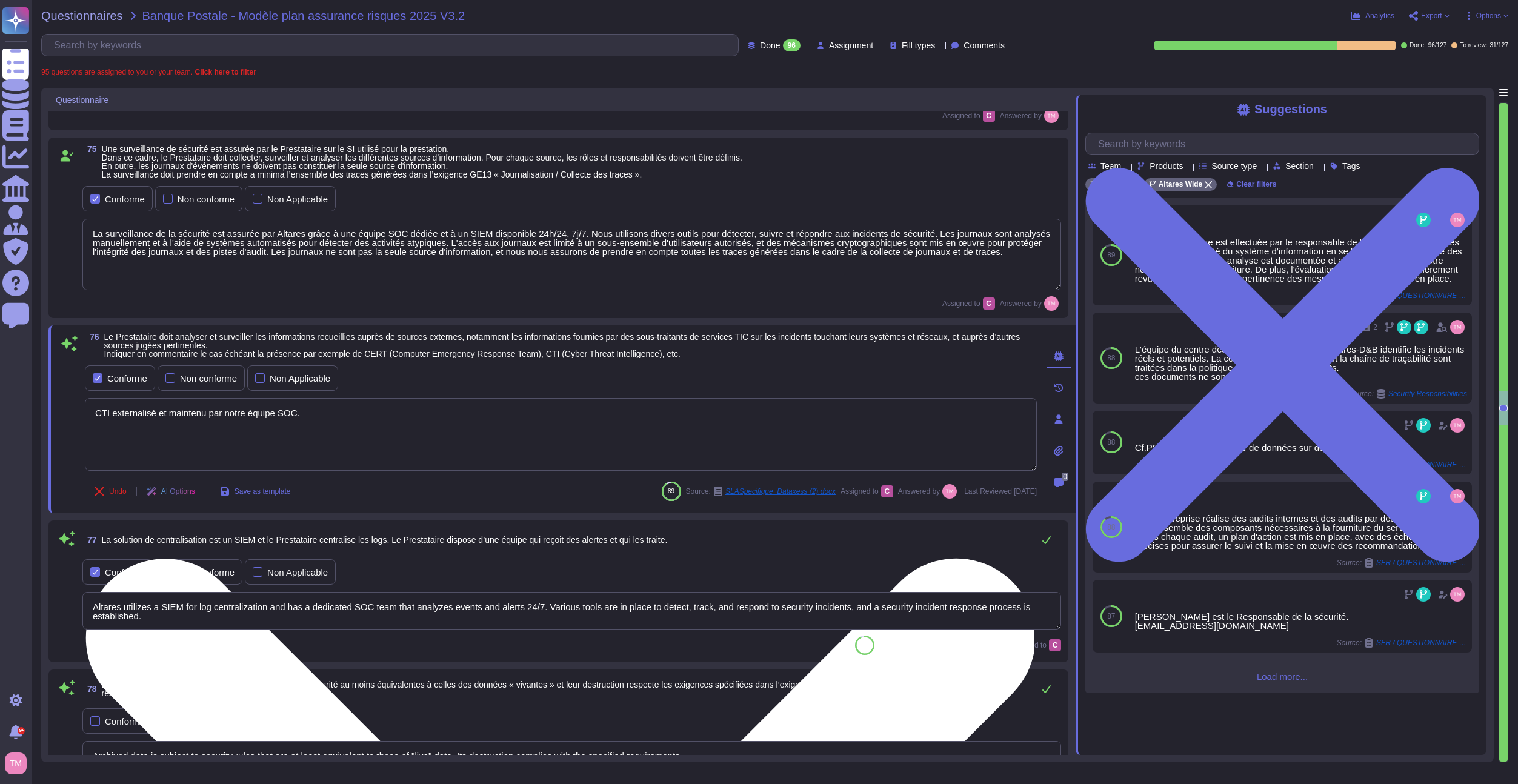
click at [355, 436] on textarea "CTI externalisé et maintenu par notre équipe SOC." at bounding box center [561, 434] width 952 height 73
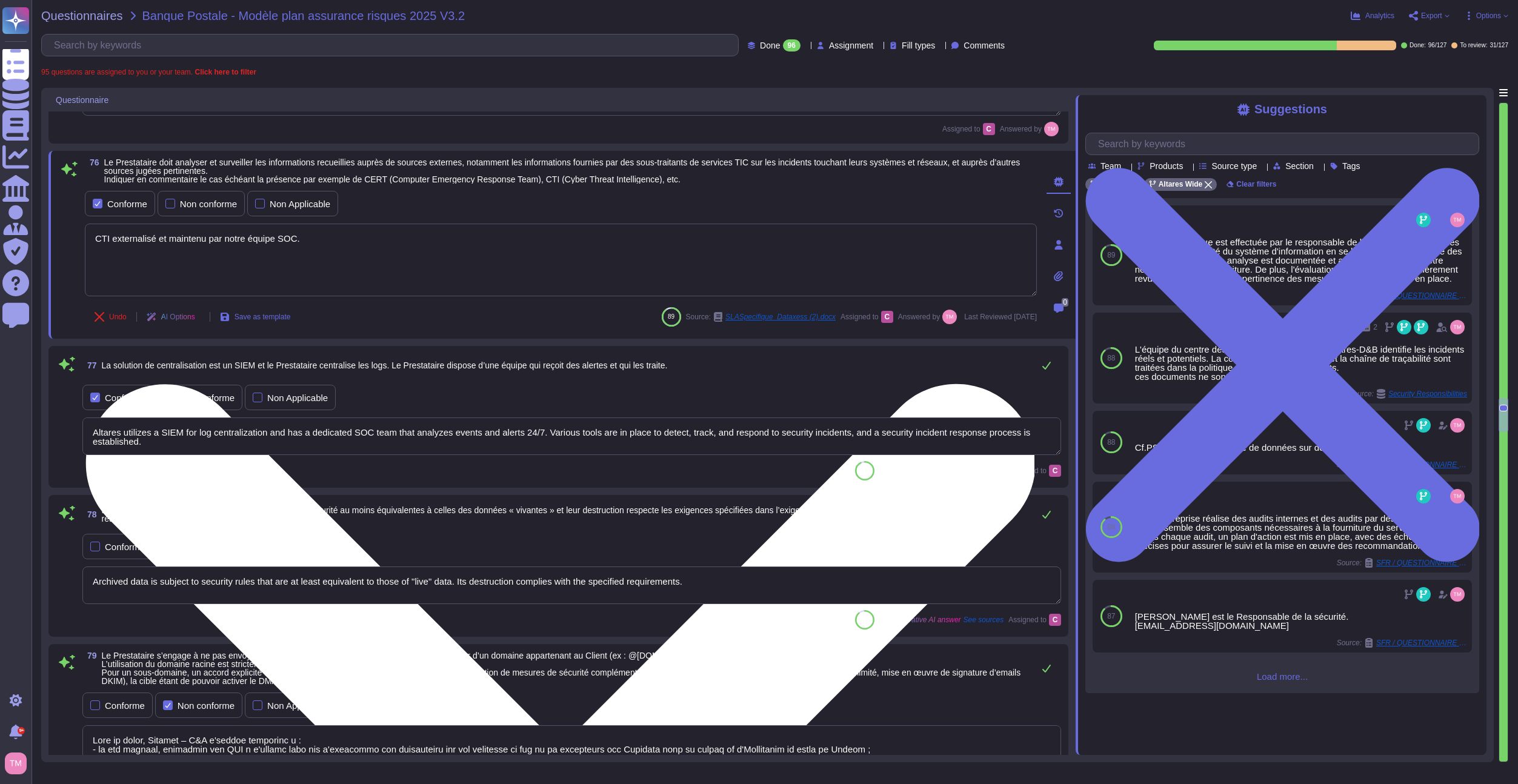
scroll to position [7199, 0]
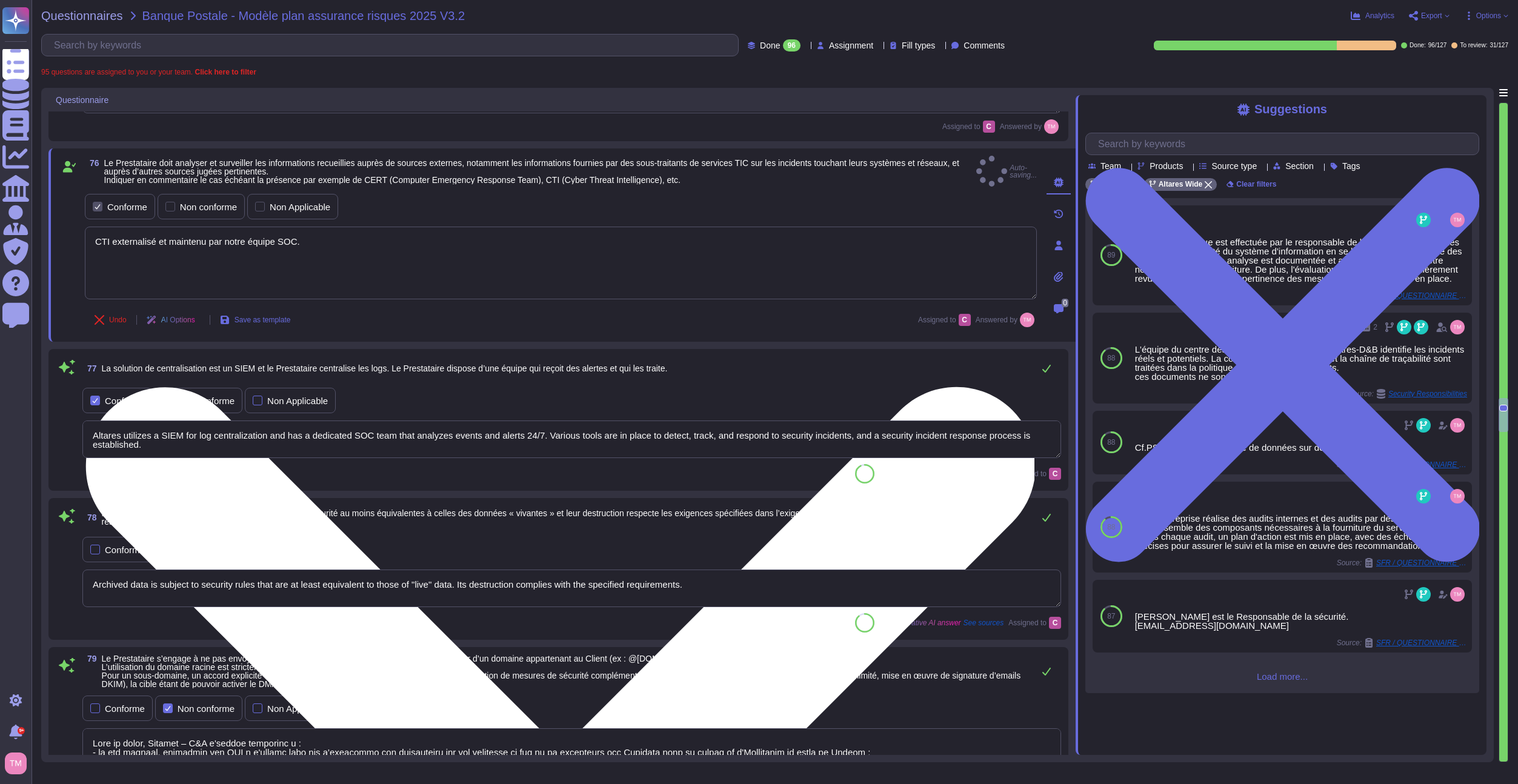
click at [355, 436] on textarea "Altares utilizes a SIEM for log centralization and has a dedicated SOC team tha…" at bounding box center [572, 439] width 979 height 38
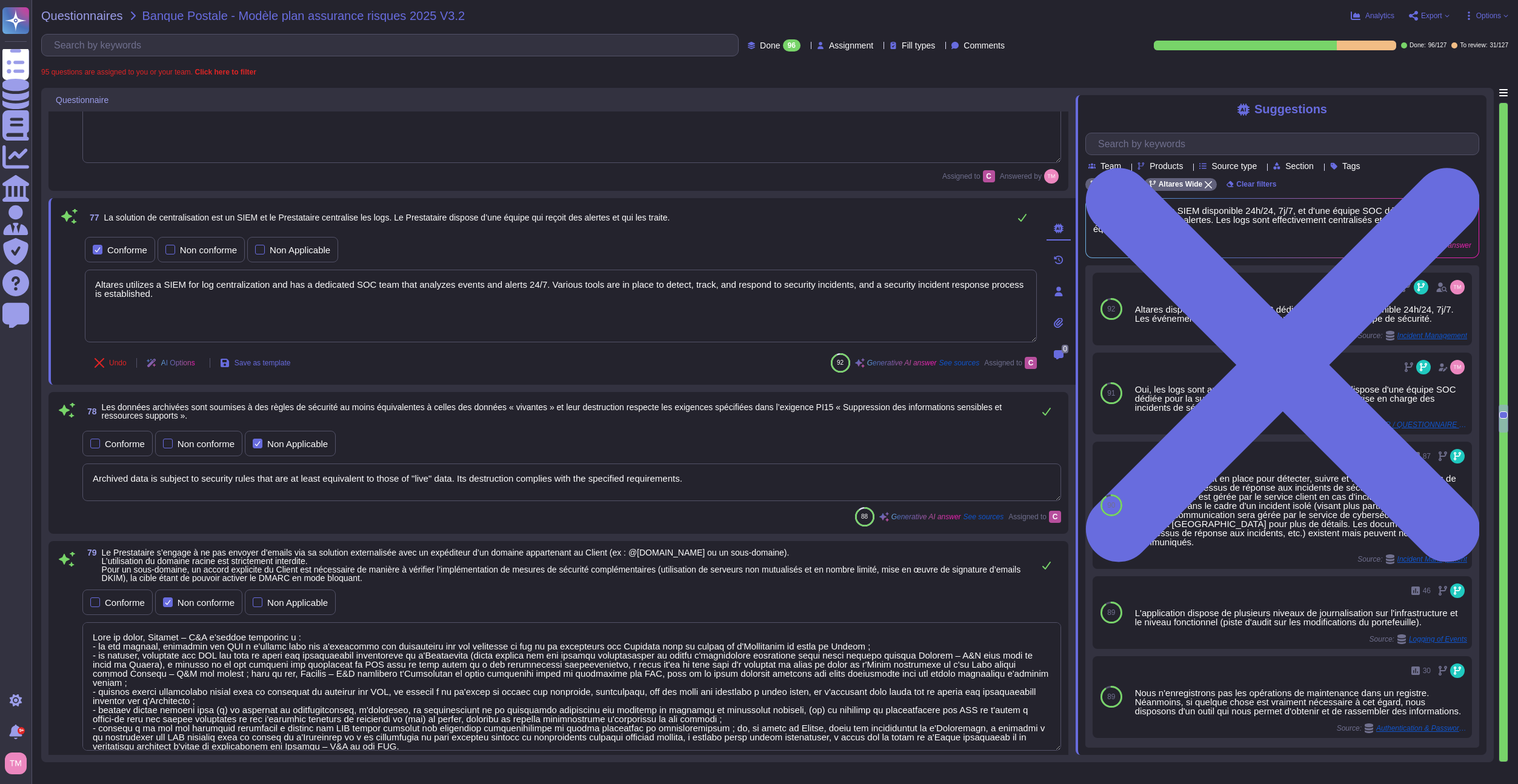
scroll to position [7338, 0]
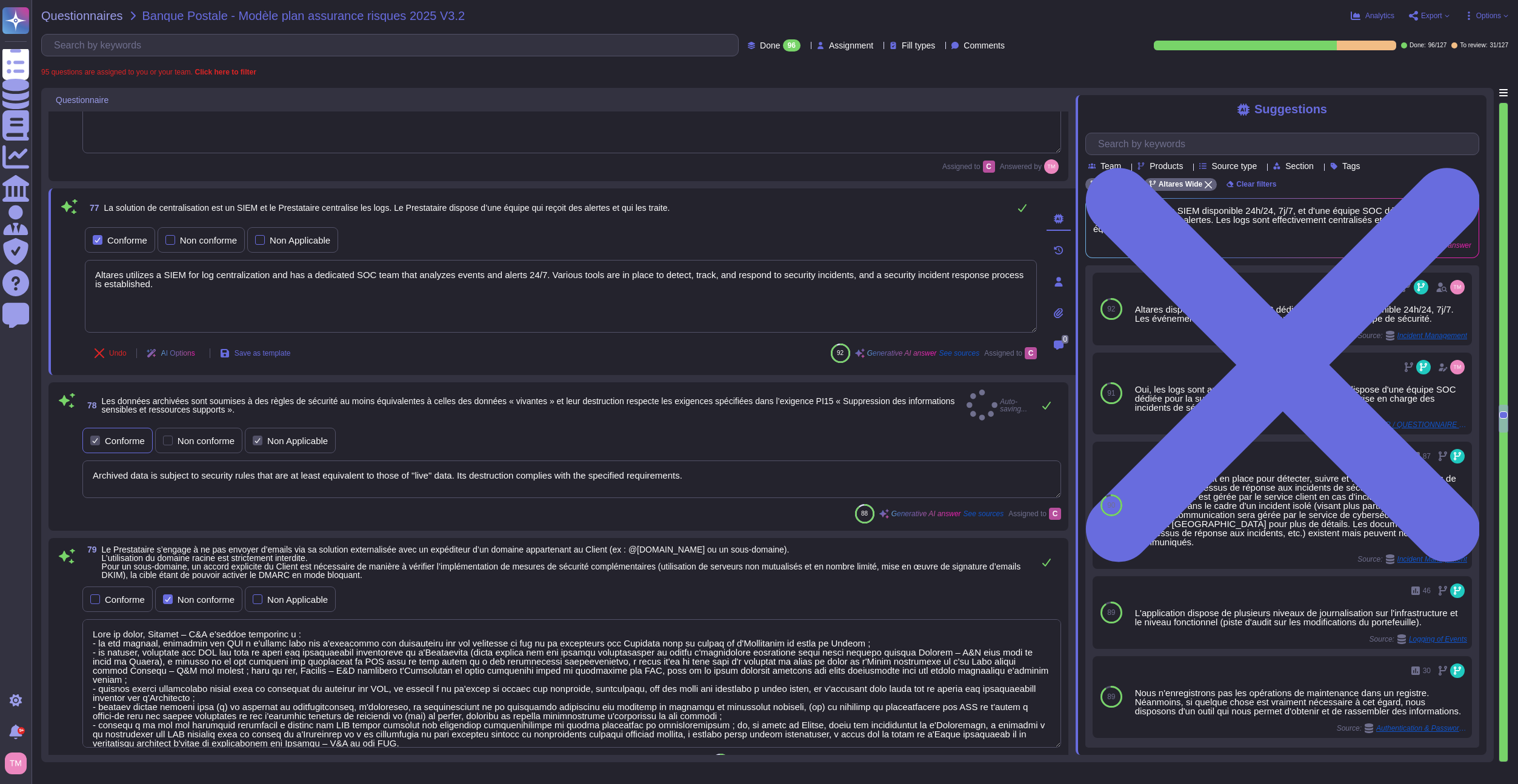
click at [123, 436] on div "Conforme" at bounding box center [125, 441] width 40 height 9
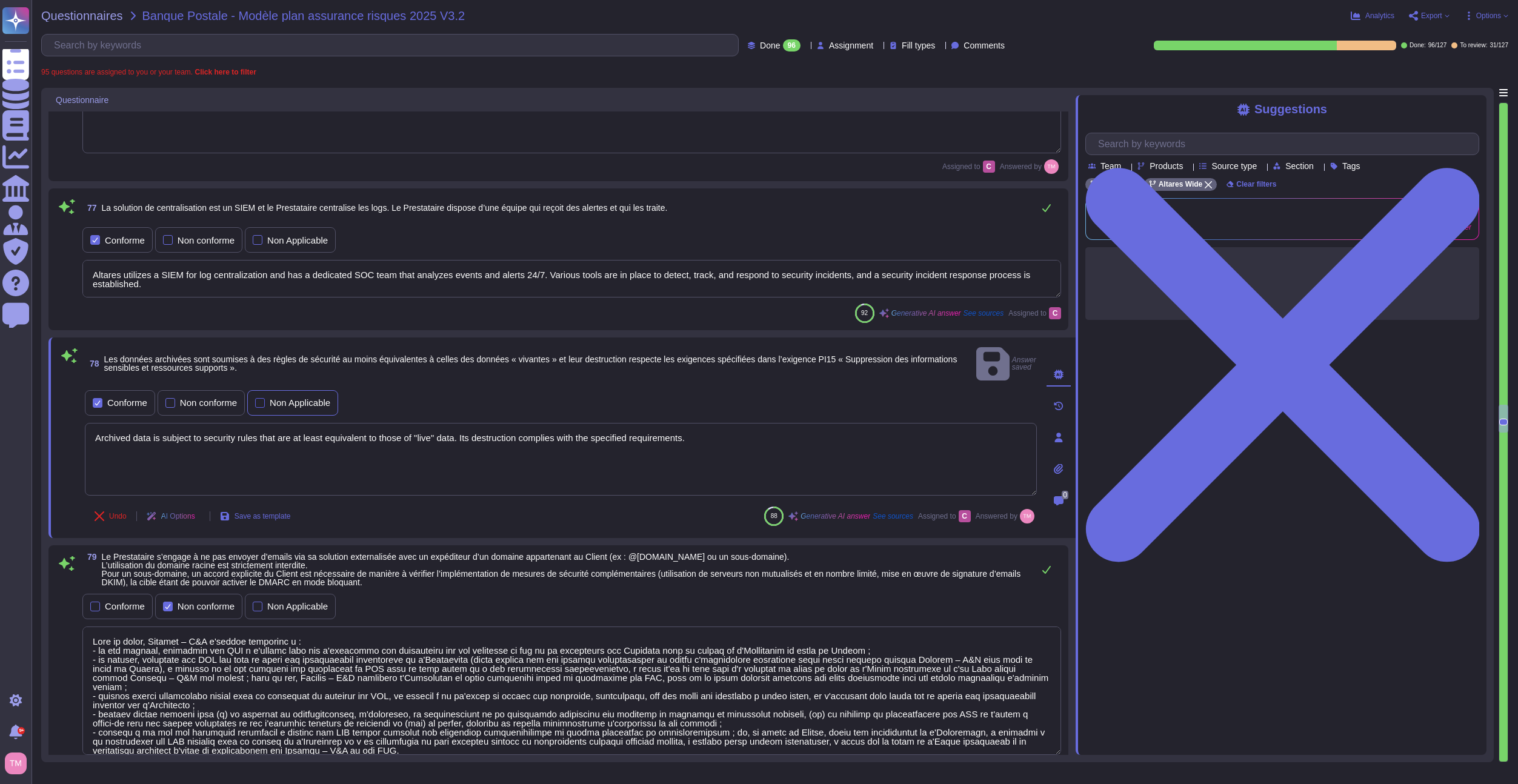
click at [289, 398] on div "Non Applicable" at bounding box center [299, 403] width 61 height 9
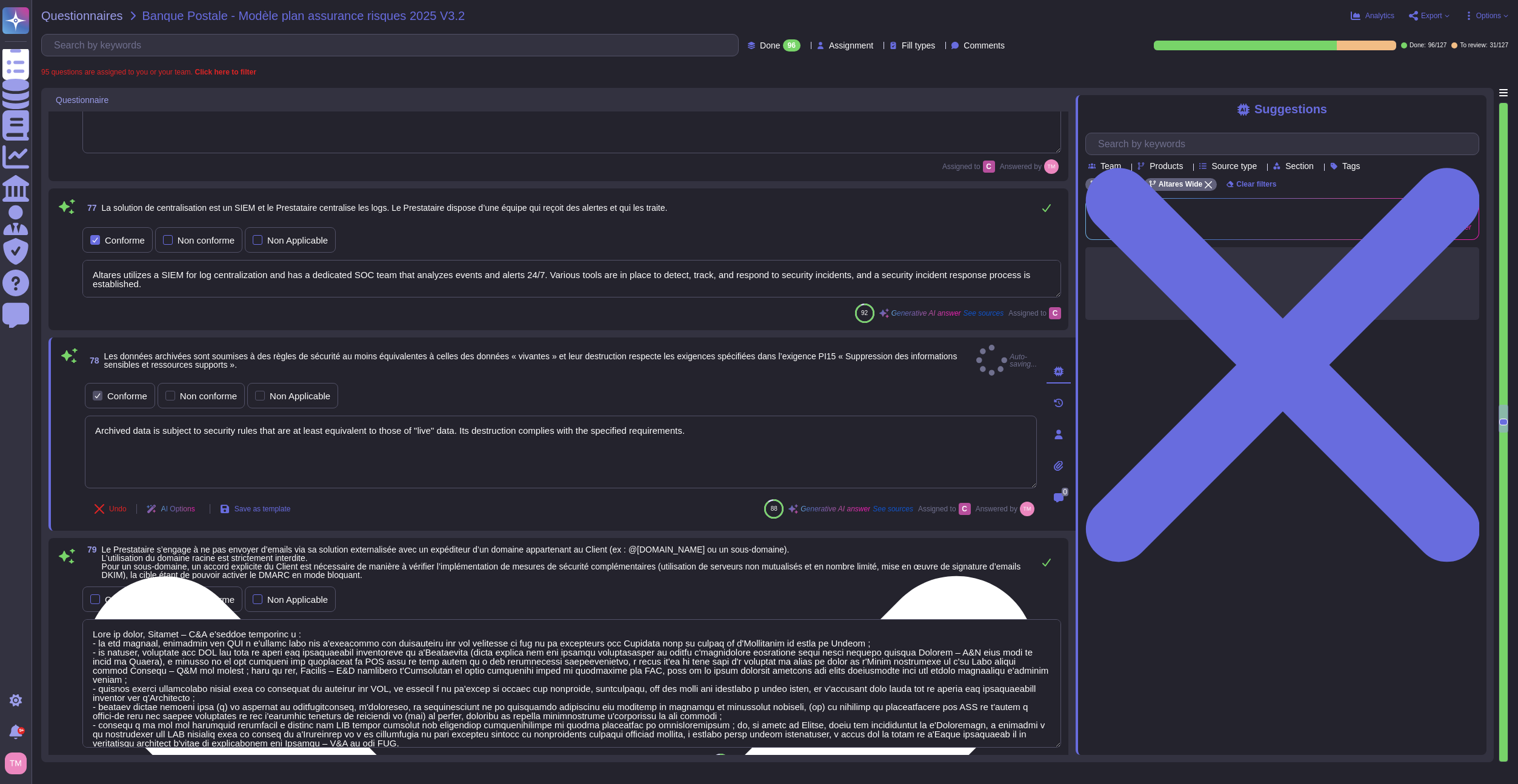
click at [299, 416] on textarea "Archived data is subject to security rules that are at least equivalent to thos…" at bounding box center [561, 452] width 952 height 73
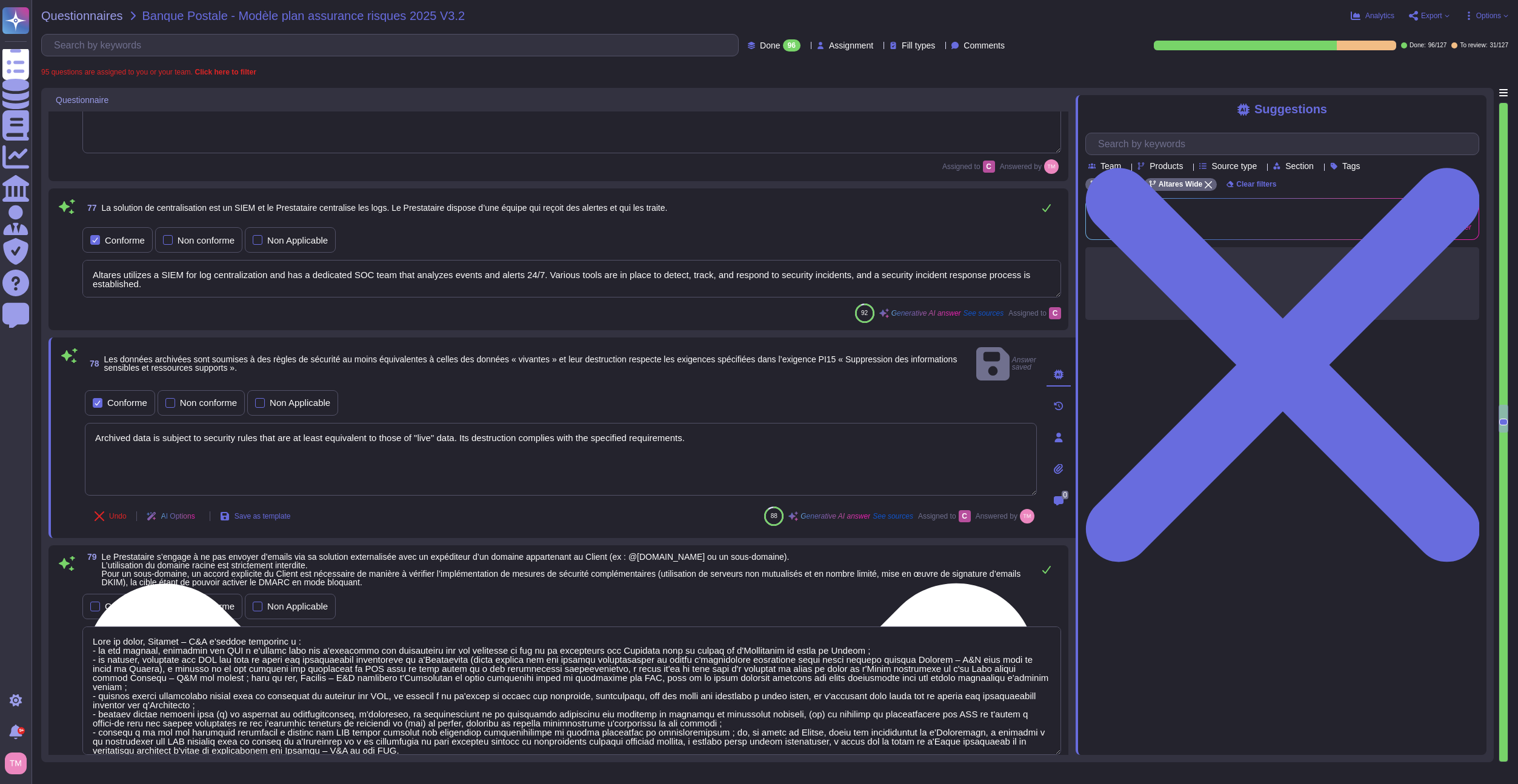
click at [299, 423] on textarea "Archived data is subject to security rules that are at least equivalent to thos…" at bounding box center [561, 459] width 952 height 73
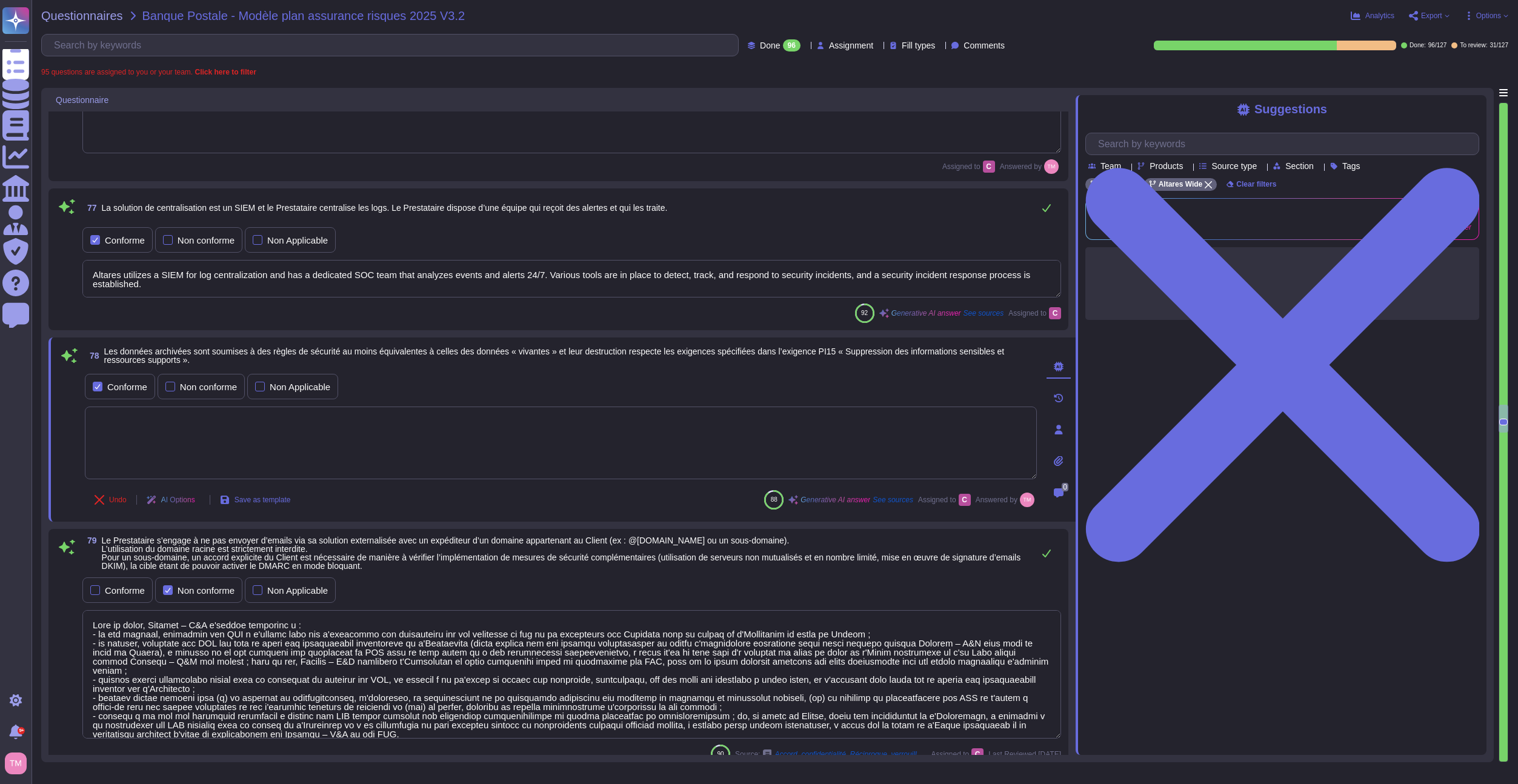
paste textarea "Archived data is subject to security rules that are at least equivalent to thos…"
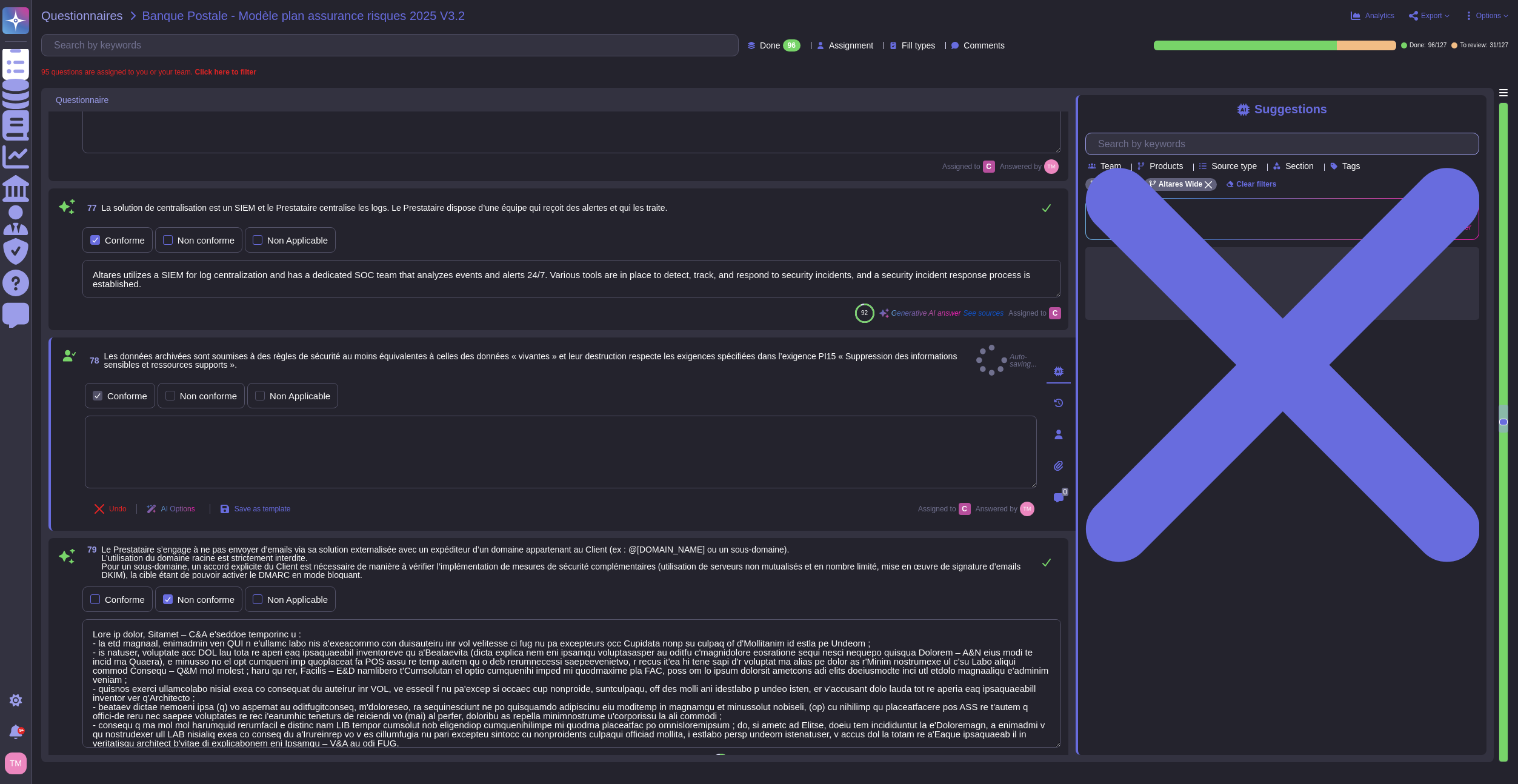
click at [1200, 142] on input "text" at bounding box center [1285, 144] width 387 height 21
paste input "Archived data is subject to security rules that are at least equivalent to thos…"
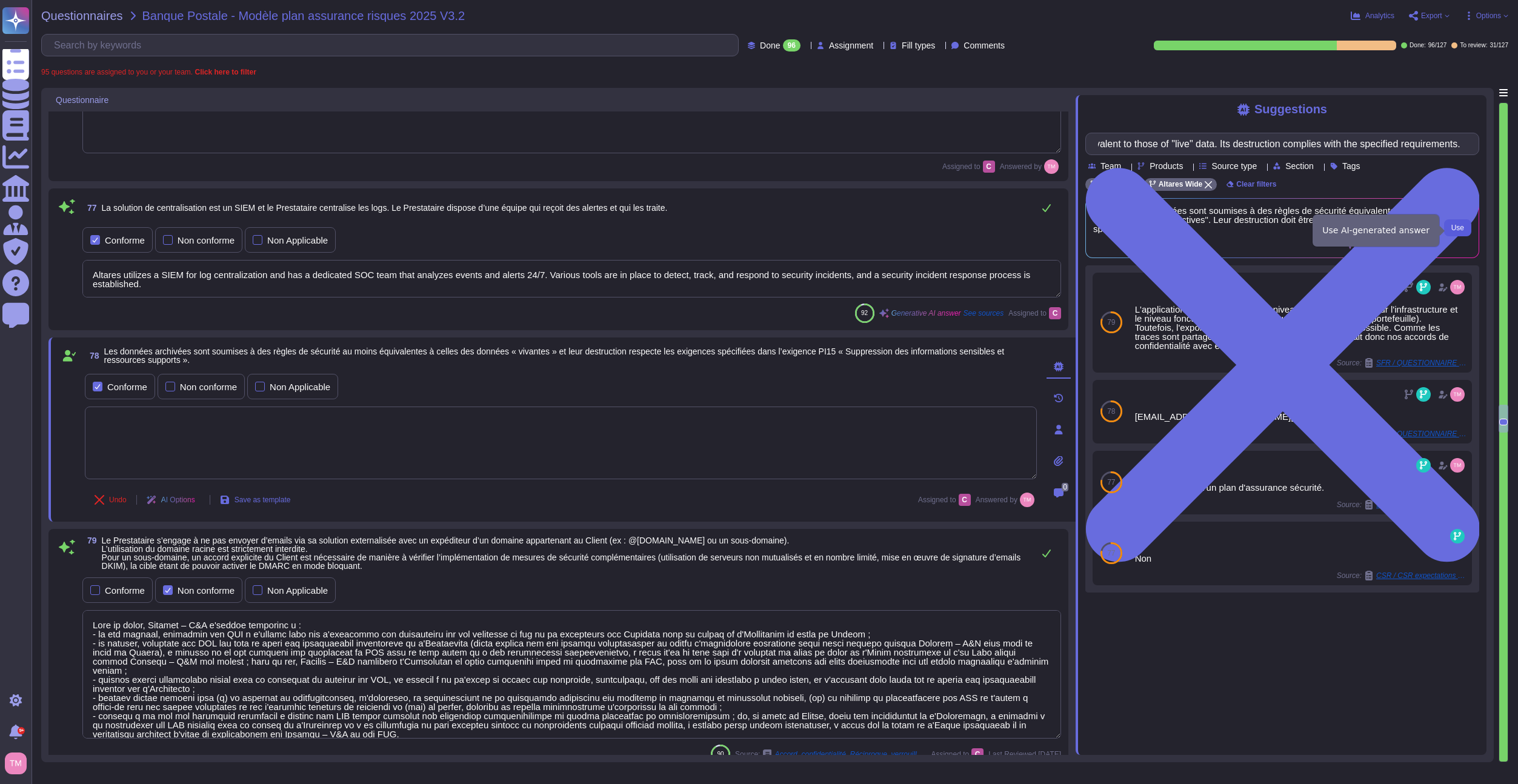
scroll to position [0, 0]
click at [1445, 228] on button "Use" at bounding box center [1458, 228] width 28 height 17
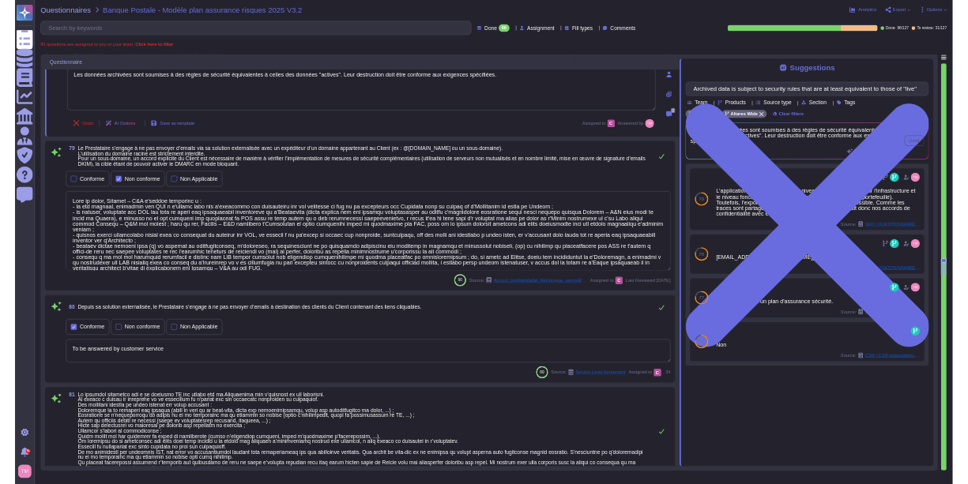
scroll to position [9959, 0]
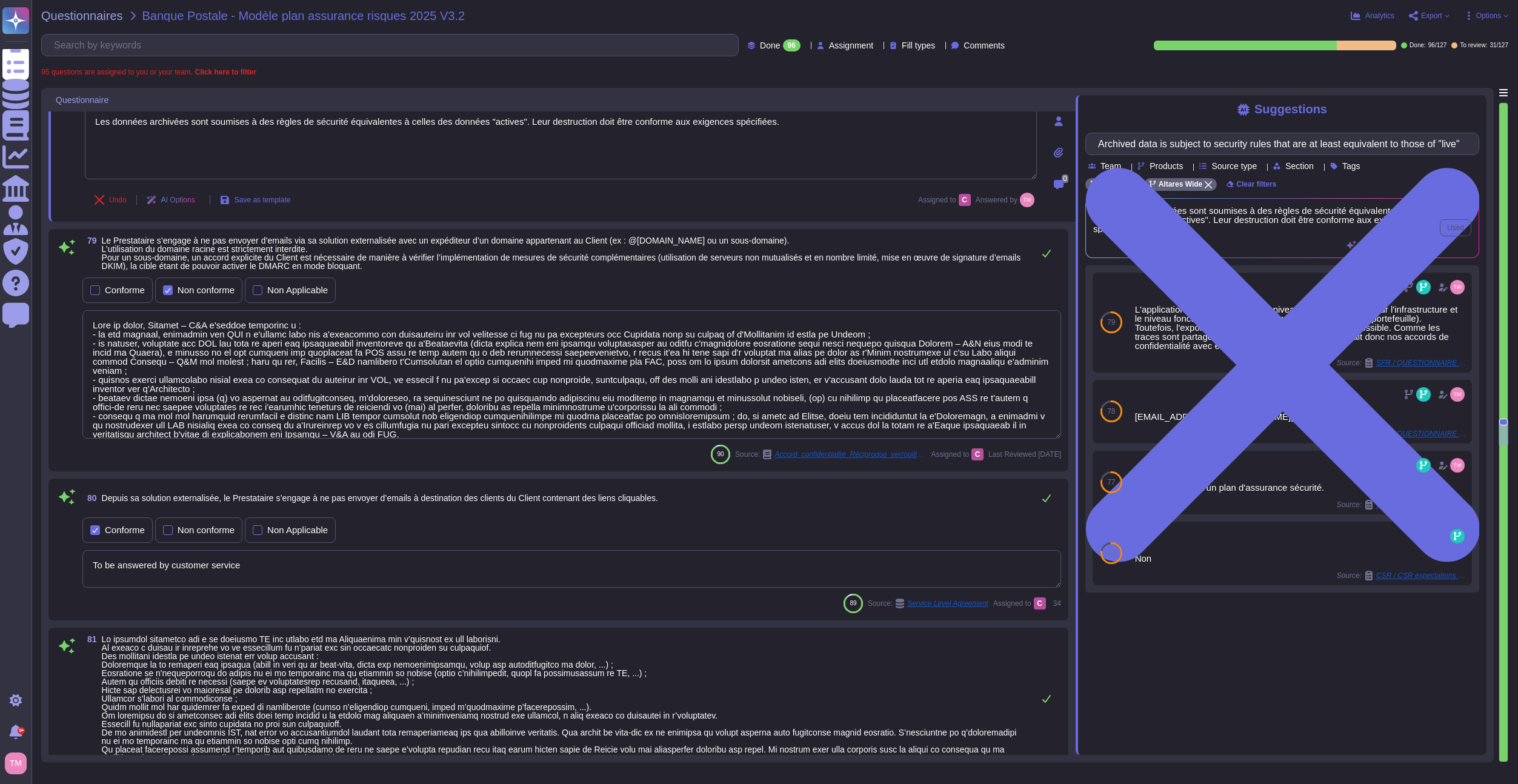
click at [866, 405] on textarea at bounding box center [572, 374] width 979 height 128
